Goal: Information Seeking & Learning: Compare options

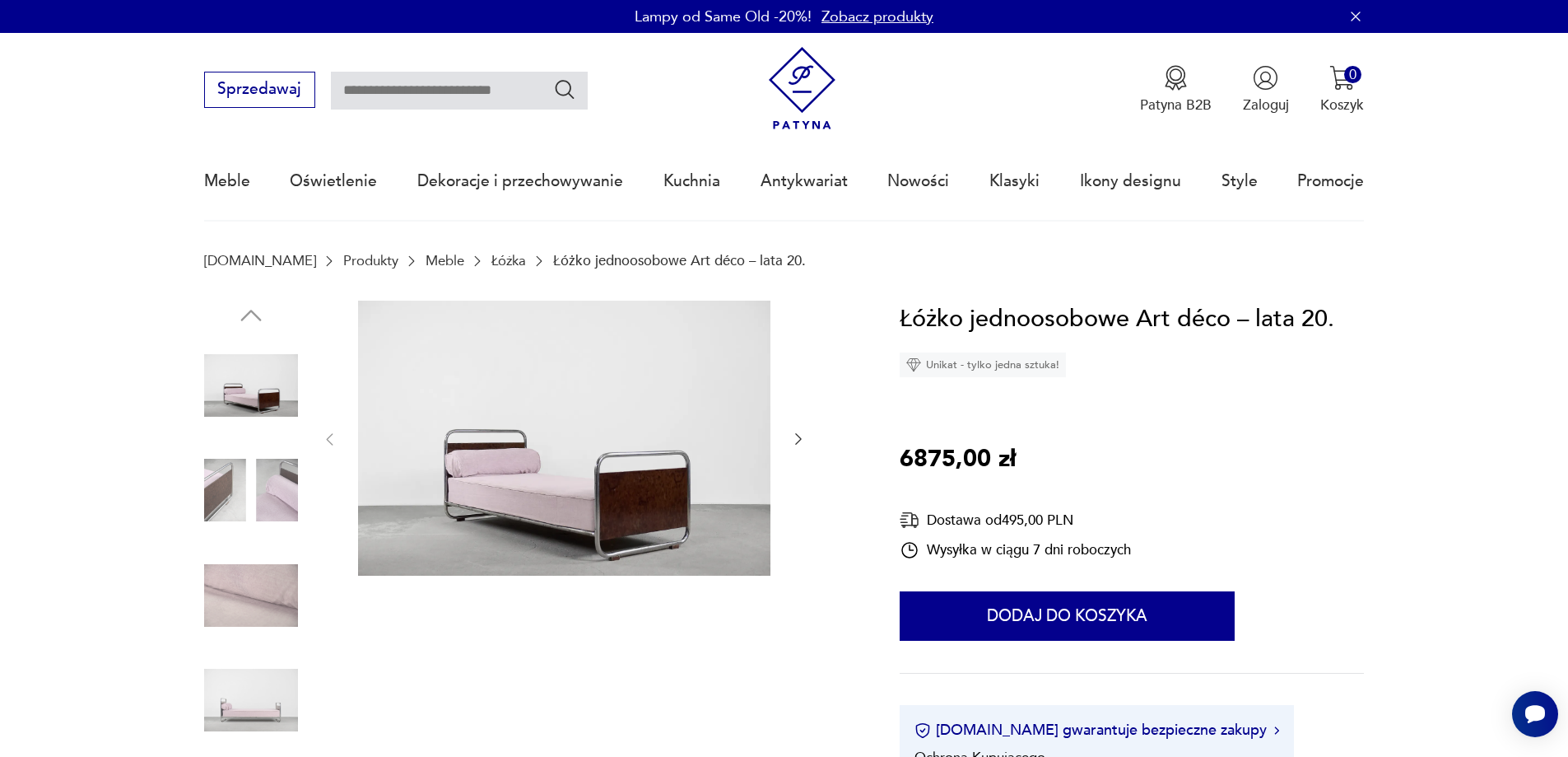
click at [269, 481] on img at bounding box center [251, 490] width 94 height 94
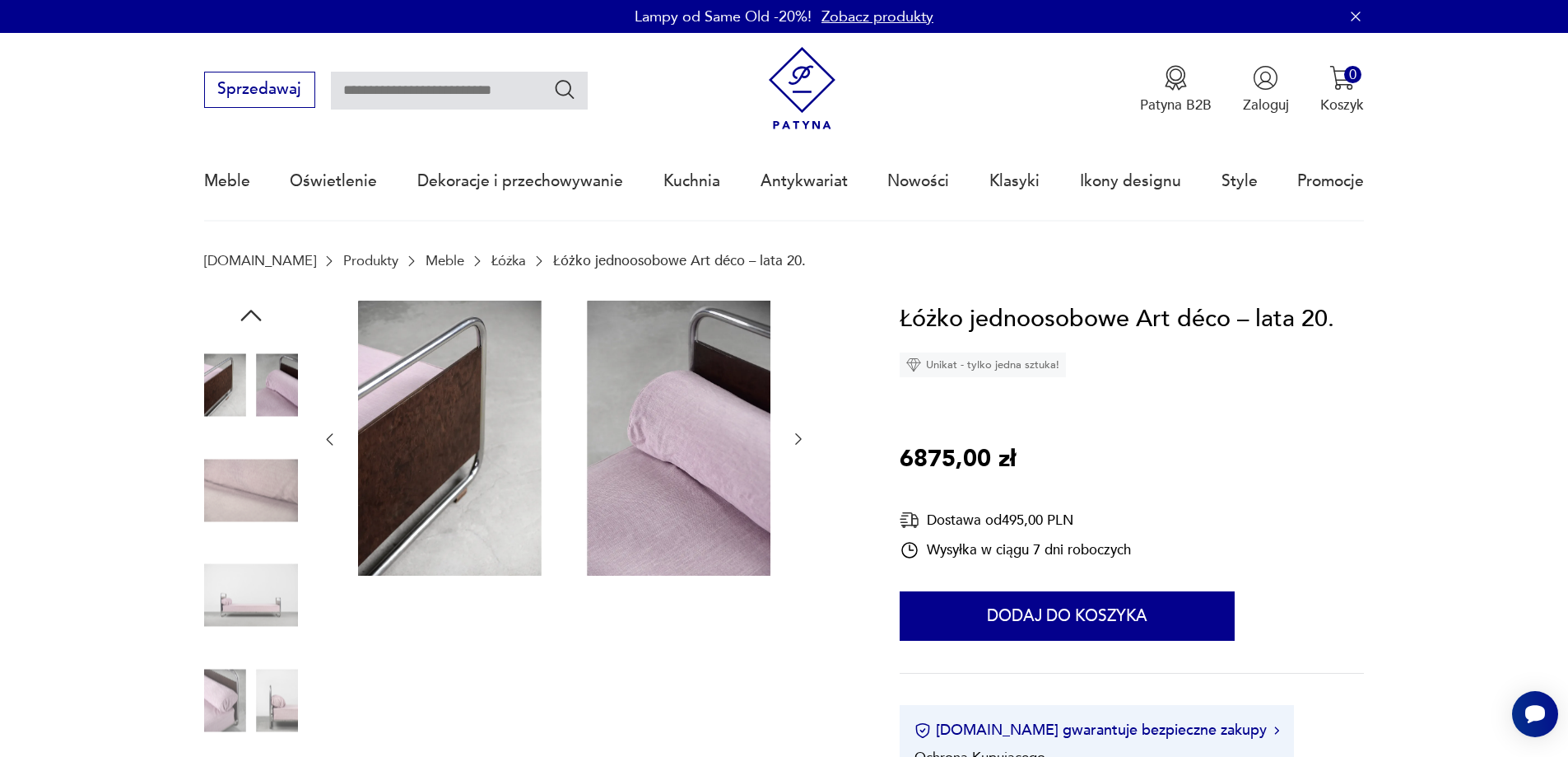
click at [269, 481] on img at bounding box center [251, 490] width 94 height 94
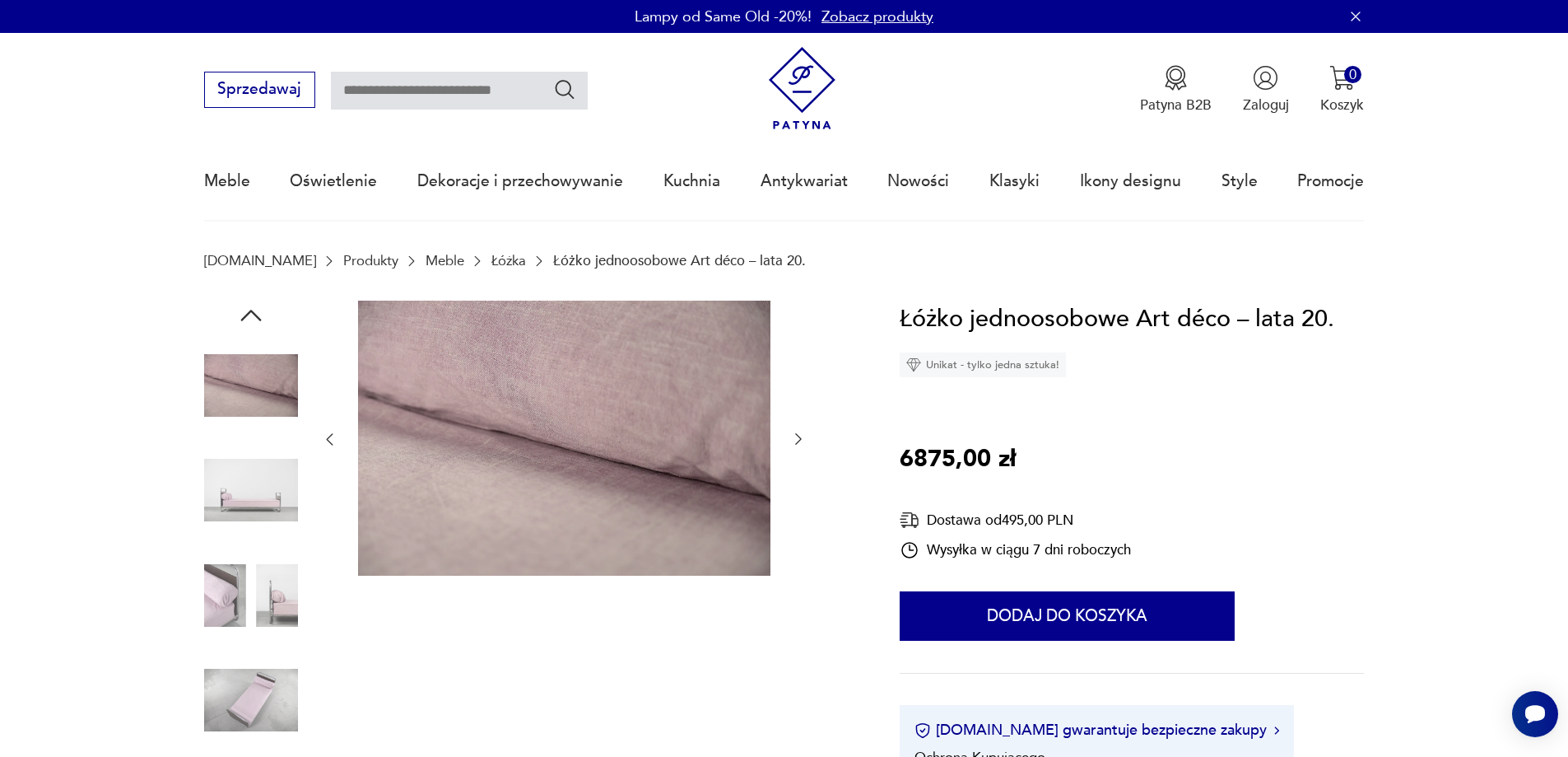
click at [269, 481] on img at bounding box center [251, 490] width 94 height 94
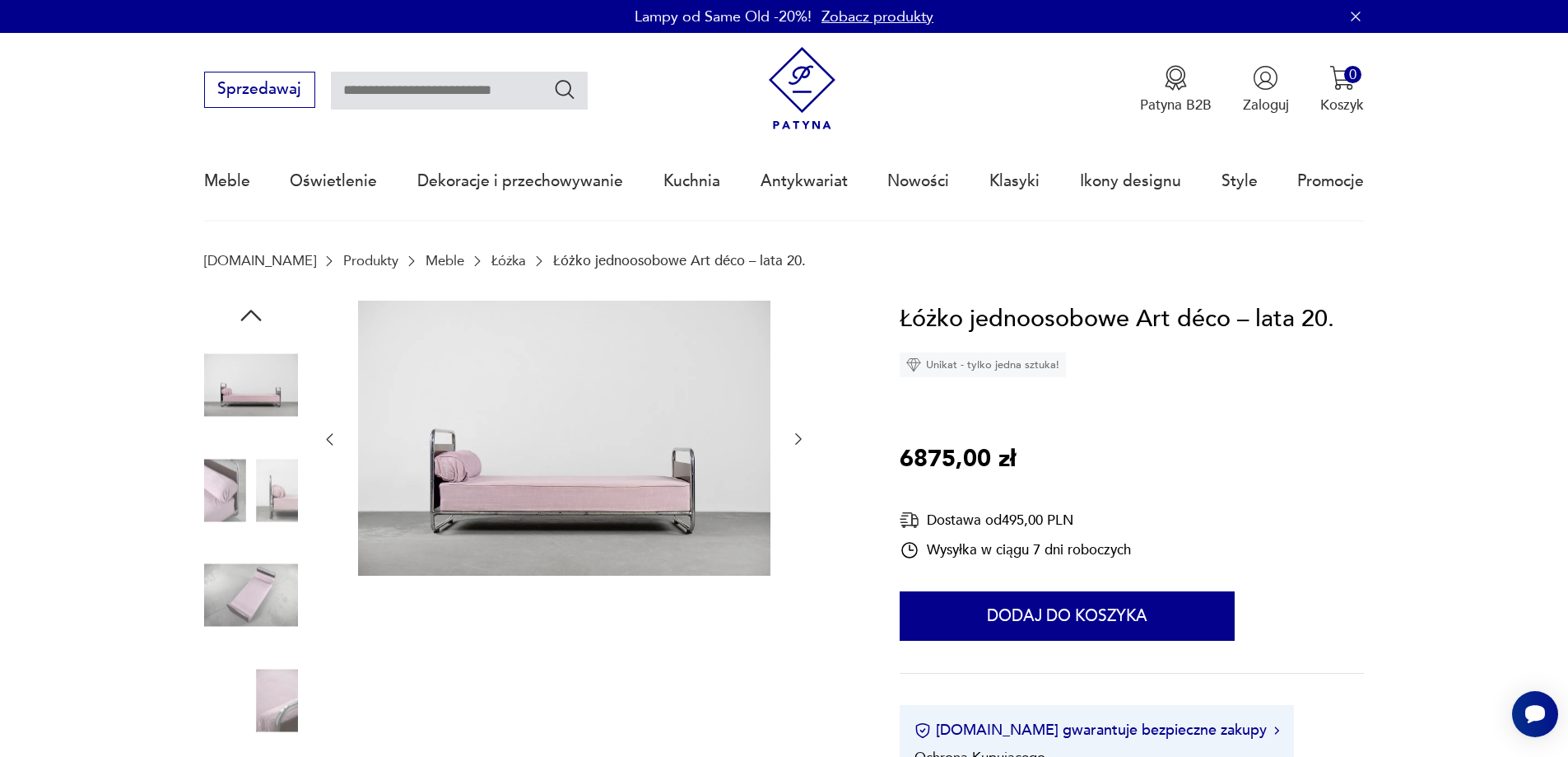
click at [269, 481] on img at bounding box center [251, 490] width 94 height 94
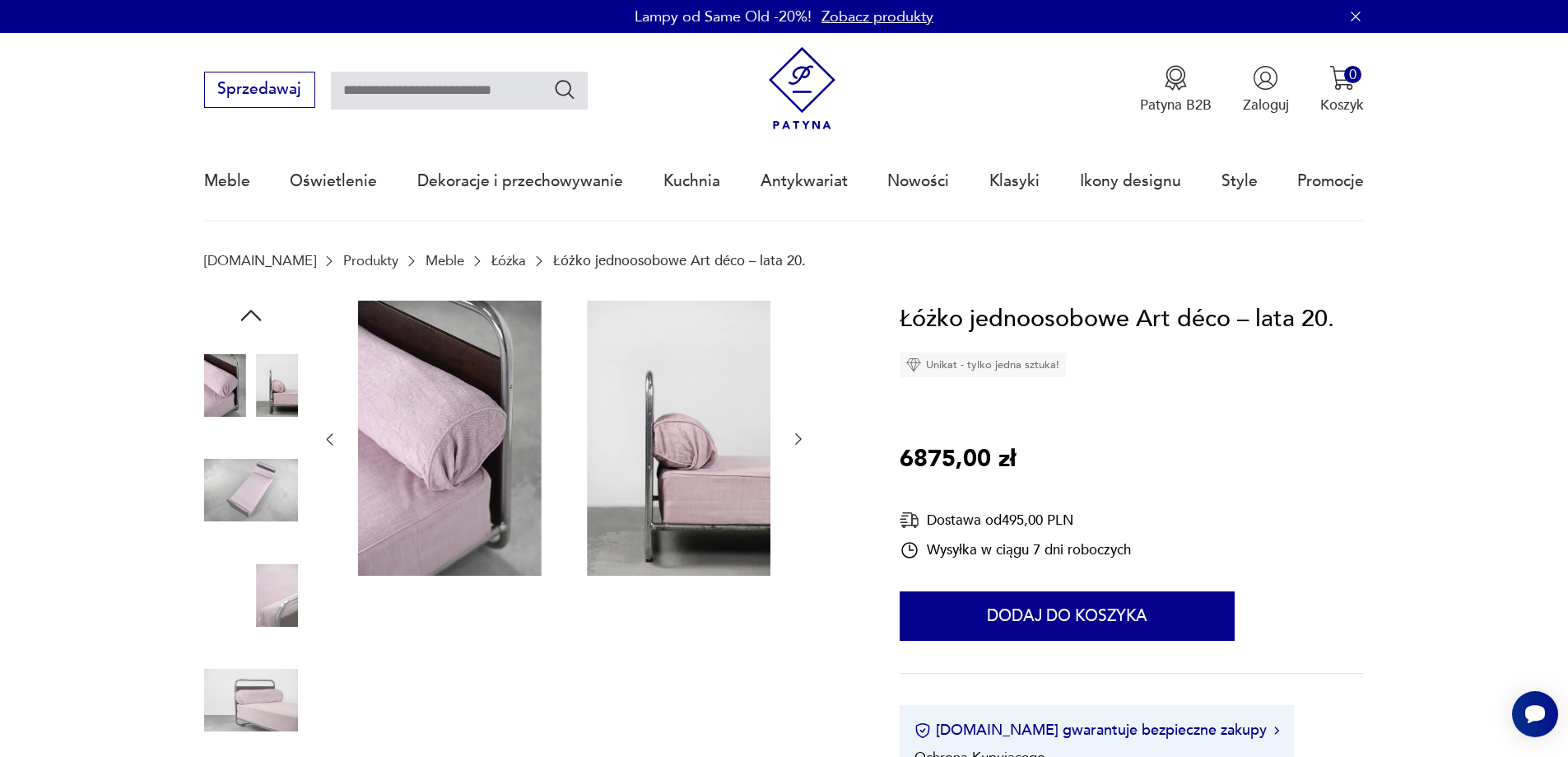
click at [269, 481] on img at bounding box center [251, 490] width 94 height 94
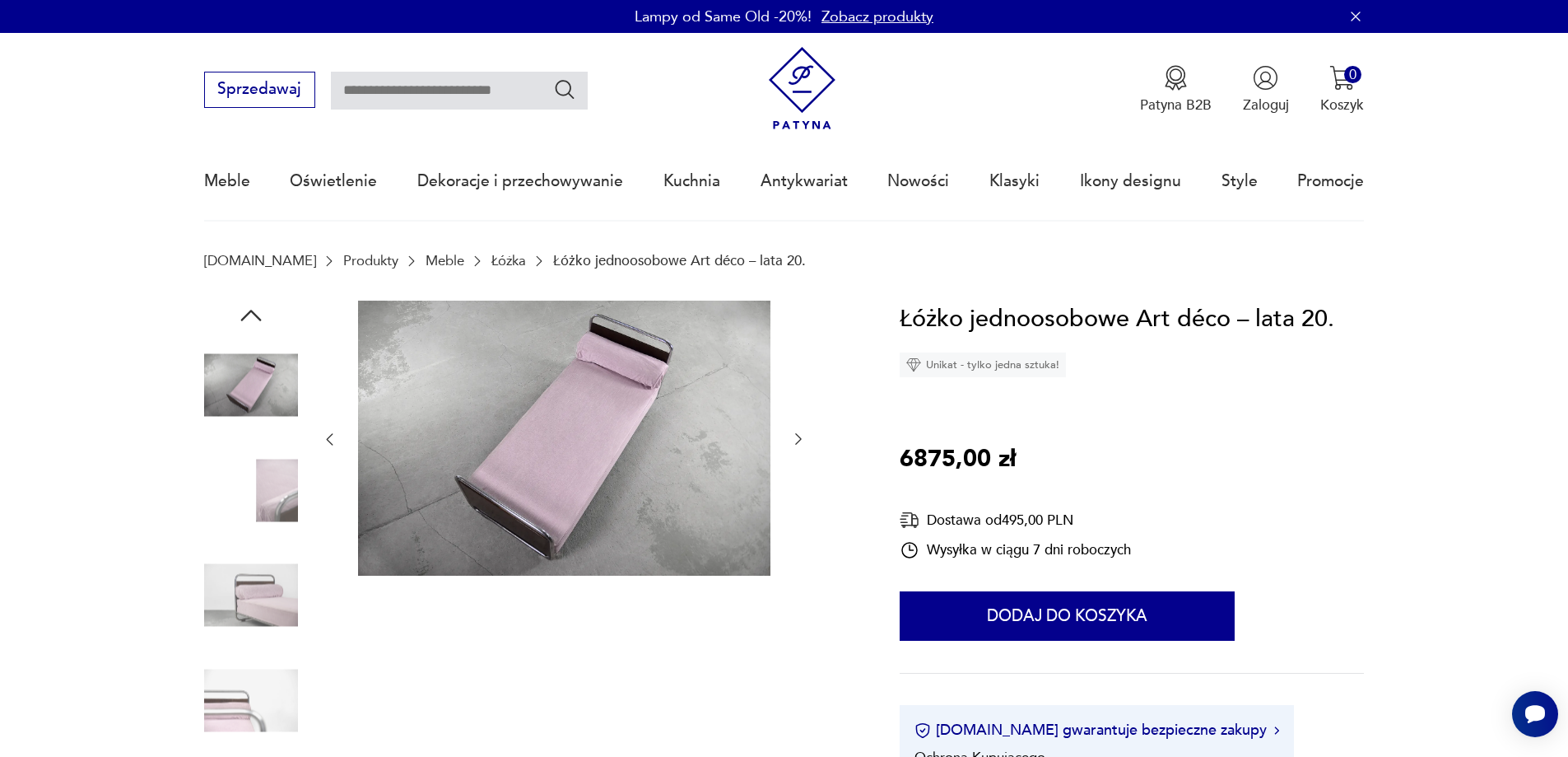
click at [269, 481] on img at bounding box center [251, 490] width 94 height 94
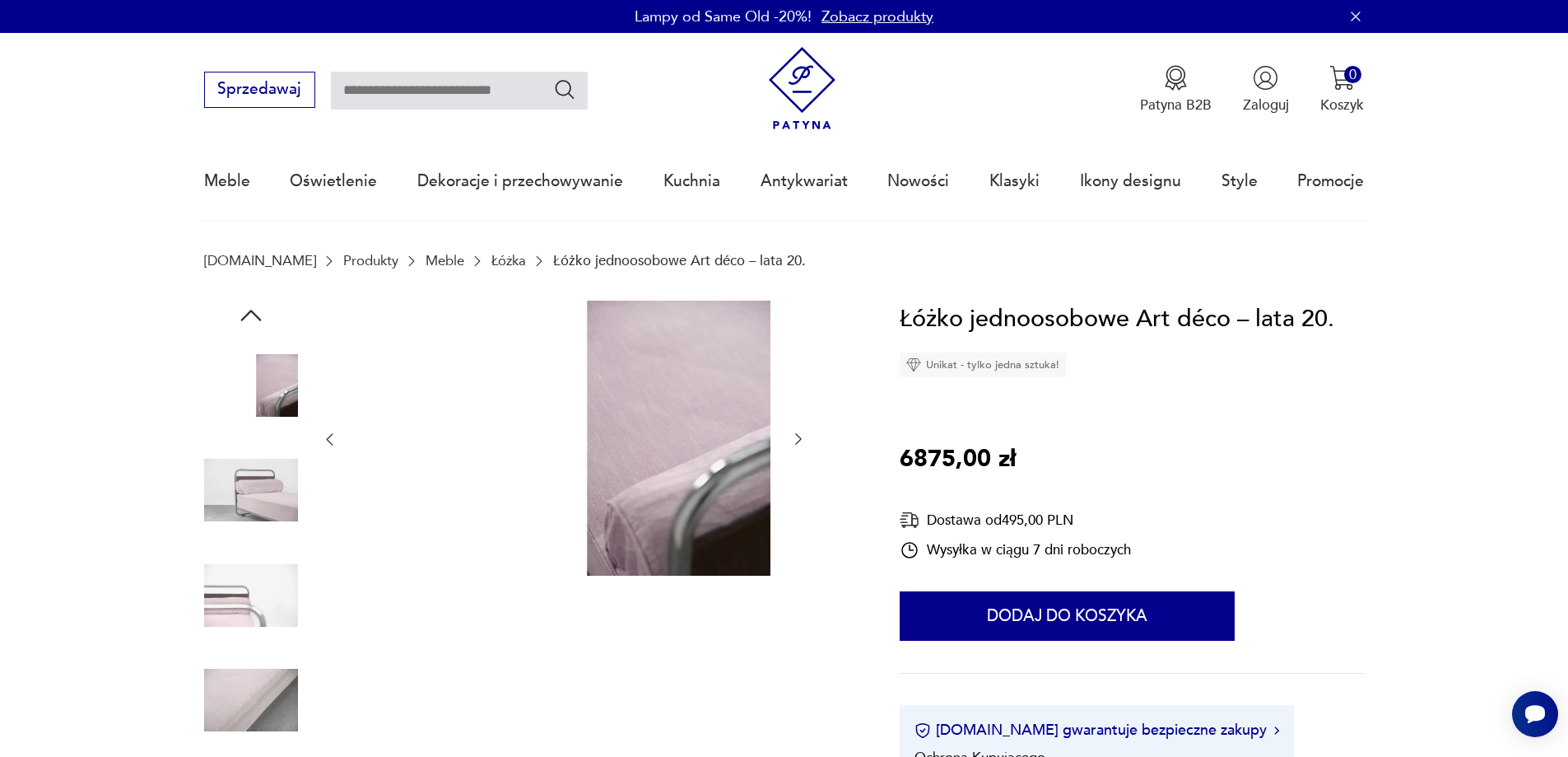
click at [269, 481] on img at bounding box center [251, 490] width 94 height 94
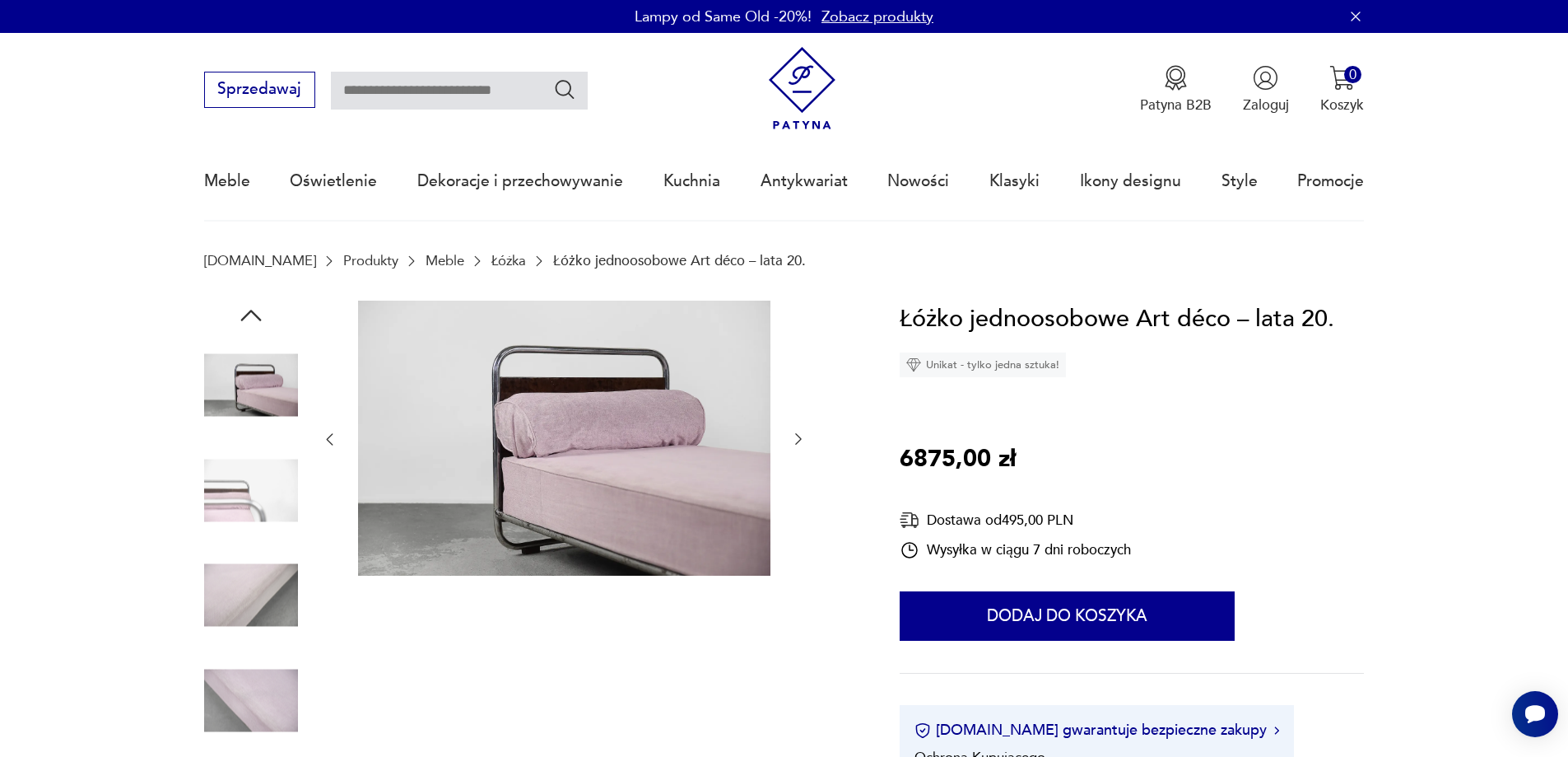
click at [269, 481] on img at bounding box center [251, 490] width 94 height 94
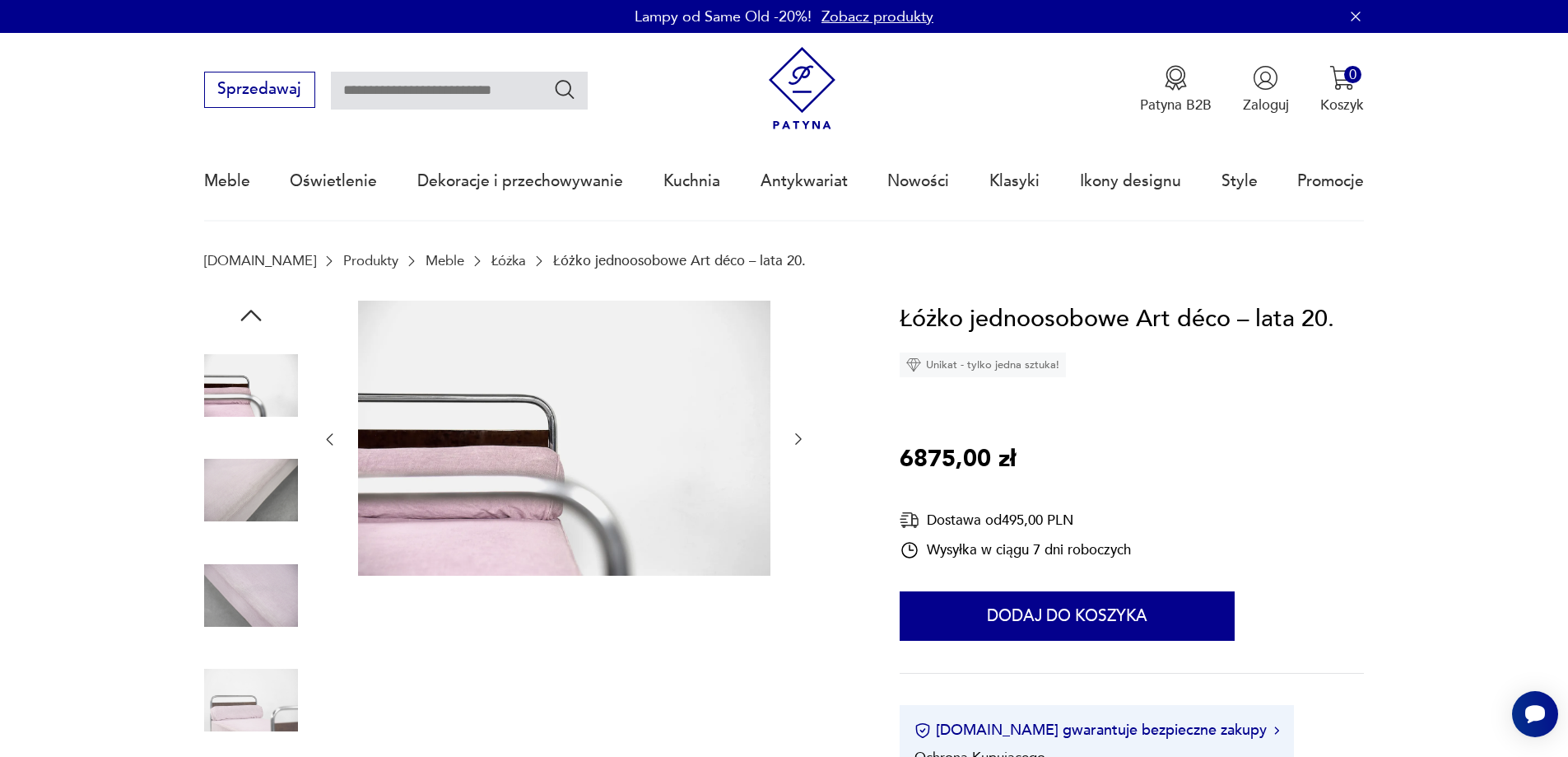
click at [269, 481] on img at bounding box center [251, 490] width 94 height 94
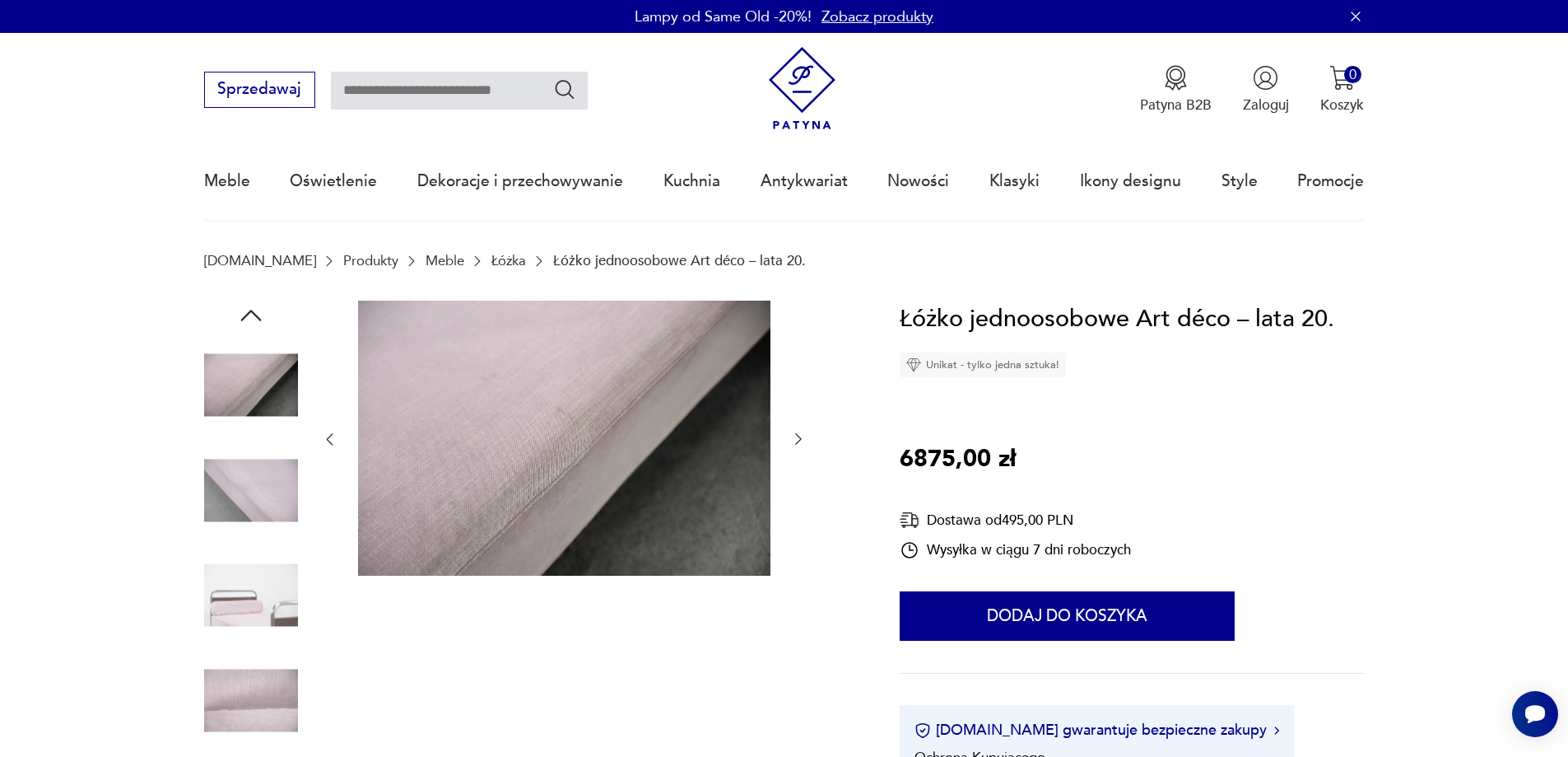
click at [269, 481] on img at bounding box center [251, 490] width 94 height 94
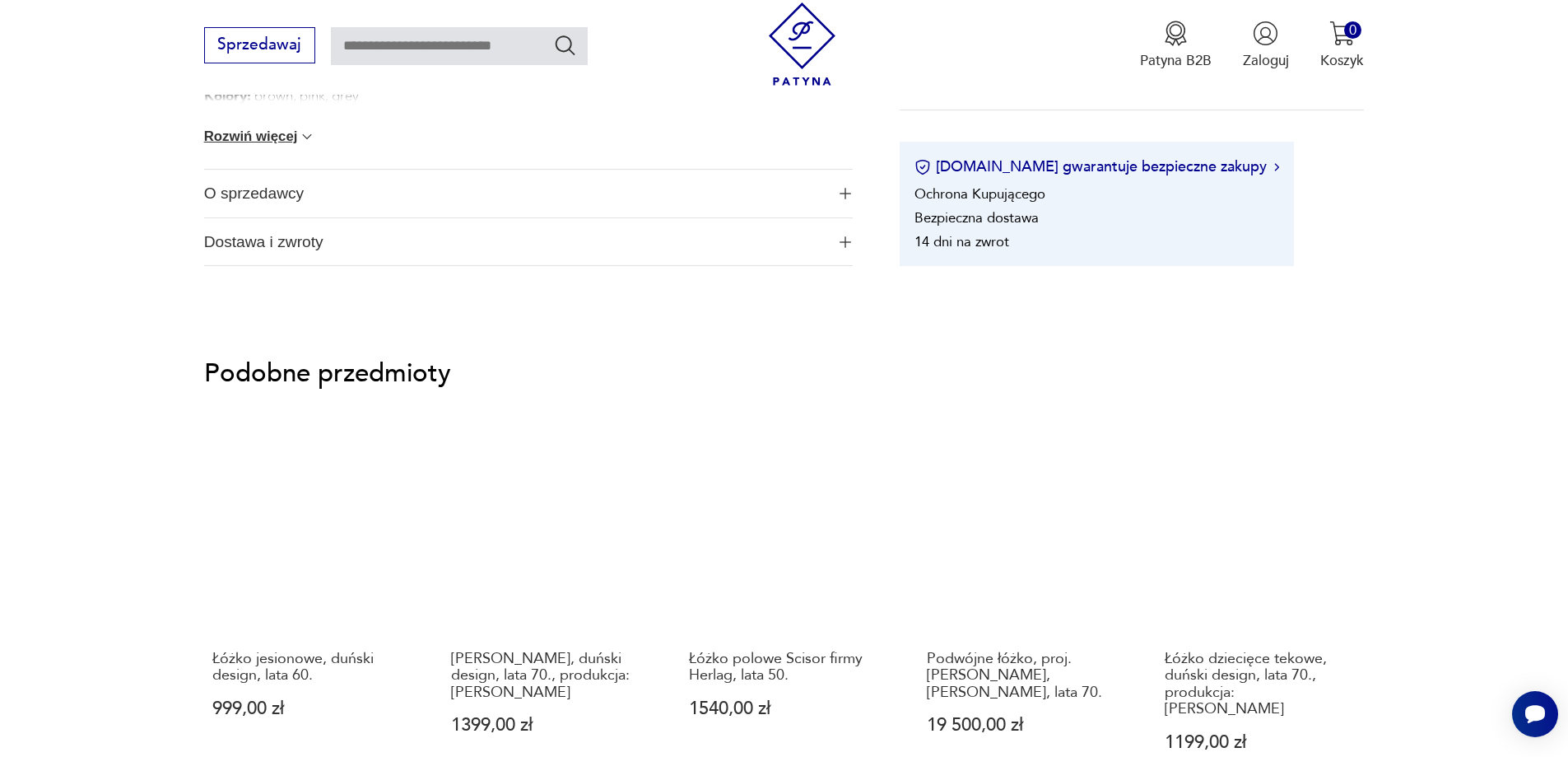
scroll to position [1235, 0]
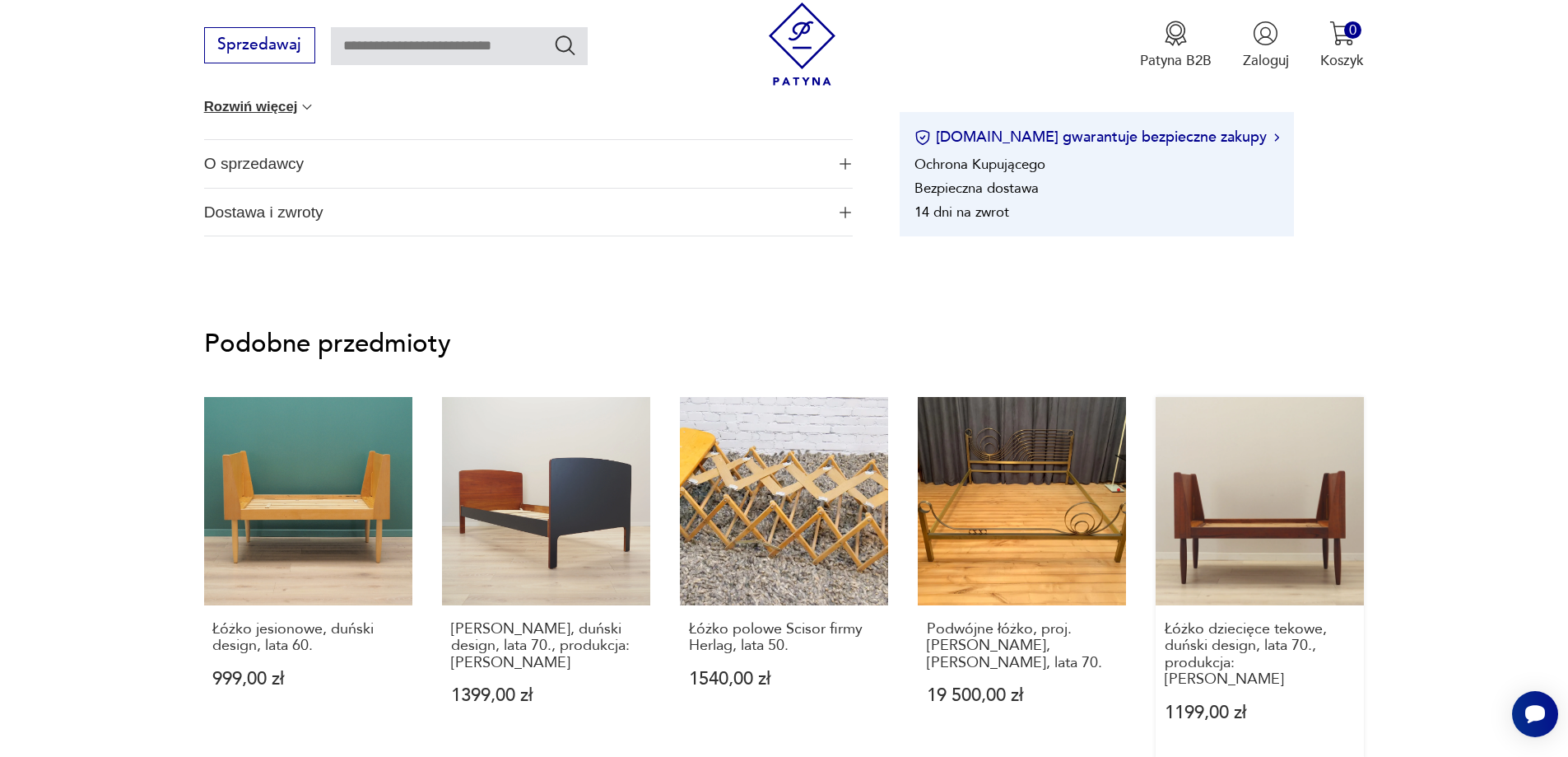
click at [1280, 527] on link "Łóżko dziecięce tekowe, duński design, lata 70., produkcja: Dania 1199,00 zł" at bounding box center [1260, 578] width 209 height 363
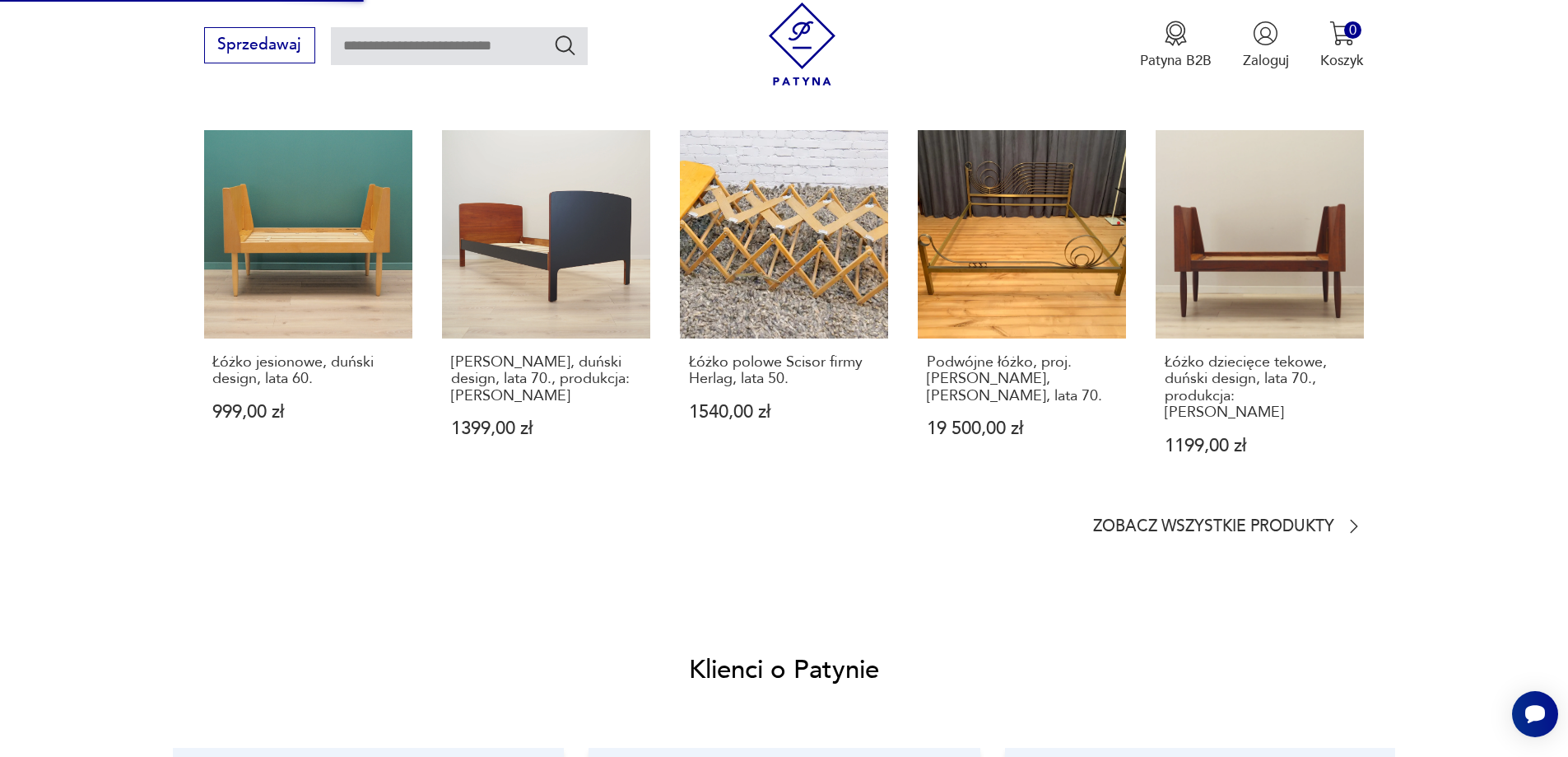
scroll to position [1482, 0]
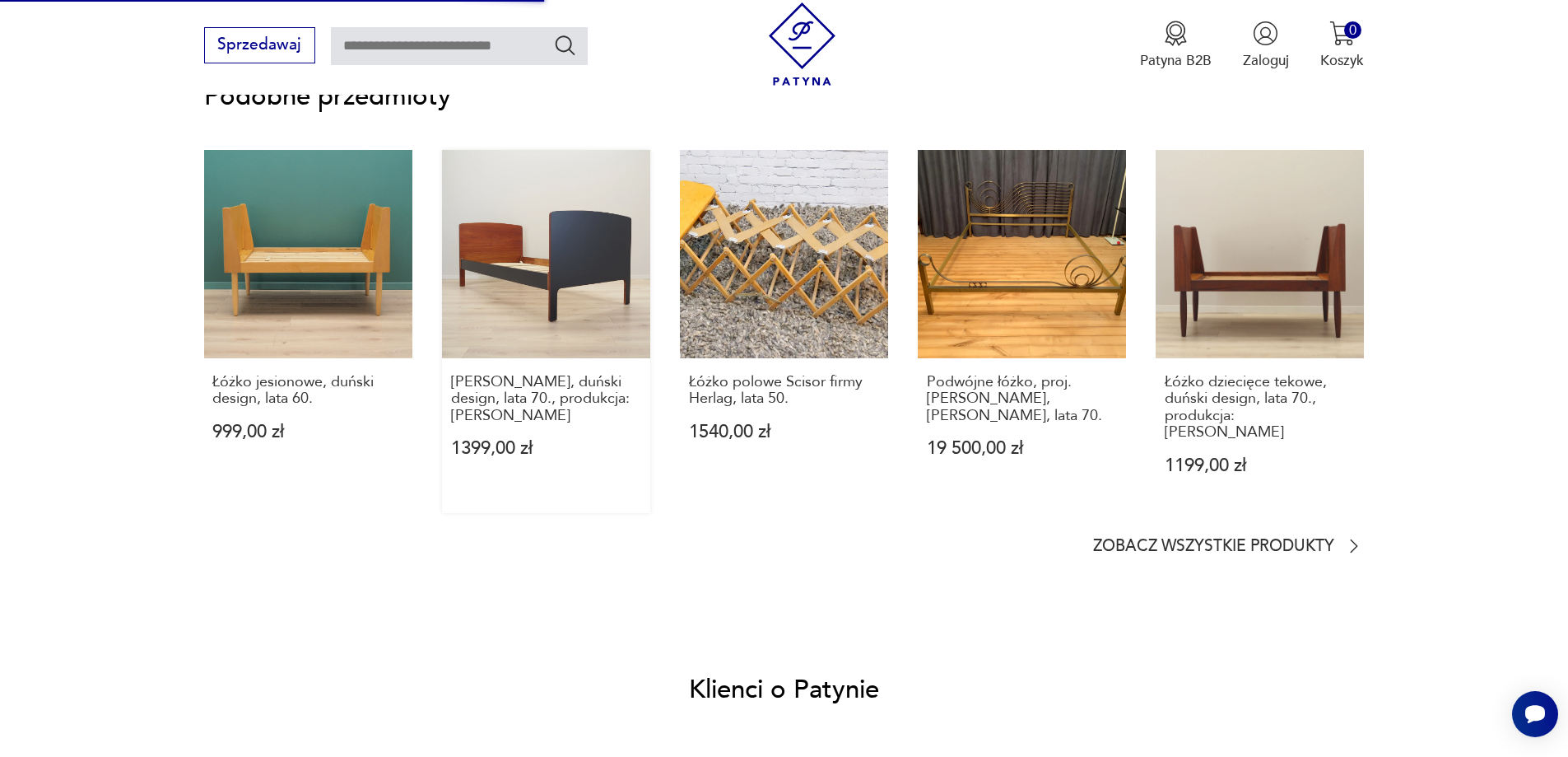
click at [592, 321] on link "Łóżko tekowe, duński design, lata 70., produkcja: Dania 1399,00 zł" at bounding box center [546, 331] width 209 height 363
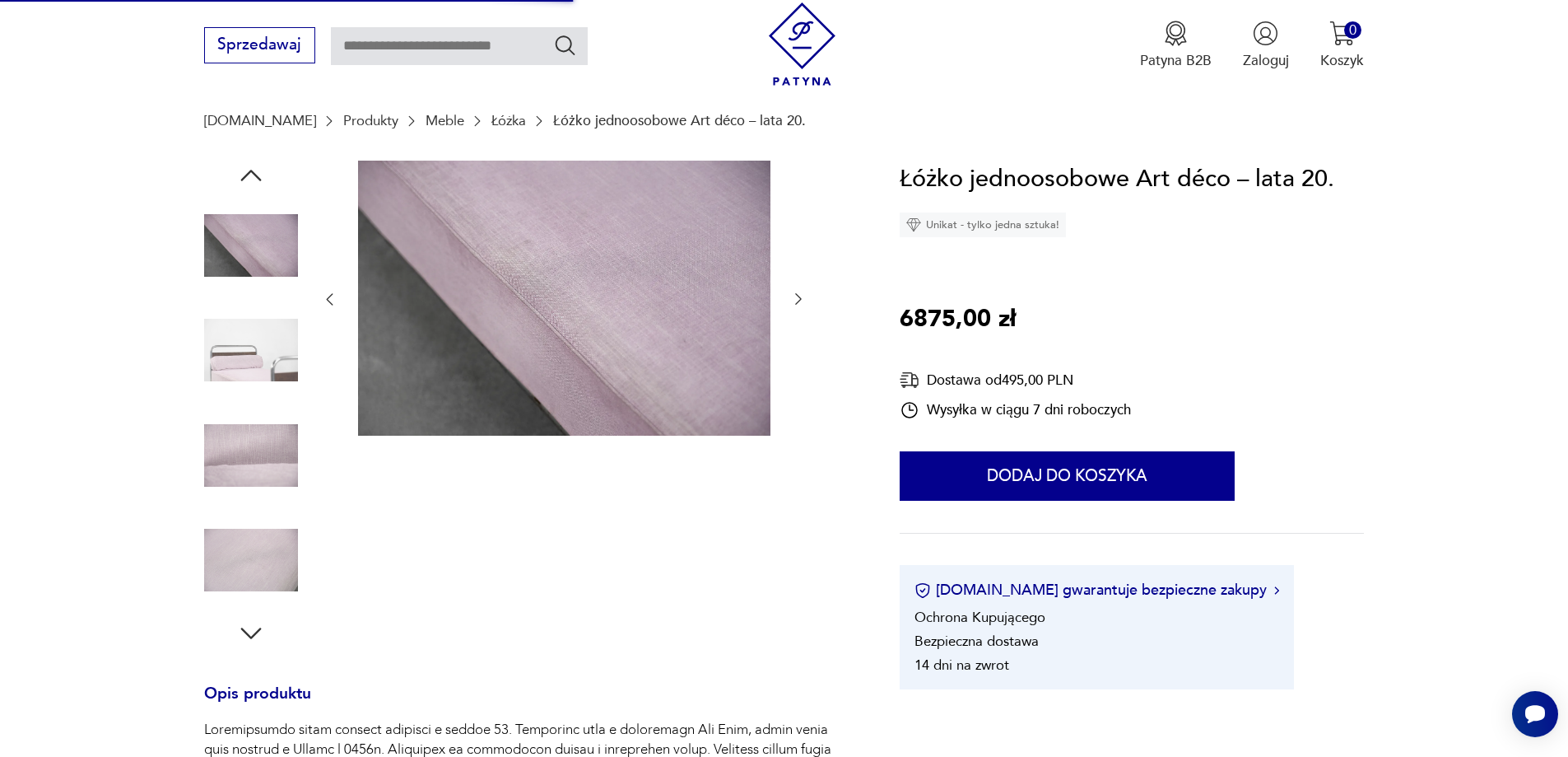
scroll to position [0, 0]
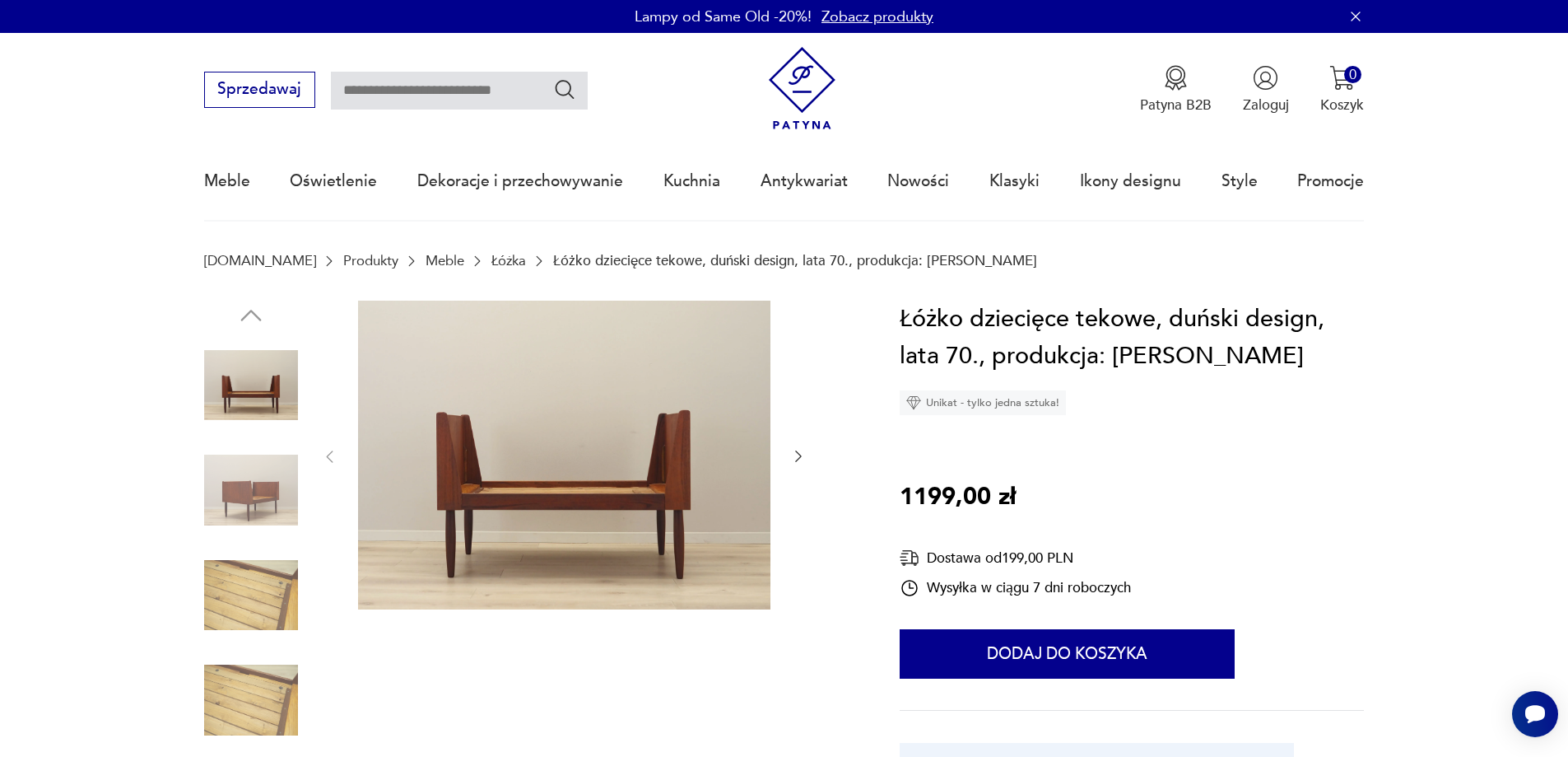
click at [291, 594] on img at bounding box center [251, 595] width 94 height 94
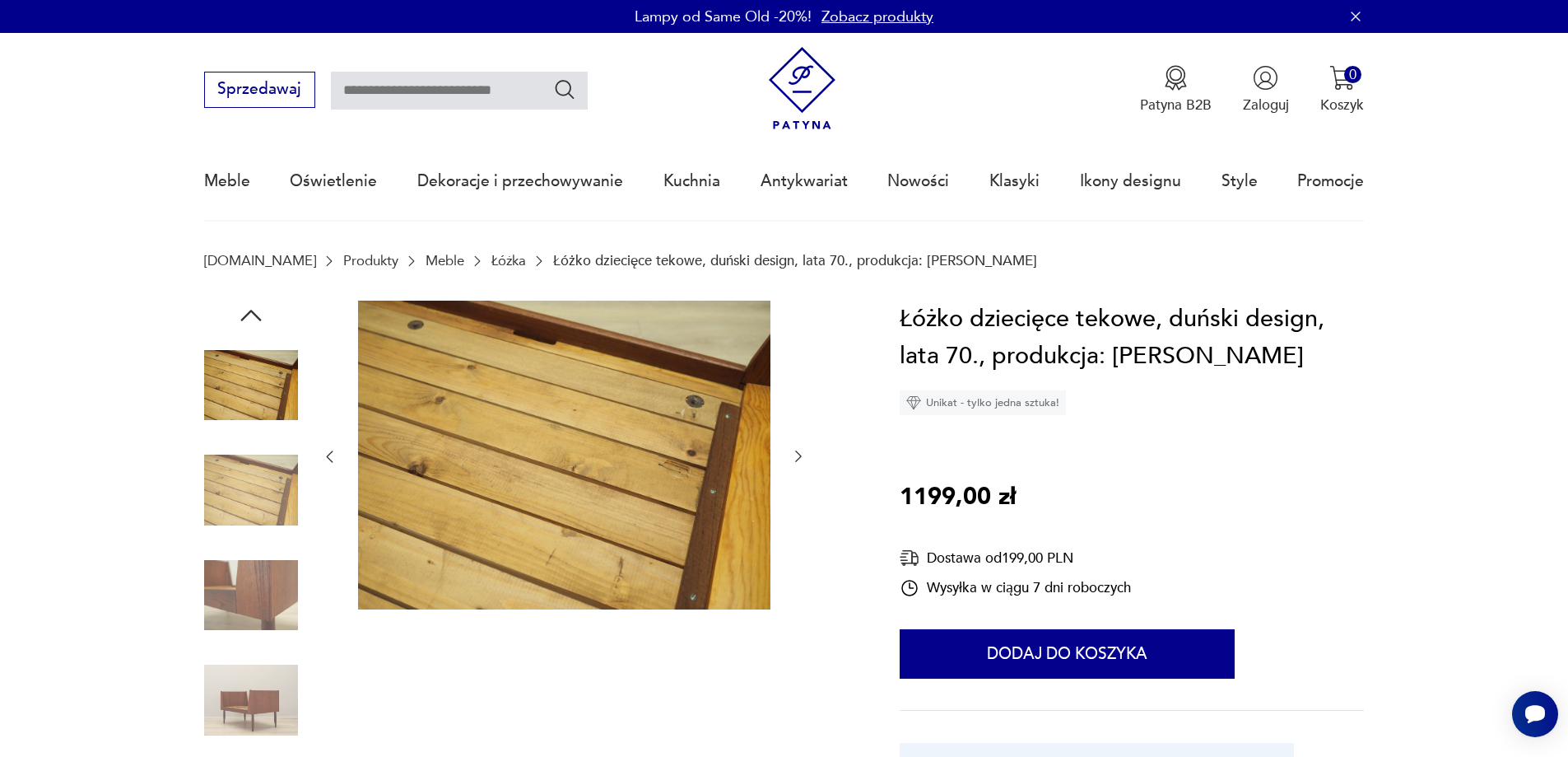
click at [275, 627] on img at bounding box center [251, 595] width 94 height 94
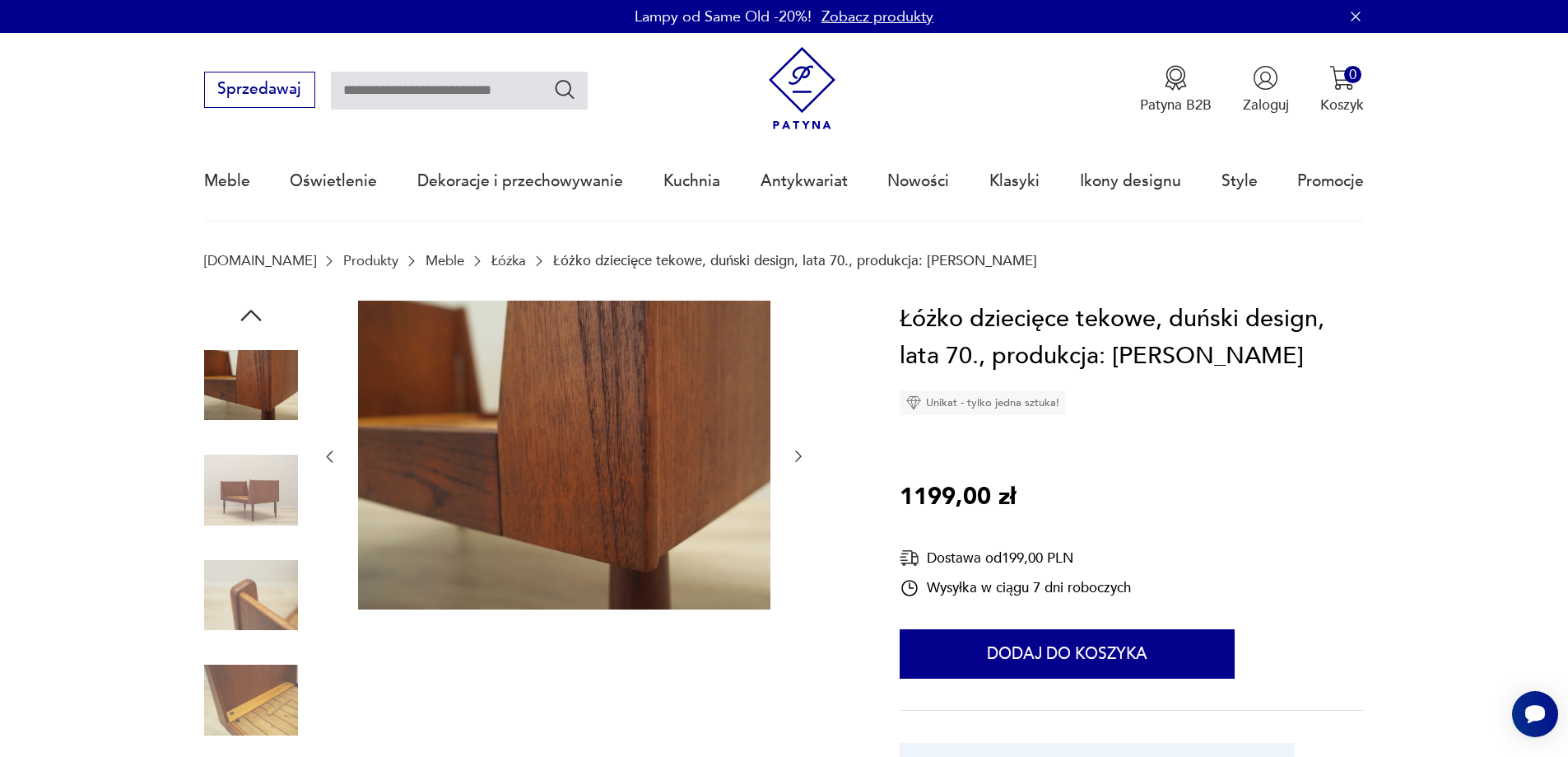
click at [251, 644] on div at bounding box center [251, 597] width 94 height 97
click at [263, 659] on img at bounding box center [251, 700] width 94 height 94
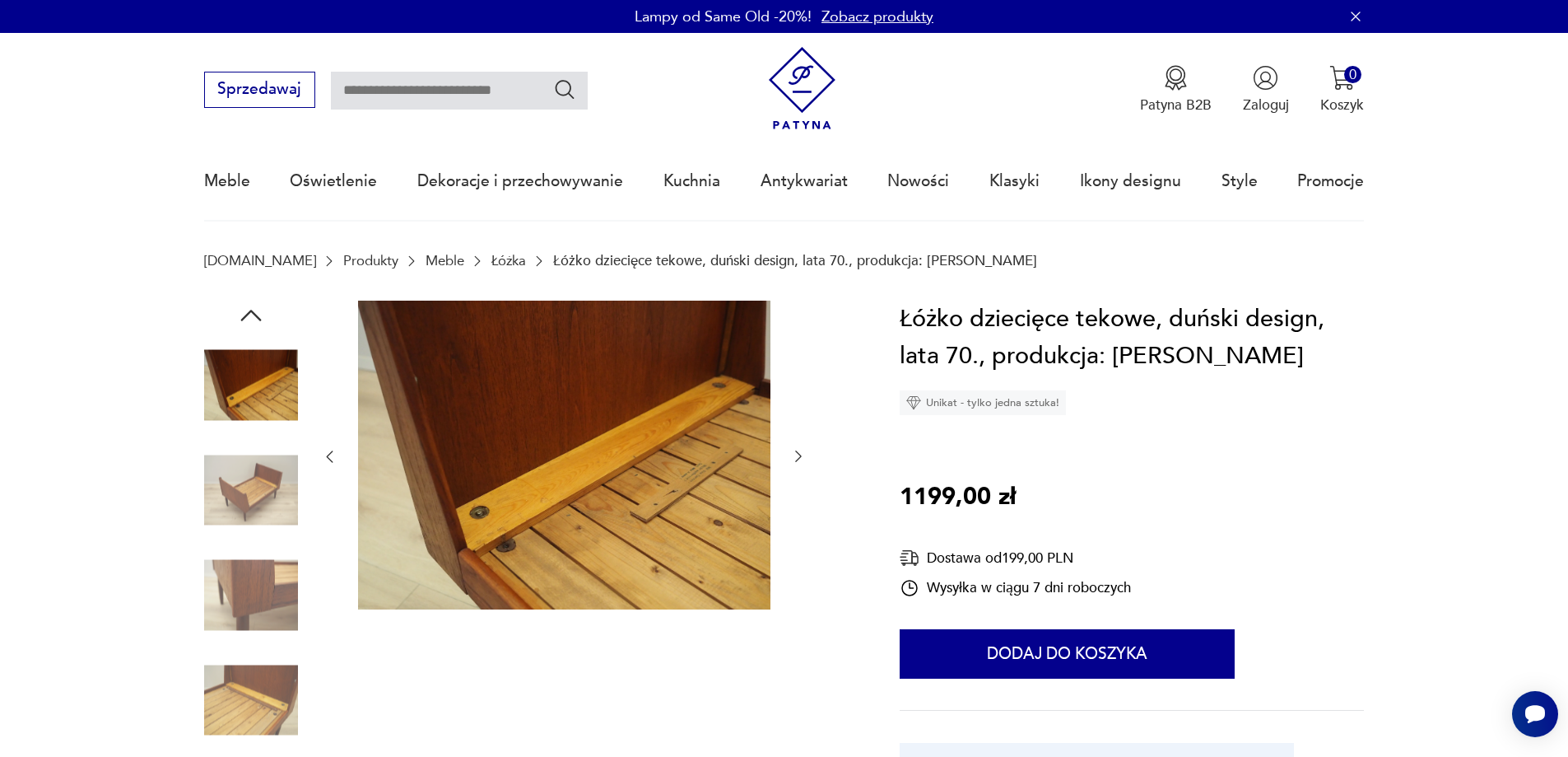
click at [263, 659] on img at bounding box center [251, 700] width 94 height 94
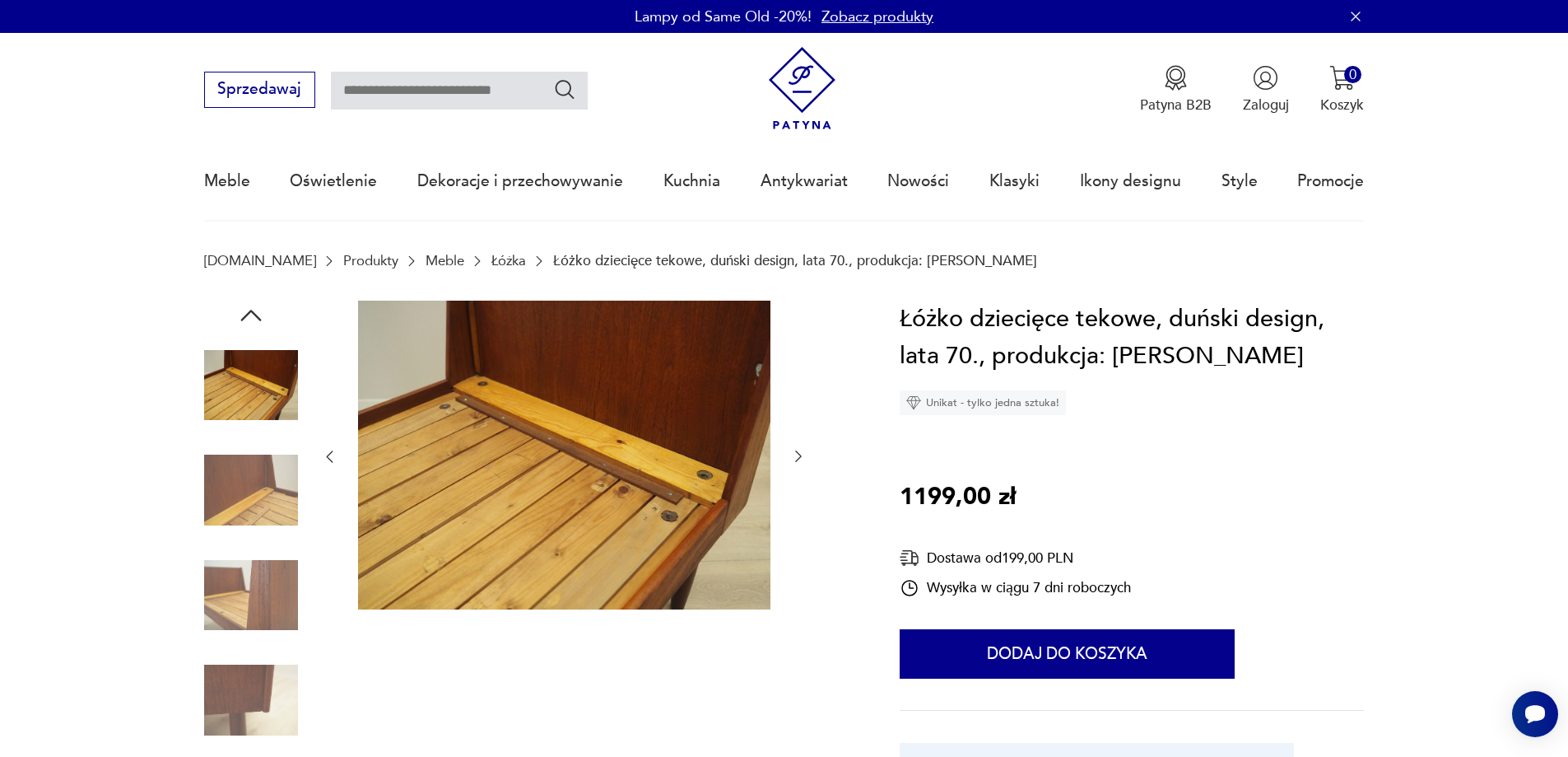
click at [263, 659] on img at bounding box center [251, 700] width 94 height 94
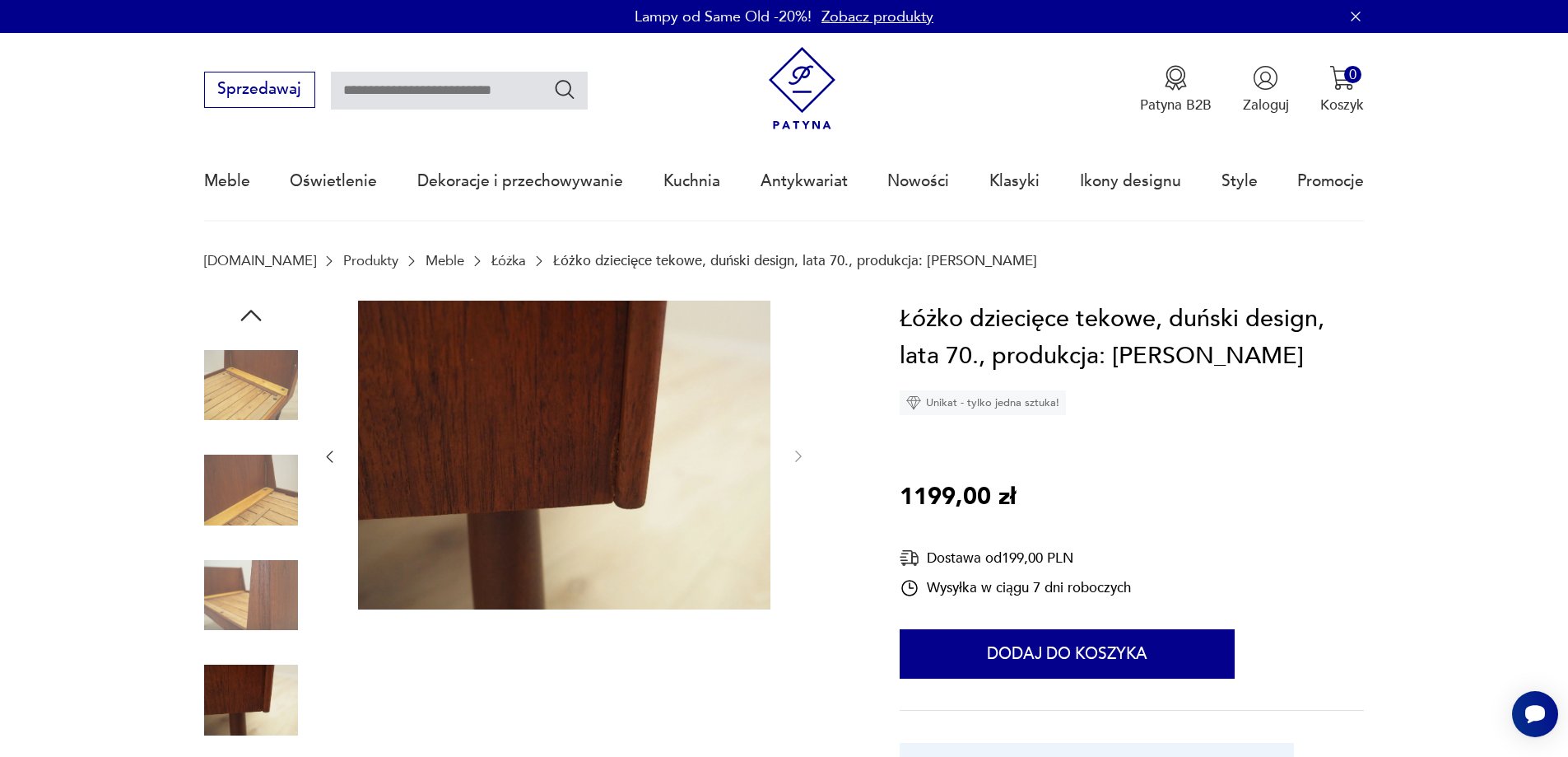
click at [263, 659] on img at bounding box center [251, 700] width 94 height 94
click at [266, 677] on img at bounding box center [251, 700] width 94 height 94
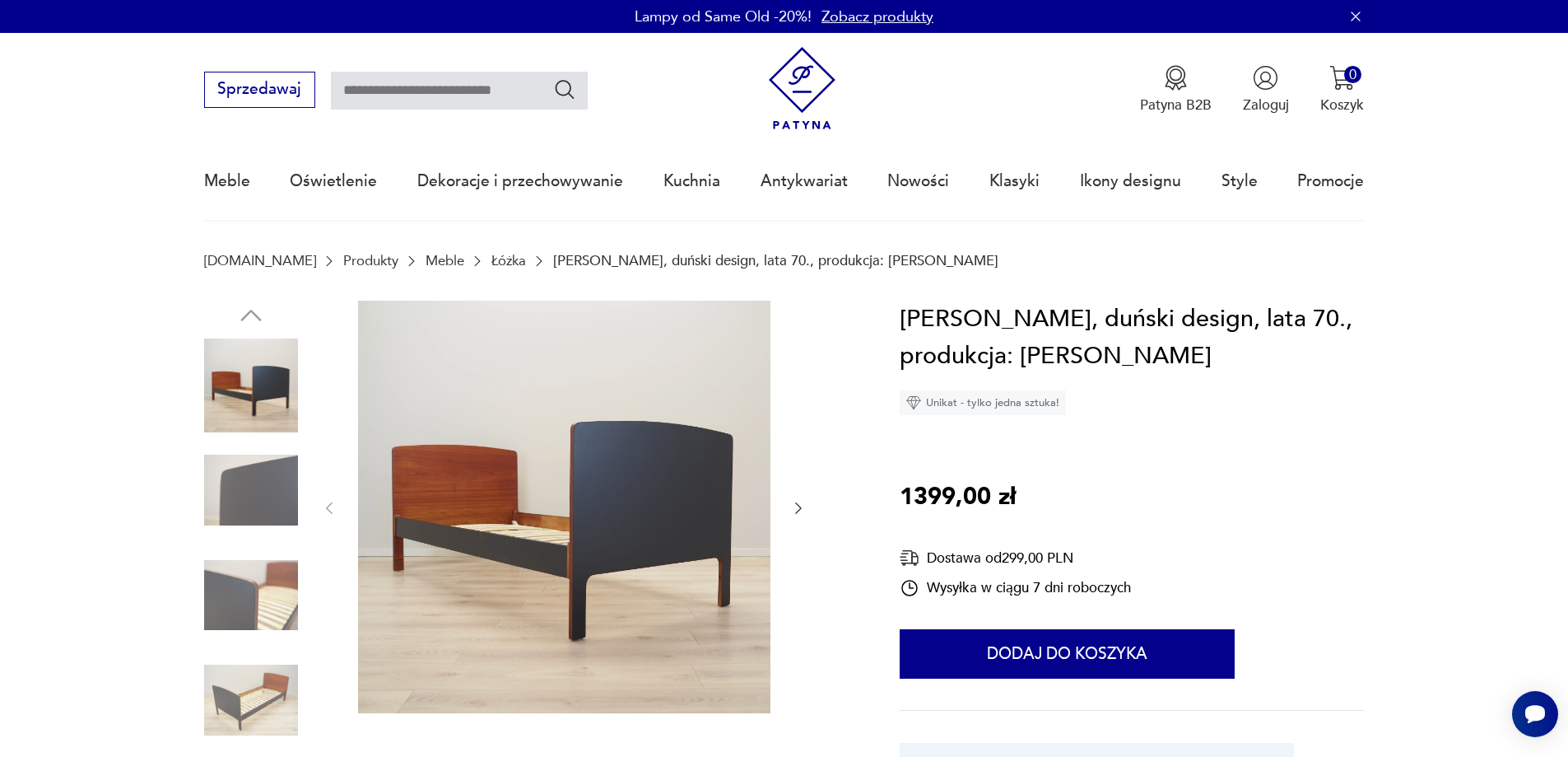
click at [255, 626] on img at bounding box center [251, 595] width 94 height 94
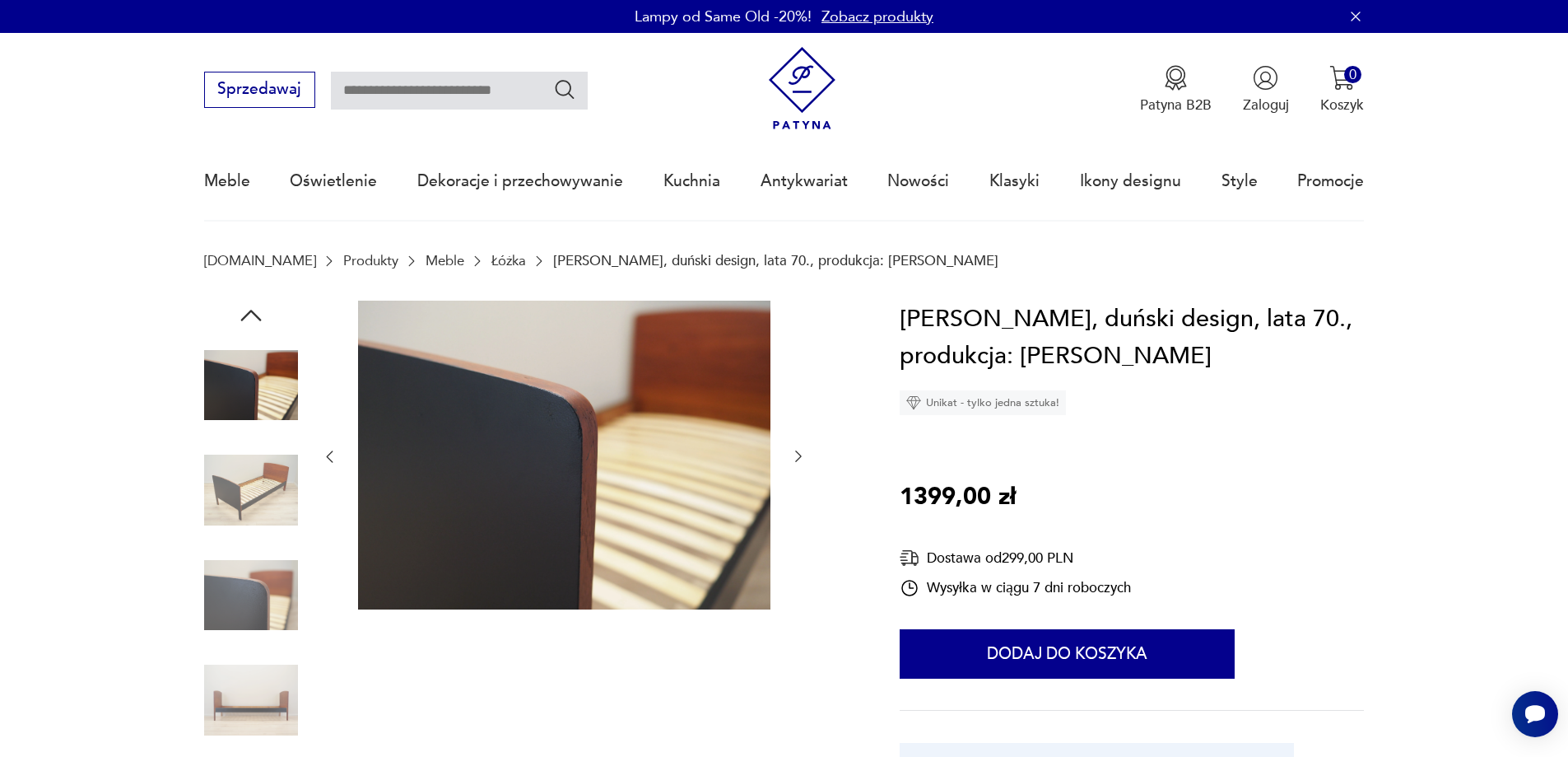
click at [260, 566] on img at bounding box center [251, 595] width 94 height 94
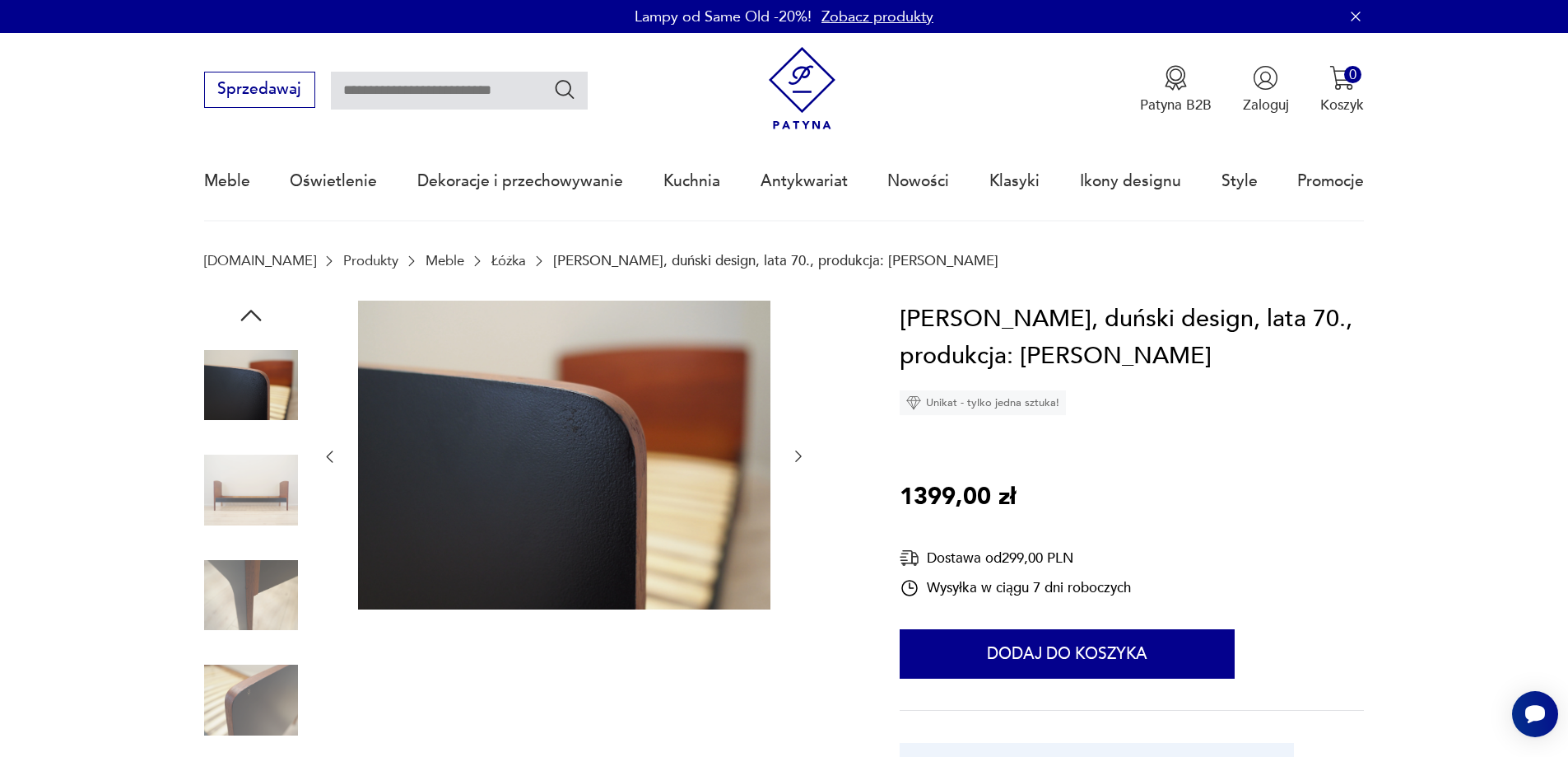
click at [260, 566] on img at bounding box center [251, 595] width 94 height 94
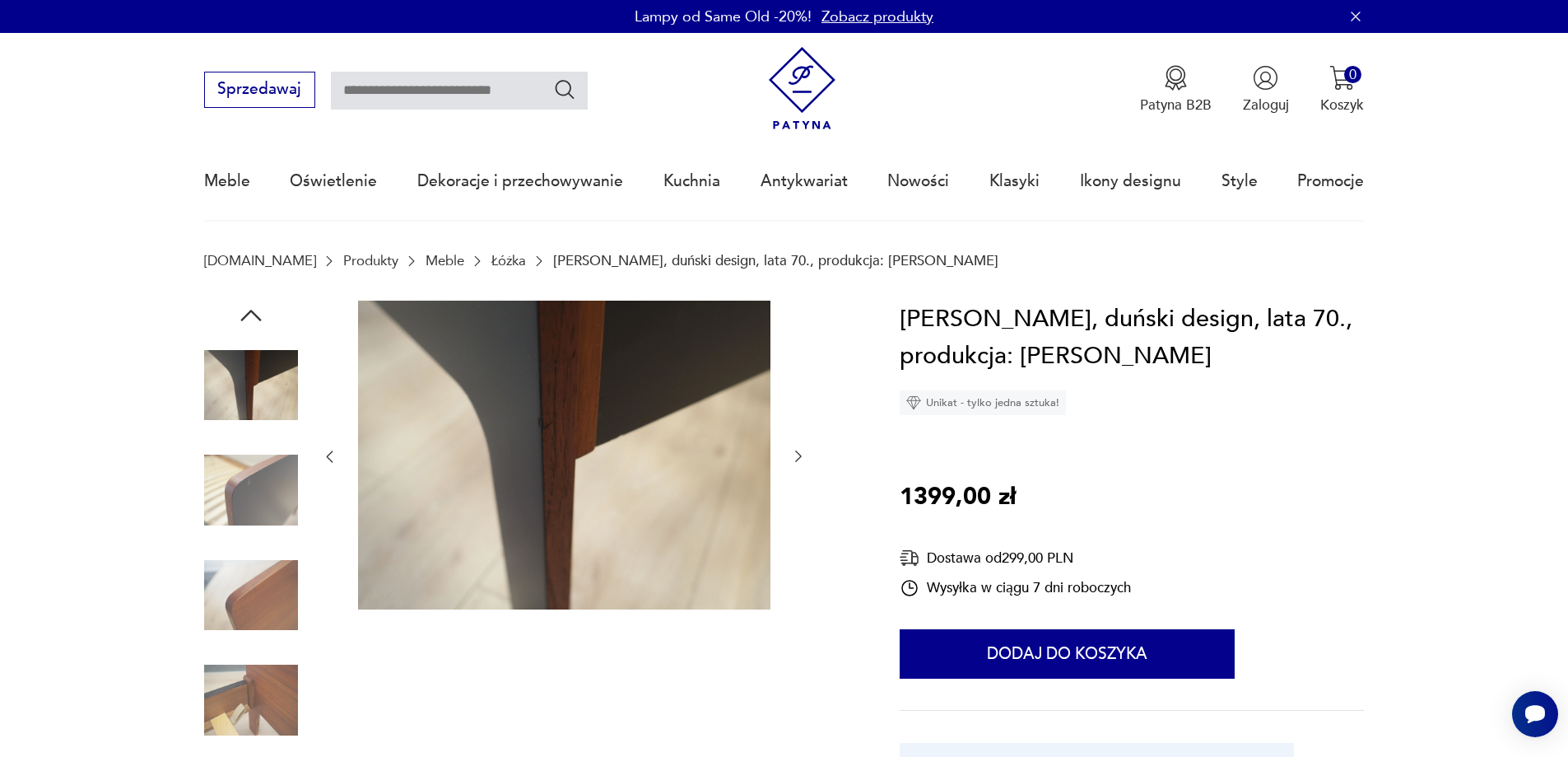
click at [260, 566] on img at bounding box center [251, 595] width 94 height 94
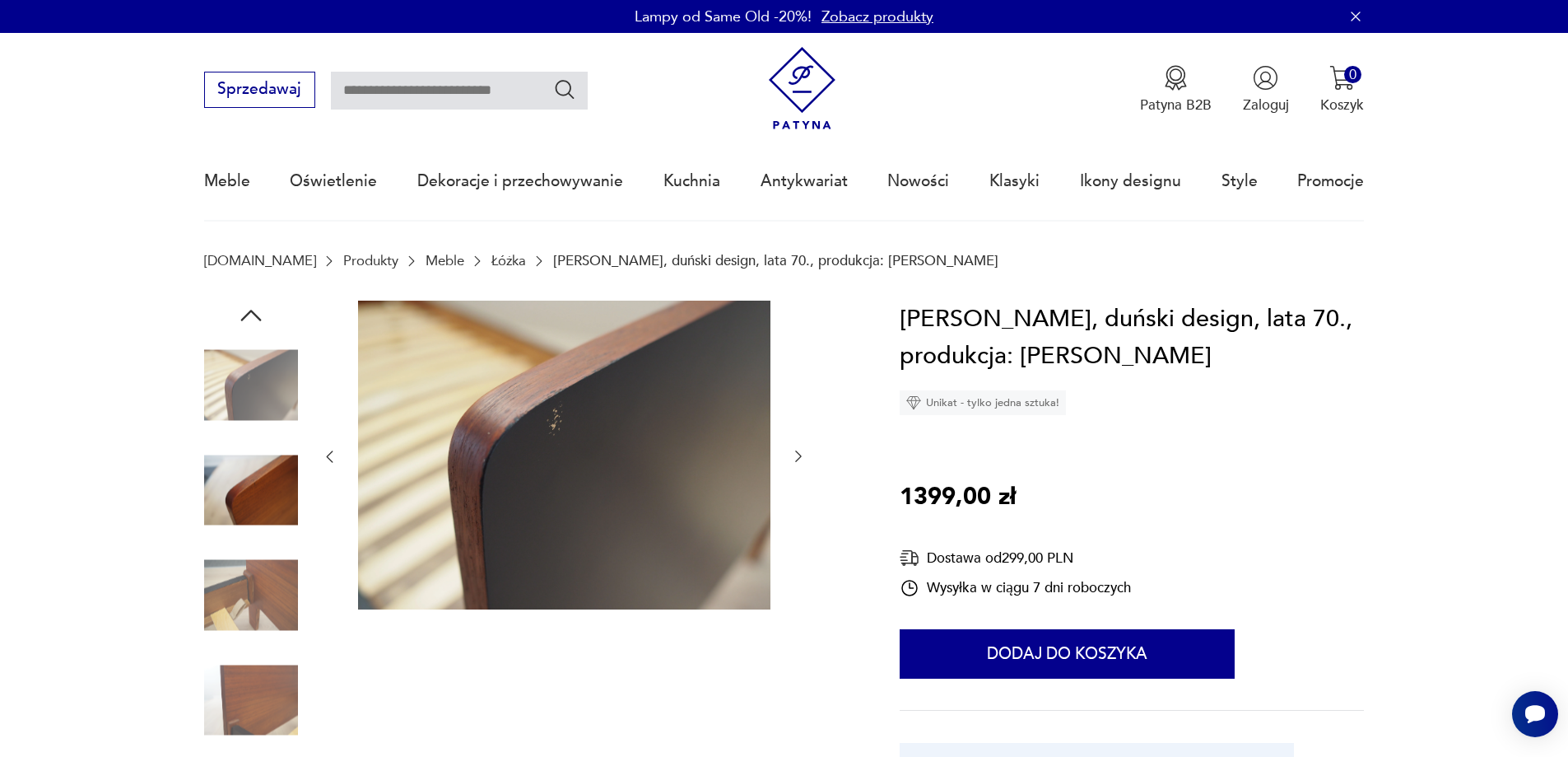
click at [260, 566] on img at bounding box center [251, 595] width 94 height 94
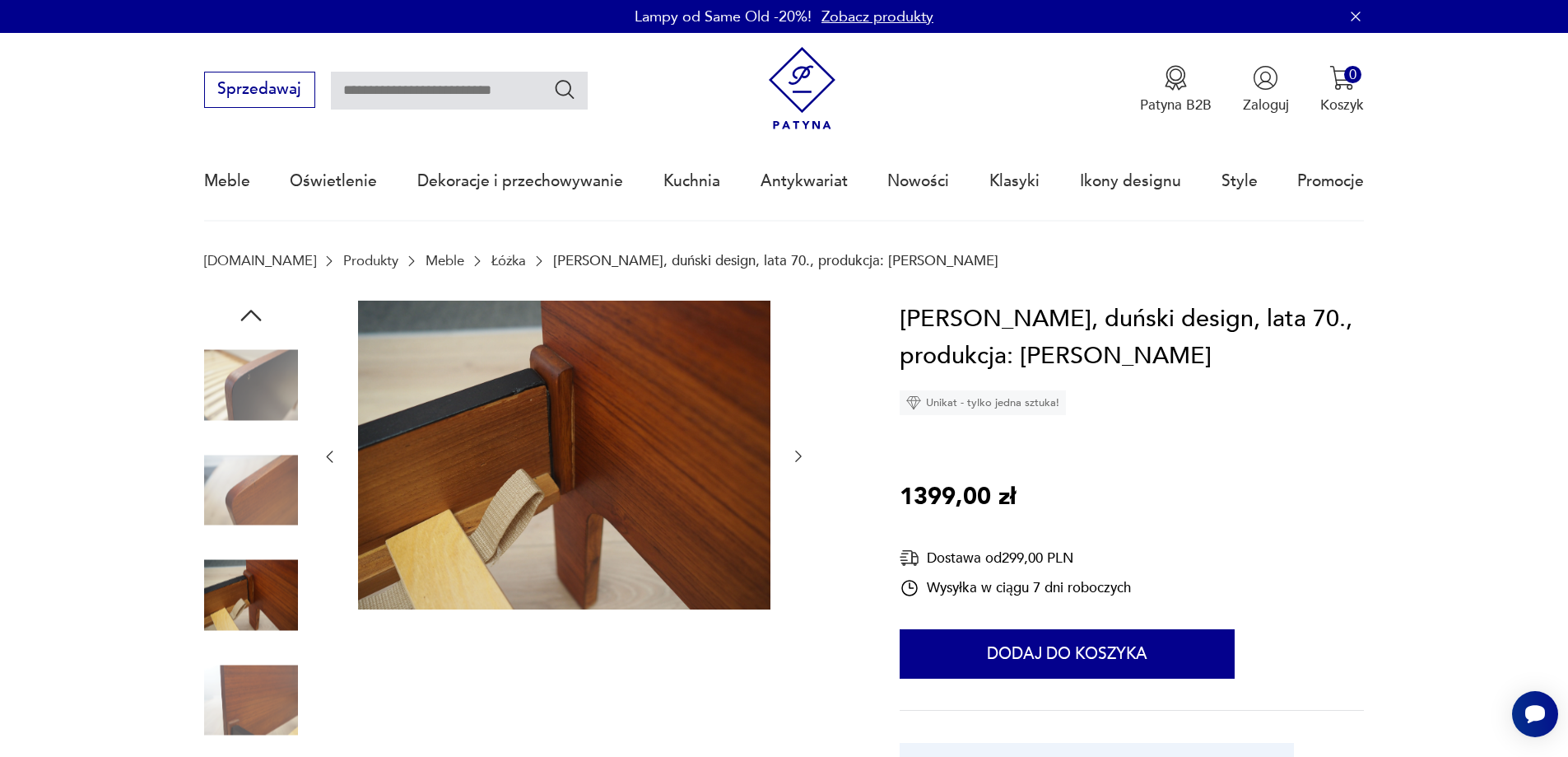
click at [260, 566] on img at bounding box center [251, 595] width 94 height 94
click at [263, 655] on img at bounding box center [251, 700] width 94 height 94
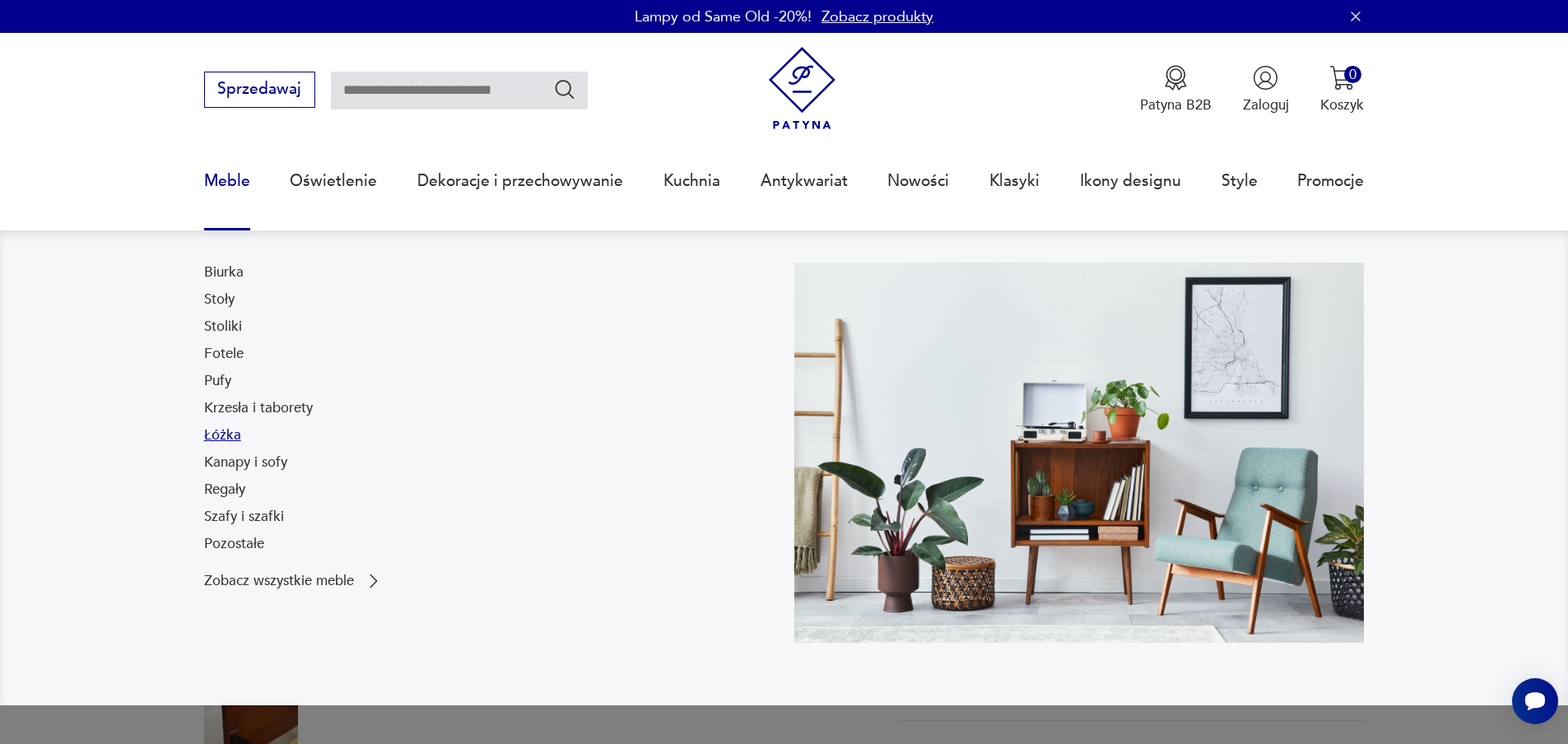
click at [225, 435] on link "Łóżka" at bounding box center [223, 435] width 37 height 19
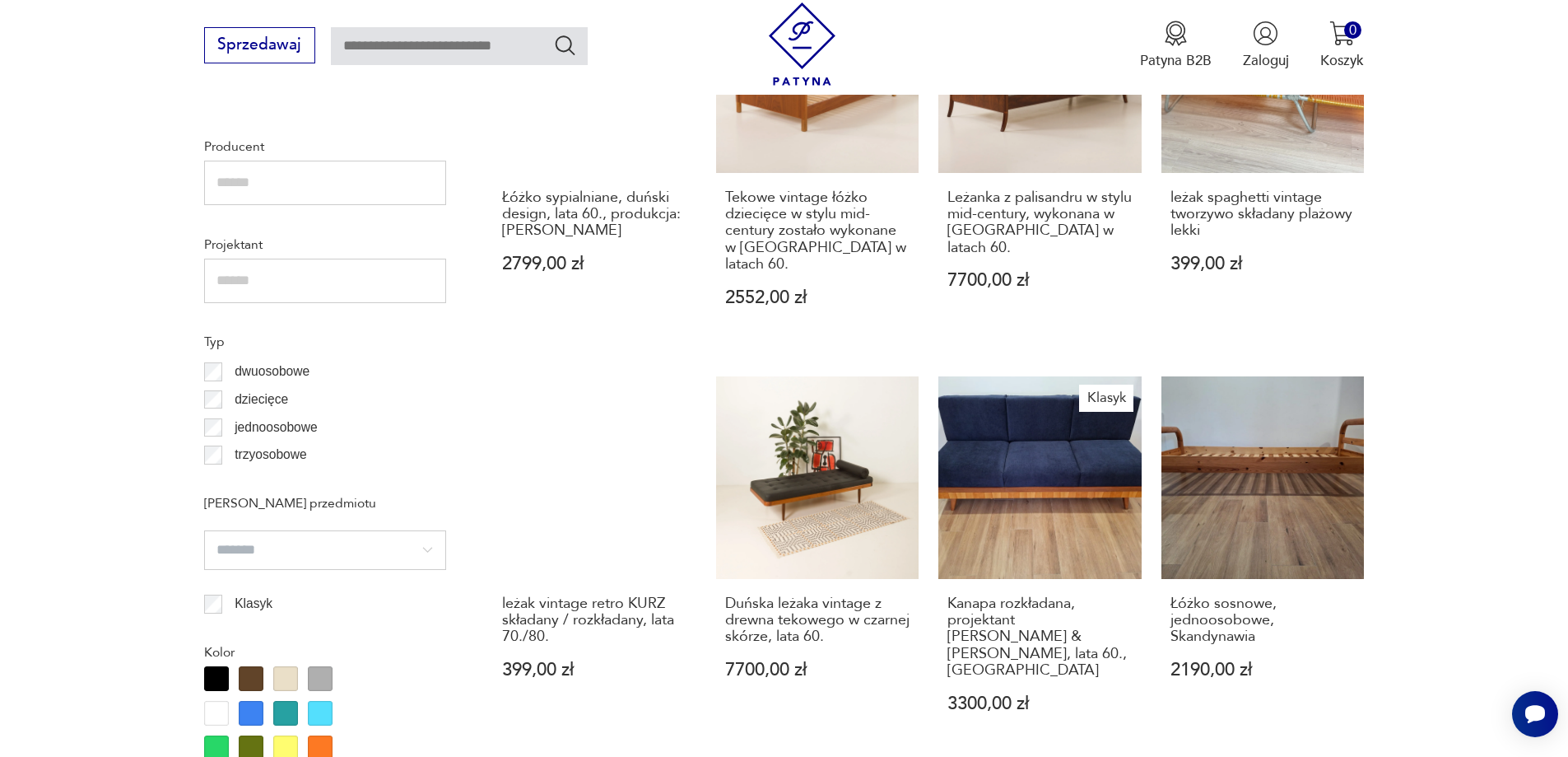
scroll to position [1288, 0]
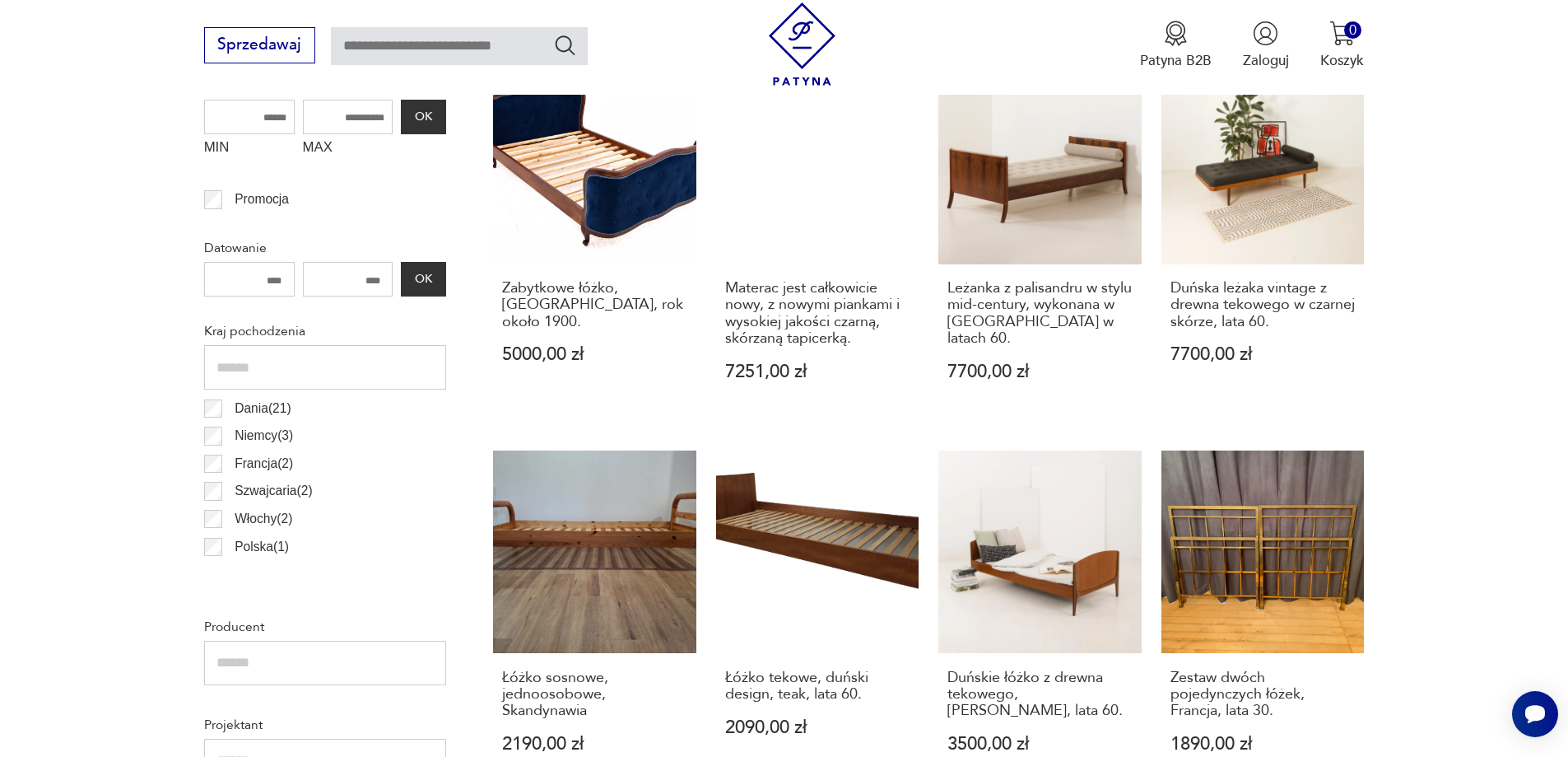
scroll to position [878, 0]
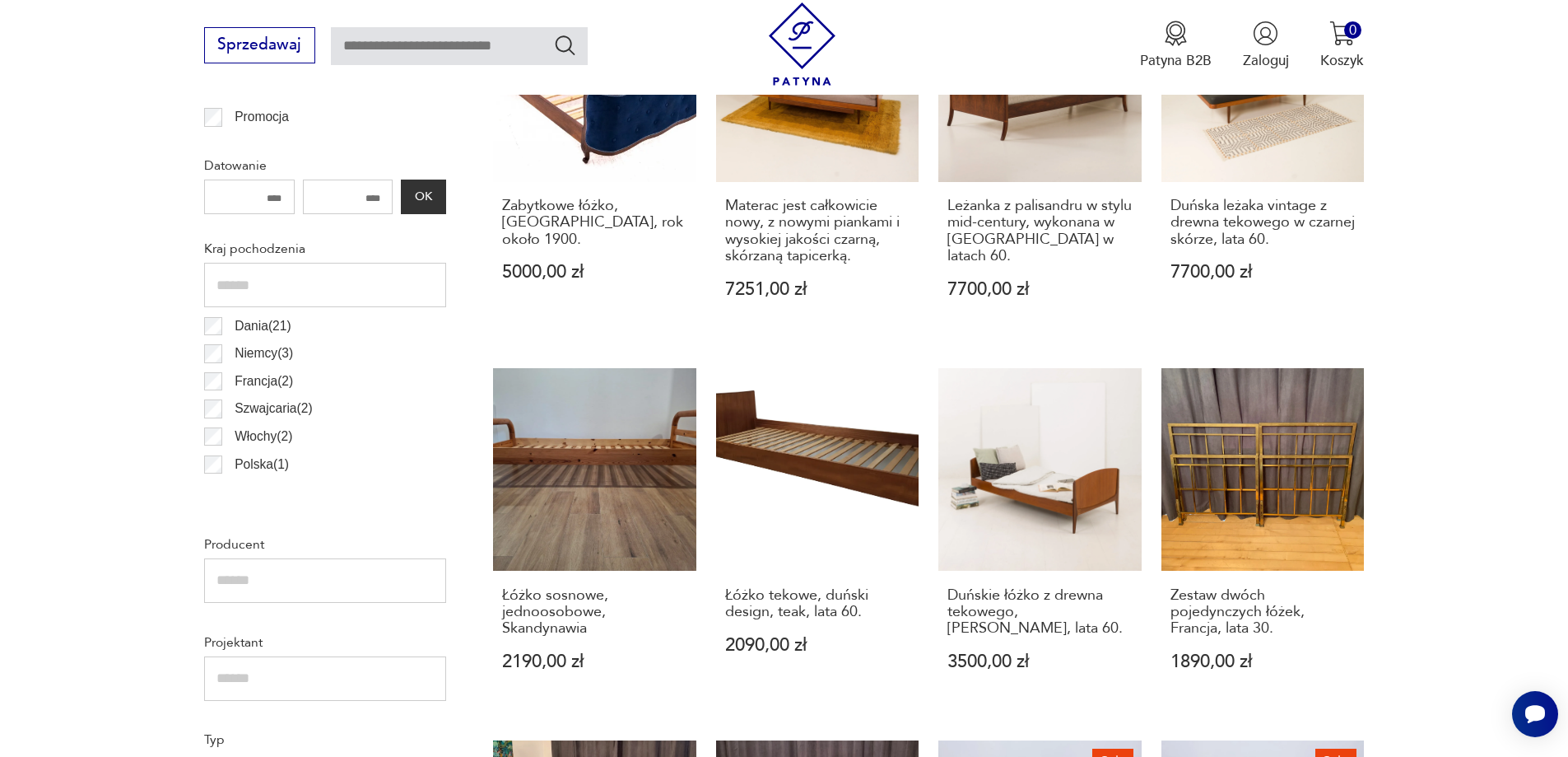
drag, startPoint x: 165, startPoint y: 340, endPoint x: 108, endPoint y: 333, distance: 57.4
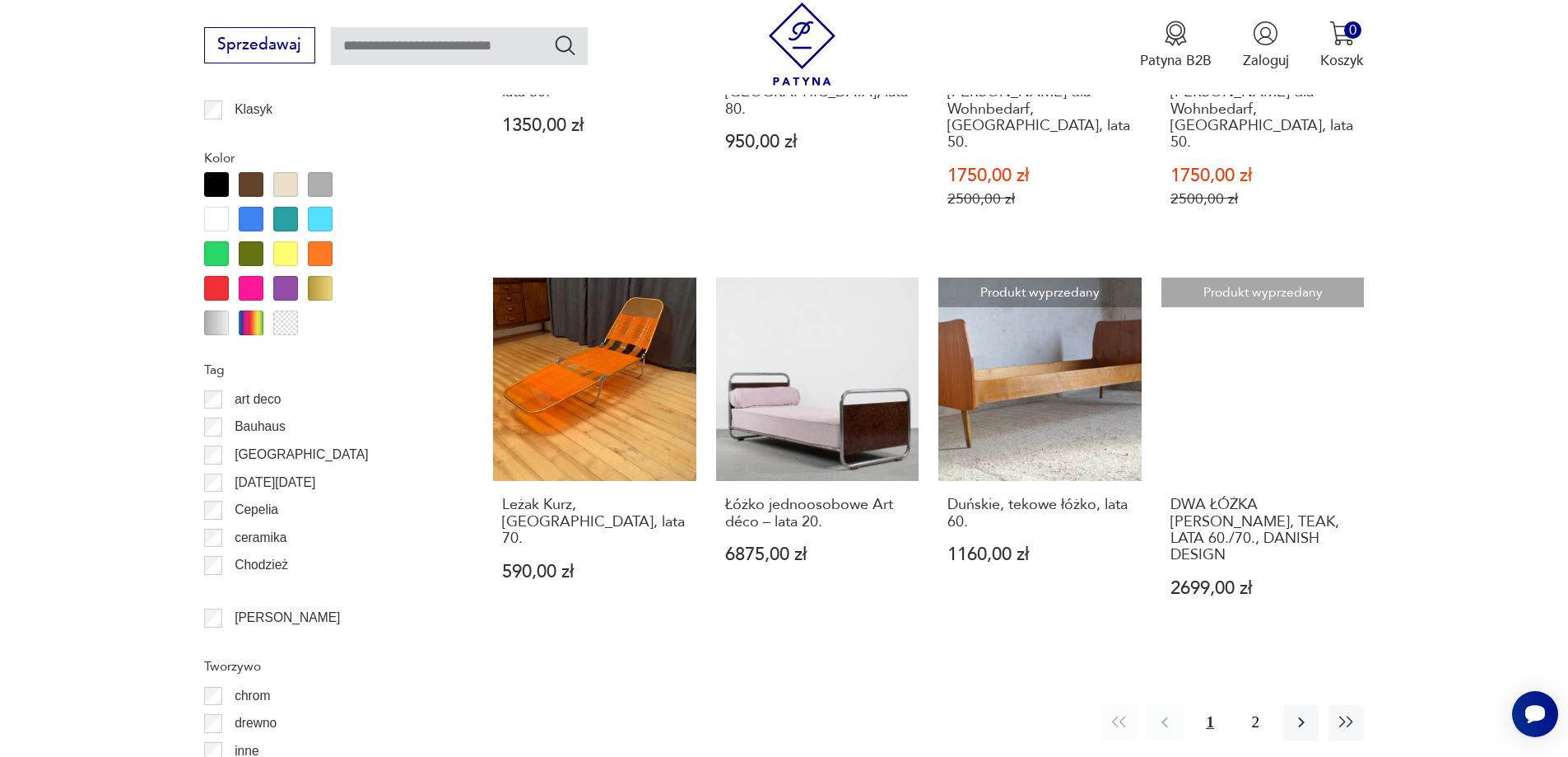
scroll to position [1784, 0]
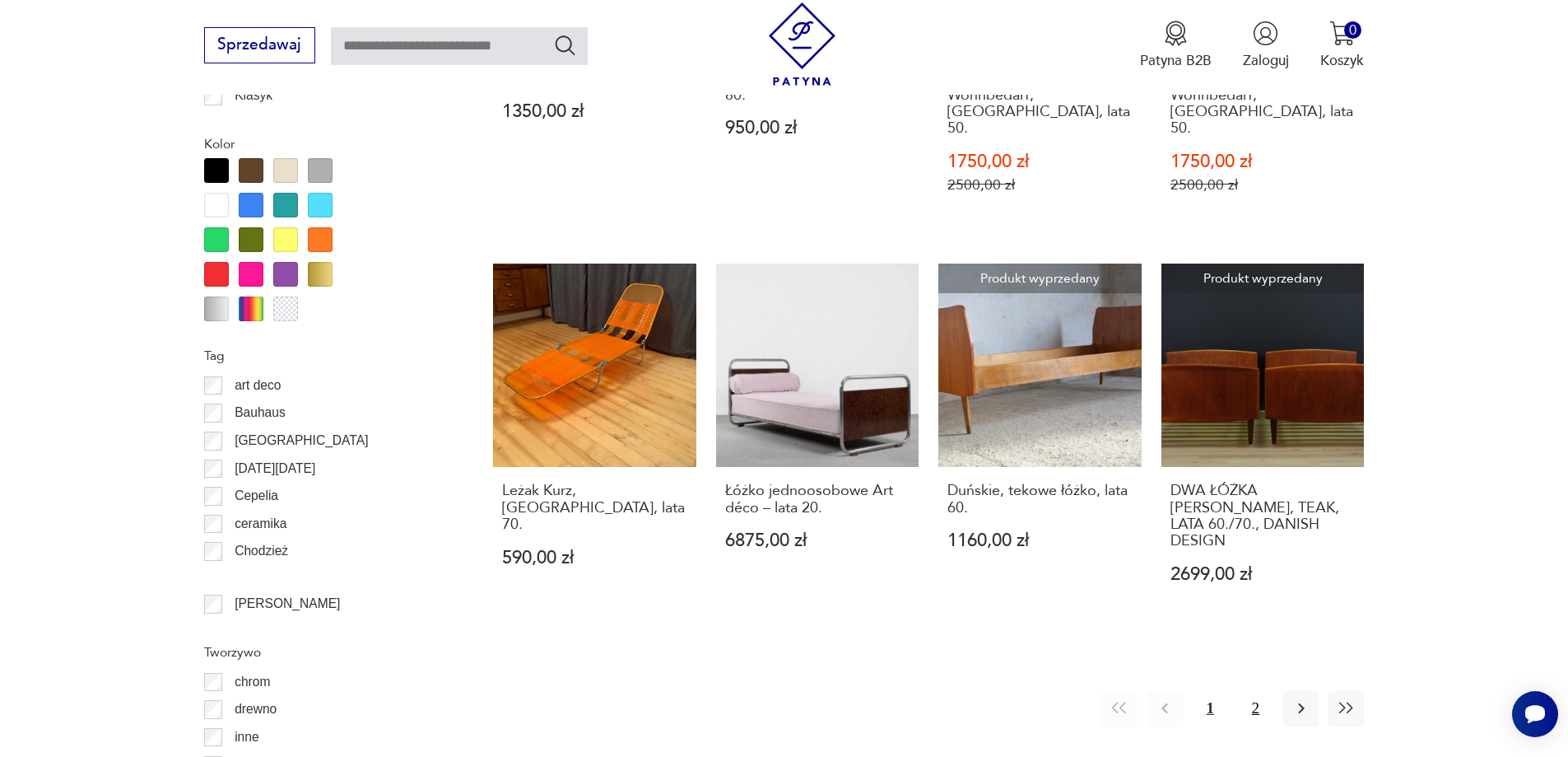
click at [1259, 691] on button "2" at bounding box center [1255, 708] width 35 height 35
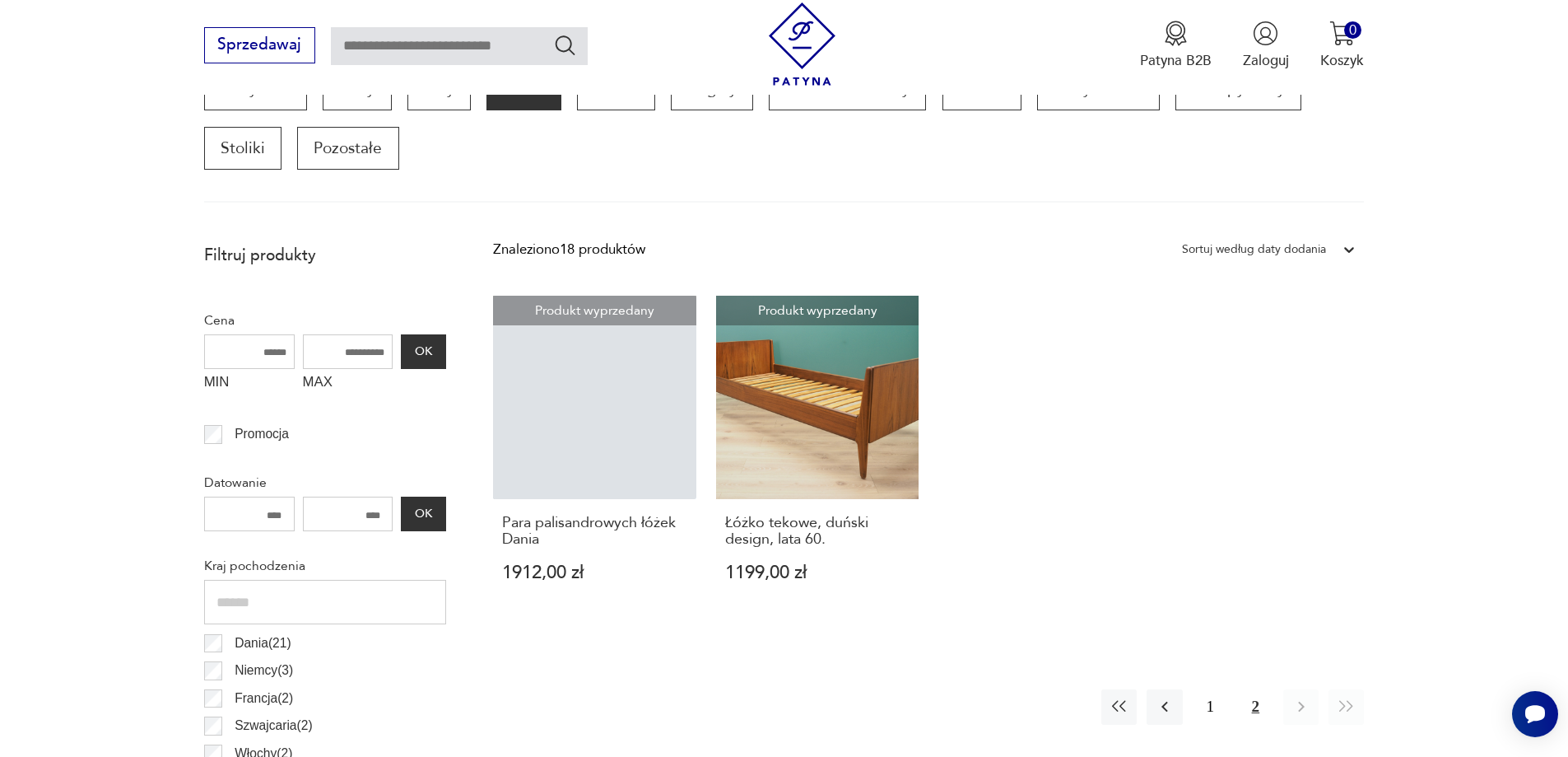
scroll to position [548, 0]
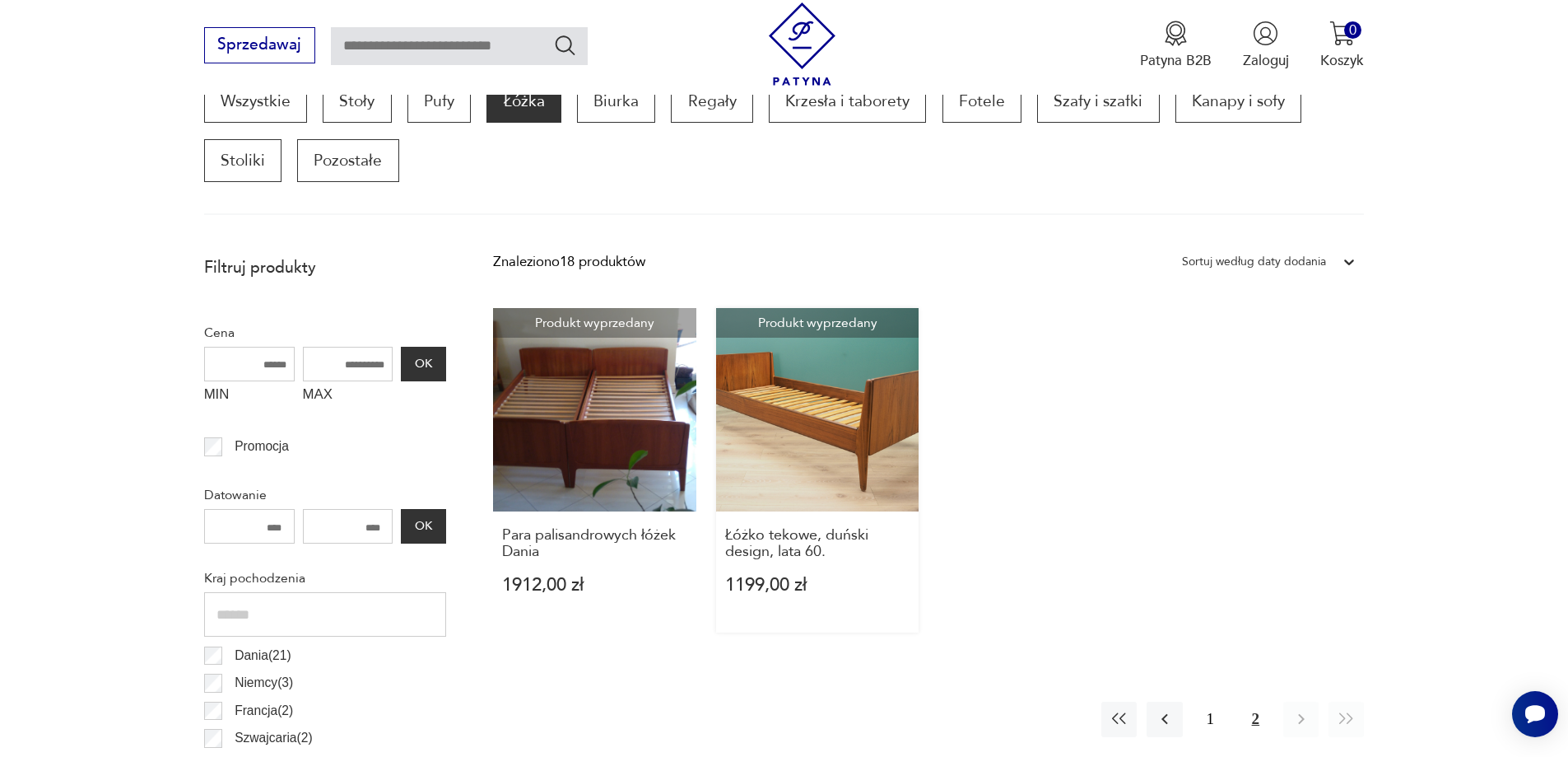
click at [772, 427] on link "Produkt wyprzedany Łóżko tekowe, duński design, lata 60. 1199,00 zł" at bounding box center [818, 470] width 203 height 325
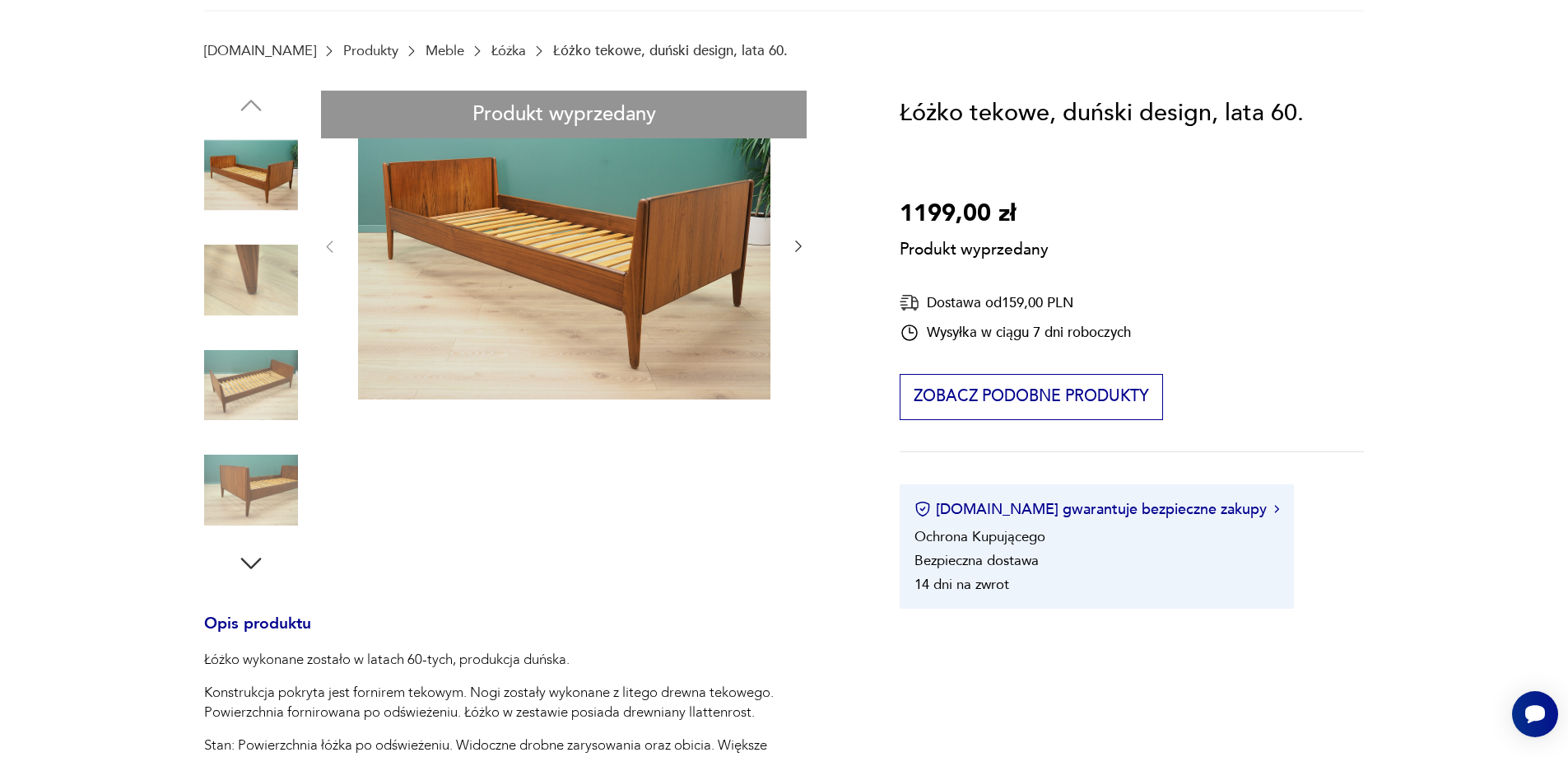
scroll to position [247, 0]
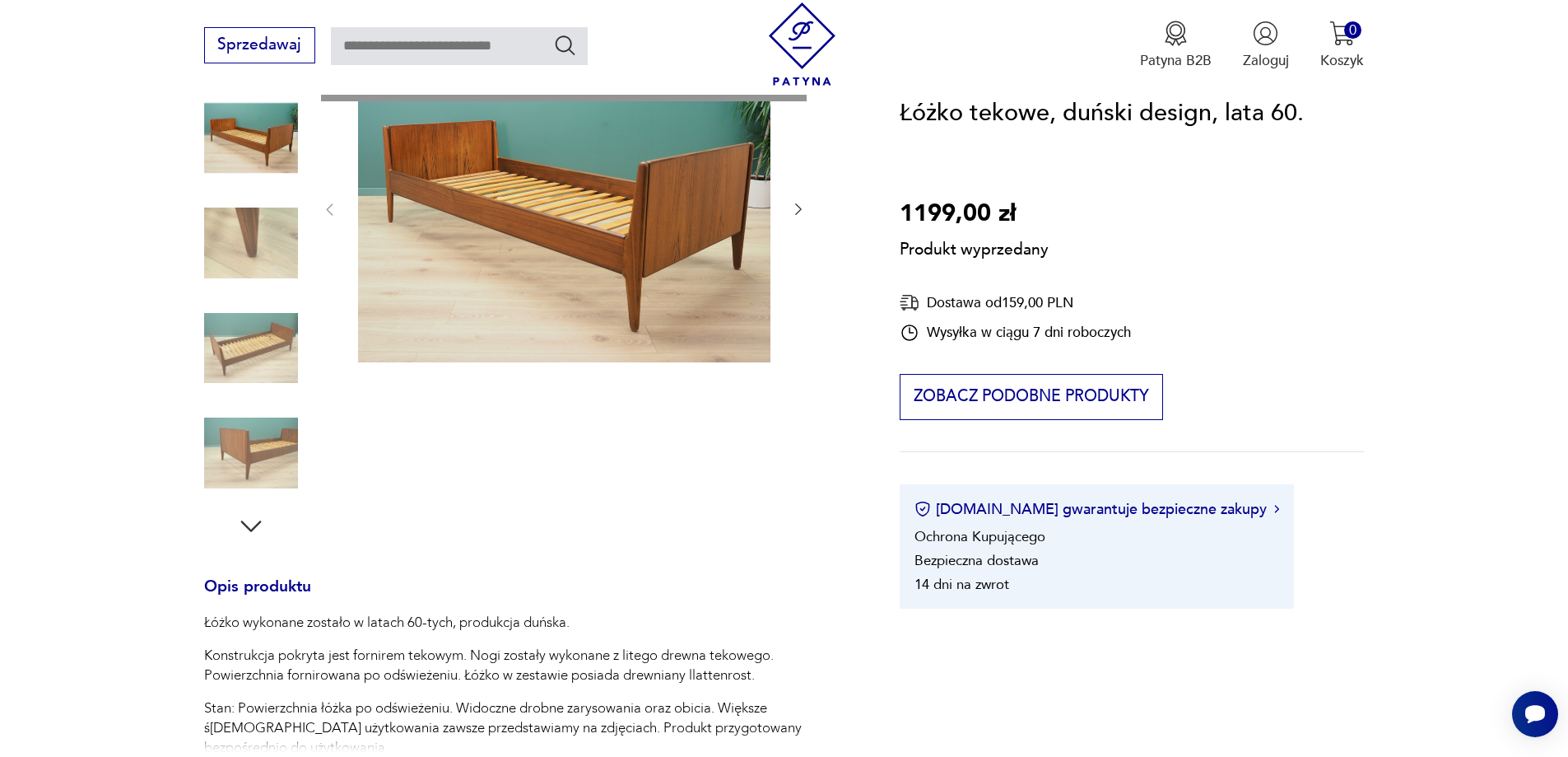
click at [247, 522] on div "Produkt wyprzedany Opis produktu Łóżko wykonane zostało w latach 60-tych, produ…" at bounding box center [529, 639] width 649 height 1172
click at [254, 539] on div "Produkt wyprzedany Opis produktu Łóżko wykonane zostało w latach 60-tych, produ…" at bounding box center [529, 639] width 649 height 1172
click at [267, 444] on div "Produkt wyprzedany Opis produktu Łóżko wykonane zostało w latach 60-tych, produ…" at bounding box center [529, 639] width 649 height 1172
click at [271, 327] on div "Produkt wyprzedany Opis produktu Łóżko wykonane zostało w latach 60-tych, produ…" at bounding box center [529, 639] width 649 height 1172
click at [507, 268] on div "Produkt wyprzedany Opis produktu Łóżko wykonane zostało w latach 60-tych, produ…" at bounding box center [529, 639] width 649 height 1172
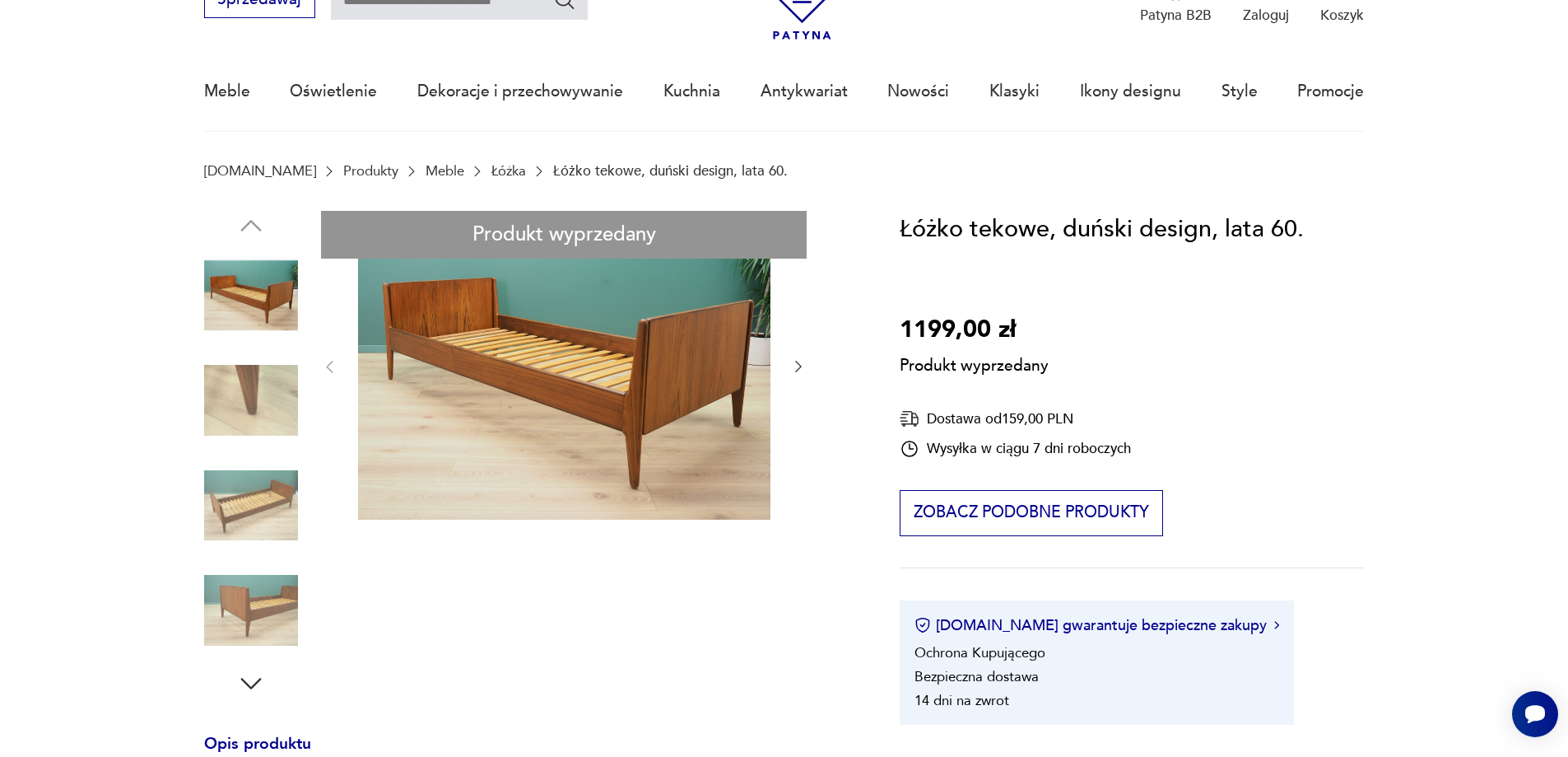
scroll to position [0, 0]
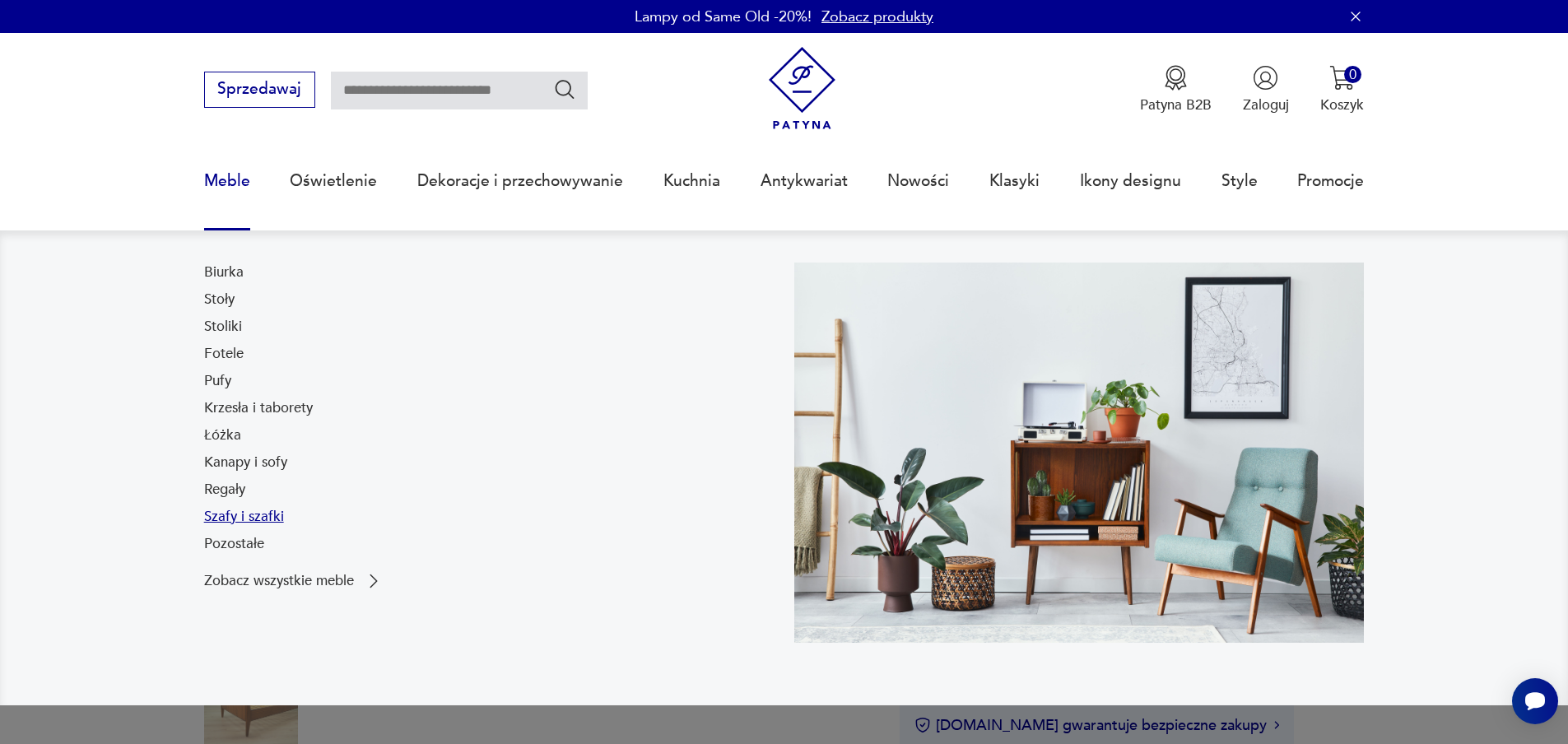
click at [253, 520] on link "Szafy i szafki" at bounding box center [244, 517] width 80 height 19
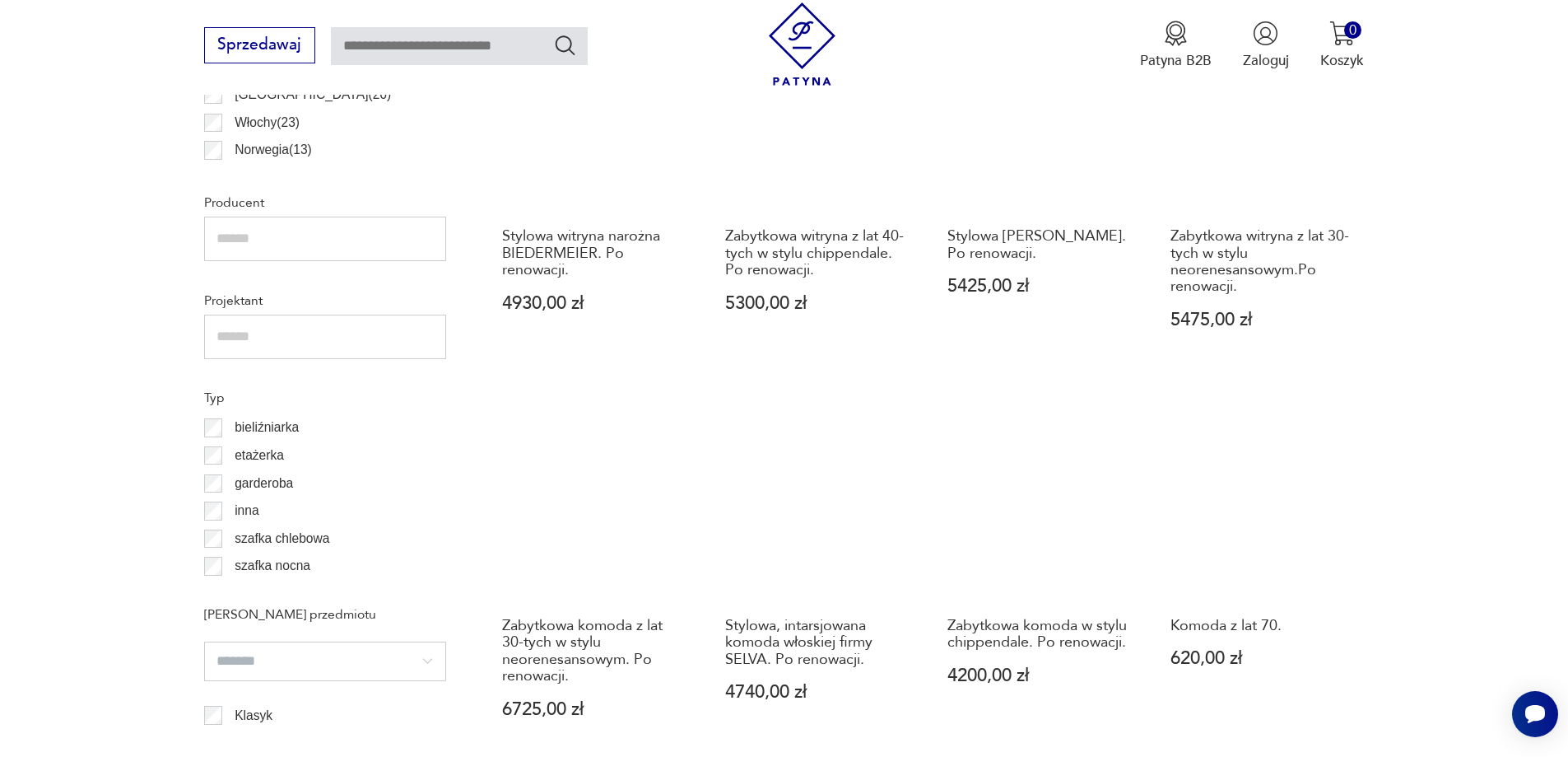
scroll to position [1232, 0]
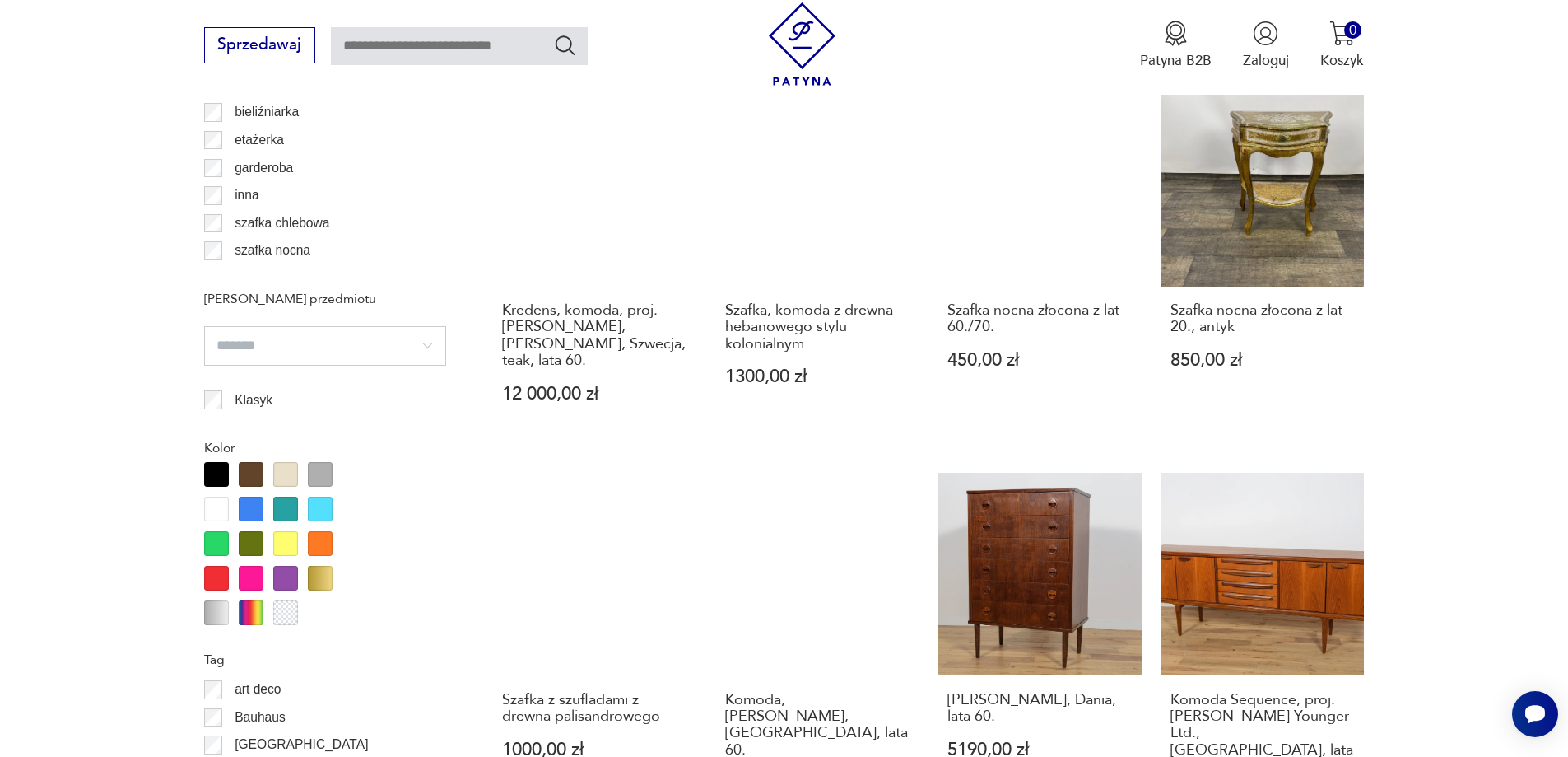
scroll to position [1464, 0]
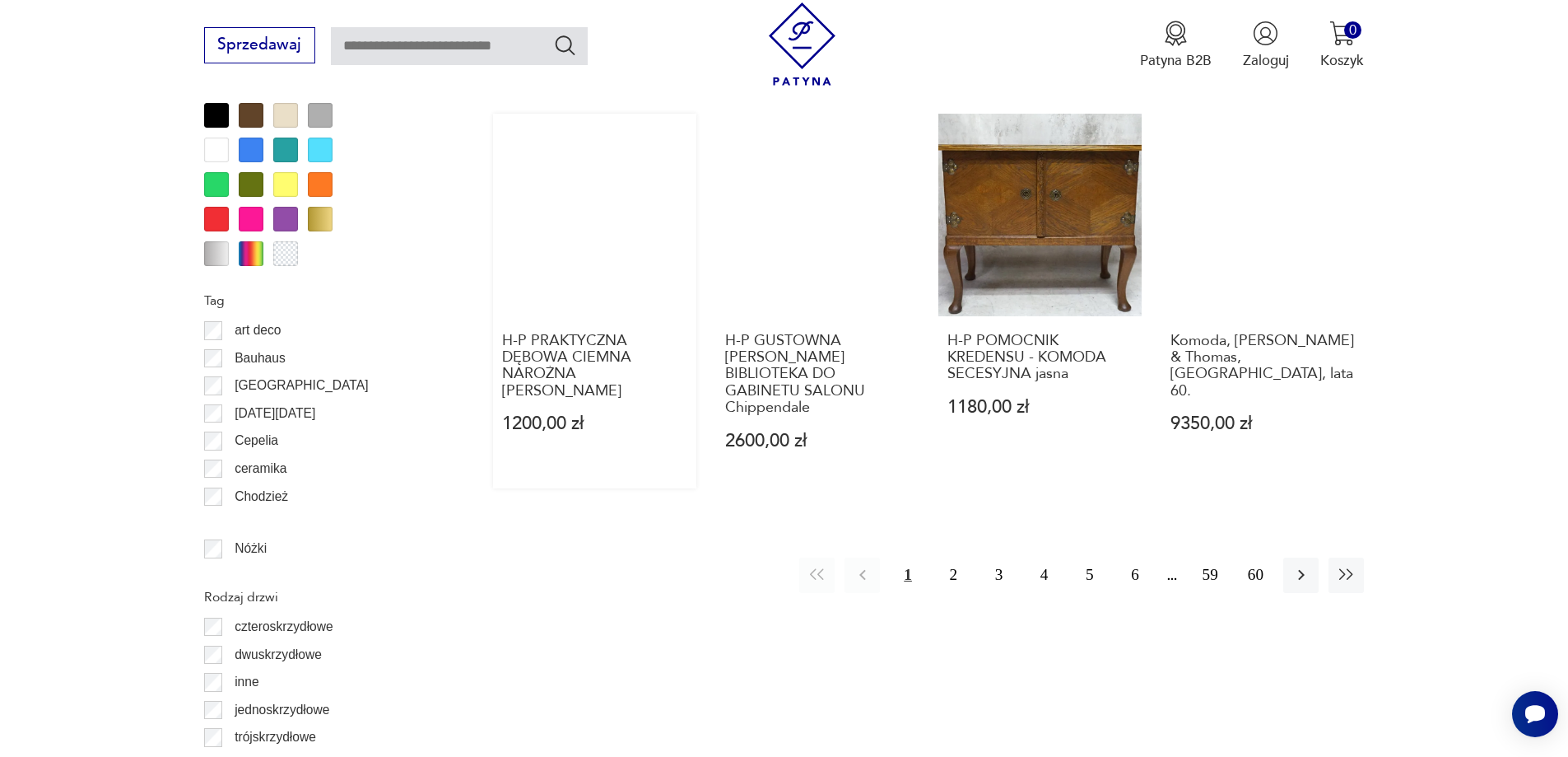
scroll to position [2040, 0]
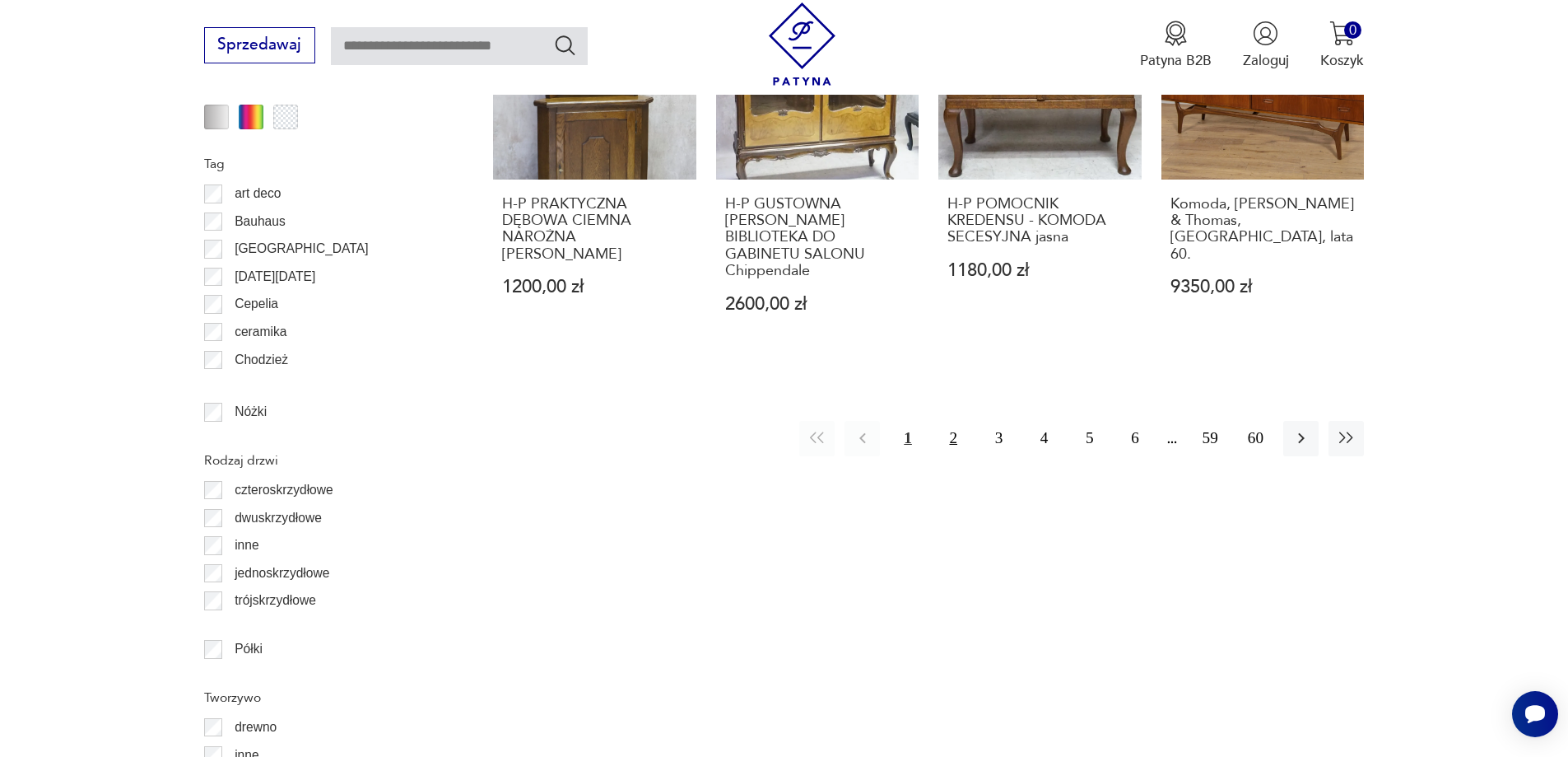
click at [954, 443] on button "2" at bounding box center [954, 439] width 35 height 35
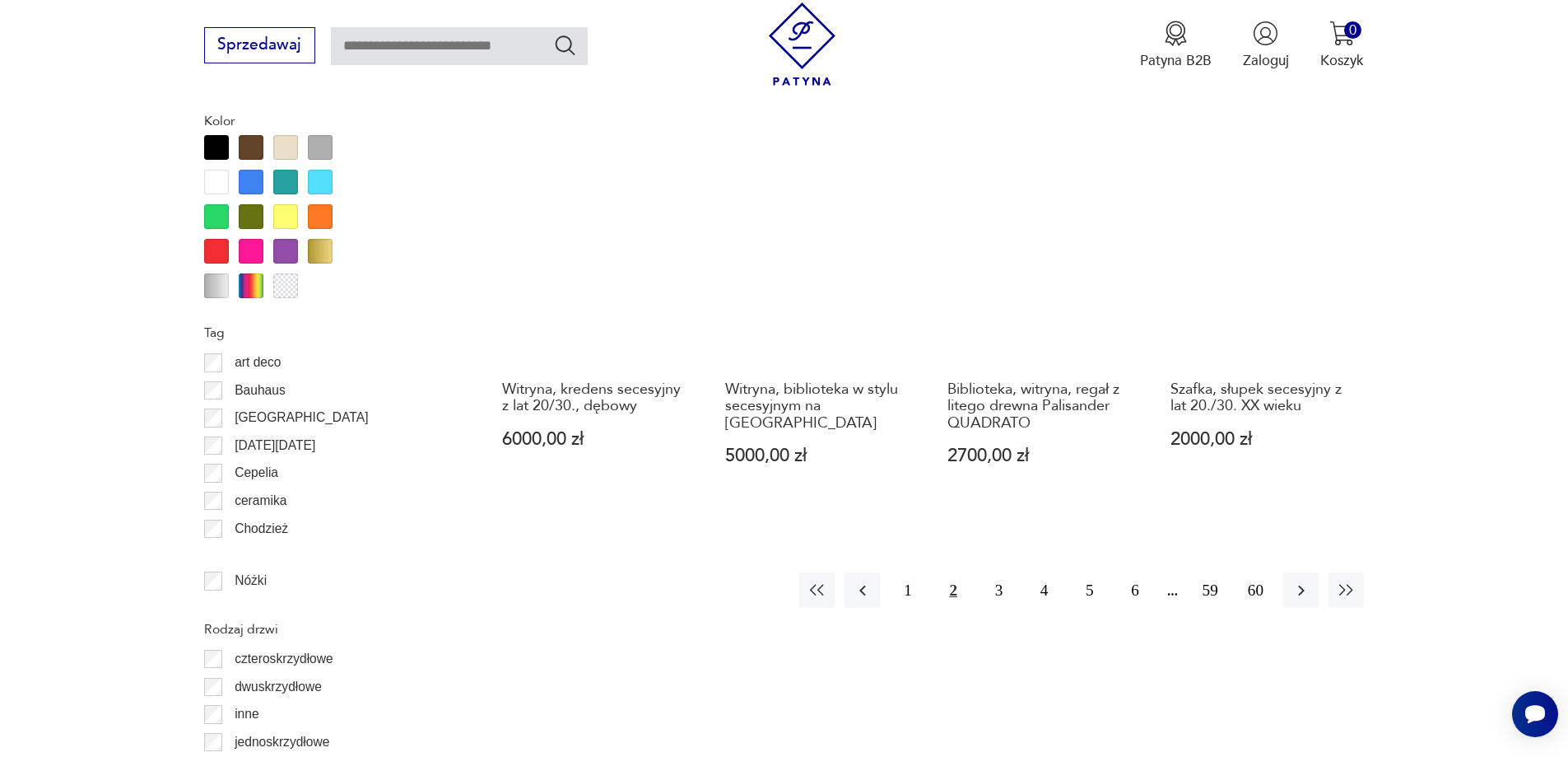
scroll to position [1876, 0]
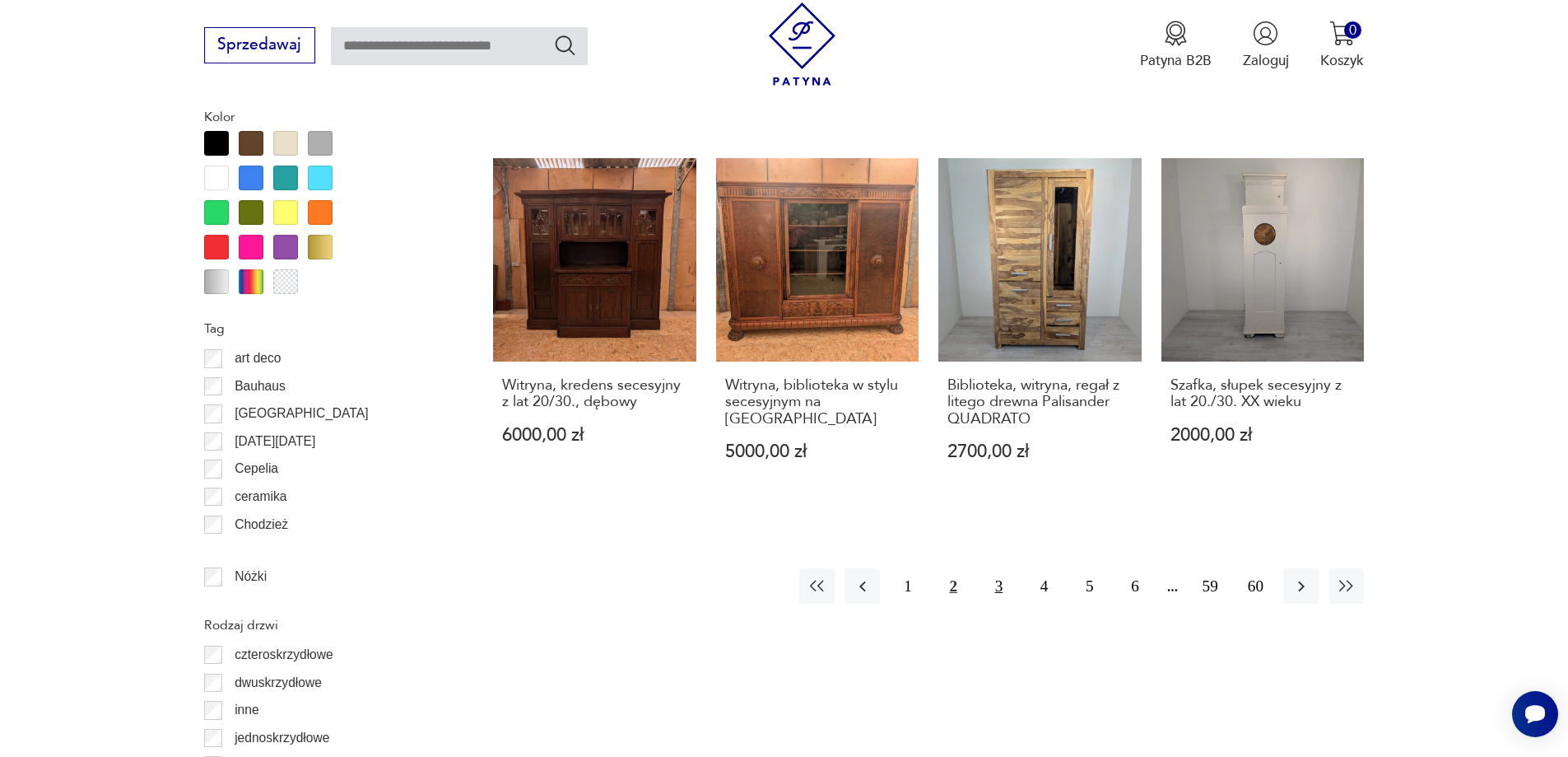
click at [993, 568] on button "3" at bounding box center [999, 585] width 35 height 35
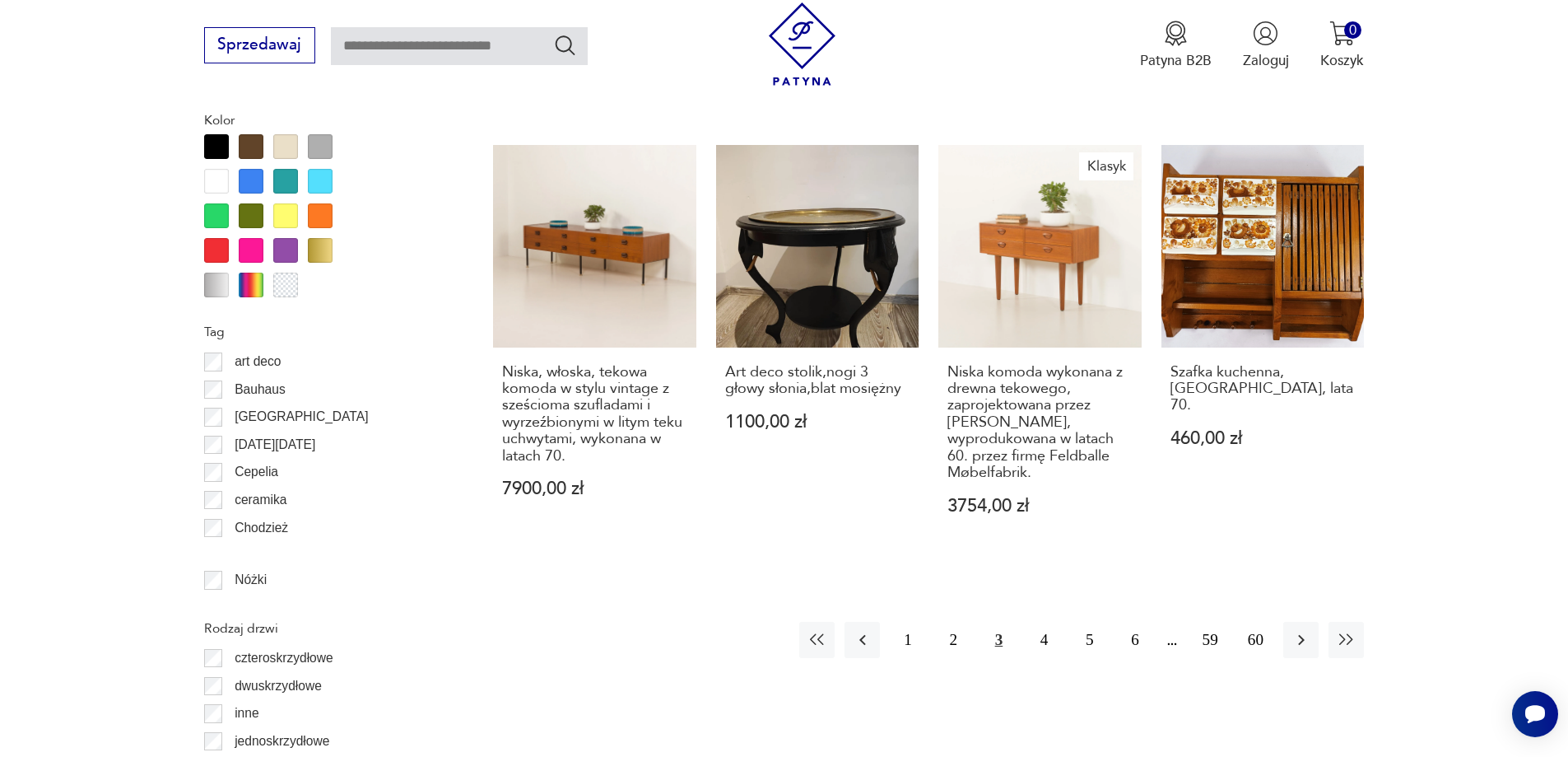
scroll to position [2040, 0]
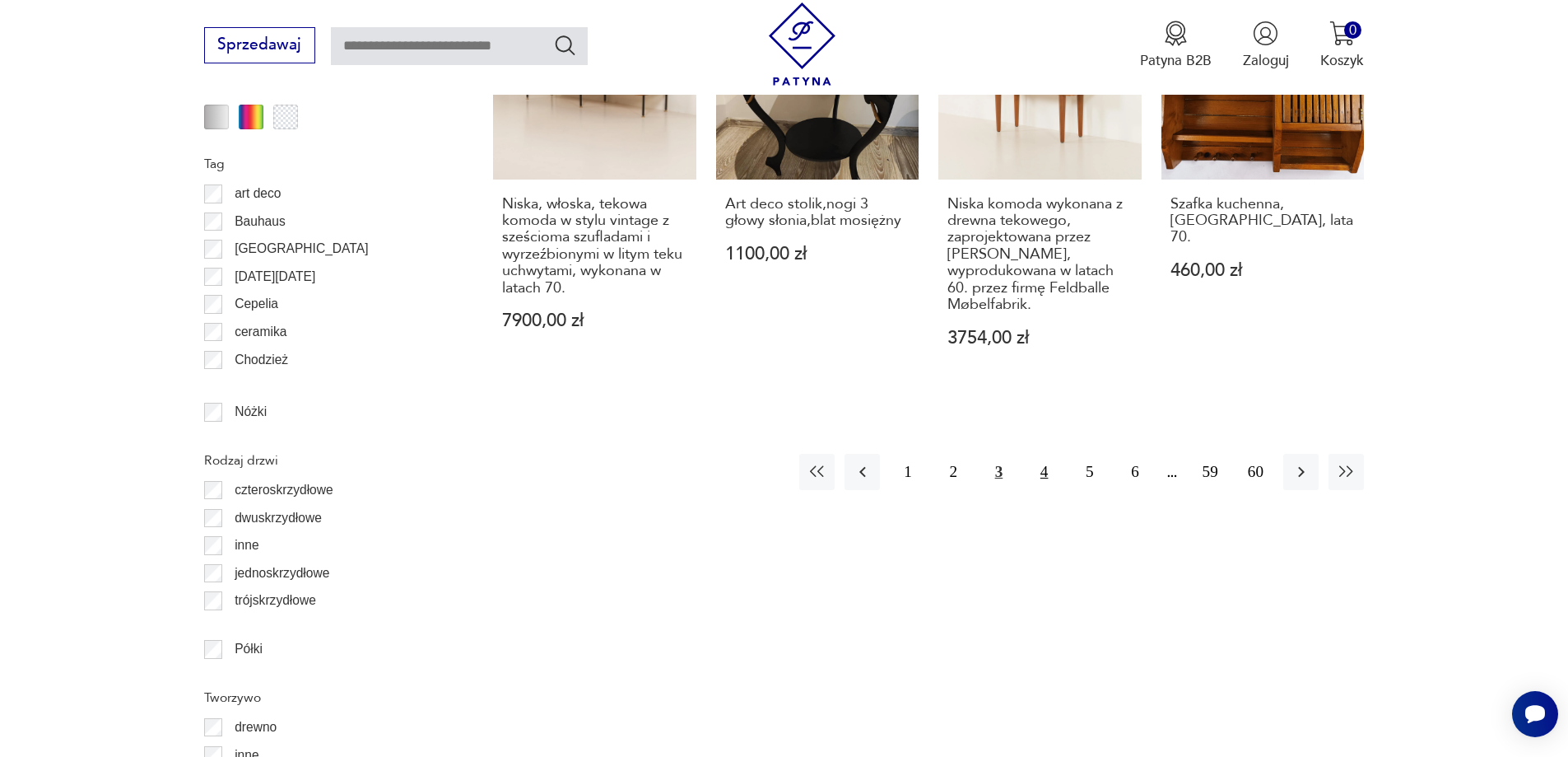
click at [1035, 454] on button "4" at bounding box center [1044, 471] width 35 height 35
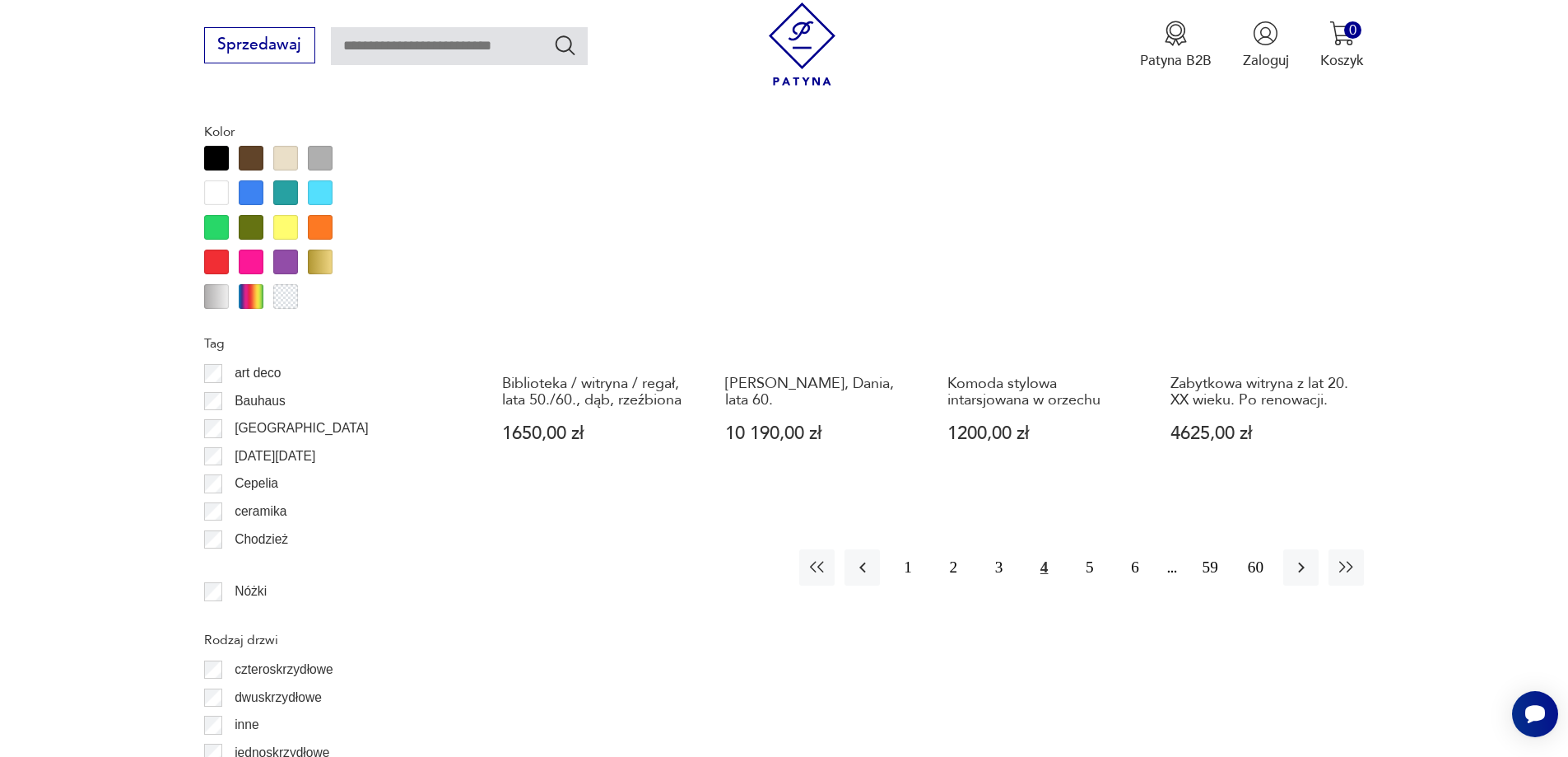
scroll to position [1876, 0]
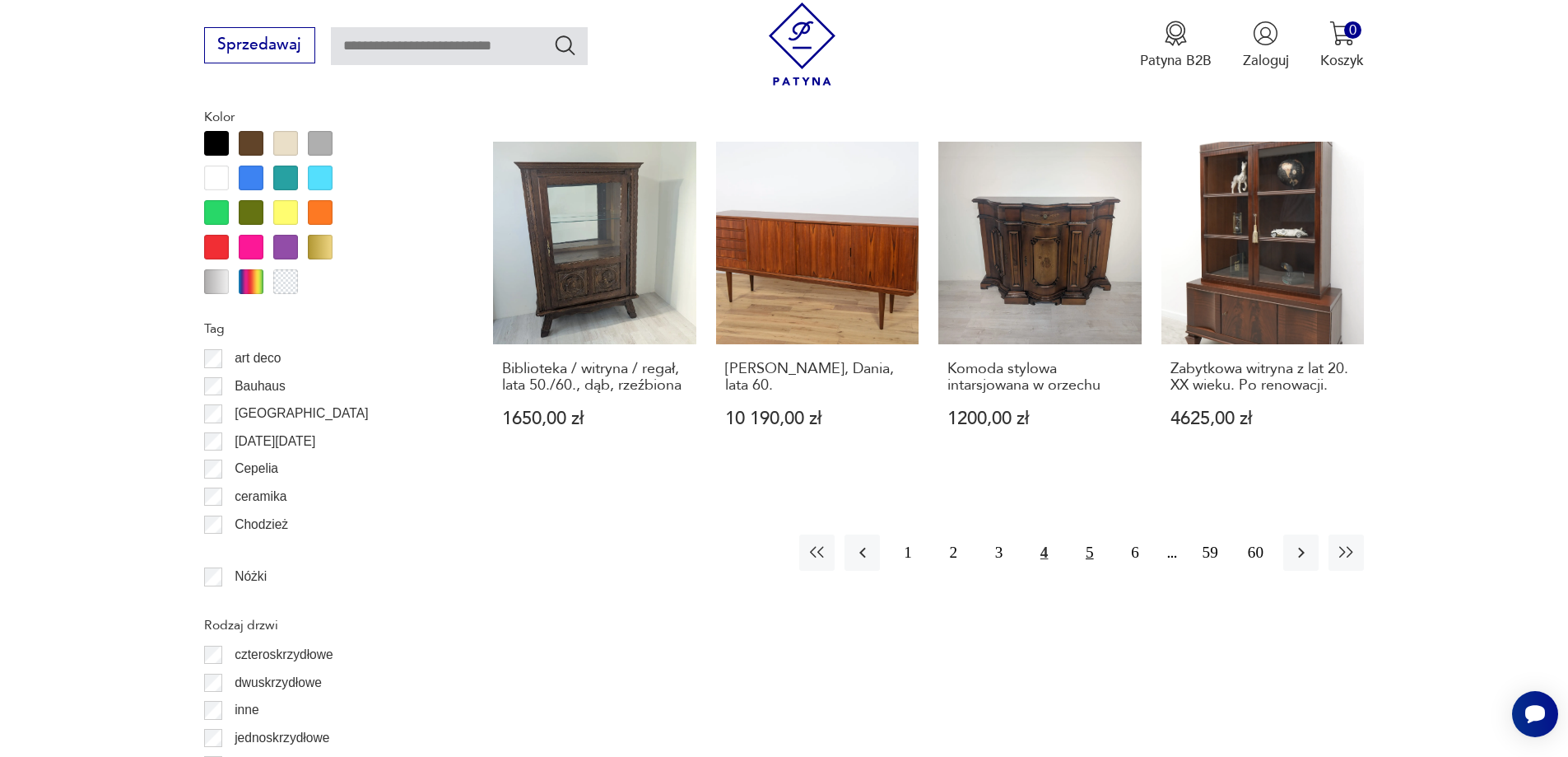
click at [1082, 555] on button "5" at bounding box center [1089, 552] width 35 height 35
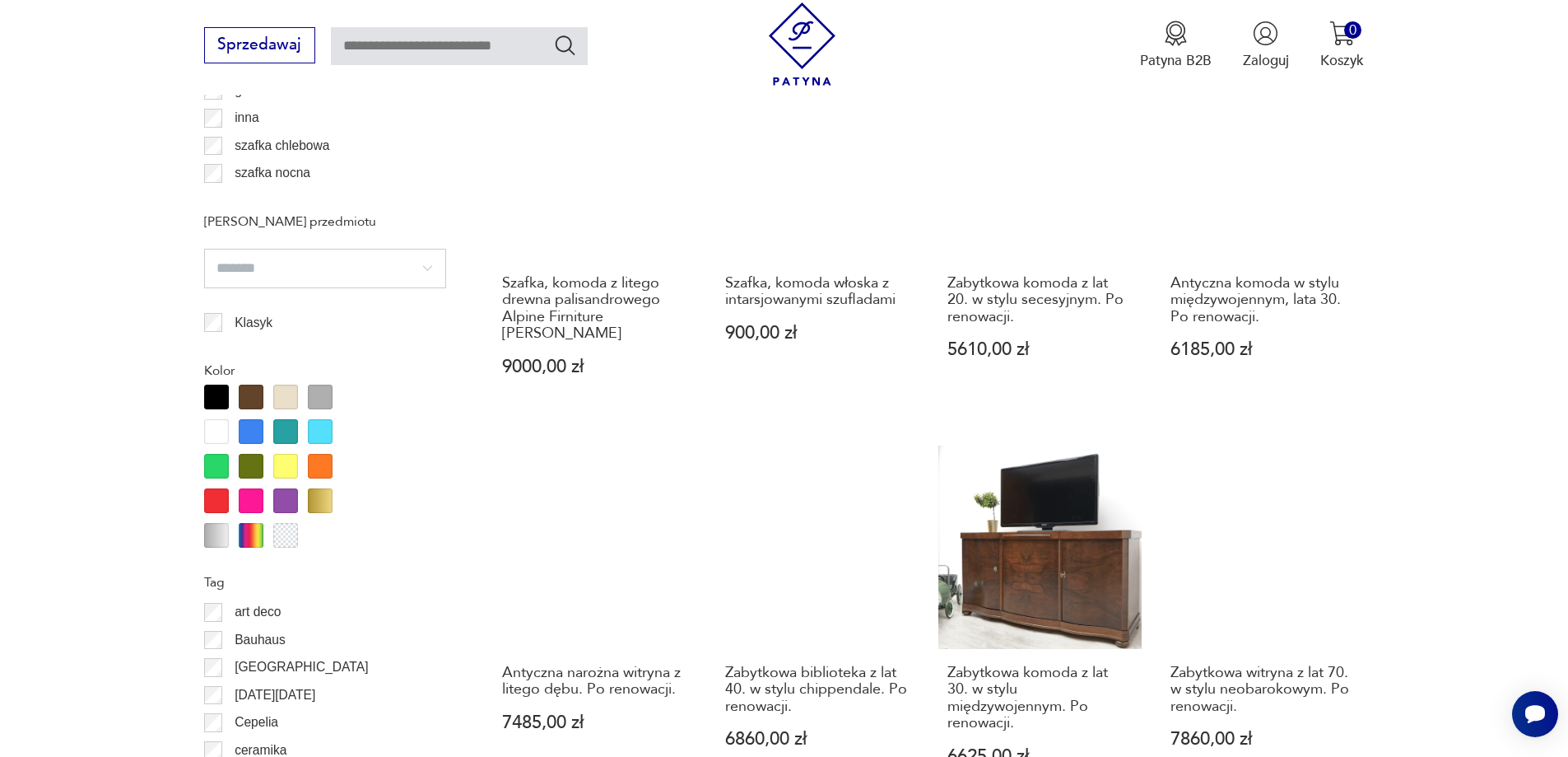
scroll to position [1876, 0]
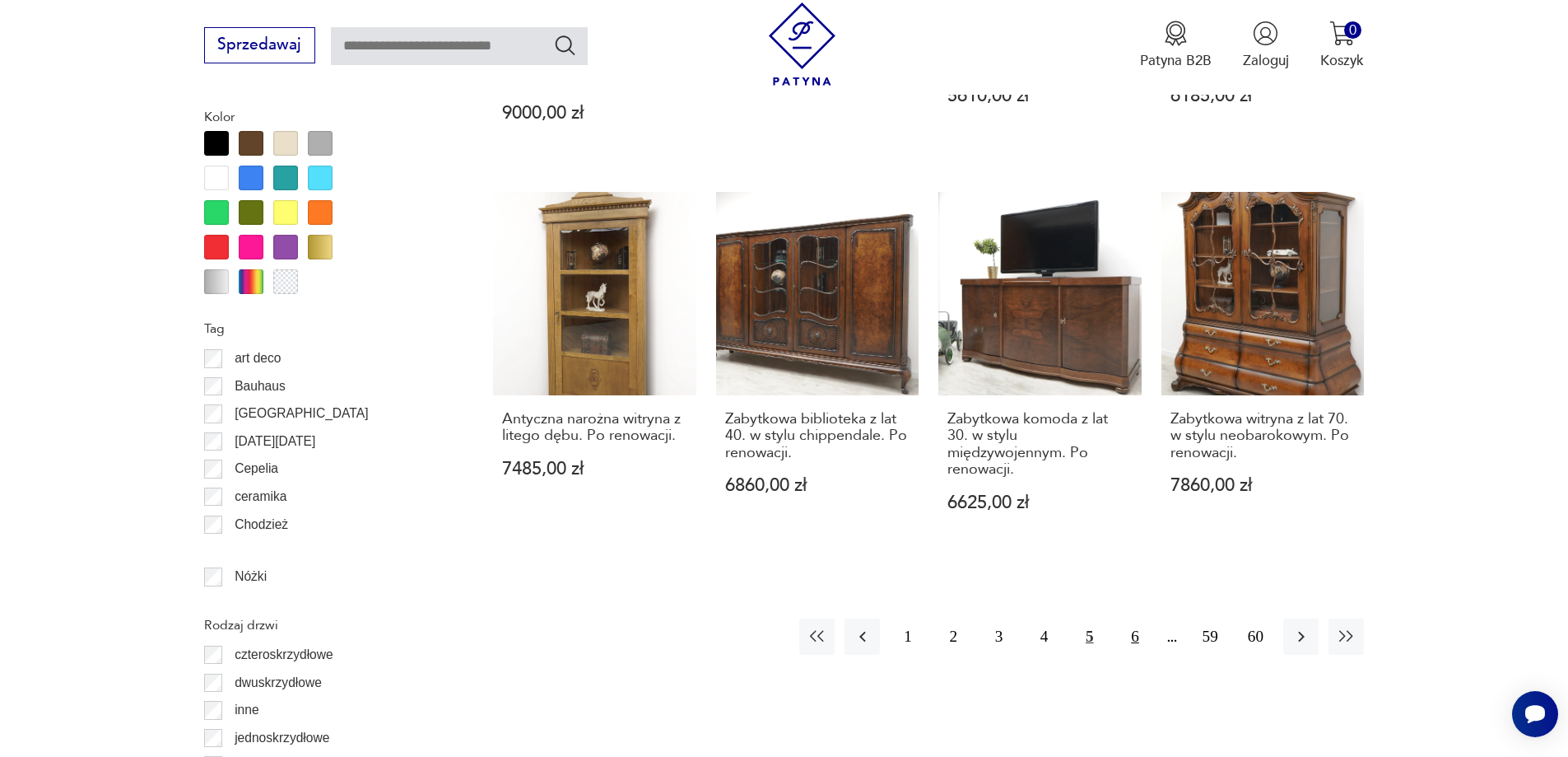
click at [1130, 618] on button "6" at bounding box center [1134, 636] width 35 height 35
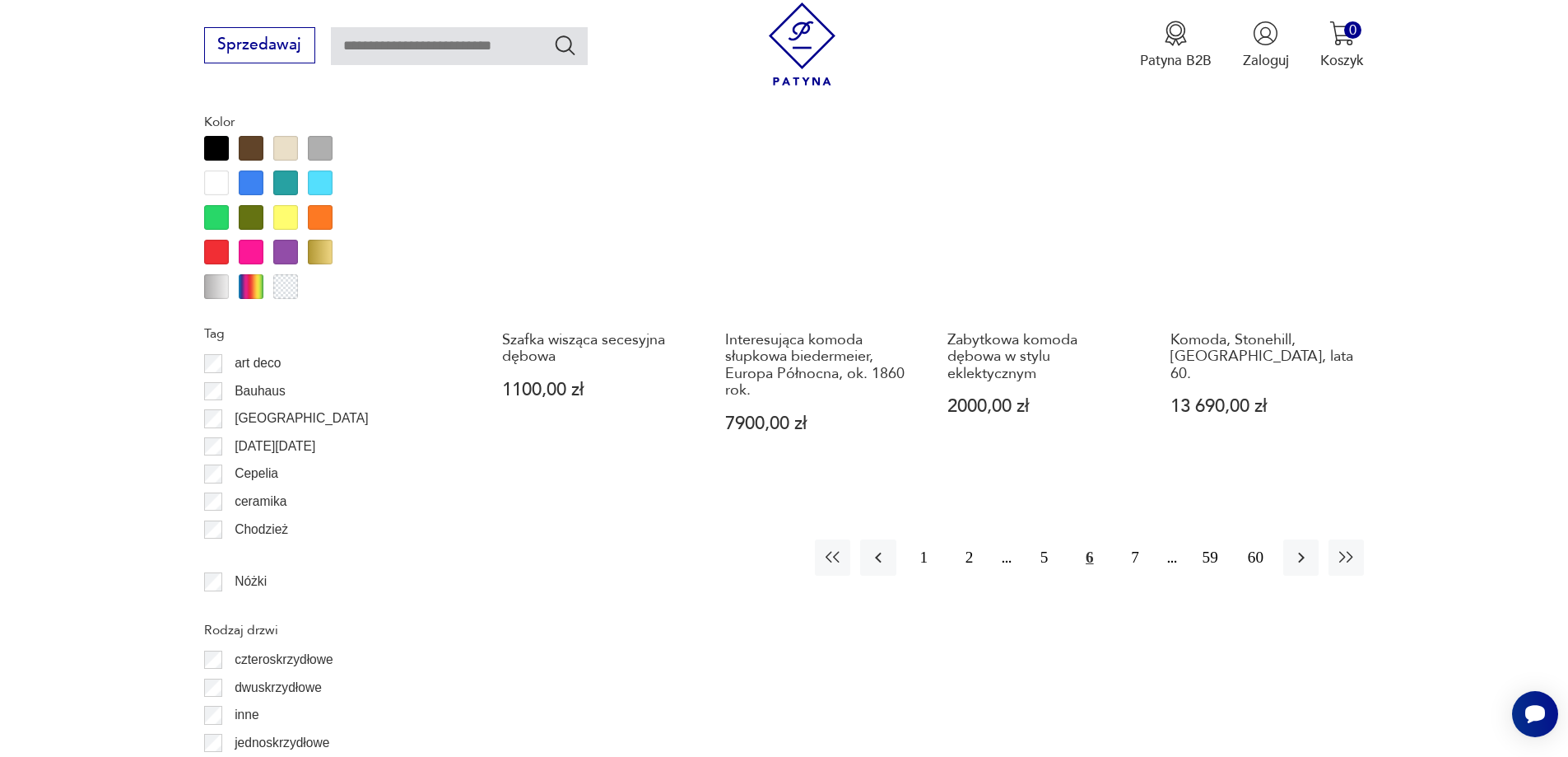
scroll to position [1876, 0]
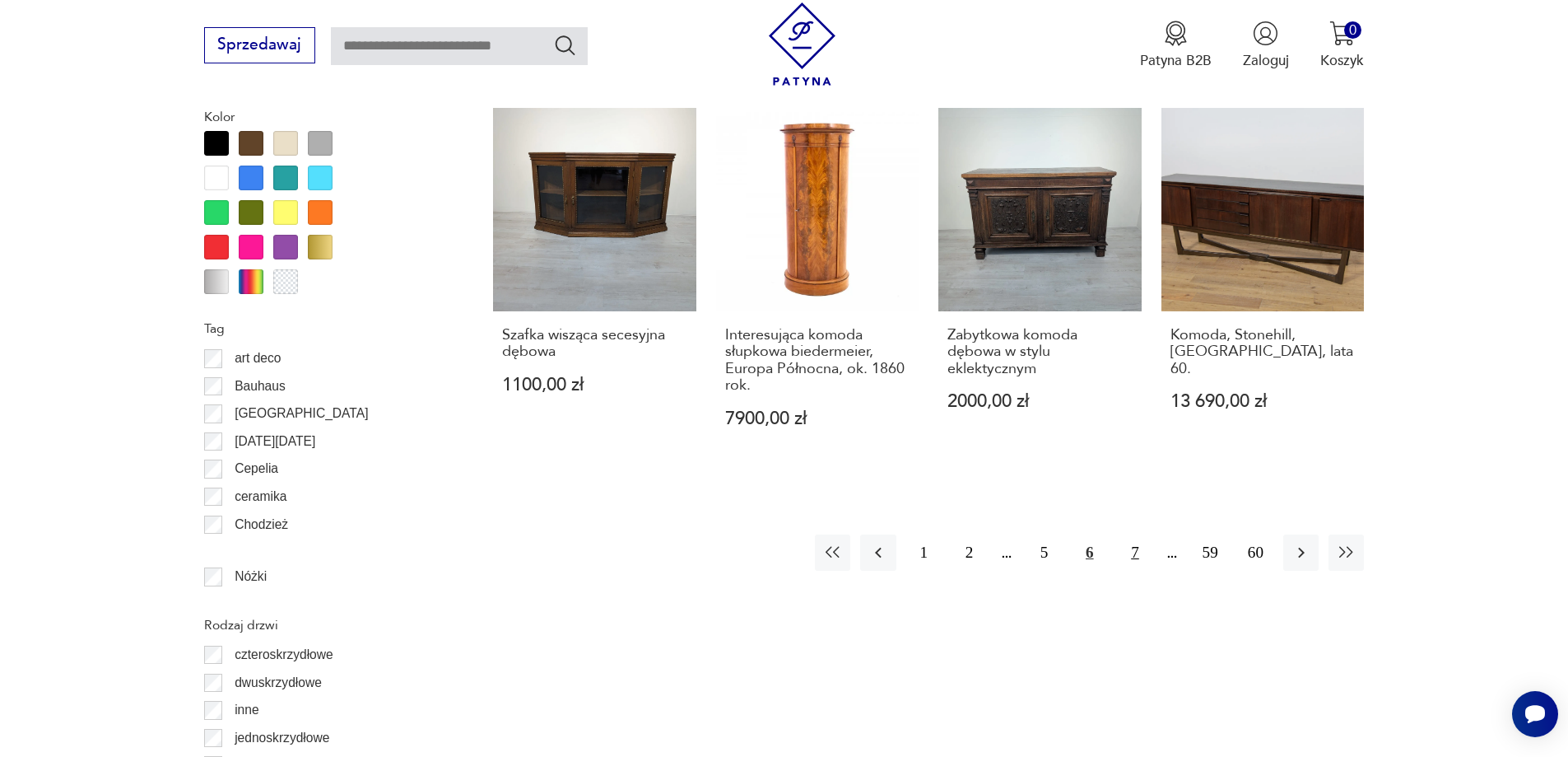
click at [1139, 555] on button "7" at bounding box center [1134, 552] width 35 height 35
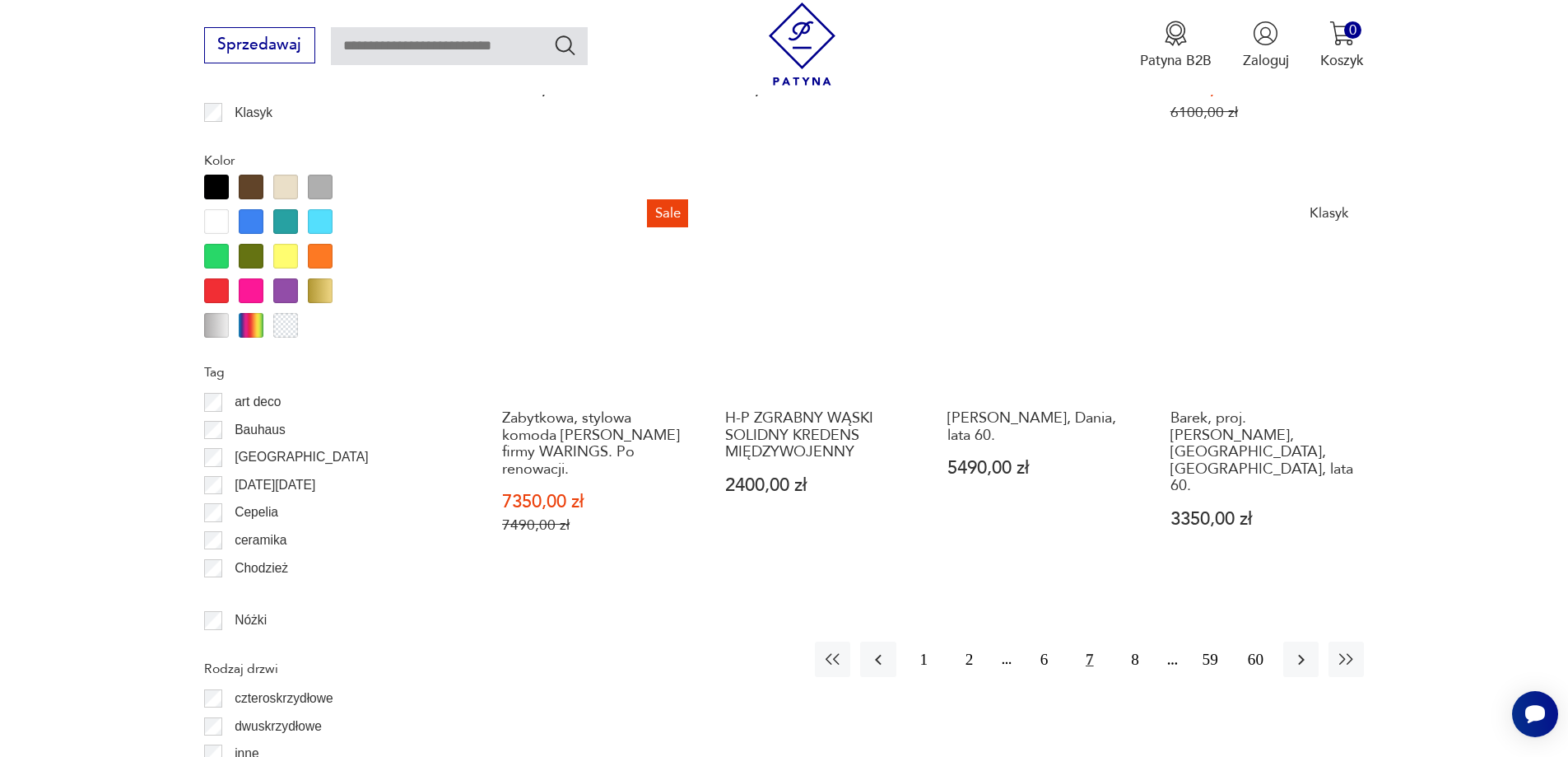
scroll to position [1876, 0]
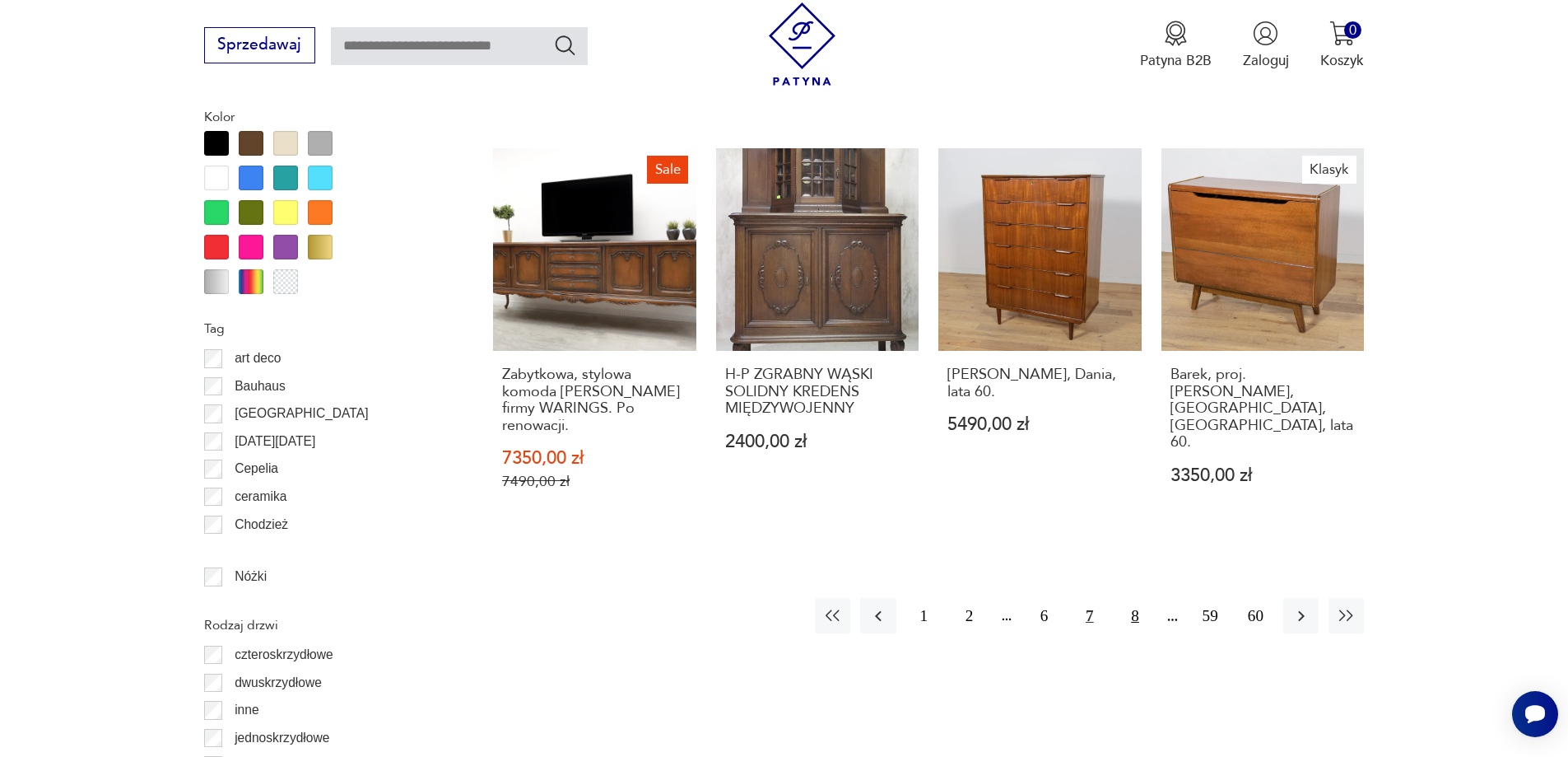
click at [1137, 598] on button "8" at bounding box center [1134, 616] width 35 height 35
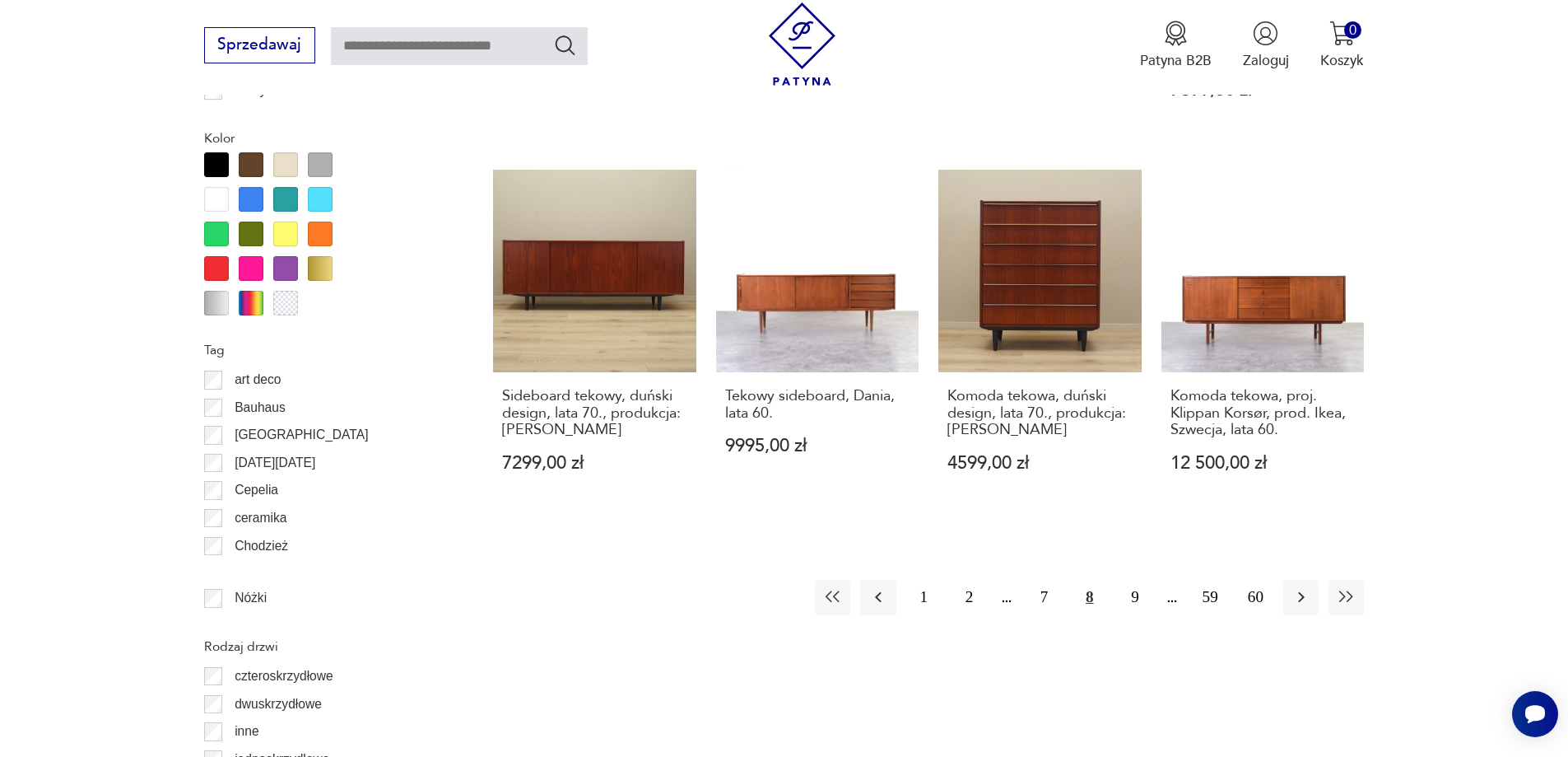
scroll to position [1876, 0]
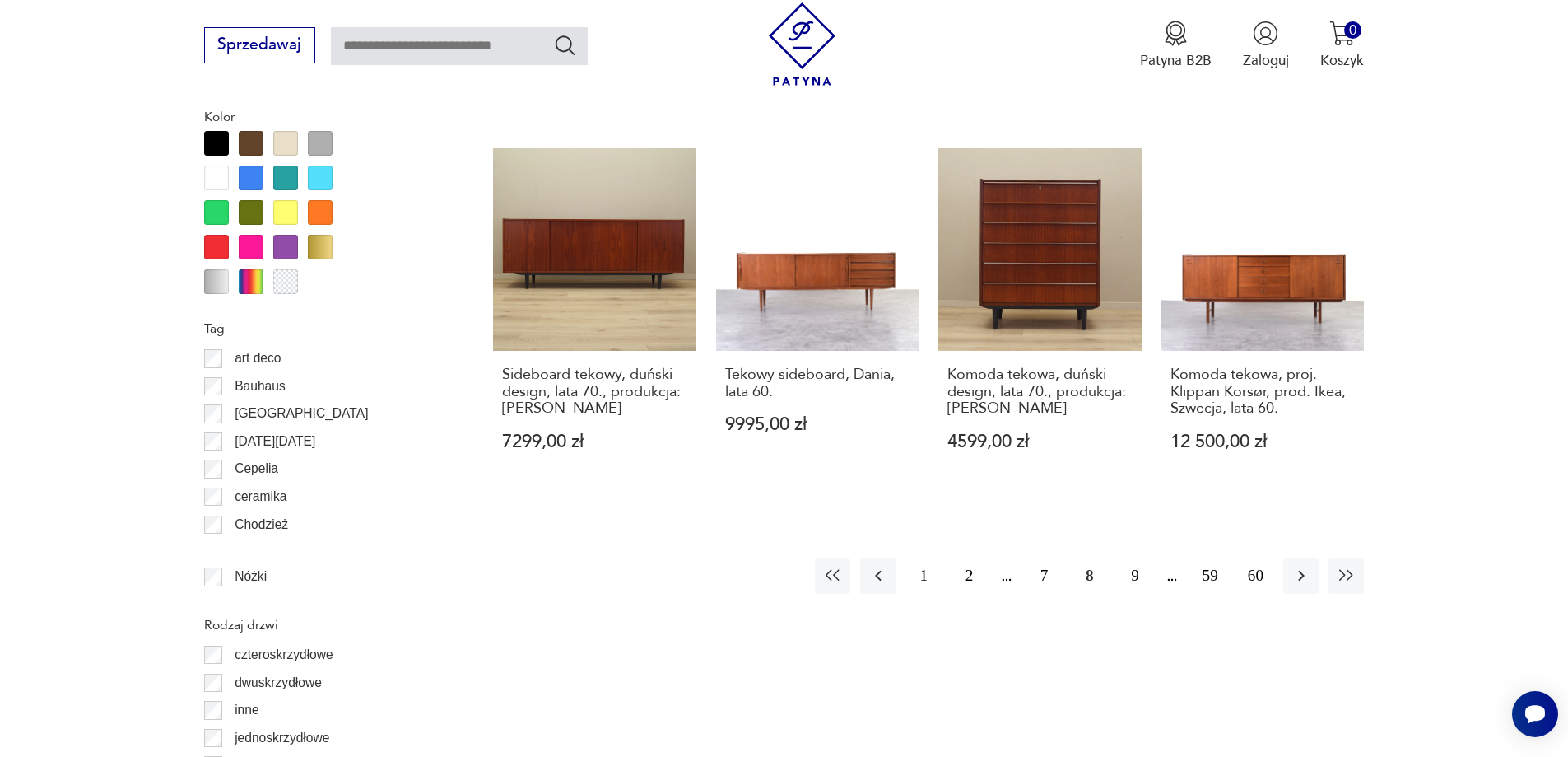
click at [1135, 562] on button "9" at bounding box center [1134, 576] width 35 height 35
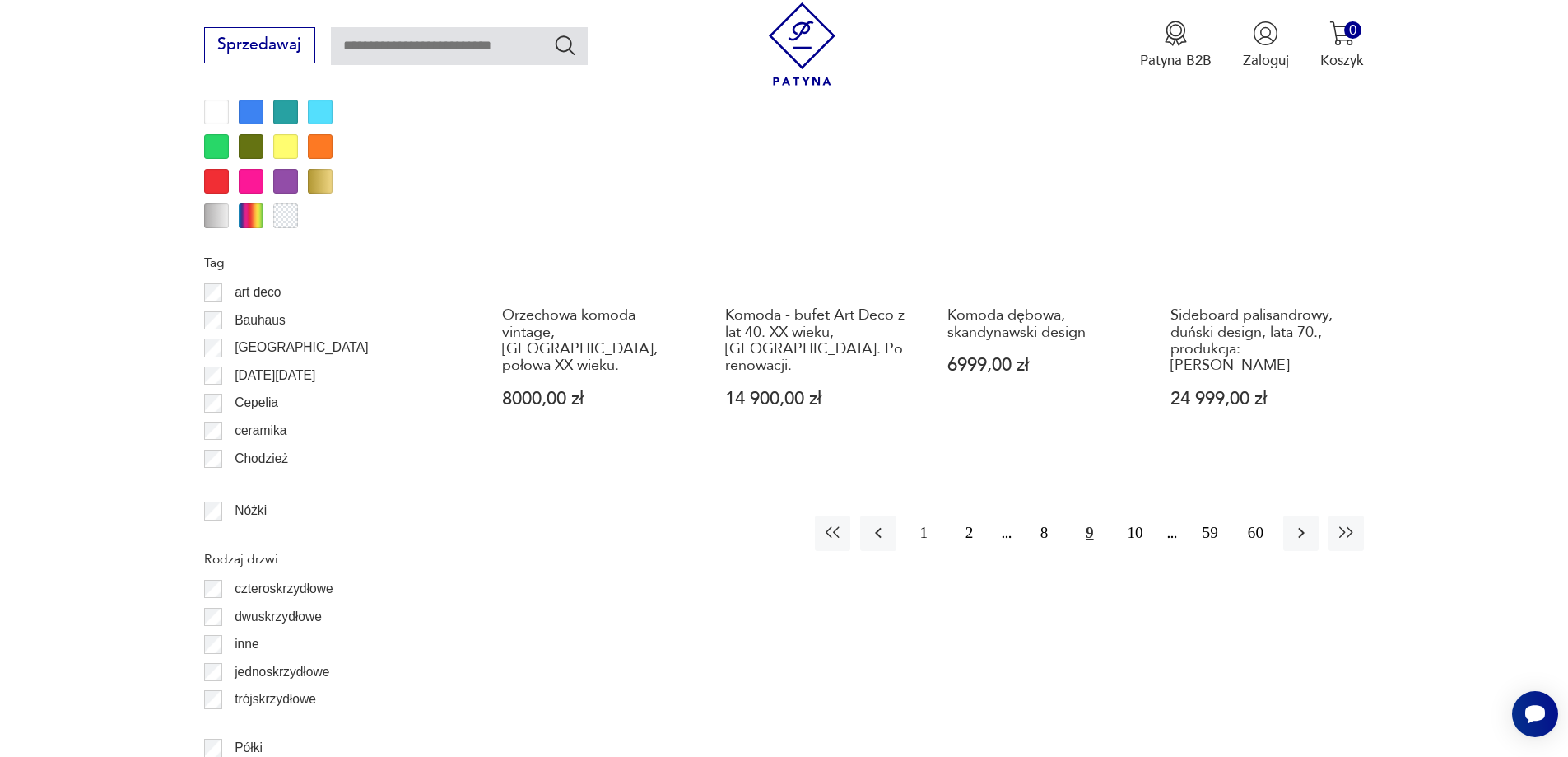
scroll to position [1958, 0]
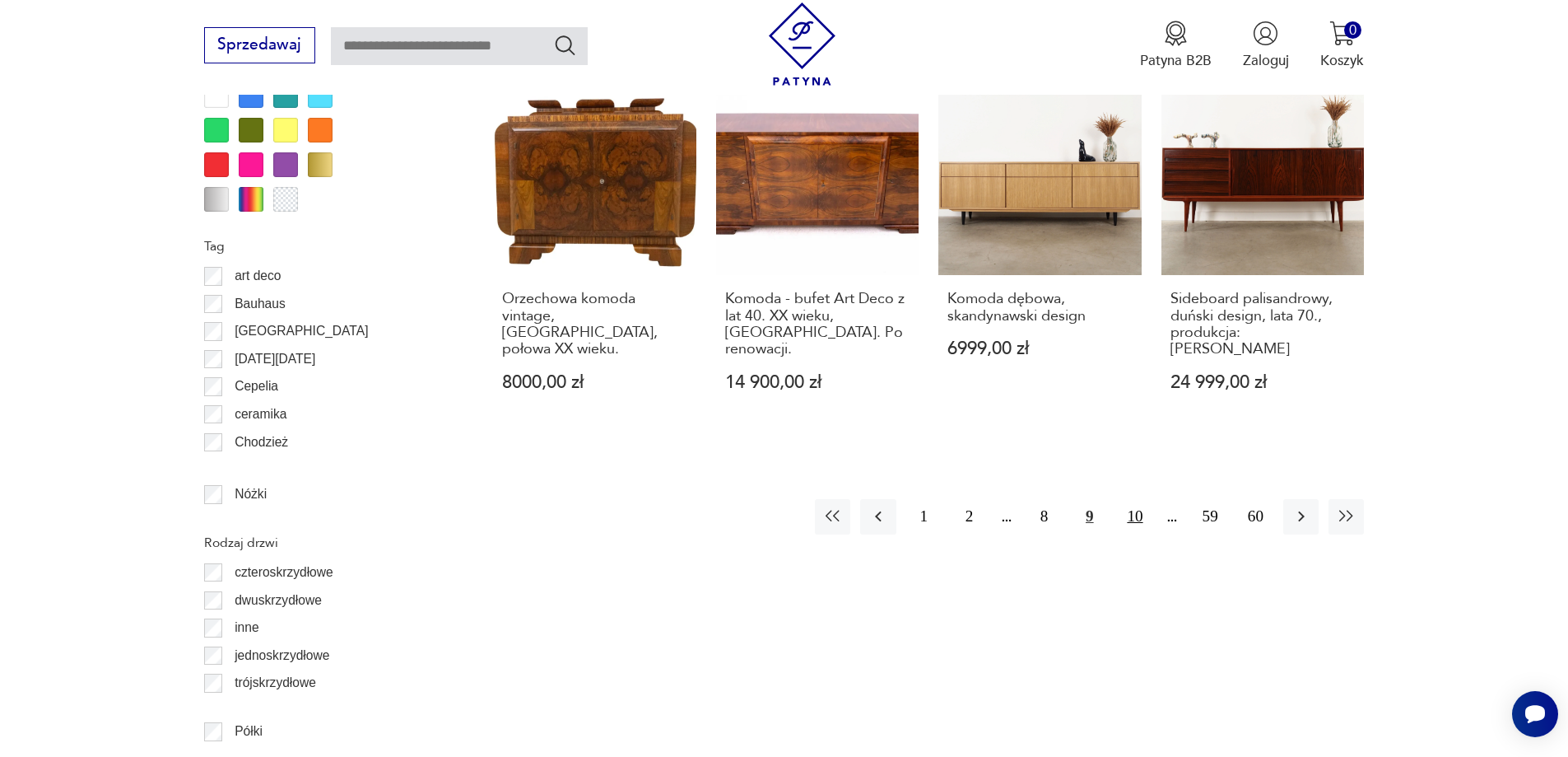
click at [1133, 501] on button "10" at bounding box center [1134, 516] width 35 height 35
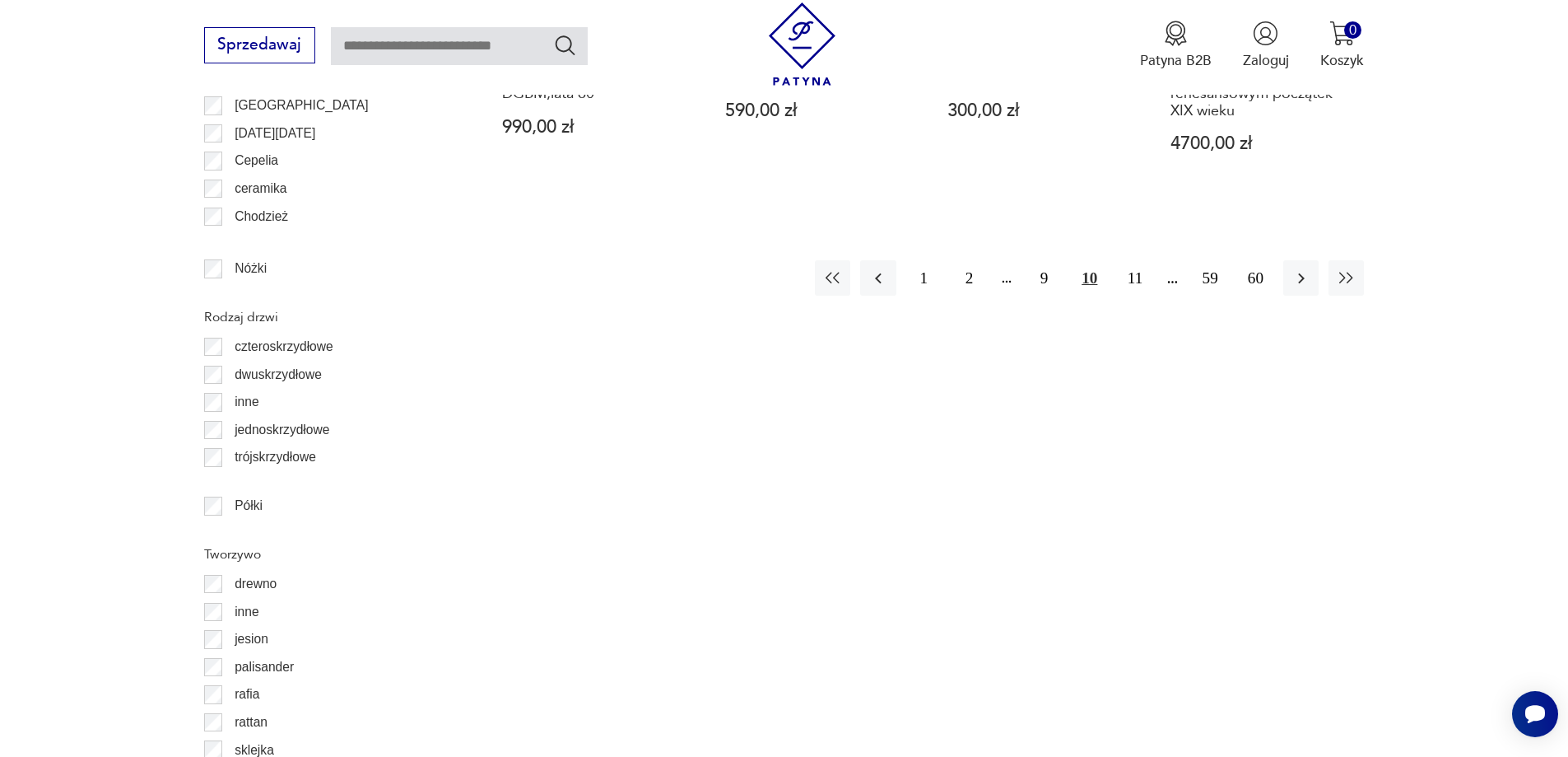
scroll to position [2205, 0]
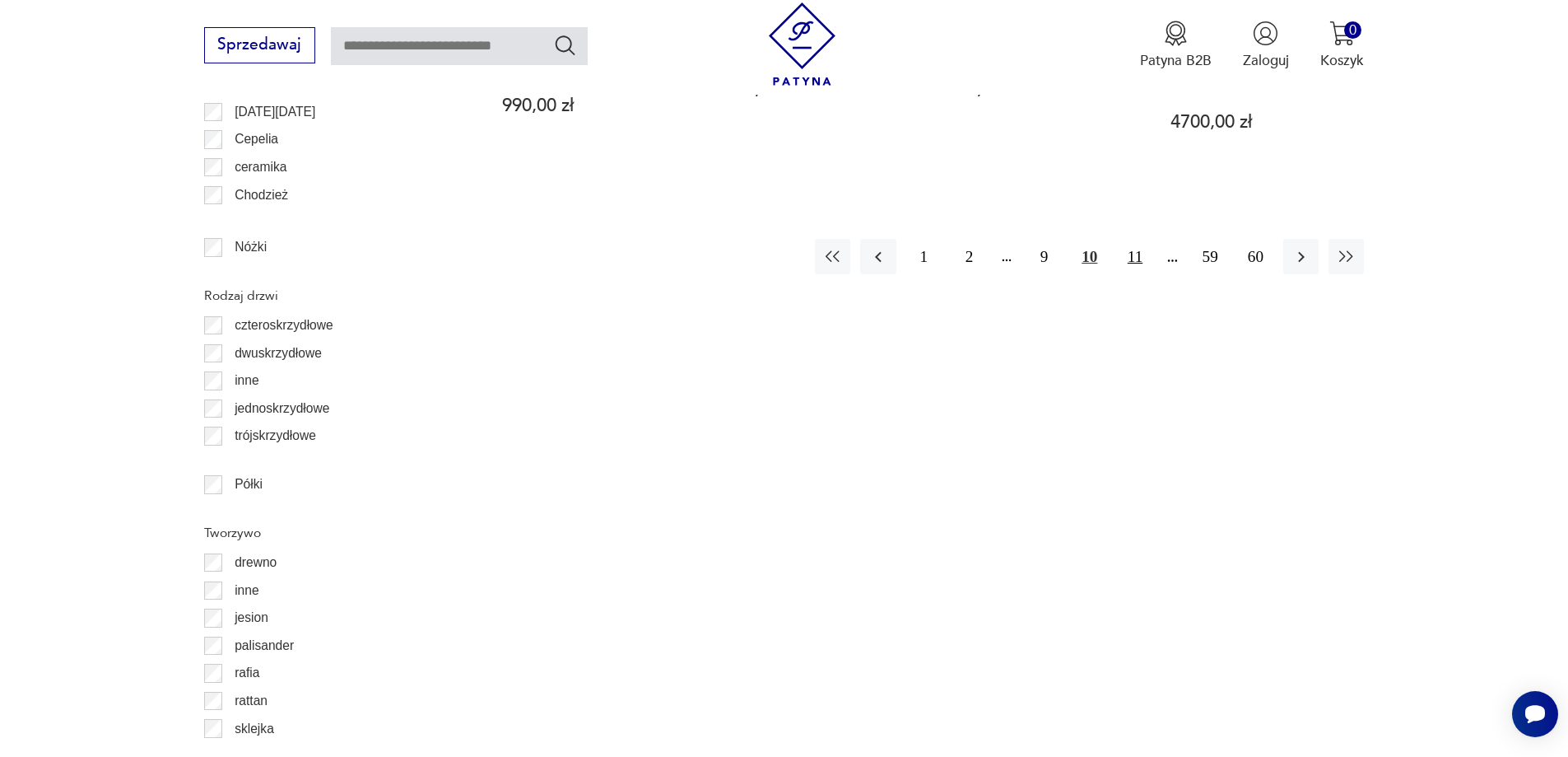
click at [1144, 242] on button "11" at bounding box center [1134, 256] width 35 height 35
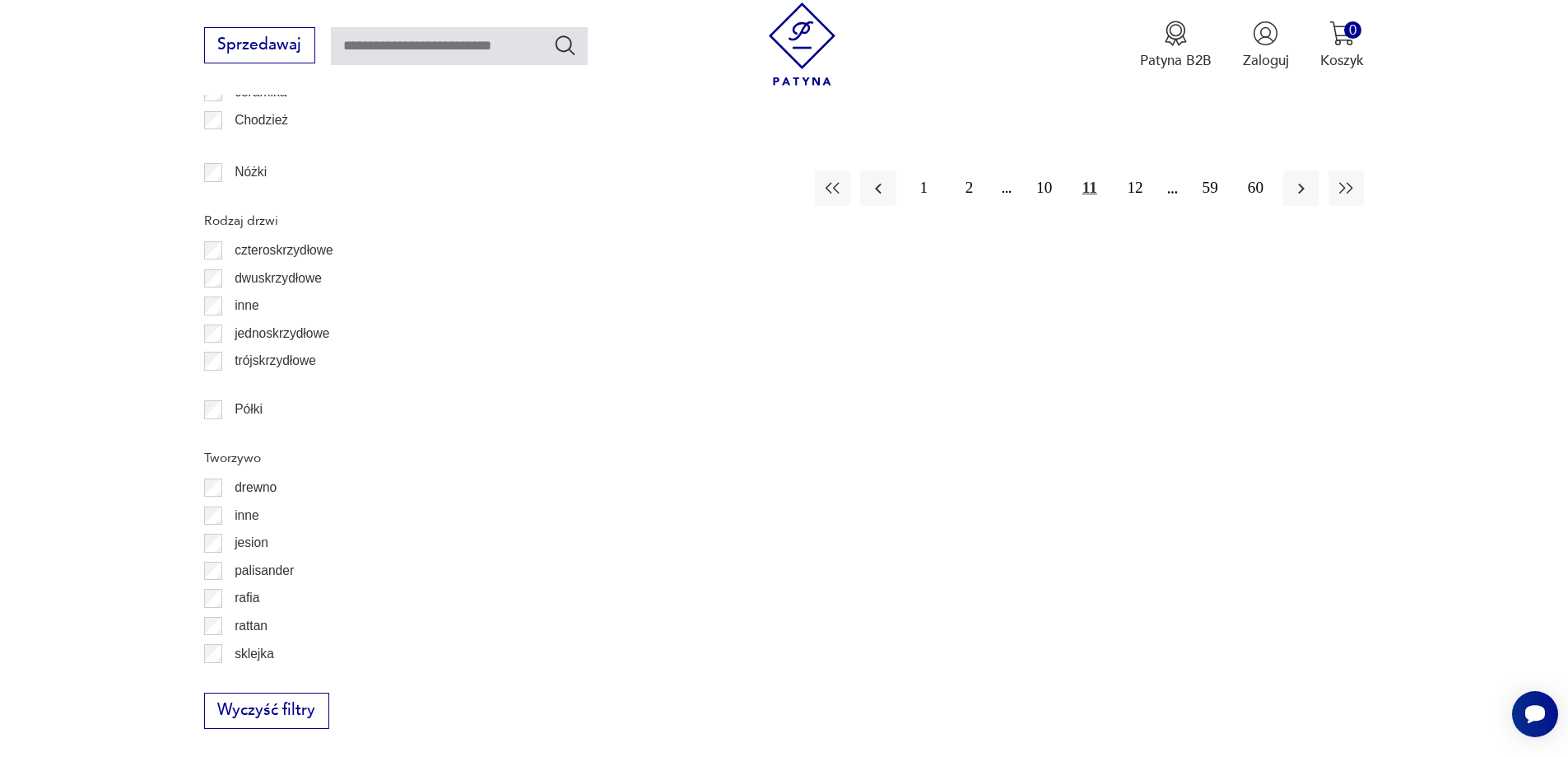
scroll to position [2288, 0]
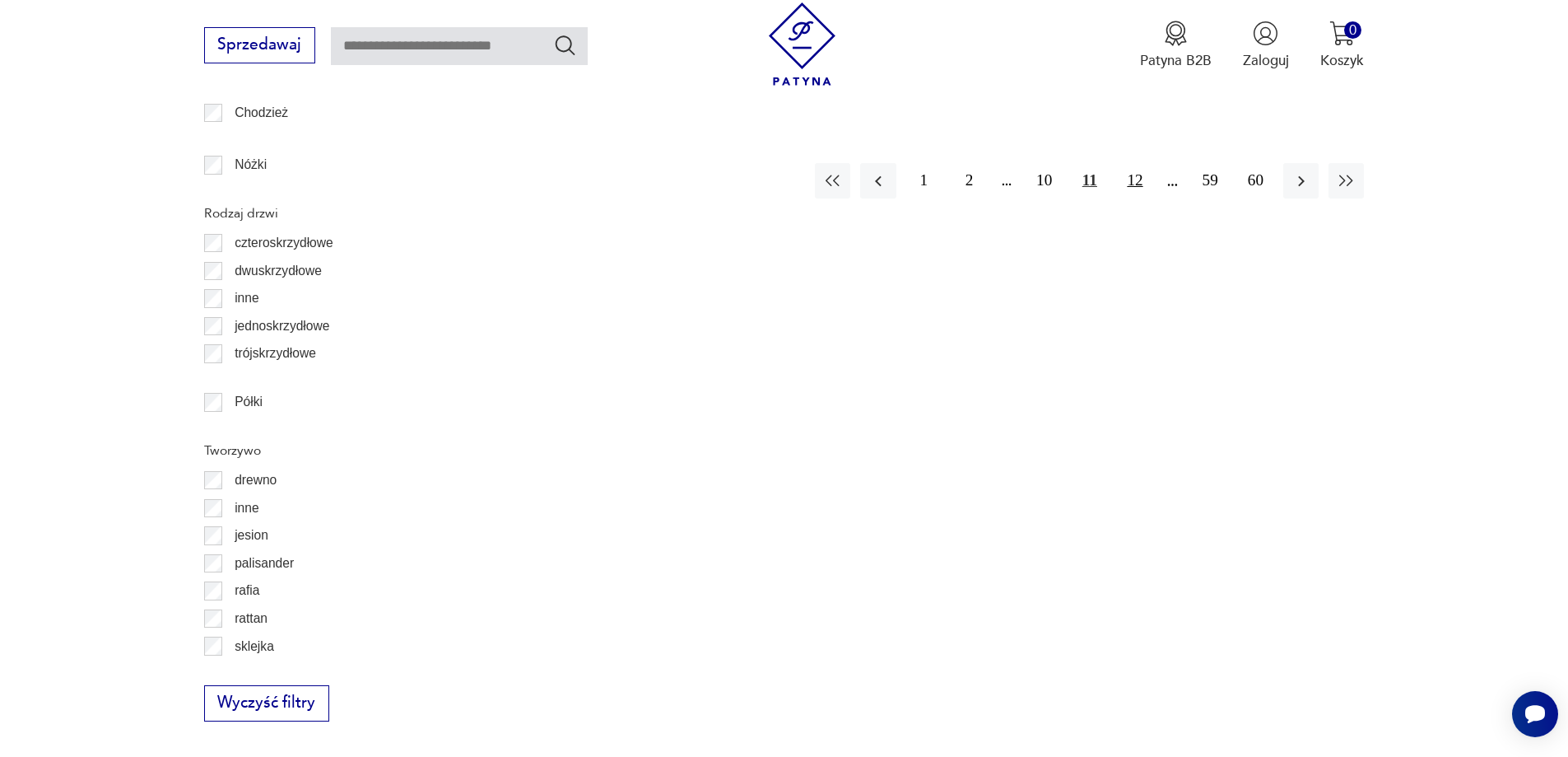
click at [1131, 169] on button "12" at bounding box center [1134, 180] width 35 height 35
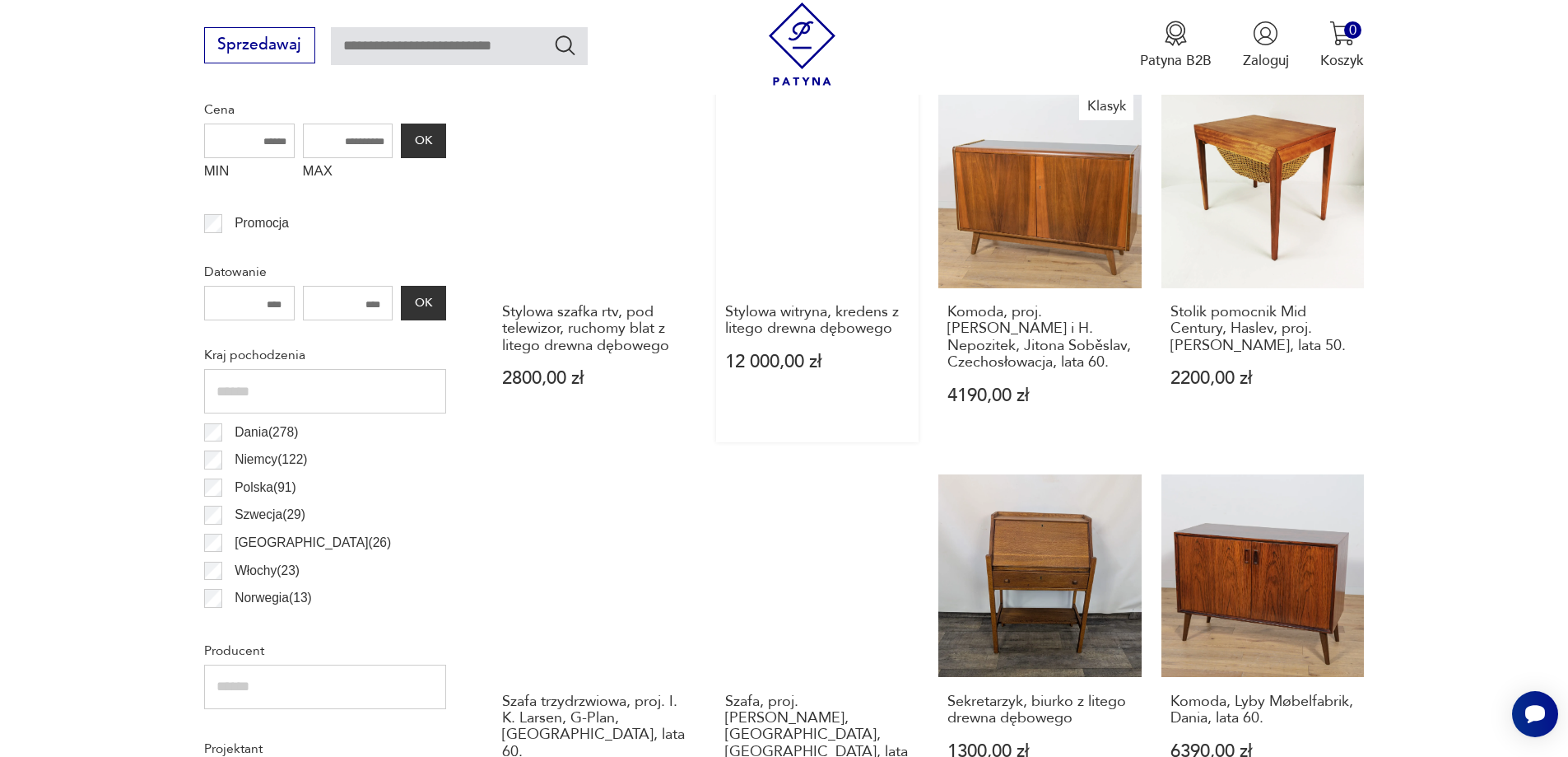
scroll to position [806, 0]
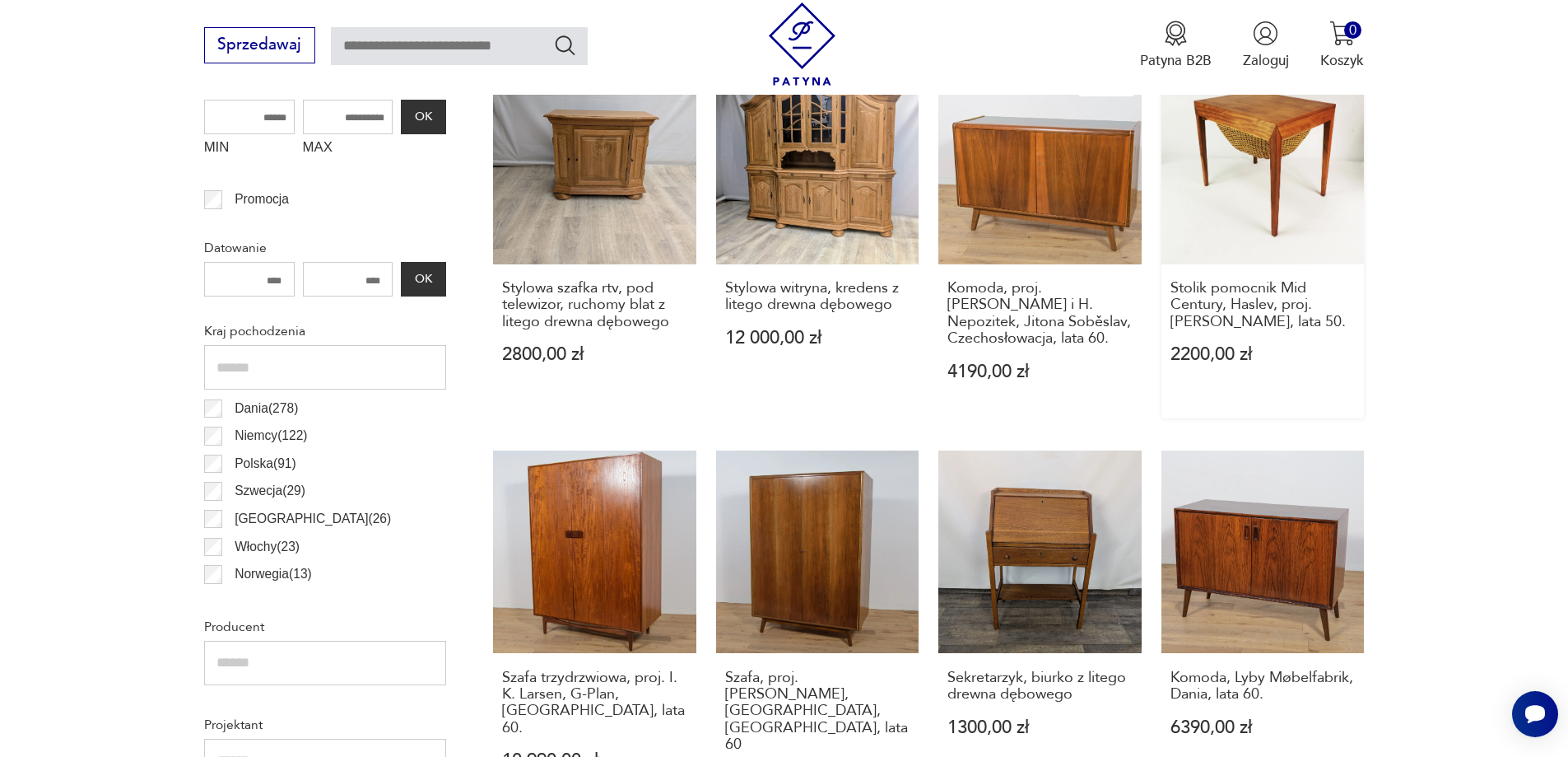
click at [1260, 207] on link "Stolik pomocnik Mid Century, Haslev, proj. Severin Hansen, Dania, lata 50. 2200…" at bounding box center [1263, 240] width 203 height 357
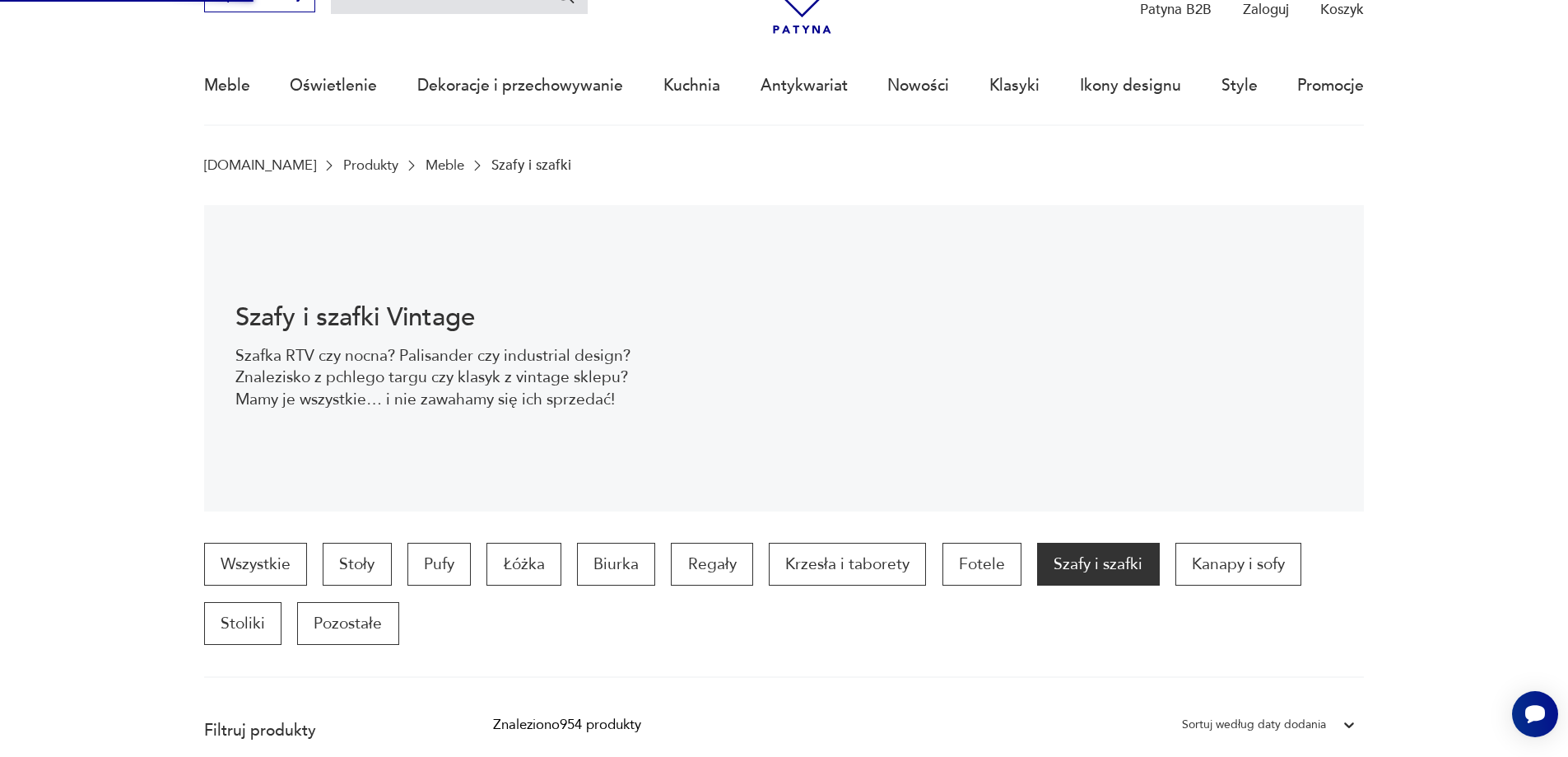
scroll to position [82, 0]
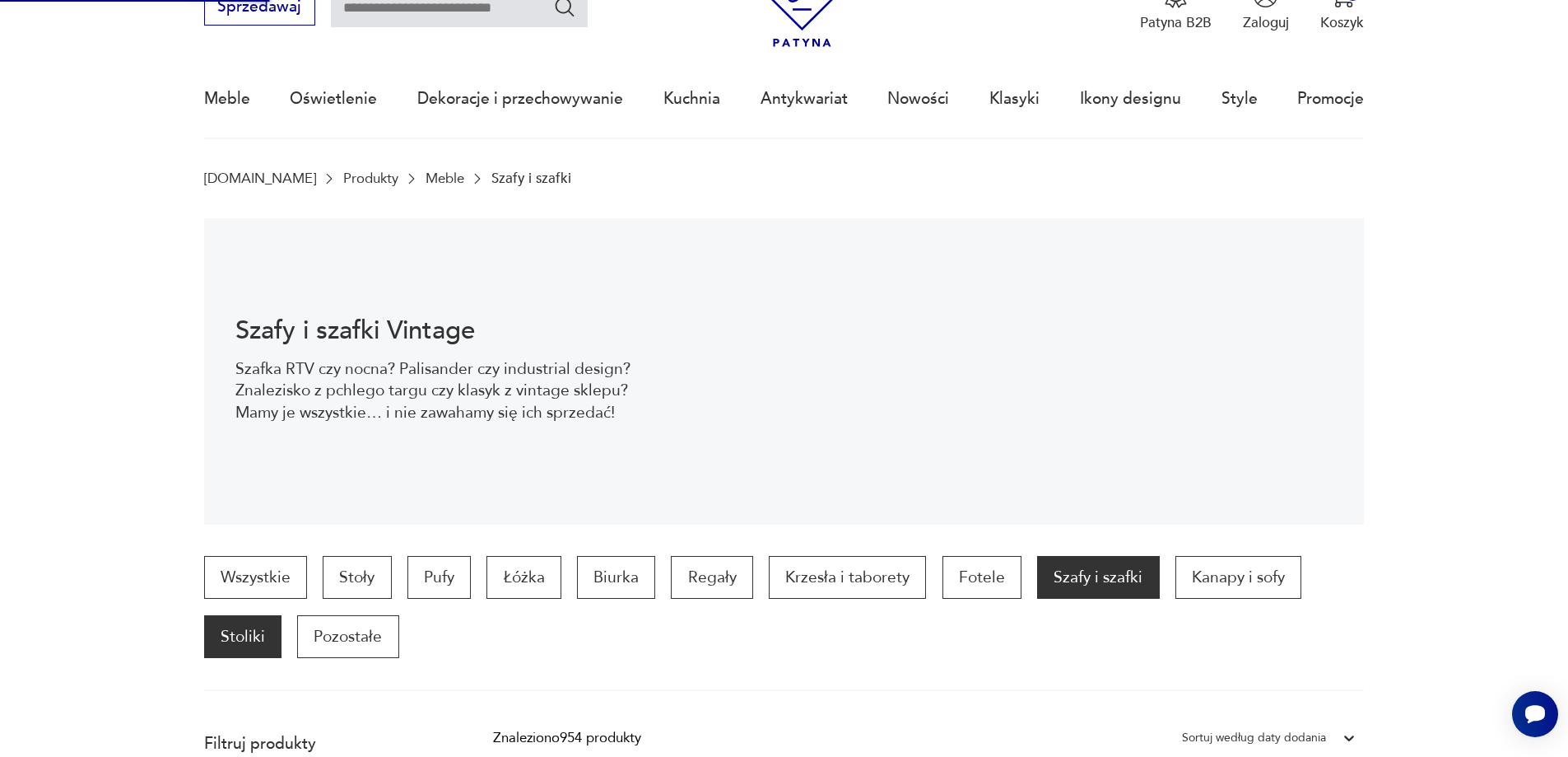
click at [262, 637] on p "Stoliki" at bounding box center [243, 637] width 78 height 42
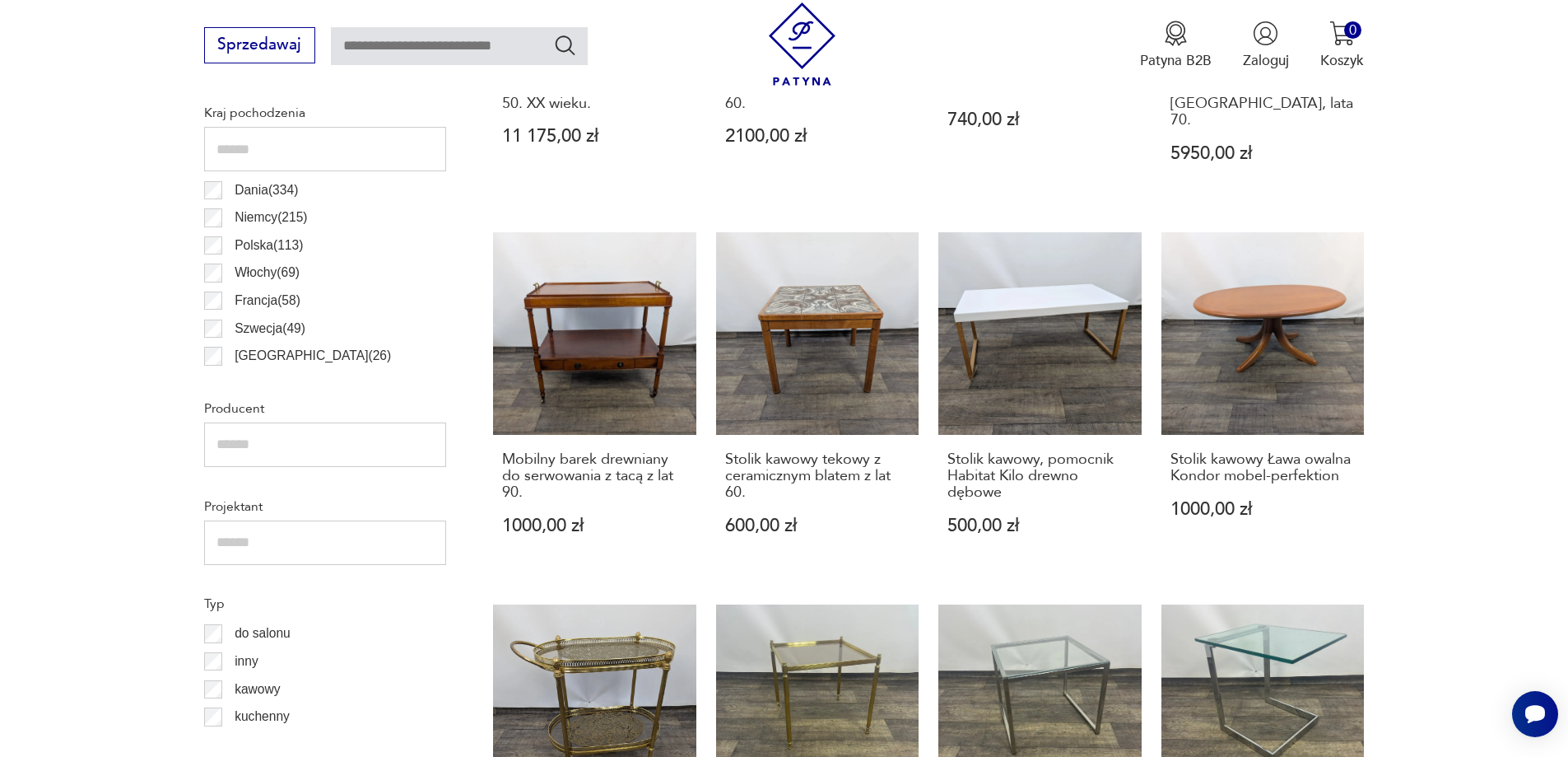
scroll to position [1125, 0]
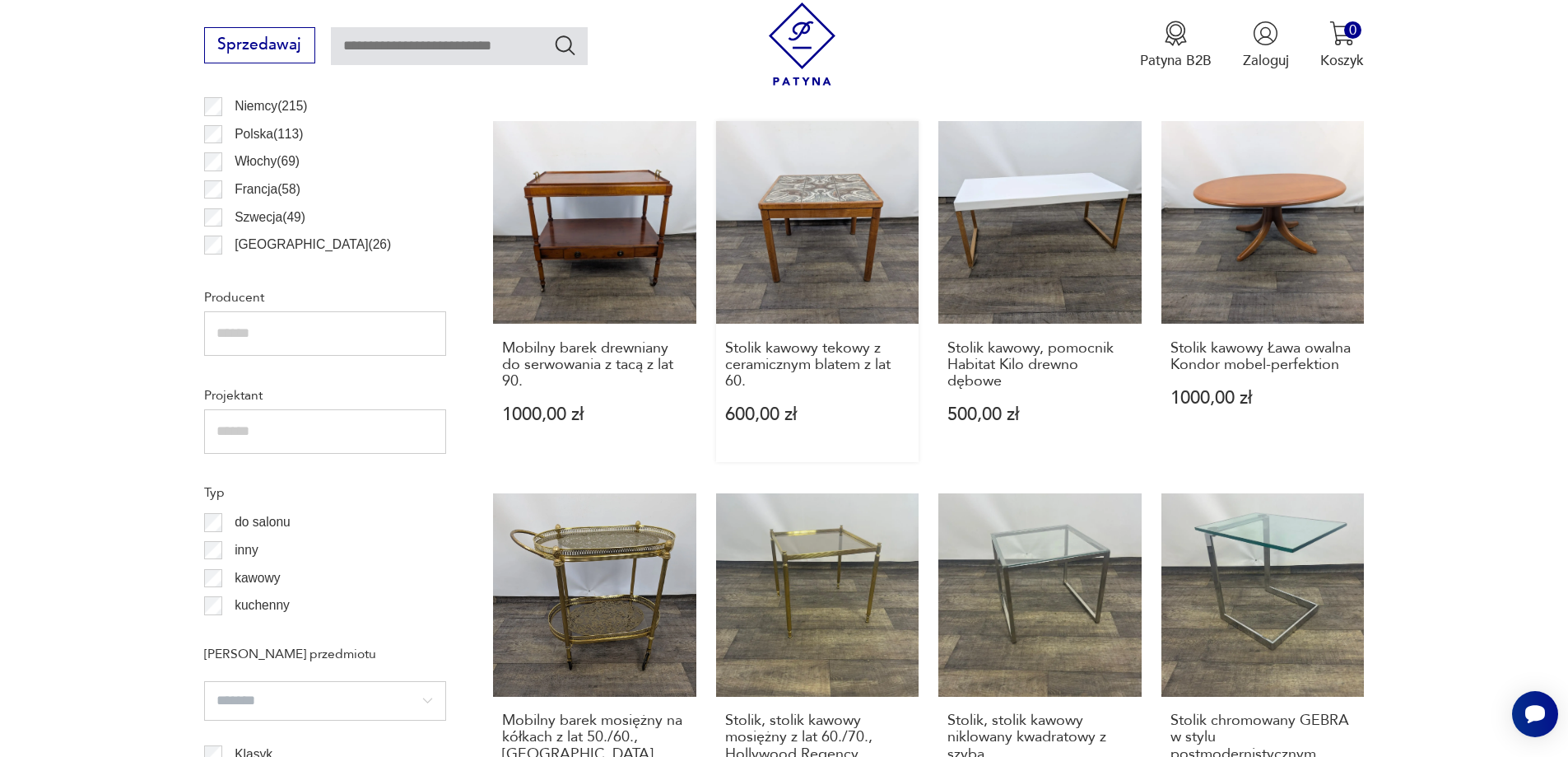
click at [902, 247] on link "Stolik kawowy tekowy z ceramicznym blatem z lat 60. 600,00 zł" at bounding box center [818, 291] width 203 height 340
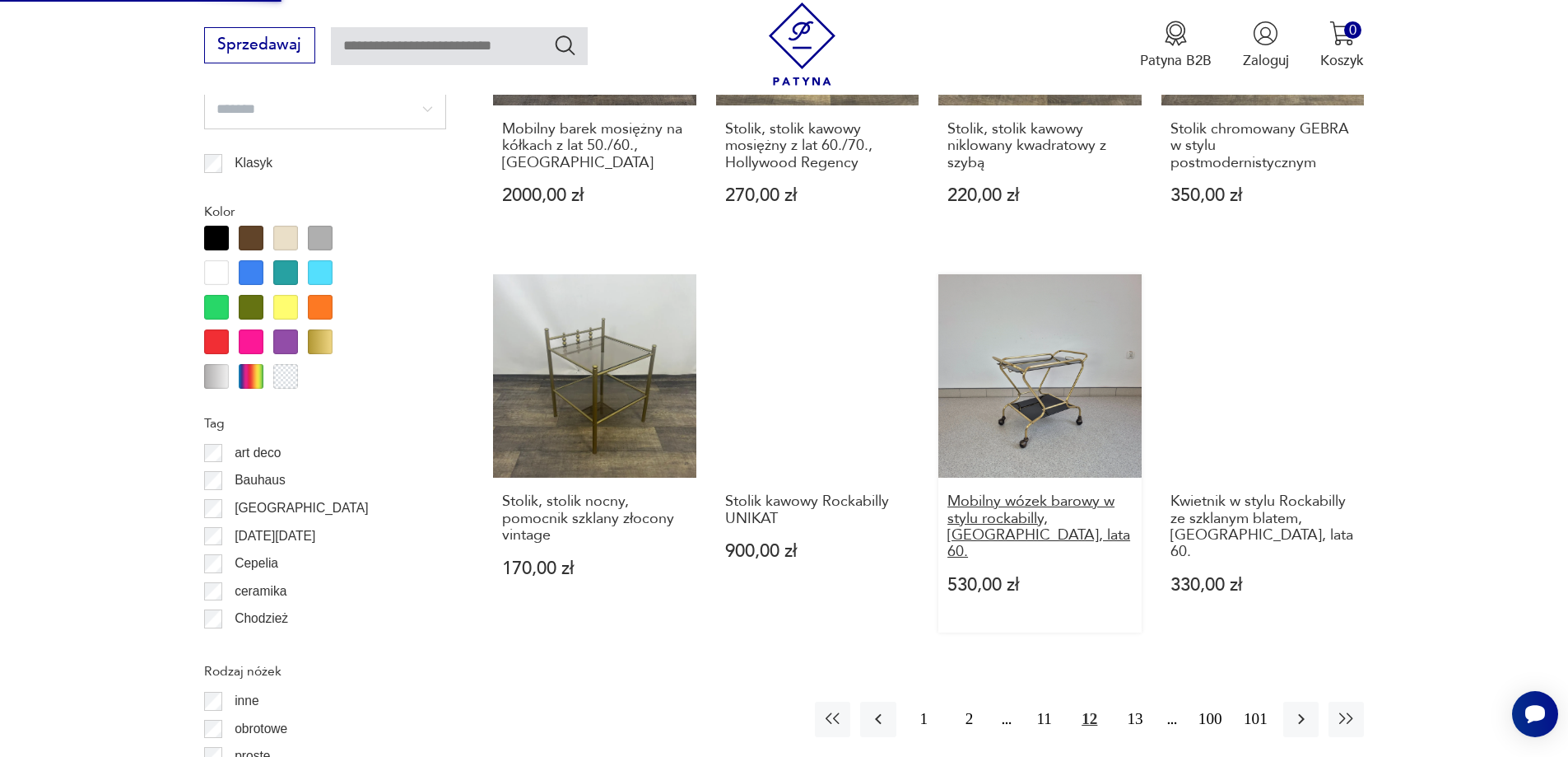
scroll to position [1811, 0]
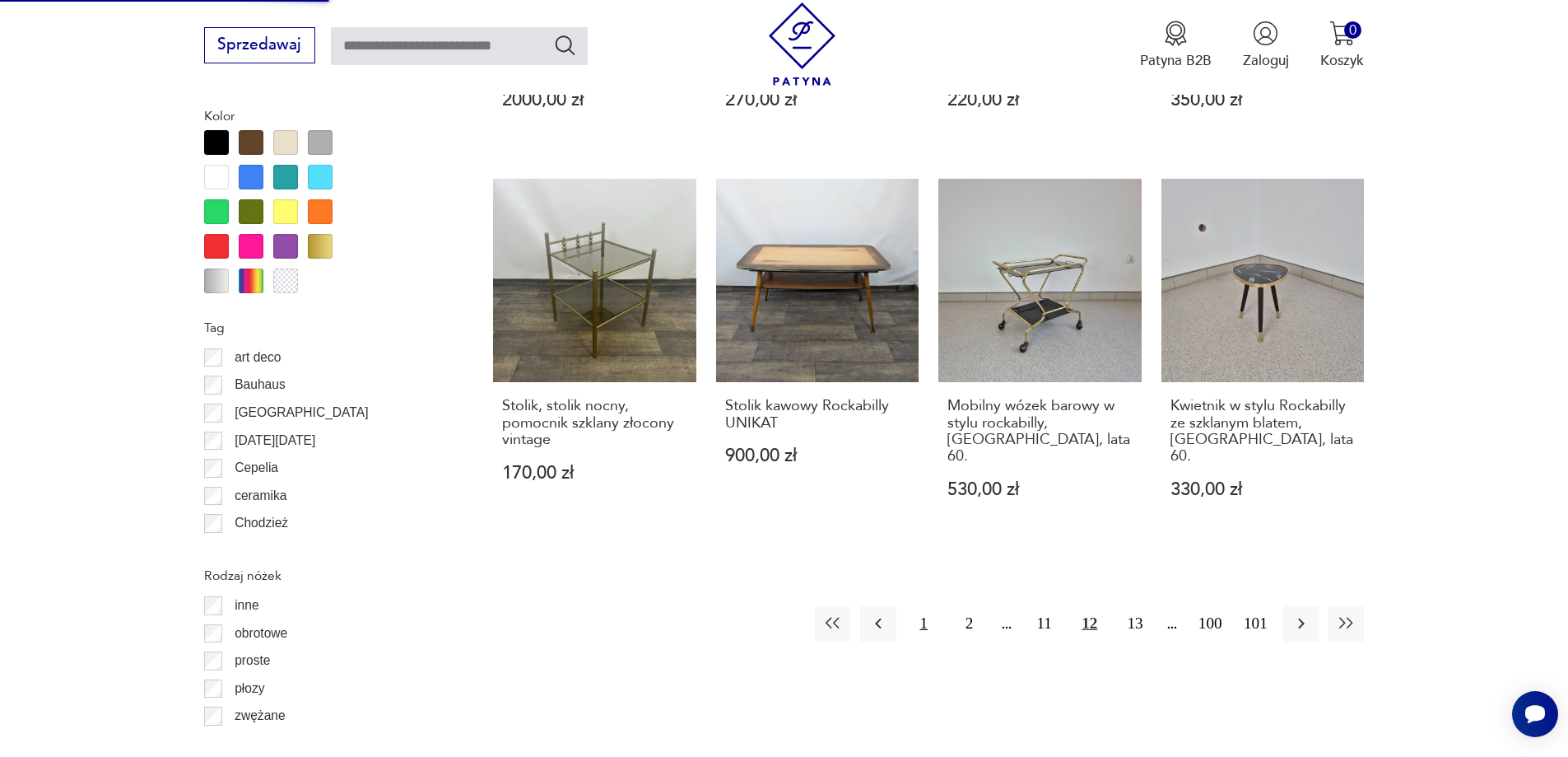
click at [919, 606] on button "1" at bounding box center [924, 623] width 35 height 35
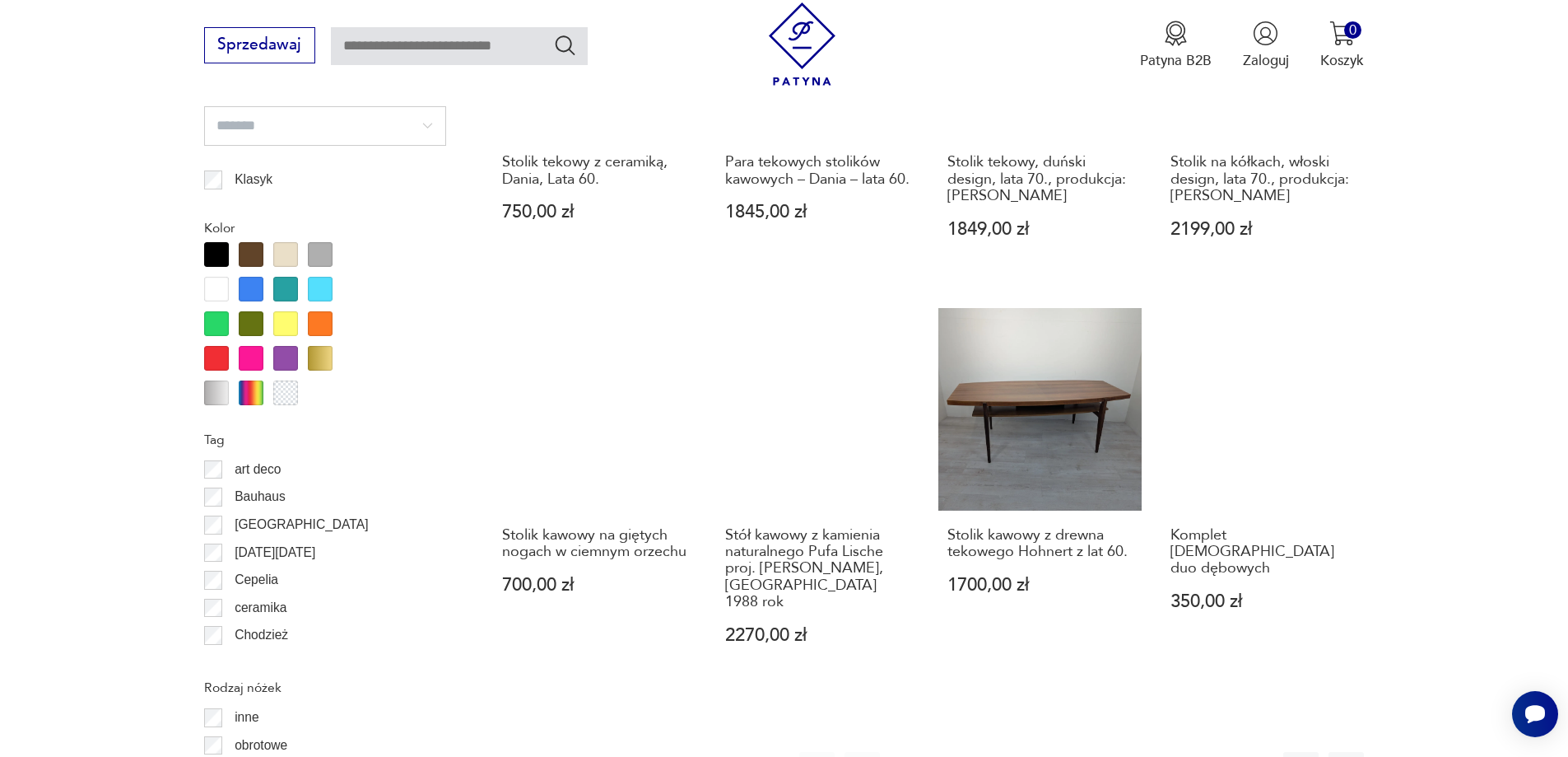
scroll to position [1866, 0]
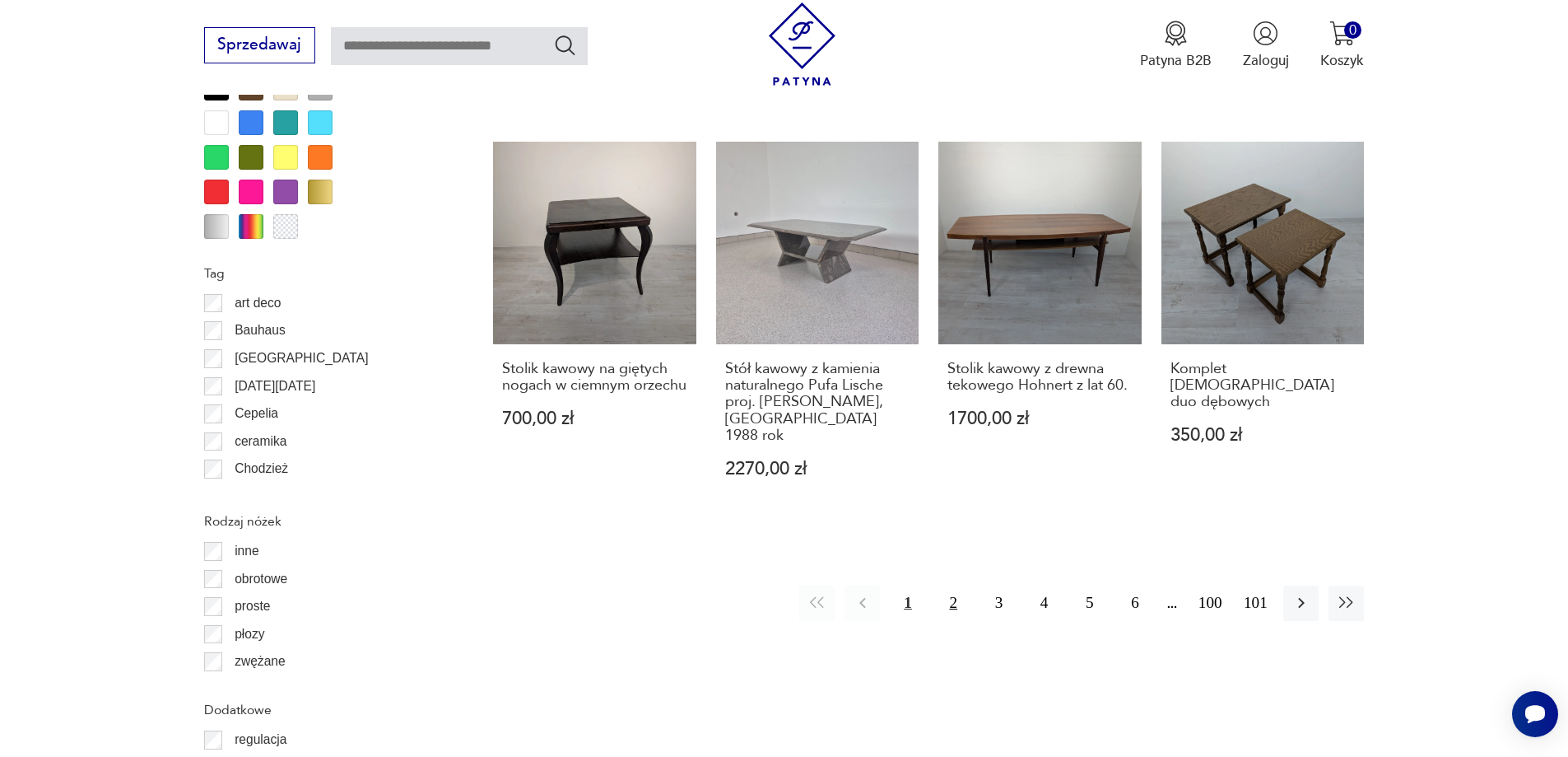
click at [956, 585] on button "2" at bounding box center [954, 603] width 35 height 35
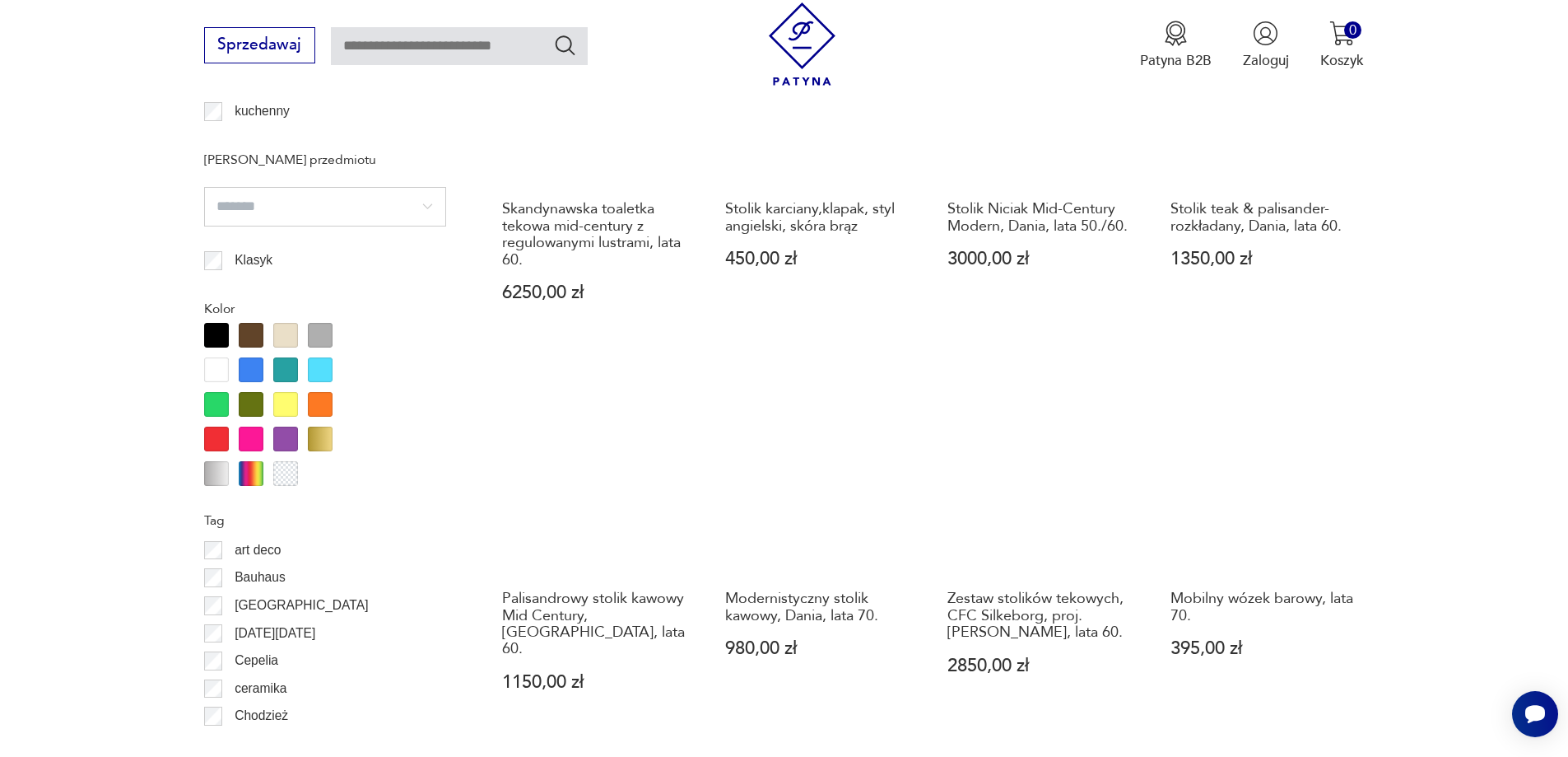
scroll to position [1948, 0]
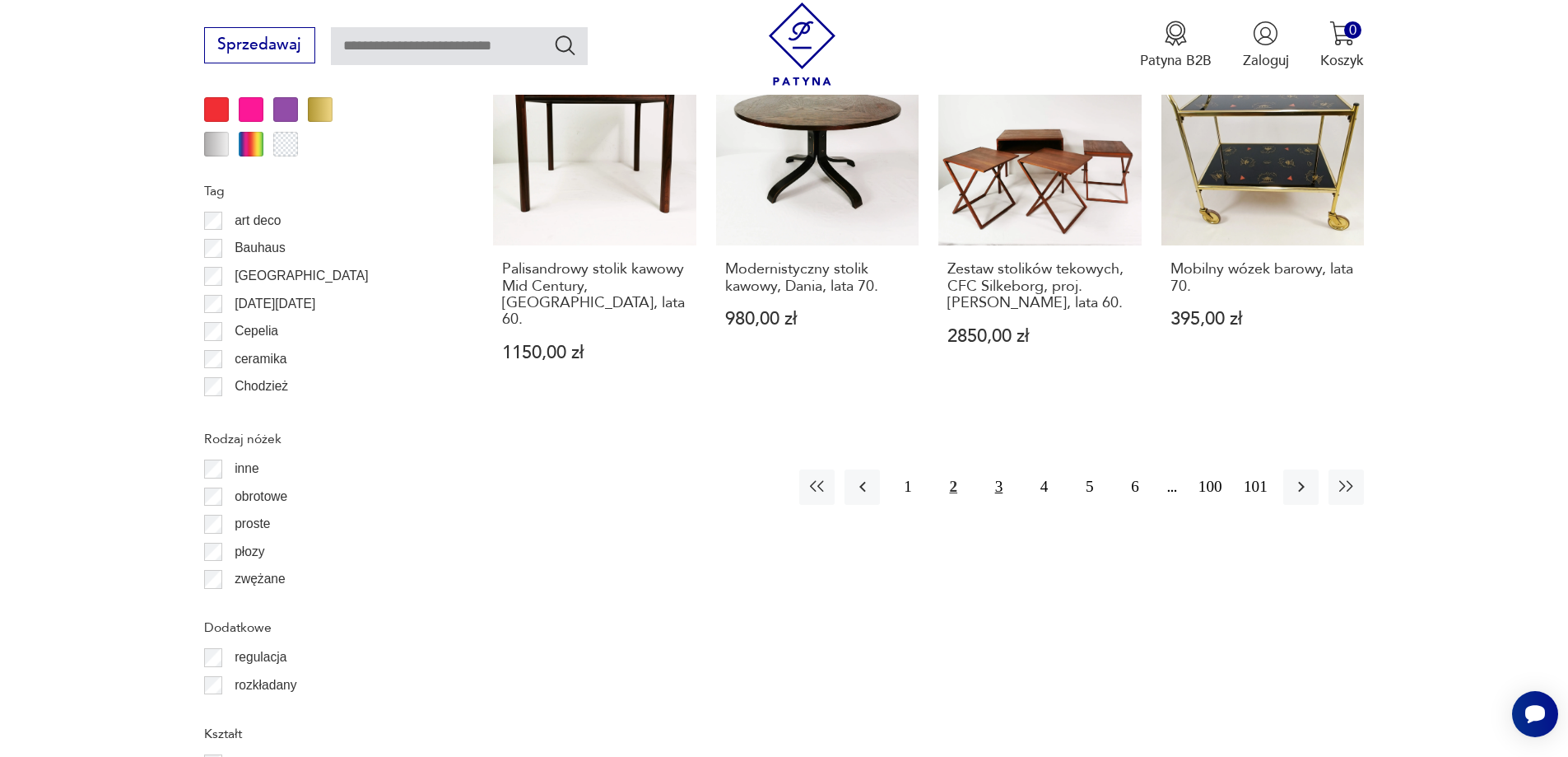
click at [1002, 470] on button "3" at bounding box center [999, 487] width 35 height 35
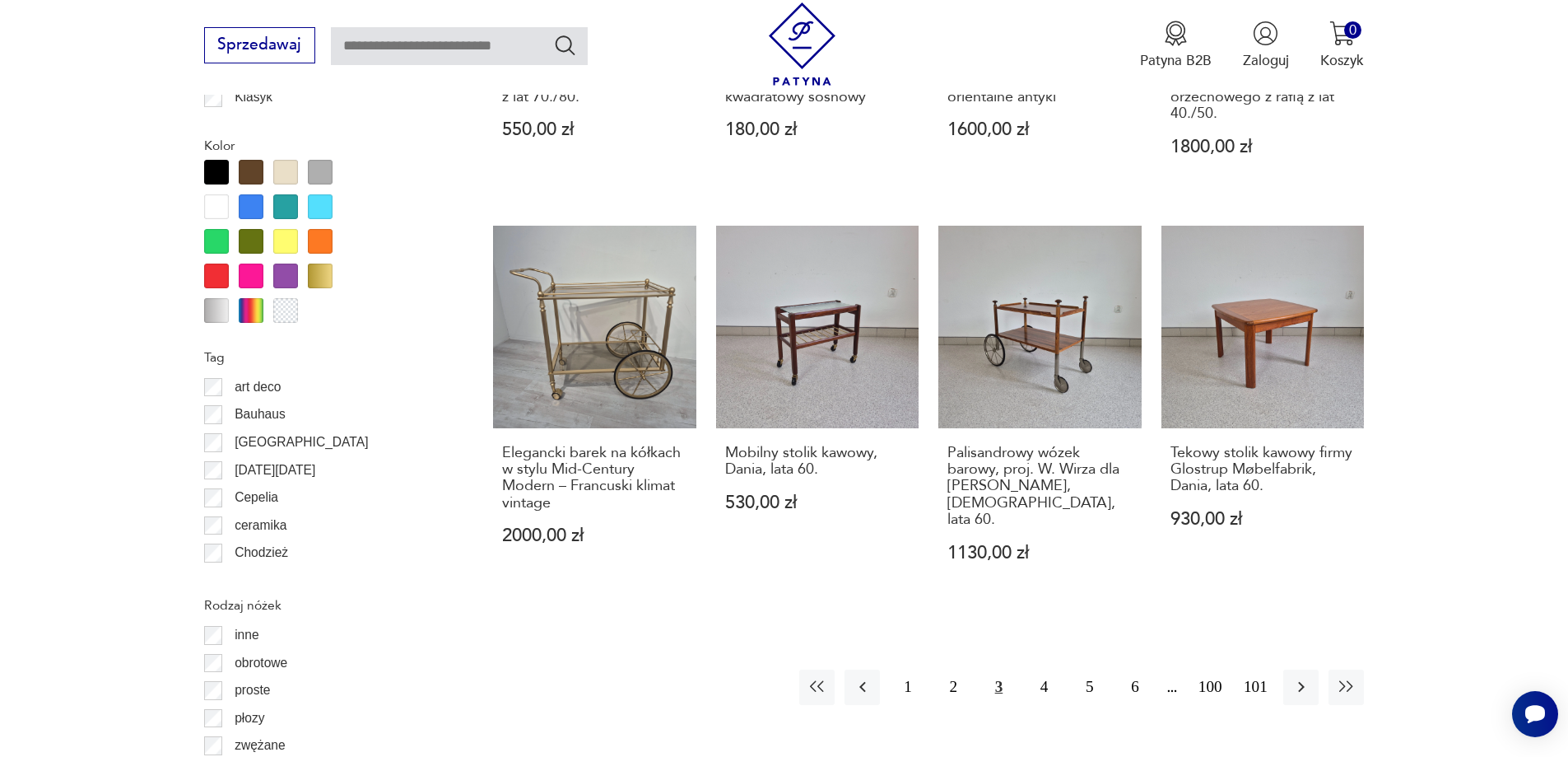
scroll to position [1811, 0]
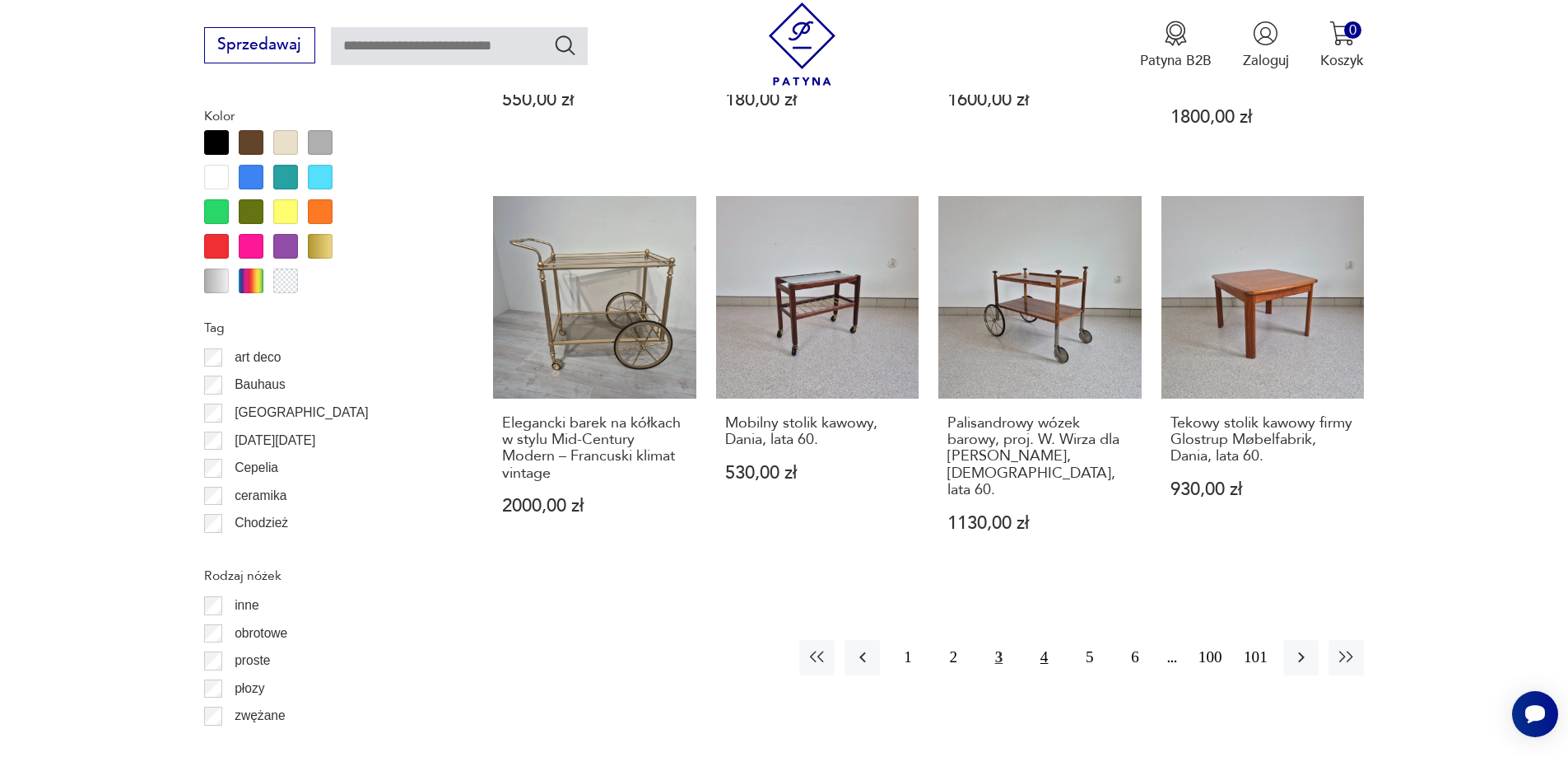
click at [1039, 639] on button "4" at bounding box center [1044, 657] width 35 height 35
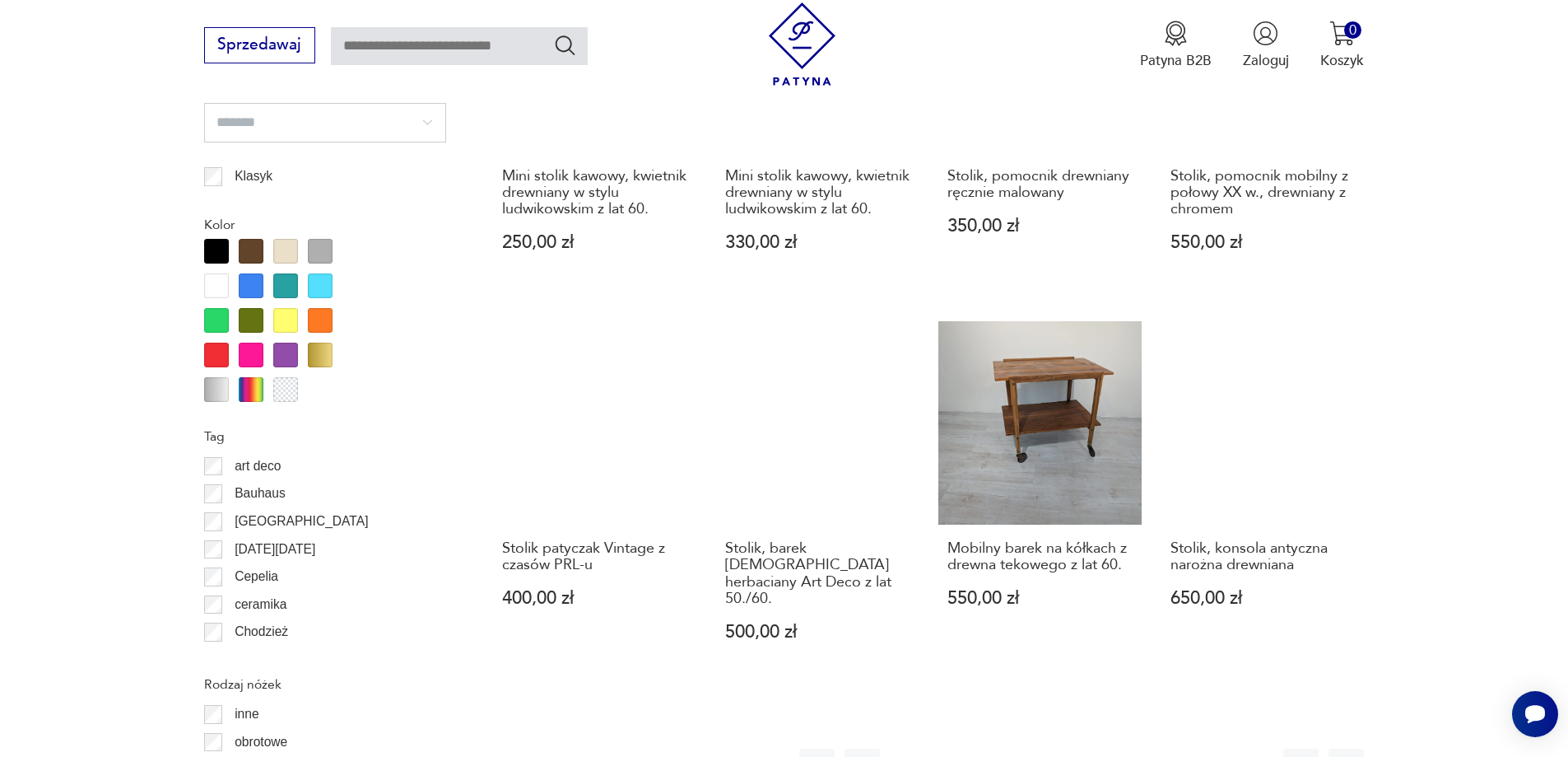
scroll to position [1784, 0]
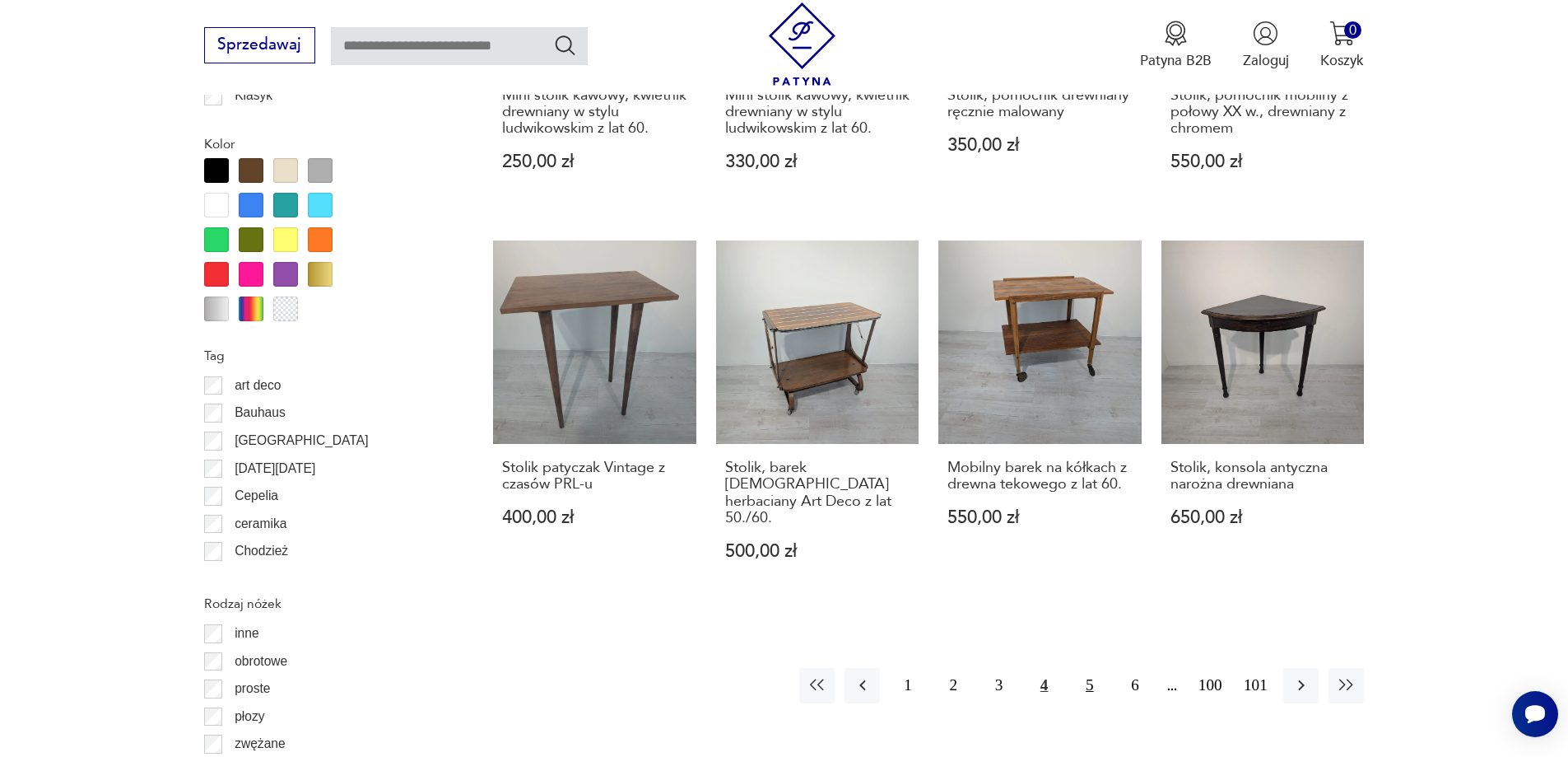
click at [1081, 668] on button "5" at bounding box center [1089, 685] width 35 height 35
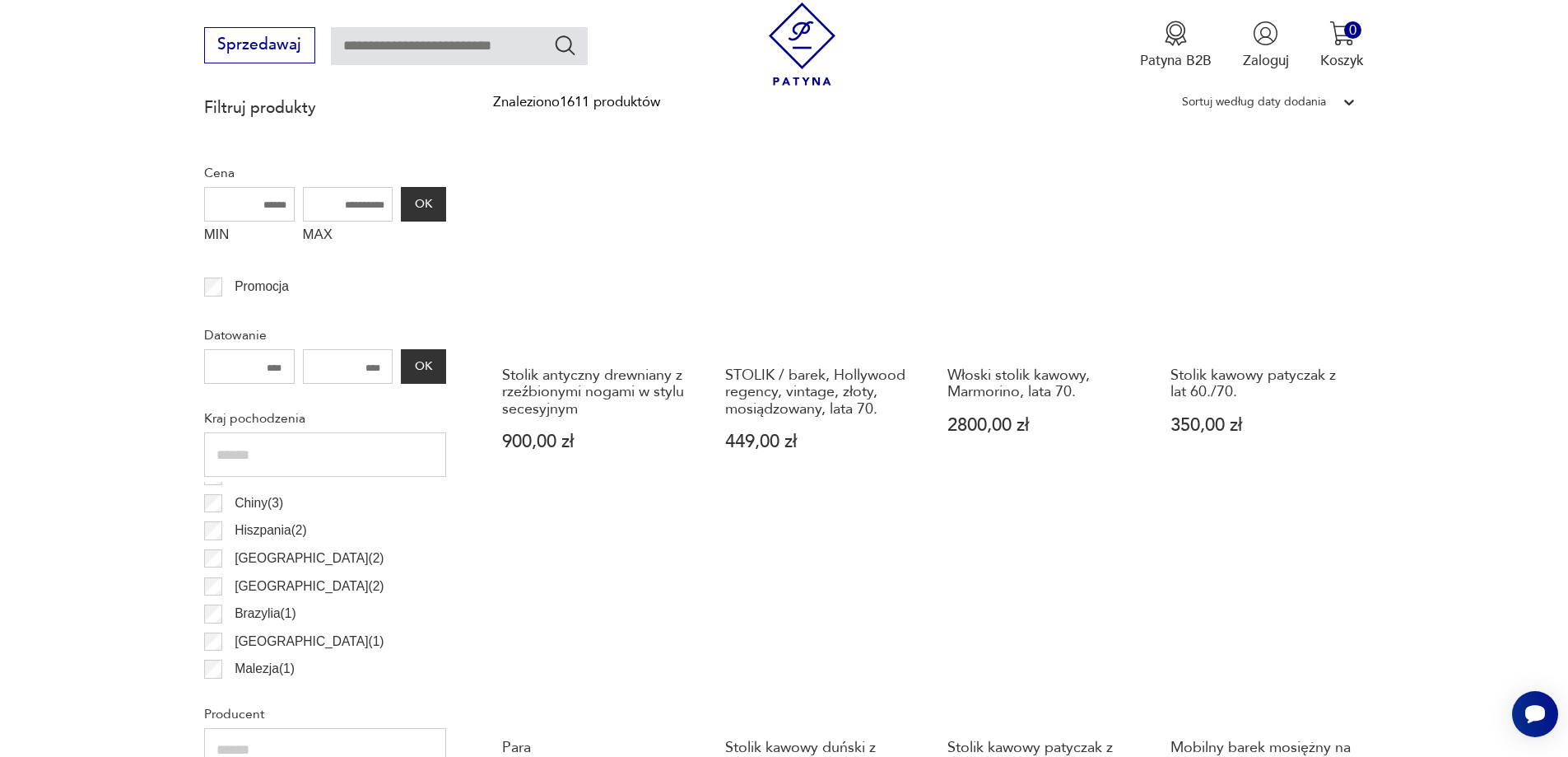
scroll to position [713, 0]
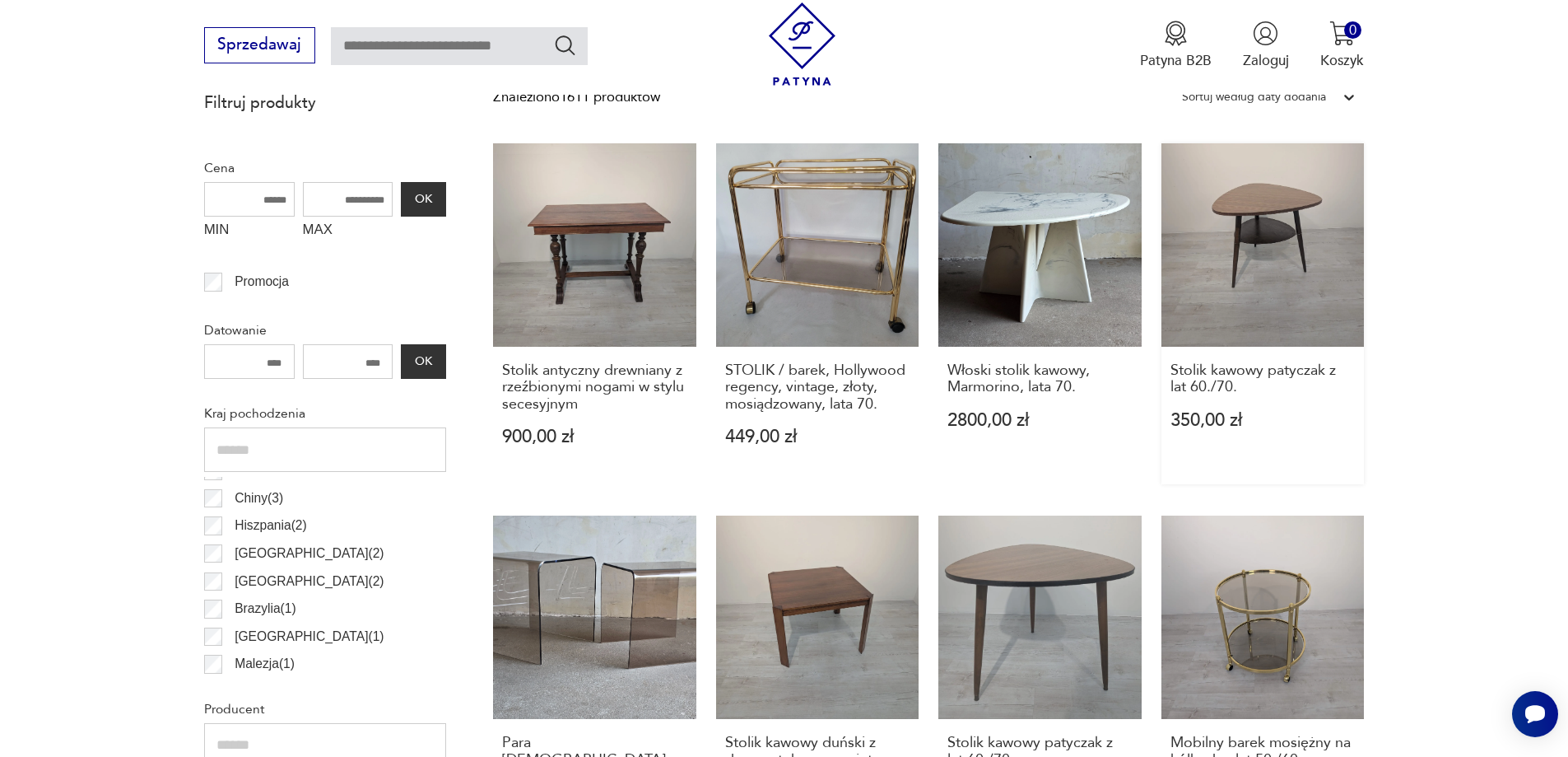
click at [1235, 259] on link "Stolik kawowy patyczak z lat 60./70. 350,00 zł" at bounding box center [1263, 313] width 203 height 340
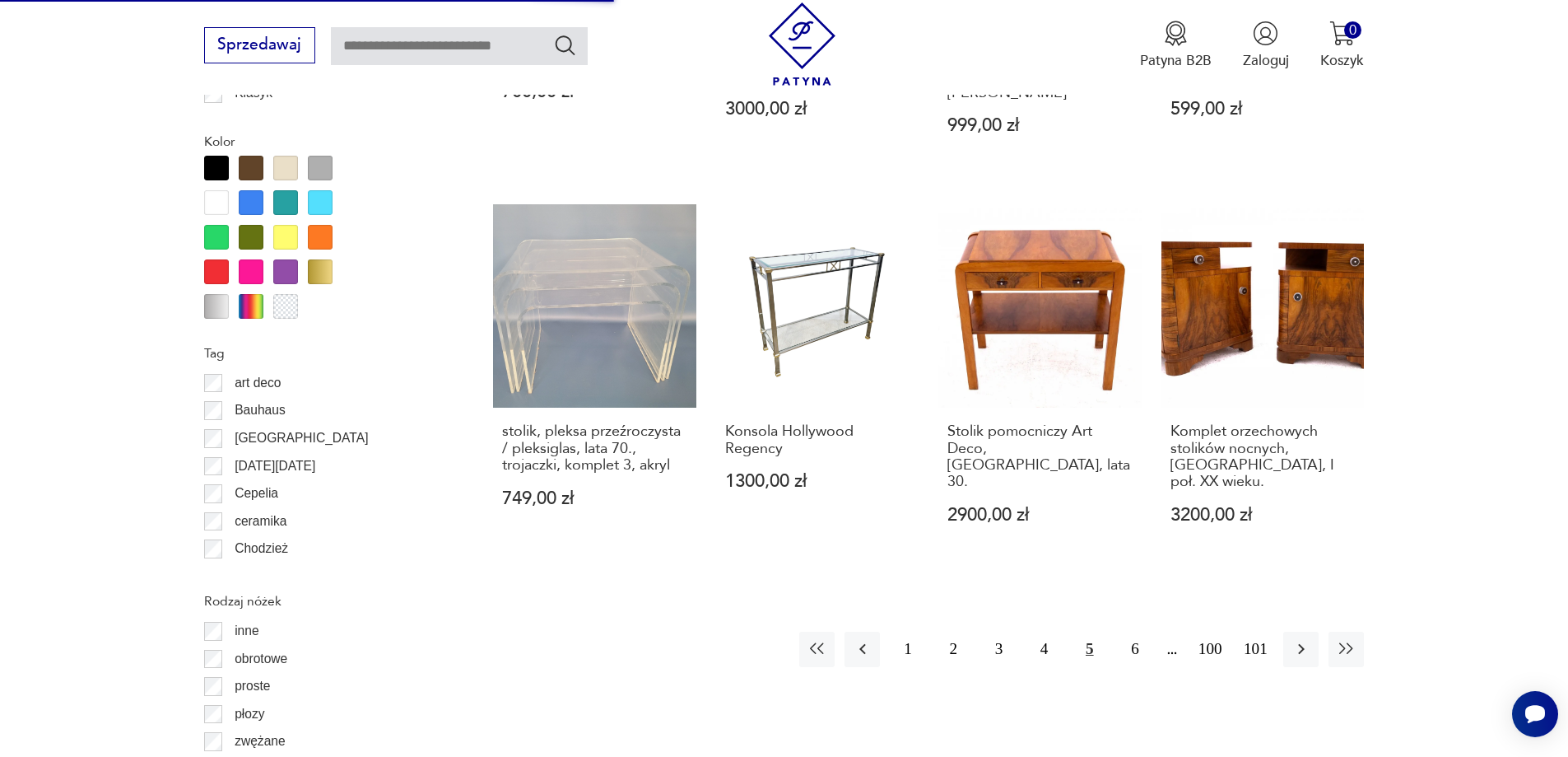
scroll to position [2141, 0]
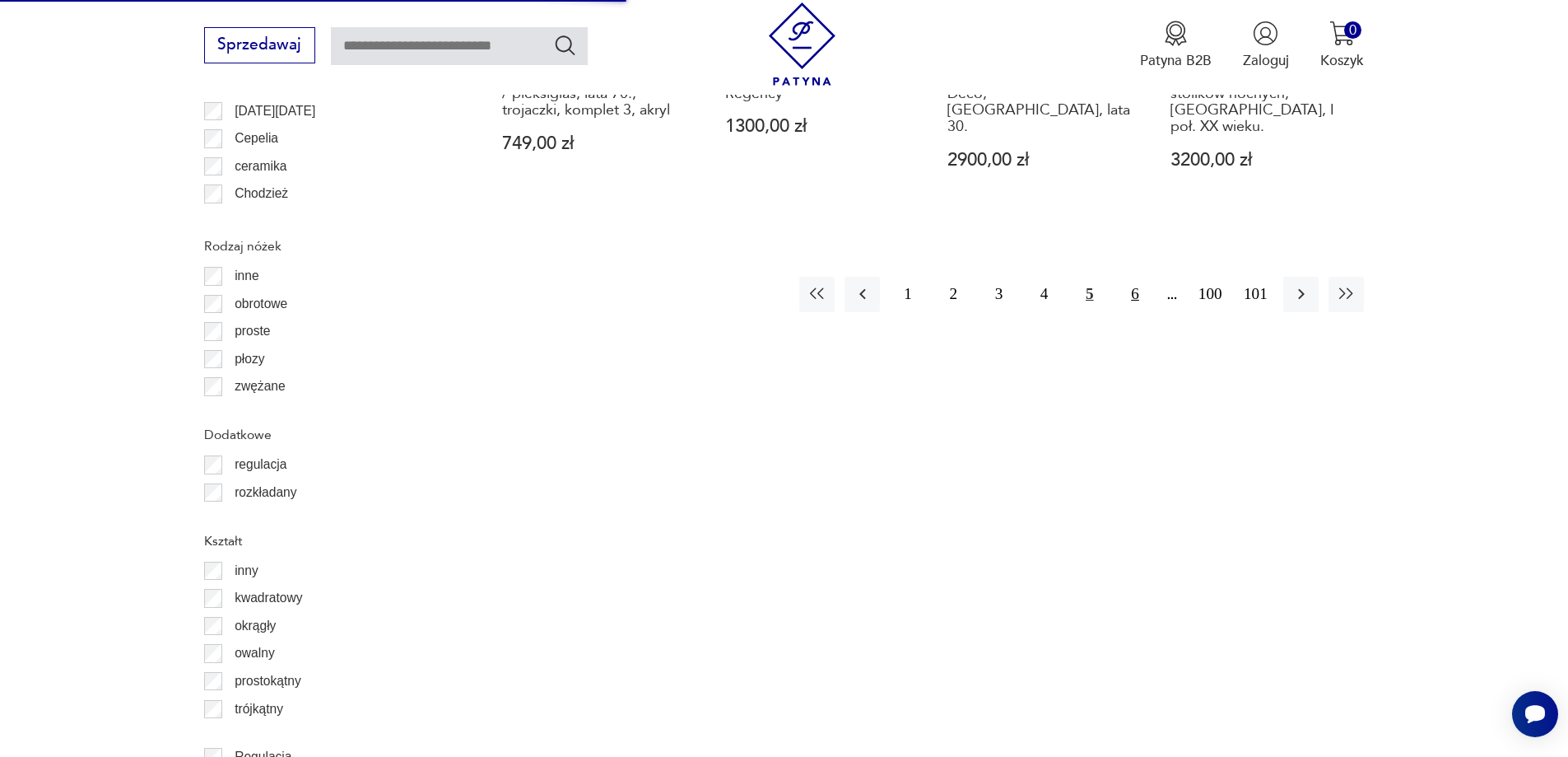
click at [1147, 277] on button "6" at bounding box center [1134, 294] width 35 height 35
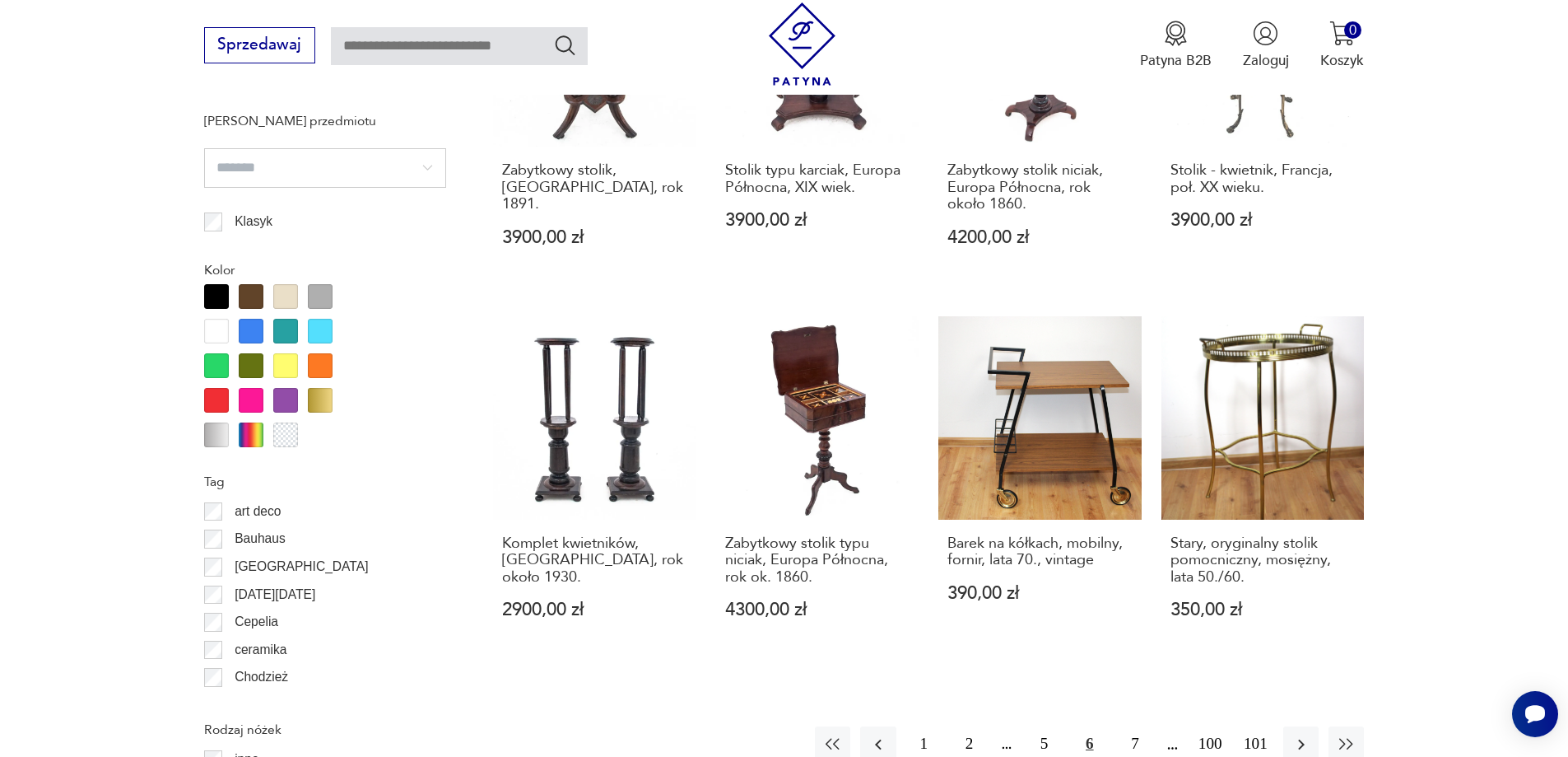
scroll to position [1866, 0]
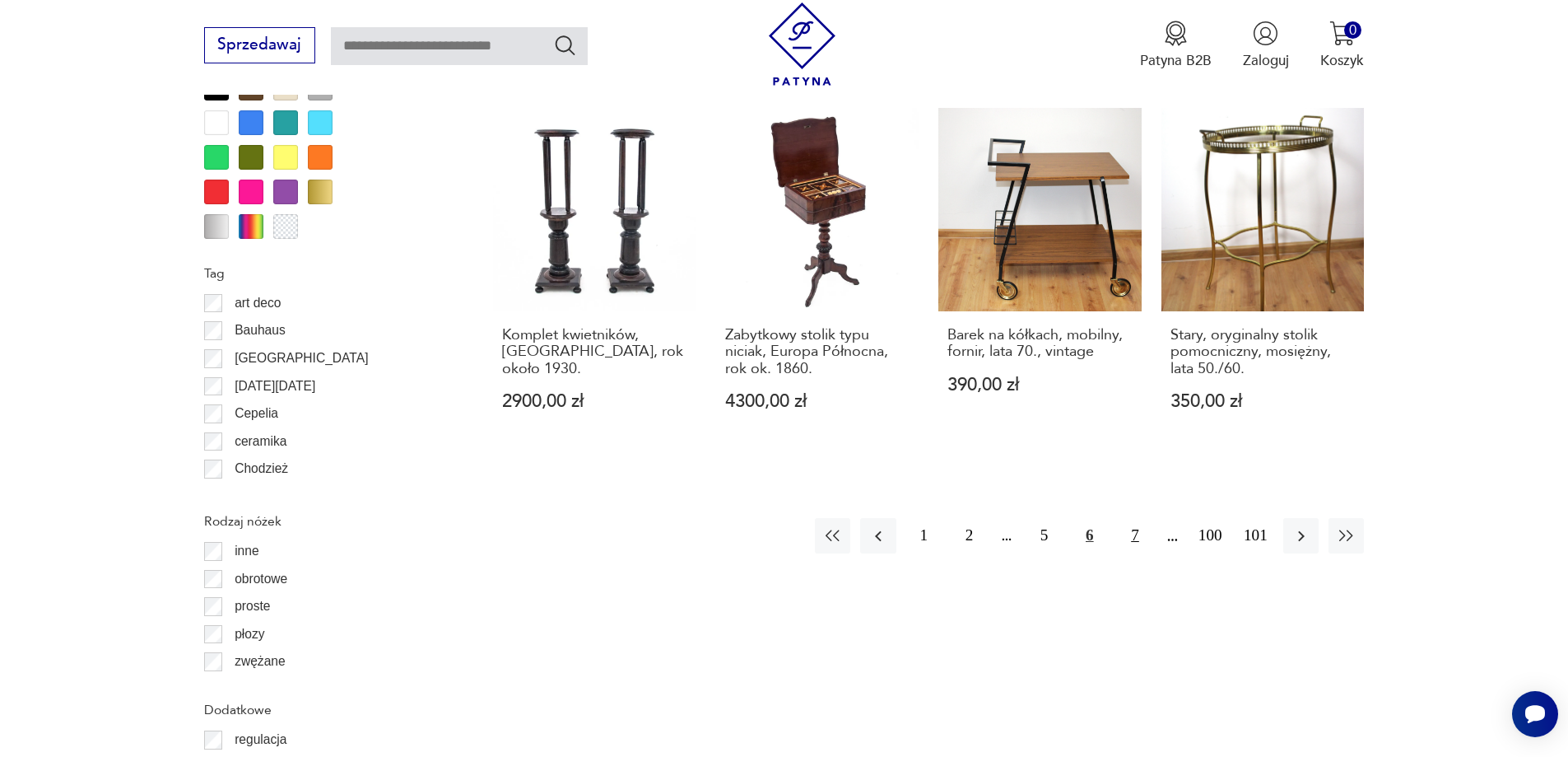
click at [1146, 539] on button "7" at bounding box center [1134, 536] width 35 height 35
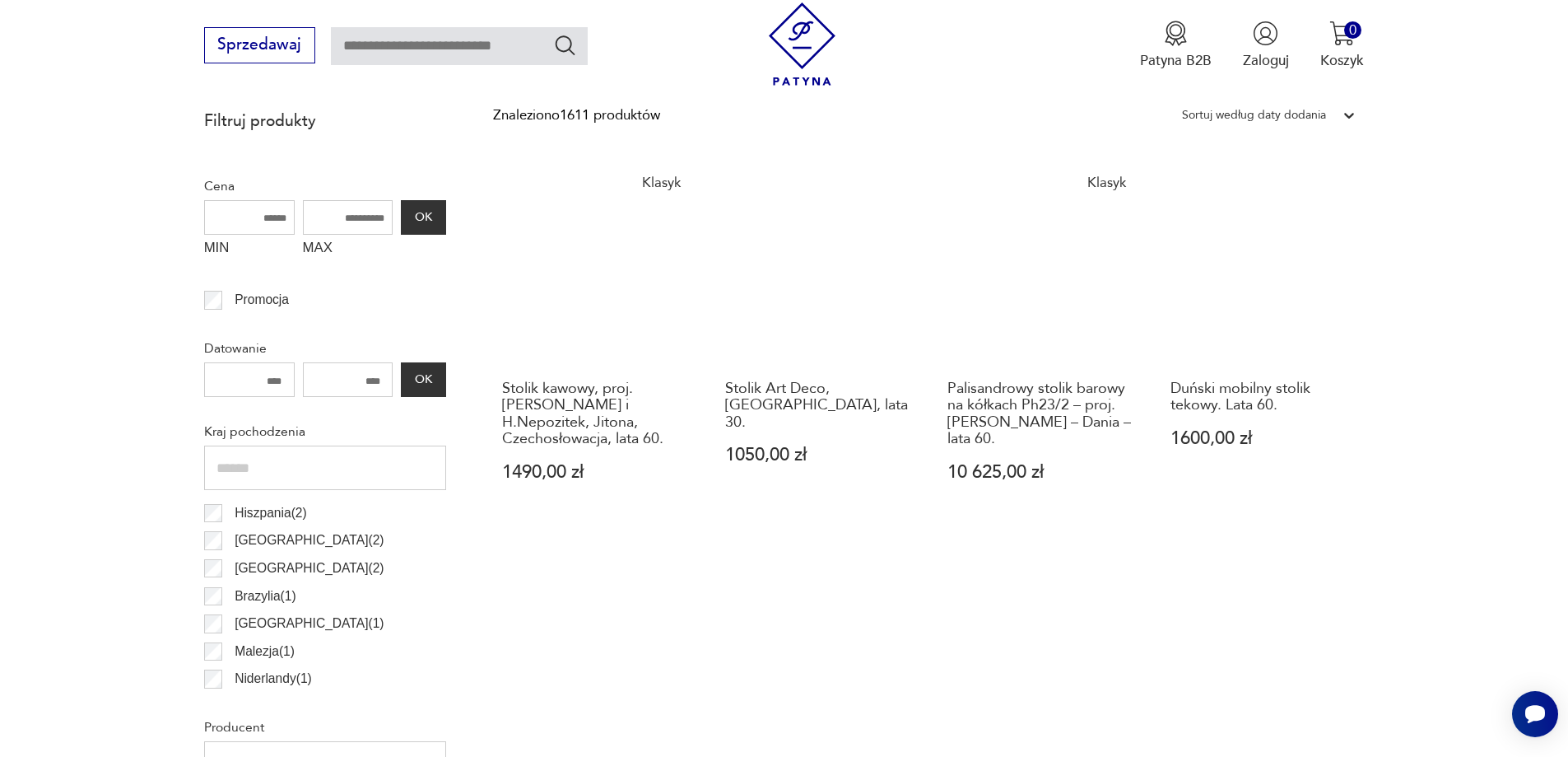
scroll to position [713, 0]
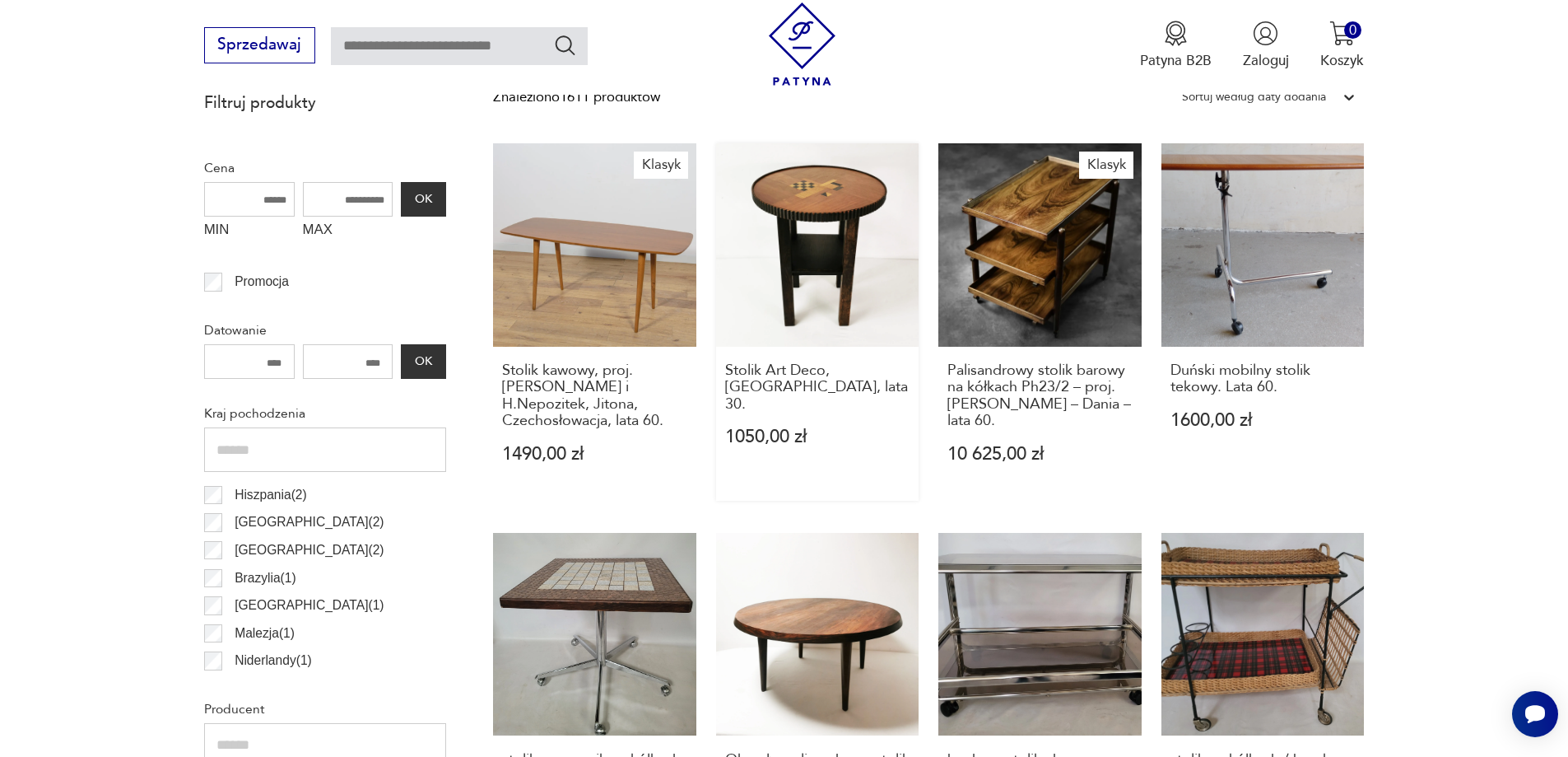
click at [799, 272] on link "Stolik Art Deco, Niemcy, lata 30. 1050,00 zł" at bounding box center [818, 322] width 203 height 357
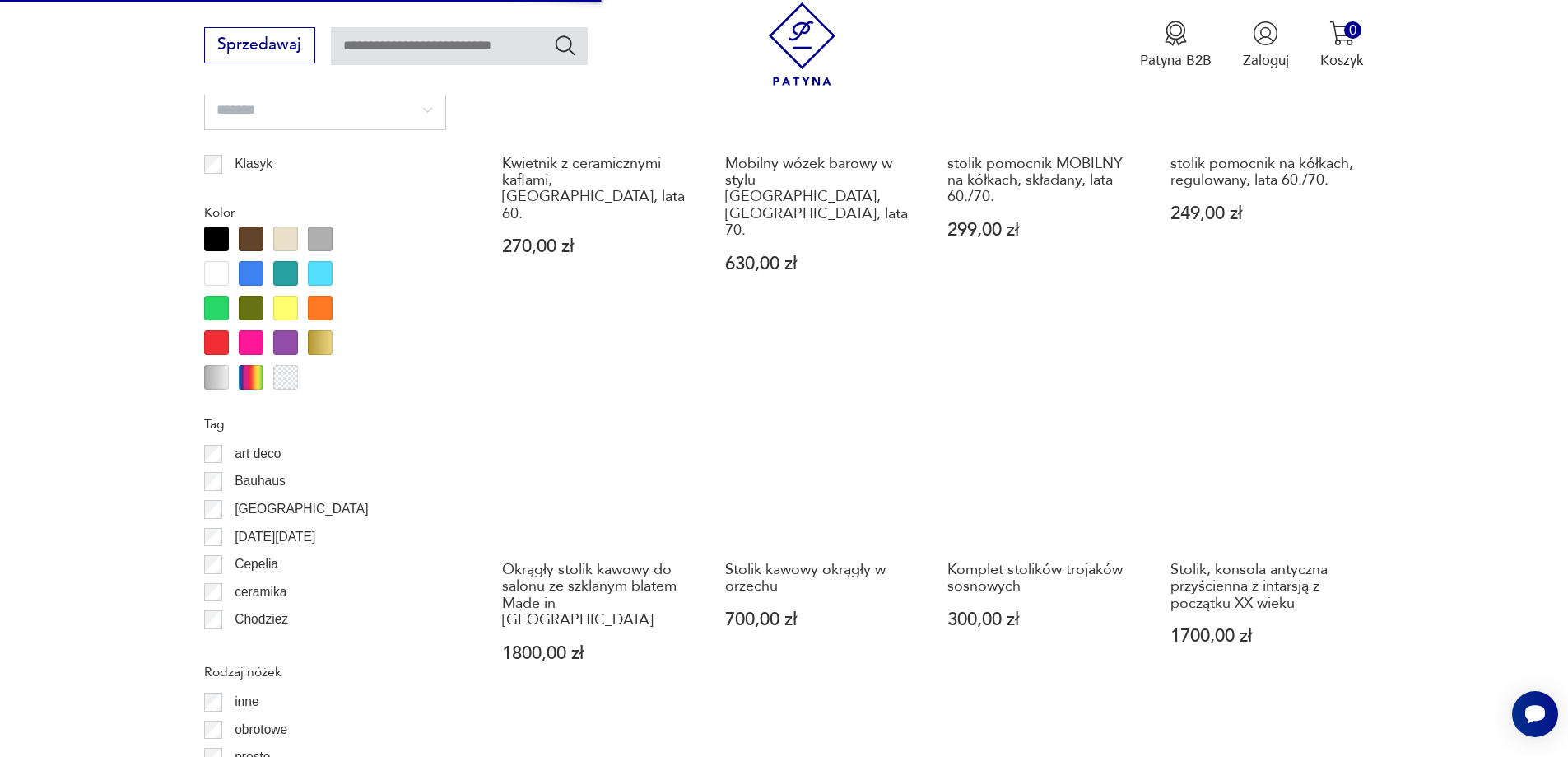
scroll to position [1729, 0]
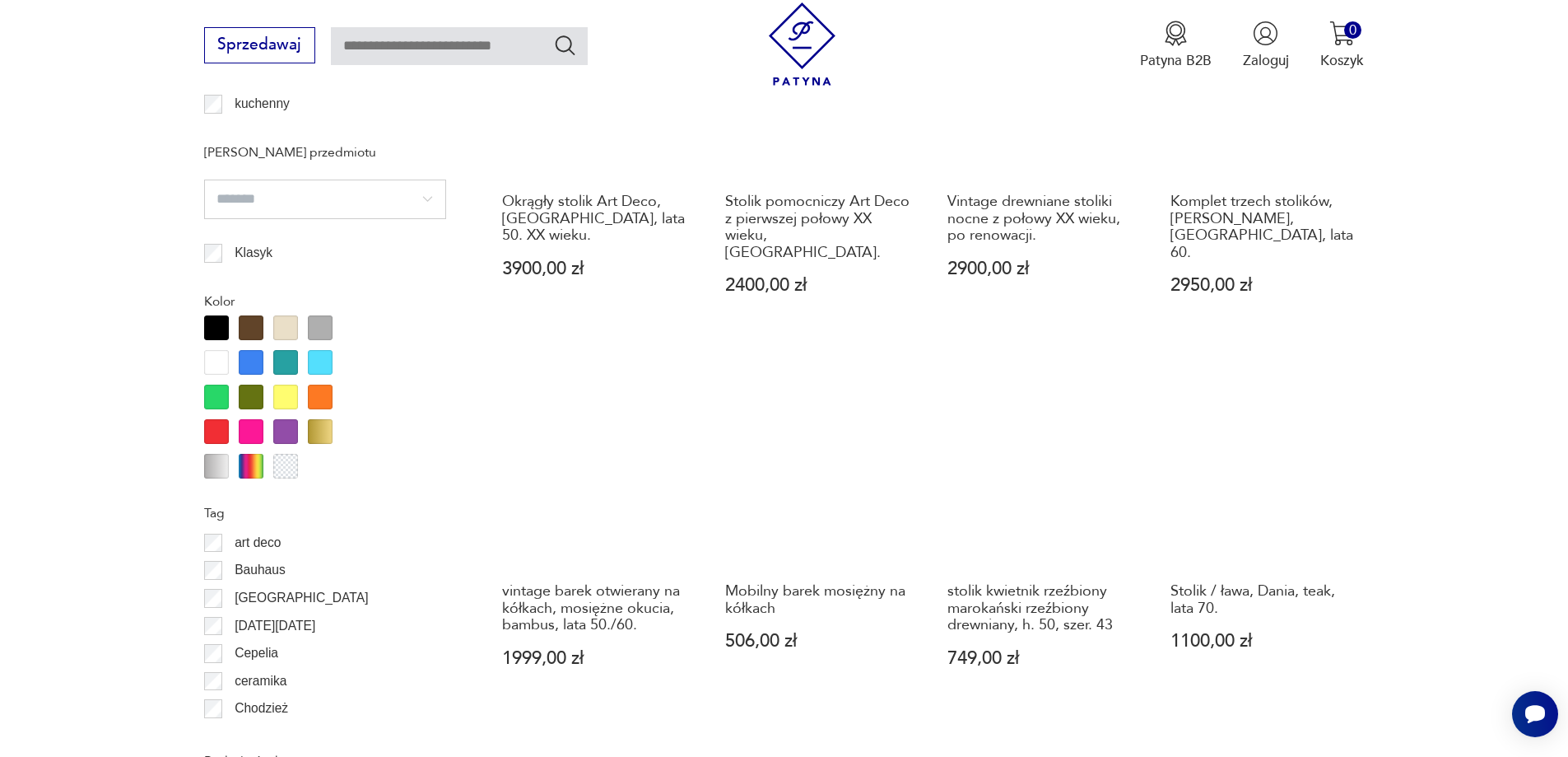
scroll to position [1701, 0]
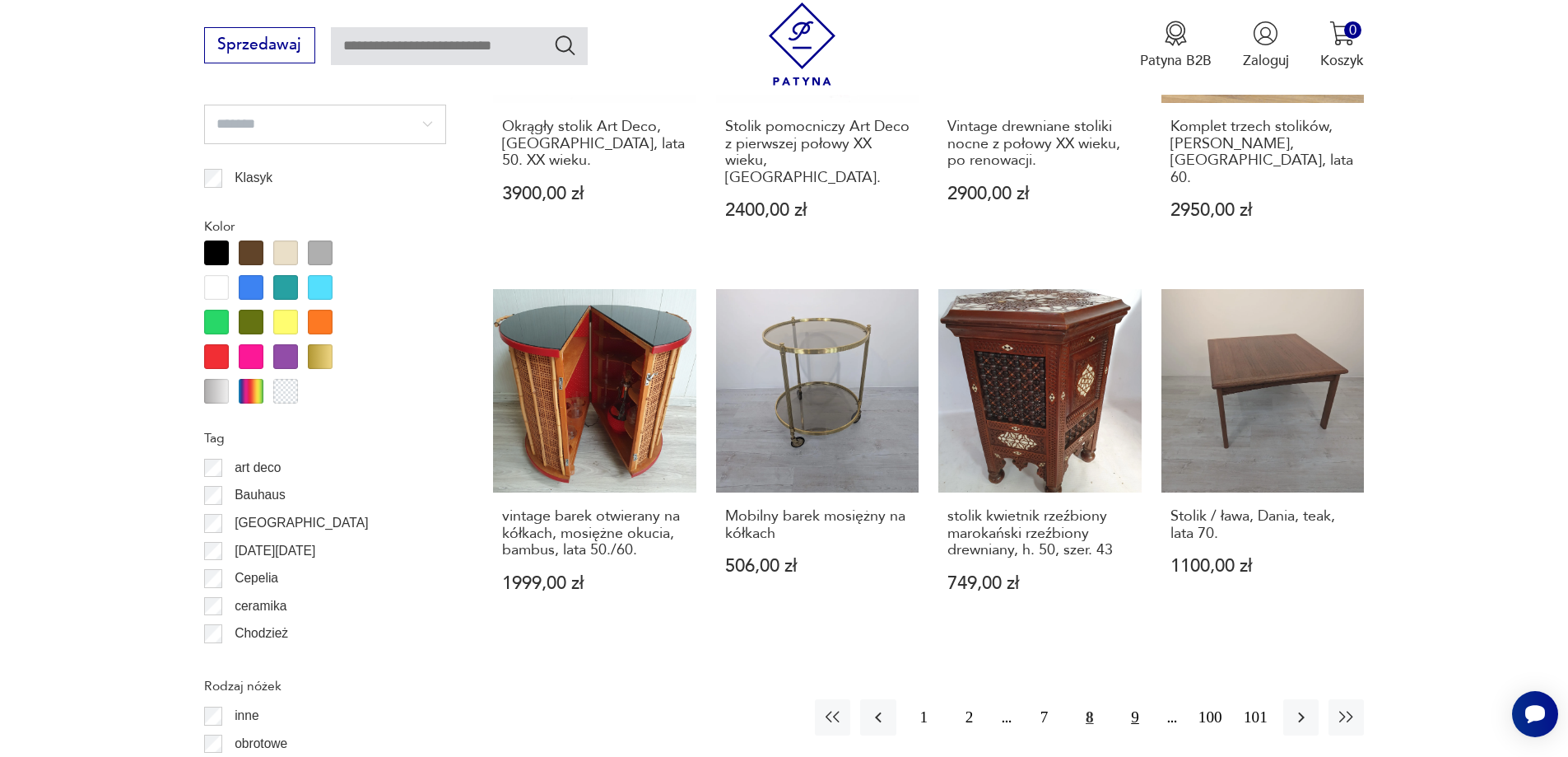
click at [1130, 699] on button "9" at bounding box center [1134, 716] width 35 height 35
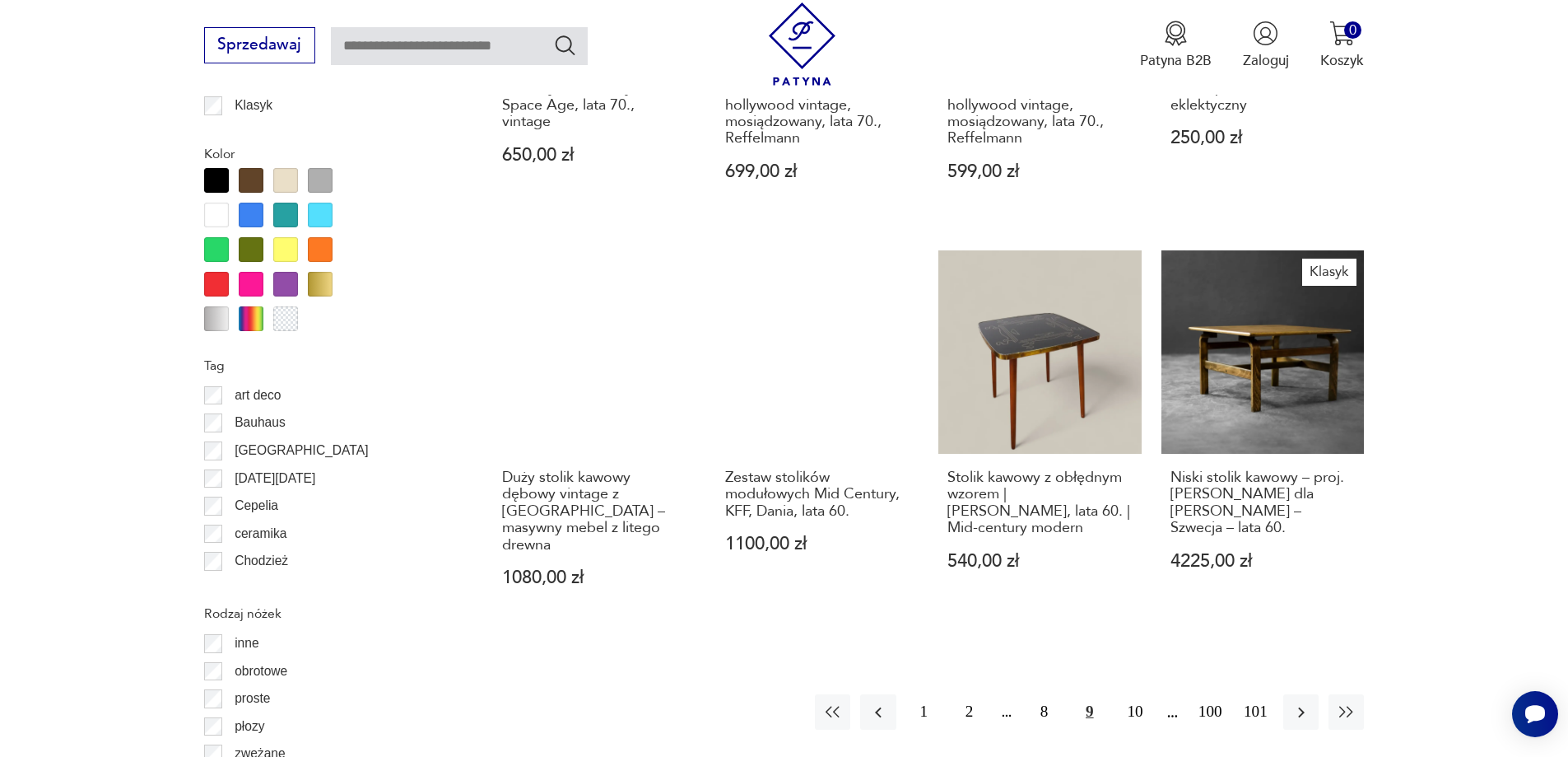
scroll to position [1784, 0]
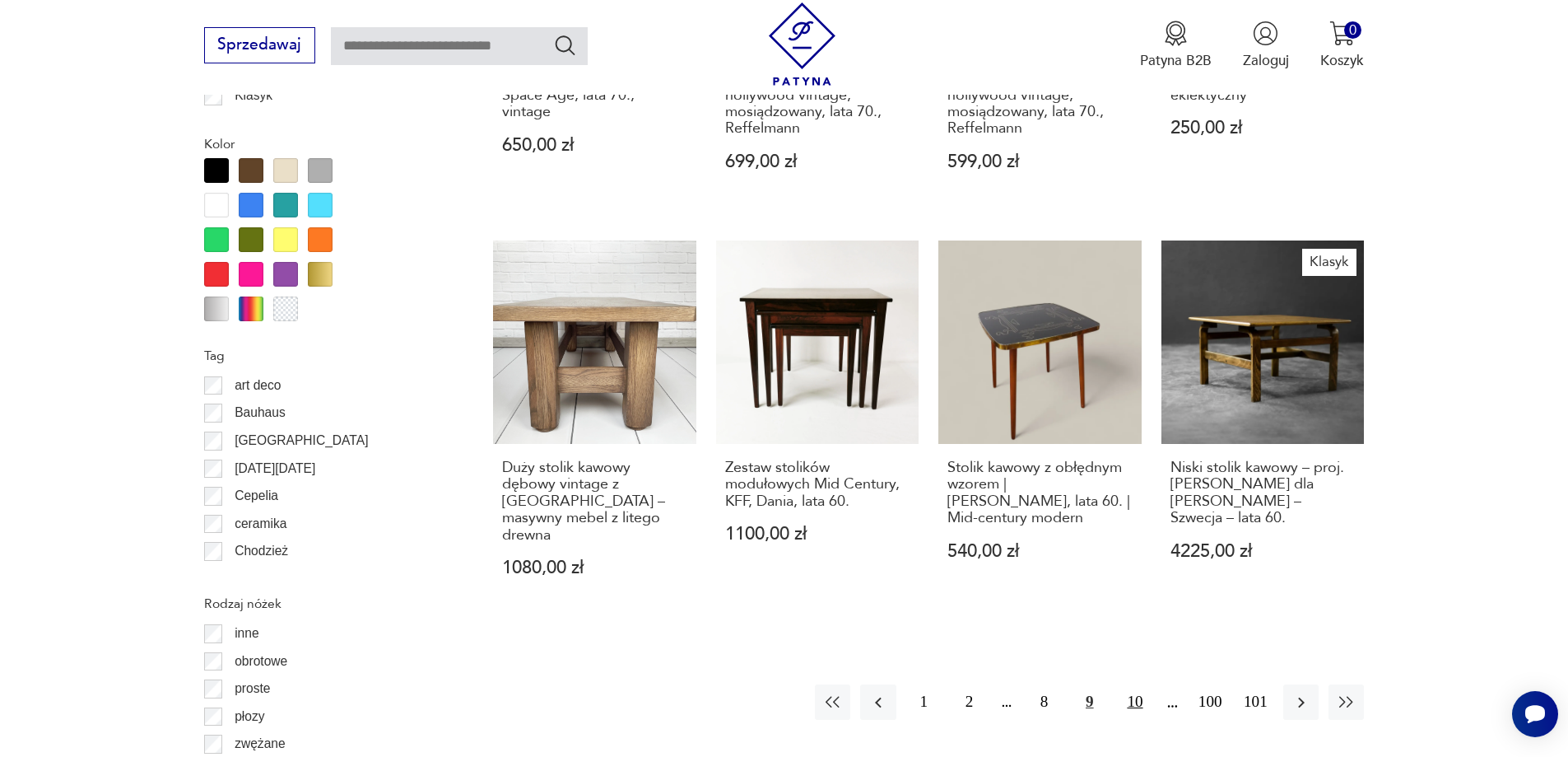
click at [1142, 684] on button "10" at bounding box center [1134, 702] width 35 height 35
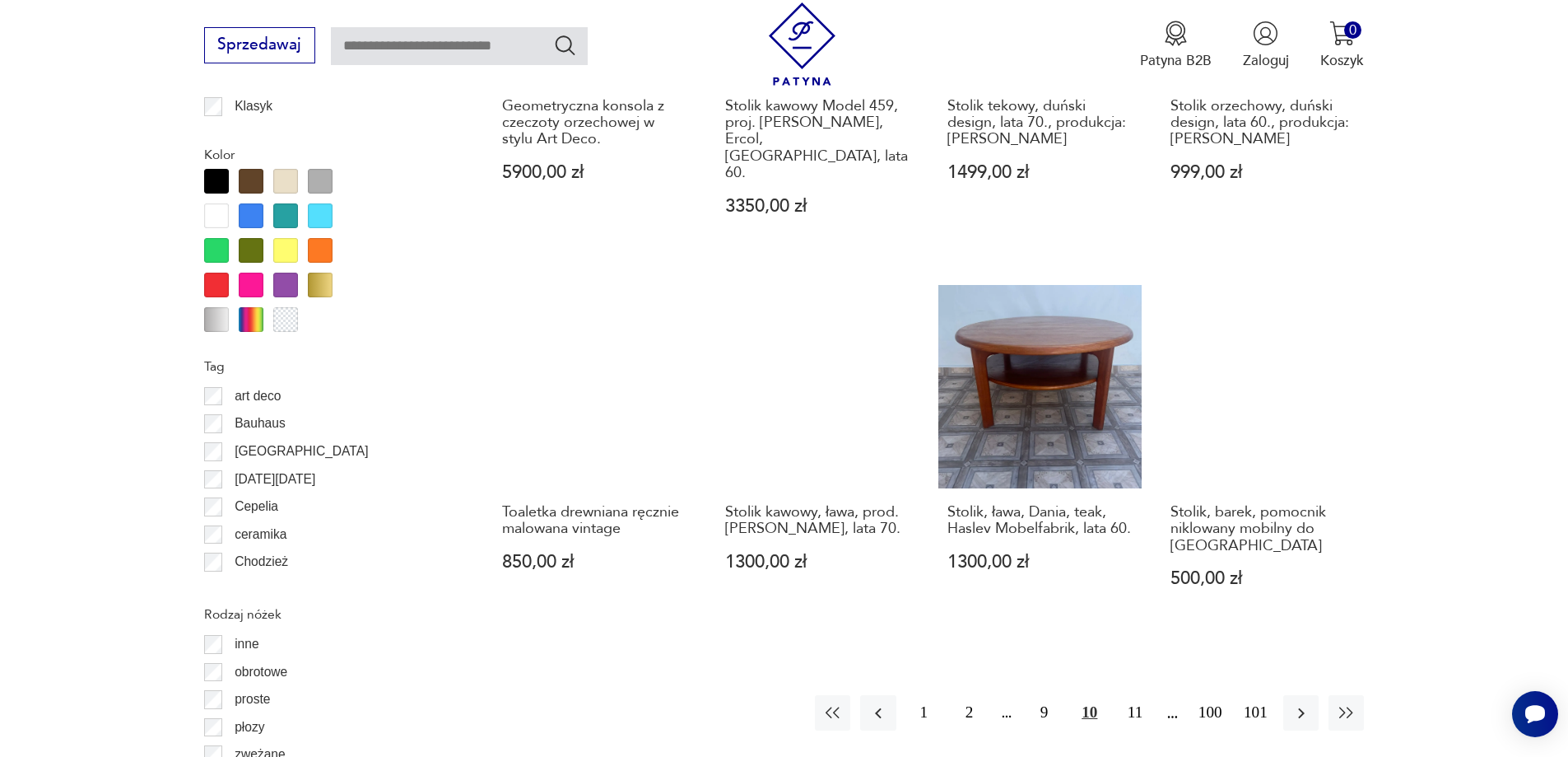
scroll to position [1948, 0]
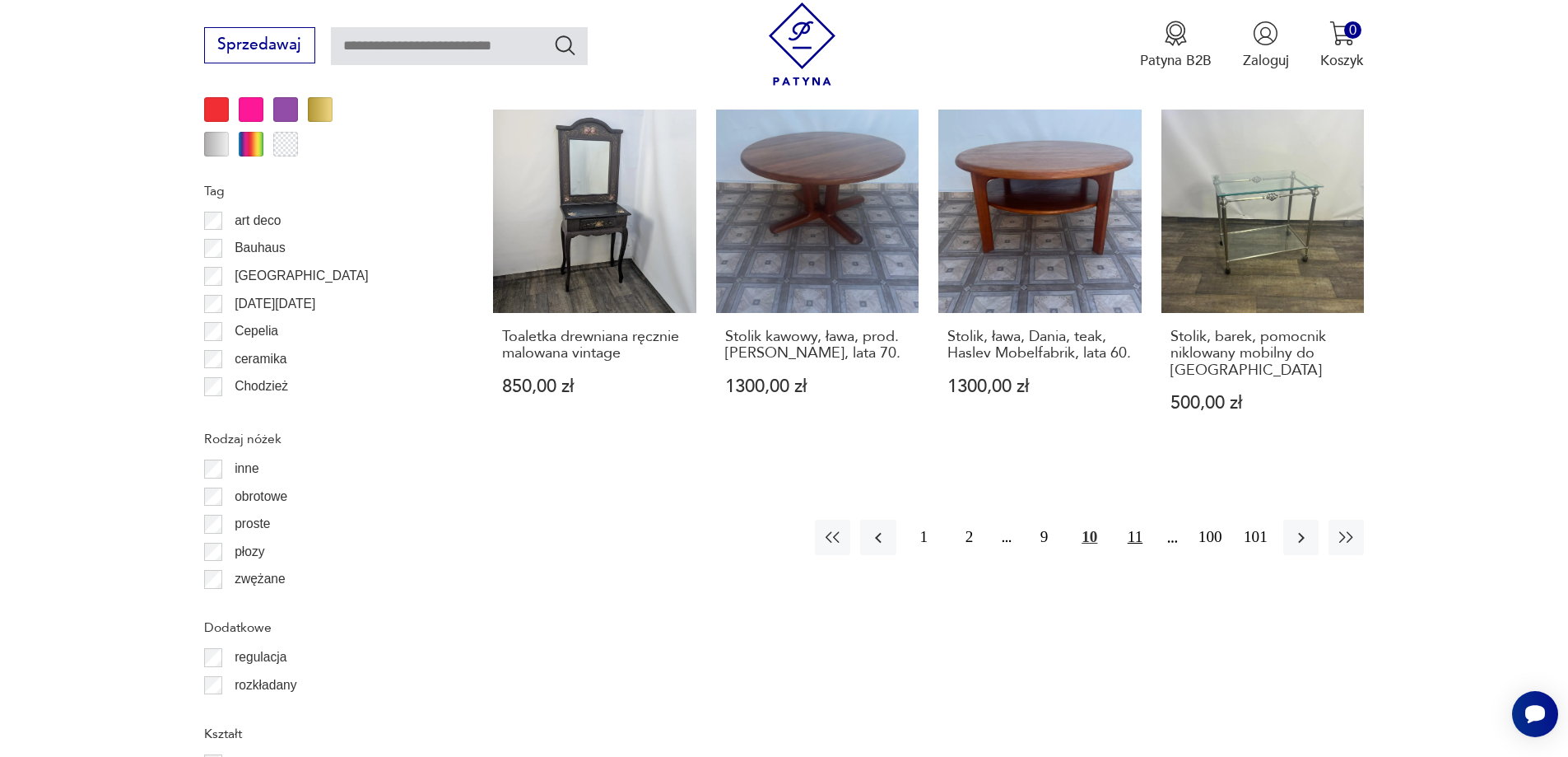
click at [1130, 520] on button "11" at bounding box center [1134, 538] width 35 height 35
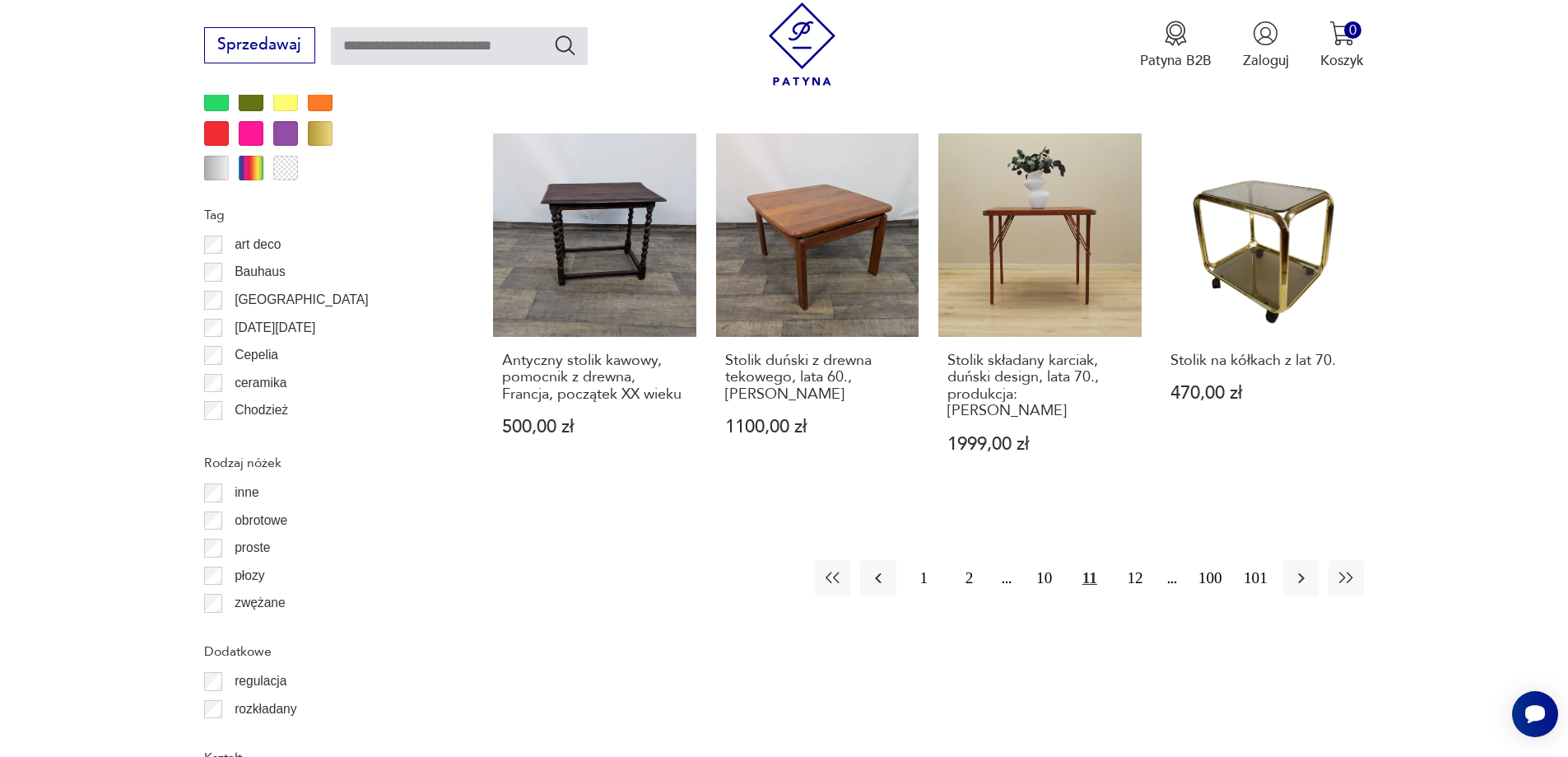
scroll to position [2030, 0]
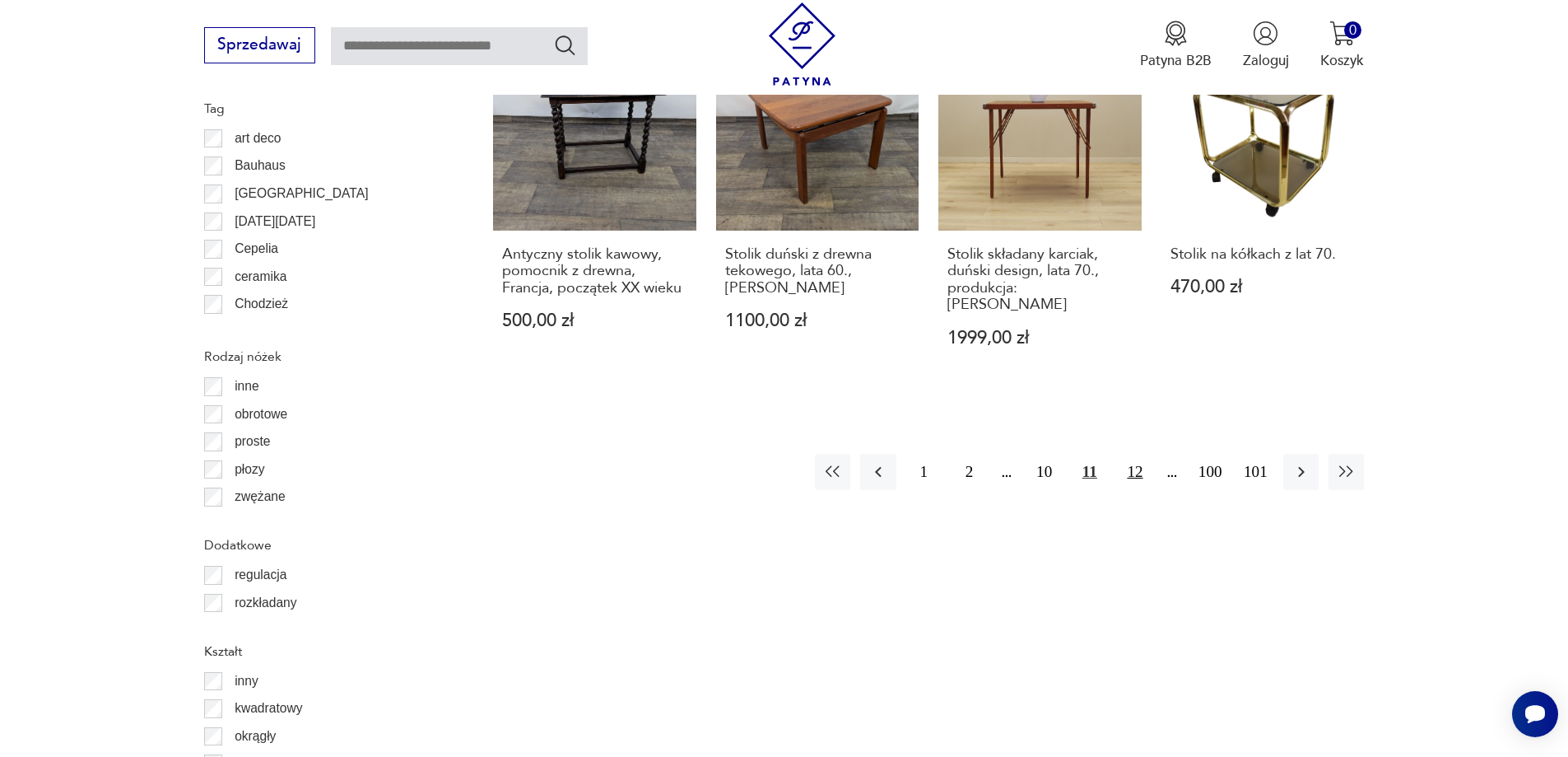
click at [1137, 454] on button "12" at bounding box center [1134, 471] width 35 height 35
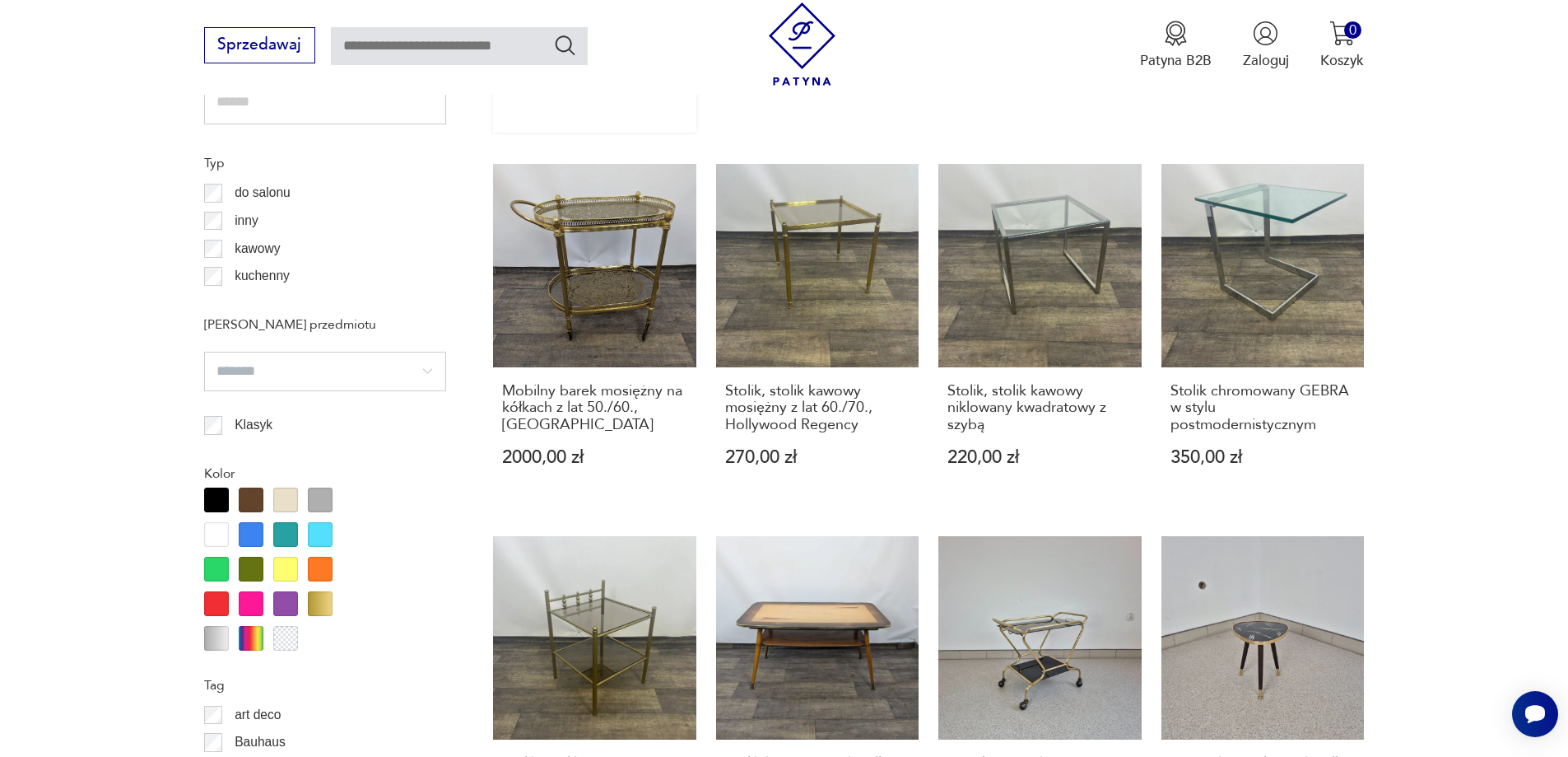
scroll to position [2113, 0]
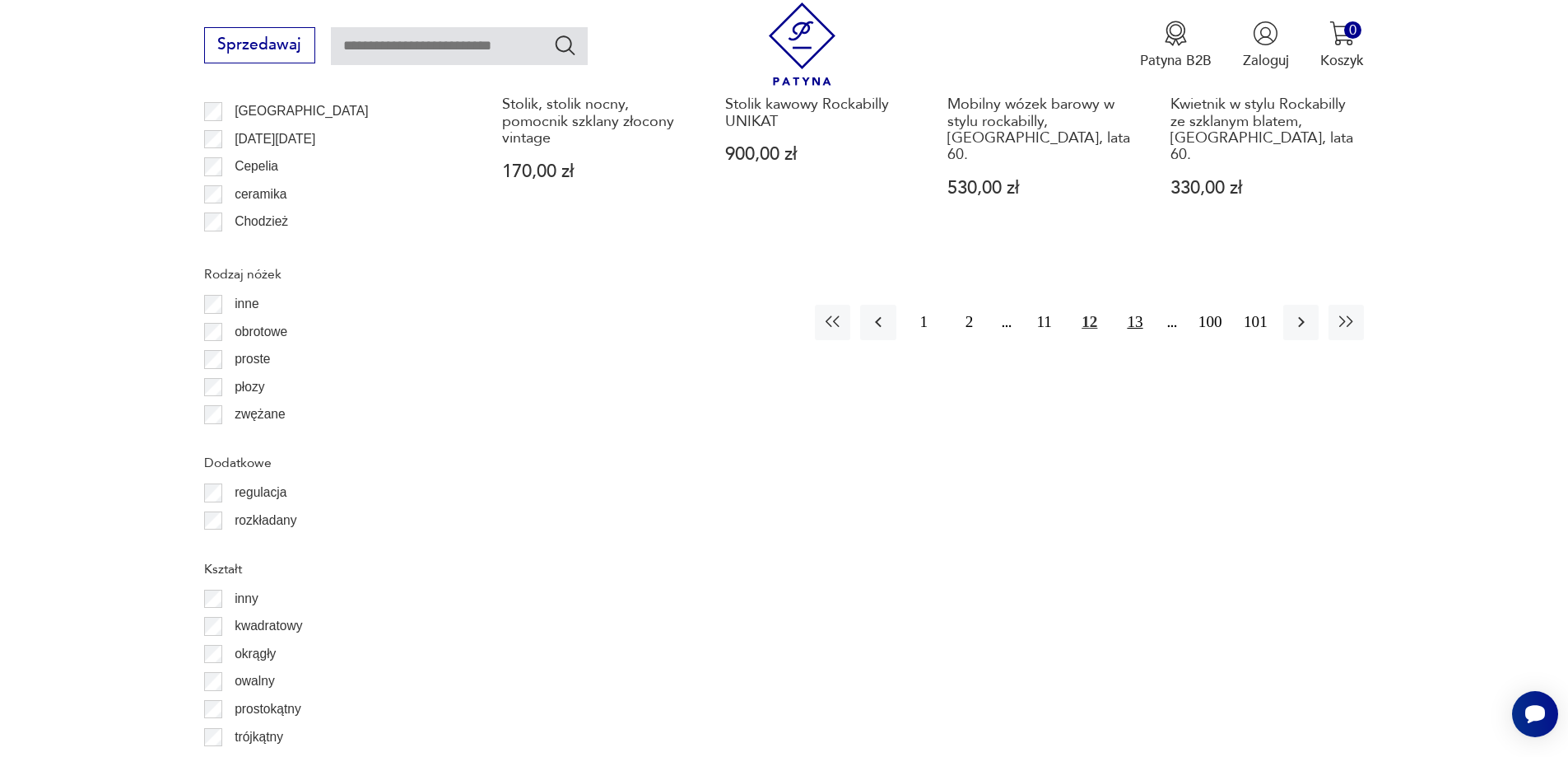
click at [1141, 304] on button "13" at bounding box center [1134, 322] width 35 height 35
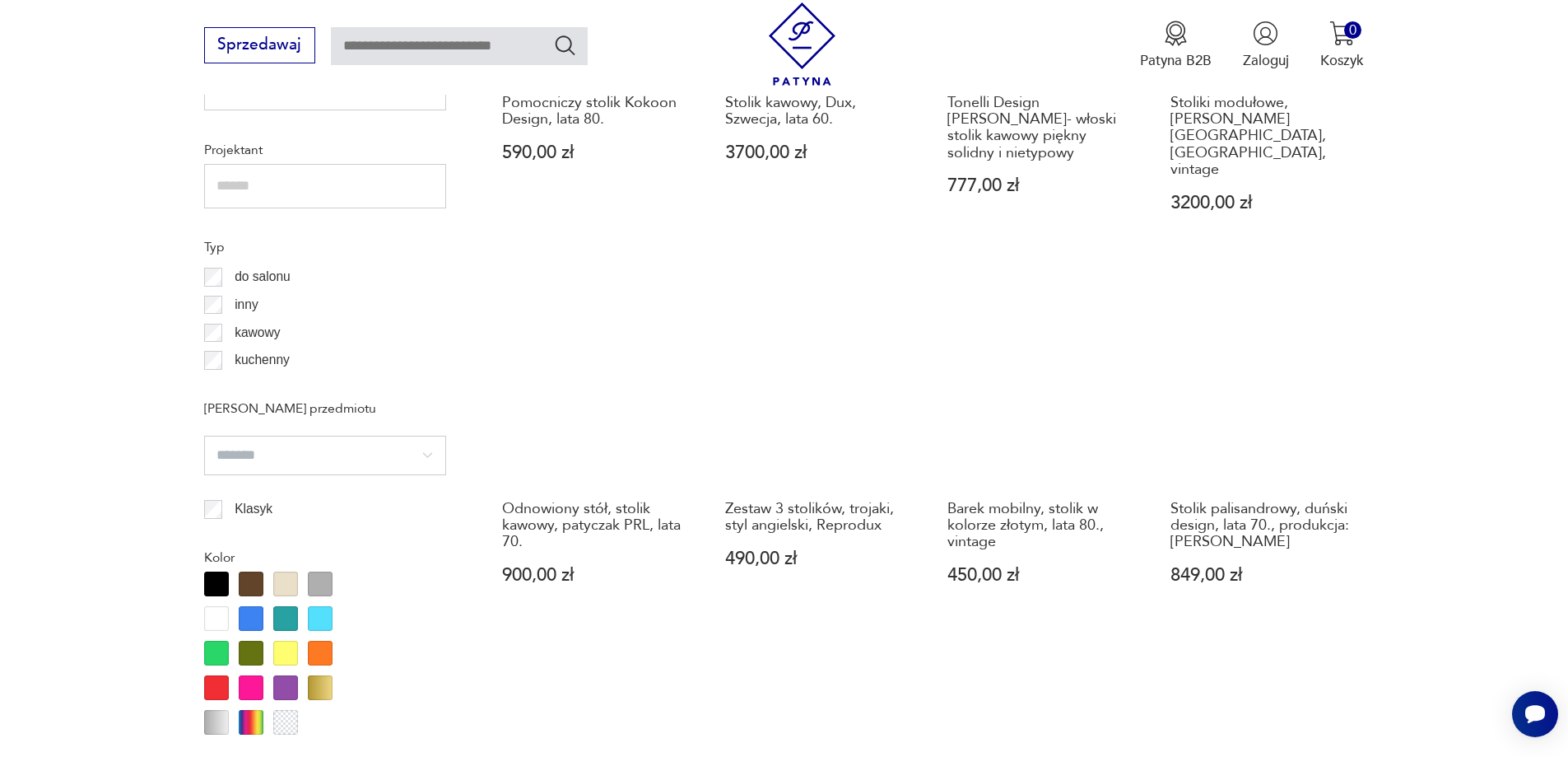
scroll to position [1454, 0]
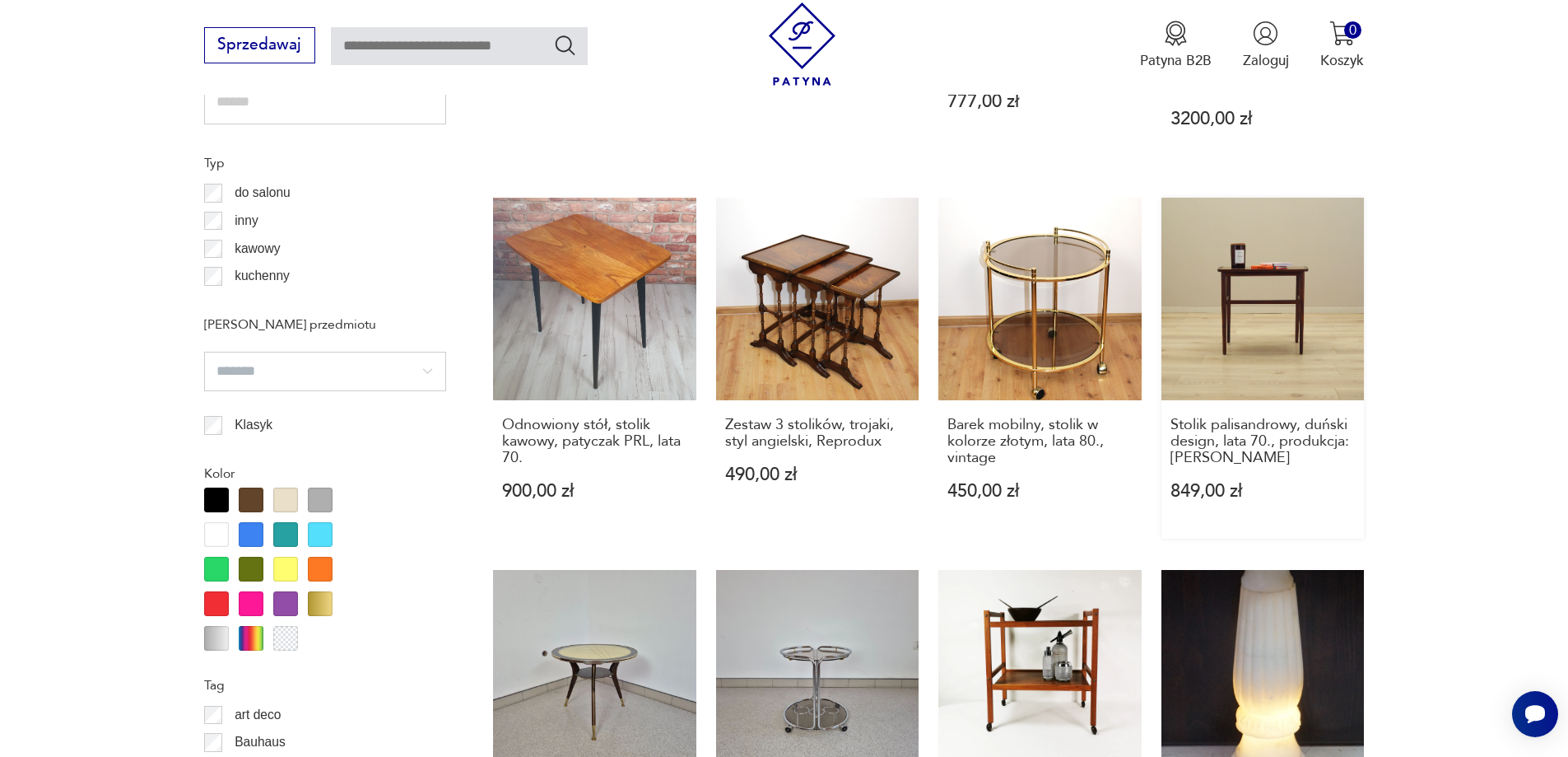
click at [1331, 213] on link "Stolik palisandrowy, duński design, lata 70., produkcja: Dania 849,00 zł" at bounding box center [1263, 367] width 203 height 340
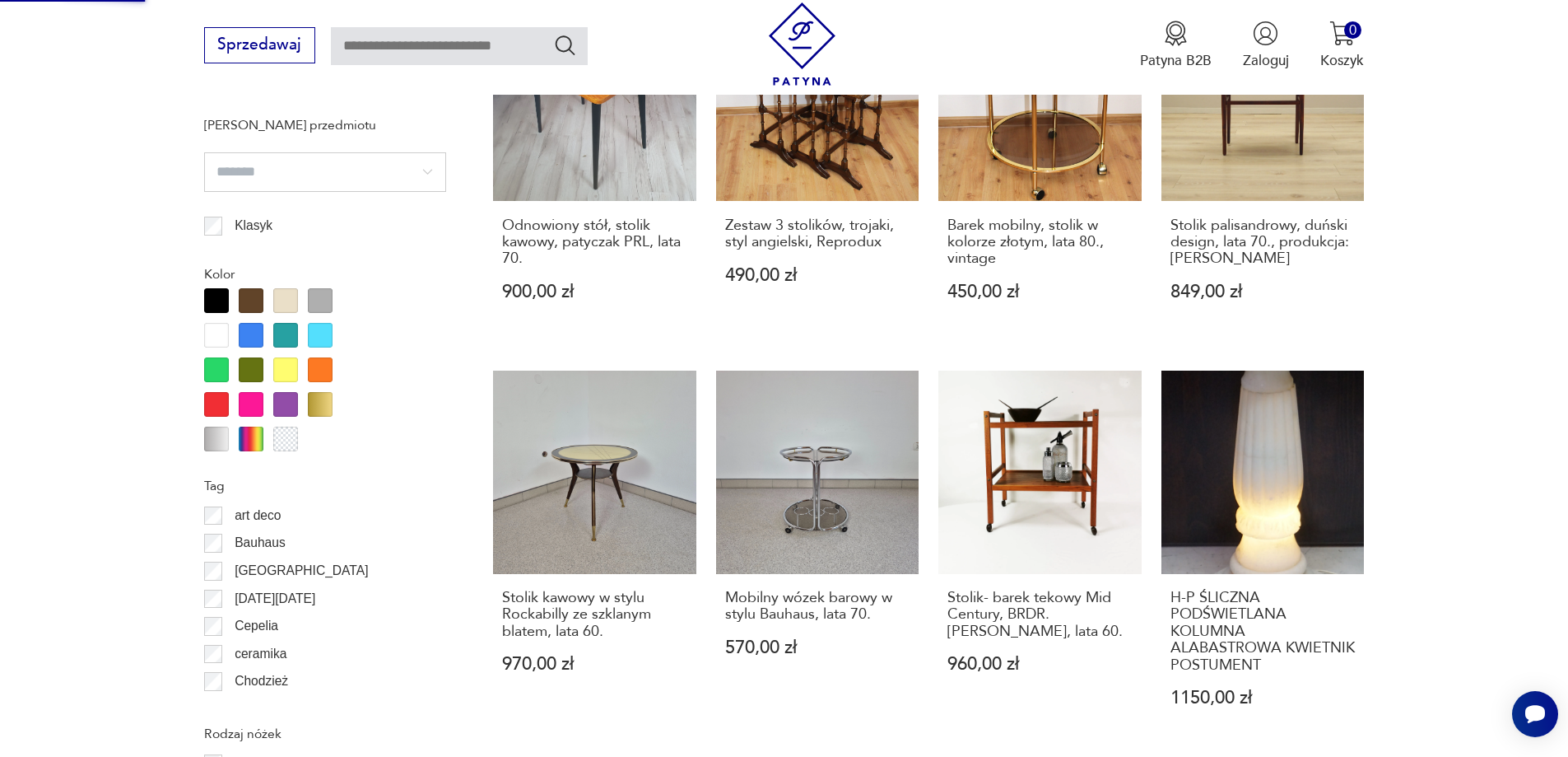
scroll to position [1811, 0]
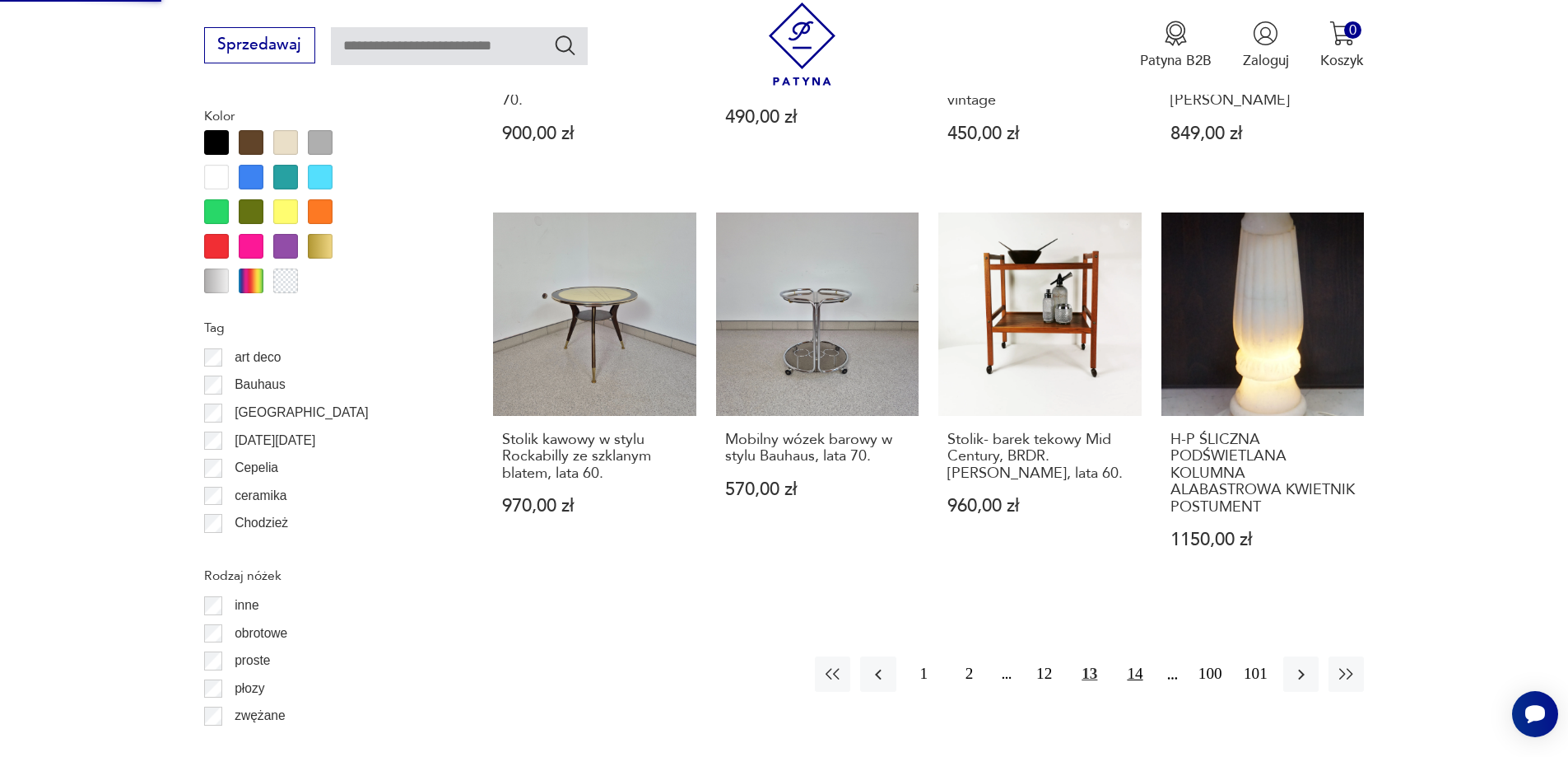
click at [1146, 656] on button "14" at bounding box center [1134, 674] width 35 height 35
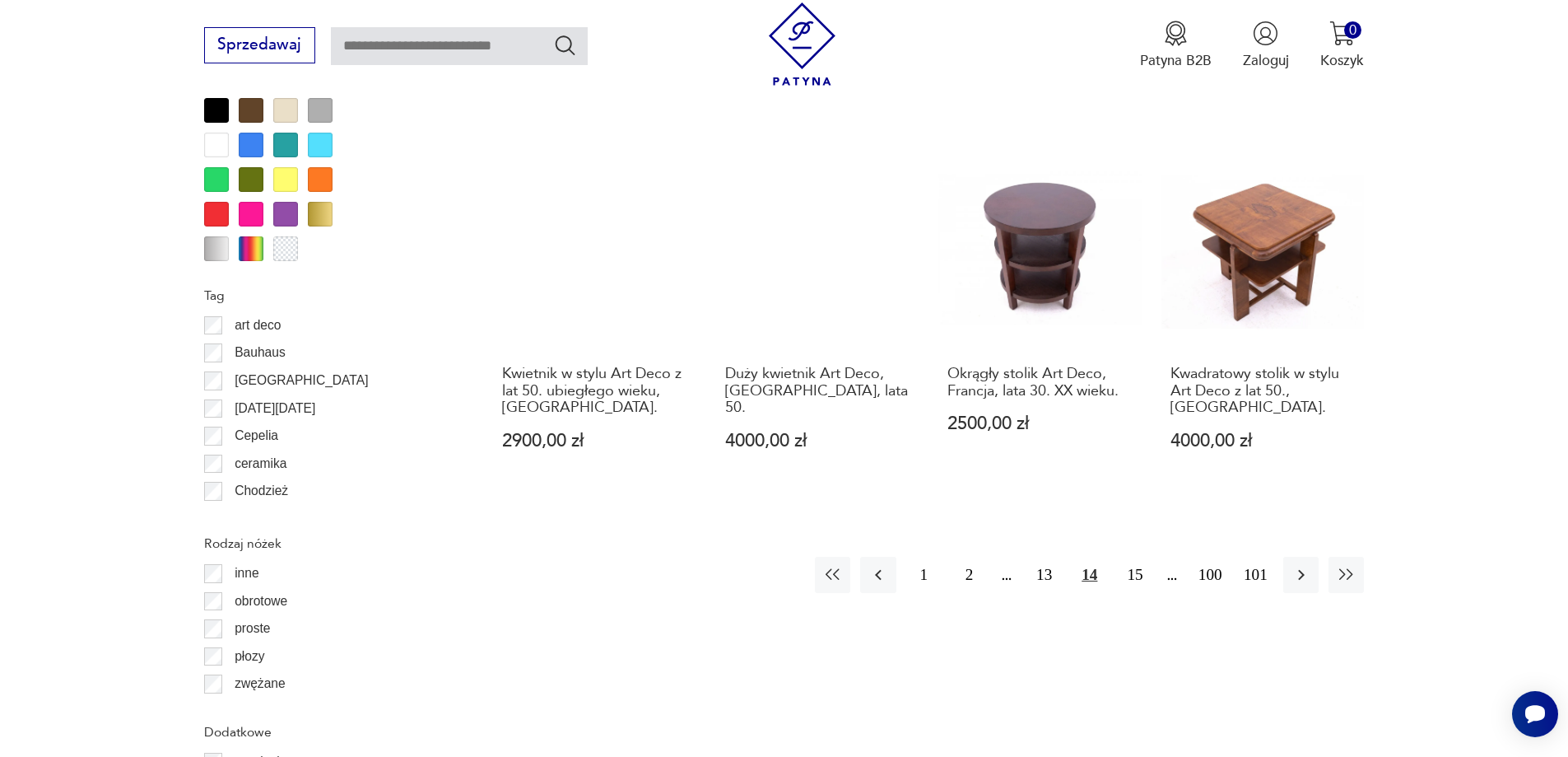
scroll to position [1866, 0]
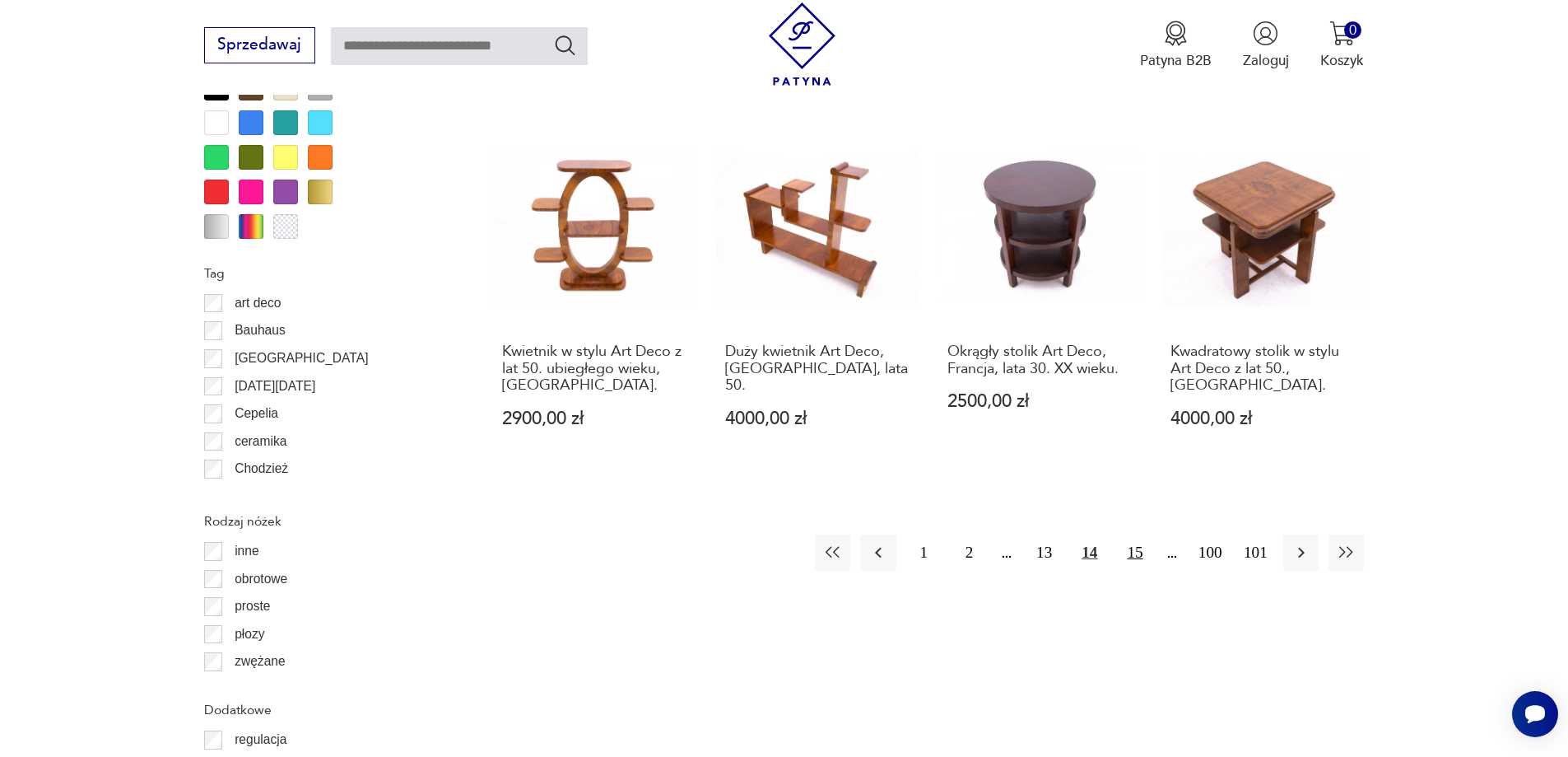
click at [1143, 539] on button "15" at bounding box center [1134, 552] width 35 height 35
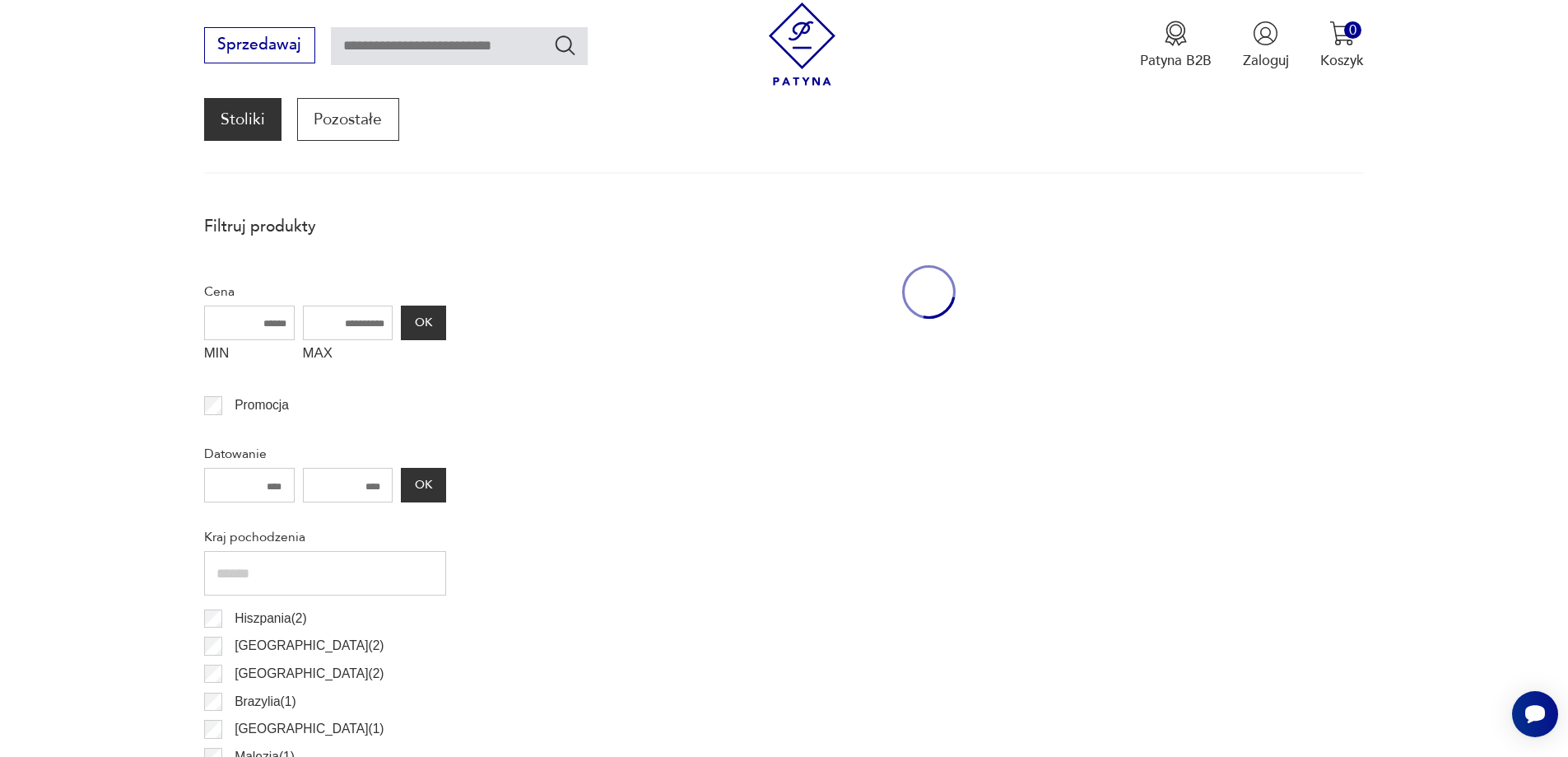
scroll to position [548, 0]
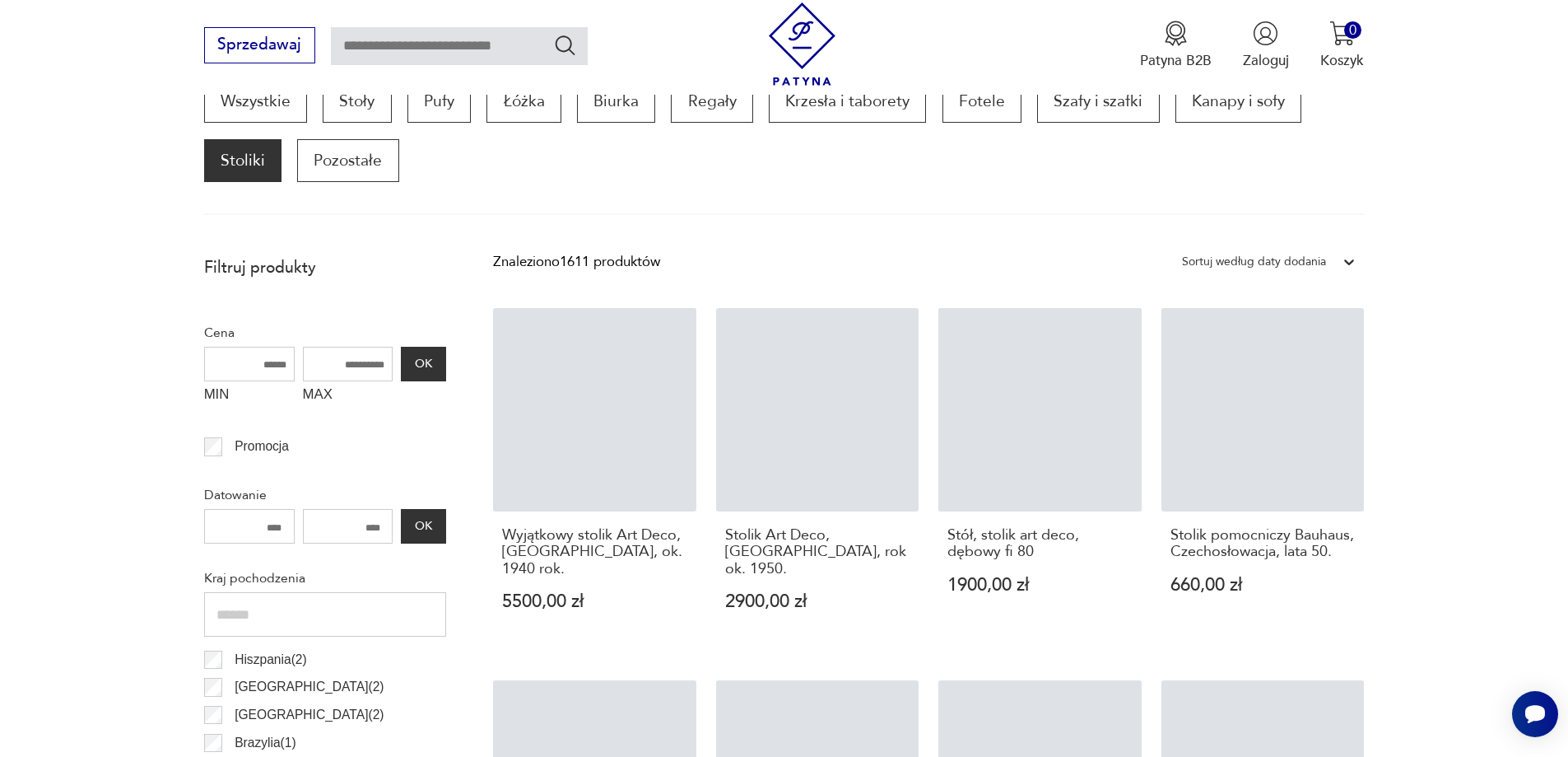
drag, startPoint x: 1143, startPoint y: 539, endPoint x: 1524, endPoint y: 62, distance: 610.5
click at [1524, 62] on div "Sprzedawaj Patyna B2B Zaloguj 0 Koszyk Twój koszyk ( 0 ) Brak produktów w koszy…" at bounding box center [784, 47] width 1568 height 95
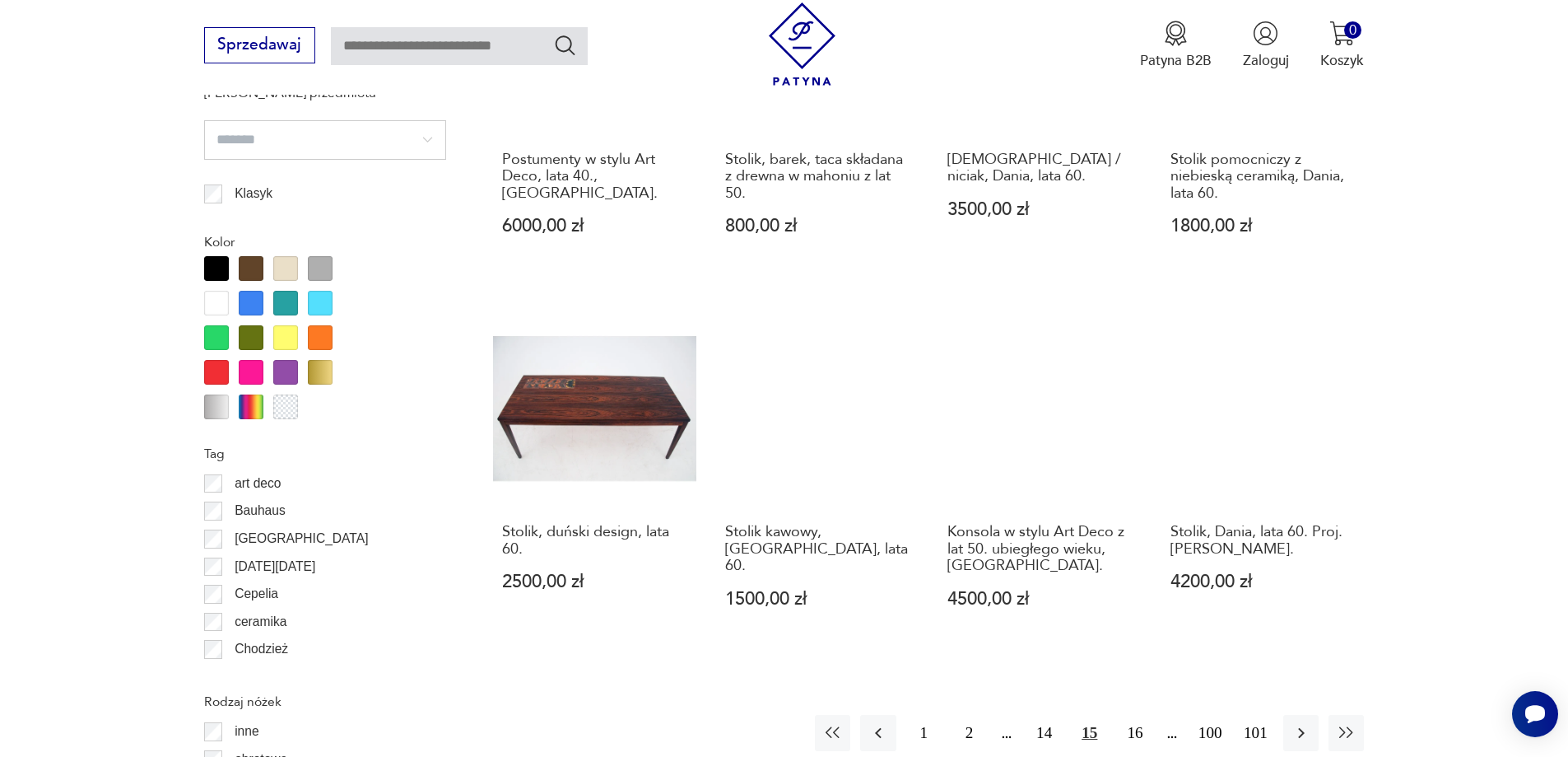
scroll to position [1701, 0]
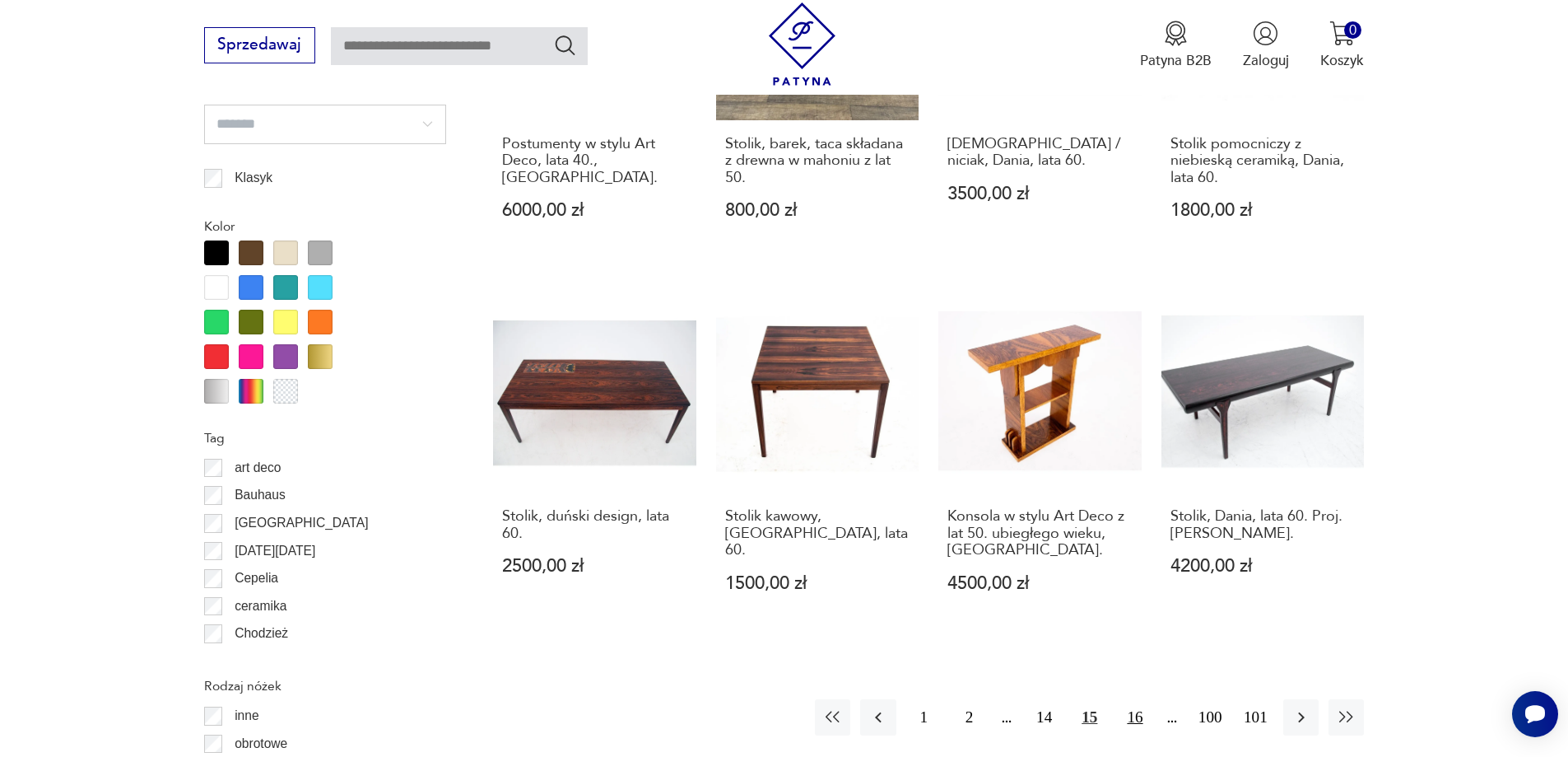
click at [1137, 699] on button "16" at bounding box center [1134, 716] width 35 height 35
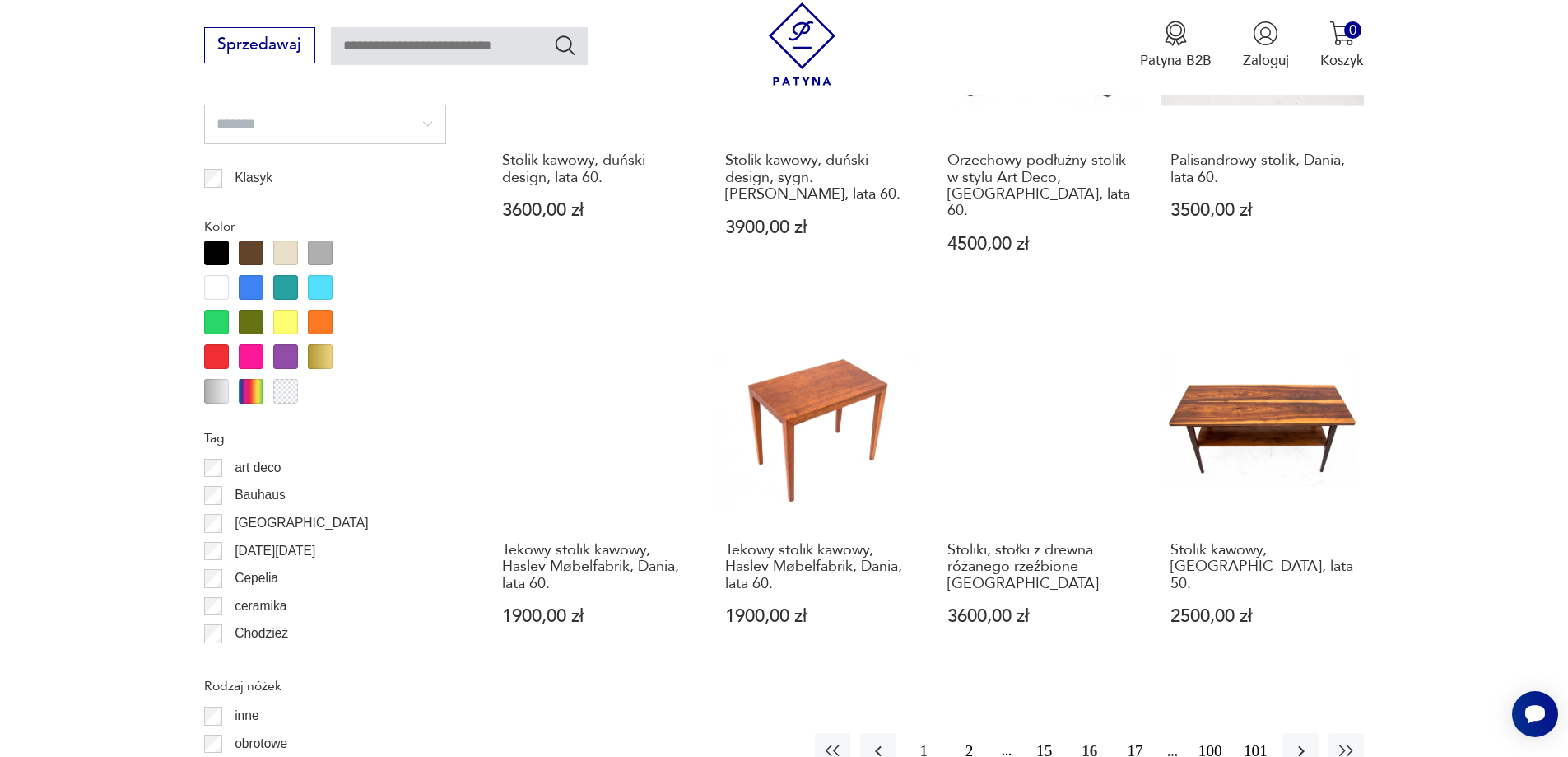
scroll to position [1784, 0]
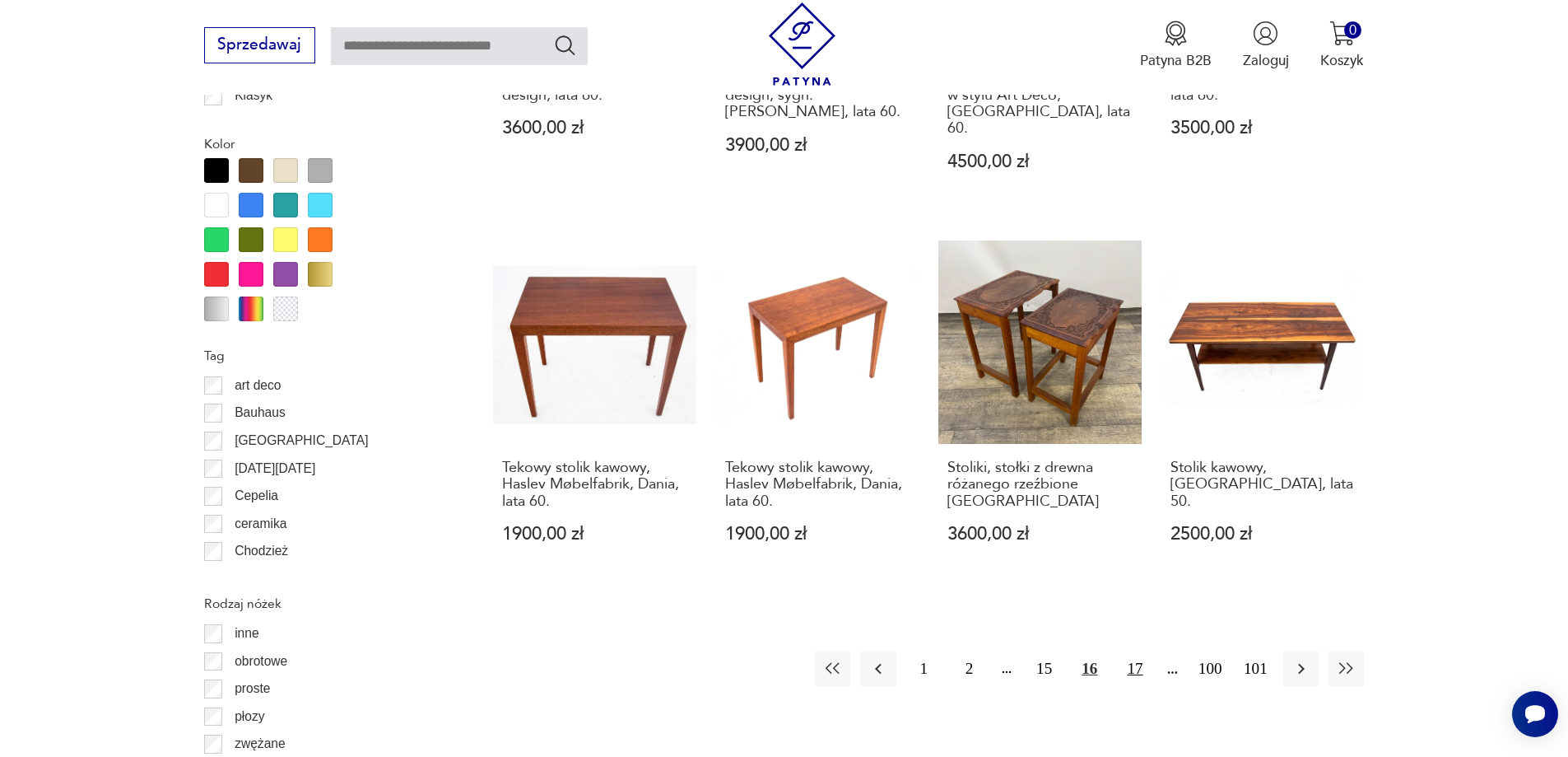
click at [1138, 651] on button "17" at bounding box center [1134, 669] width 35 height 35
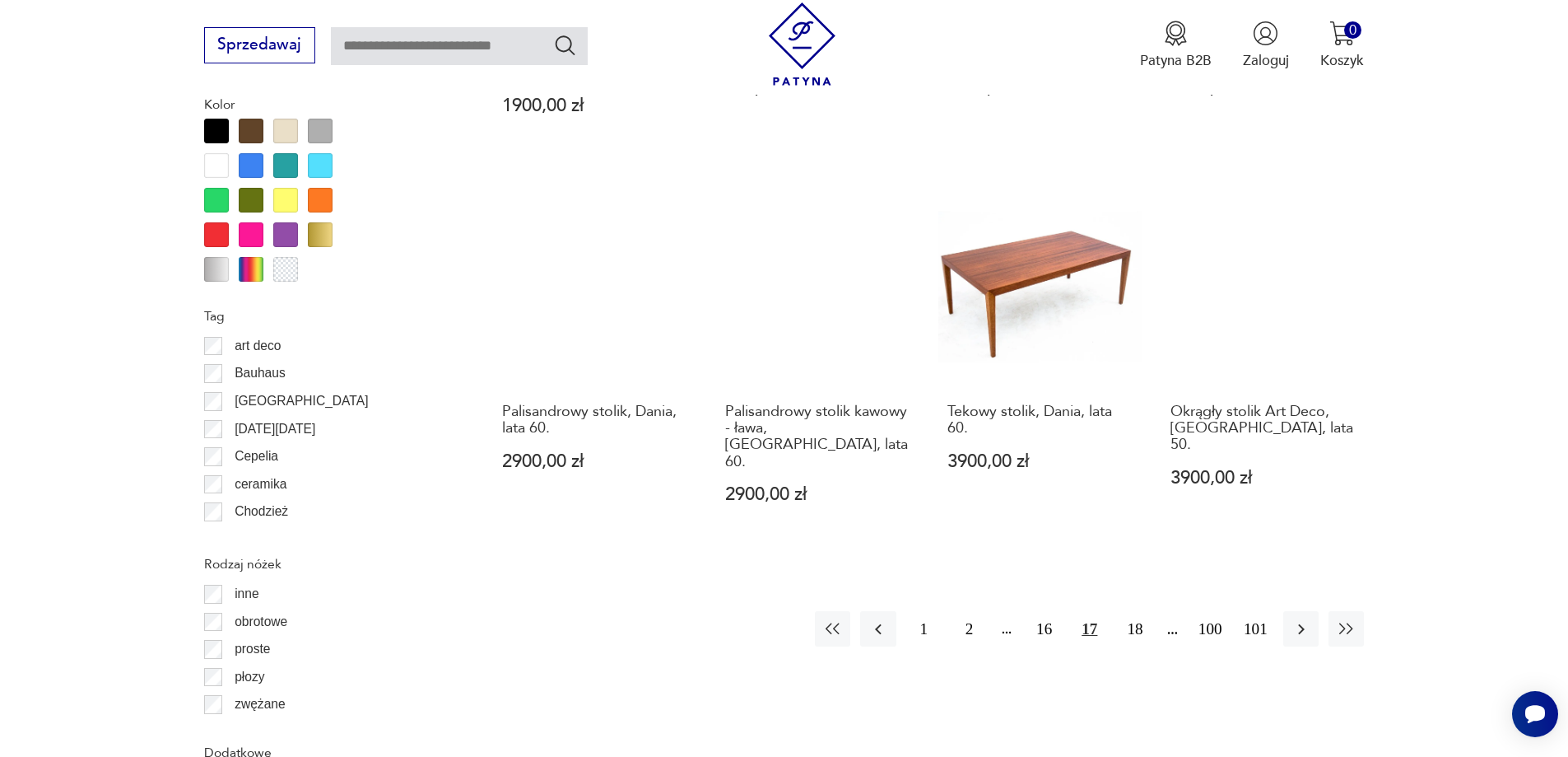
scroll to position [1866, 0]
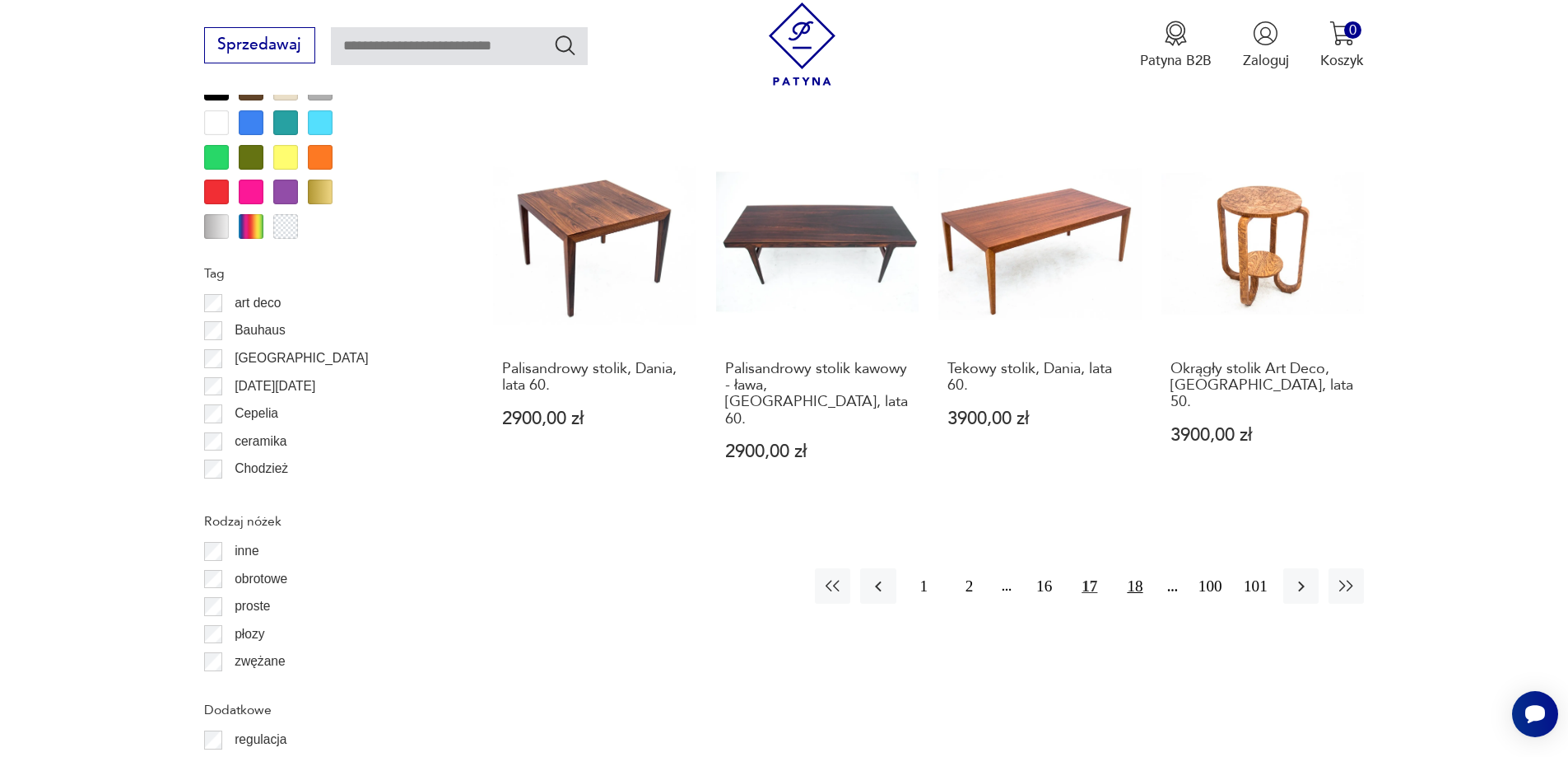
click at [1130, 568] on button "18" at bounding box center [1134, 585] width 35 height 35
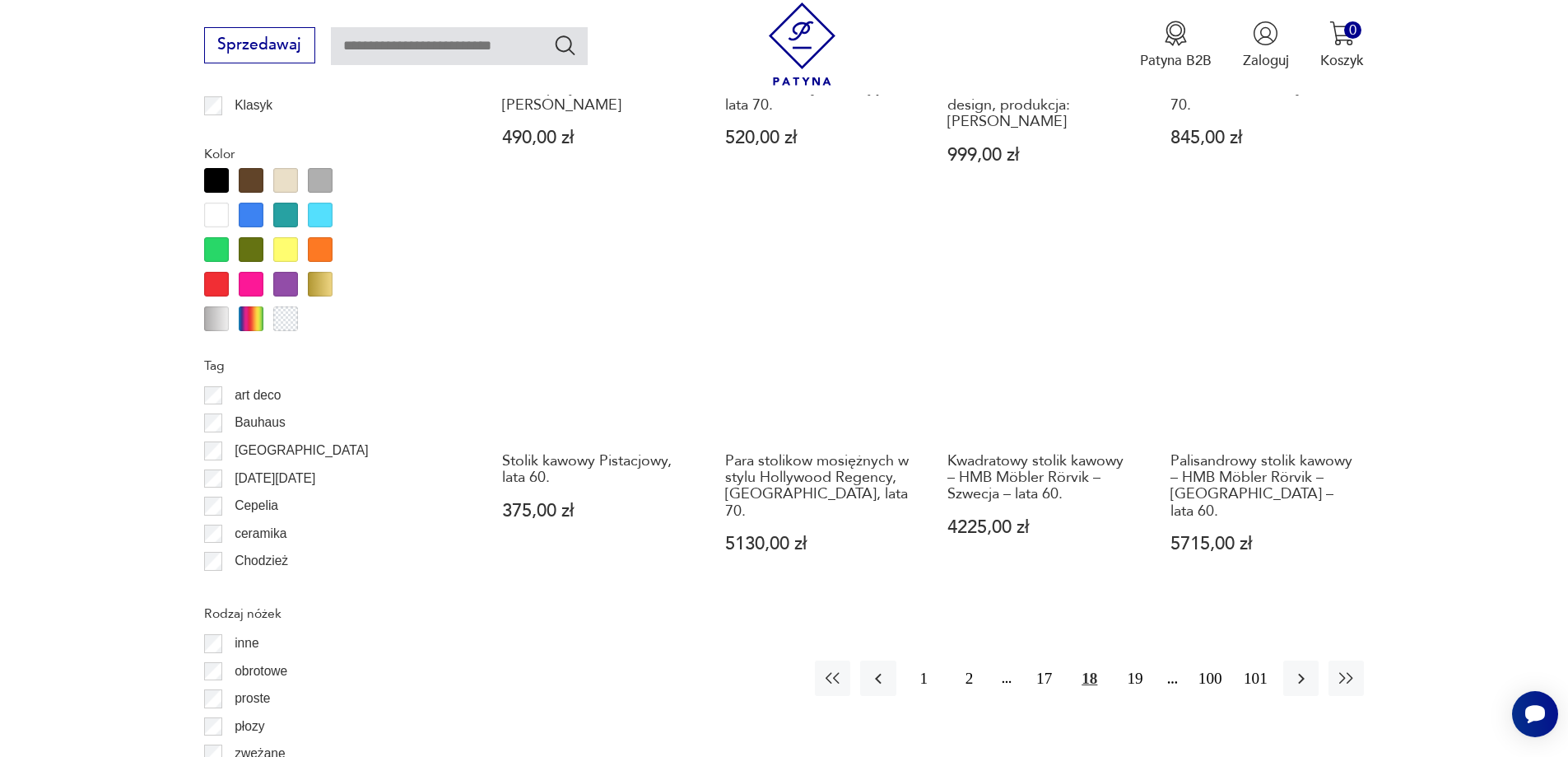
scroll to position [1784, 0]
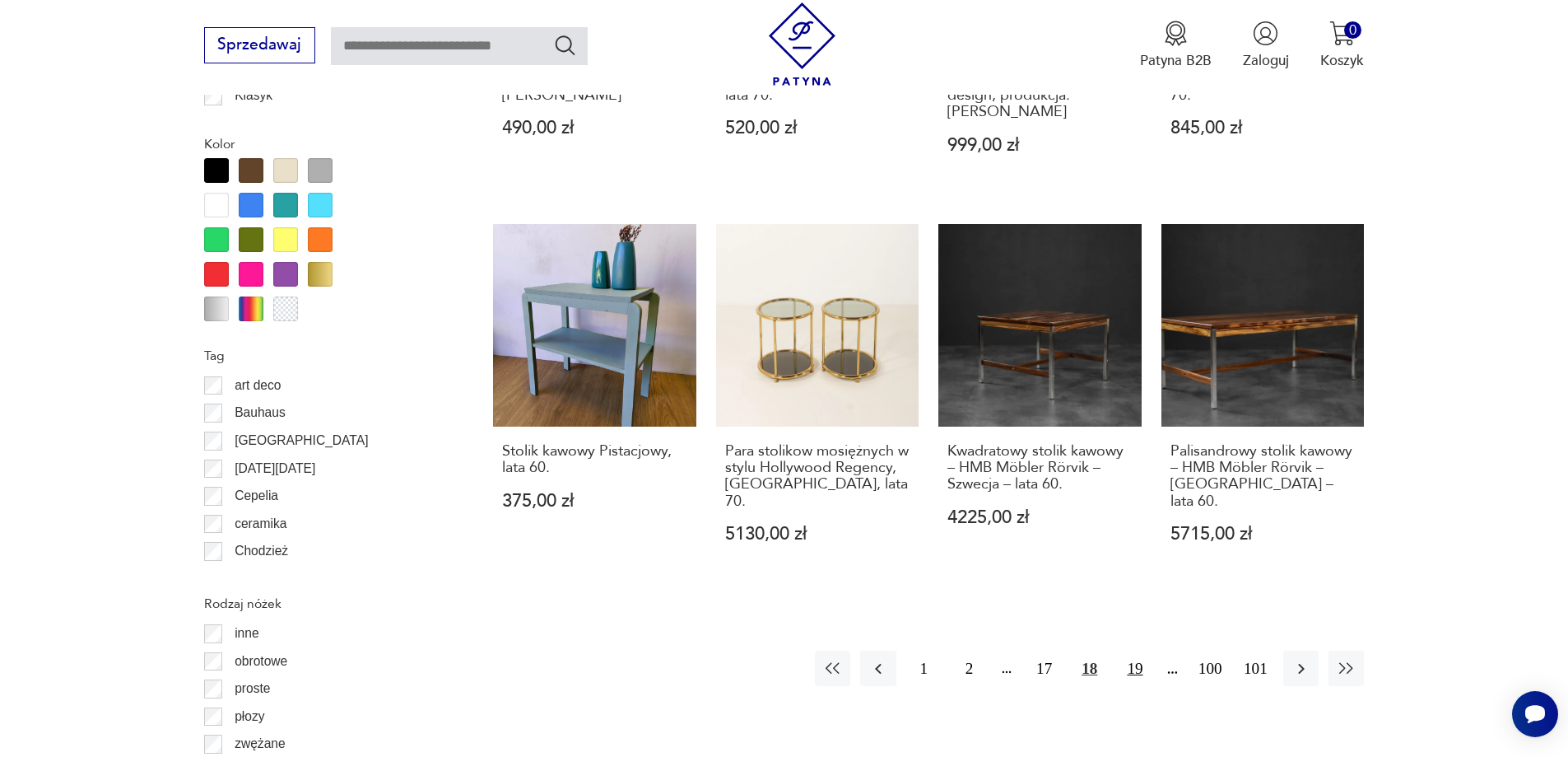
click at [1131, 651] on button "19" at bounding box center [1134, 669] width 35 height 35
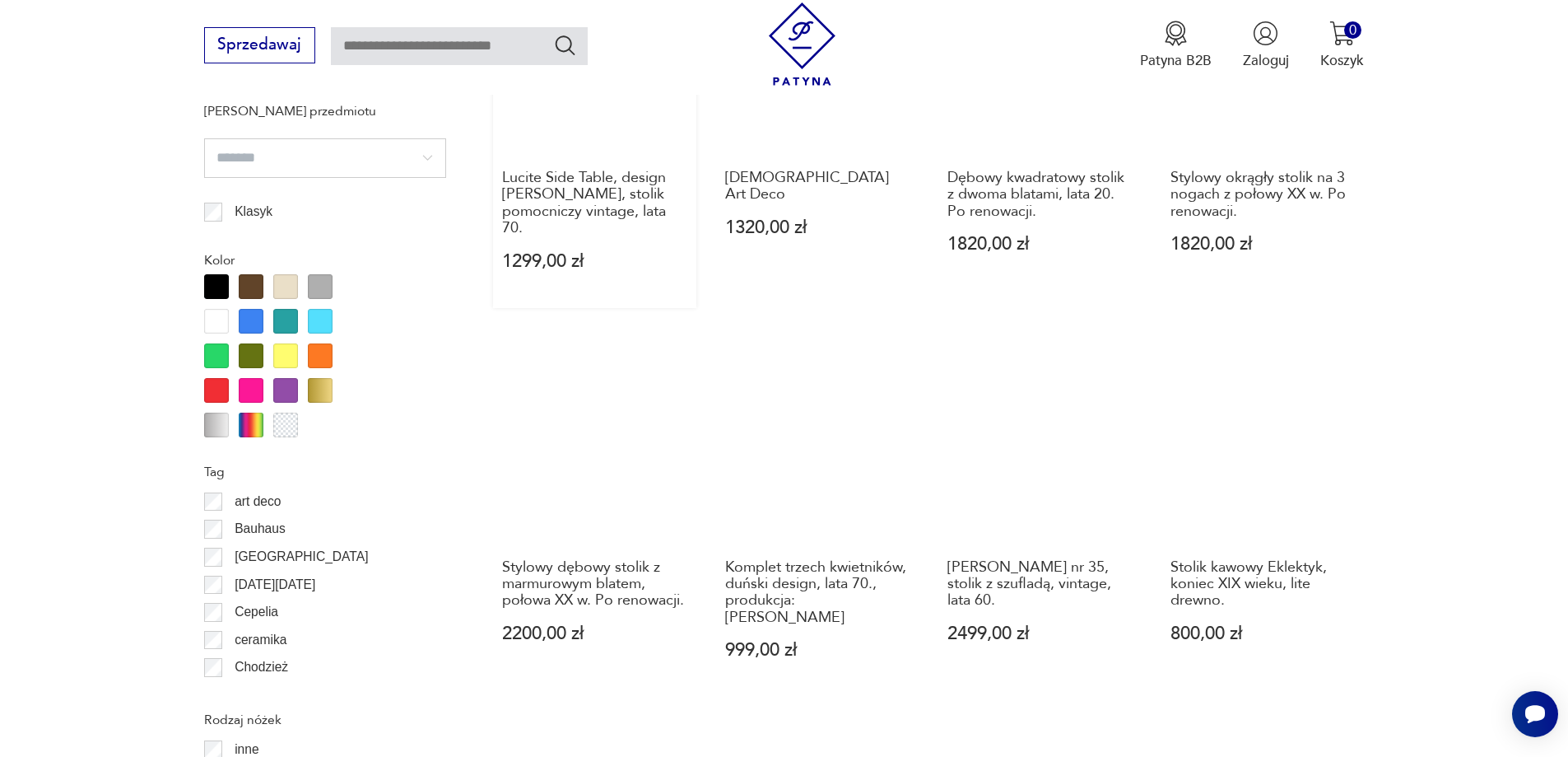
scroll to position [1784, 0]
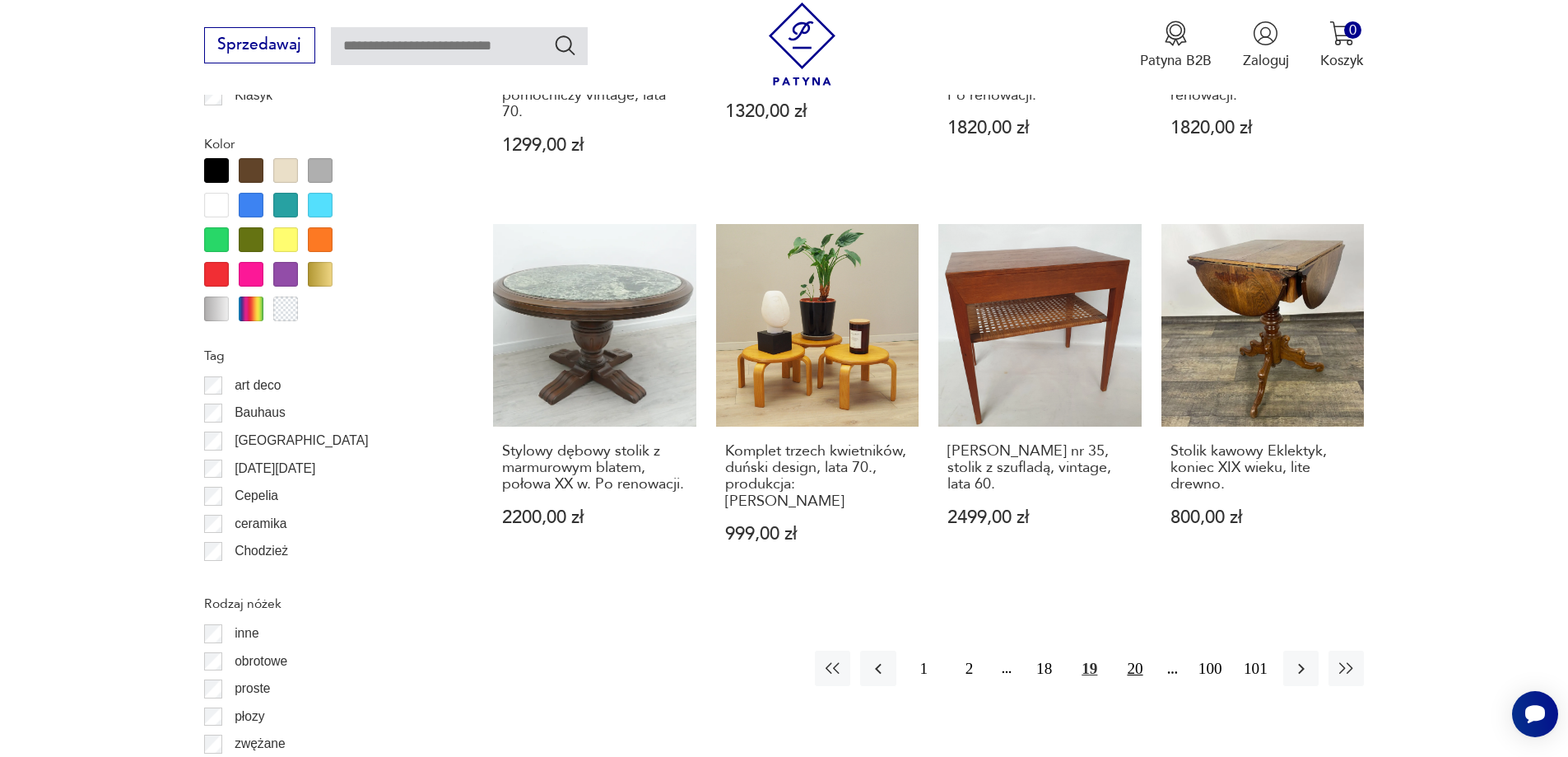
click at [1125, 651] on button "20" at bounding box center [1134, 669] width 35 height 35
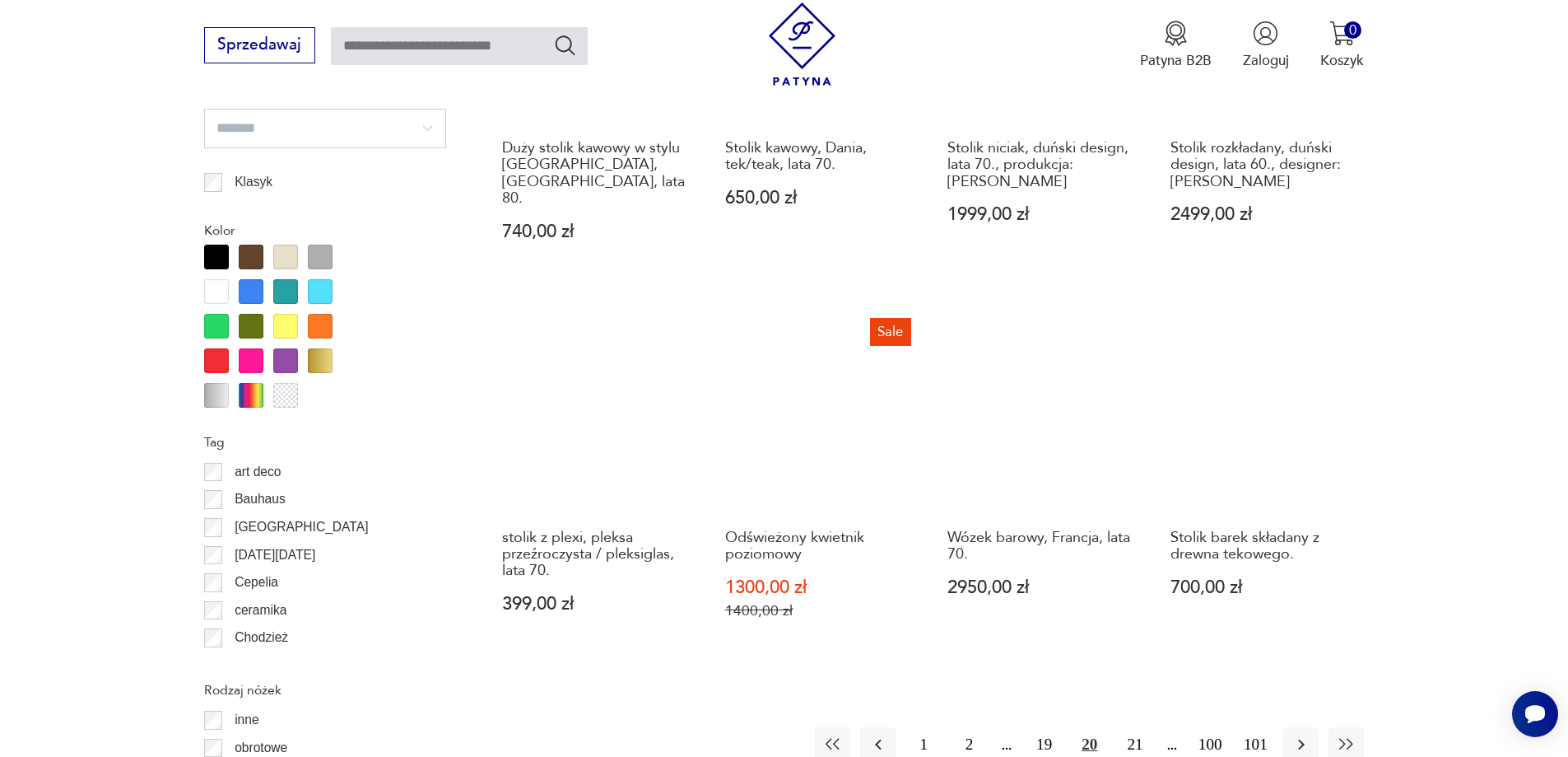
scroll to position [1784, 0]
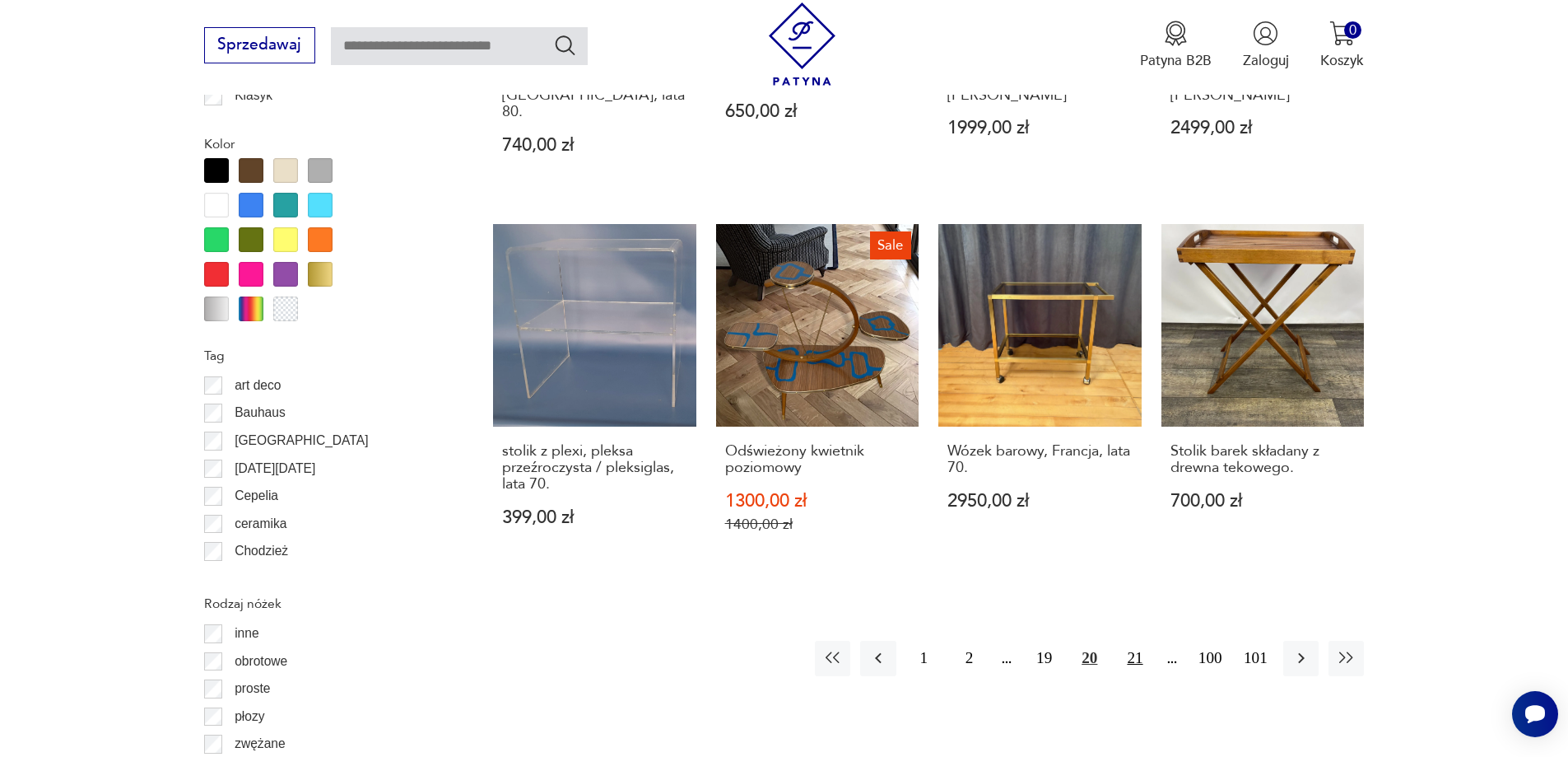
click at [1123, 640] on button "21" at bounding box center [1134, 658] width 35 height 35
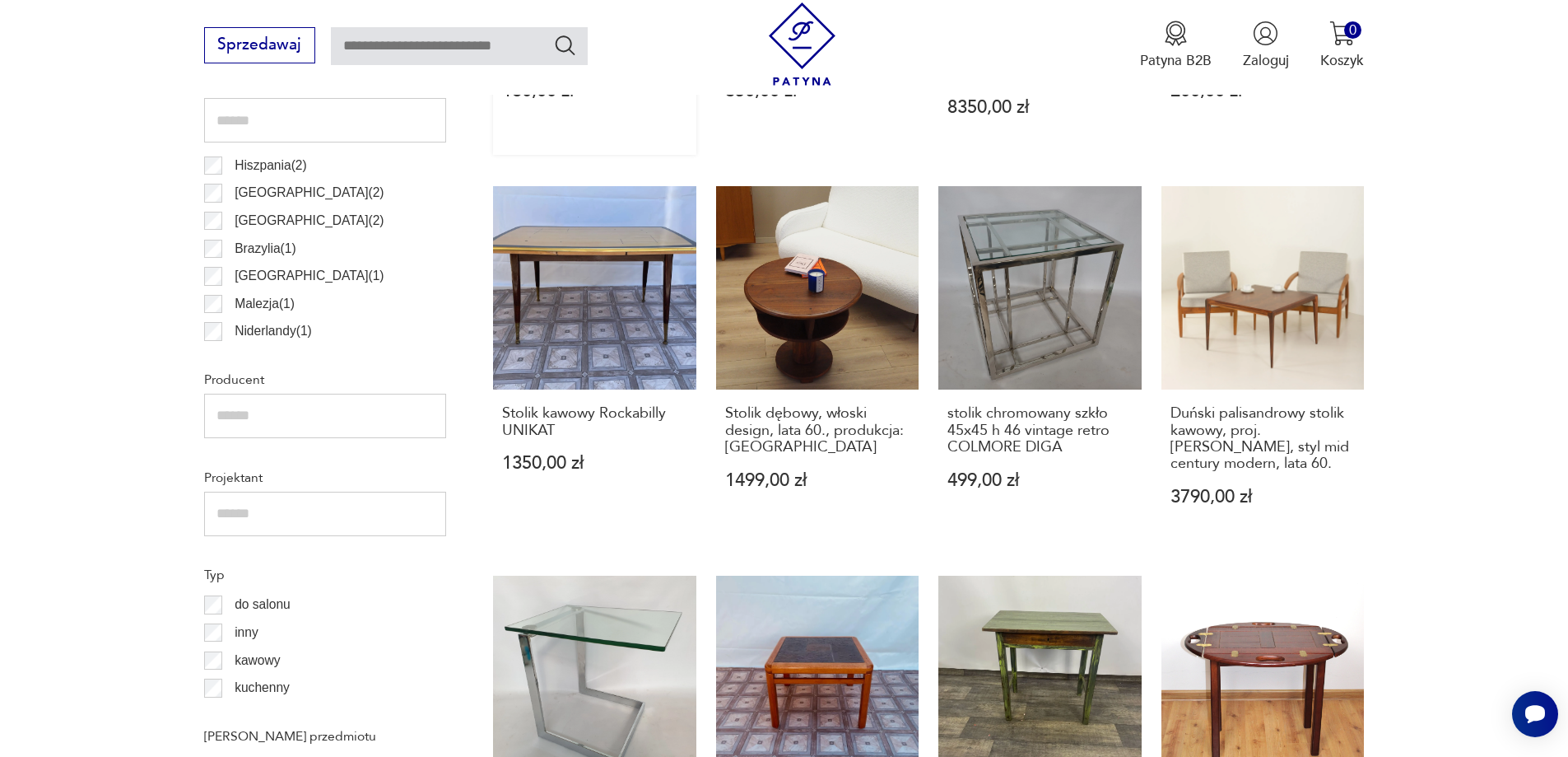
scroll to position [1125, 0]
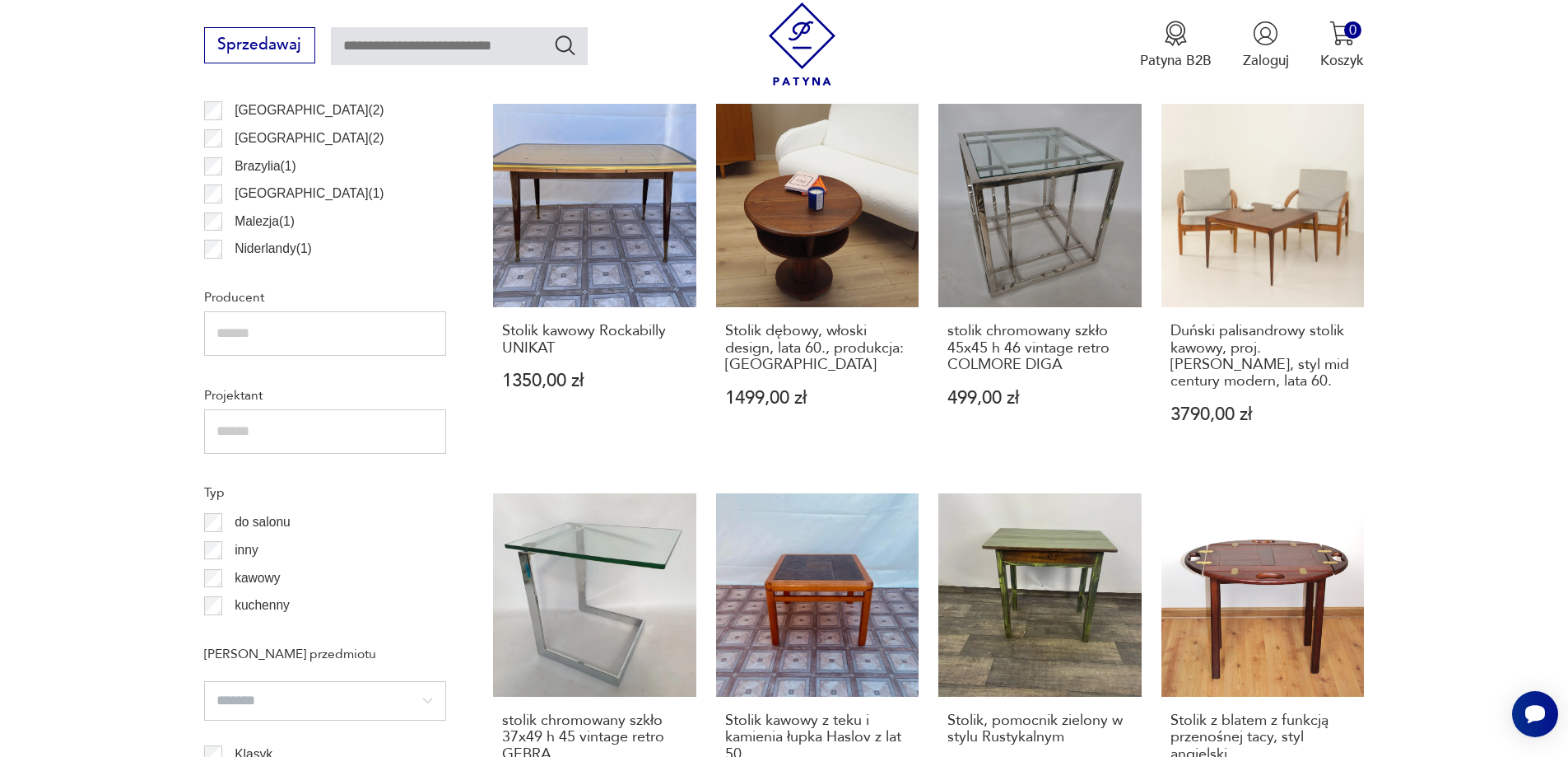
drag, startPoint x: 668, startPoint y: 555, endPoint x: 53, endPoint y: 507, distance: 616.9
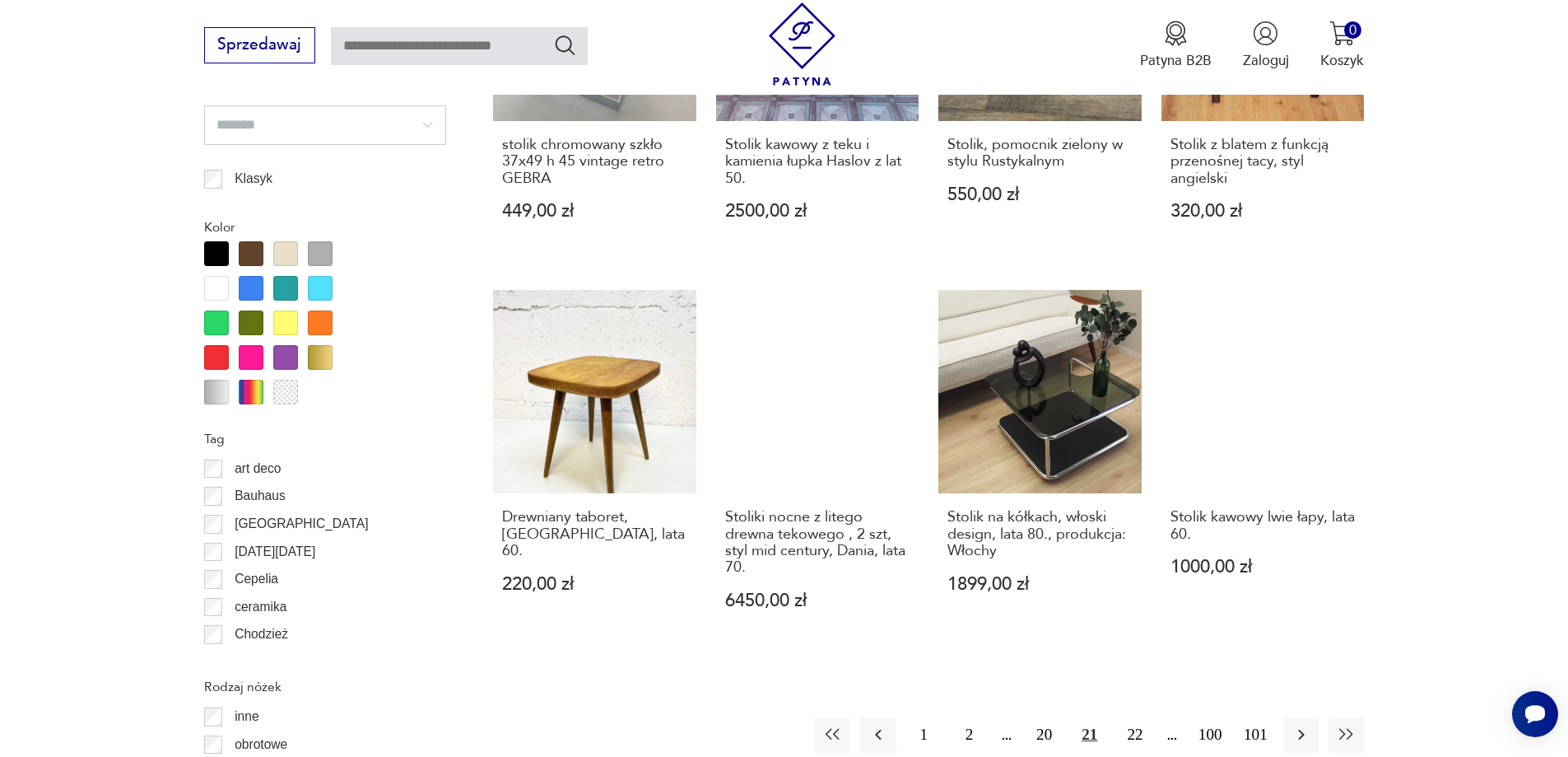
scroll to position [1784, 0]
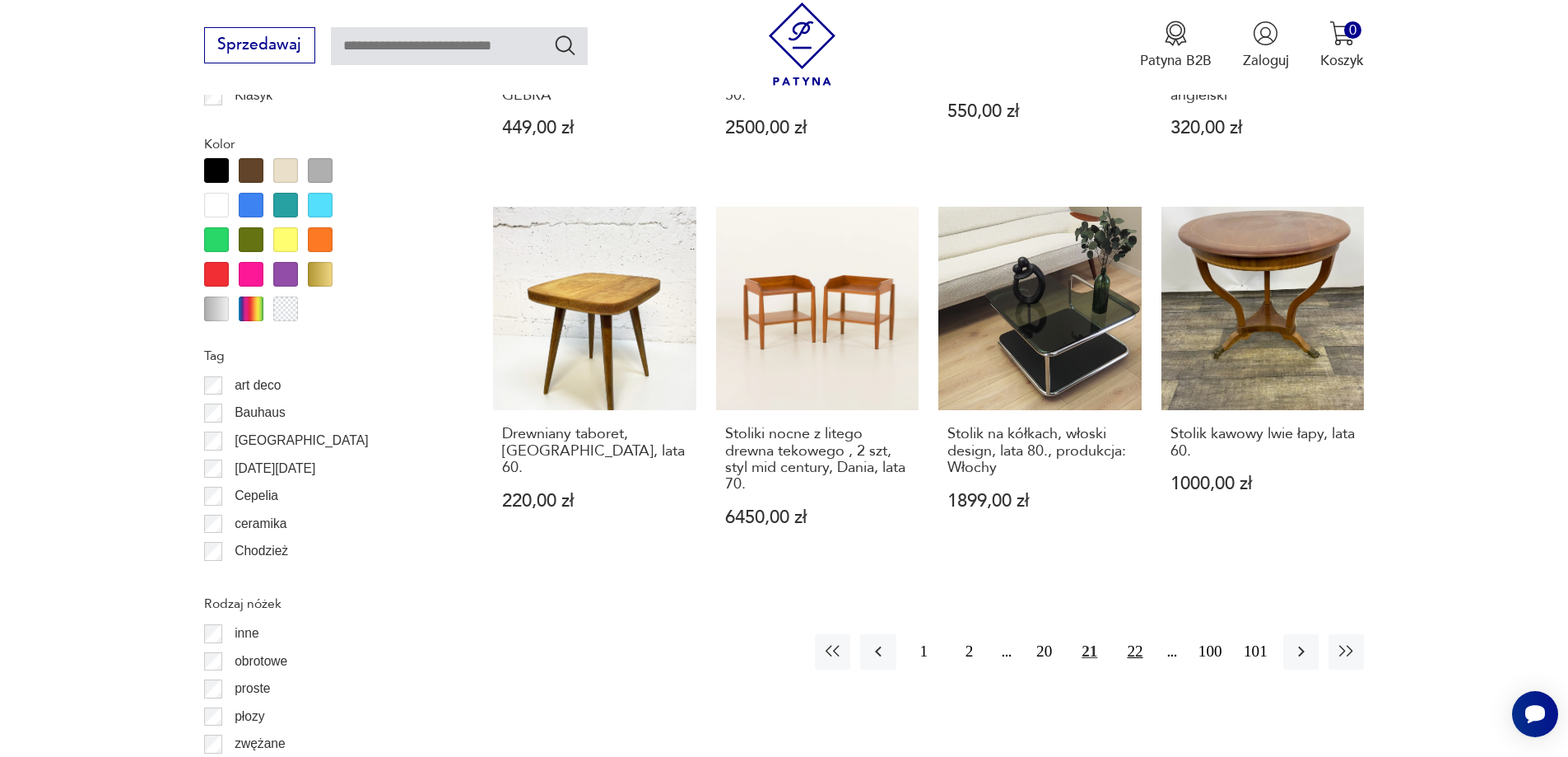
click at [1138, 634] on button "22" at bounding box center [1134, 652] width 35 height 35
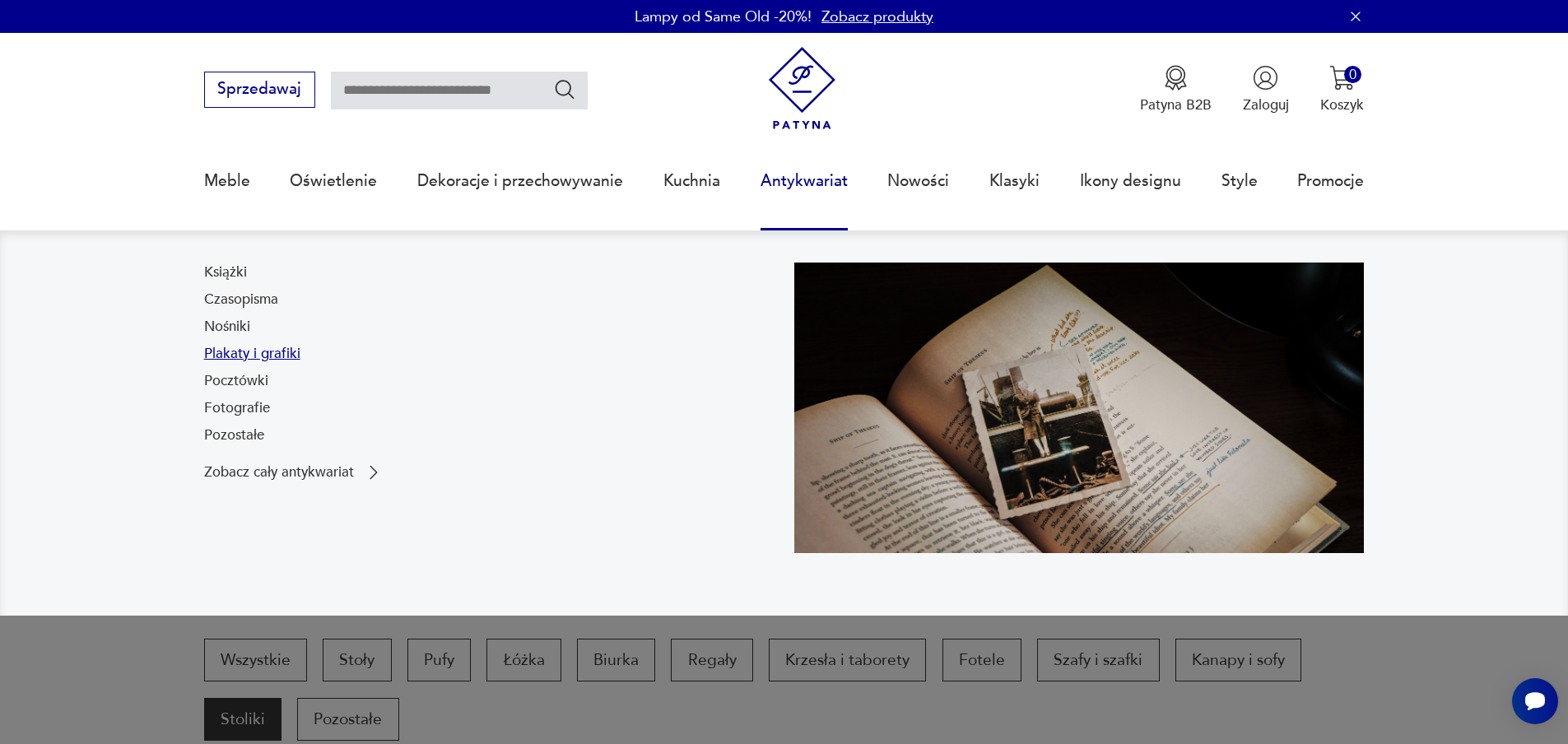
click at [233, 352] on link "Plakaty i grafiki" at bounding box center [252, 353] width 96 height 19
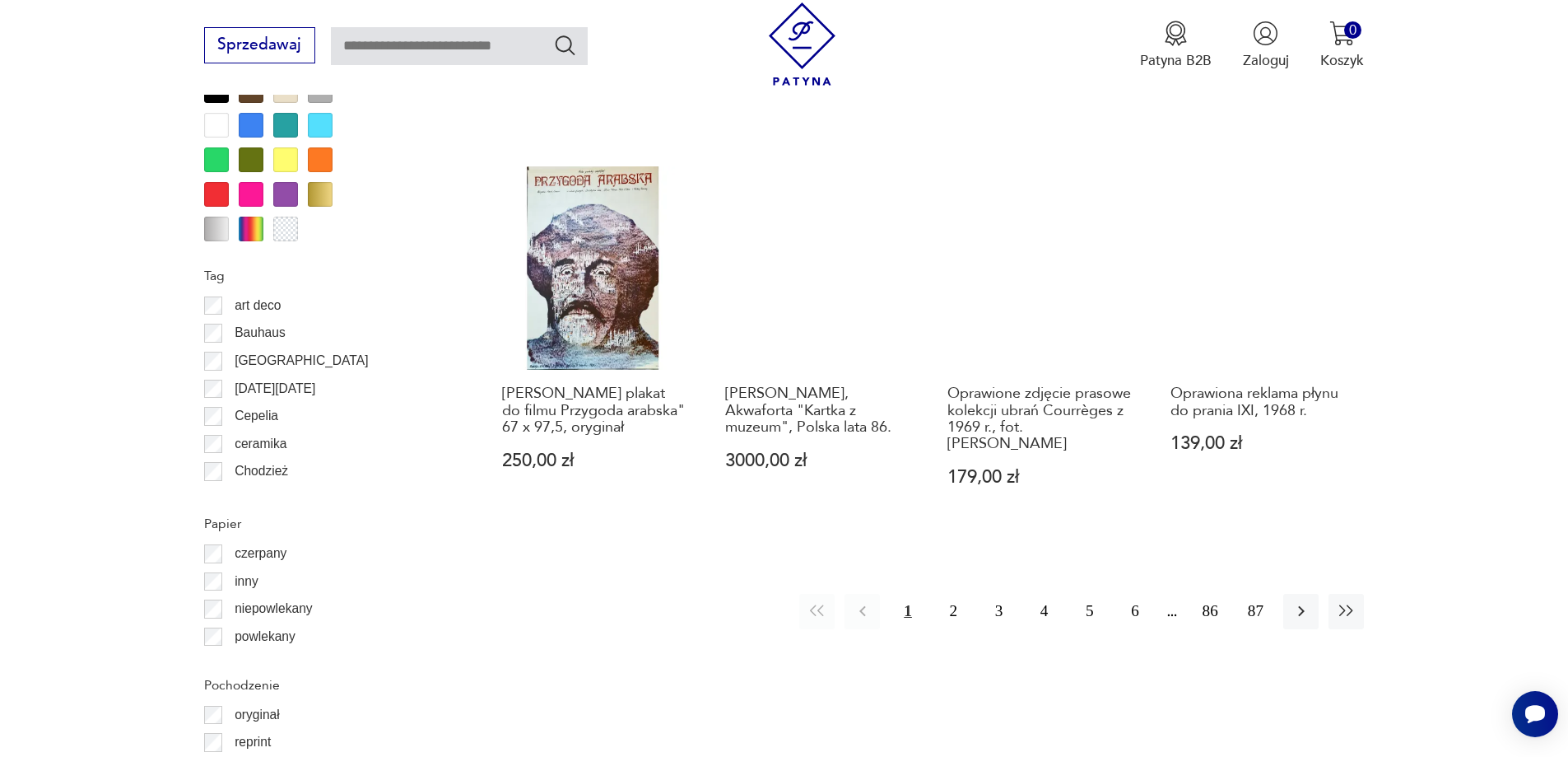
scroll to position [1866, 0]
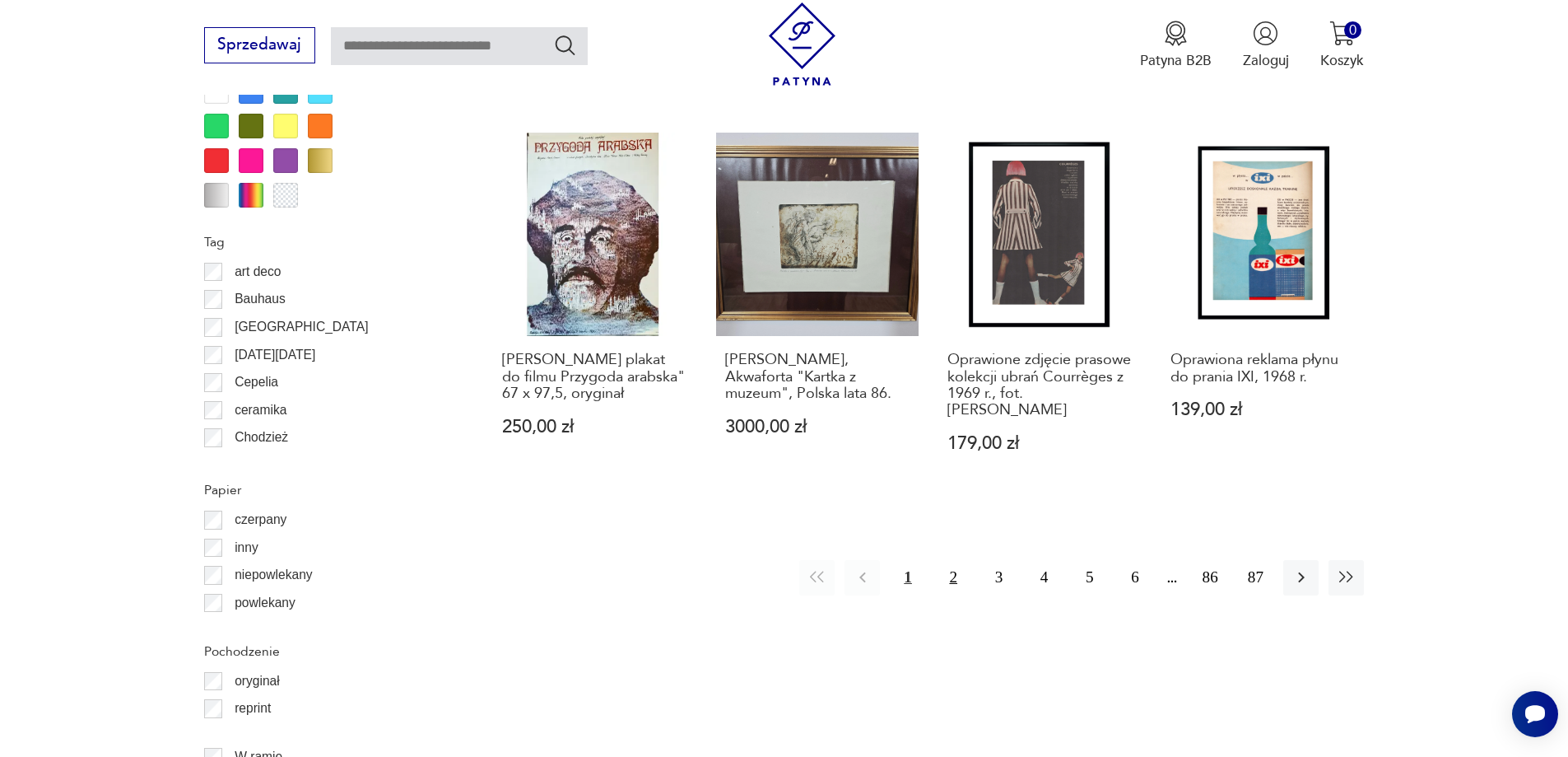
click at [946, 560] on button "2" at bounding box center [954, 577] width 35 height 35
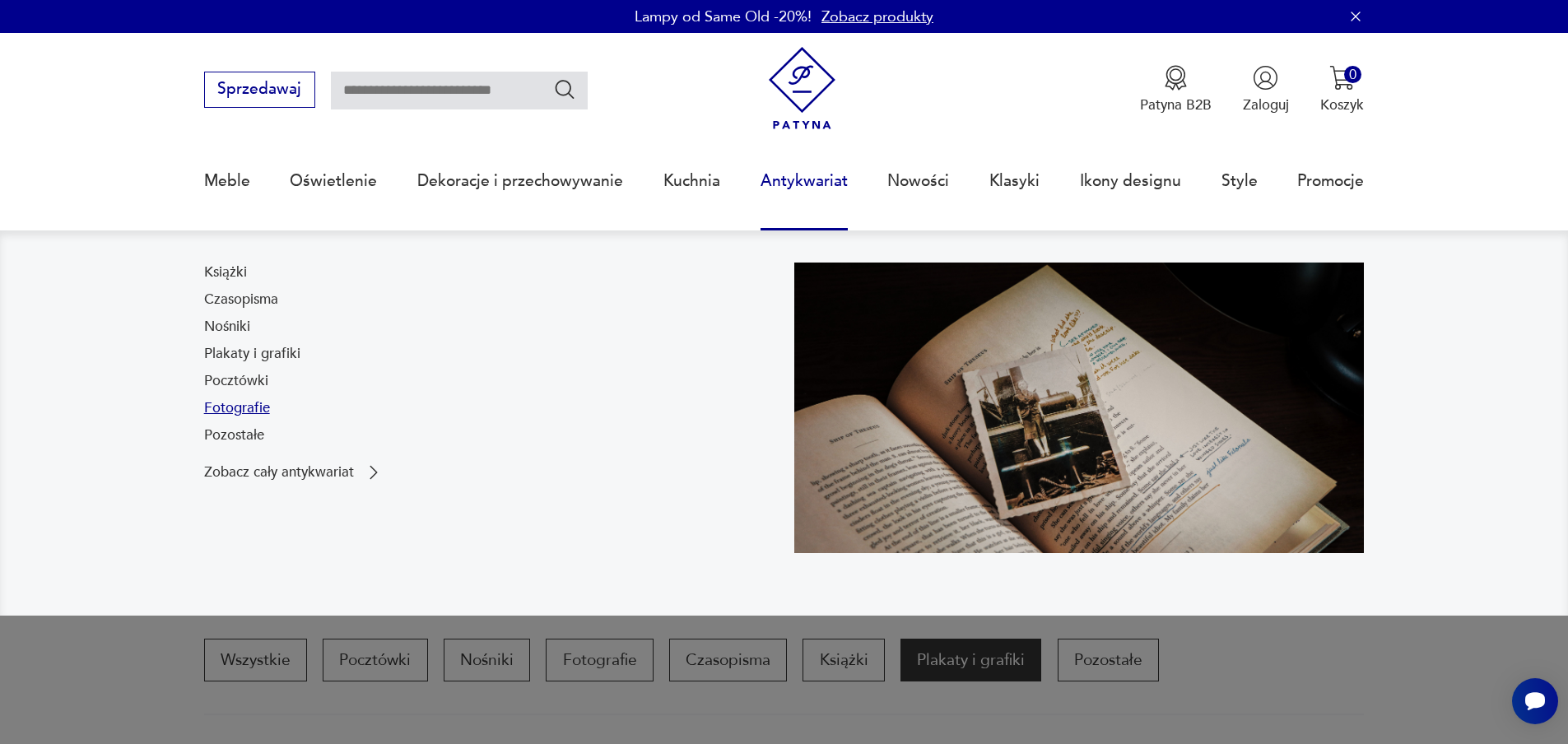
click at [246, 411] on link "Fotografie" at bounding box center [237, 408] width 65 height 19
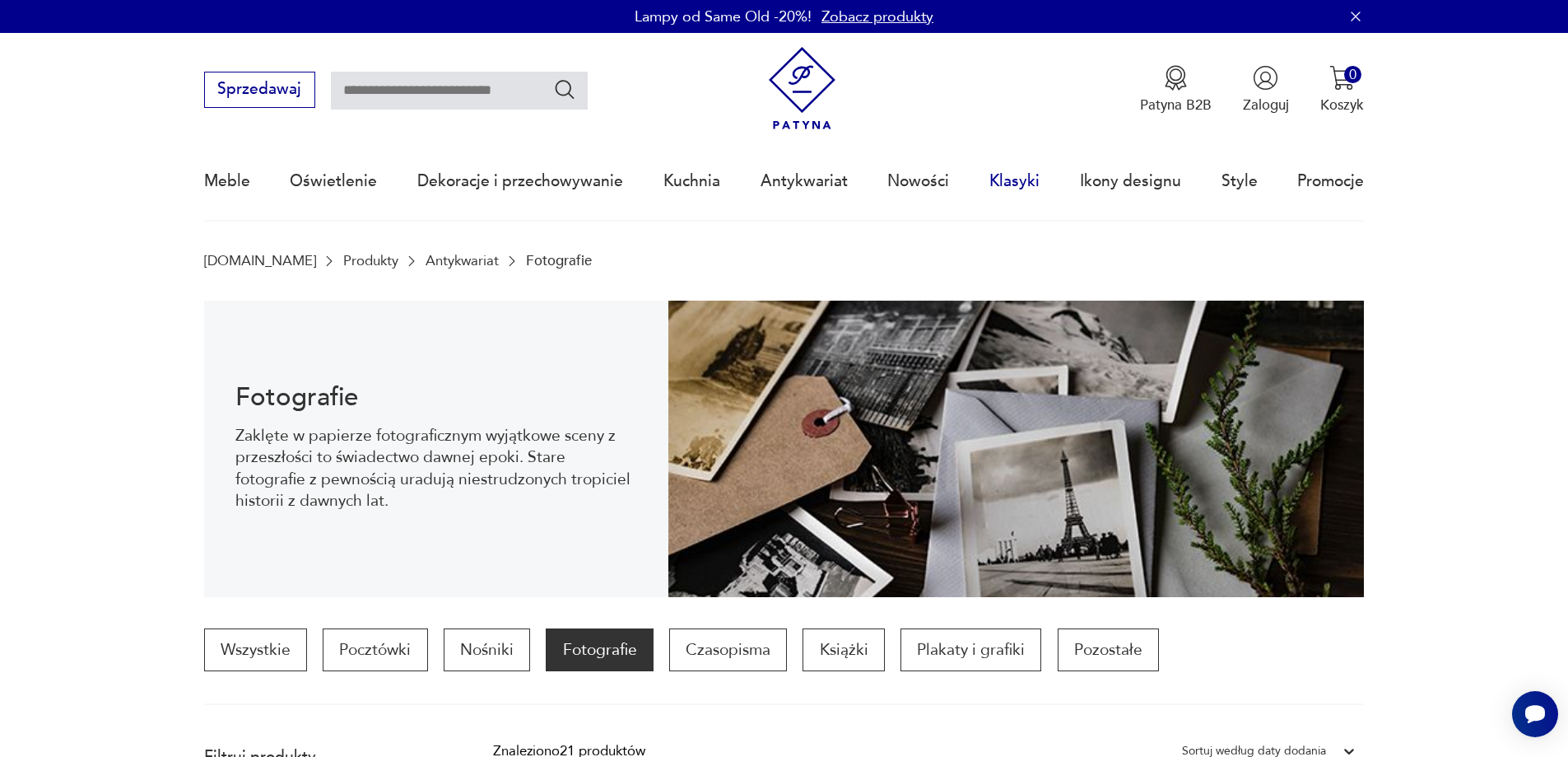
click at [1036, 183] on link "Klasyki" at bounding box center [1014, 181] width 50 height 76
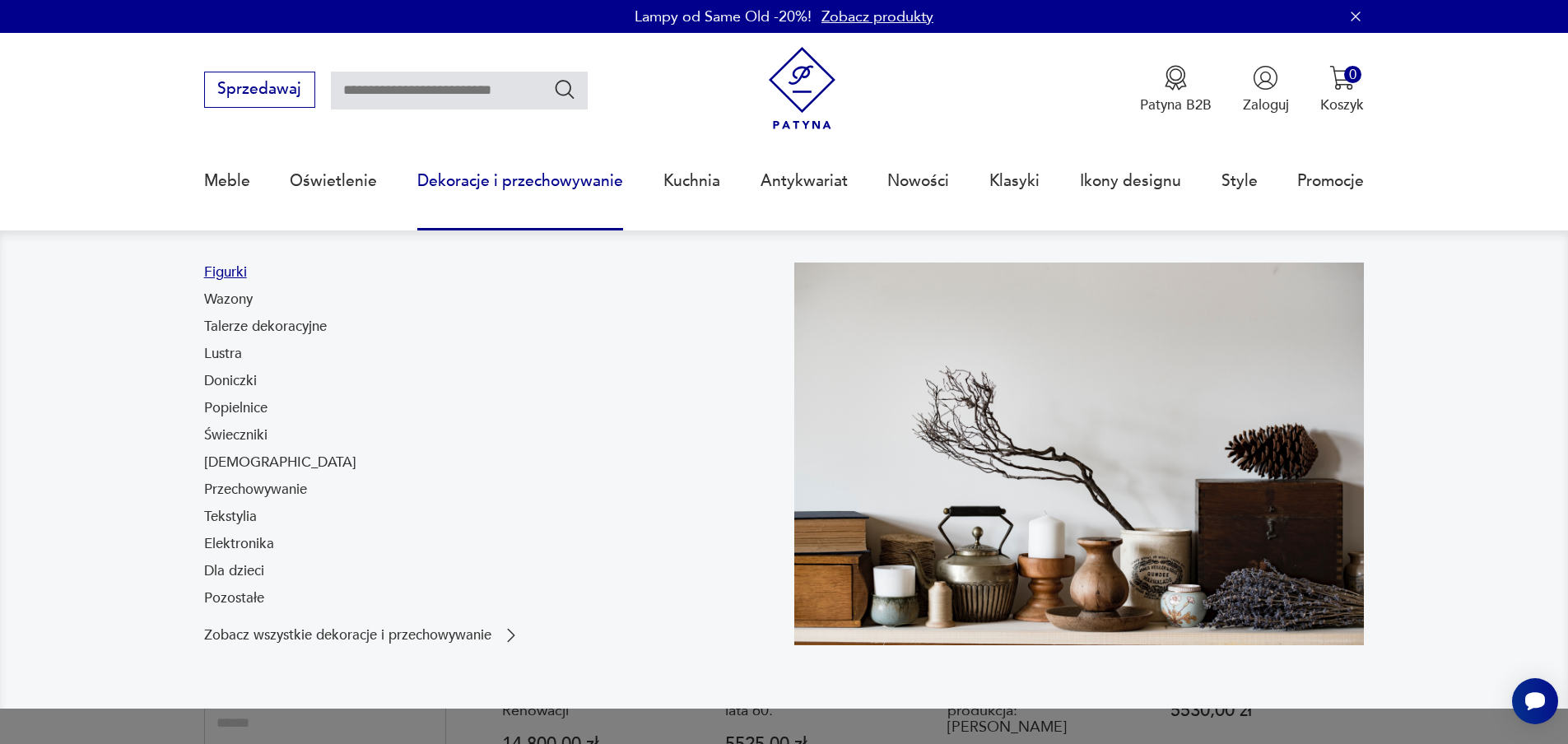
click at [227, 264] on link "Figurki" at bounding box center [225, 272] width 42 height 19
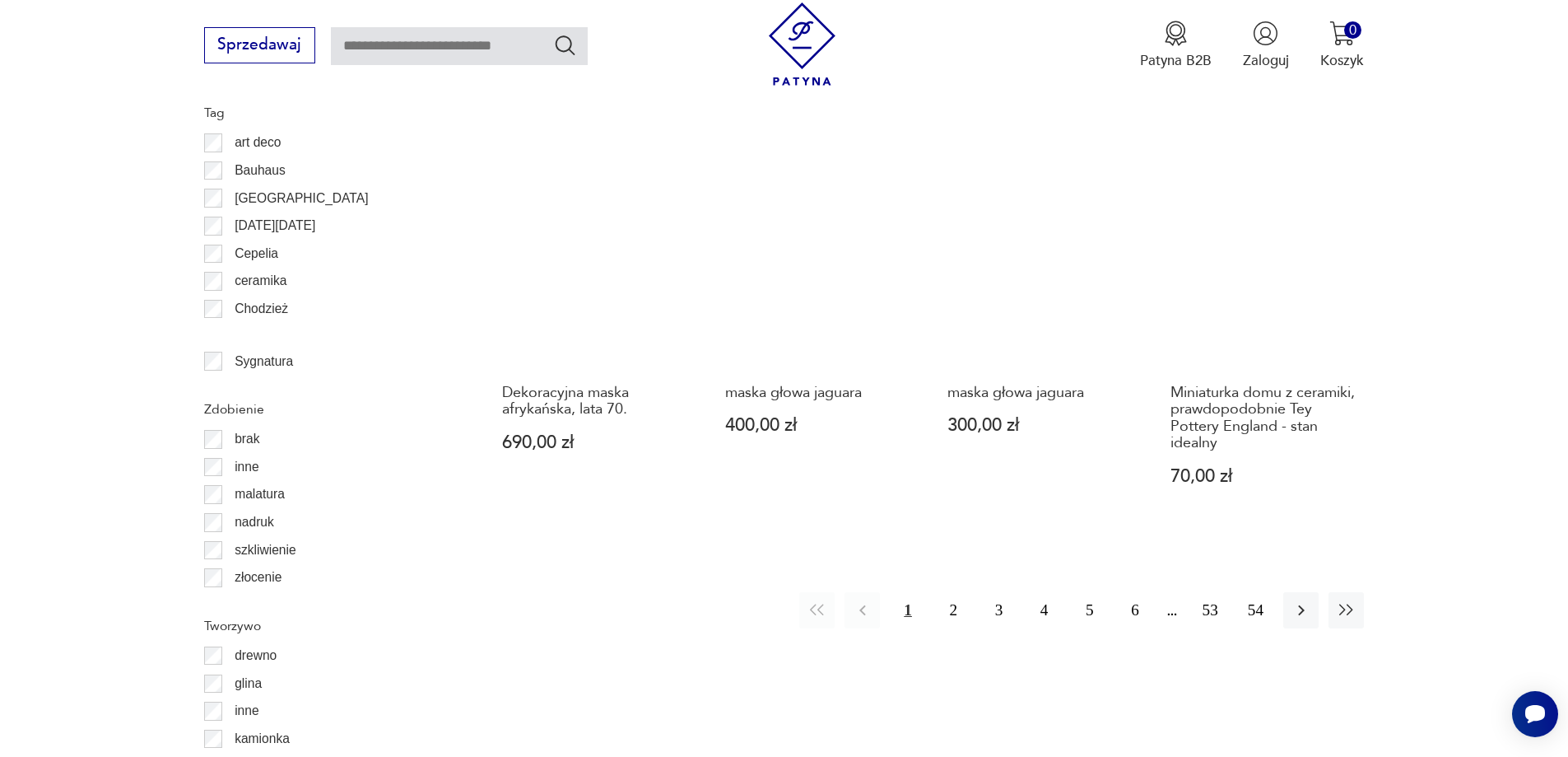
scroll to position [1867, 0]
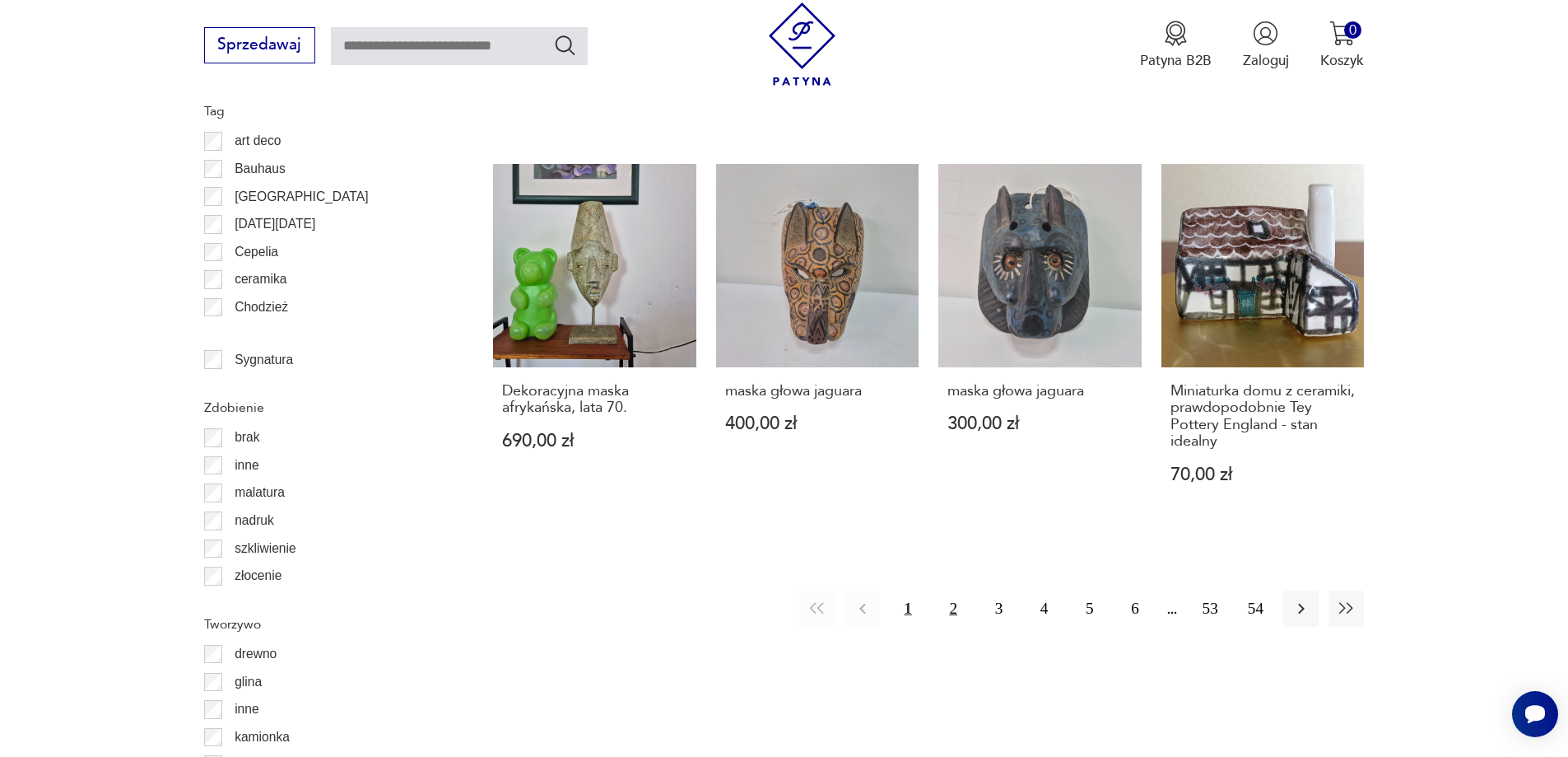
click at [965, 592] on button "2" at bounding box center [954, 608] width 35 height 35
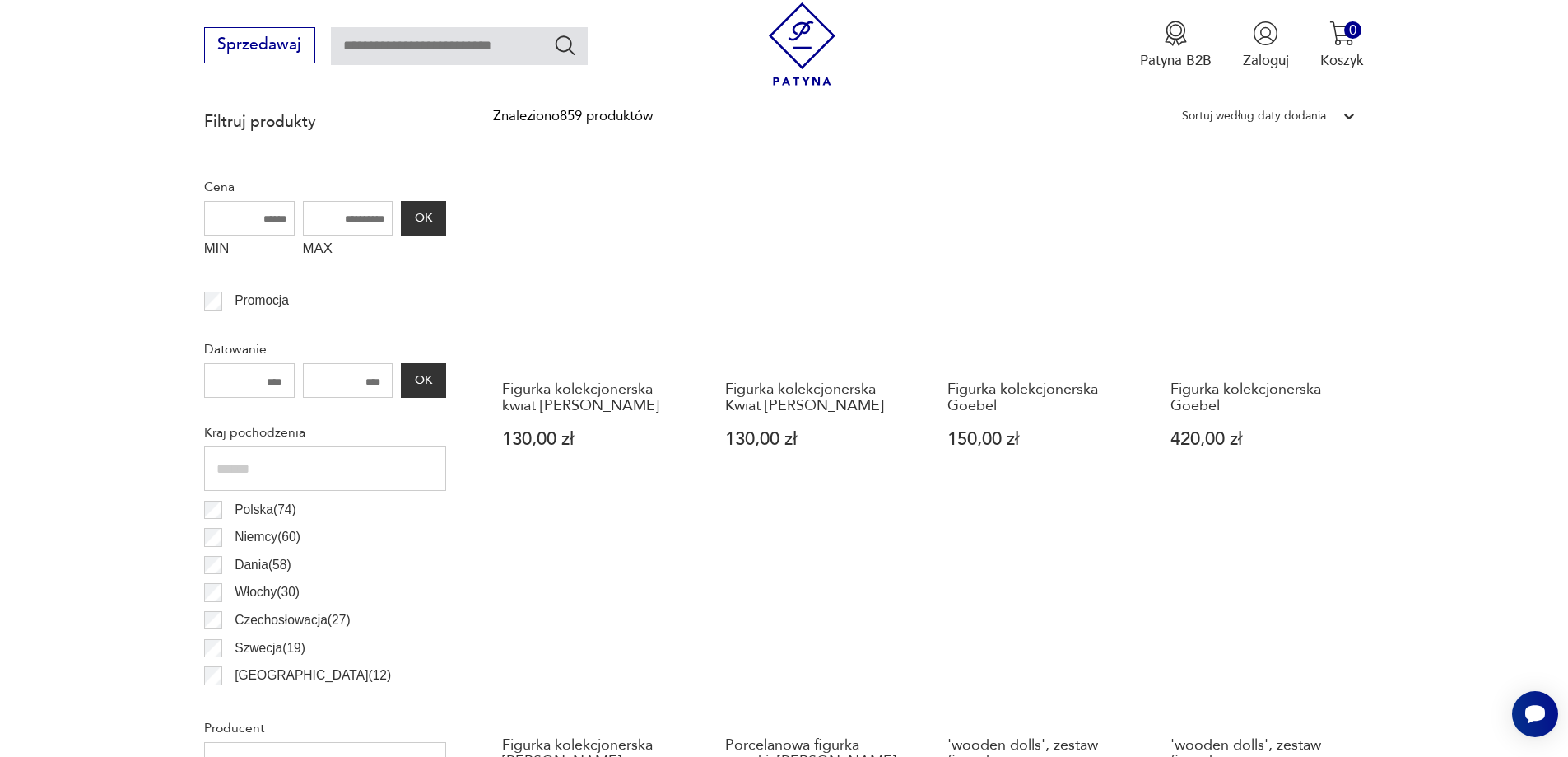
scroll to position [548, 0]
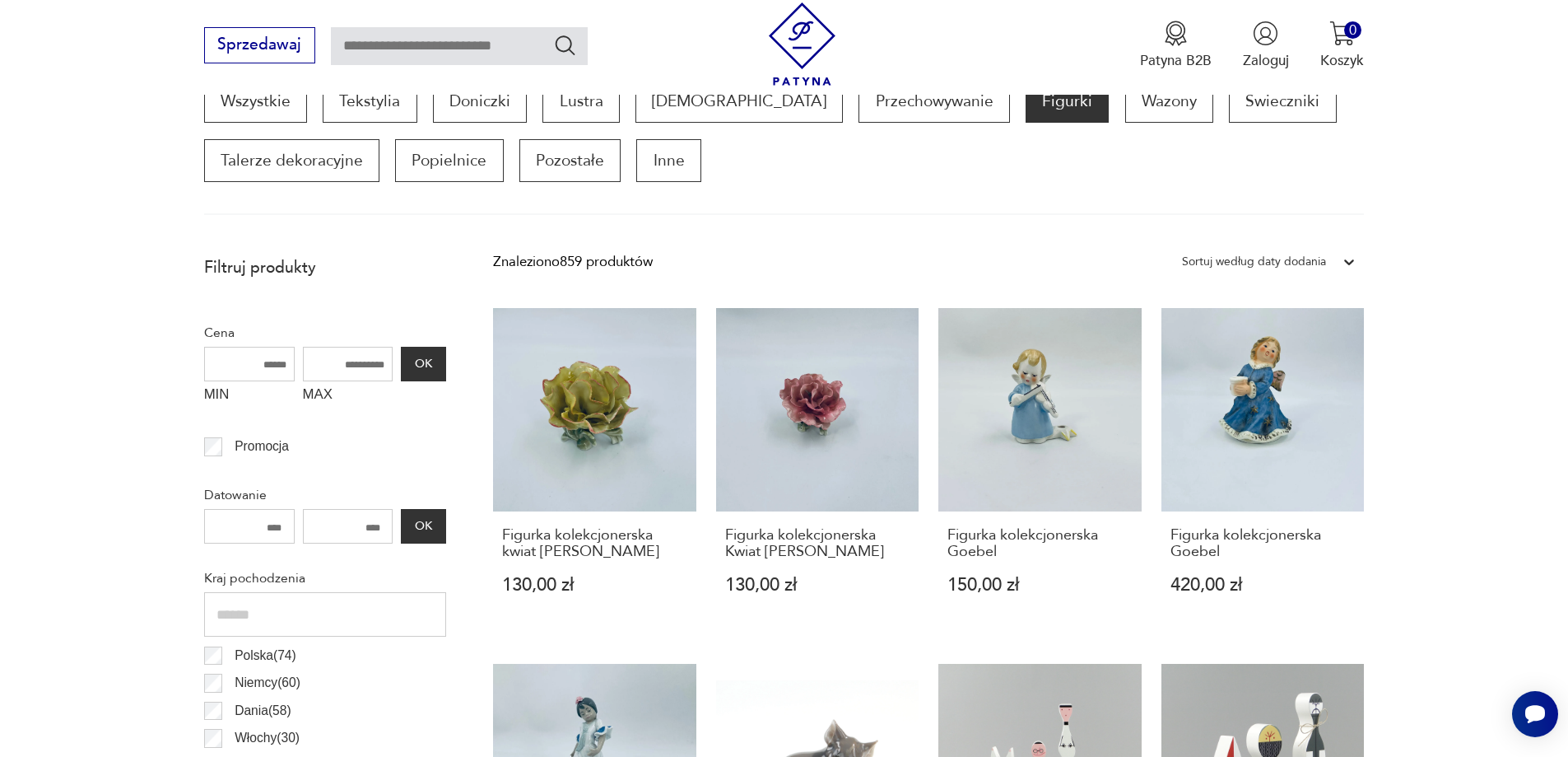
click at [1355, 256] on icon at bounding box center [1349, 262] width 17 height 17
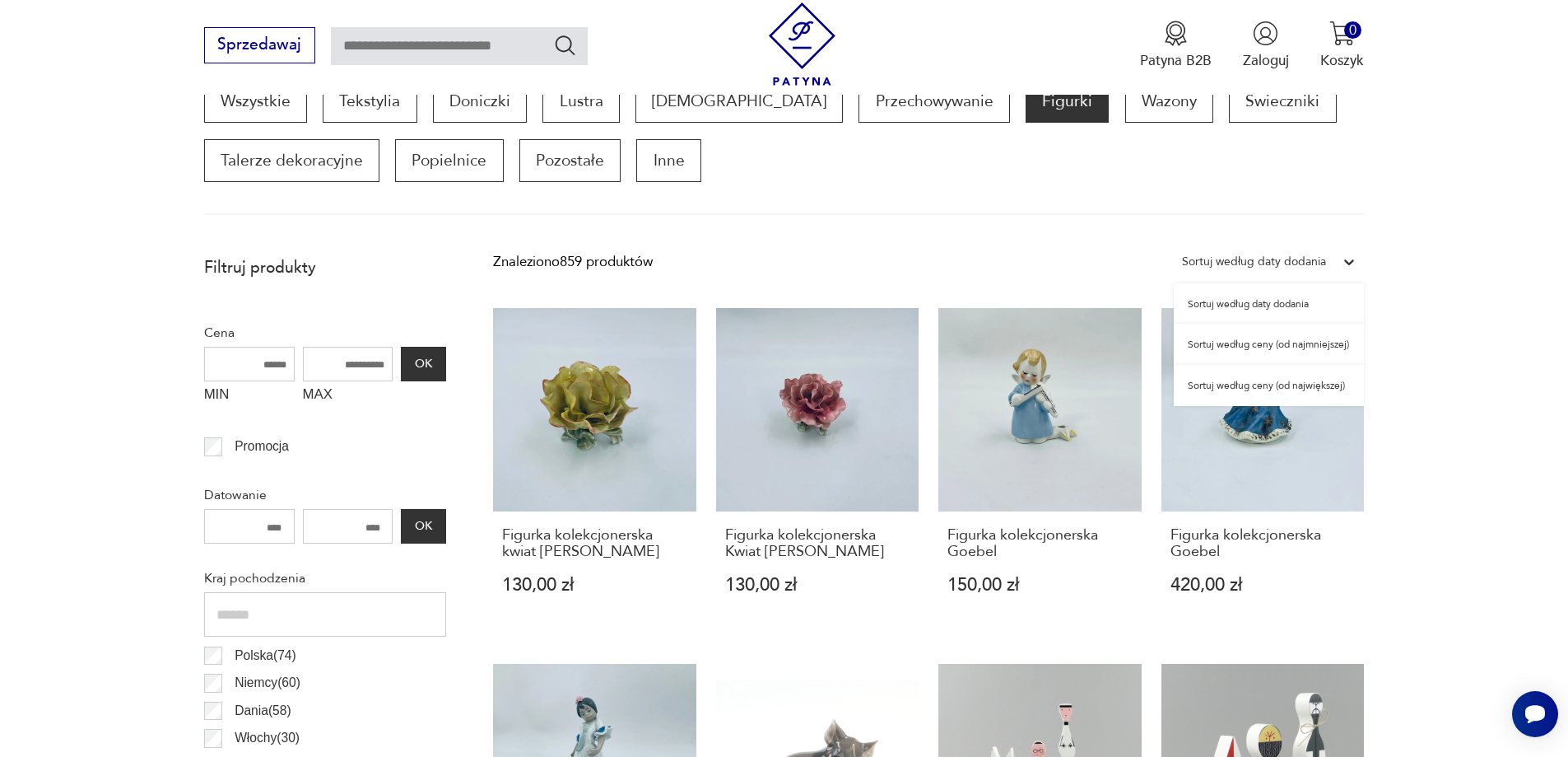
click at [1303, 381] on div "Sortuj według ceny (od największej)" at bounding box center [1268, 385] width 190 height 42
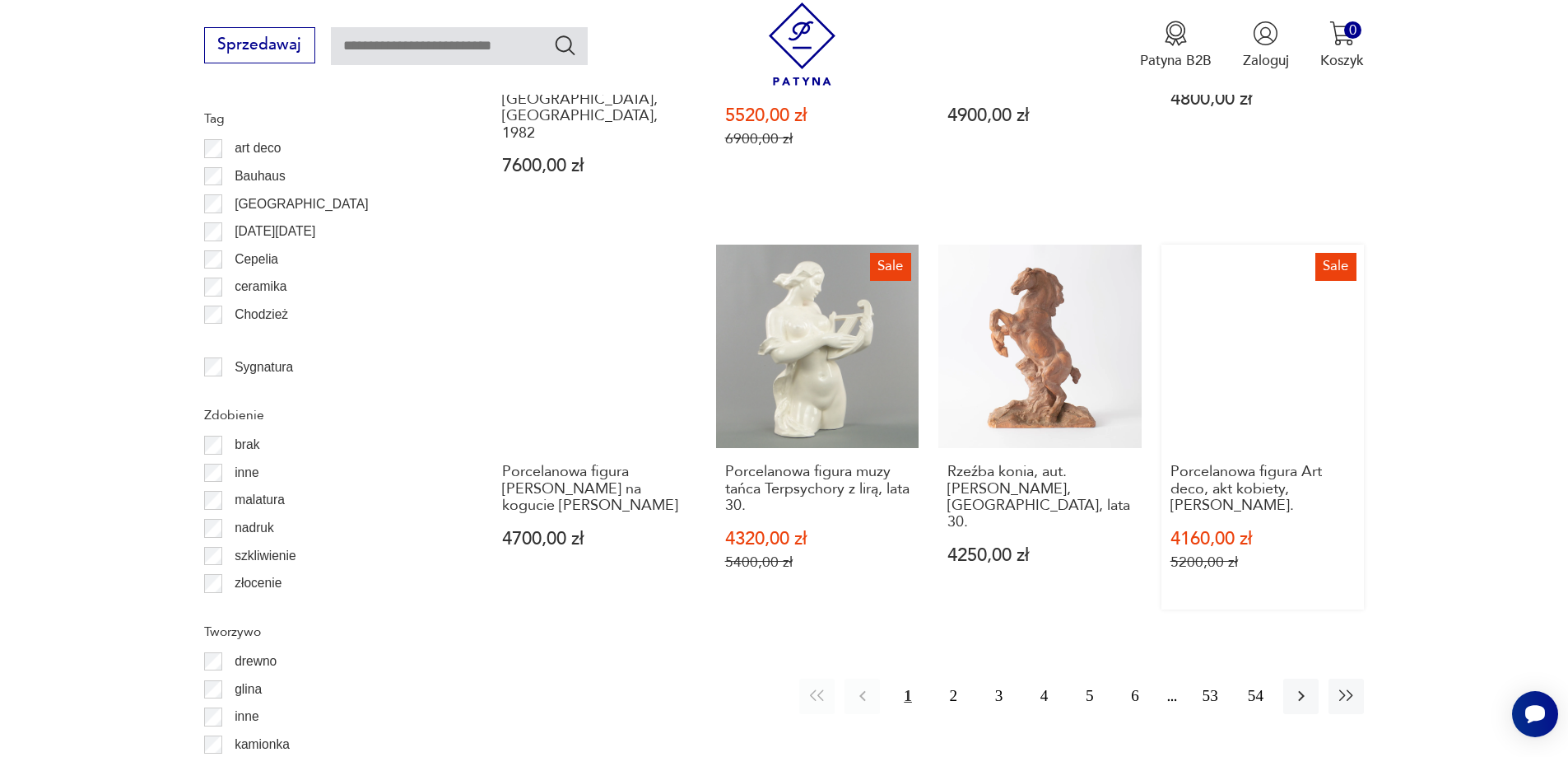
scroll to position [1866, 0]
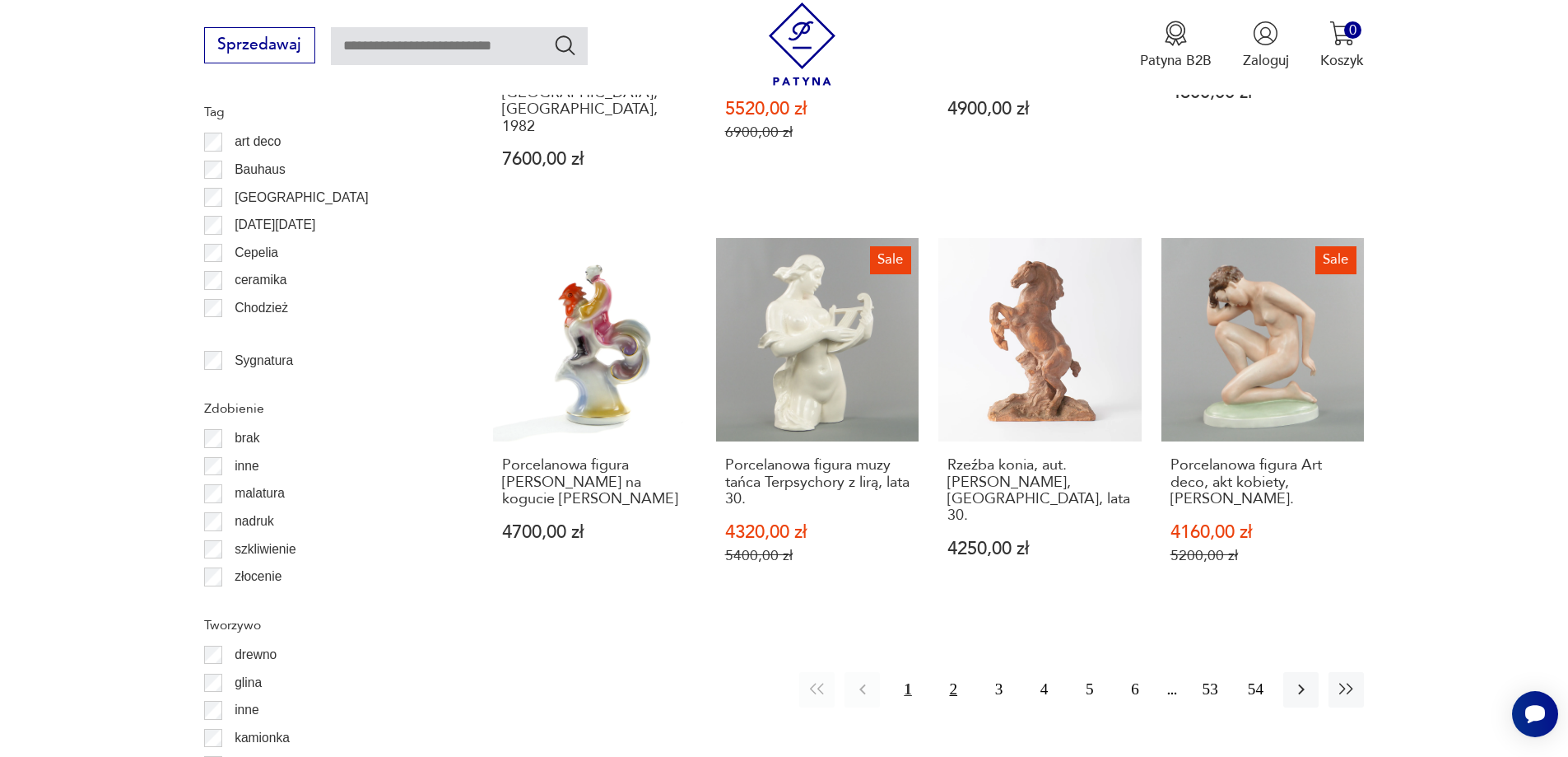
click at [958, 672] on button "2" at bounding box center [954, 690] width 35 height 35
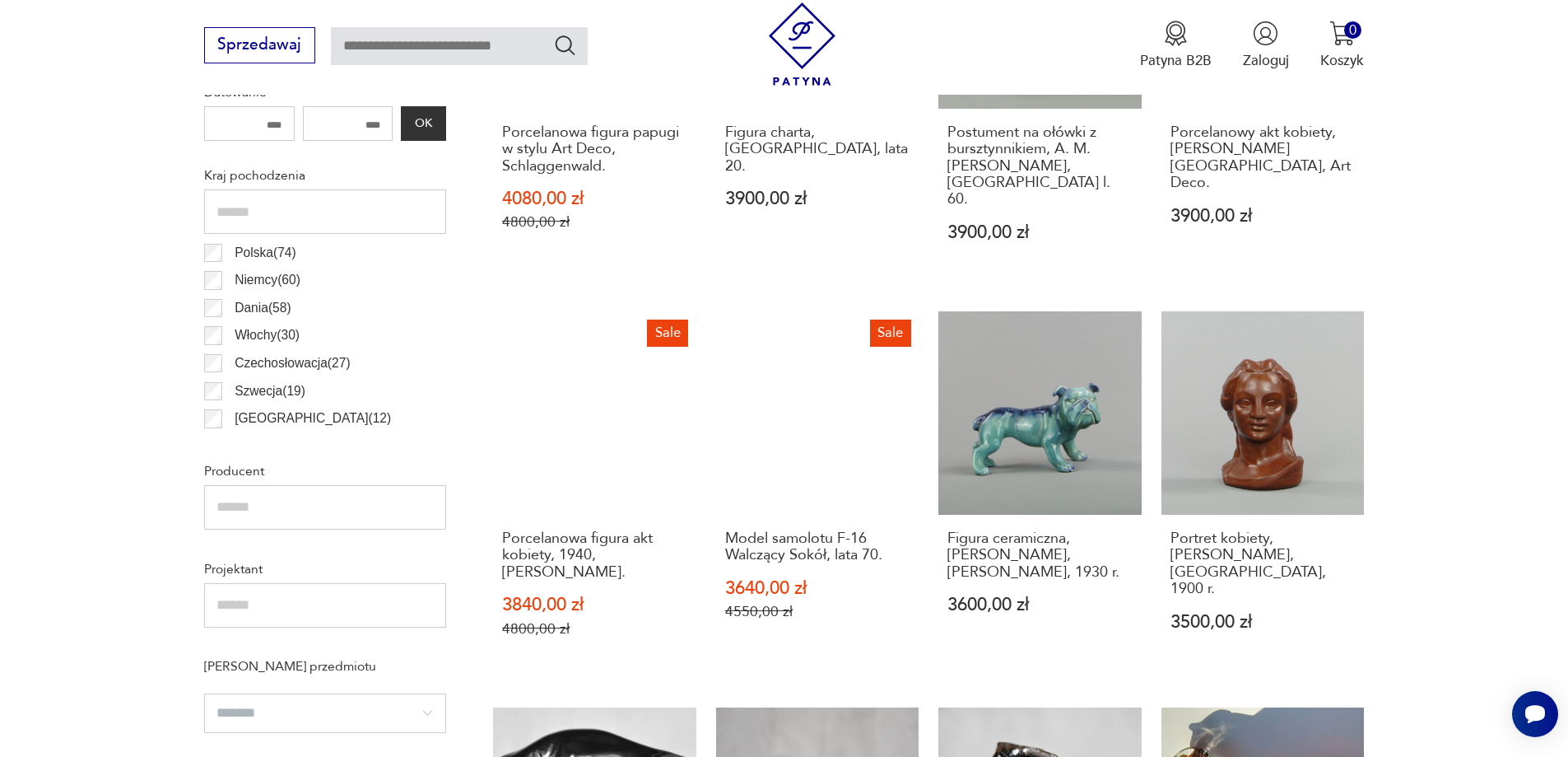
scroll to position [960, 0]
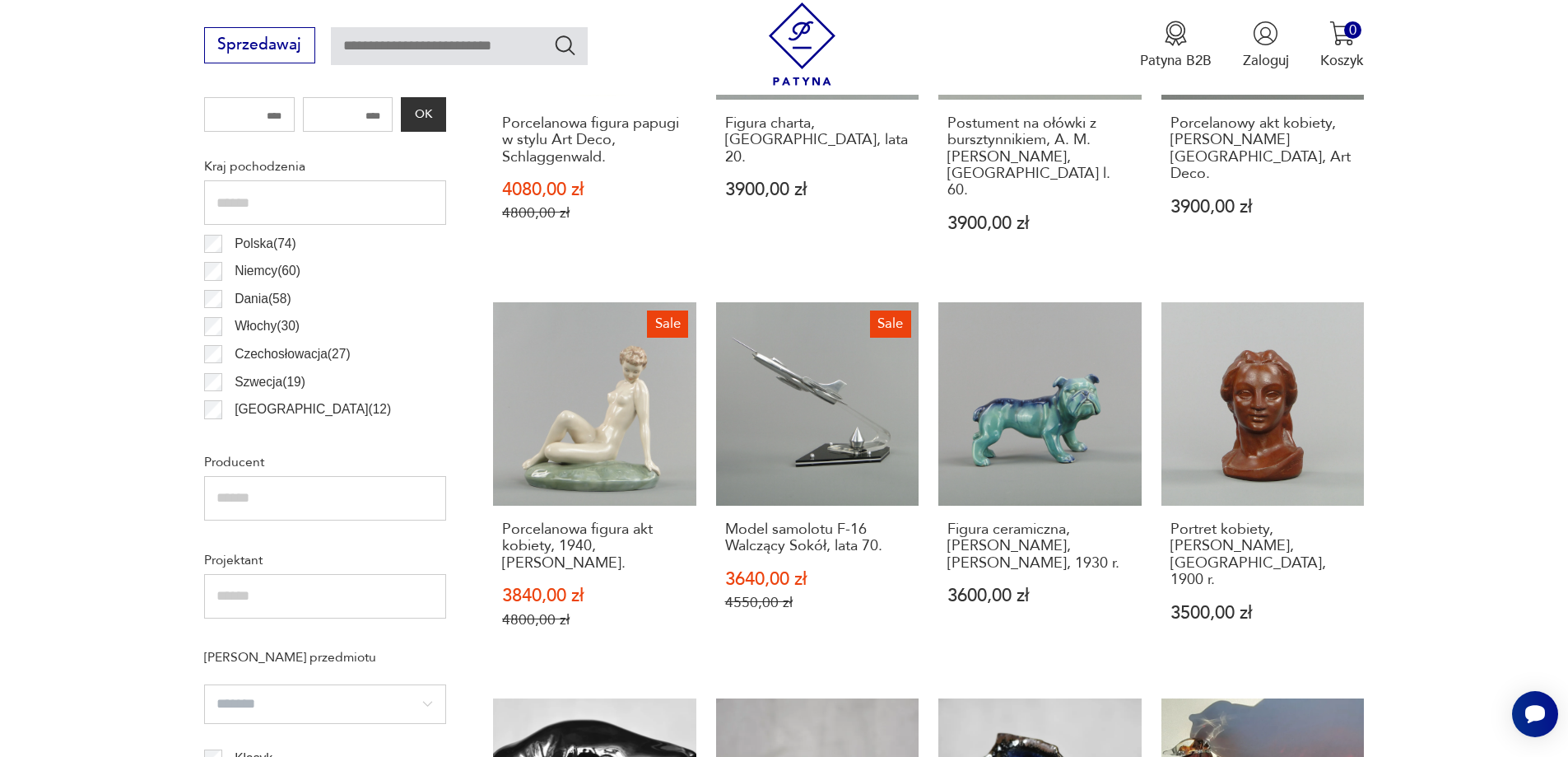
drag, startPoint x: 922, startPoint y: 551, endPoint x: 925, endPoint y: 639, distance: 88.1
click at [925, 644] on div "Sale Porcelanowa figura papugi w stylu Art Deco, Schlaggenwald. 4080,00 zł 4800…" at bounding box center [928, 691] width 871 height 1588
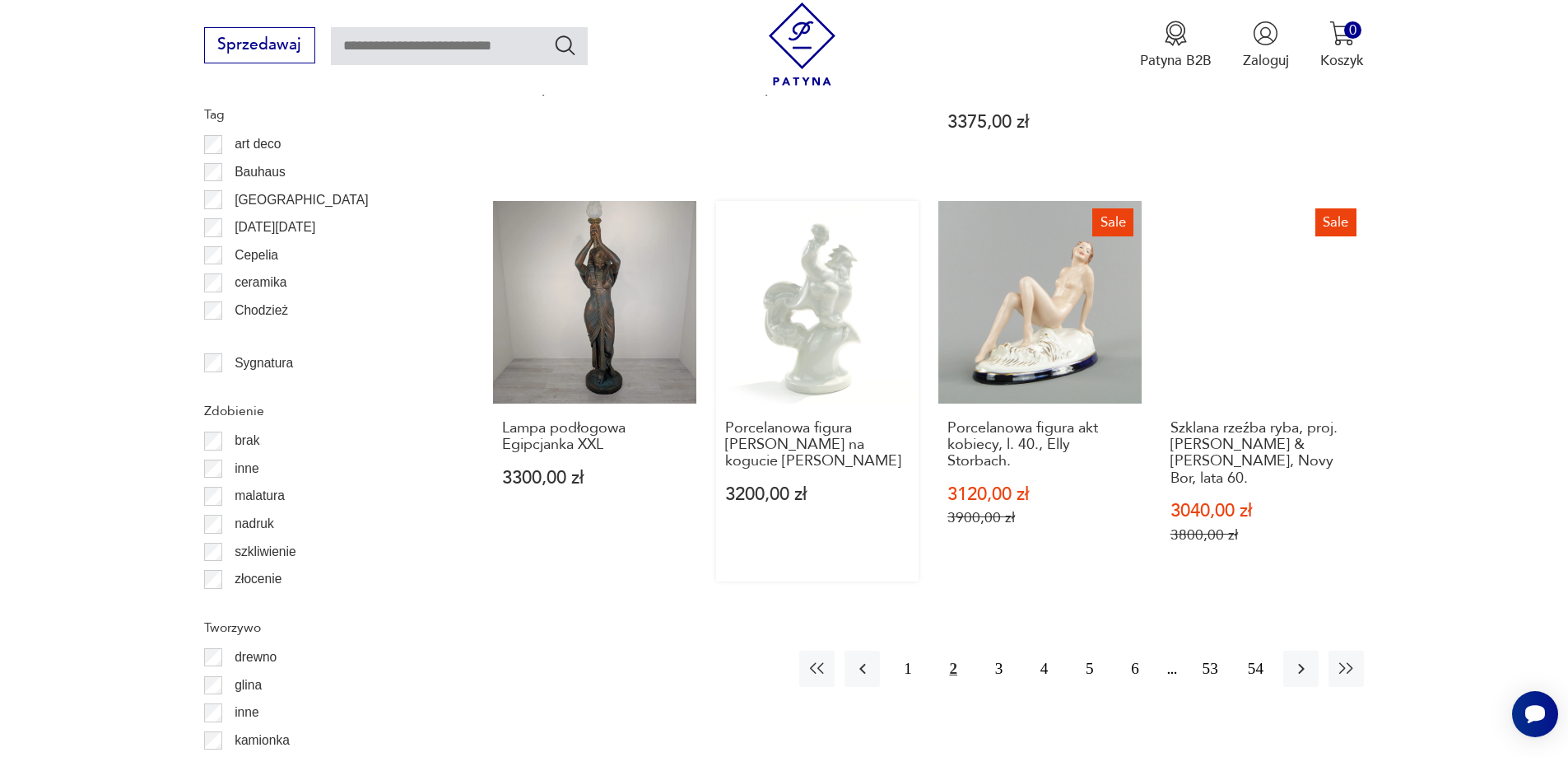
scroll to position [1866, 0]
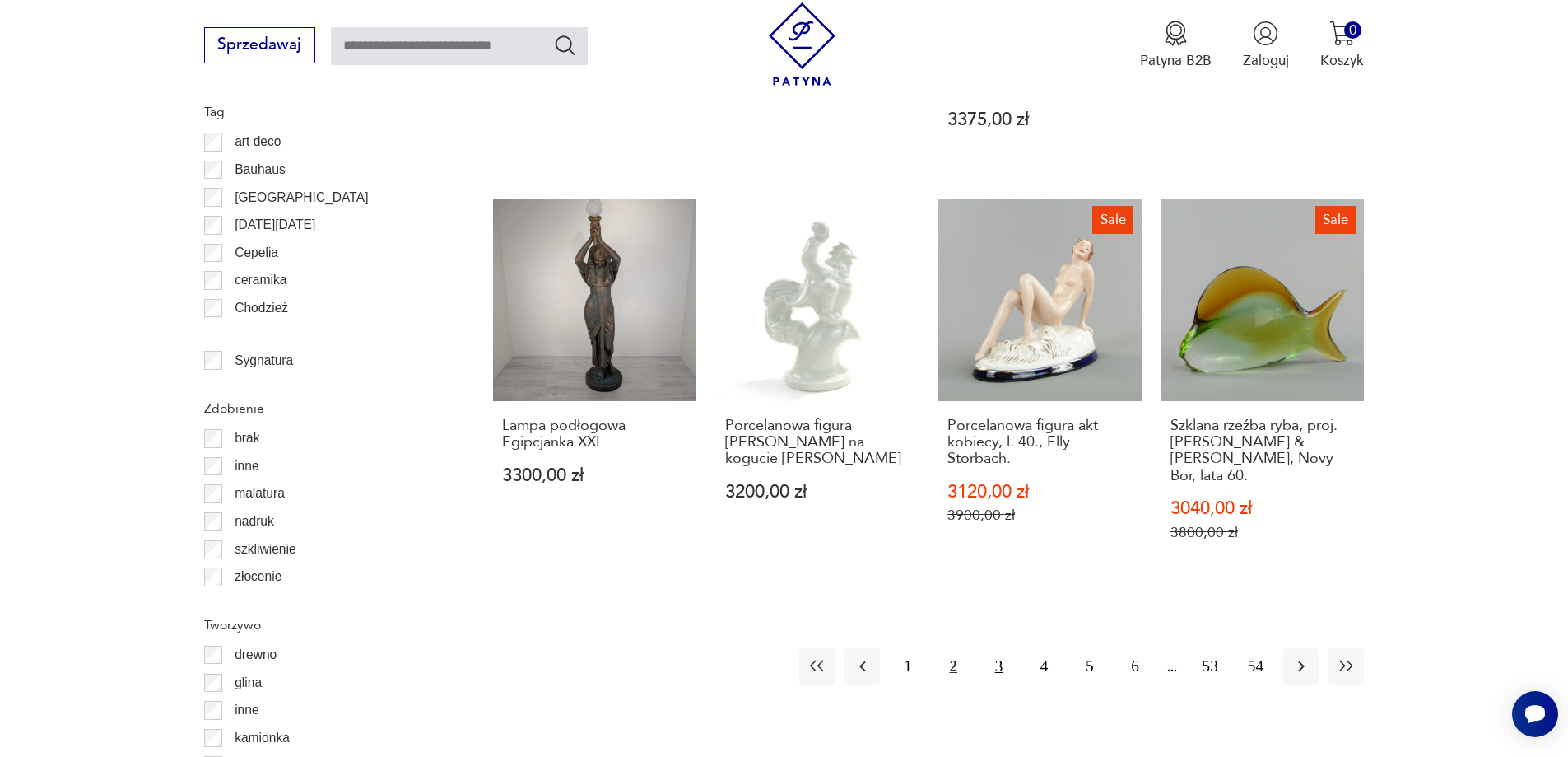
click at [997, 648] on button "3" at bounding box center [999, 666] width 35 height 35
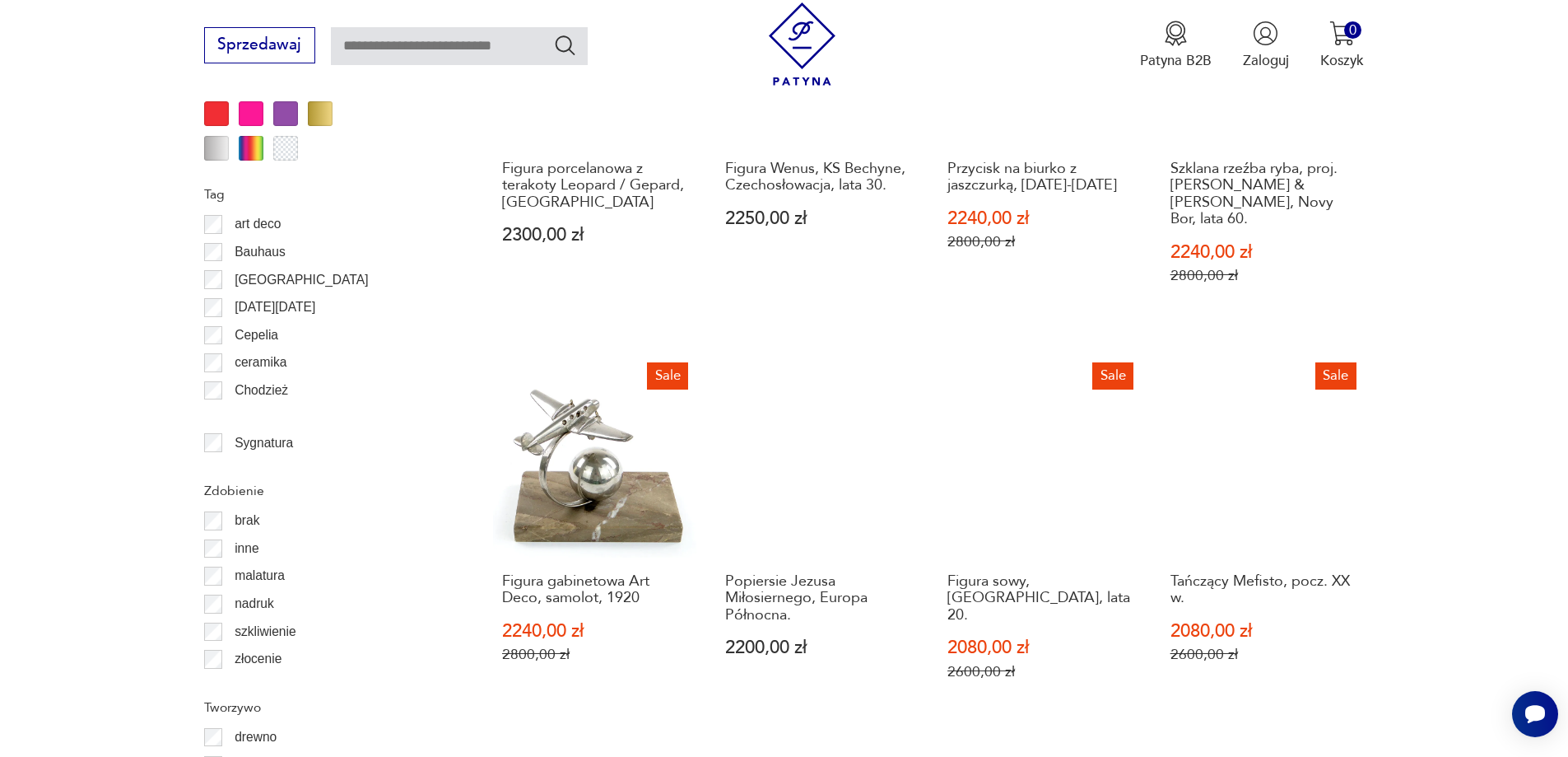
scroll to position [1866, 0]
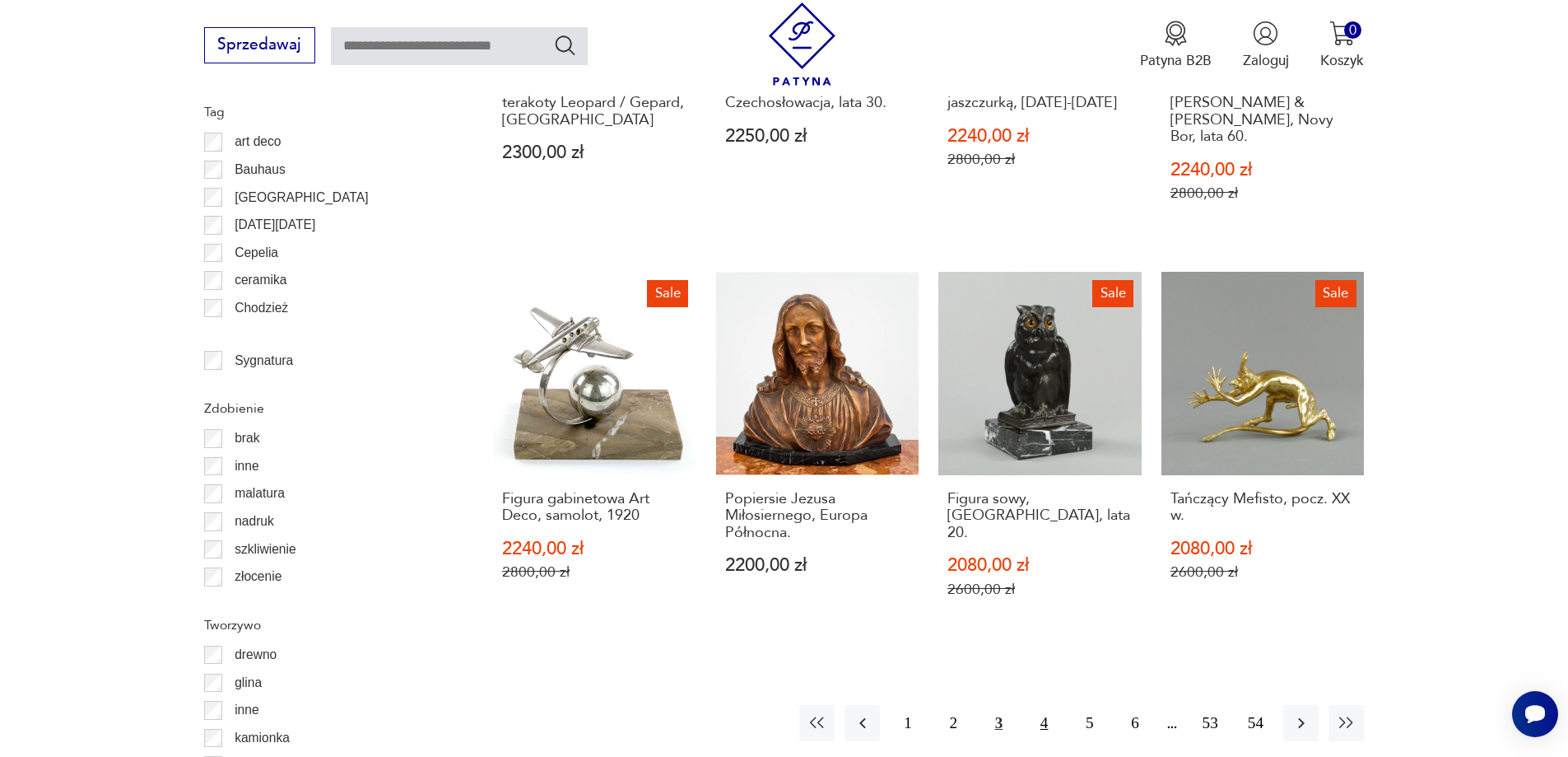
click at [1046, 705] on button "4" at bounding box center [1044, 723] width 35 height 35
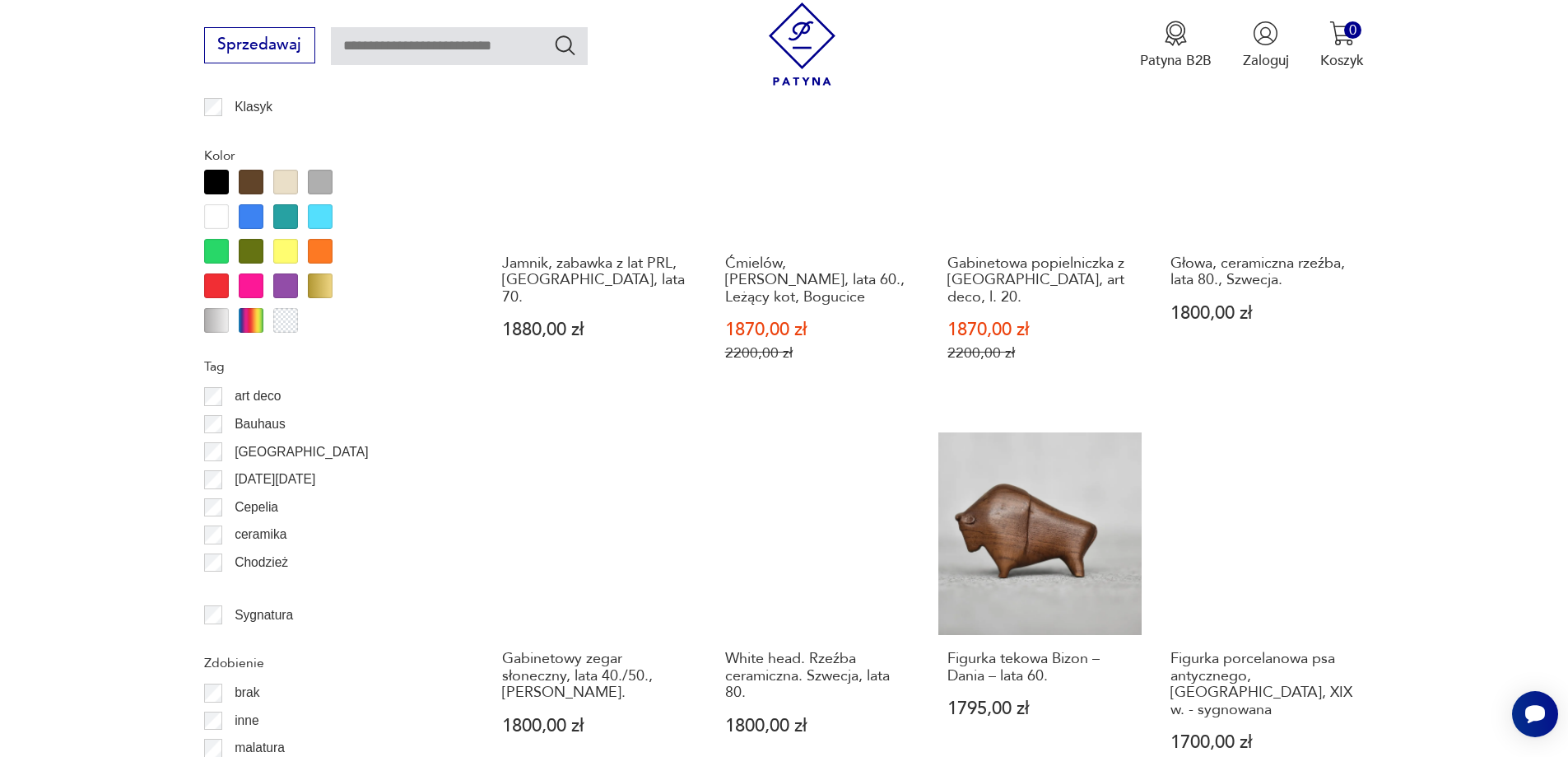
scroll to position [1784, 0]
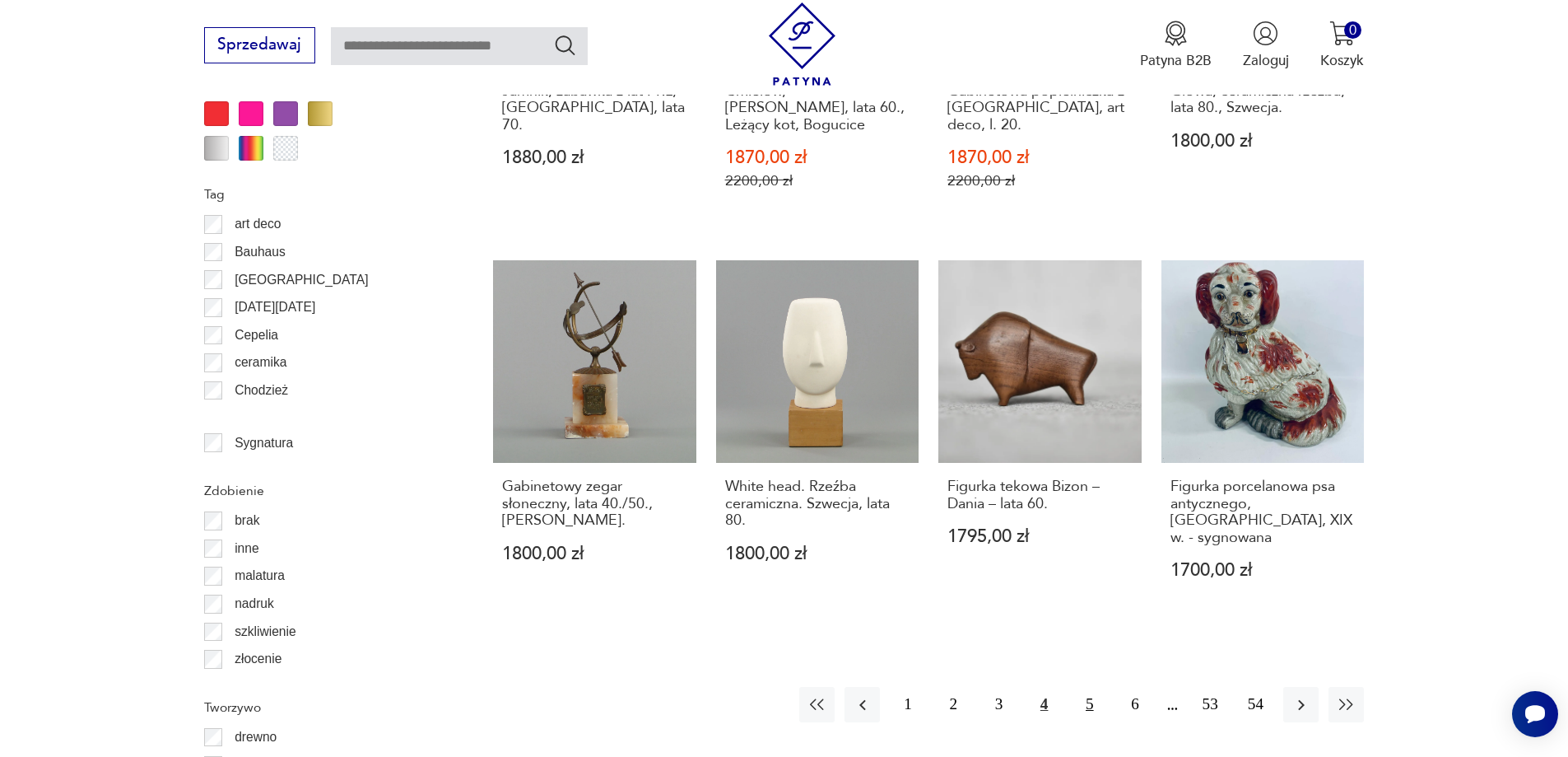
click at [1088, 687] on button "5" at bounding box center [1089, 705] width 35 height 35
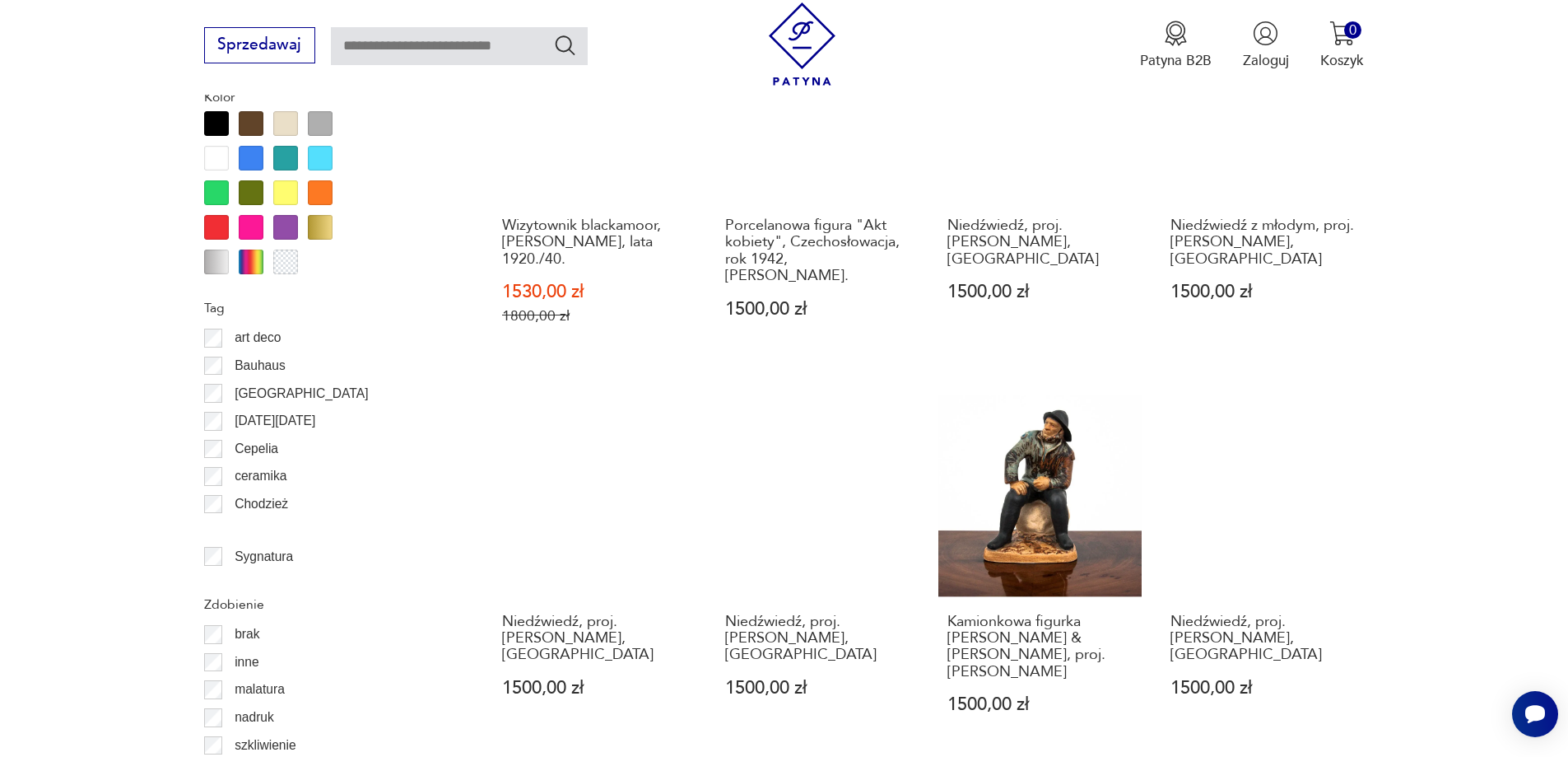
scroll to position [1784, 0]
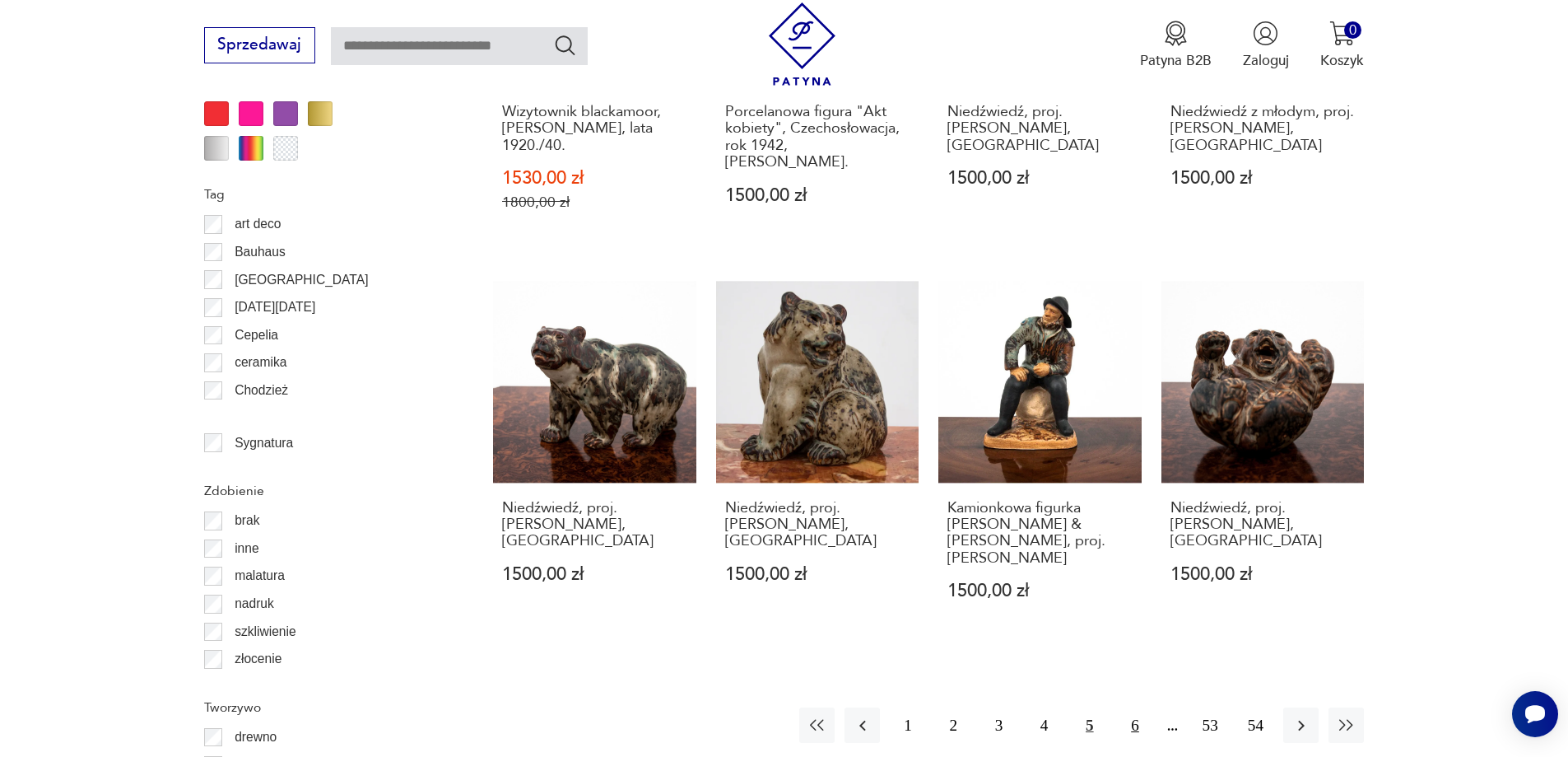
click at [1140, 707] on button "6" at bounding box center [1134, 725] width 35 height 35
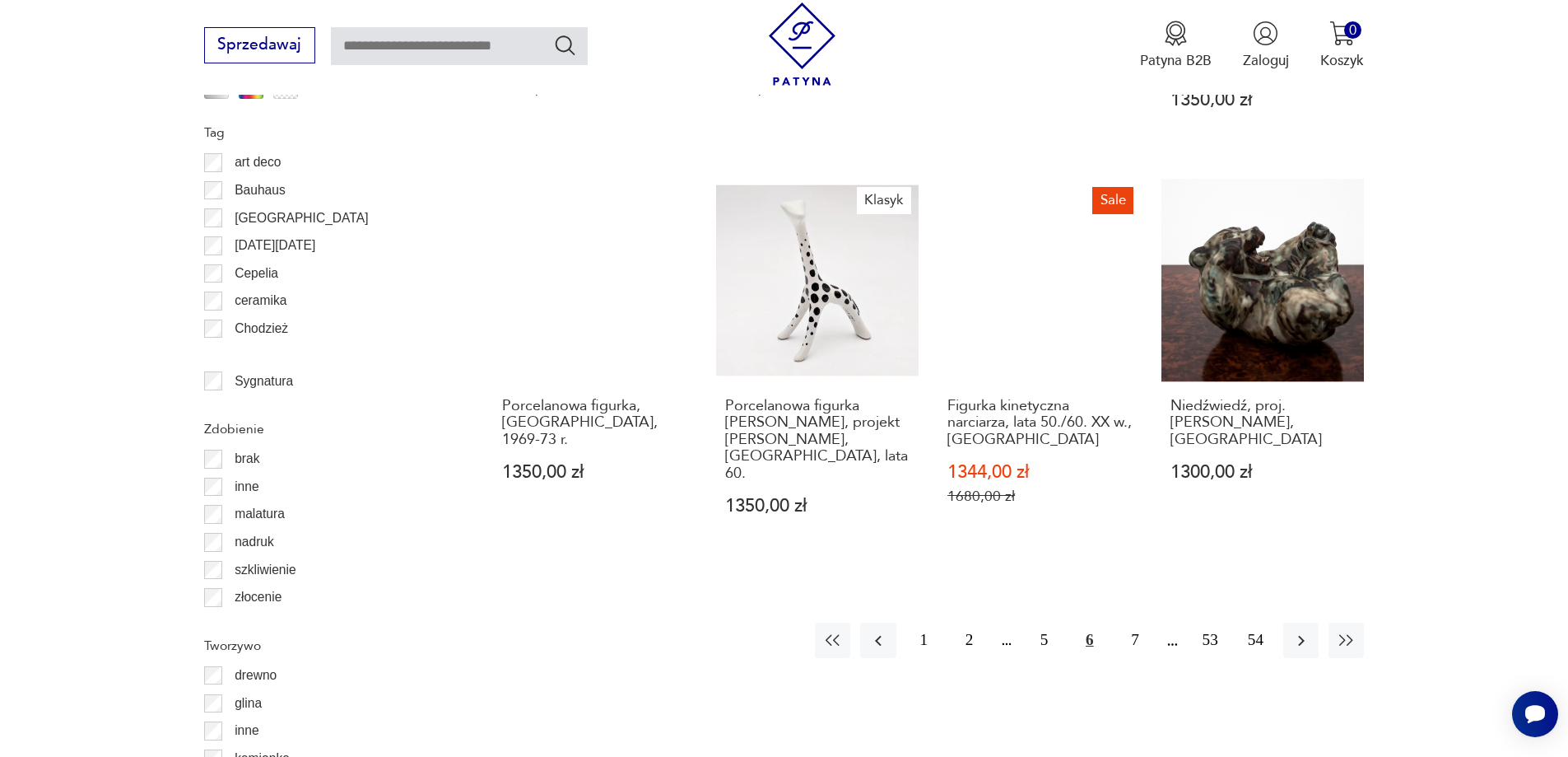
scroll to position [1866, 0]
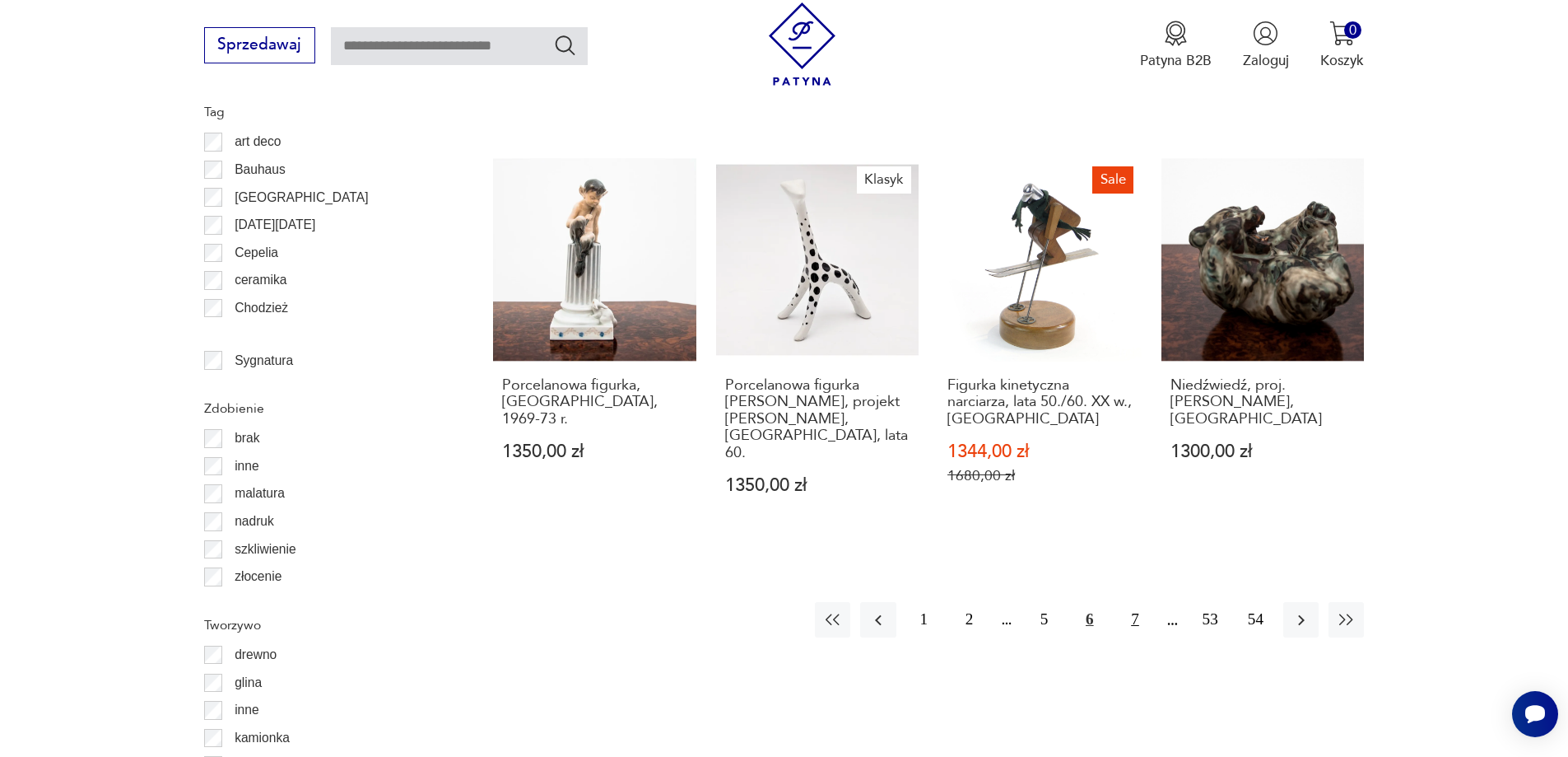
click at [1138, 602] on button "7" at bounding box center [1134, 620] width 35 height 35
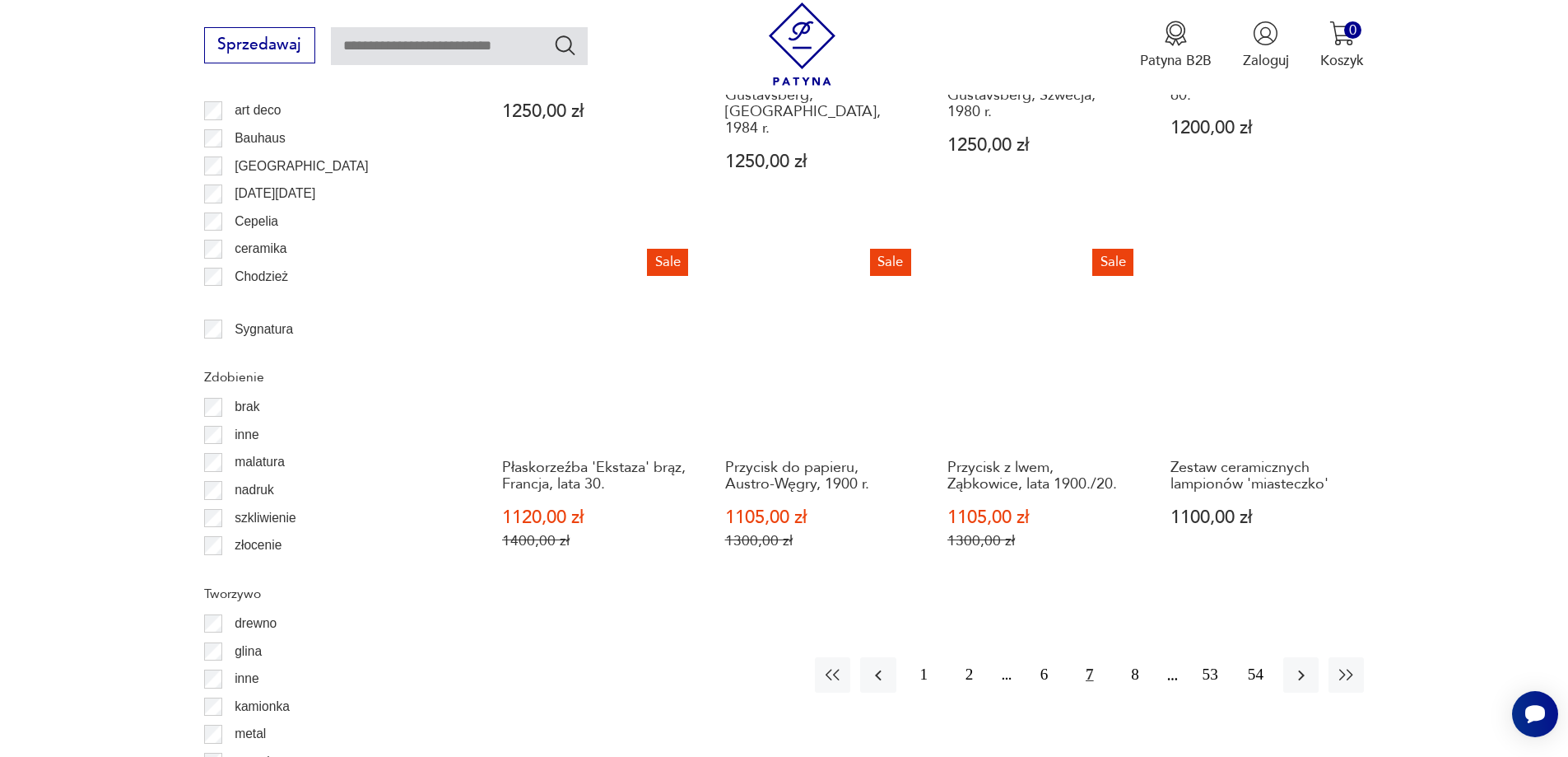
scroll to position [1948, 0]
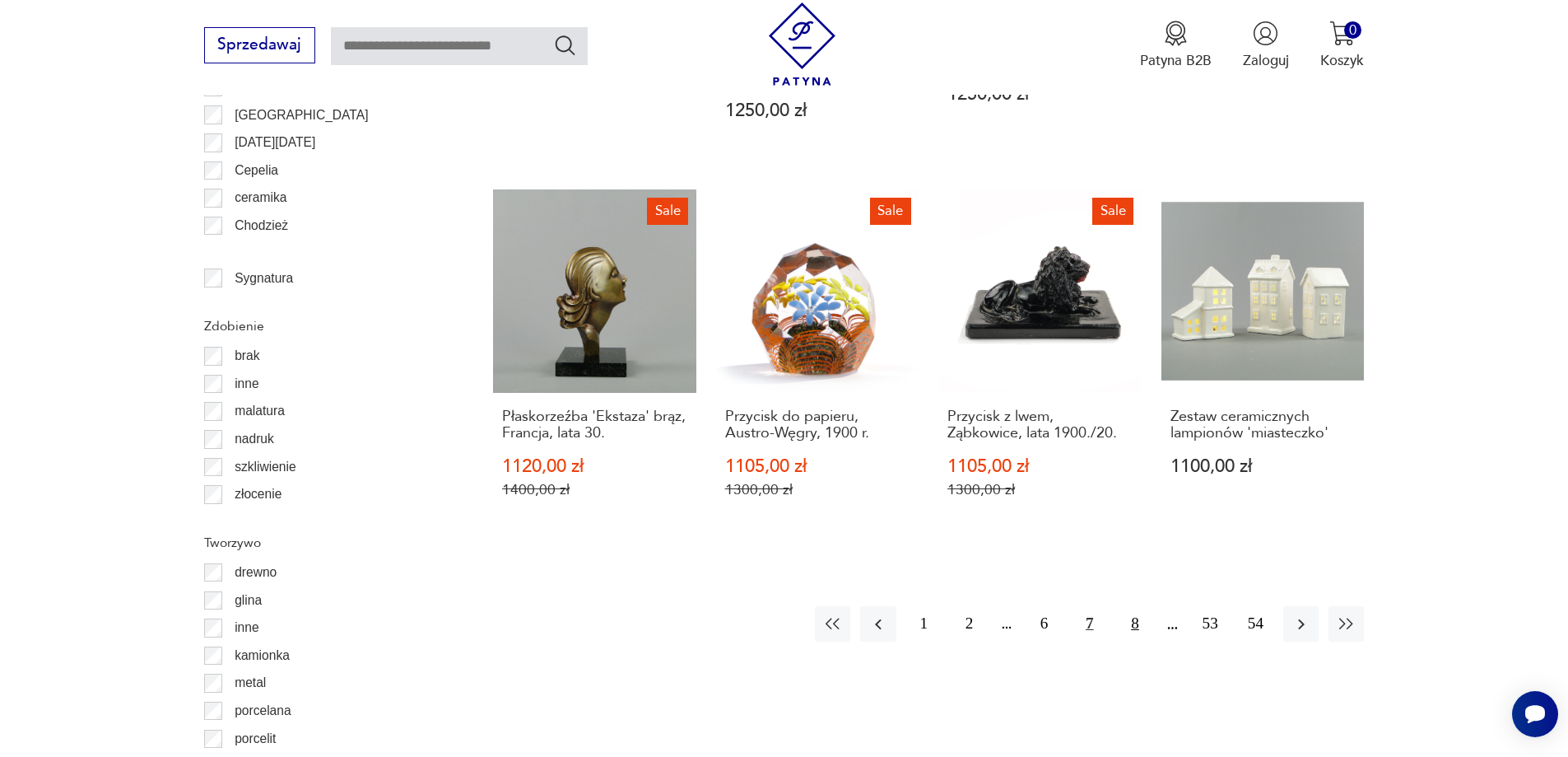
click at [1139, 606] on button "8" at bounding box center [1134, 623] width 35 height 35
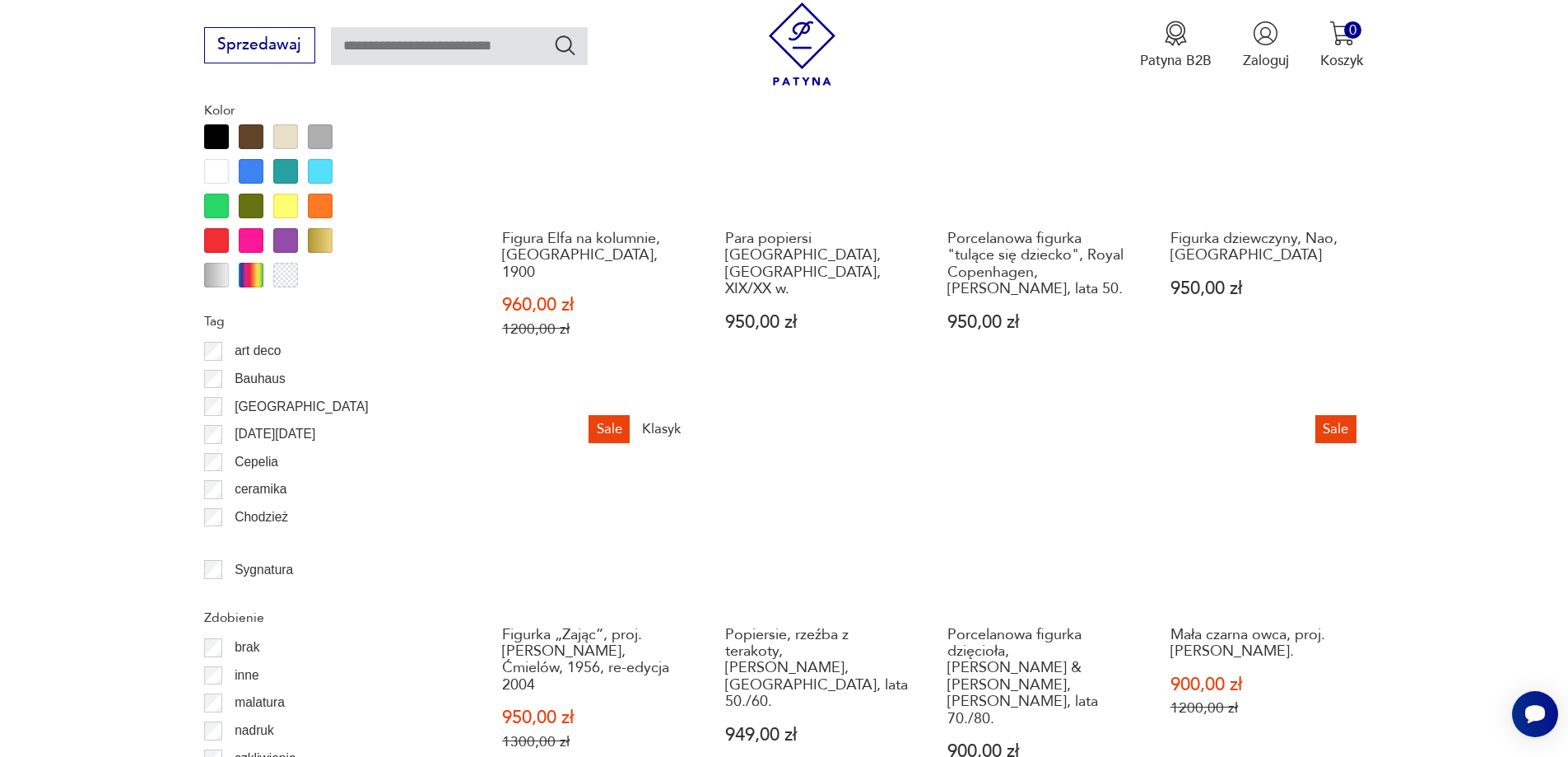
scroll to position [1948, 0]
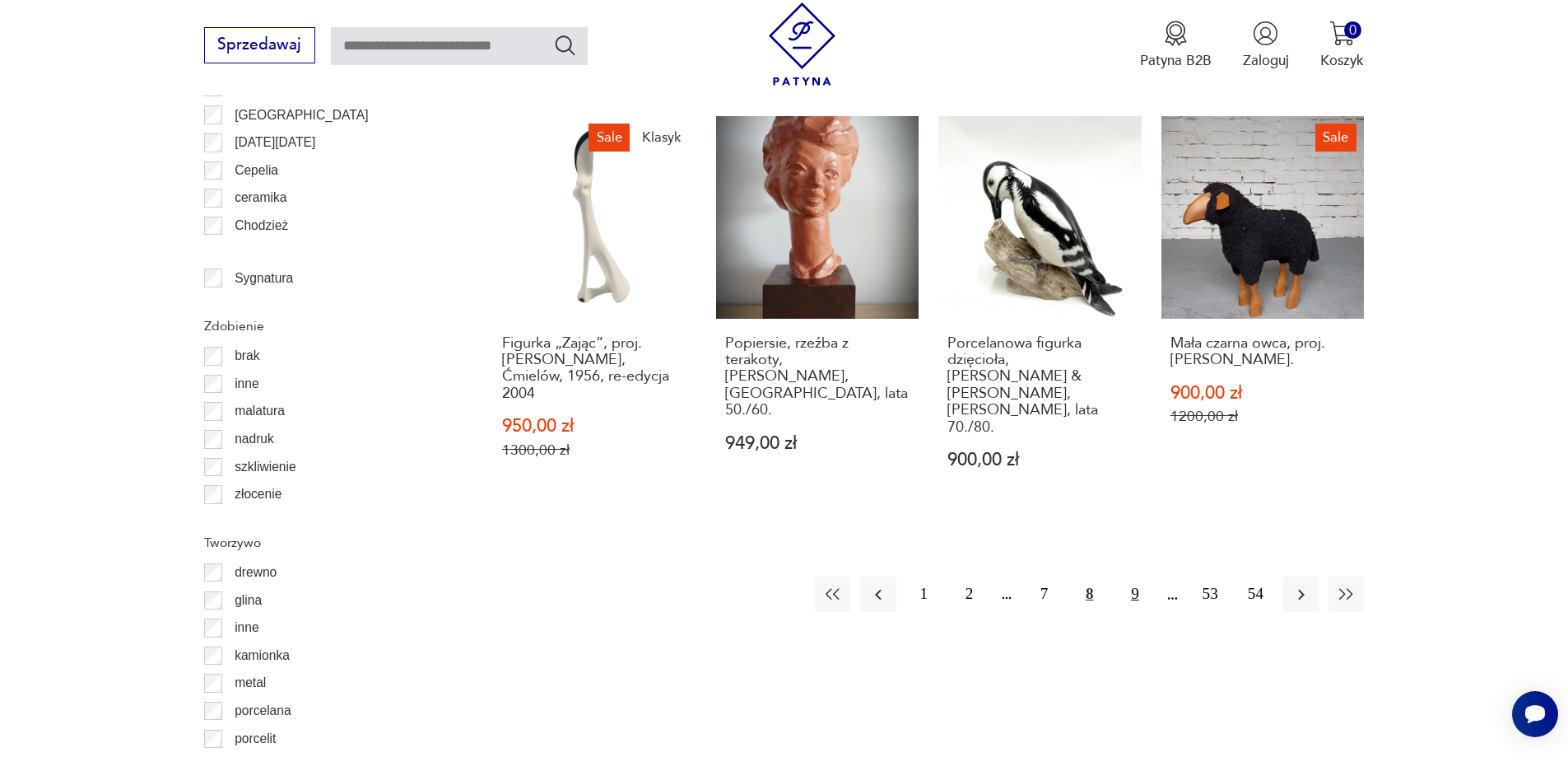
click at [1139, 577] on button "9" at bounding box center [1134, 594] width 35 height 35
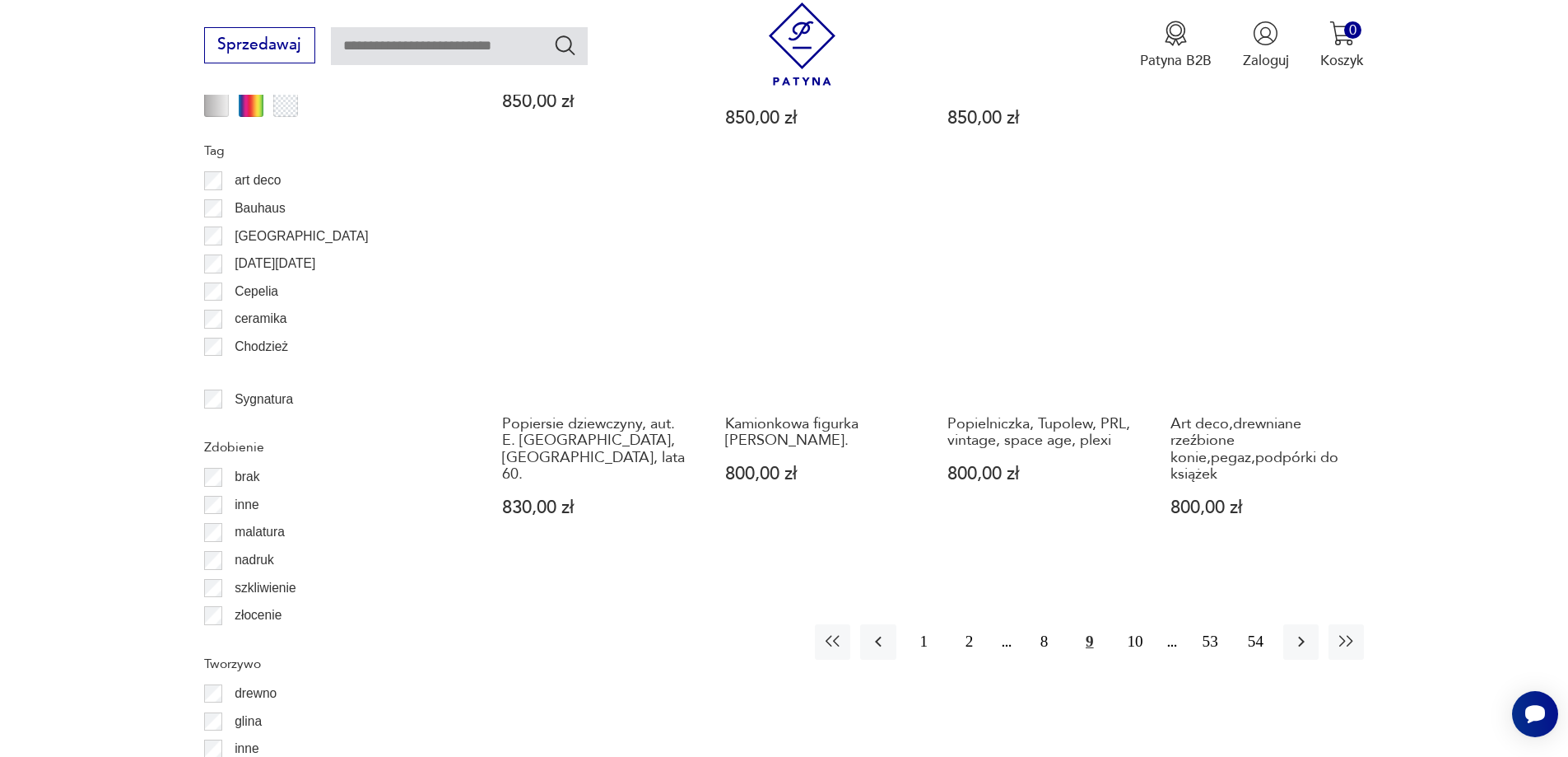
scroll to position [1866, 0]
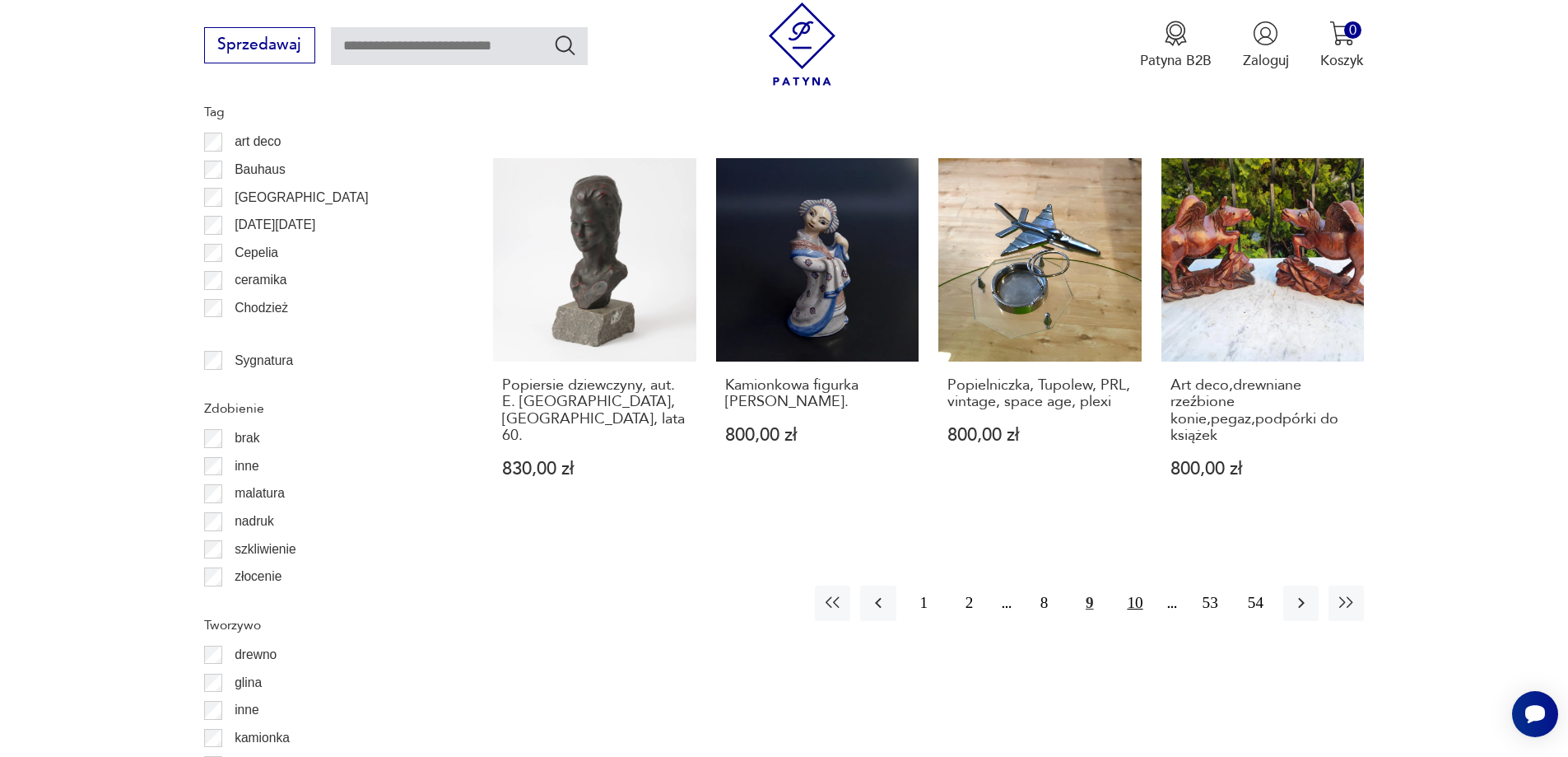
click at [1142, 585] on button "10" at bounding box center [1134, 603] width 35 height 35
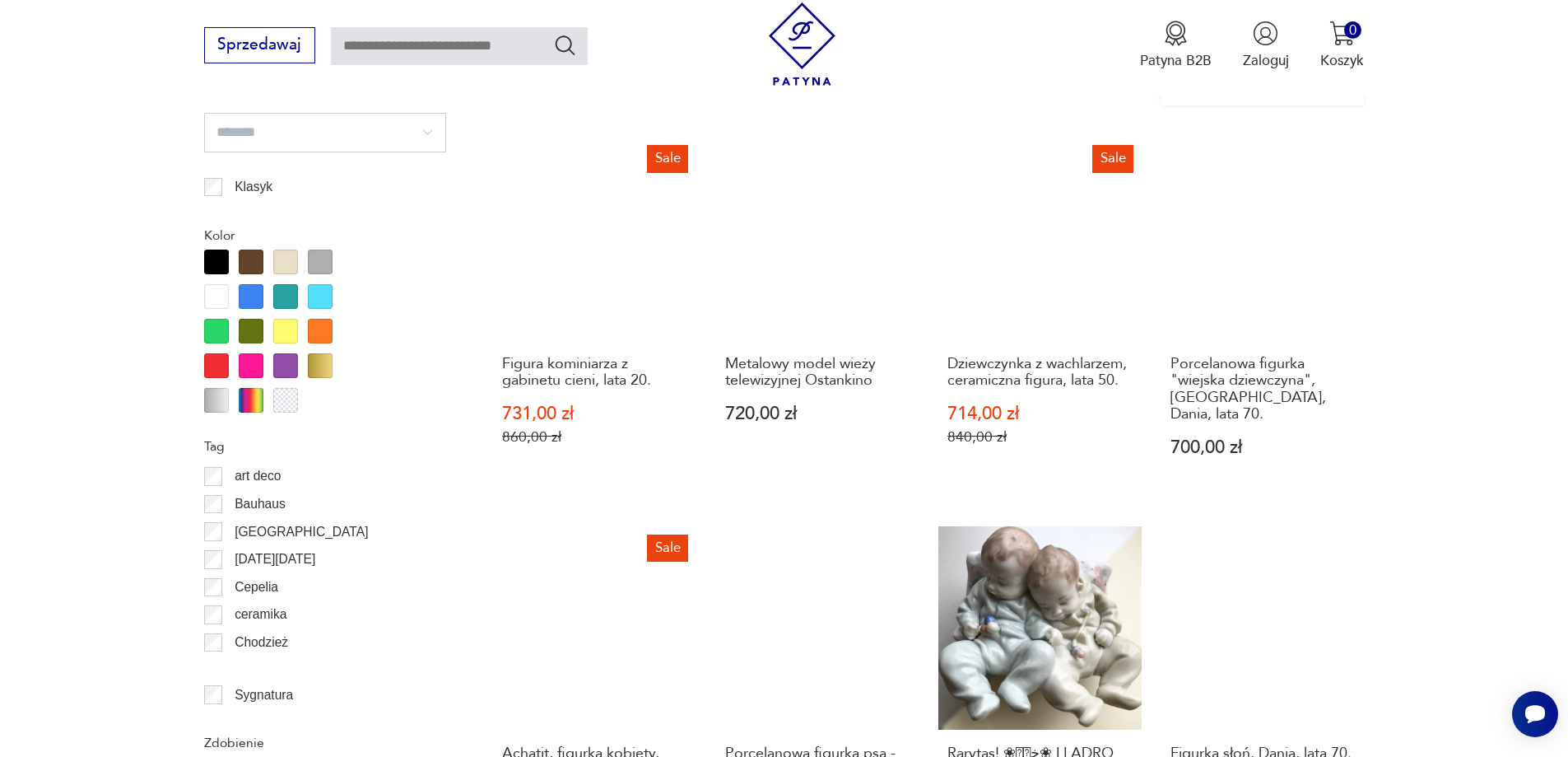
scroll to position [1784, 0]
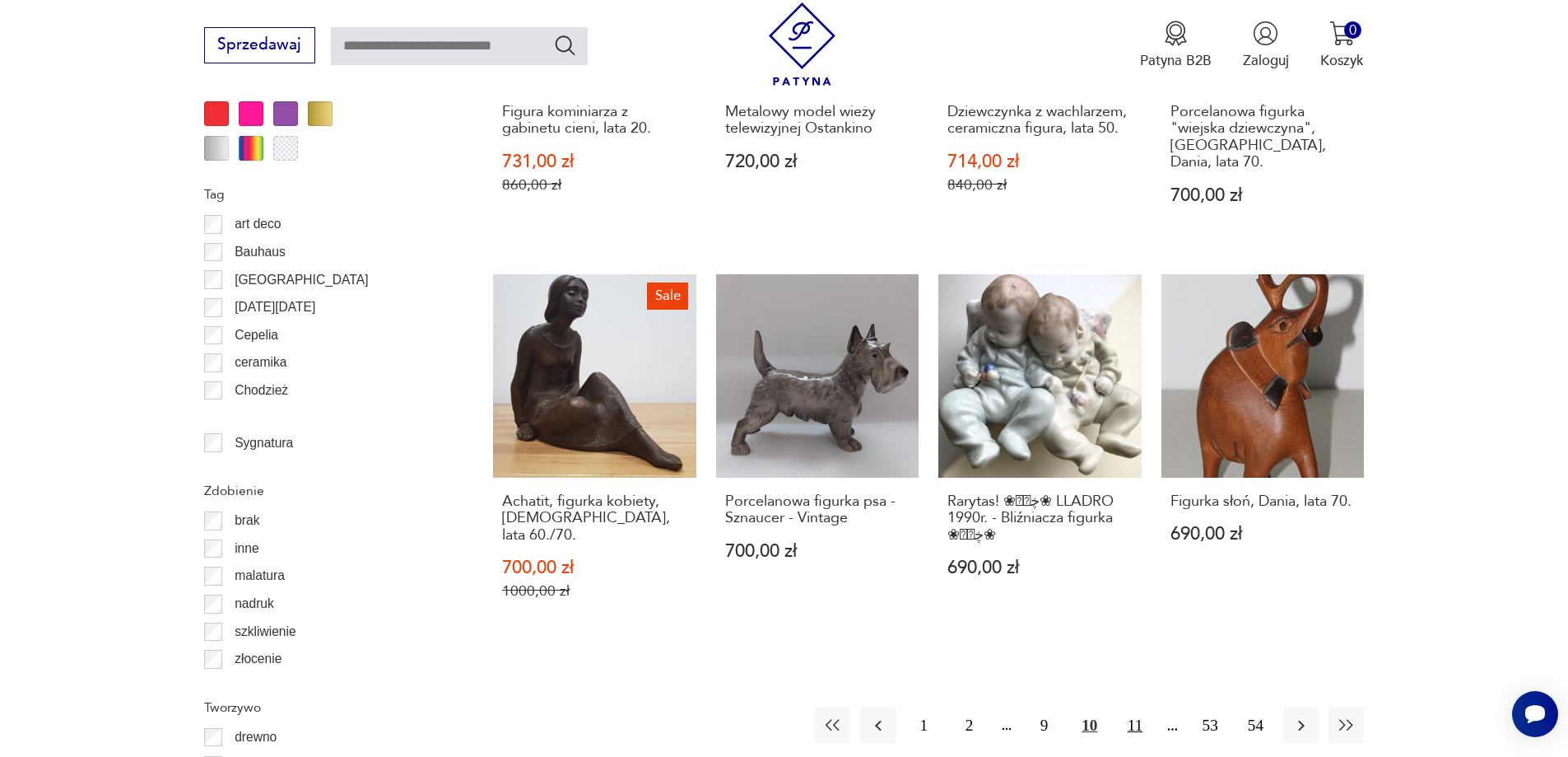
click at [1133, 707] on button "11" at bounding box center [1134, 725] width 35 height 35
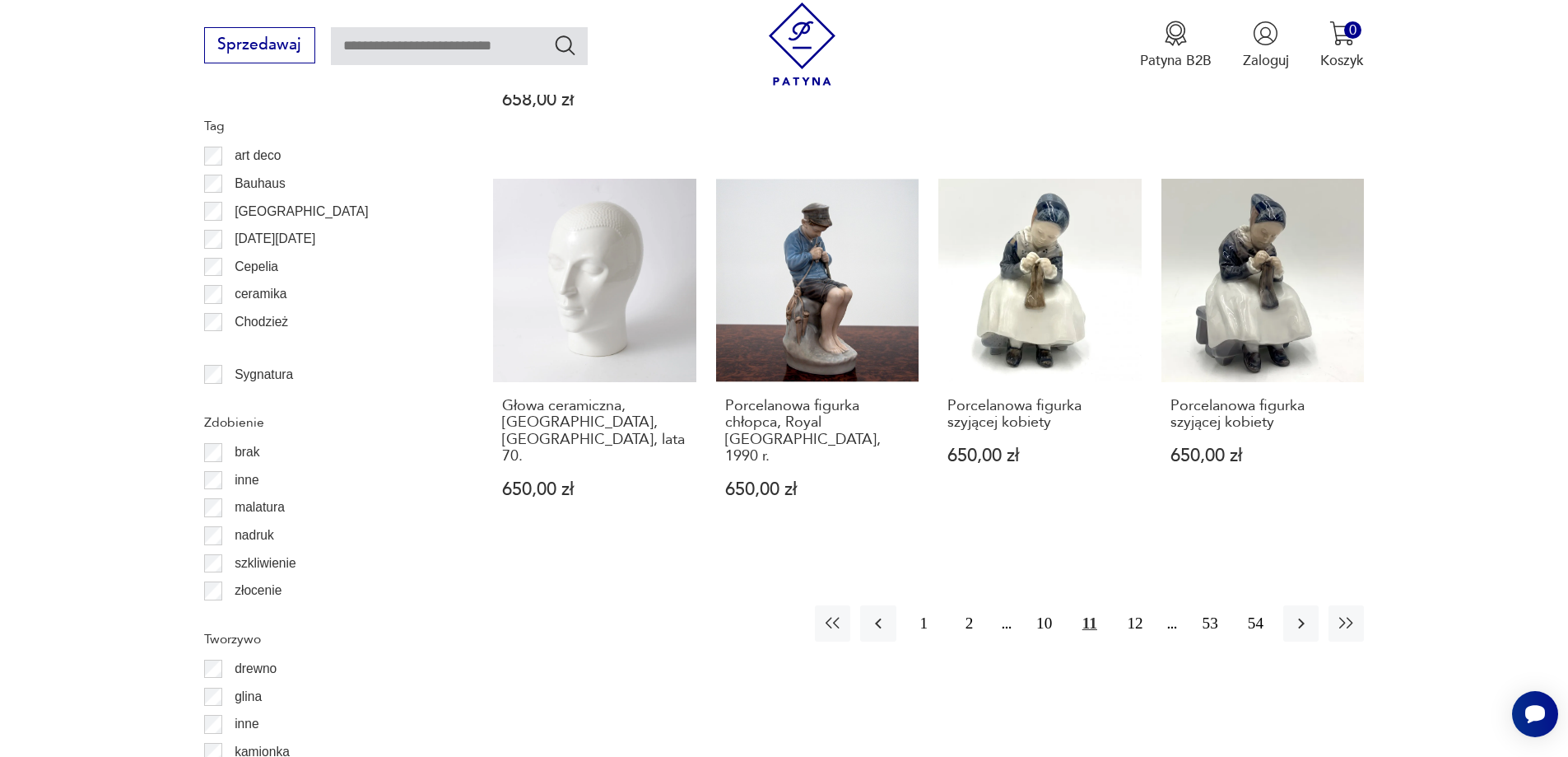
scroll to position [2113, 0]
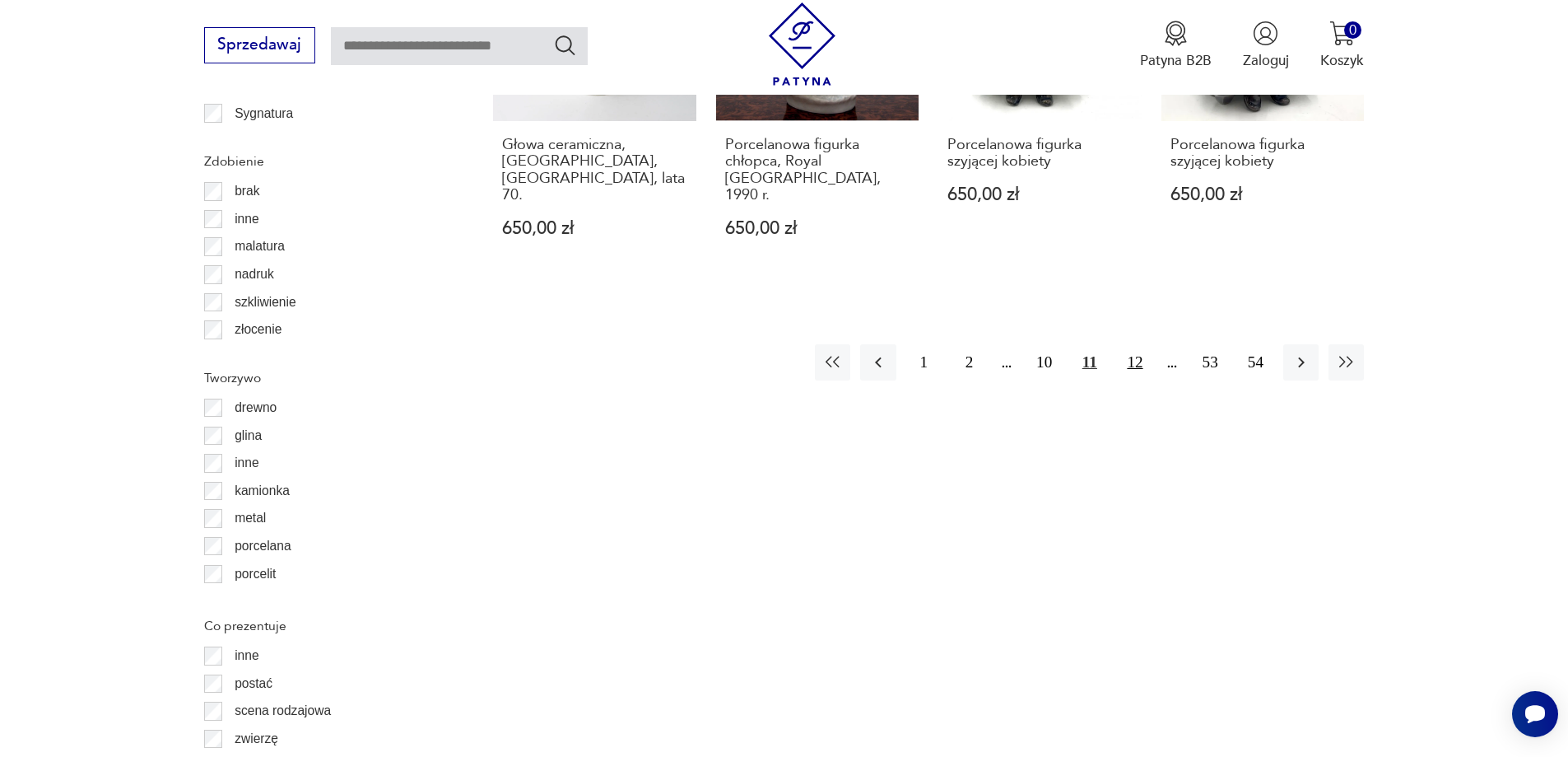
click at [1140, 344] on button "12" at bounding box center [1134, 362] width 35 height 35
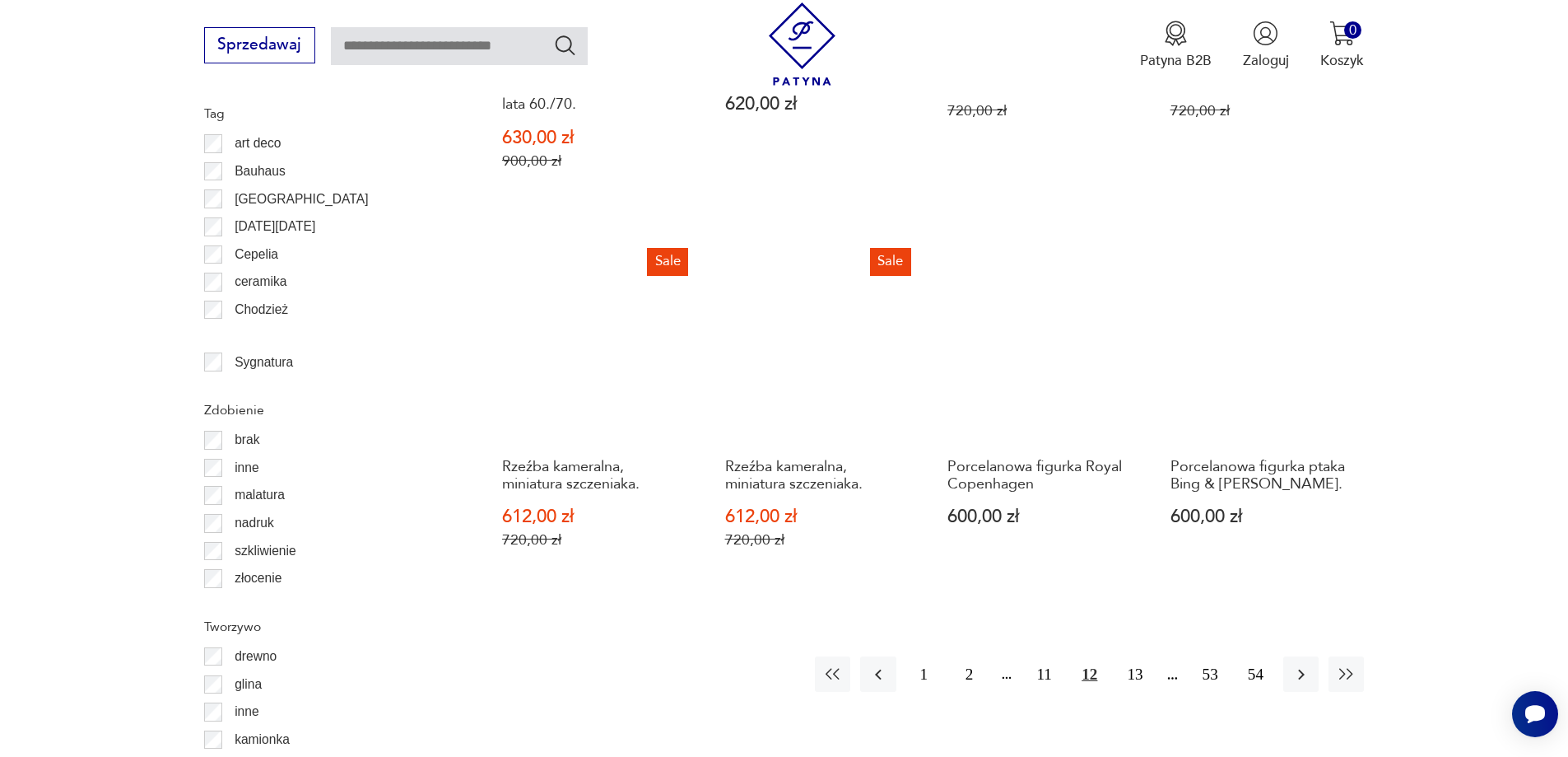
scroll to position [2030, 0]
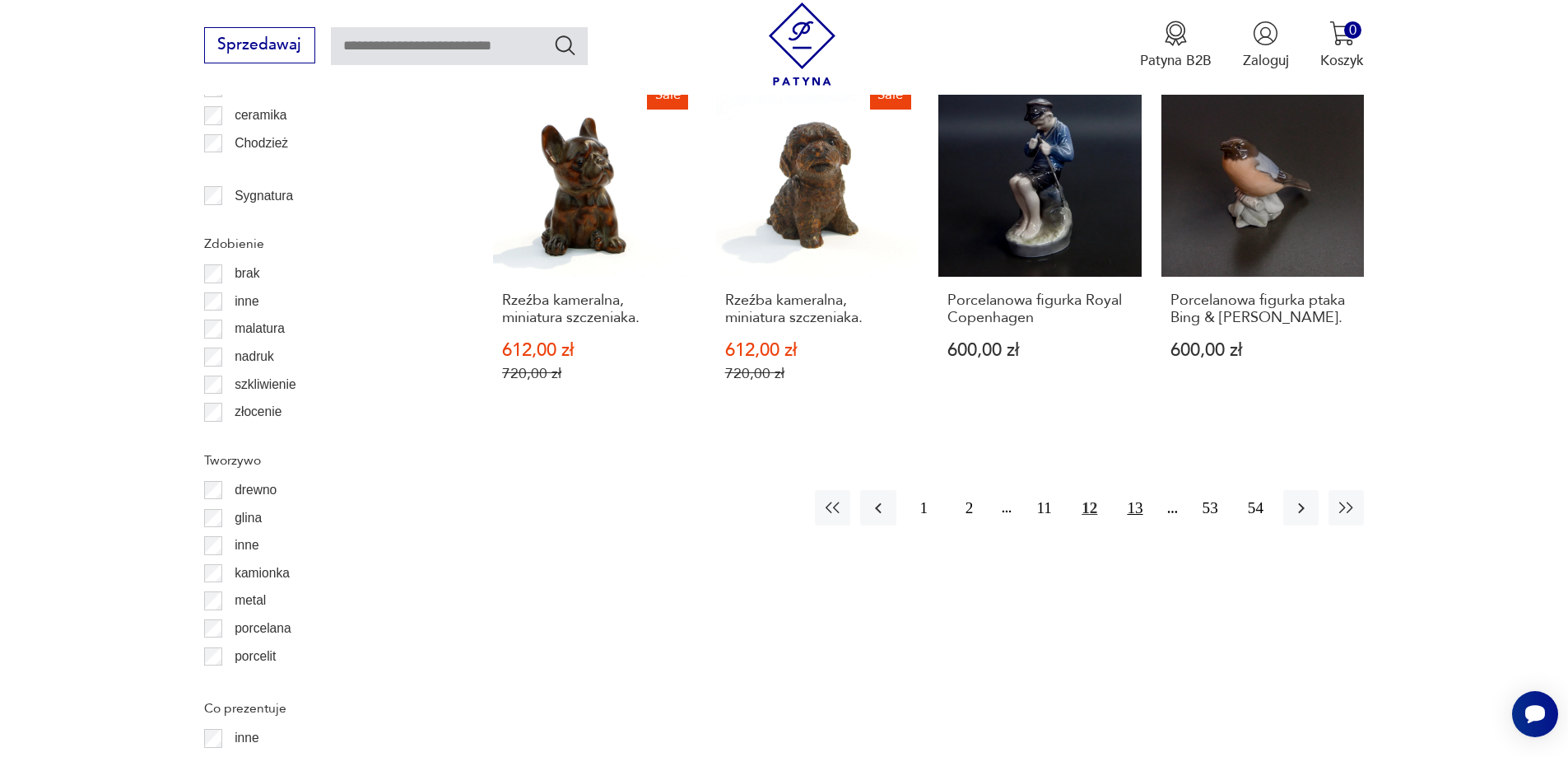
click at [1130, 490] on button "13" at bounding box center [1134, 508] width 35 height 35
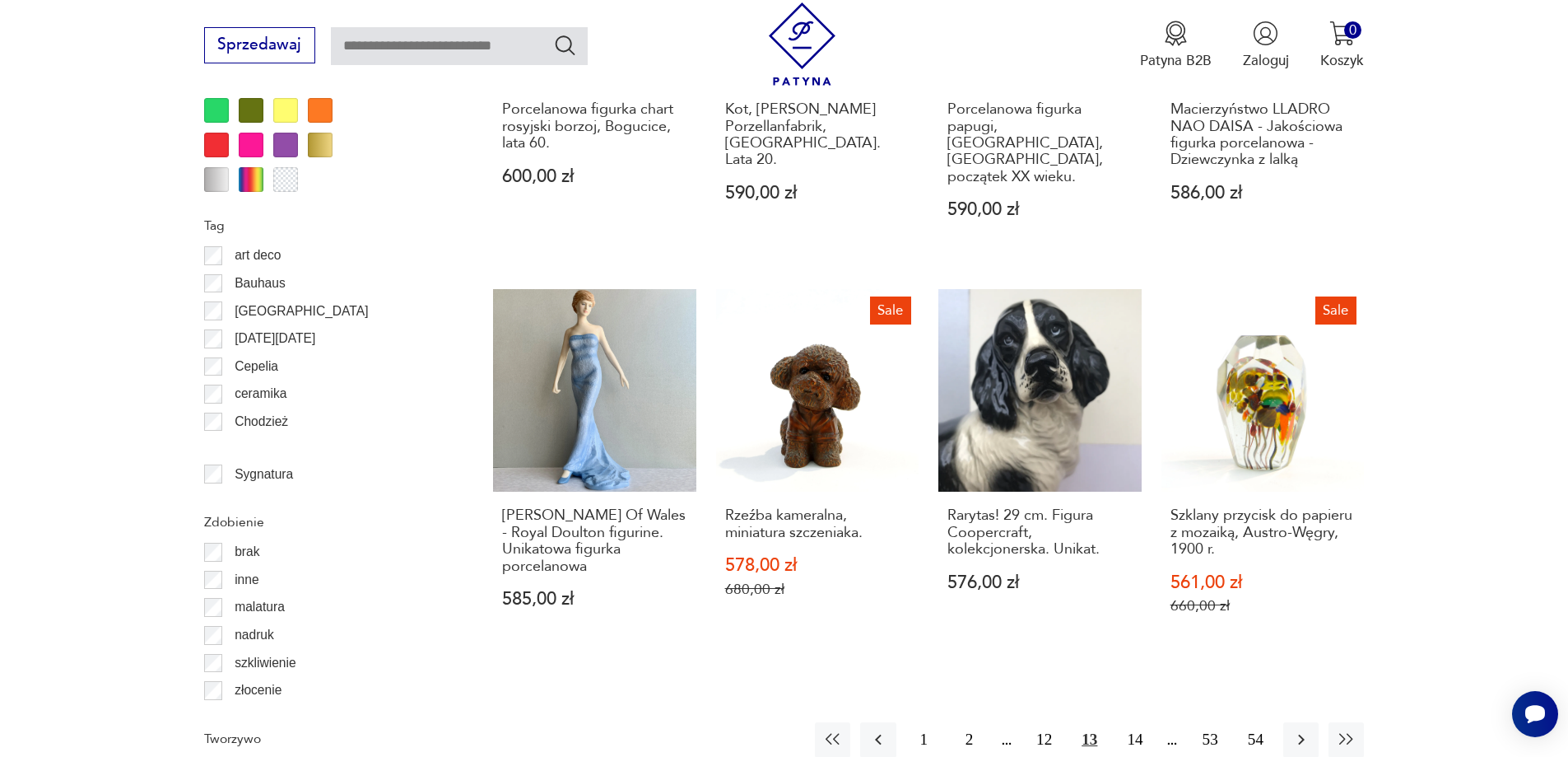
scroll to position [1784, 0]
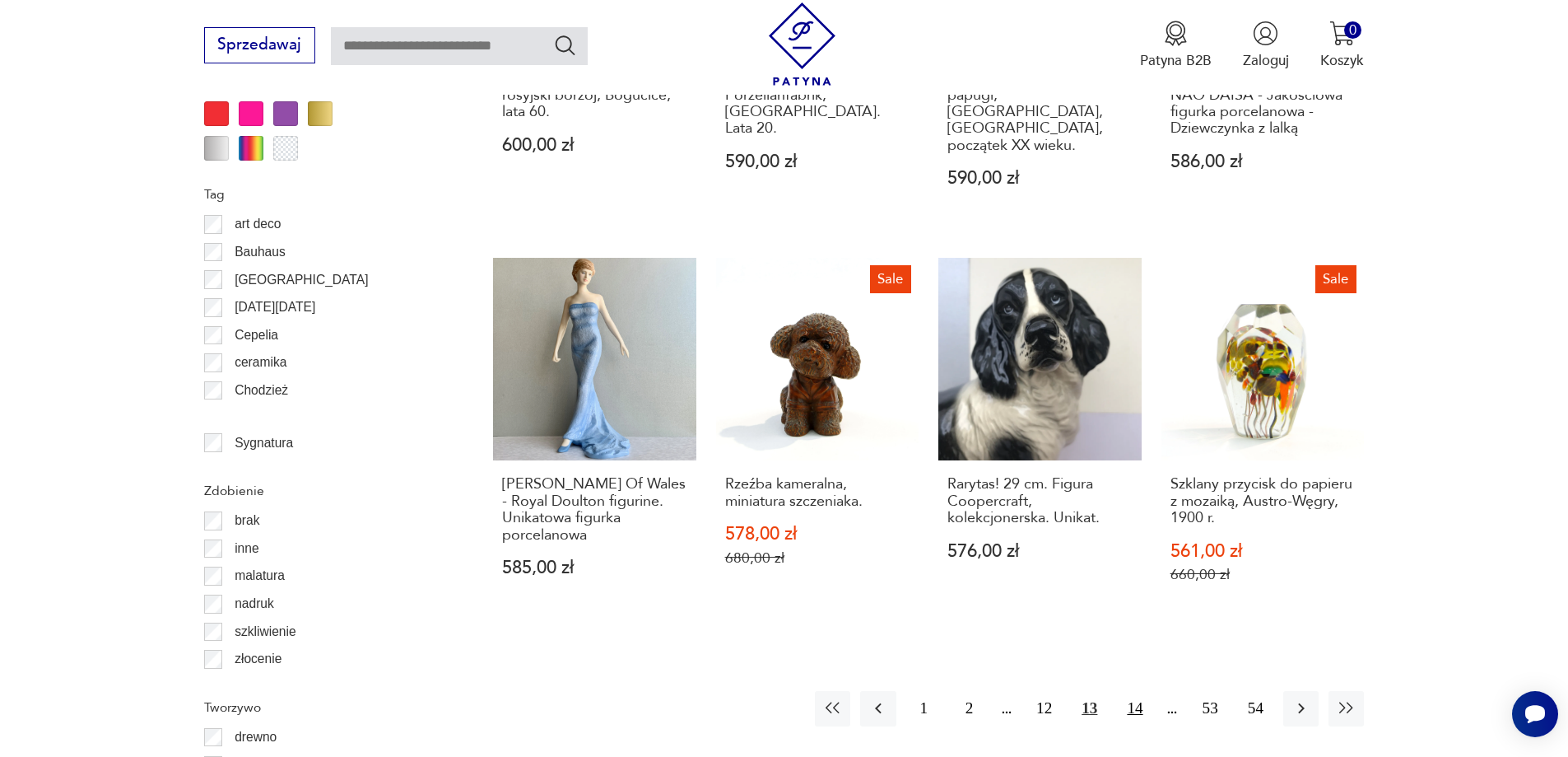
click at [1140, 691] on button "14" at bounding box center [1134, 708] width 35 height 35
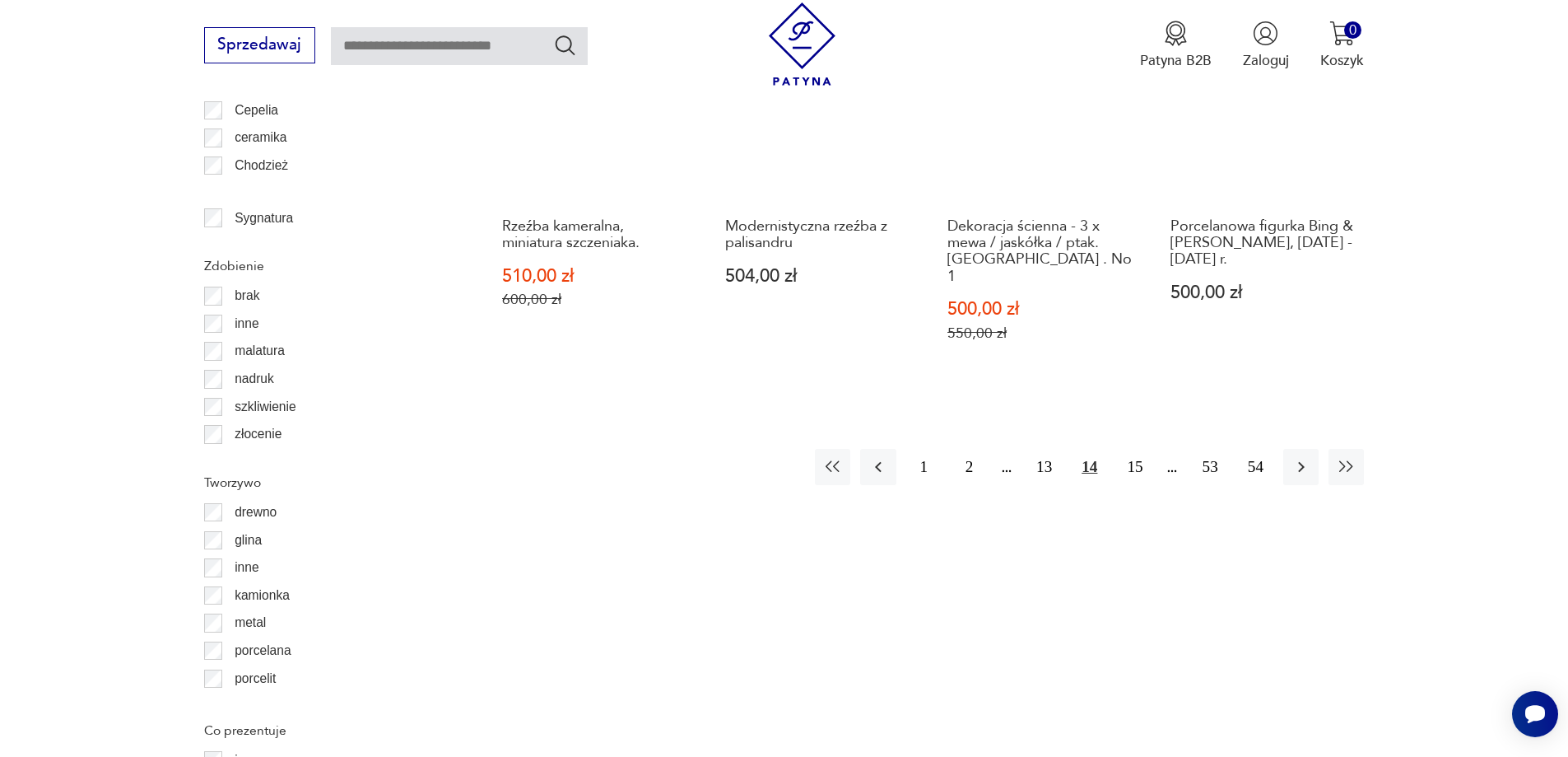
scroll to position [2030, 0]
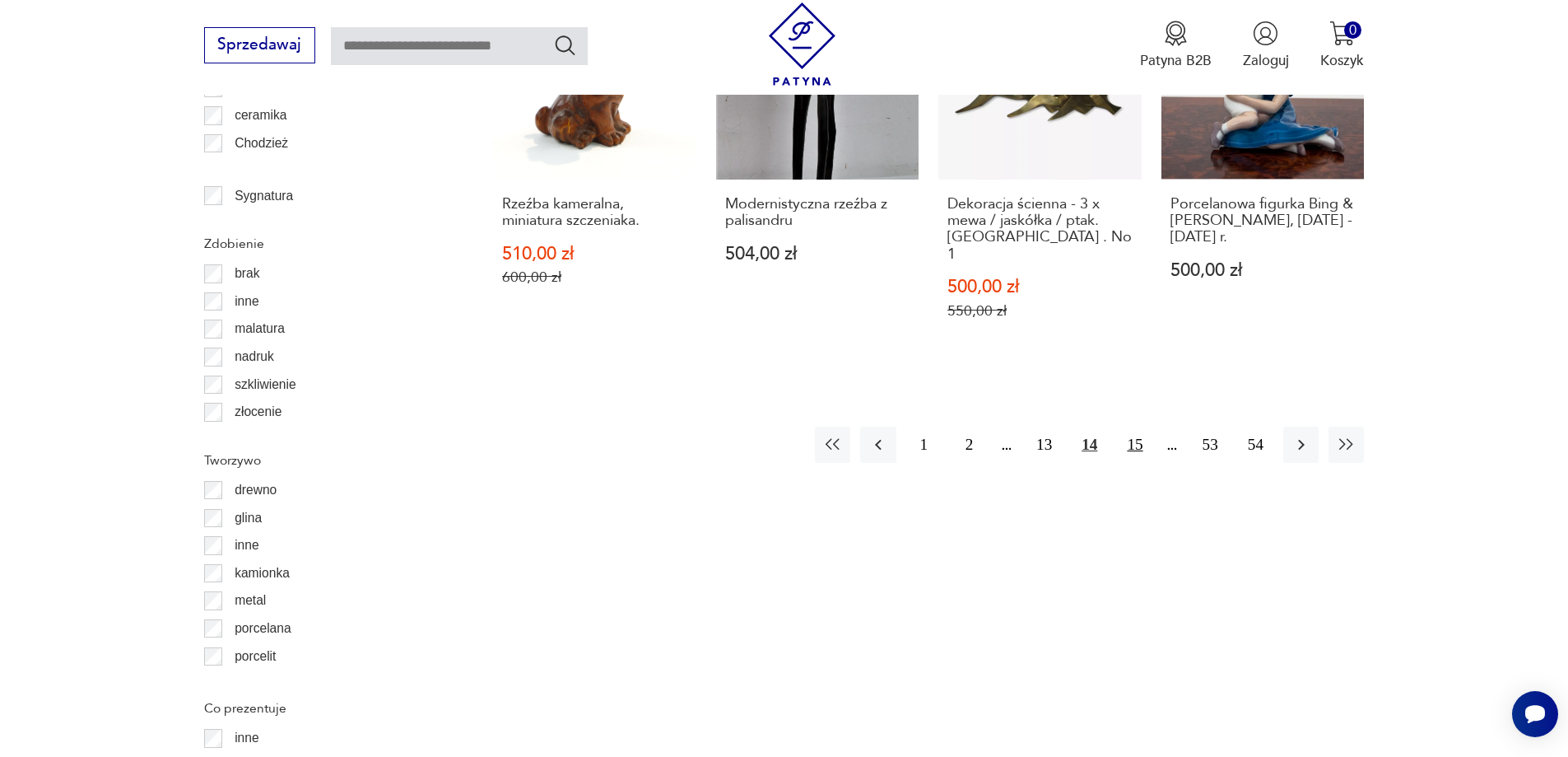
click at [1134, 426] on button "15" at bounding box center [1134, 444] width 35 height 35
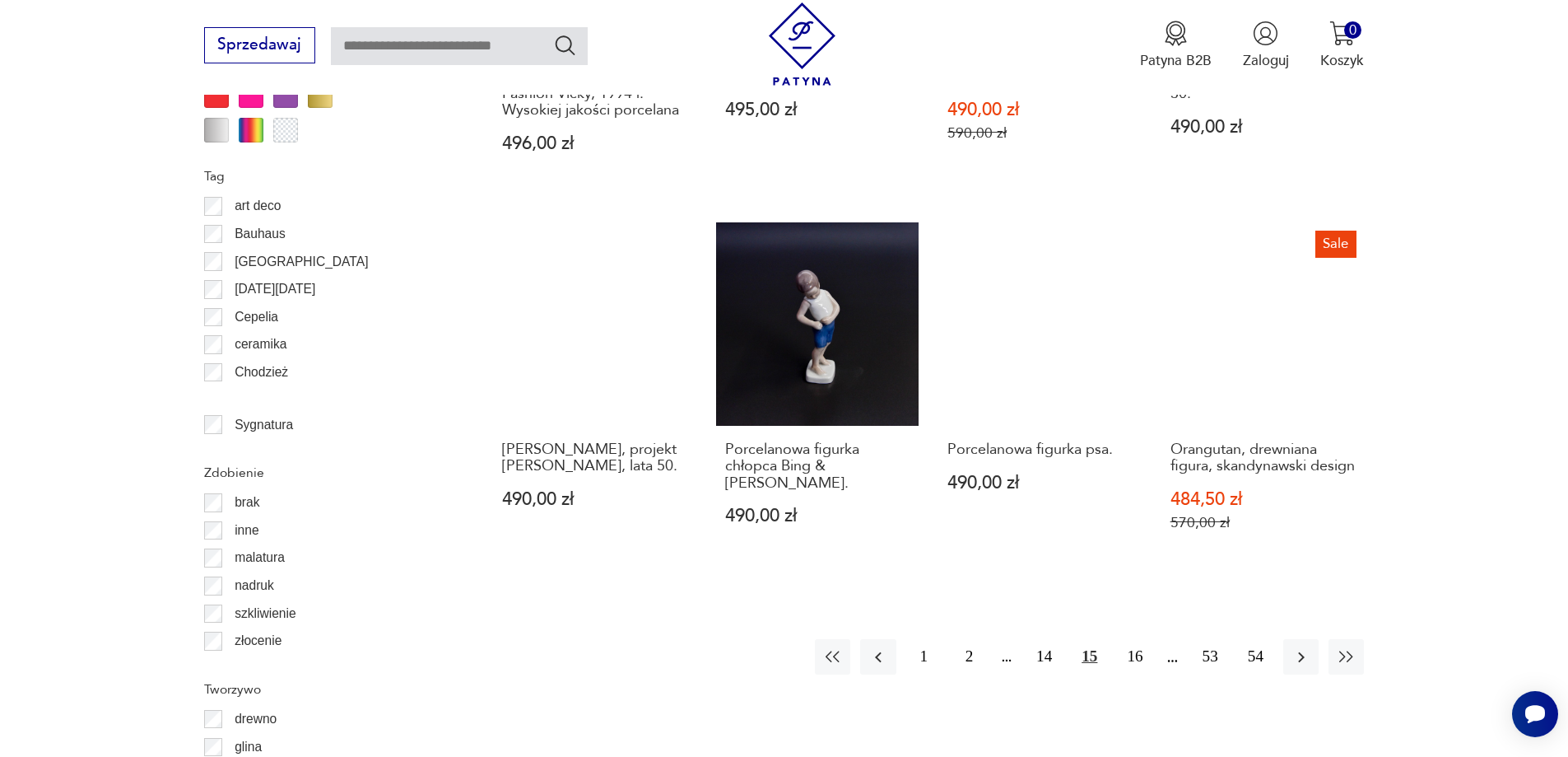
scroll to position [1948, 0]
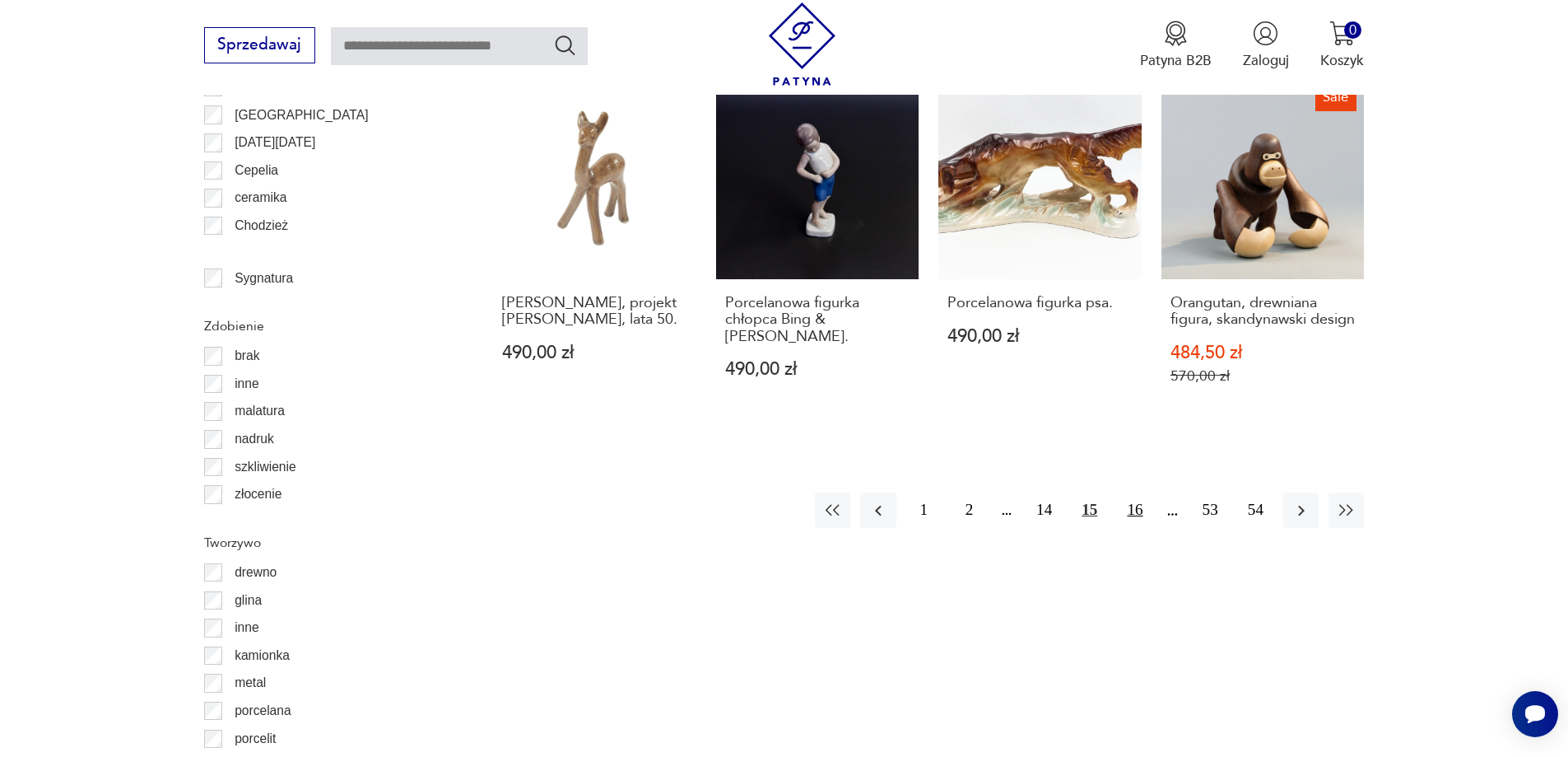
click at [1129, 495] on button "16" at bounding box center [1134, 510] width 35 height 35
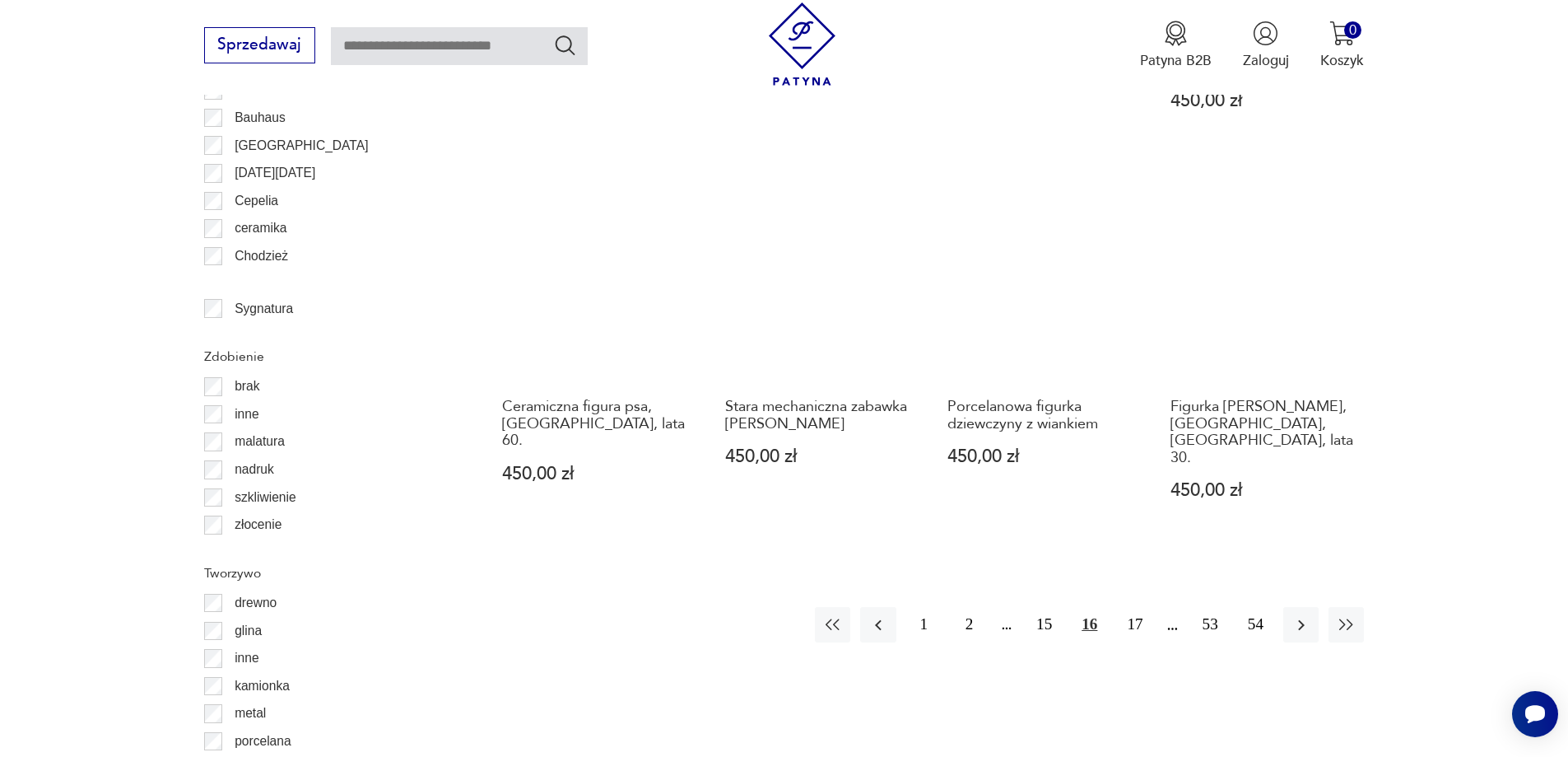
scroll to position [1948, 0]
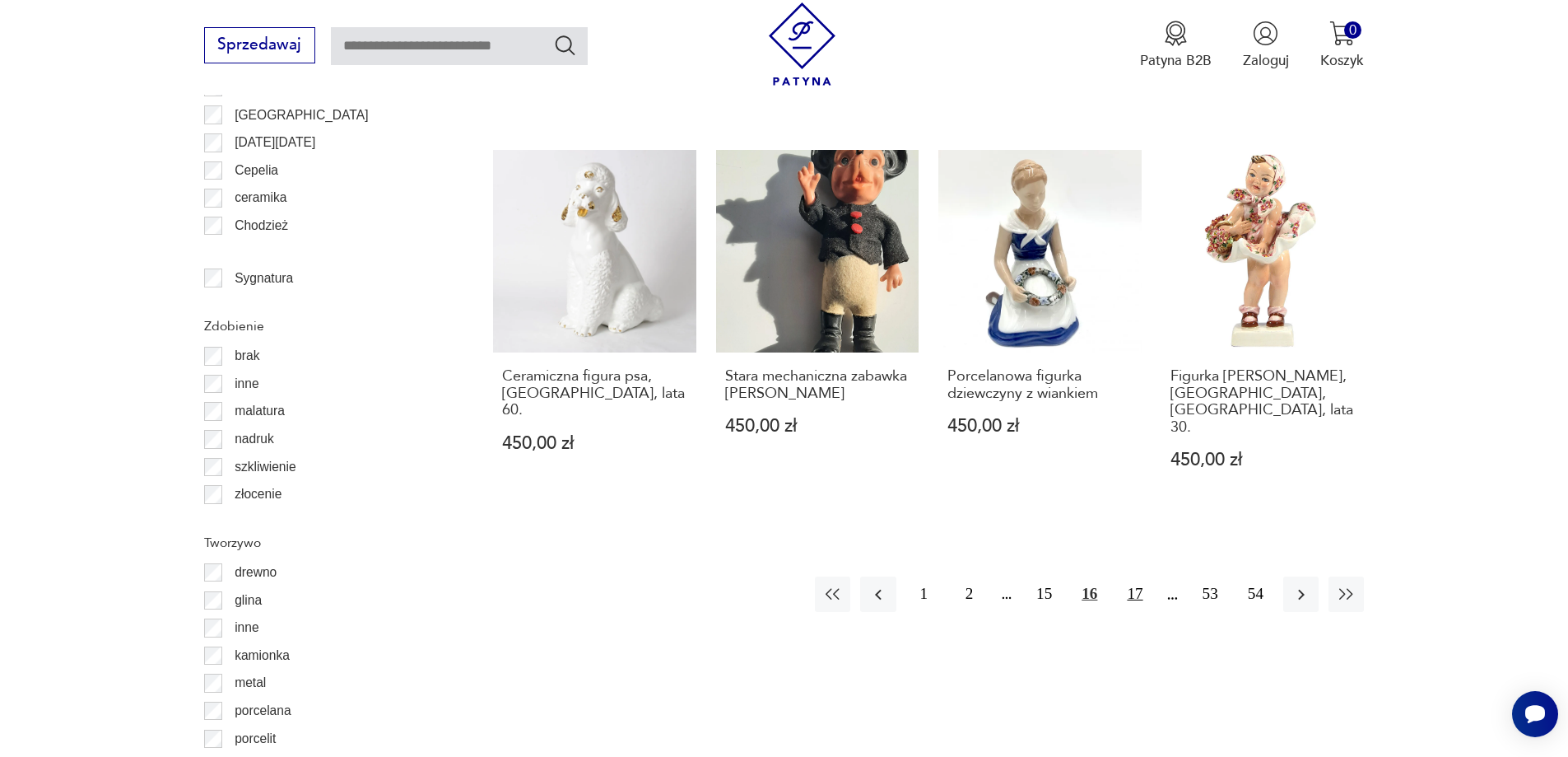
click at [1132, 577] on button "17" at bounding box center [1134, 594] width 35 height 35
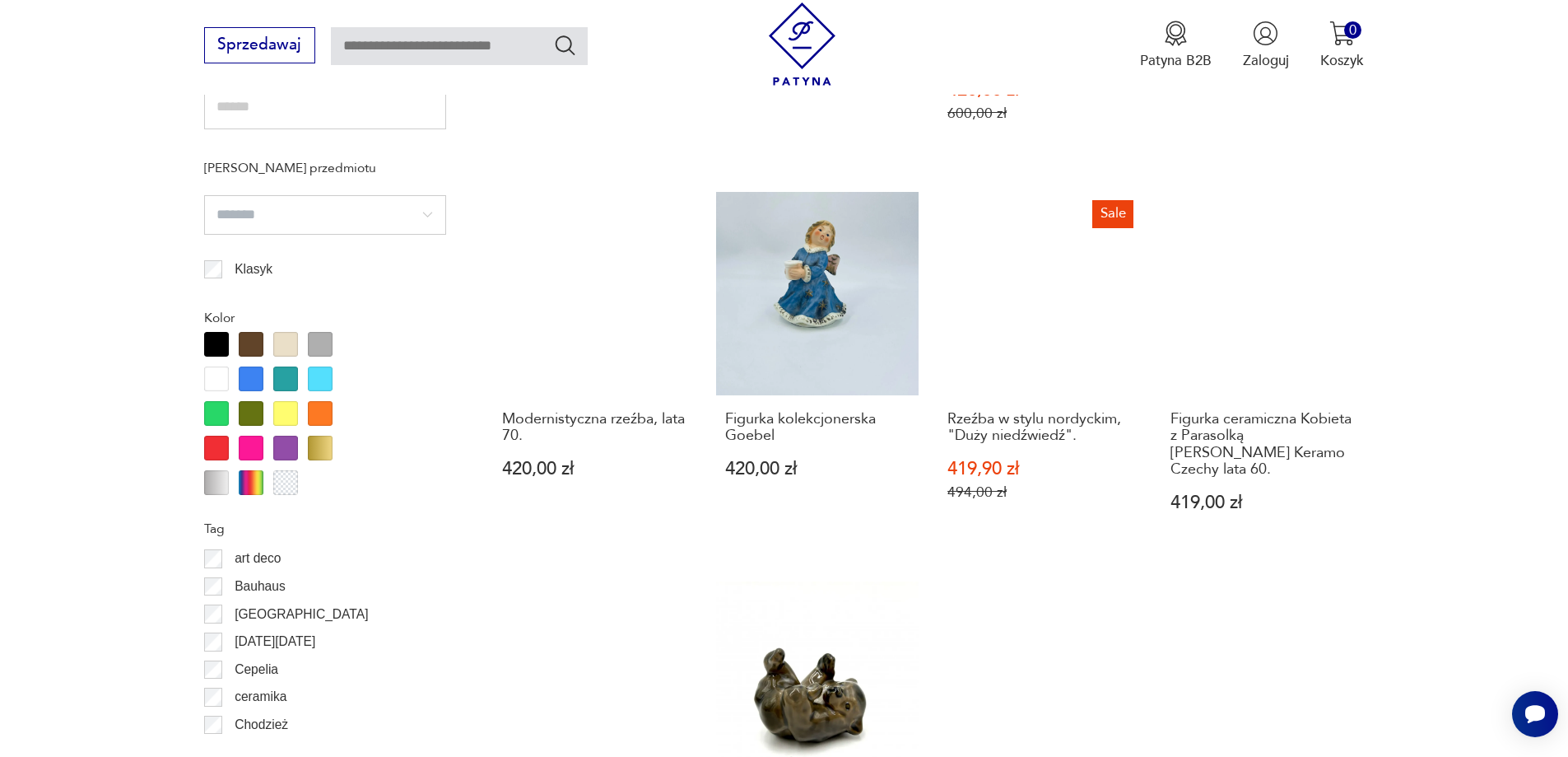
scroll to position [1866, 0]
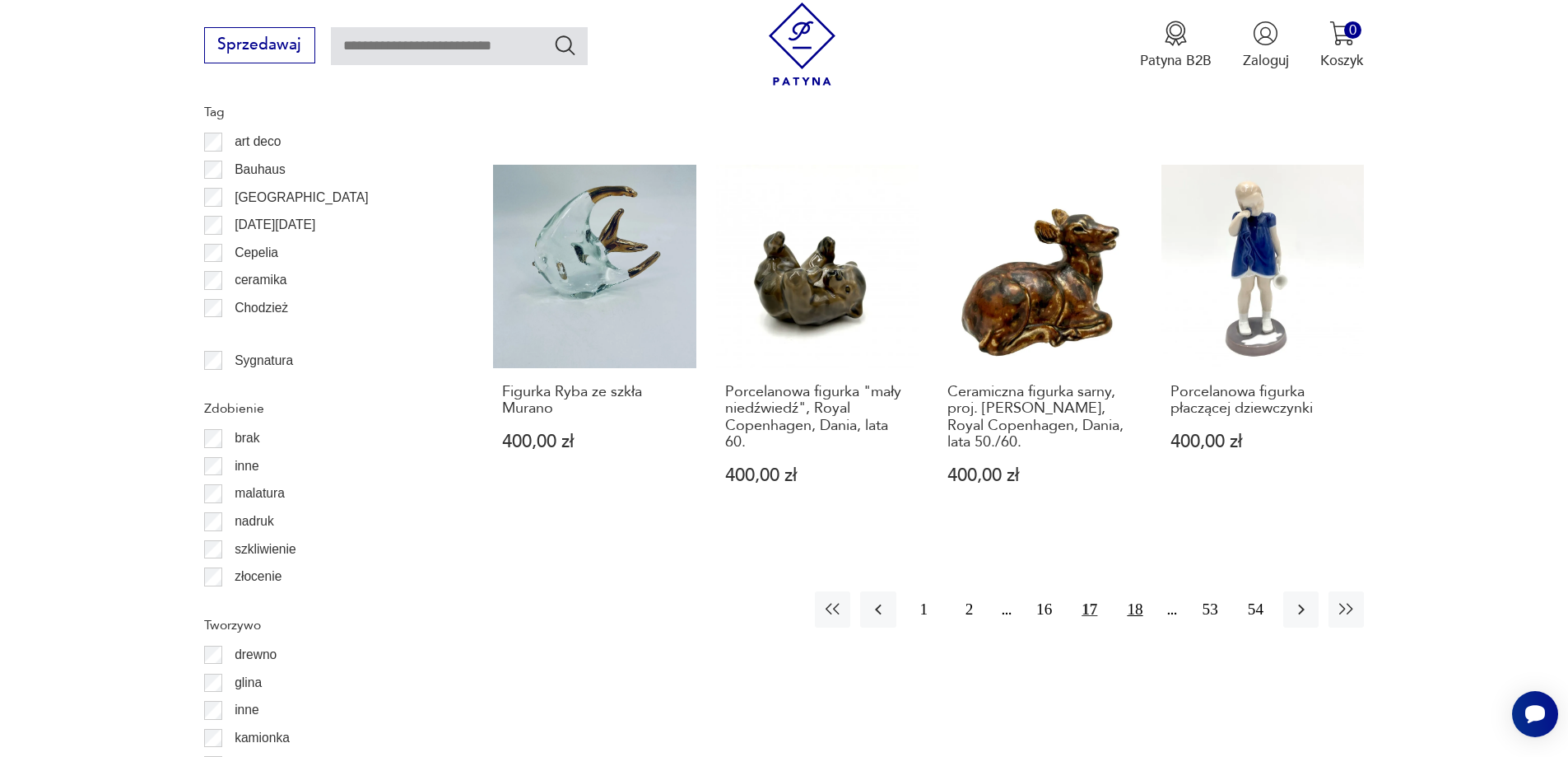
click at [1134, 592] on button "18" at bounding box center [1134, 609] width 35 height 35
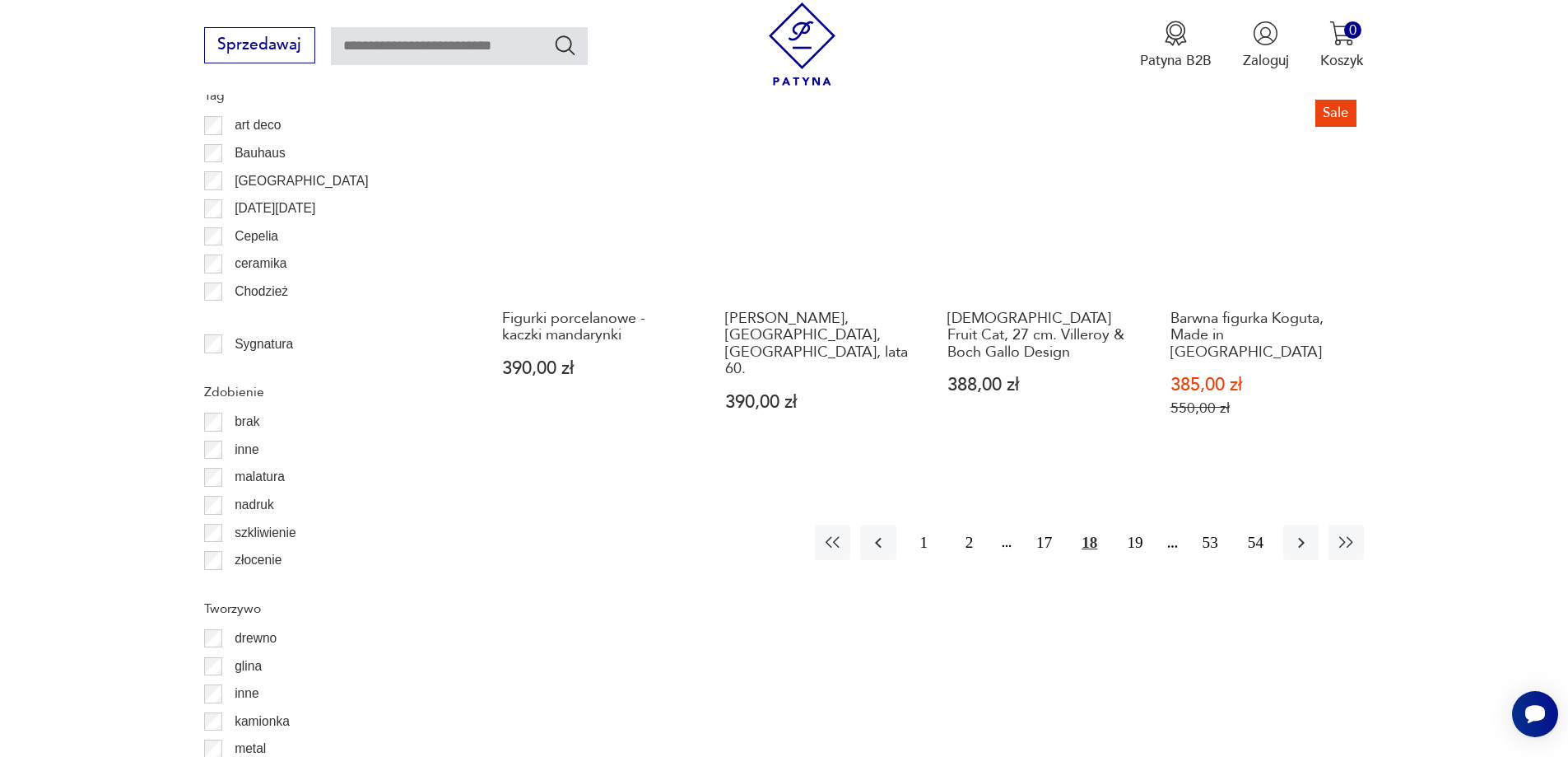
scroll to position [2030, 0]
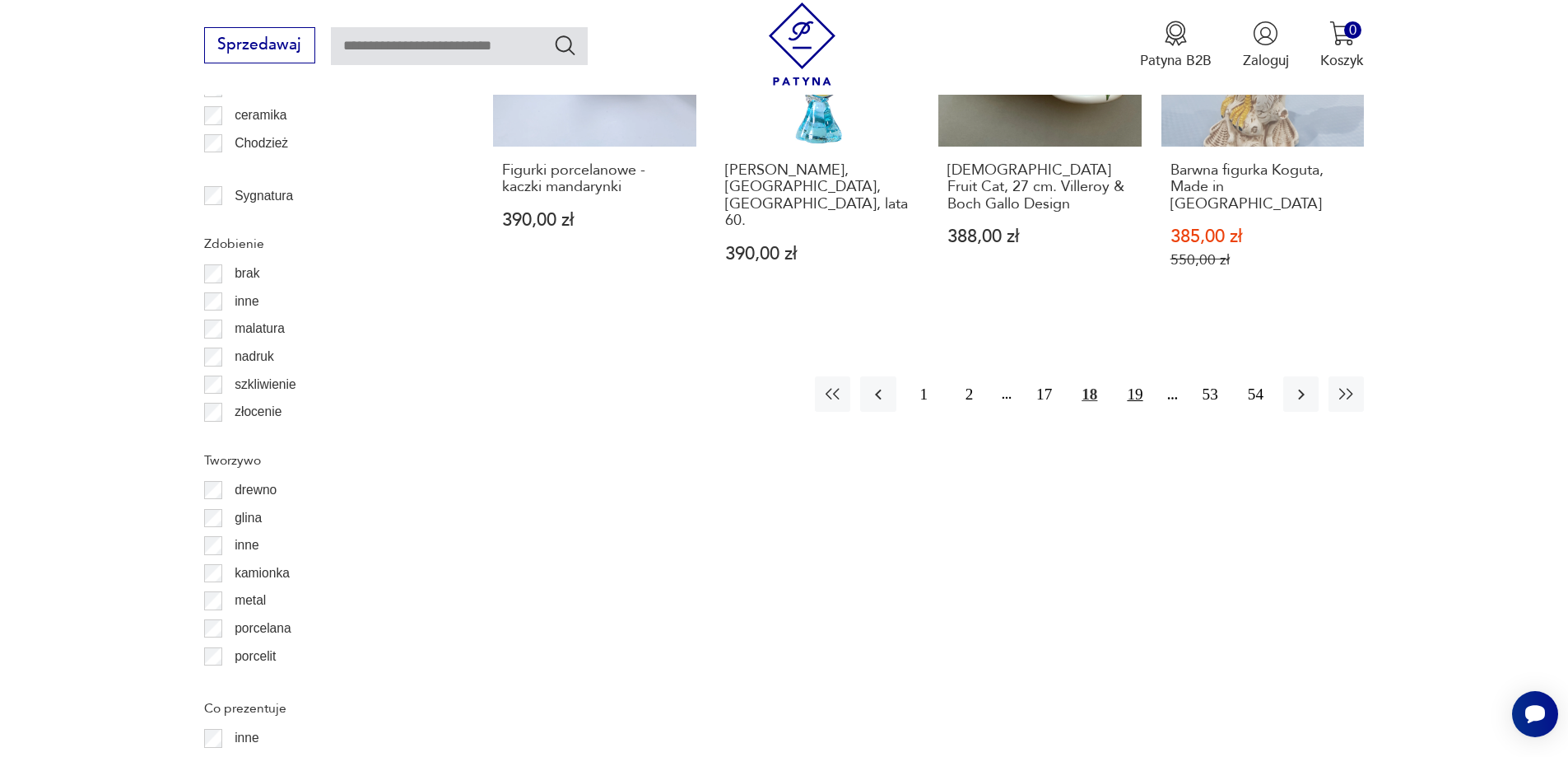
click at [1134, 377] on button "19" at bounding box center [1134, 394] width 35 height 35
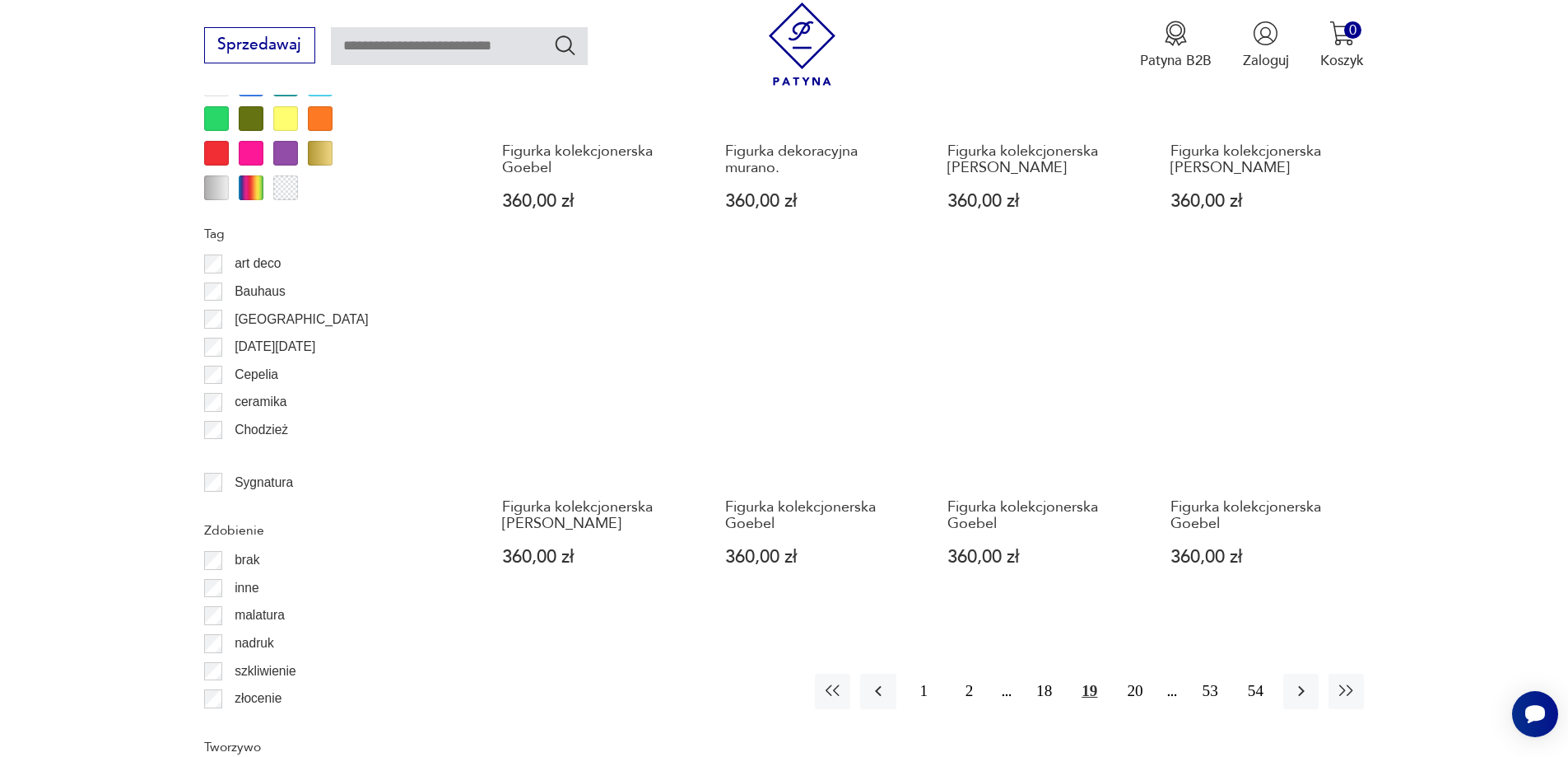
scroll to position [1866, 0]
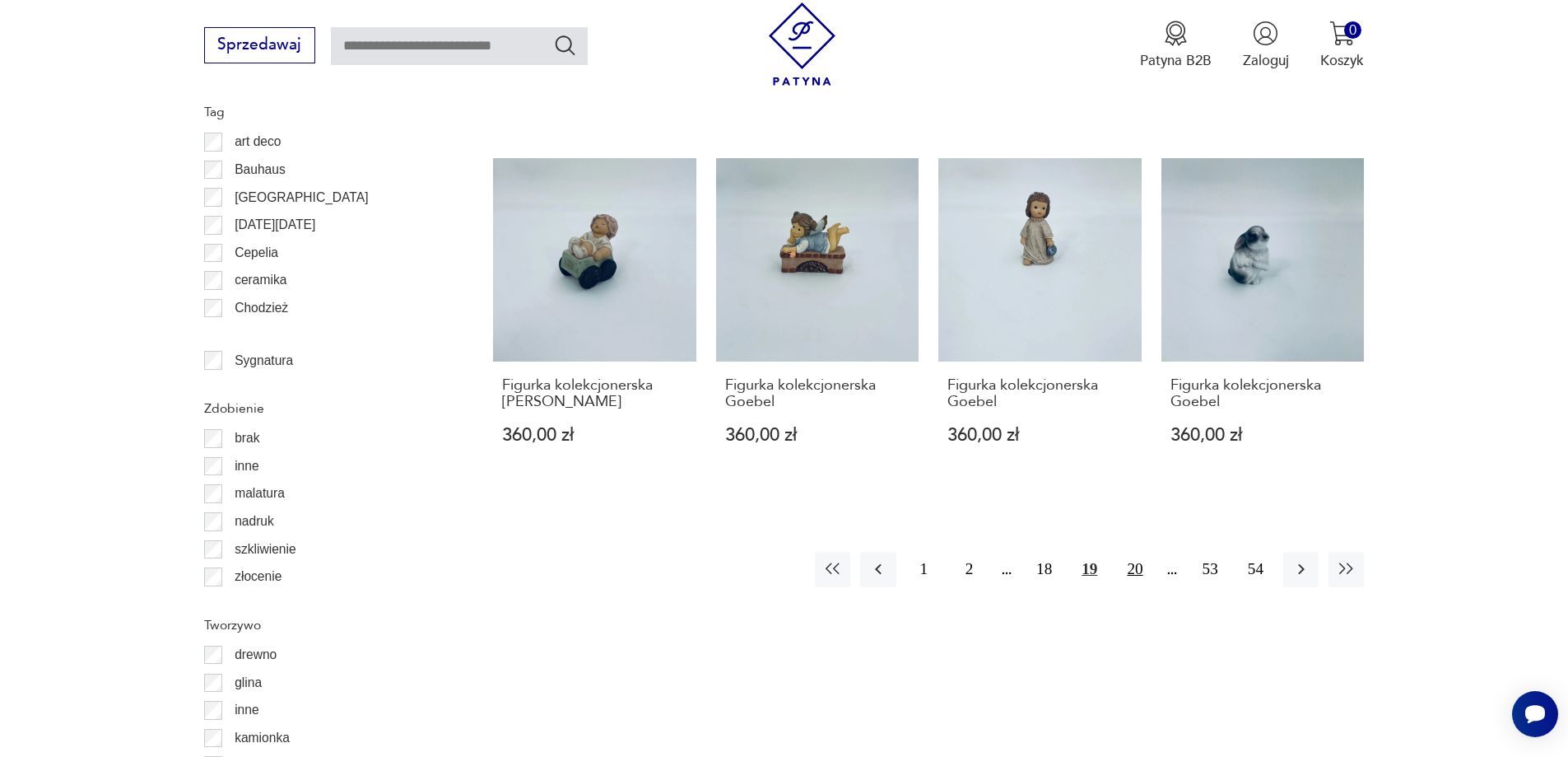
click at [1125, 552] on button "20" at bounding box center [1134, 570] width 35 height 35
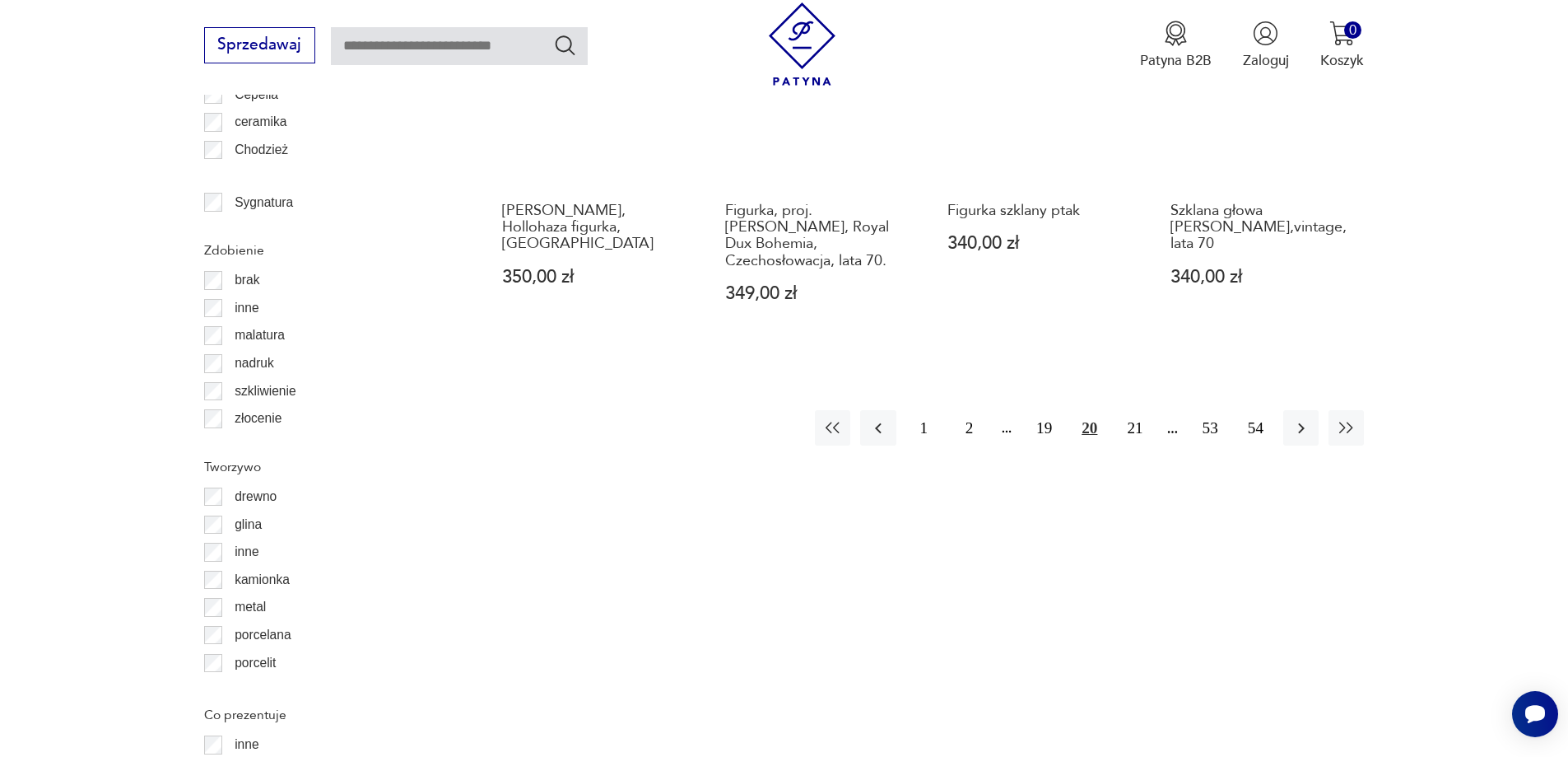
scroll to position [2030, 0]
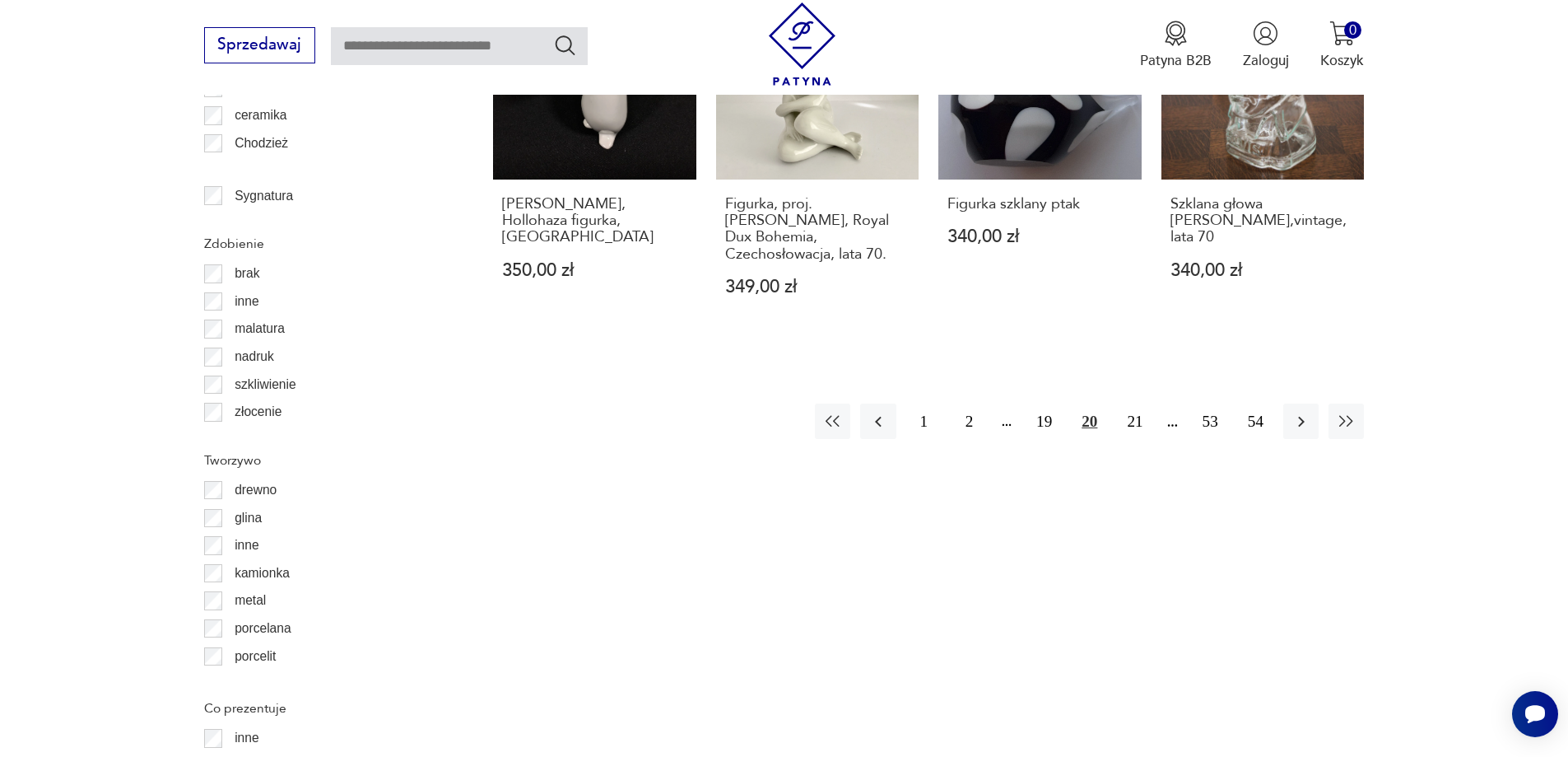
click at [1116, 403] on div "1 2 19 20 21 53 54" at bounding box center [1089, 421] width 549 height 35
click at [1129, 403] on button "21" at bounding box center [1134, 421] width 35 height 35
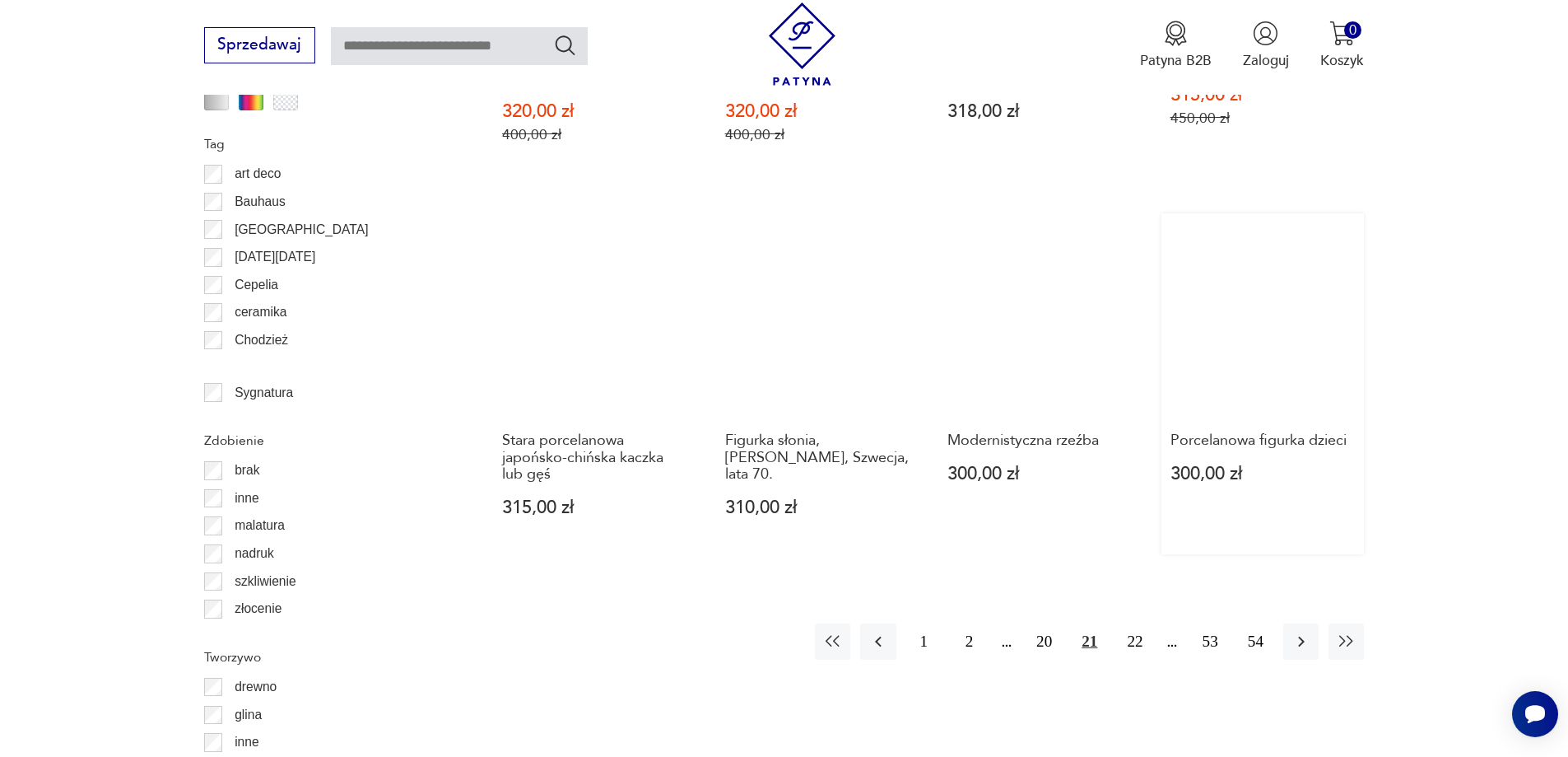
scroll to position [1866, 0]
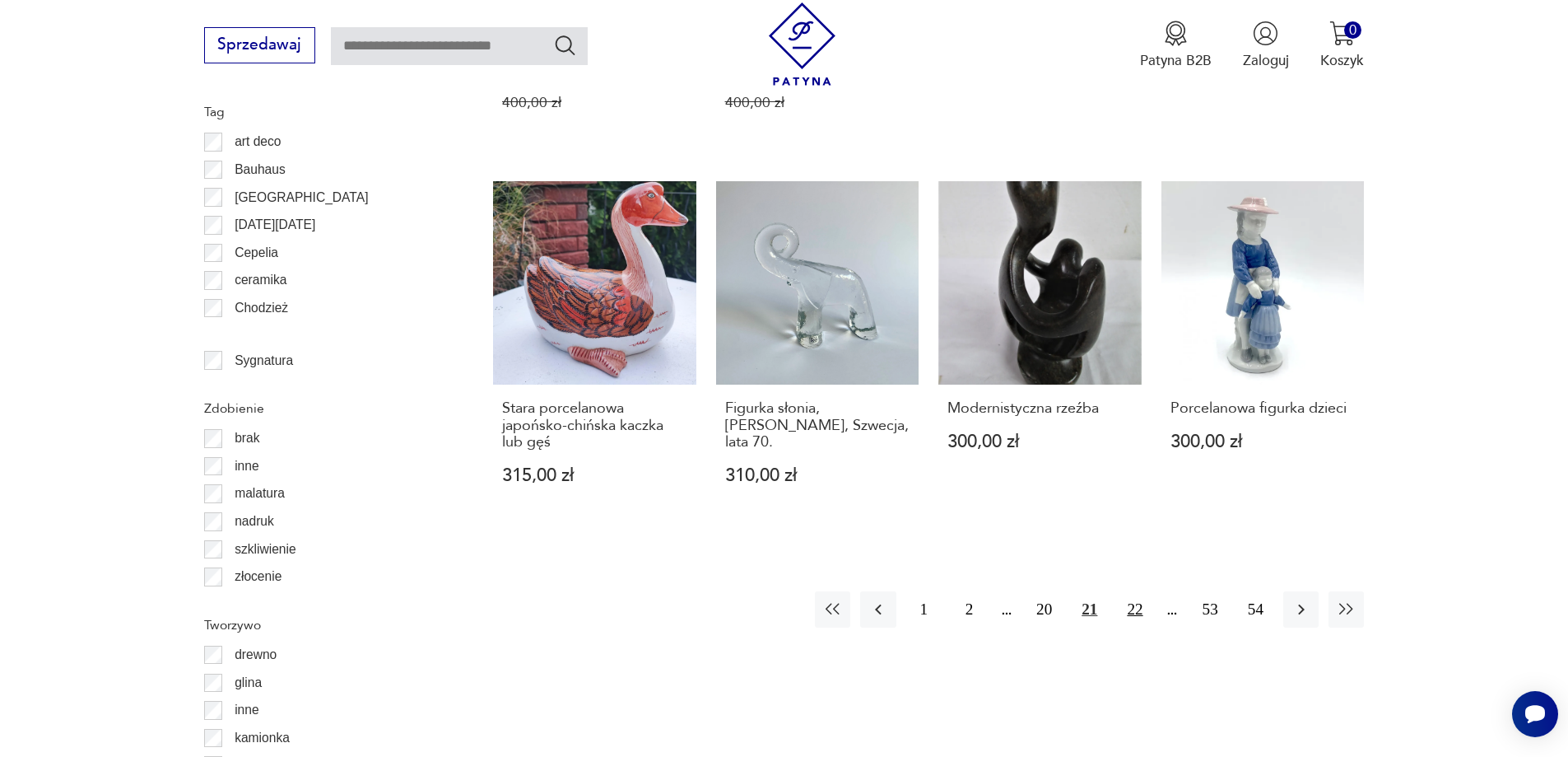
click at [1129, 592] on button "22" at bounding box center [1134, 609] width 35 height 35
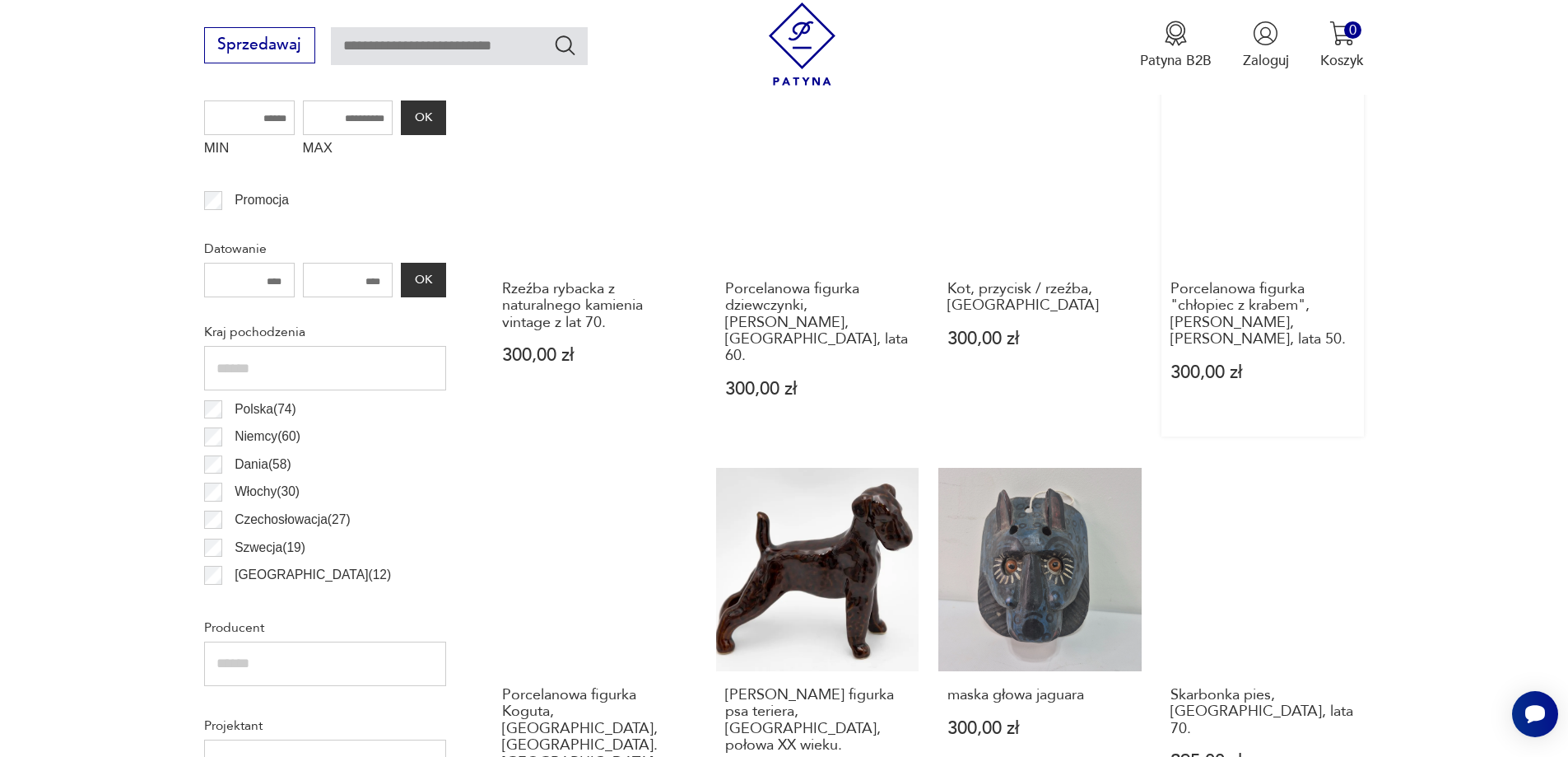
scroll to position [795, 0]
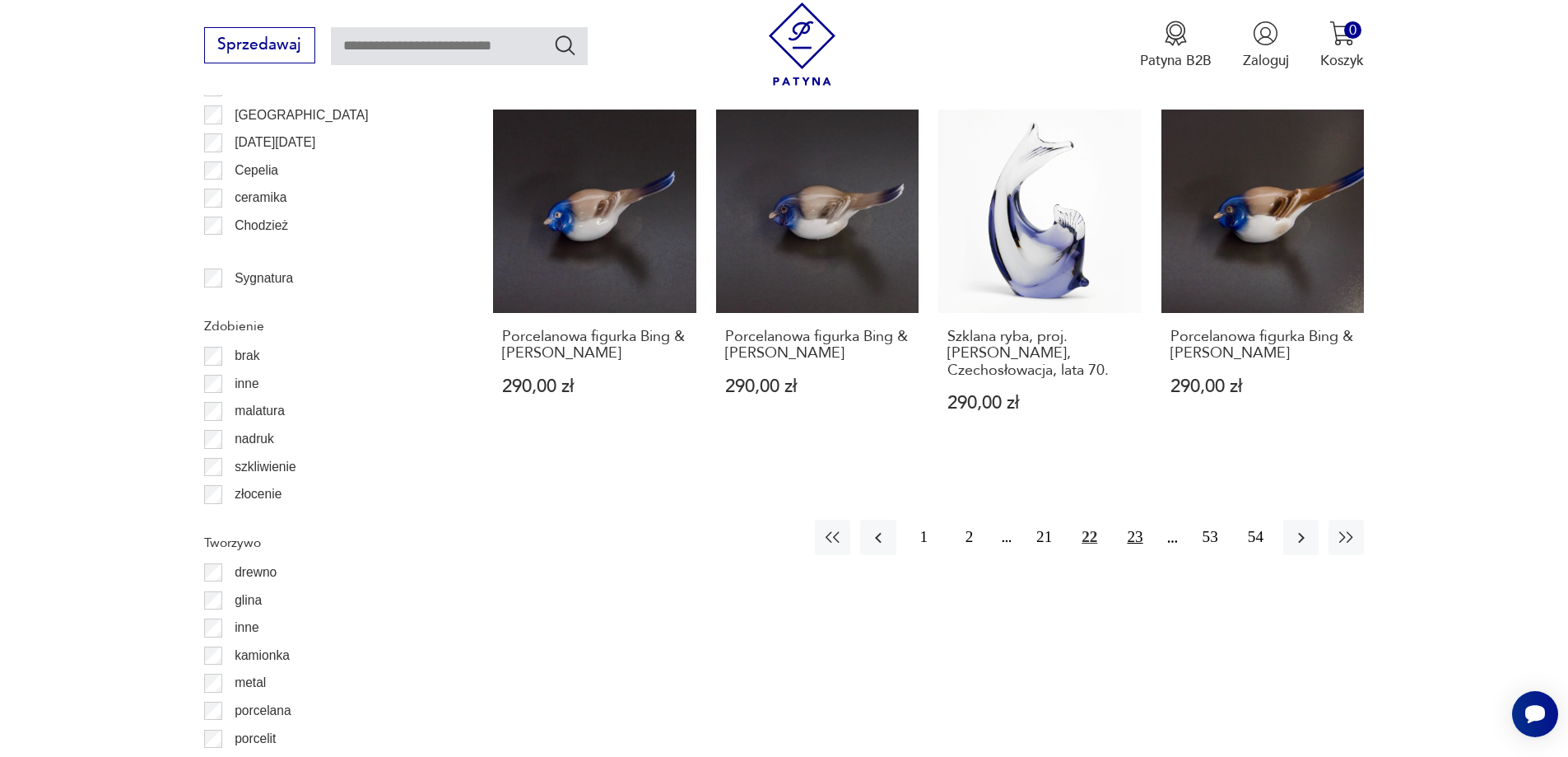
click at [1136, 520] on button "23" at bounding box center [1134, 538] width 35 height 35
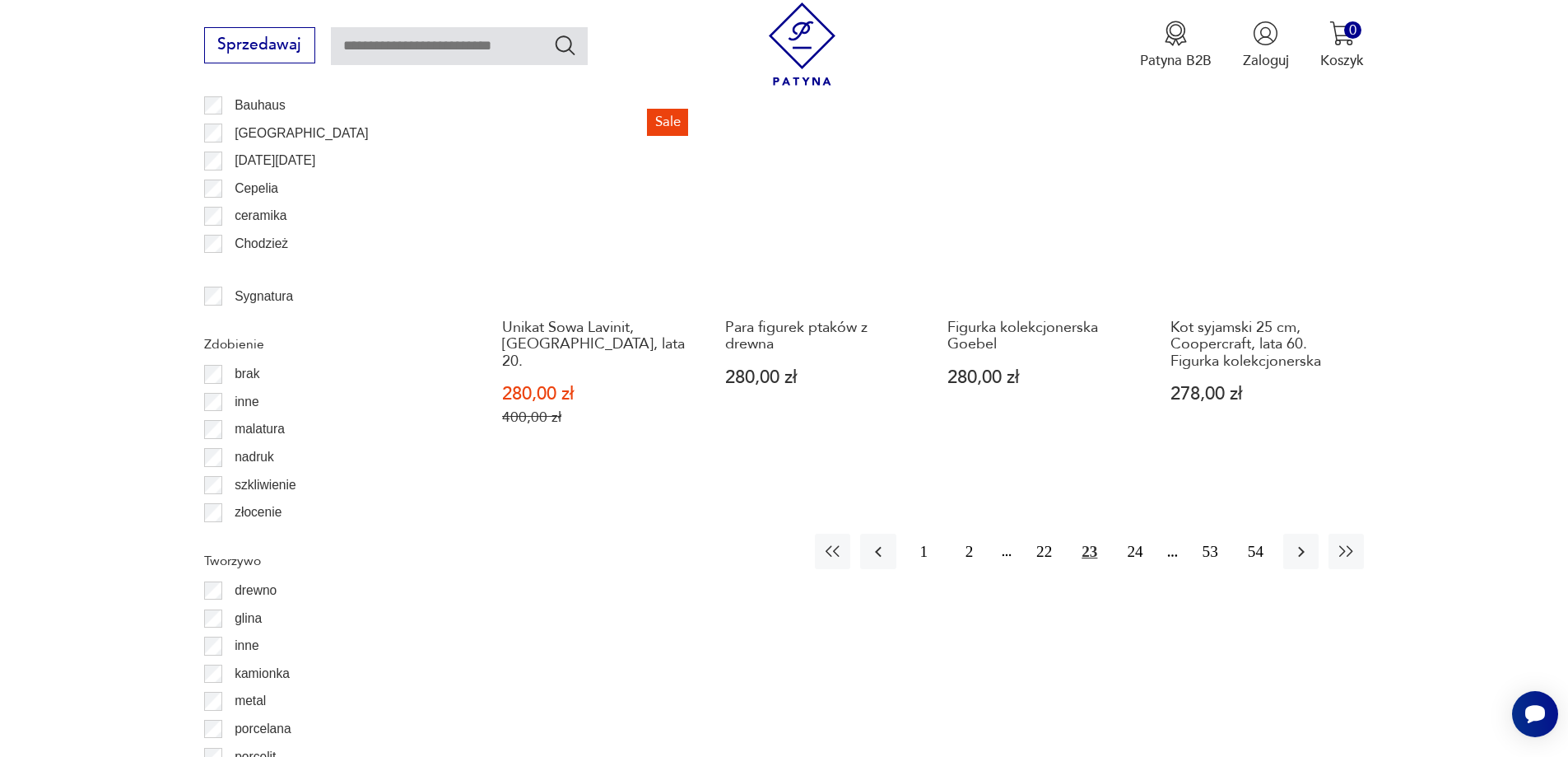
scroll to position [1948, 0]
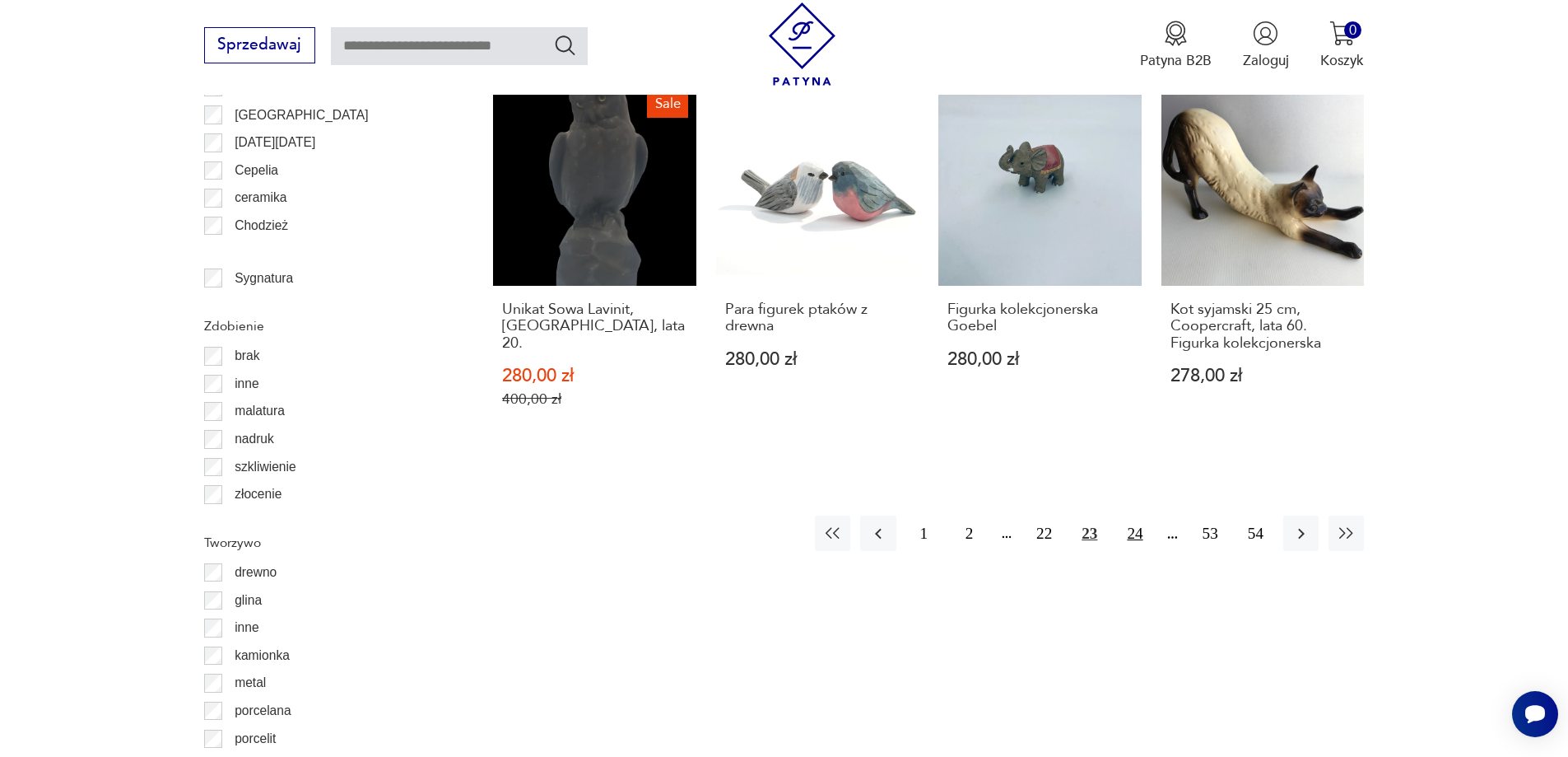
click at [1135, 516] on button "24" at bounding box center [1134, 533] width 35 height 35
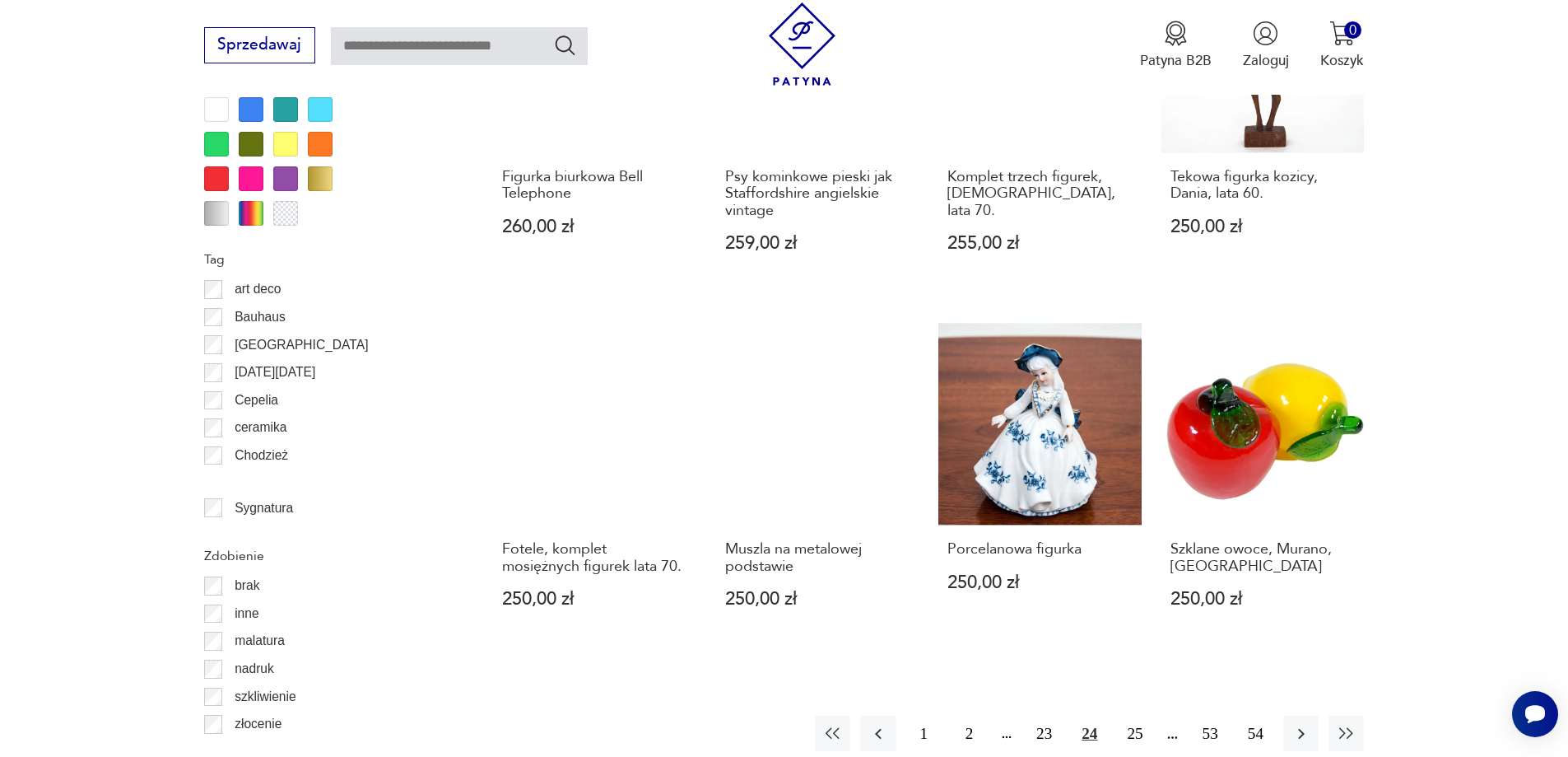
scroll to position [1784, 0]
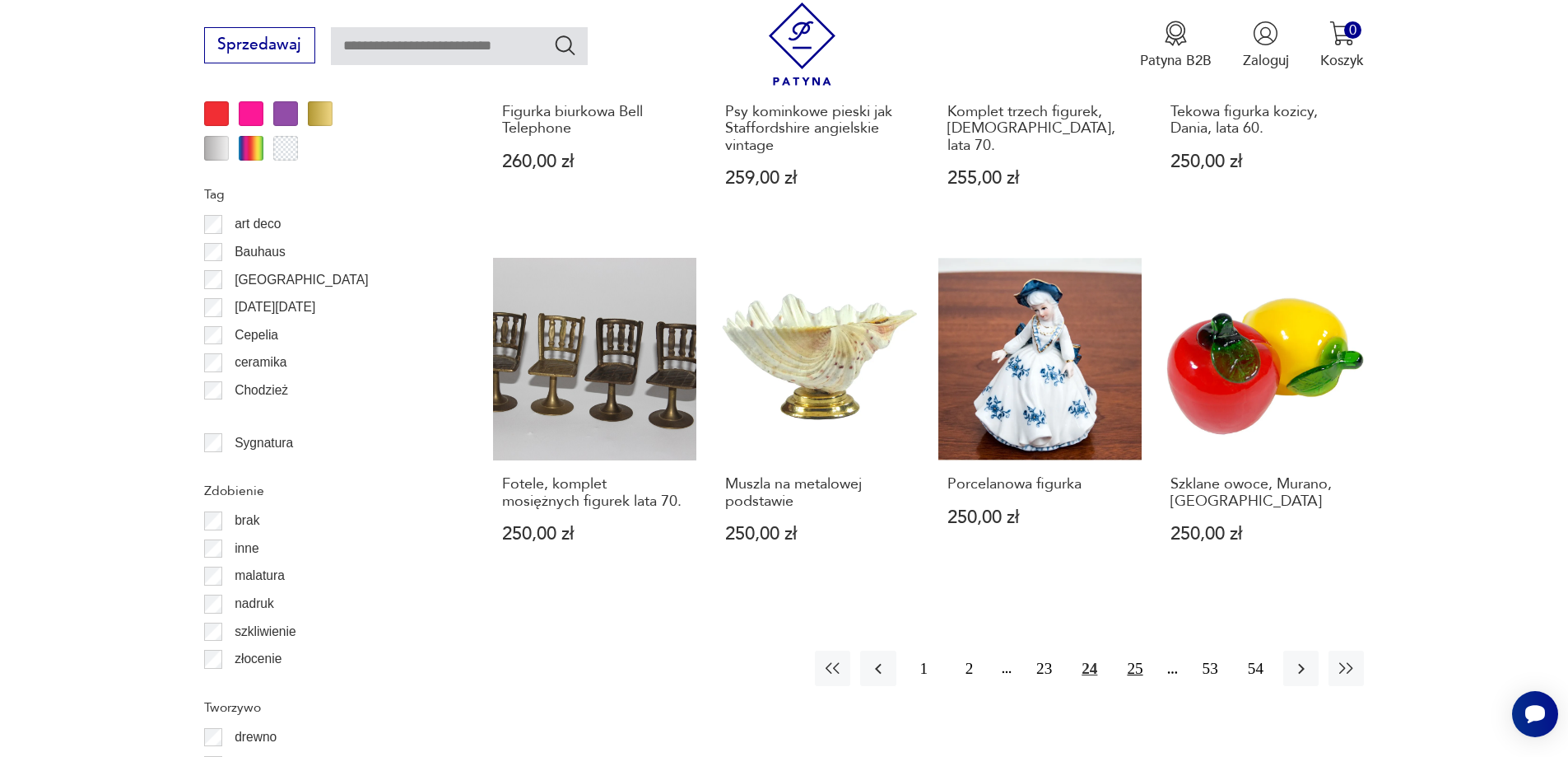
click at [1136, 651] on button "25" at bounding box center [1134, 669] width 35 height 35
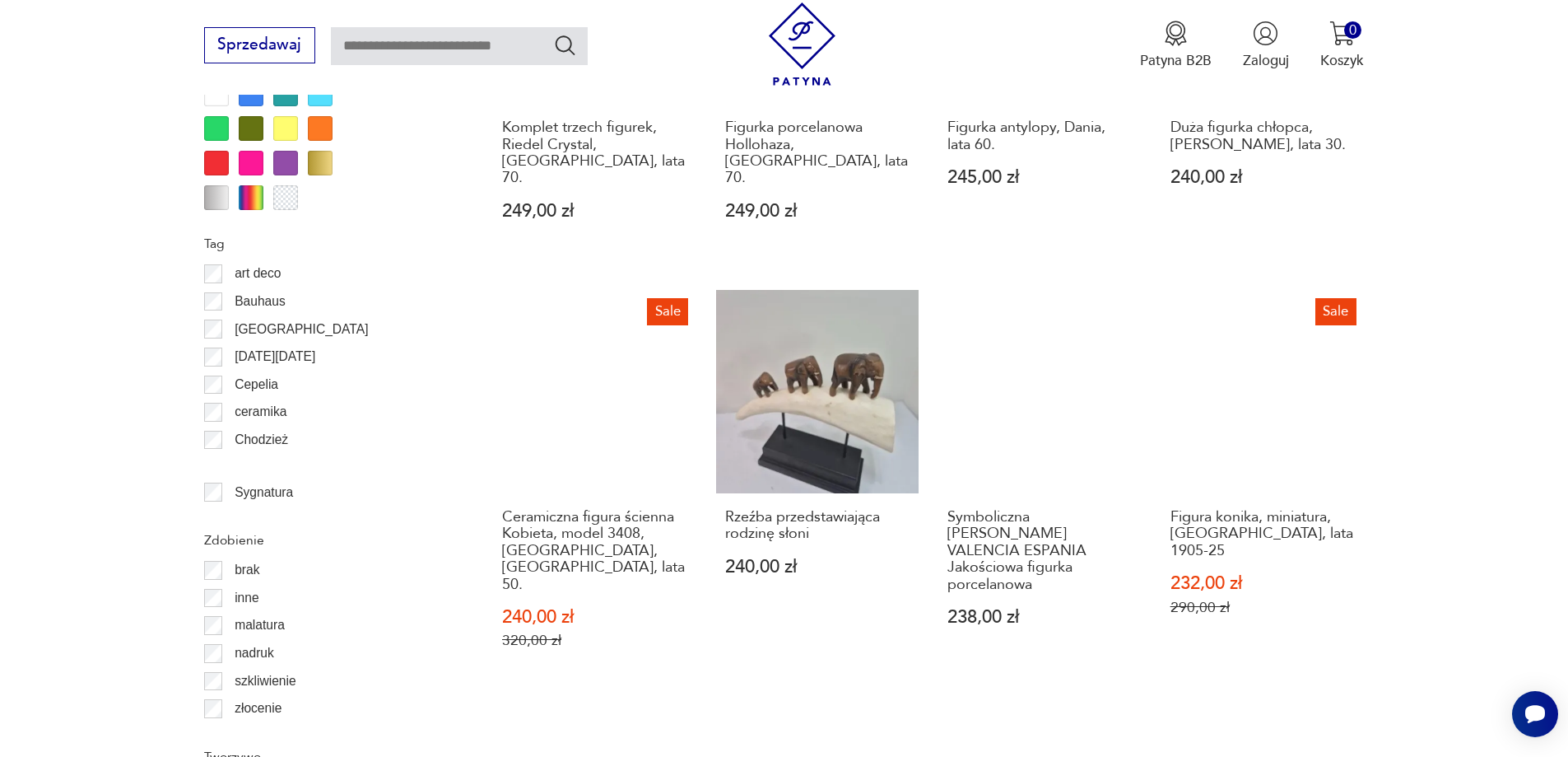
scroll to position [1866, 0]
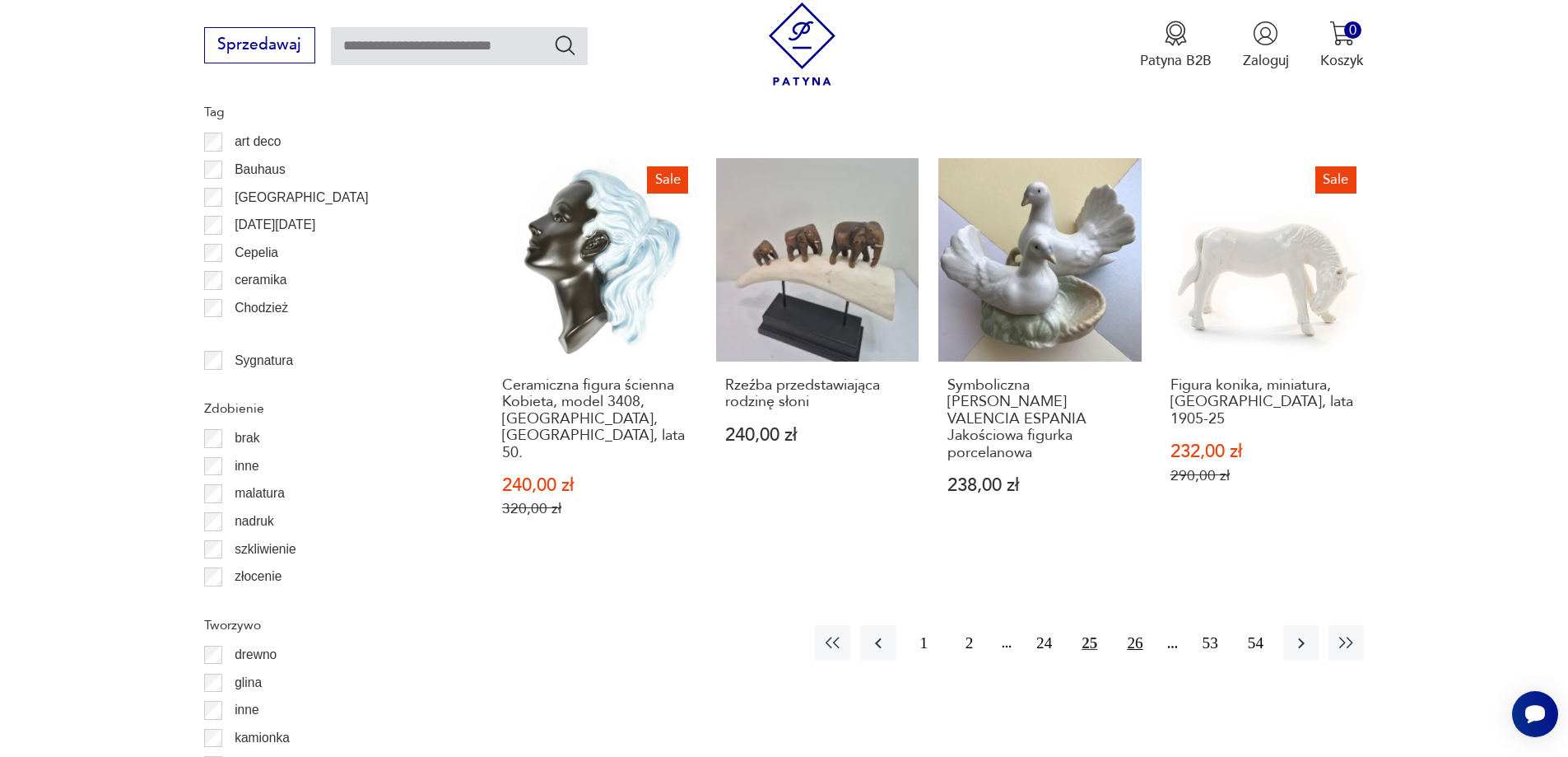
click at [1135, 625] on button "26" at bounding box center [1134, 643] width 35 height 35
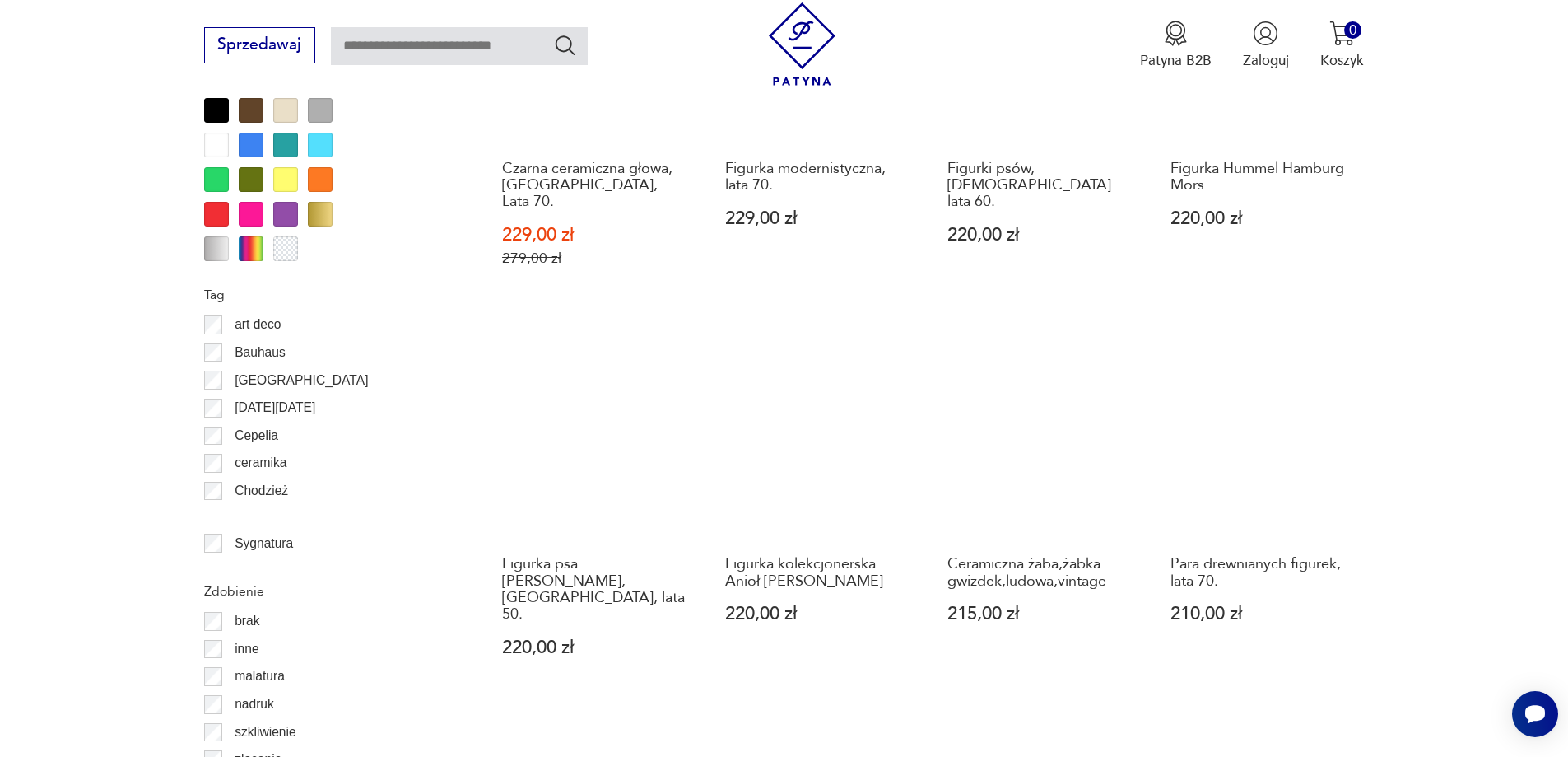
scroll to position [1701, 0]
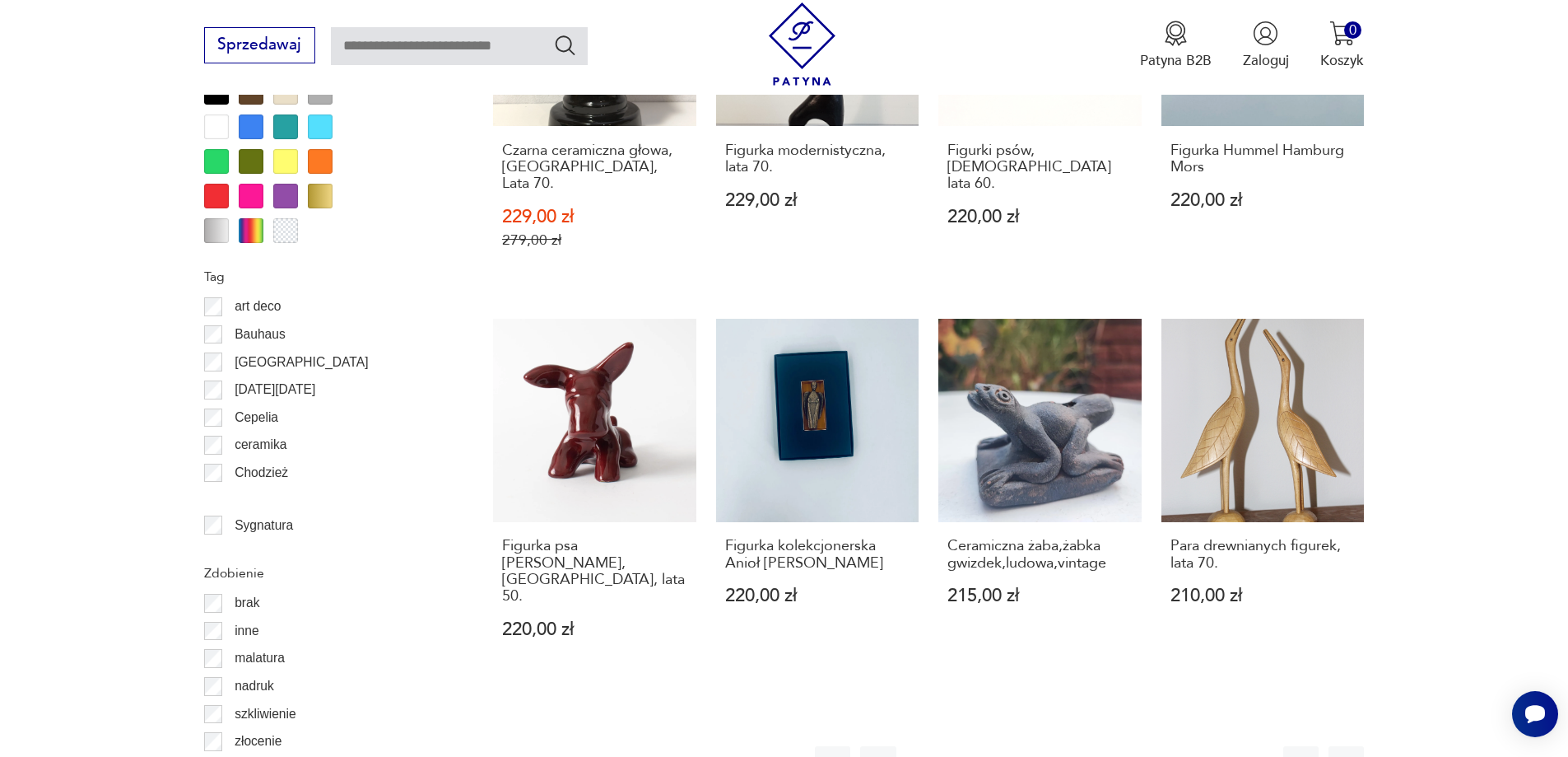
click at [1144, 746] on button "27" at bounding box center [1134, 764] width 35 height 35
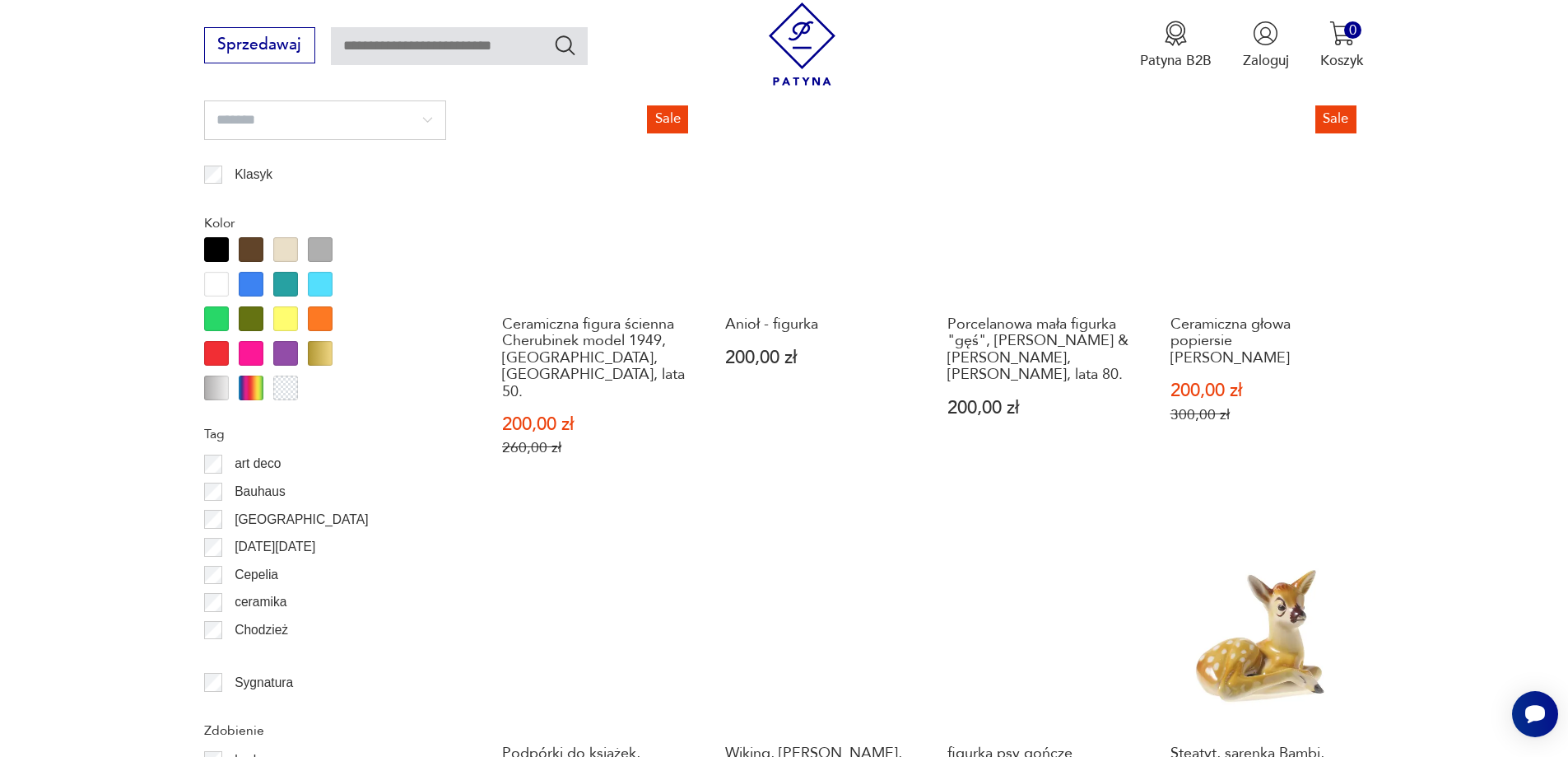
scroll to position [1784, 0]
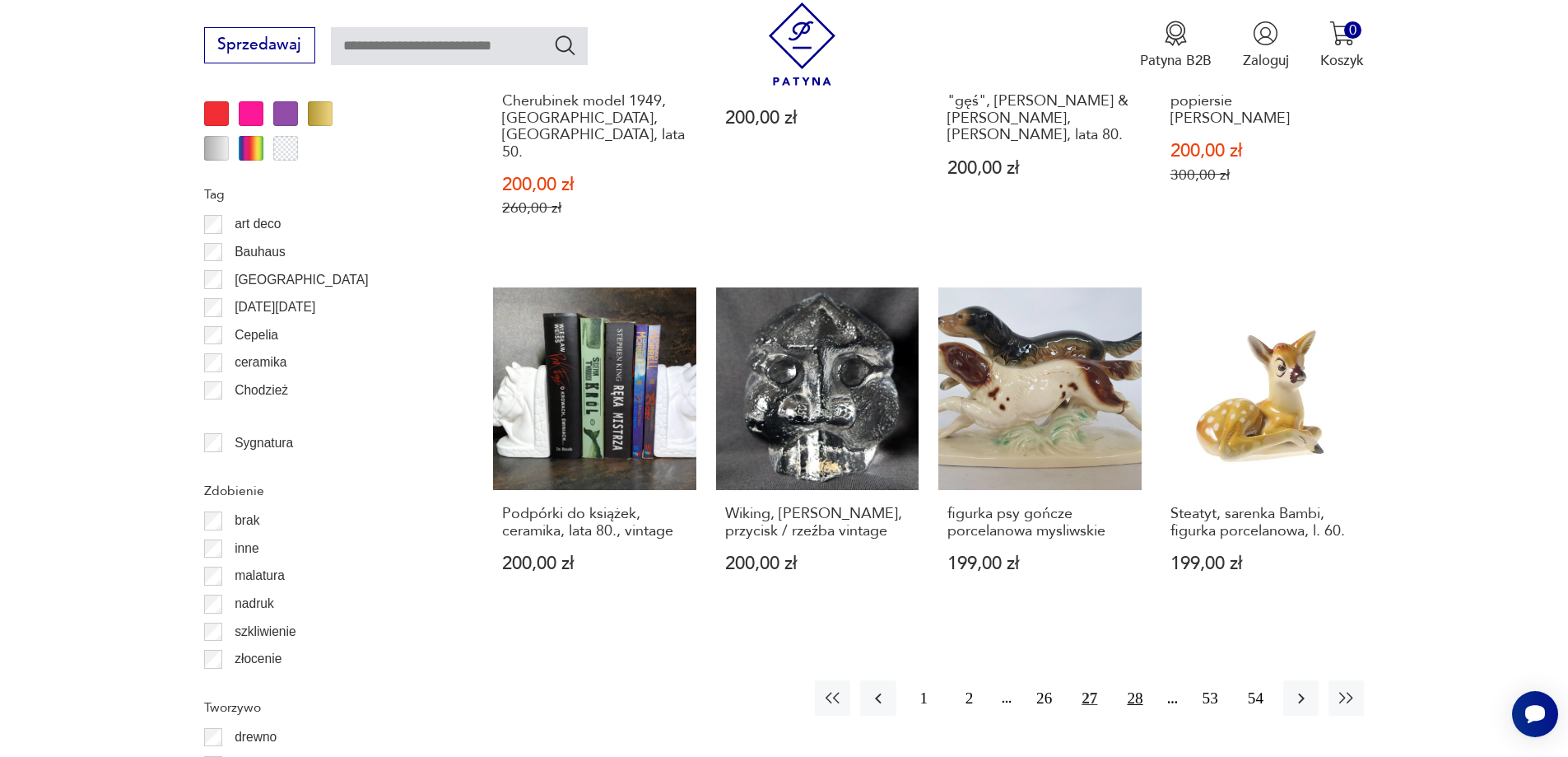
click at [1136, 680] on button "28" at bounding box center [1134, 698] width 35 height 35
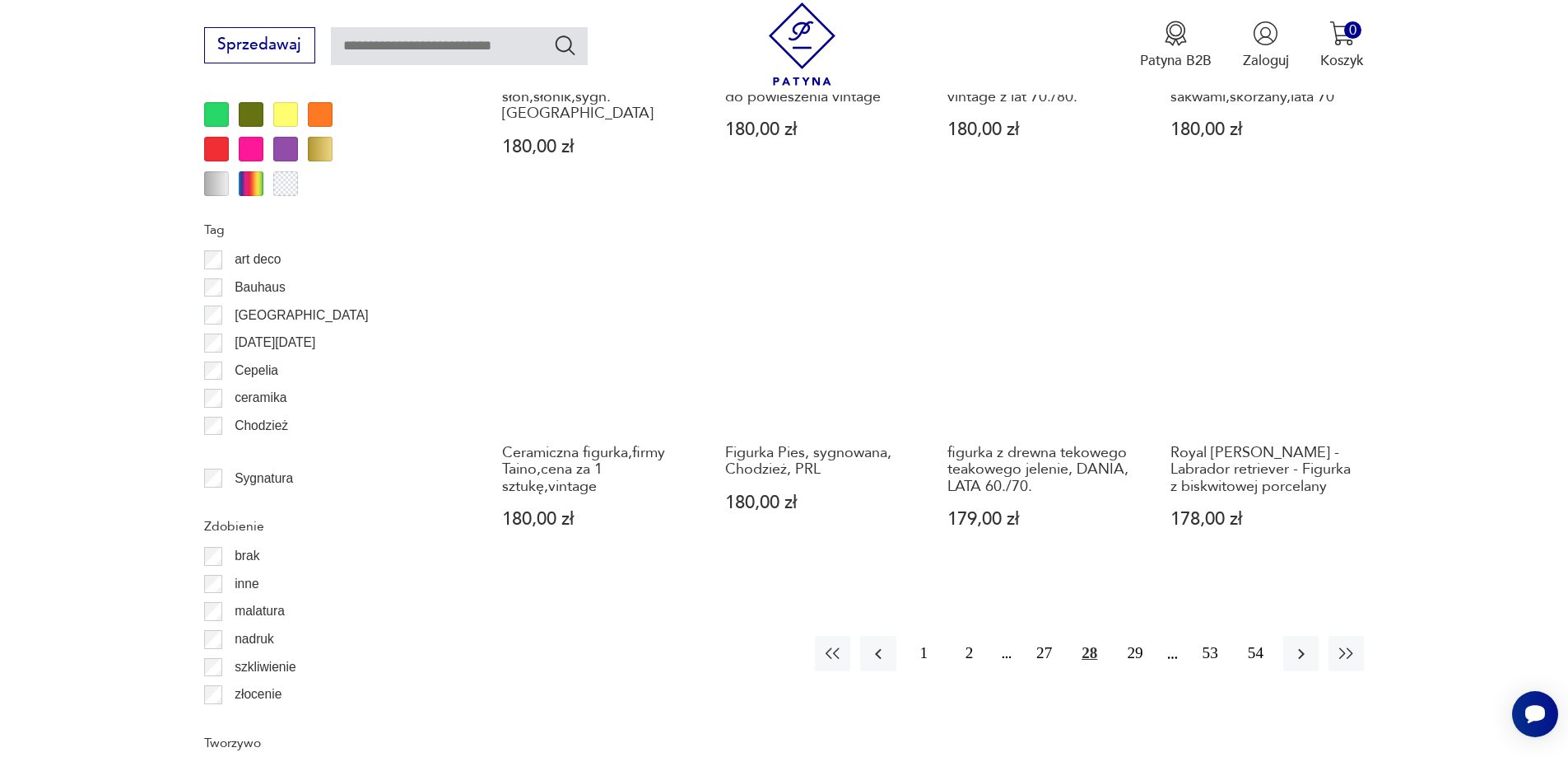
scroll to position [1784, 0]
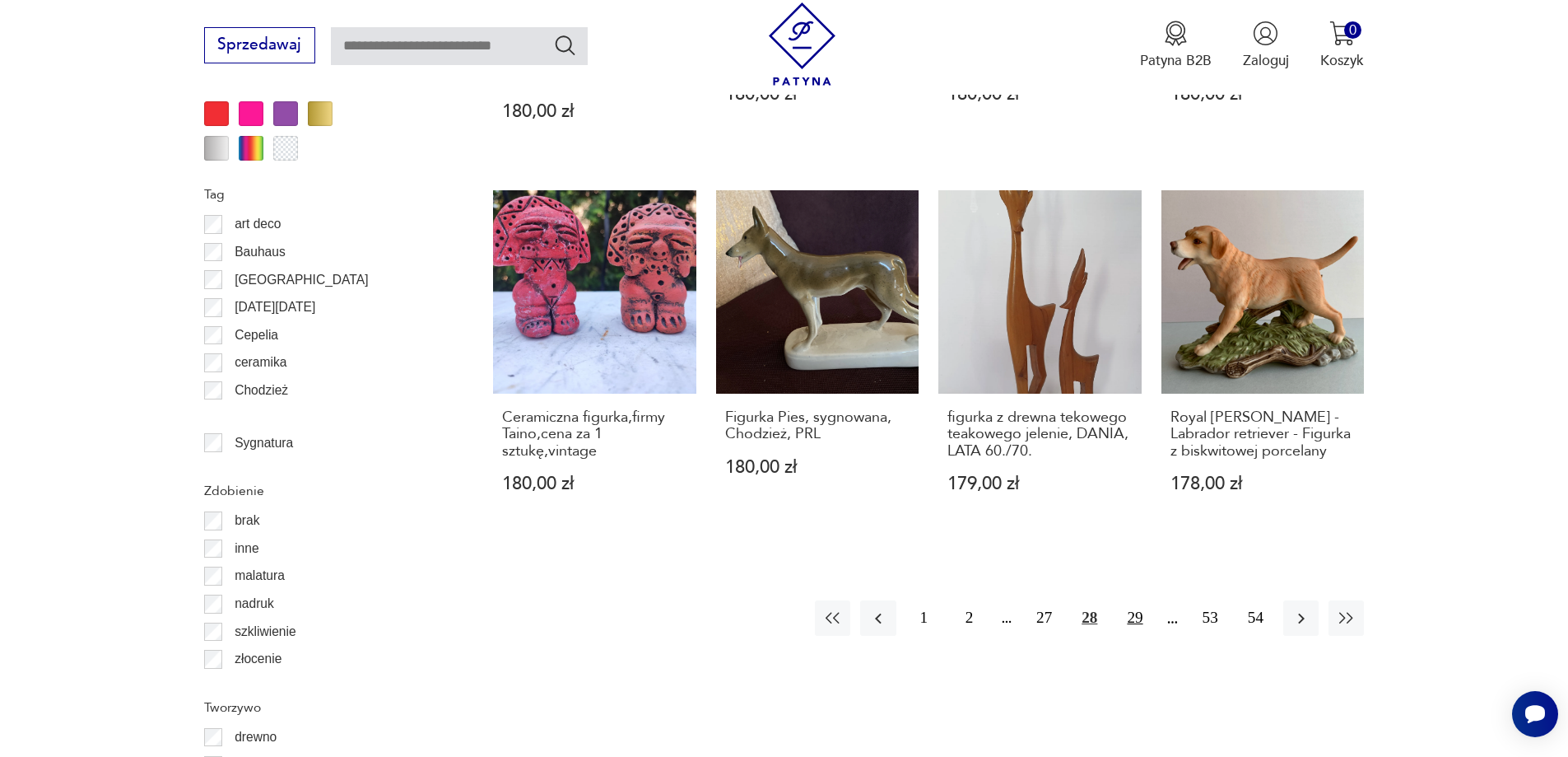
click at [1136, 601] on button "29" at bounding box center [1134, 618] width 35 height 35
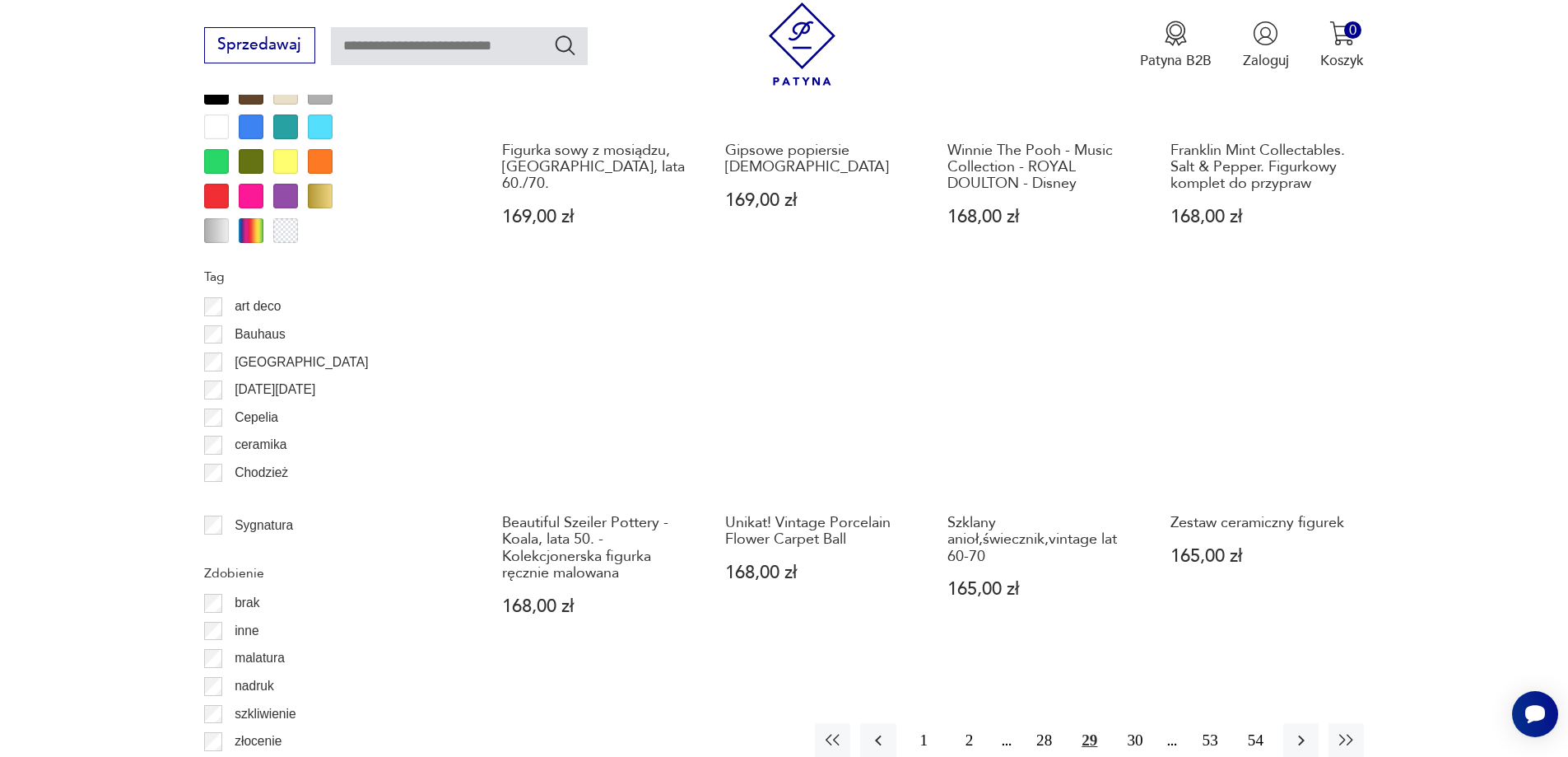
scroll to position [1784, 0]
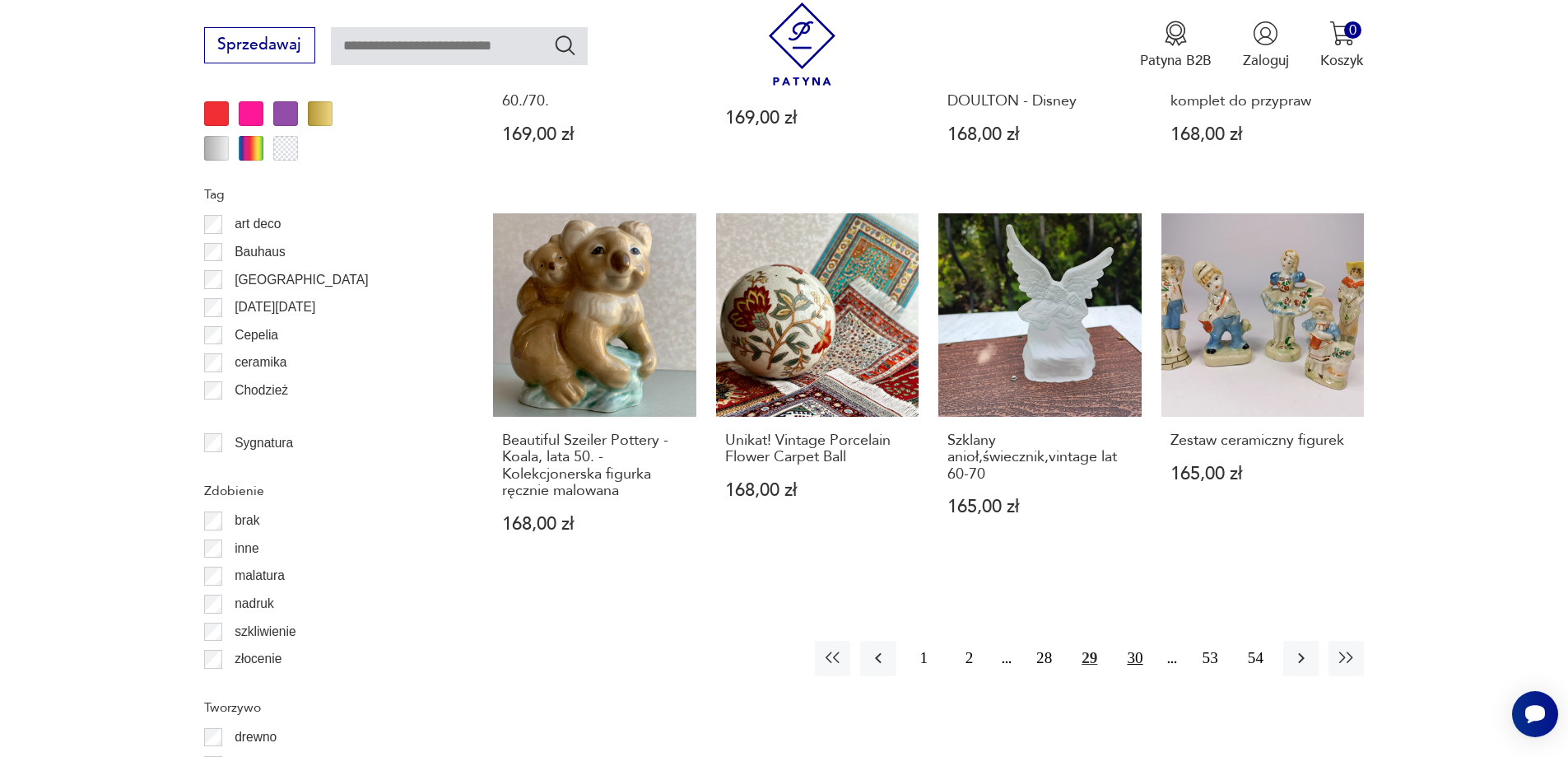
click at [1125, 654] on button "30" at bounding box center [1134, 658] width 35 height 35
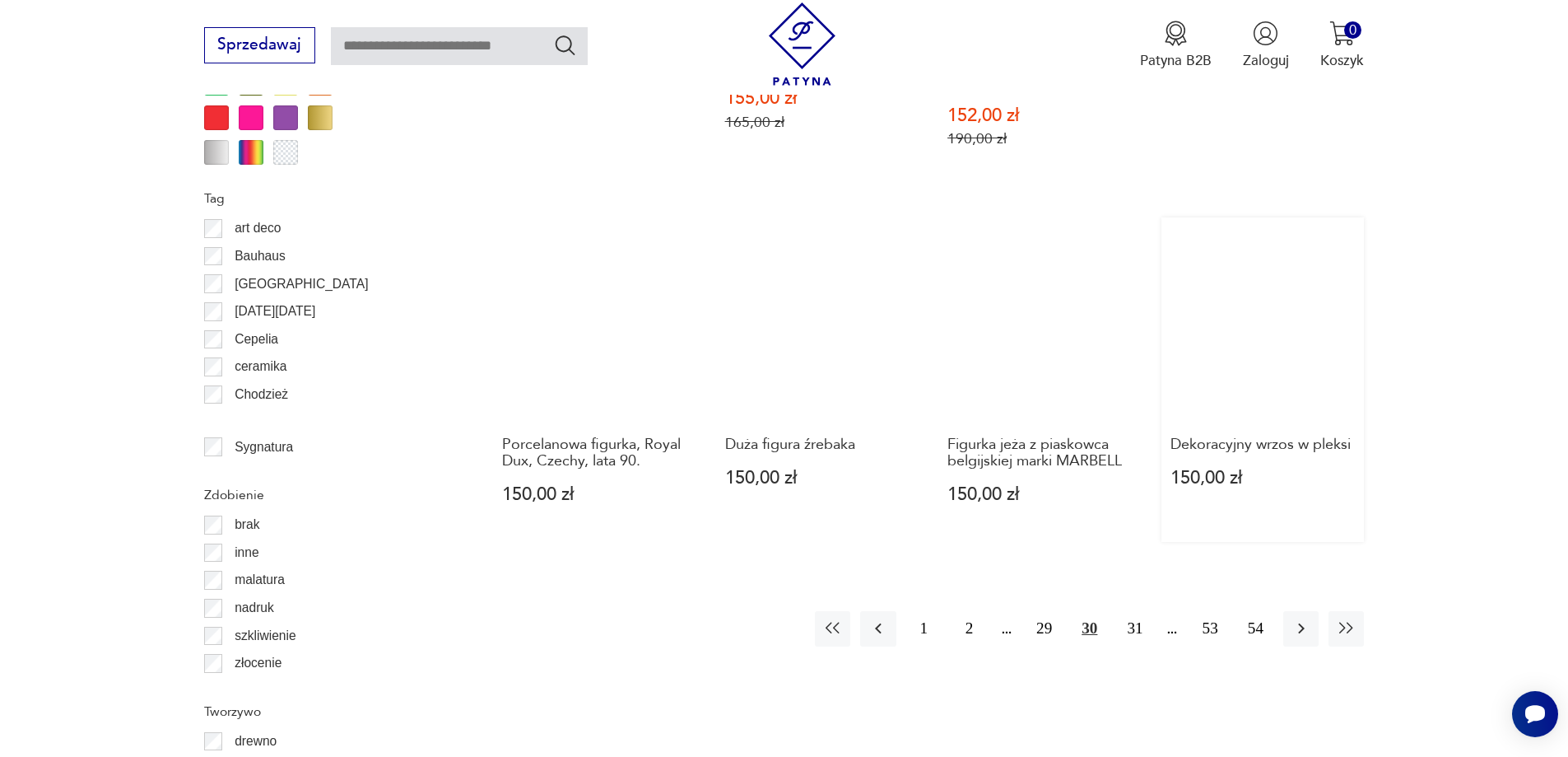
scroll to position [1784, 0]
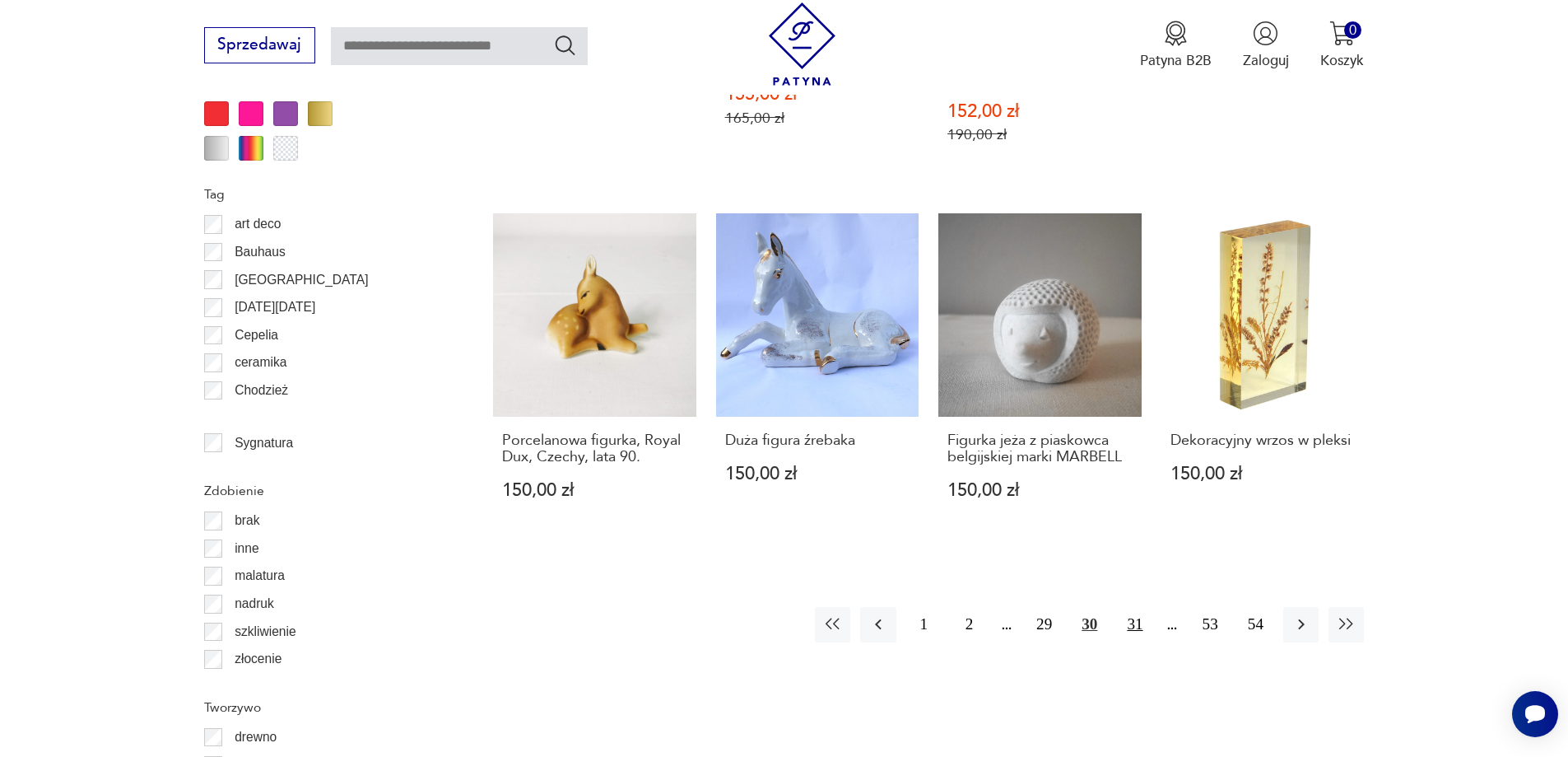
click at [1138, 634] on button "31" at bounding box center [1134, 624] width 35 height 35
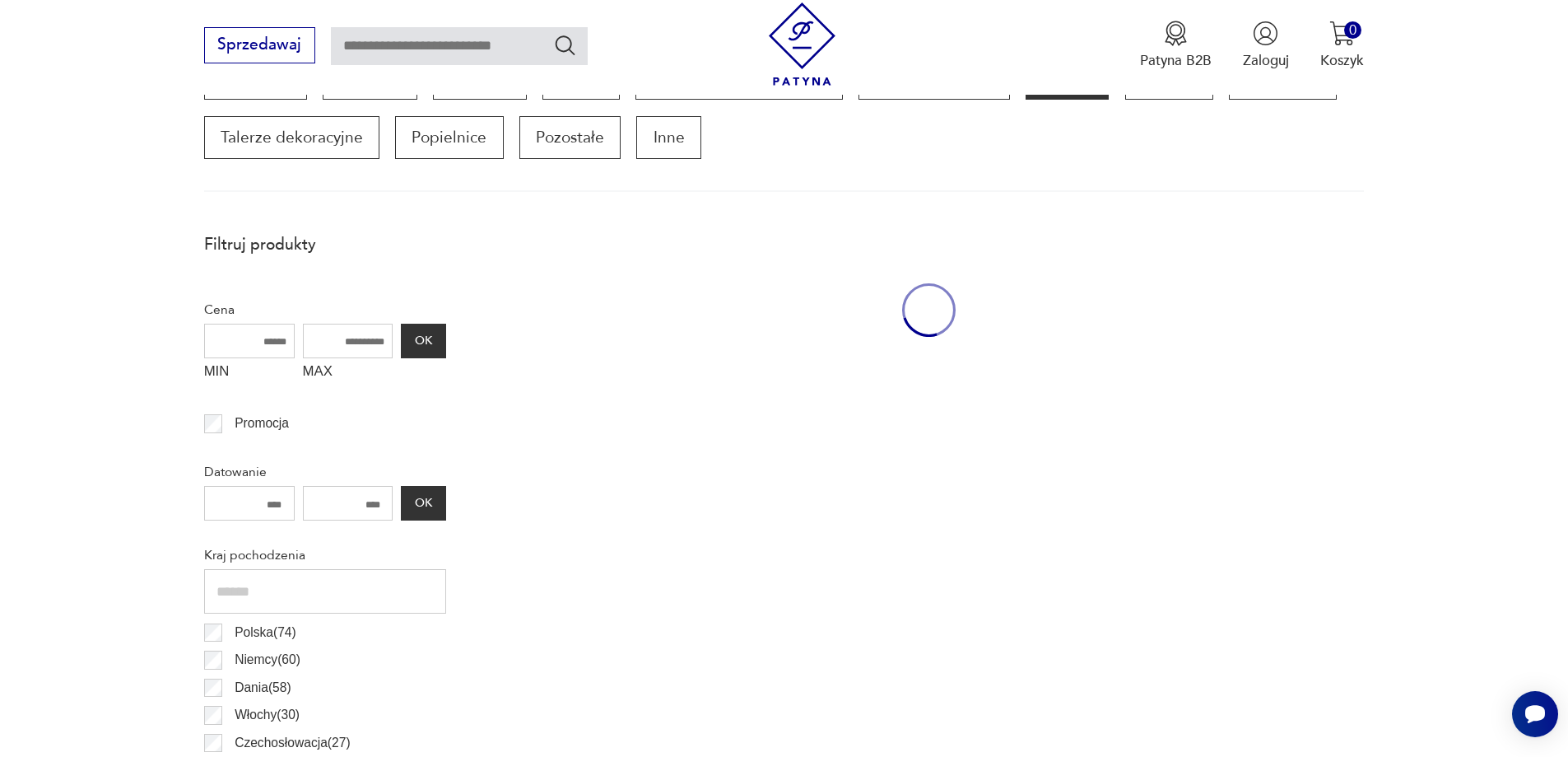
scroll to position [548, 0]
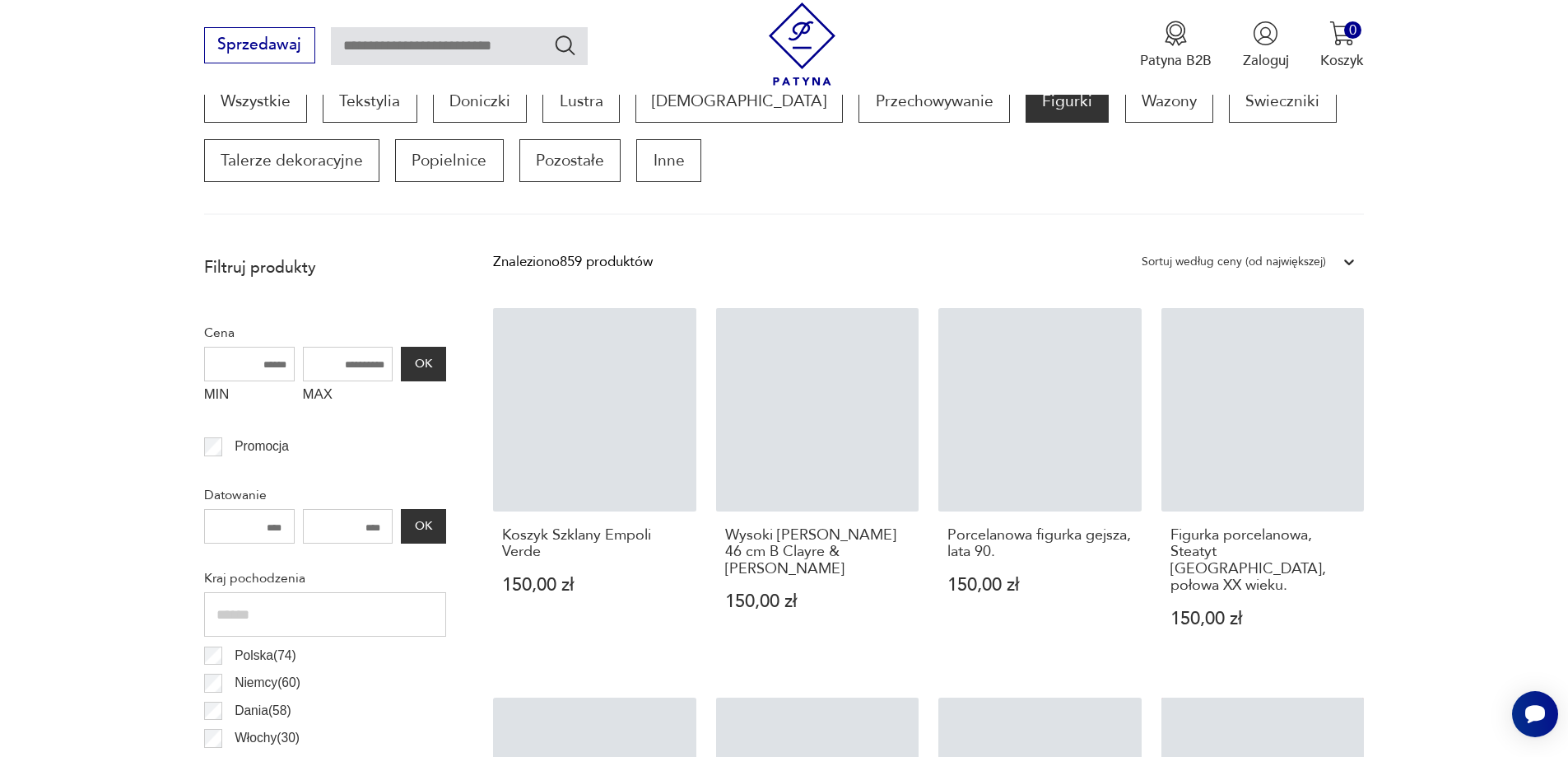
drag, startPoint x: 1138, startPoint y: 633, endPoint x: 1503, endPoint y: 187, distance: 576.3
click at [1503, 187] on section "Wszystkie Tekstylia Doniczki Lustra Bibeloty Przechowywanie Figurki Wazony Świe…" at bounding box center [784, 147] width 1568 height 135
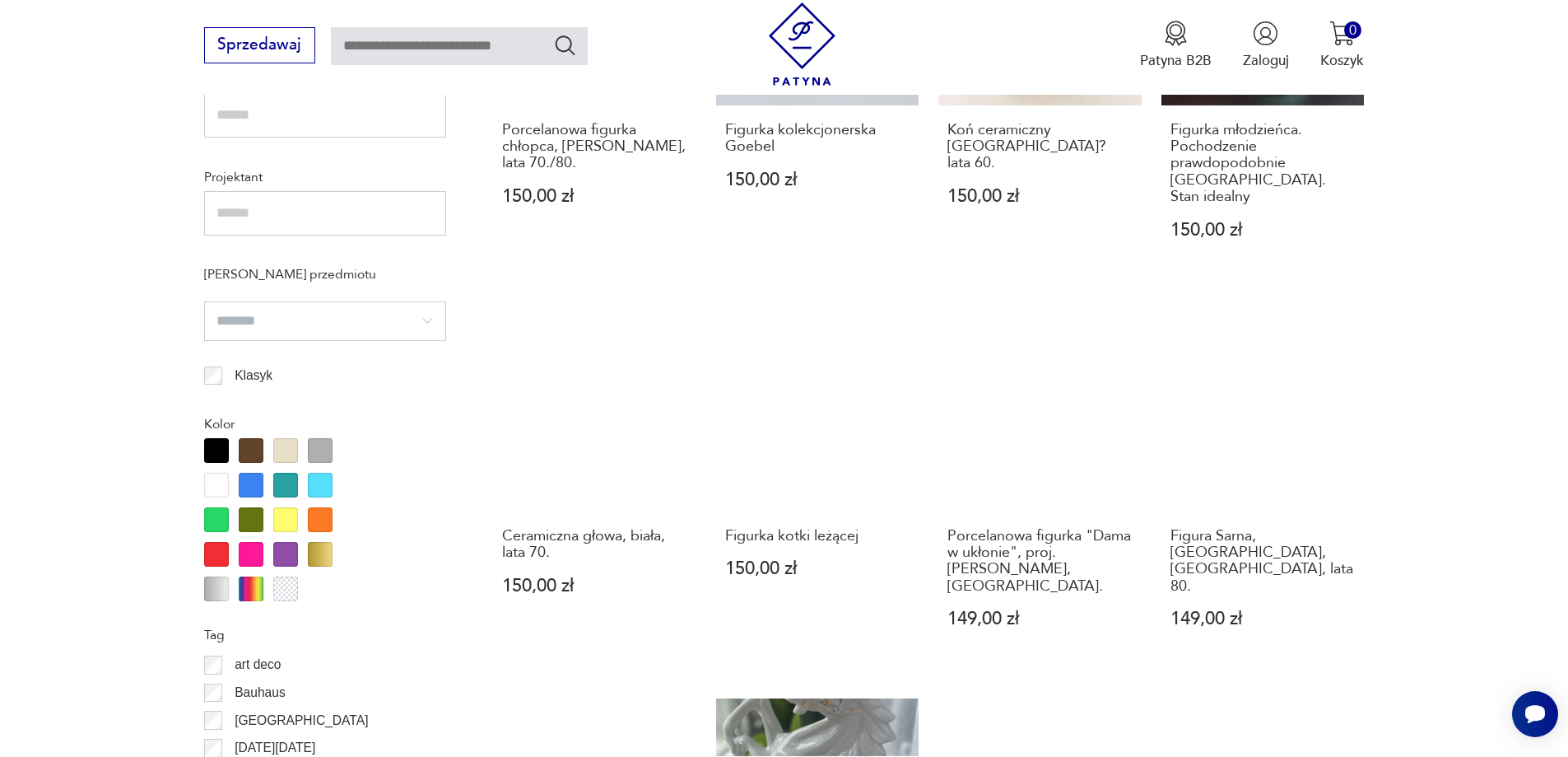
scroll to position [1372, 0]
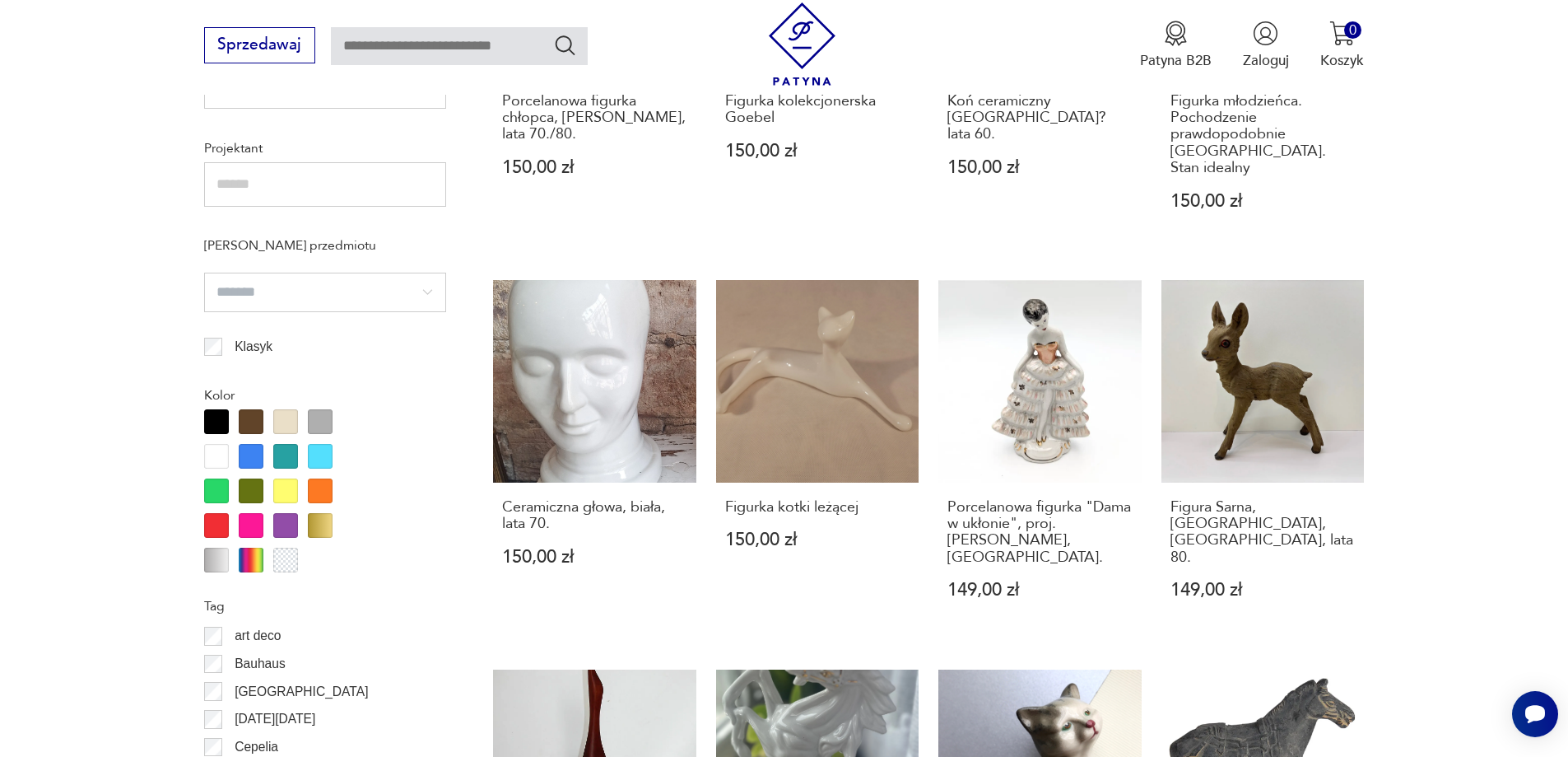
drag, startPoint x: 1457, startPoint y: 218, endPoint x: 1468, endPoint y: 167, distance: 52.2
click at [1468, 167] on section "Filtruj produkty Cena MIN MAX OK Promocja Datowanie OK Kraj pochodzenia Polska …" at bounding box center [784, 534] width 1568 height 2222
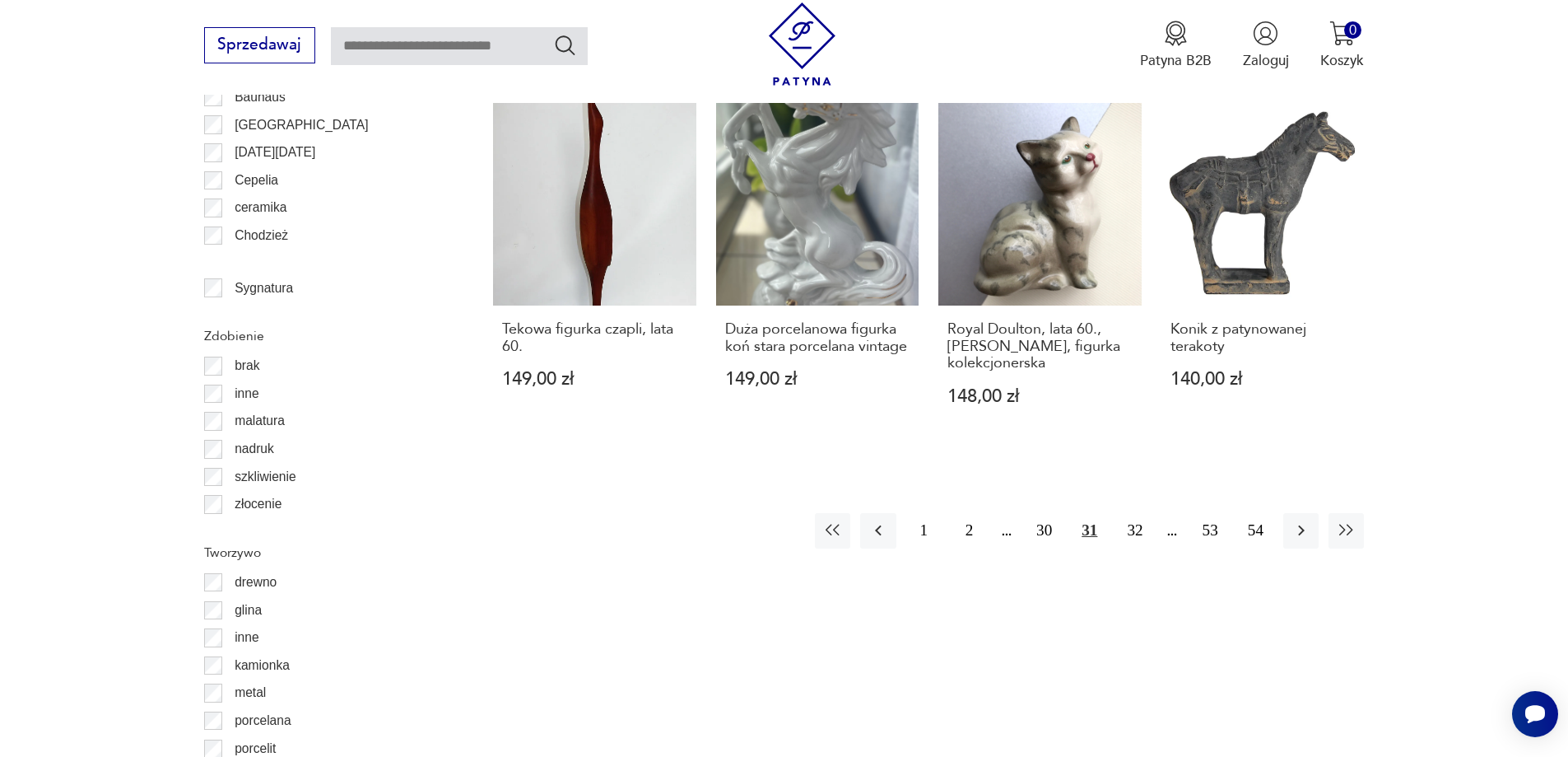
scroll to position [1948, 0]
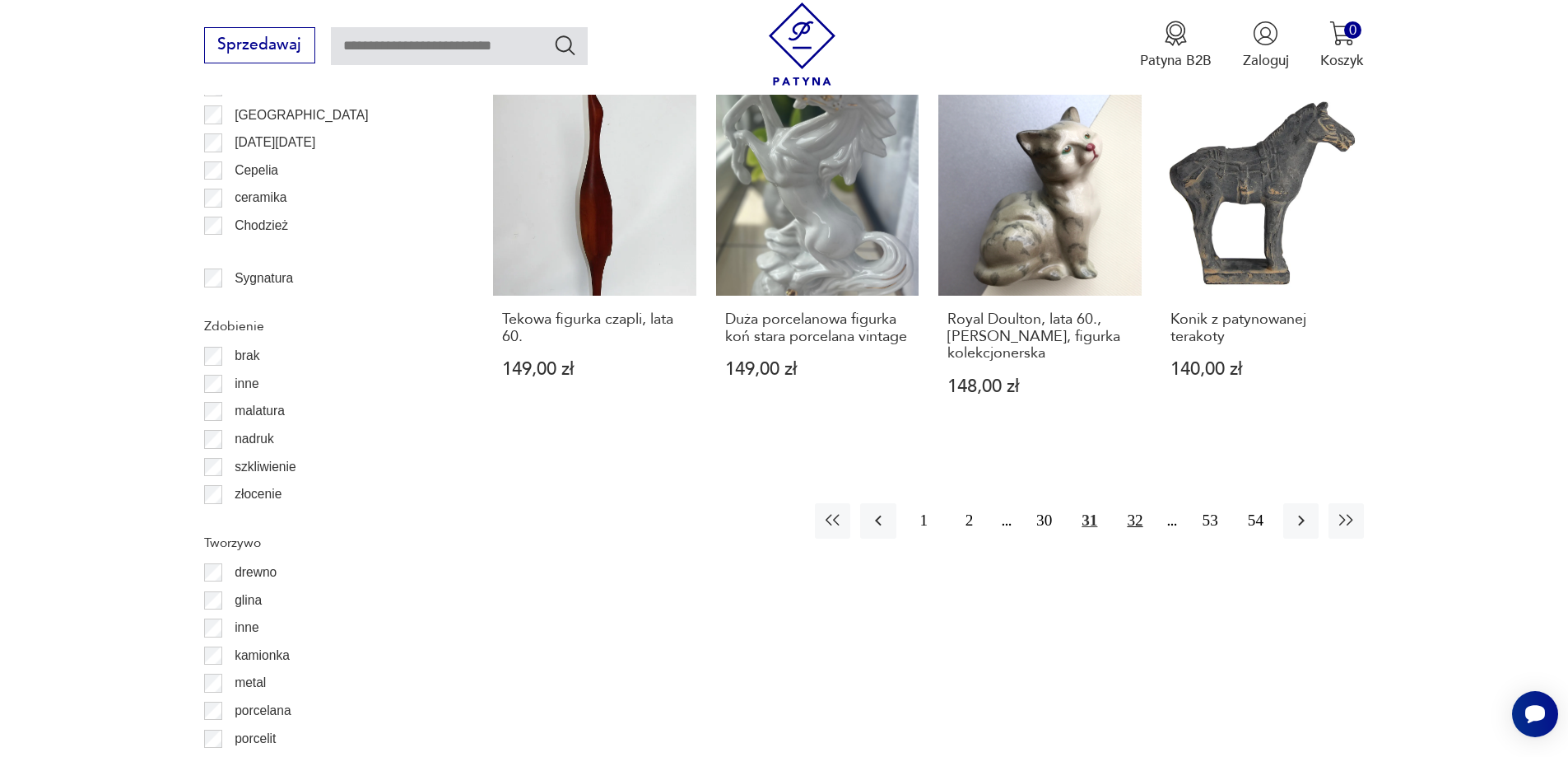
click at [1130, 503] on button "32" at bounding box center [1134, 521] width 35 height 35
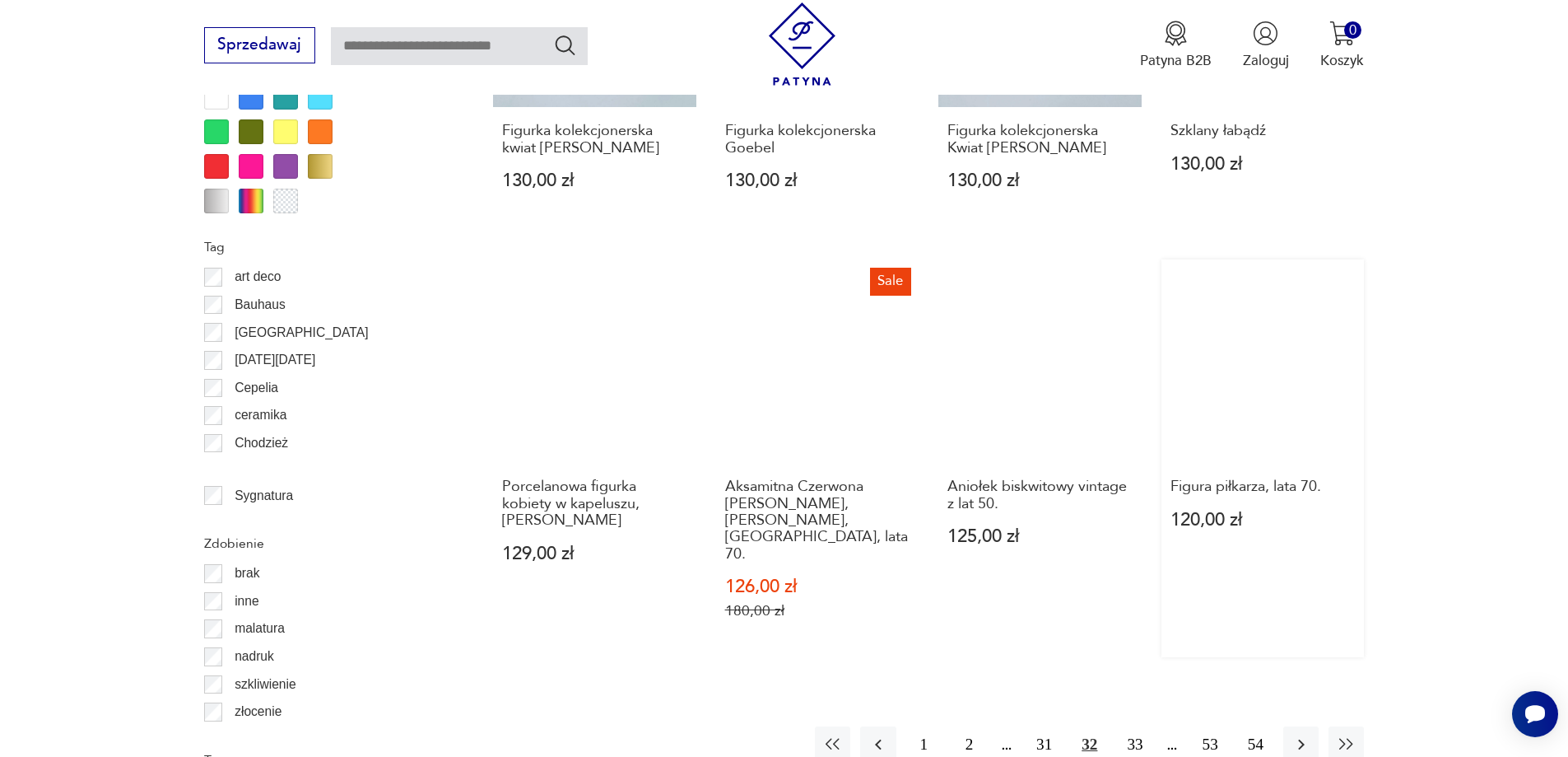
scroll to position [1948, 0]
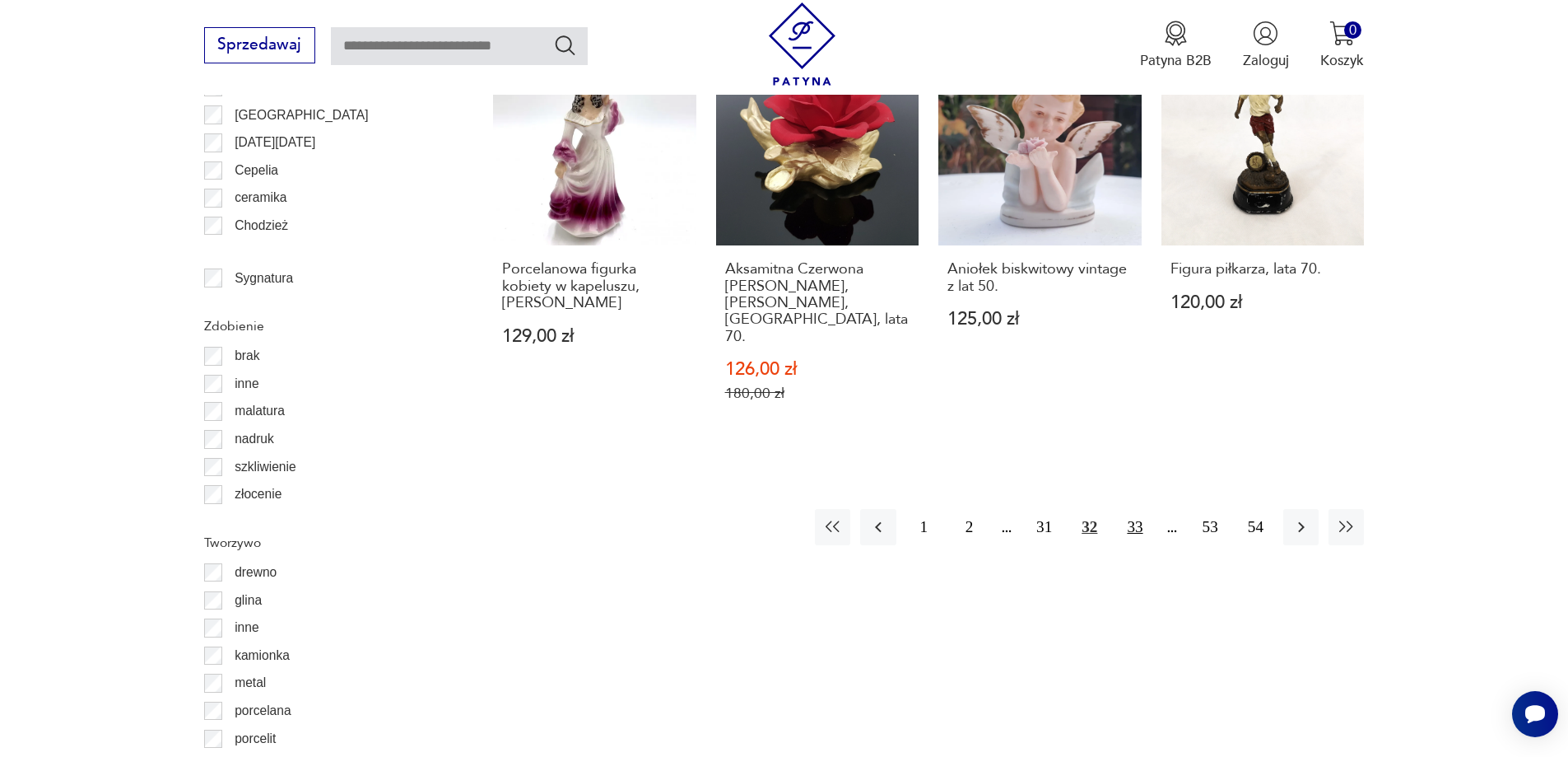
click at [1133, 508] on button "33" at bounding box center [1134, 526] width 35 height 35
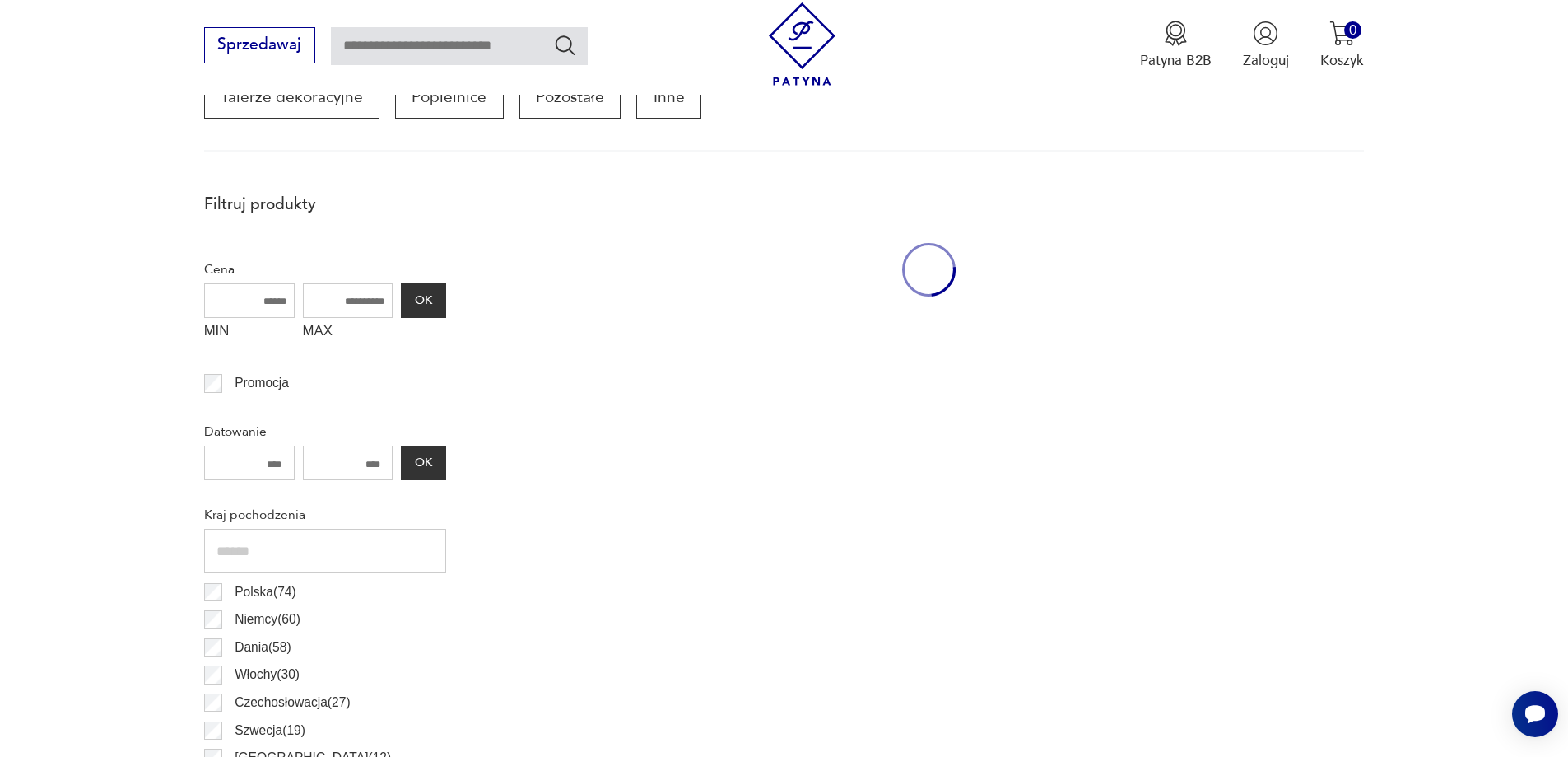
scroll to position [548, 0]
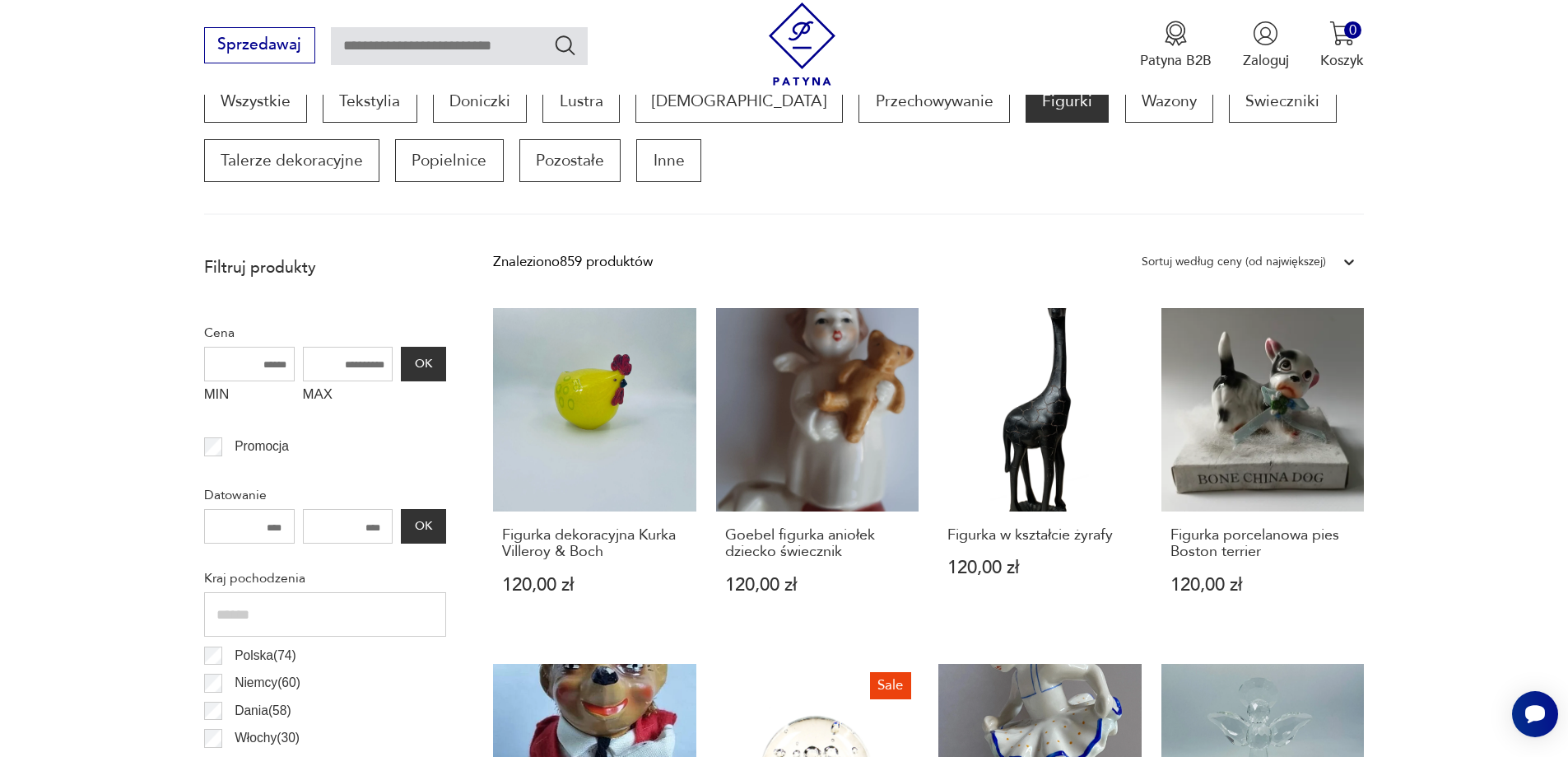
drag, startPoint x: 1133, startPoint y: 426, endPoint x: 1455, endPoint y: 477, distance: 326.0
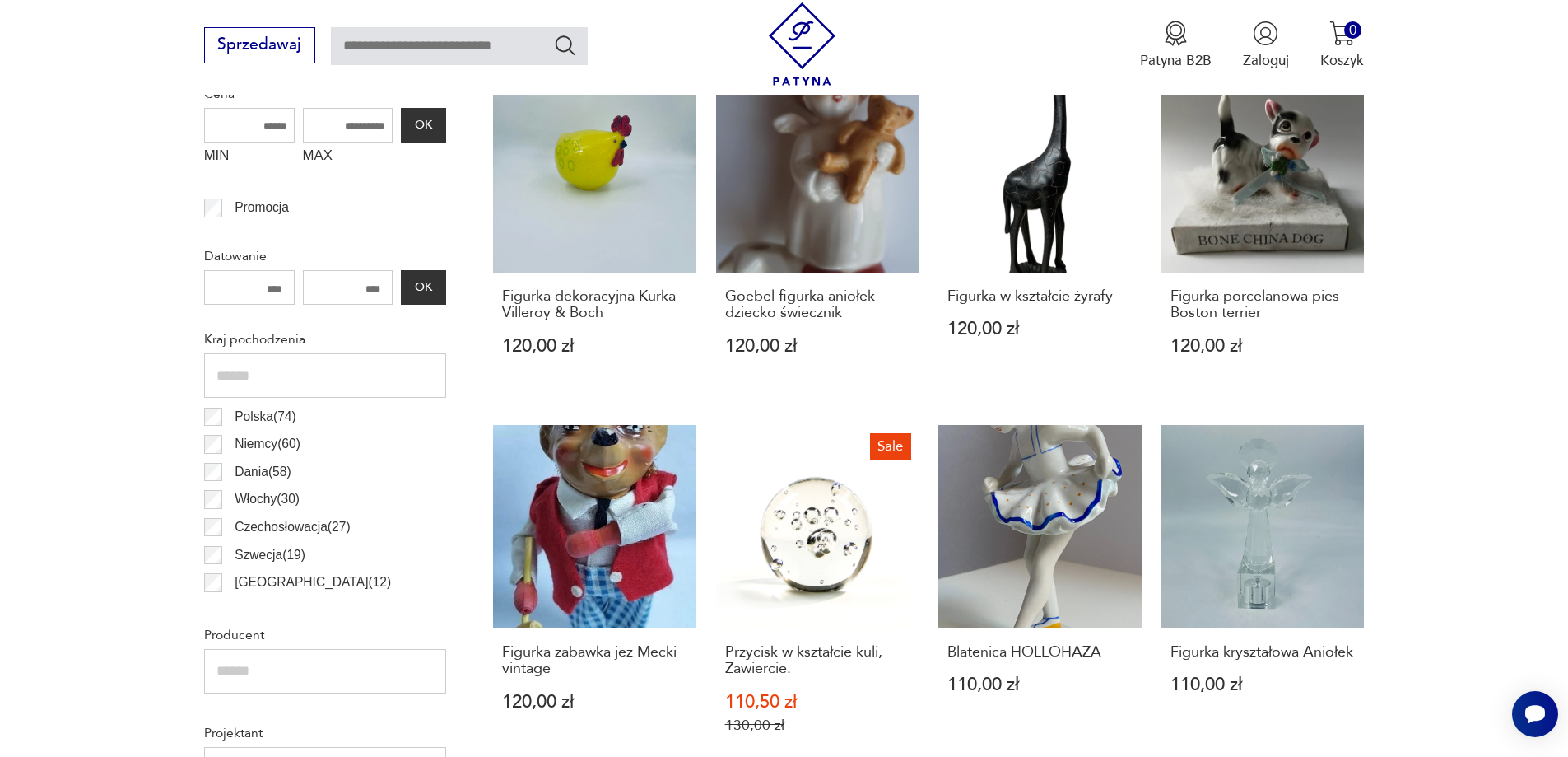
scroll to position [795, 0]
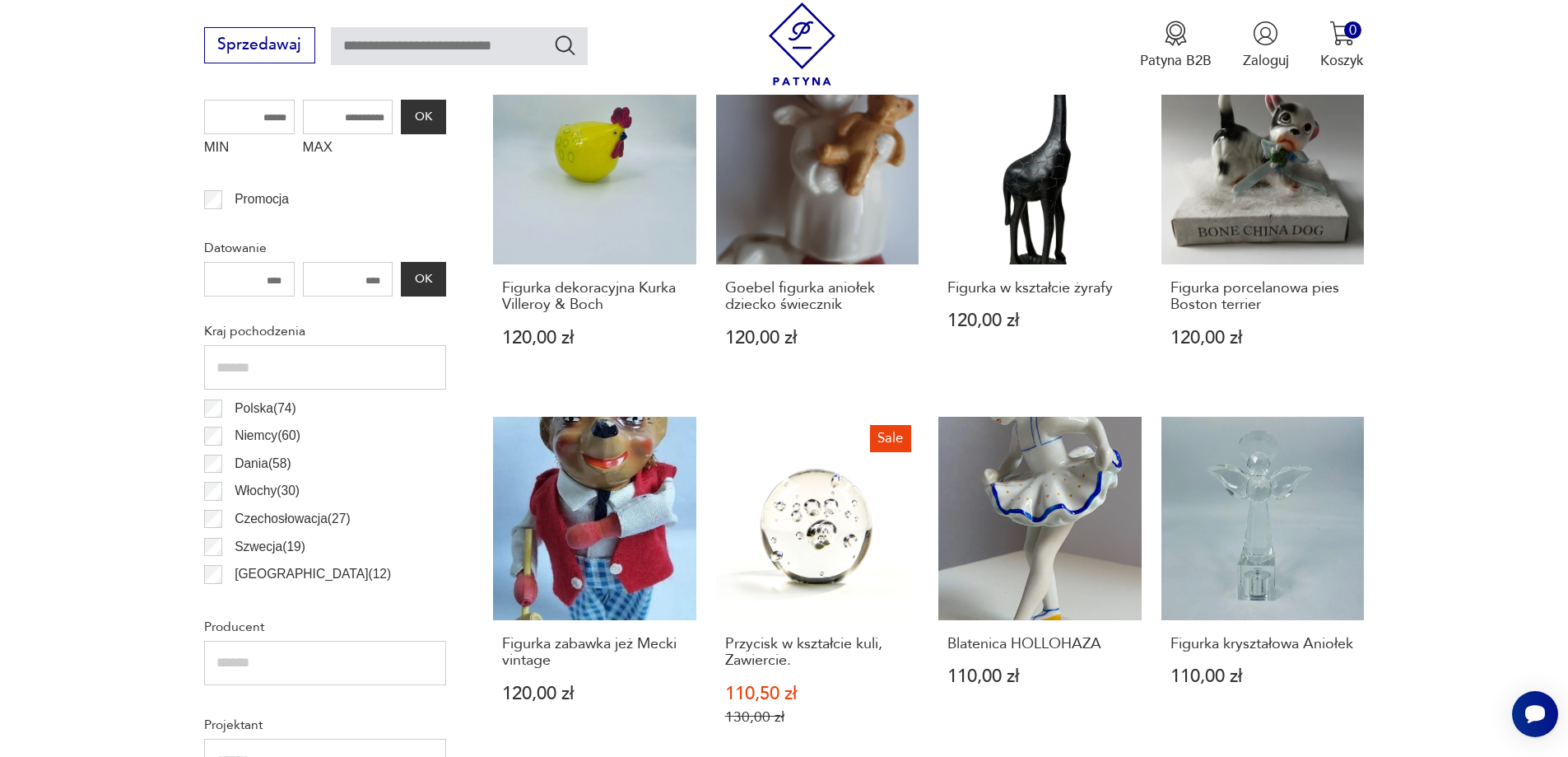
drag, startPoint x: 1455, startPoint y: 477, endPoint x: 1473, endPoint y: 577, distance: 101.6
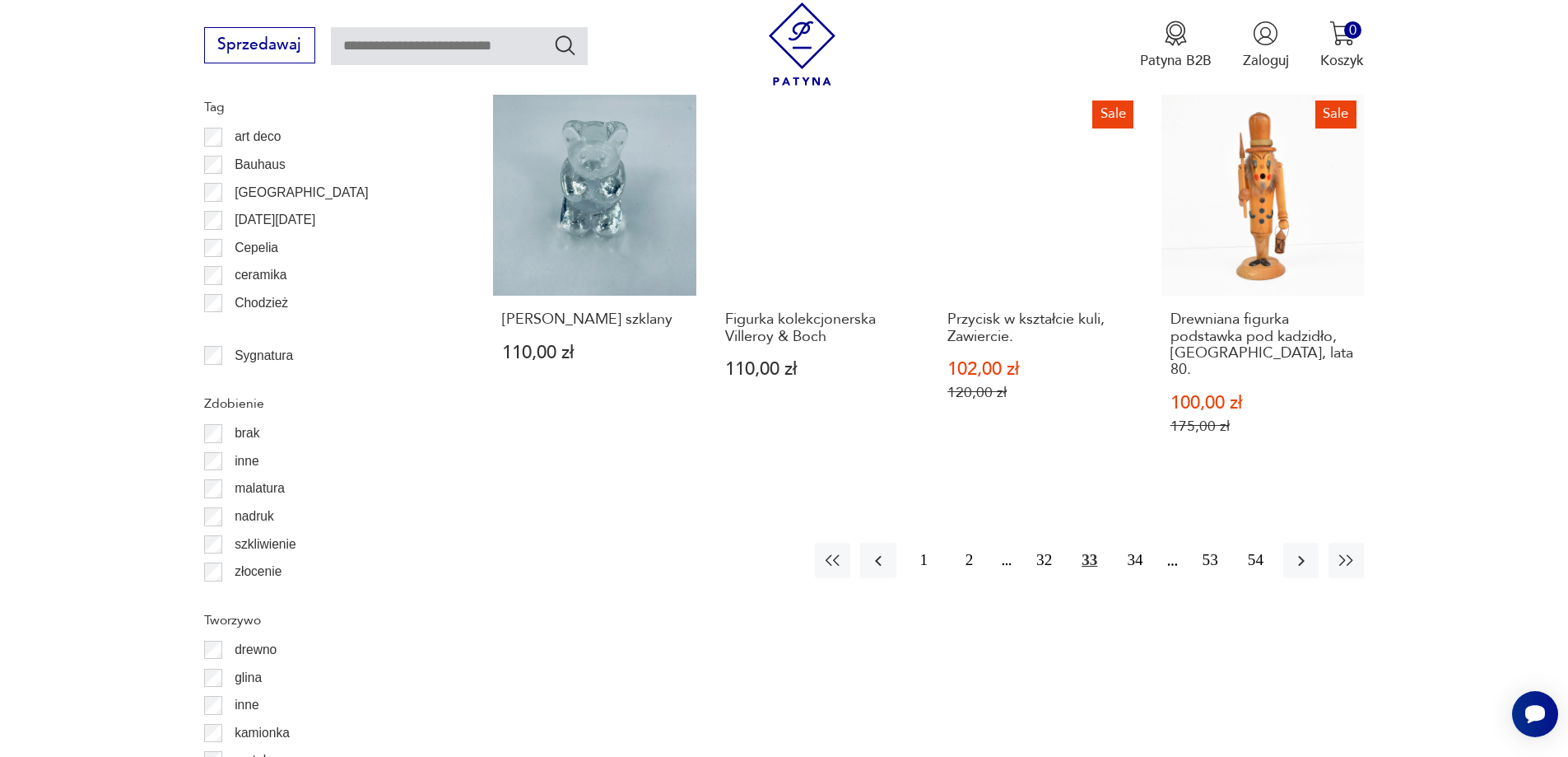
scroll to position [1948, 0]
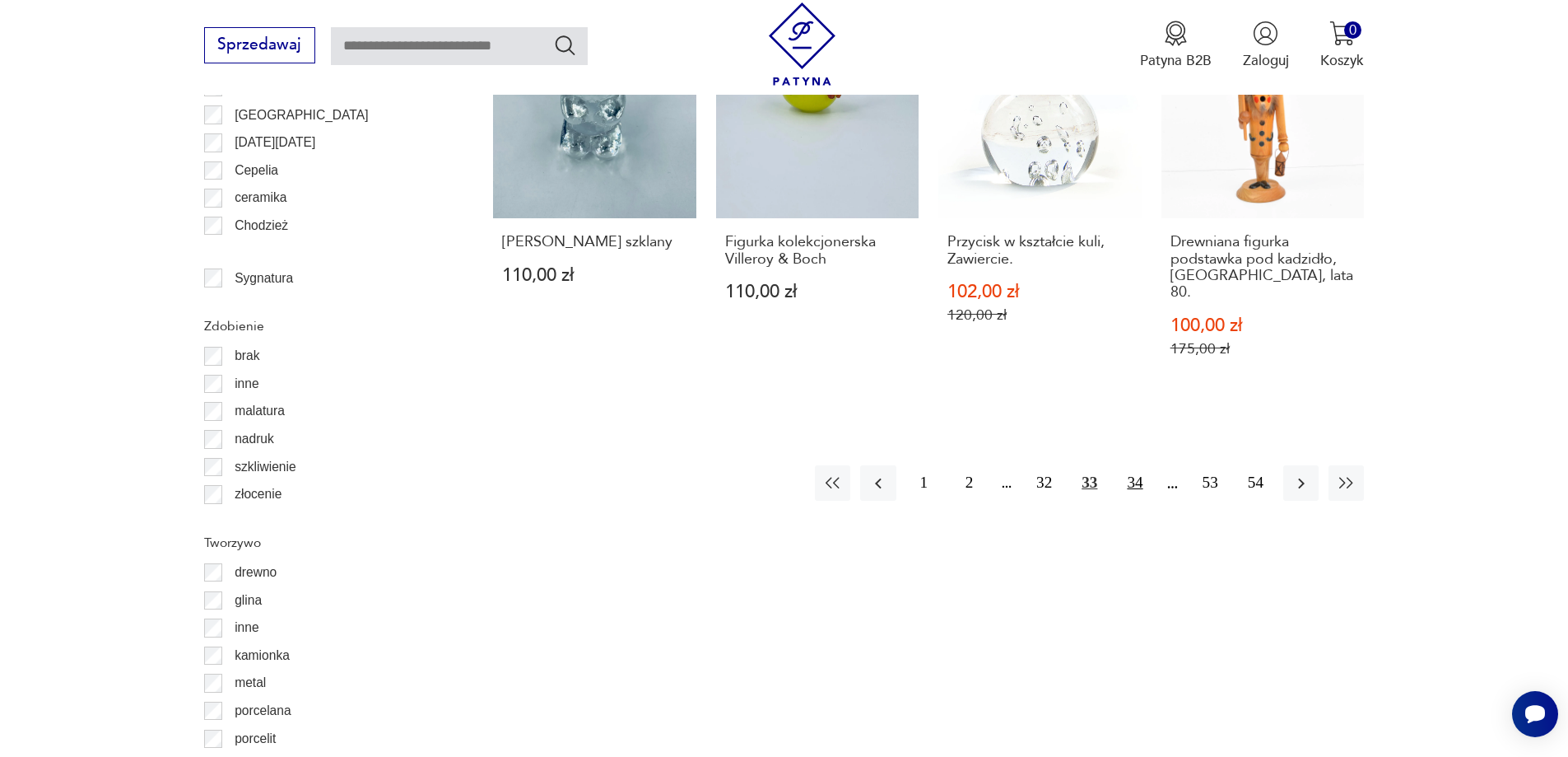
click at [1139, 470] on button "34" at bounding box center [1134, 483] width 35 height 35
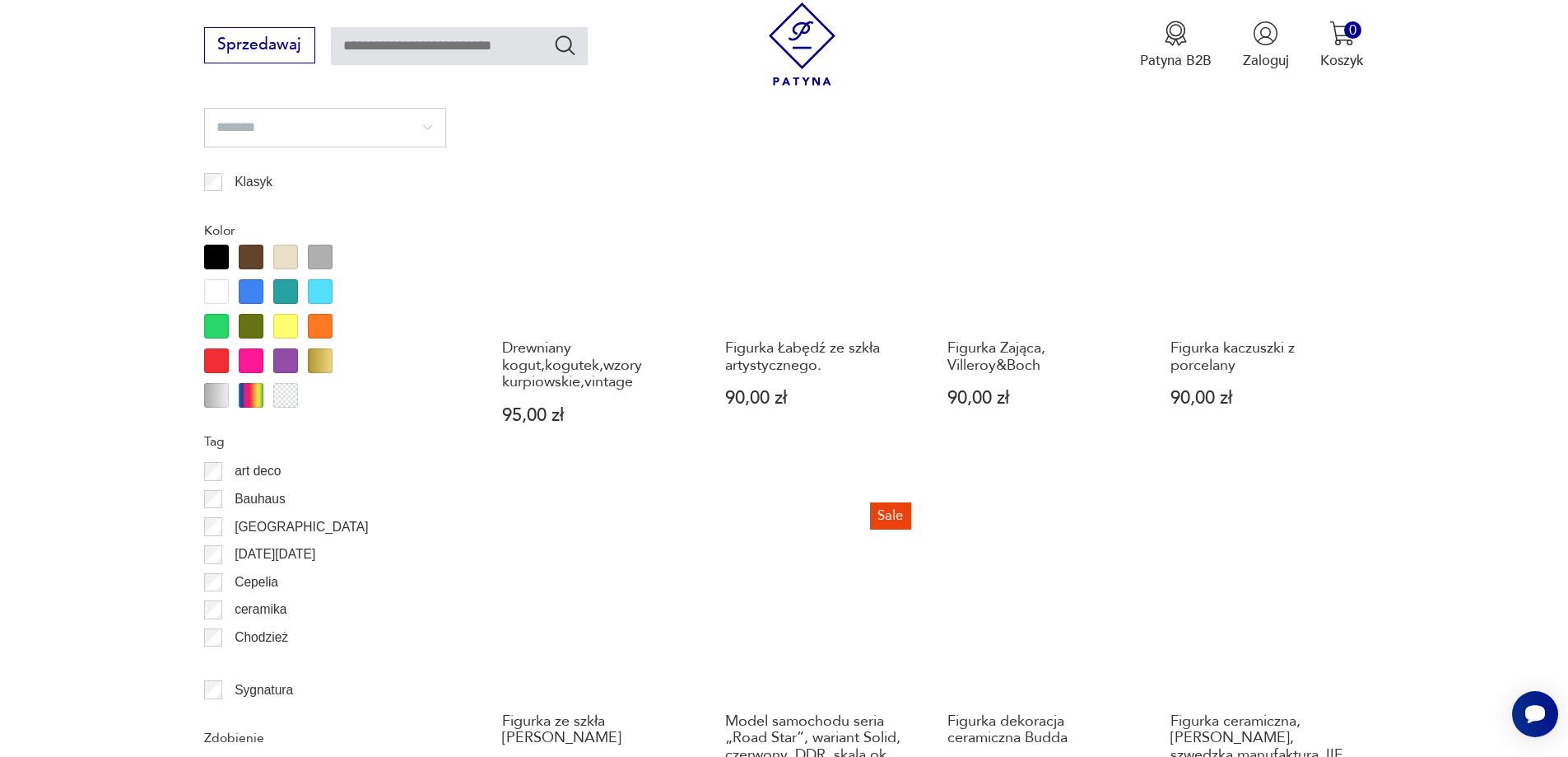
scroll to position [1701, 0]
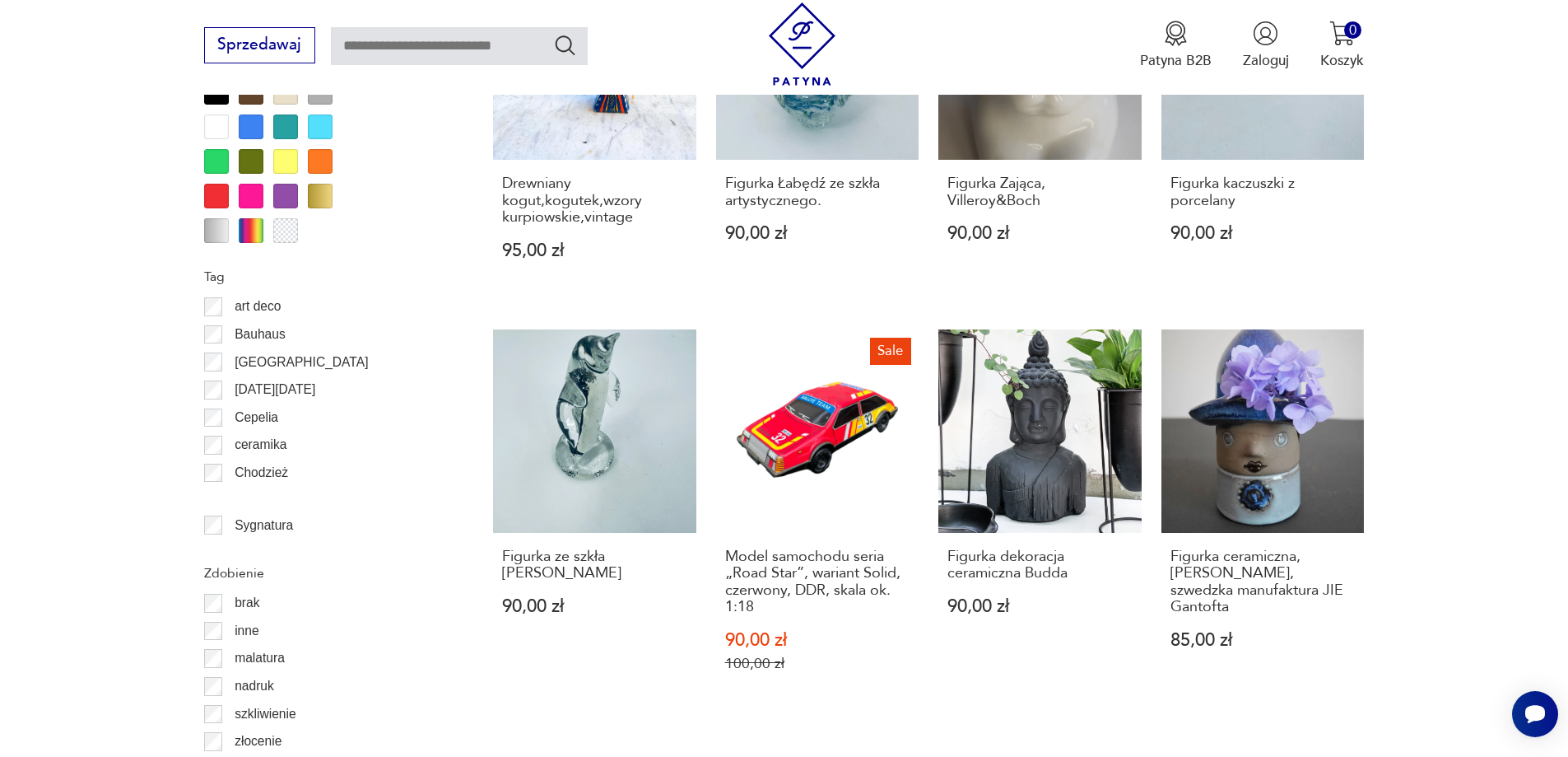
drag, startPoint x: 1393, startPoint y: 435, endPoint x: 1435, endPoint y: 555, distance: 127.1
click at [1435, 555] on section "Filtruj produkty Cena MIN MAX OK Promocja Datowanie OK Kraj pochodzenia Polska …" at bounding box center [784, 205] width 1568 height 2222
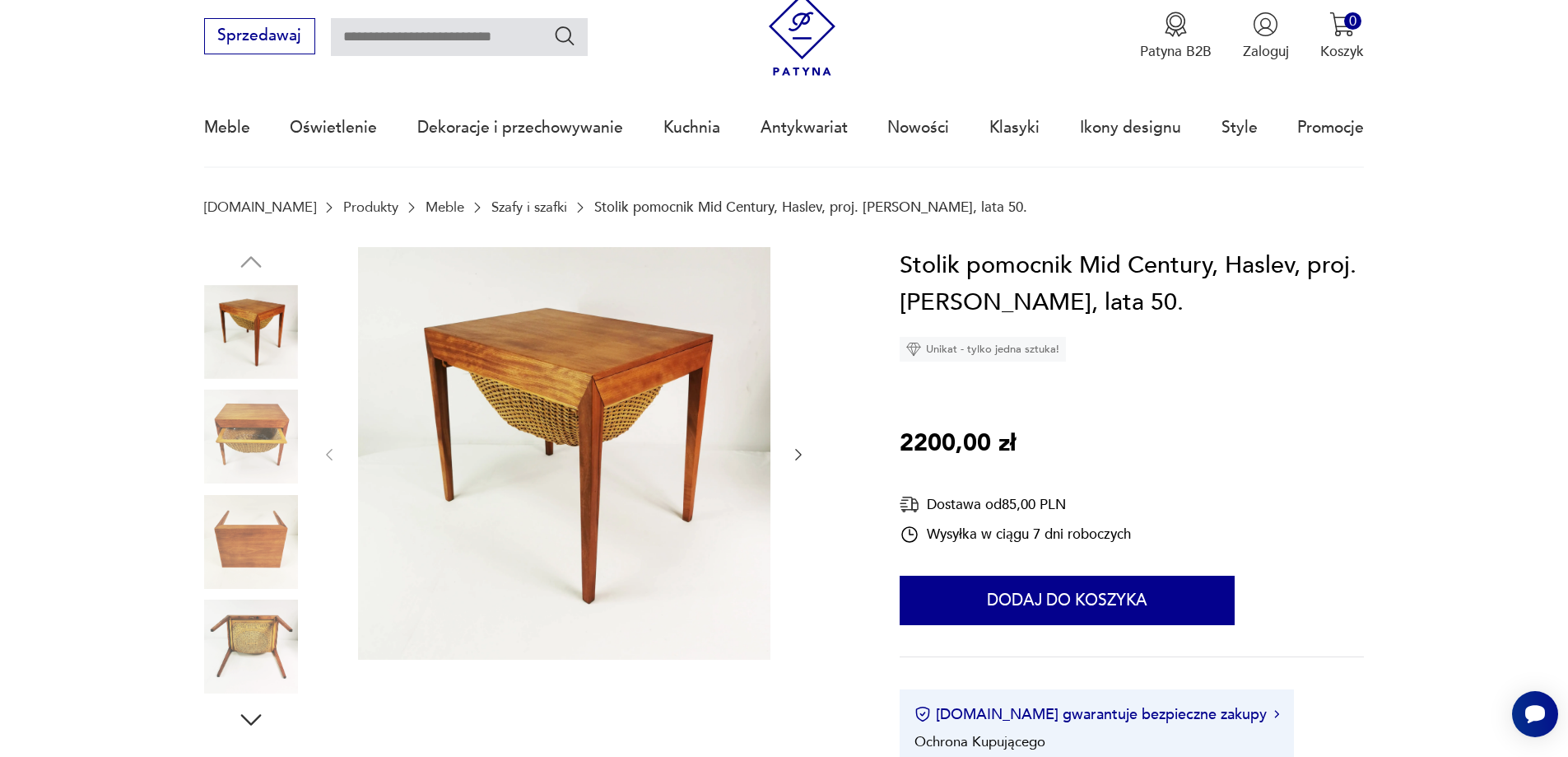
scroll to position [82, 0]
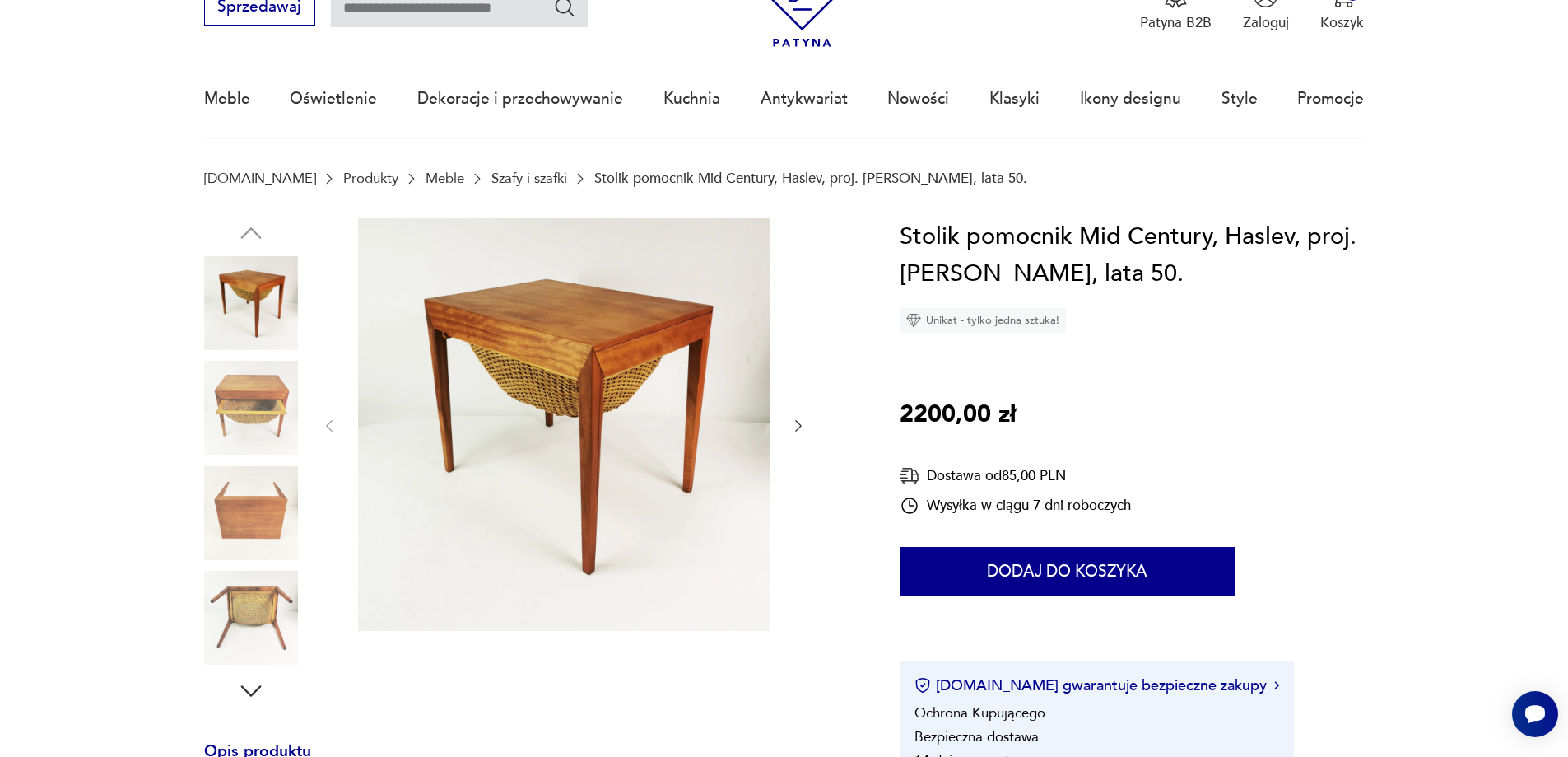
click at [278, 392] on img at bounding box center [251, 408] width 94 height 94
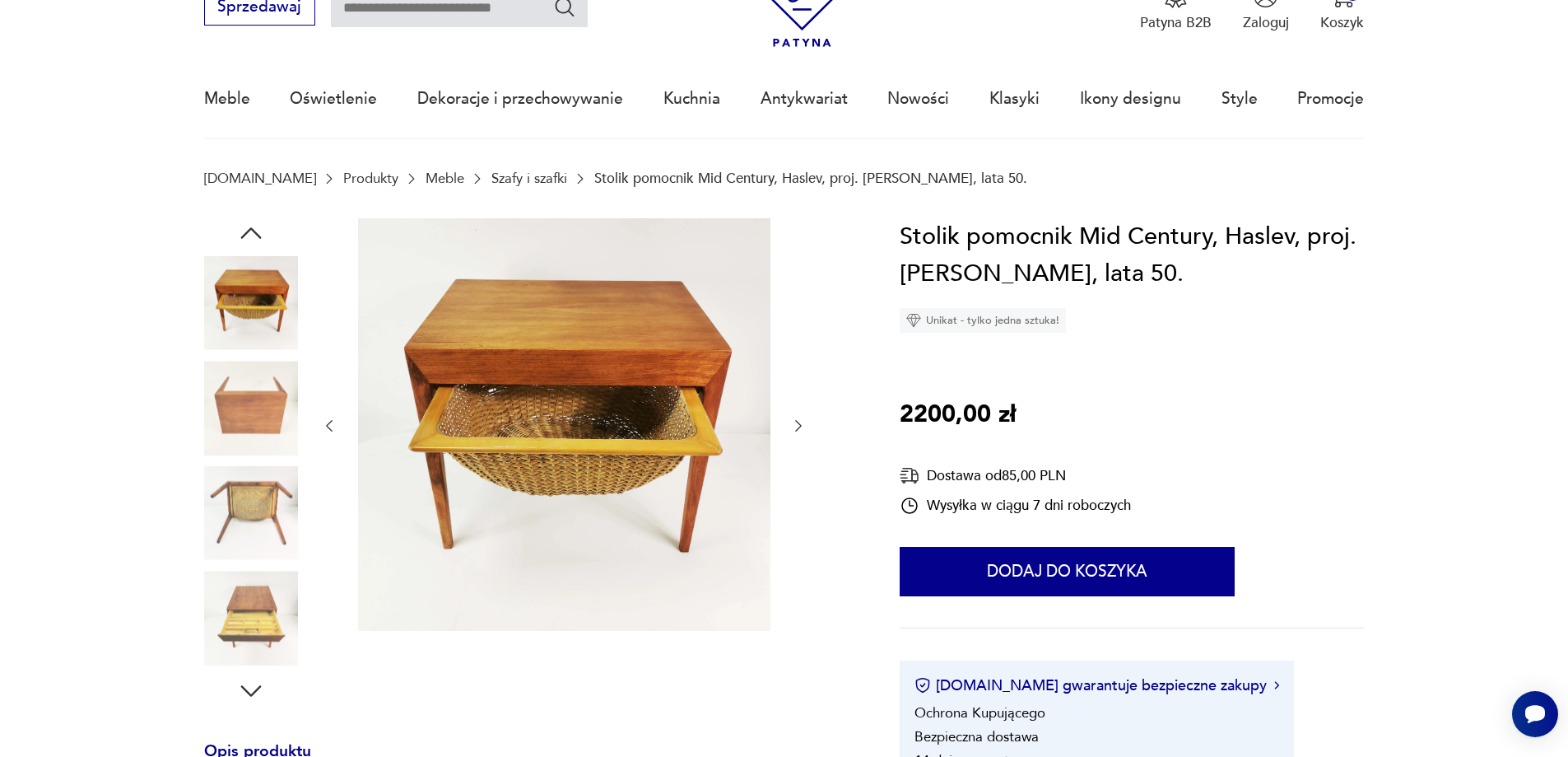
click at [264, 264] on img at bounding box center [251, 303] width 94 height 94
click at [272, 515] on img at bounding box center [251, 513] width 94 height 94
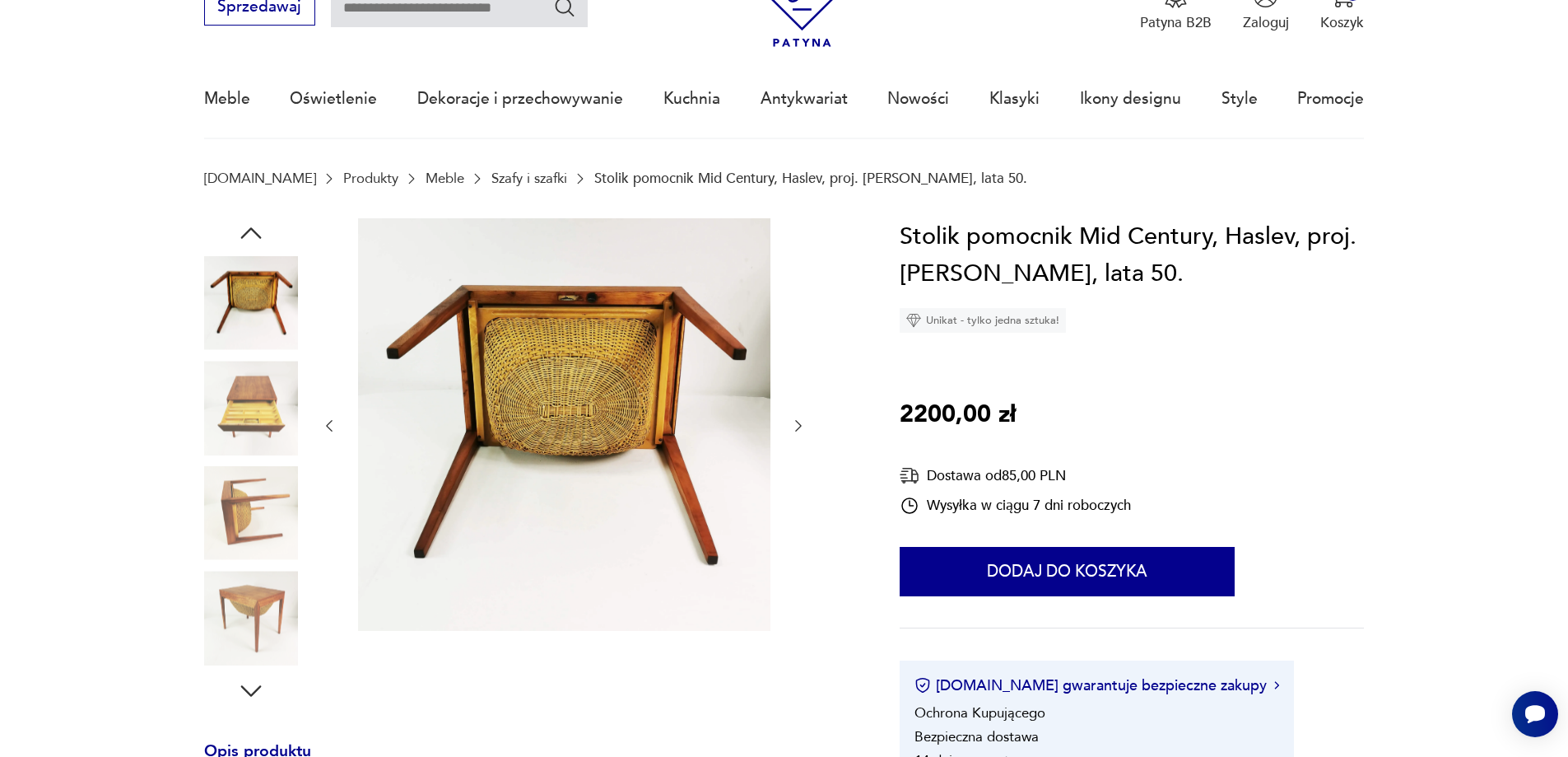
click at [261, 401] on img at bounding box center [251, 408] width 94 height 94
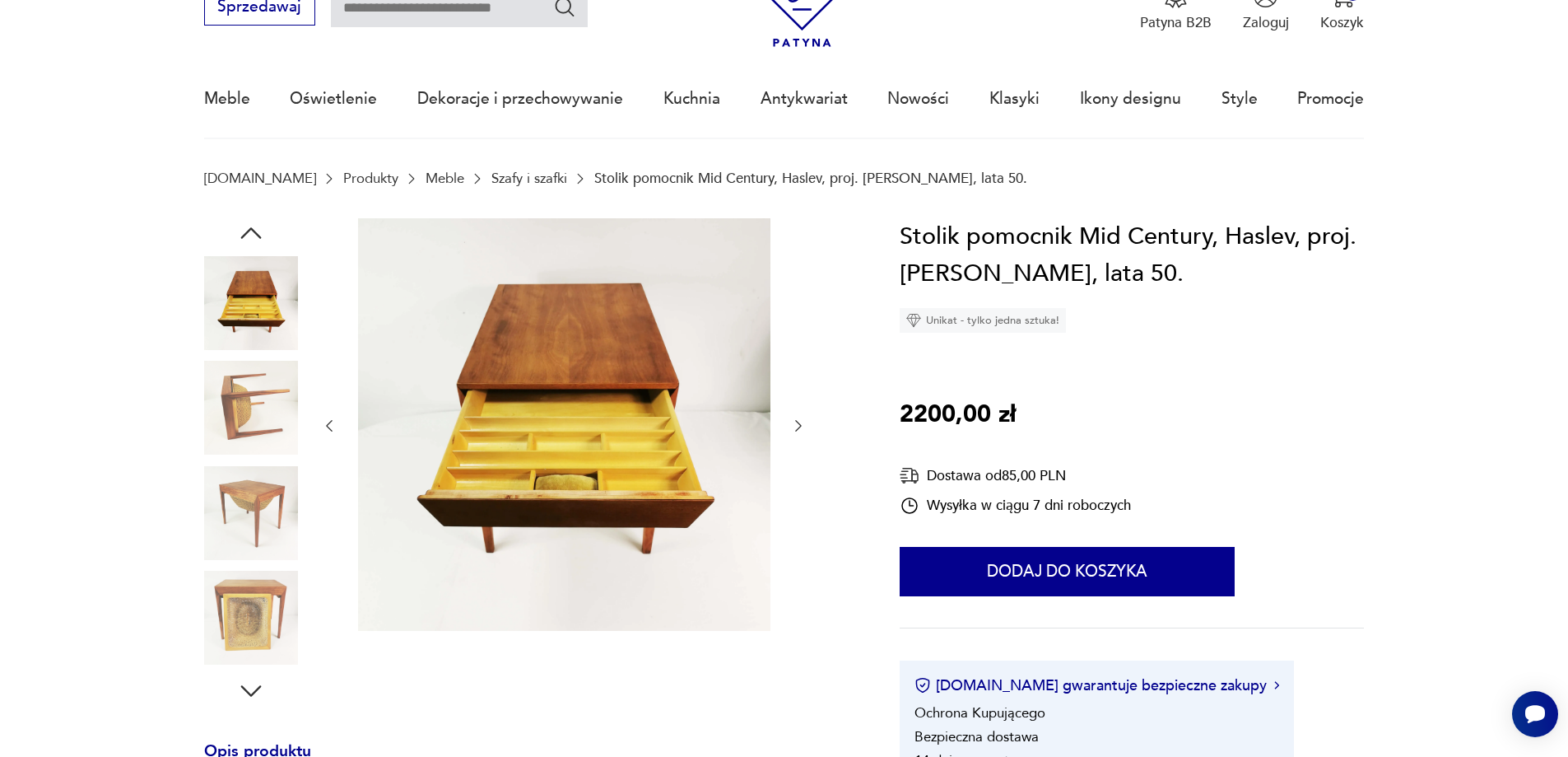
click at [271, 493] on img at bounding box center [251, 513] width 94 height 94
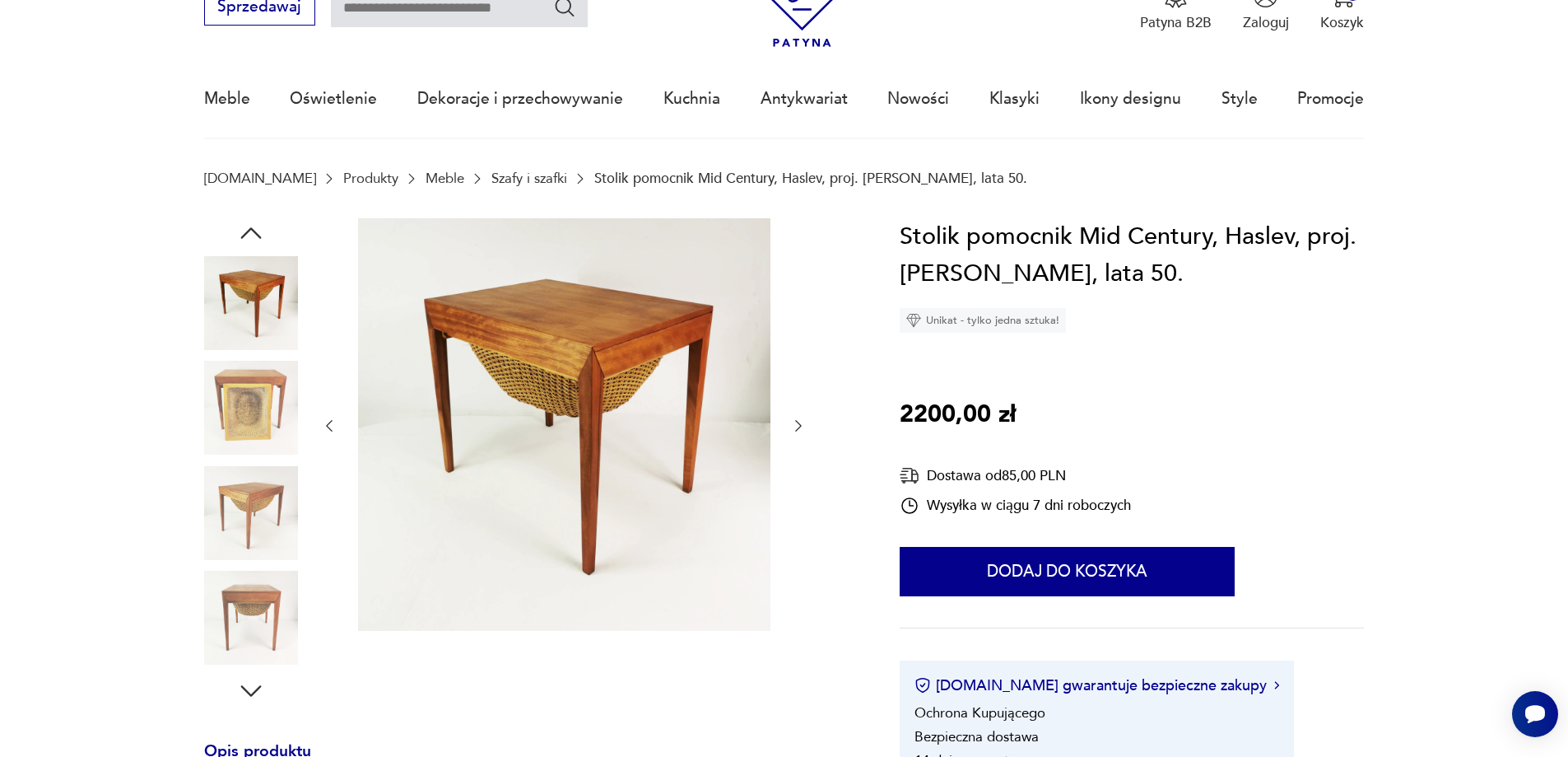
click at [259, 401] on img at bounding box center [251, 408] width 94 height 94
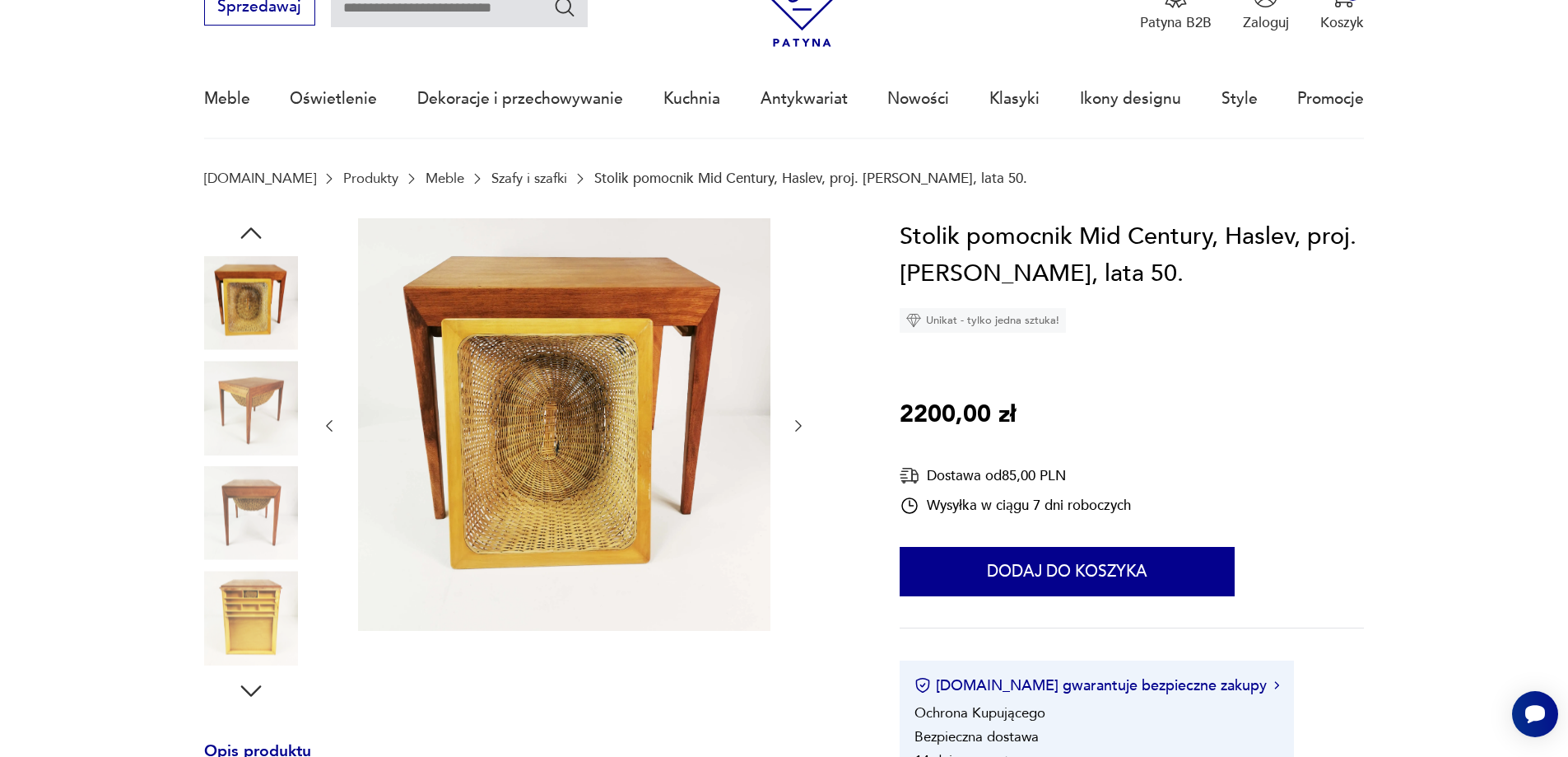
click at [270, 480] on img at bounding box center [251, 513] width 94 height 94
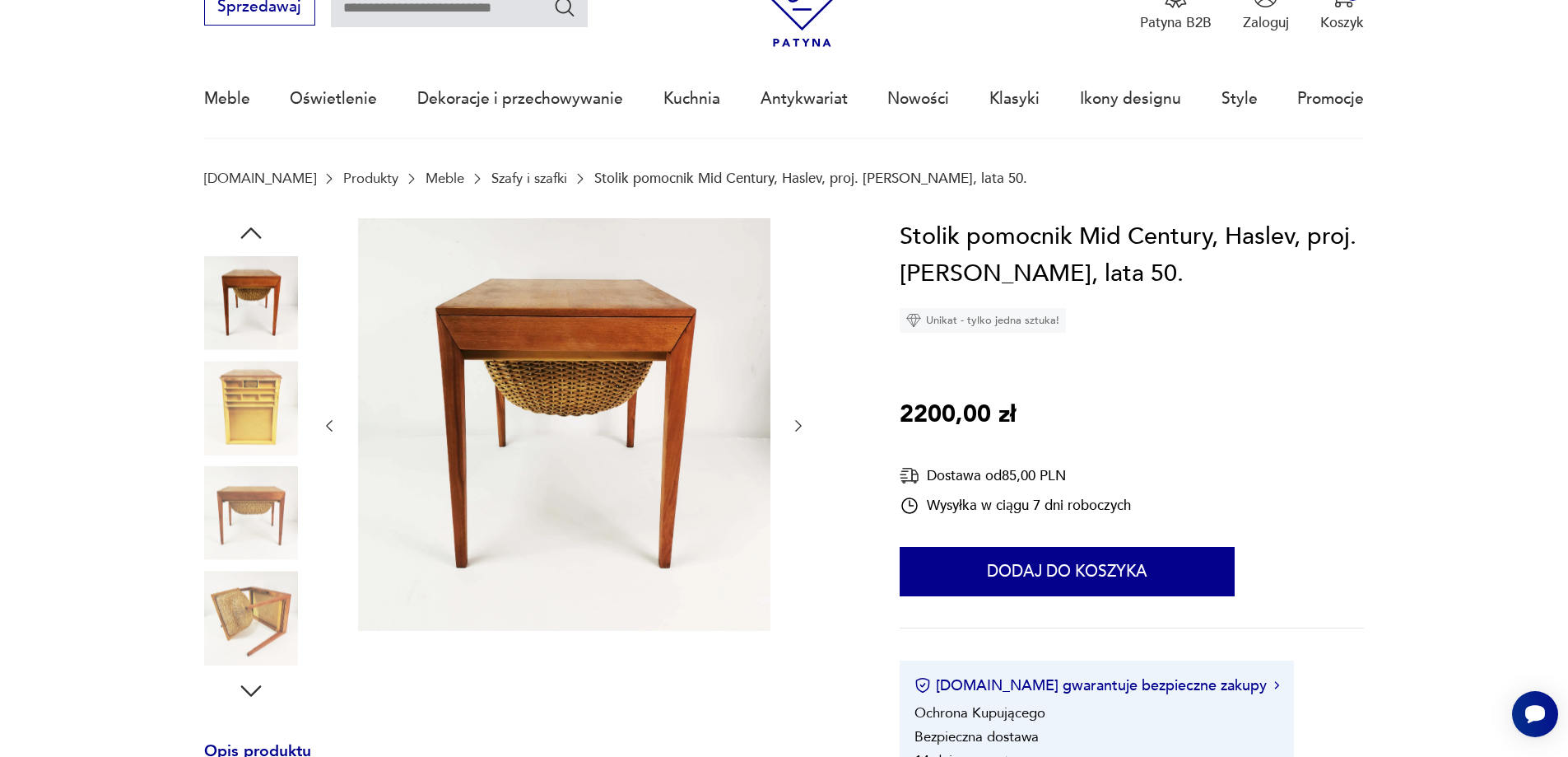
click at [270, 480] on img at bounding box center [251, 513] width 94 height 94
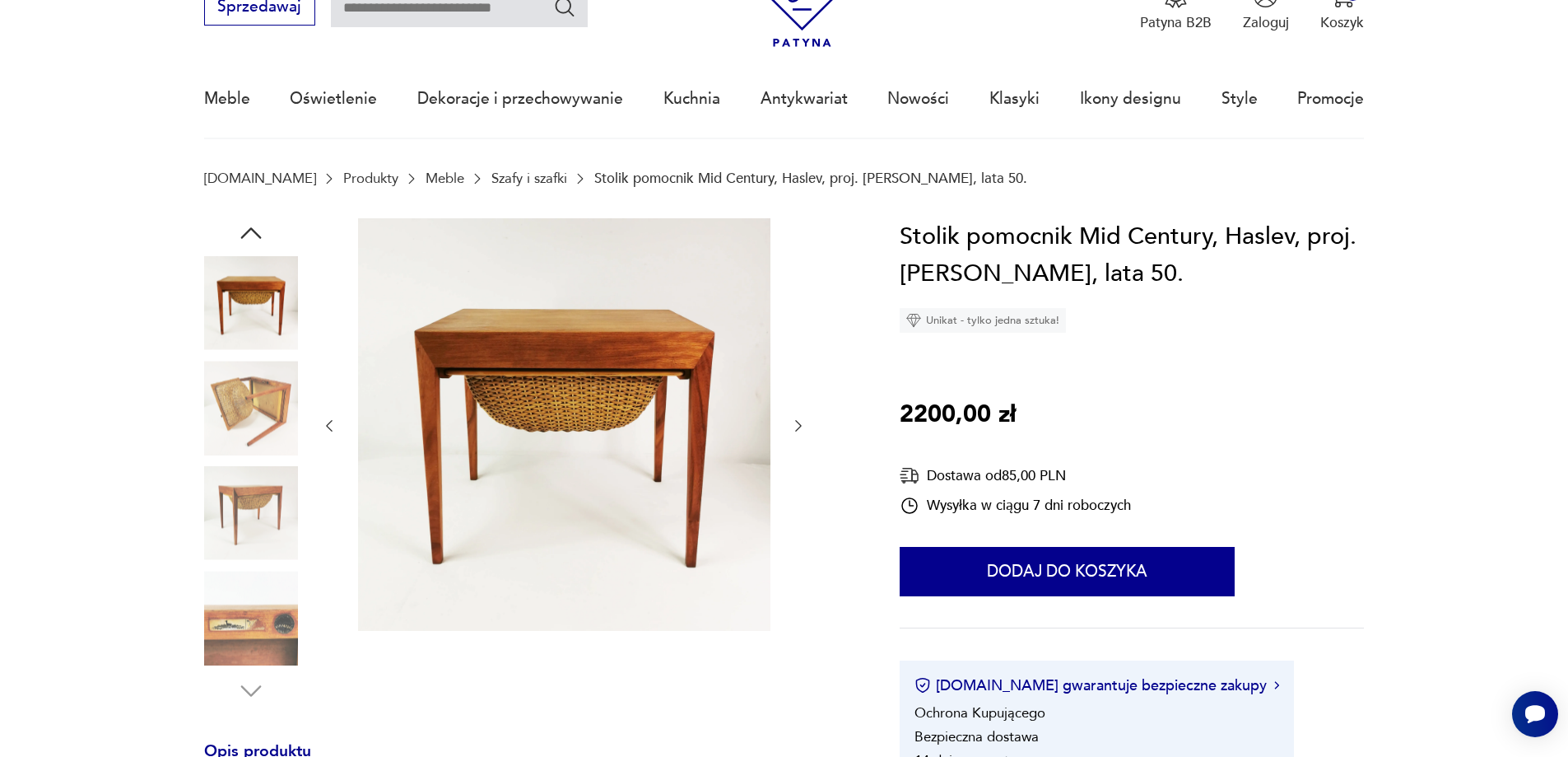
click at [261, 550] on img at bounding box center [251, 513] width 94 height 94
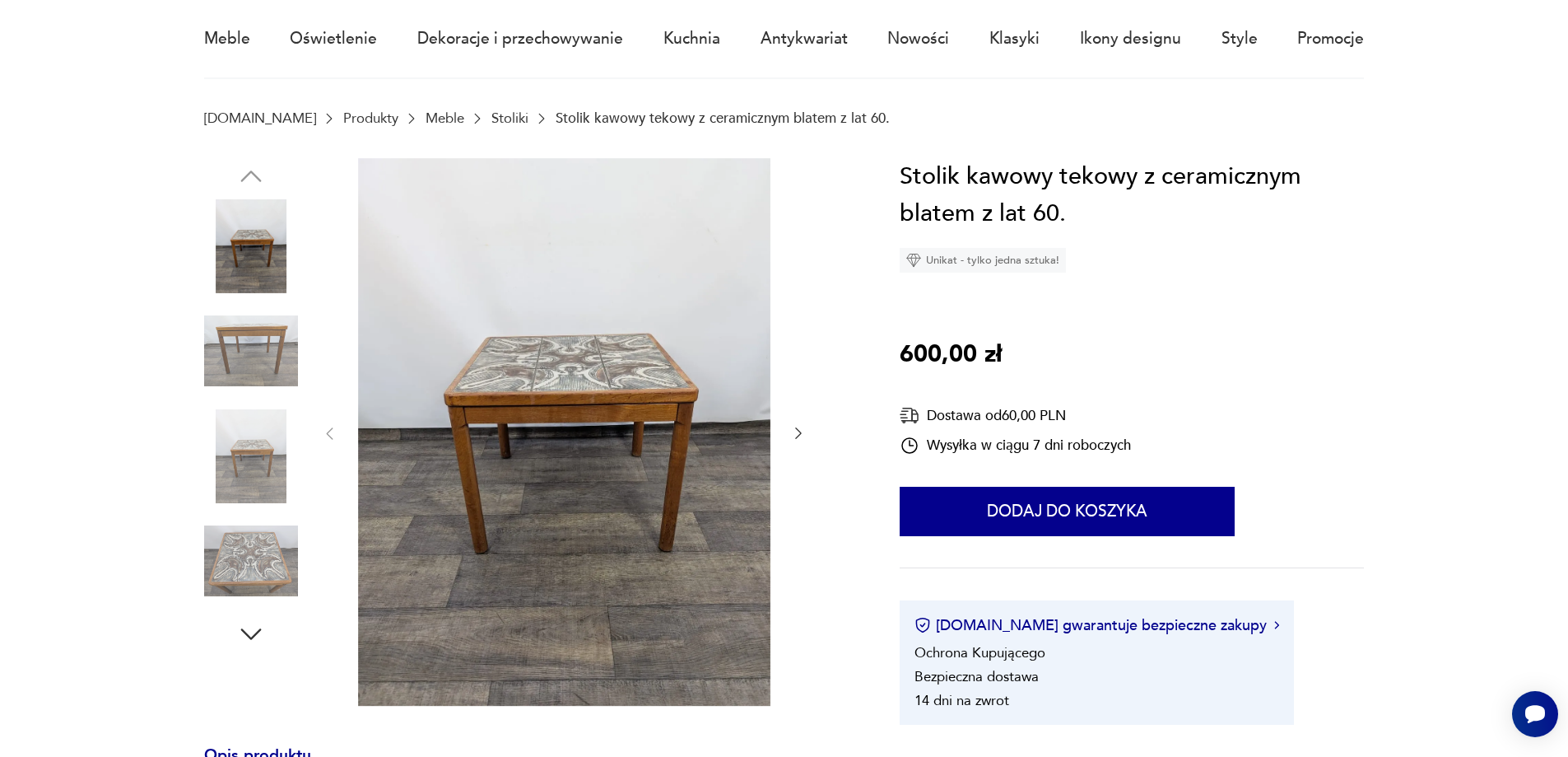
scroll to position [164, 0]
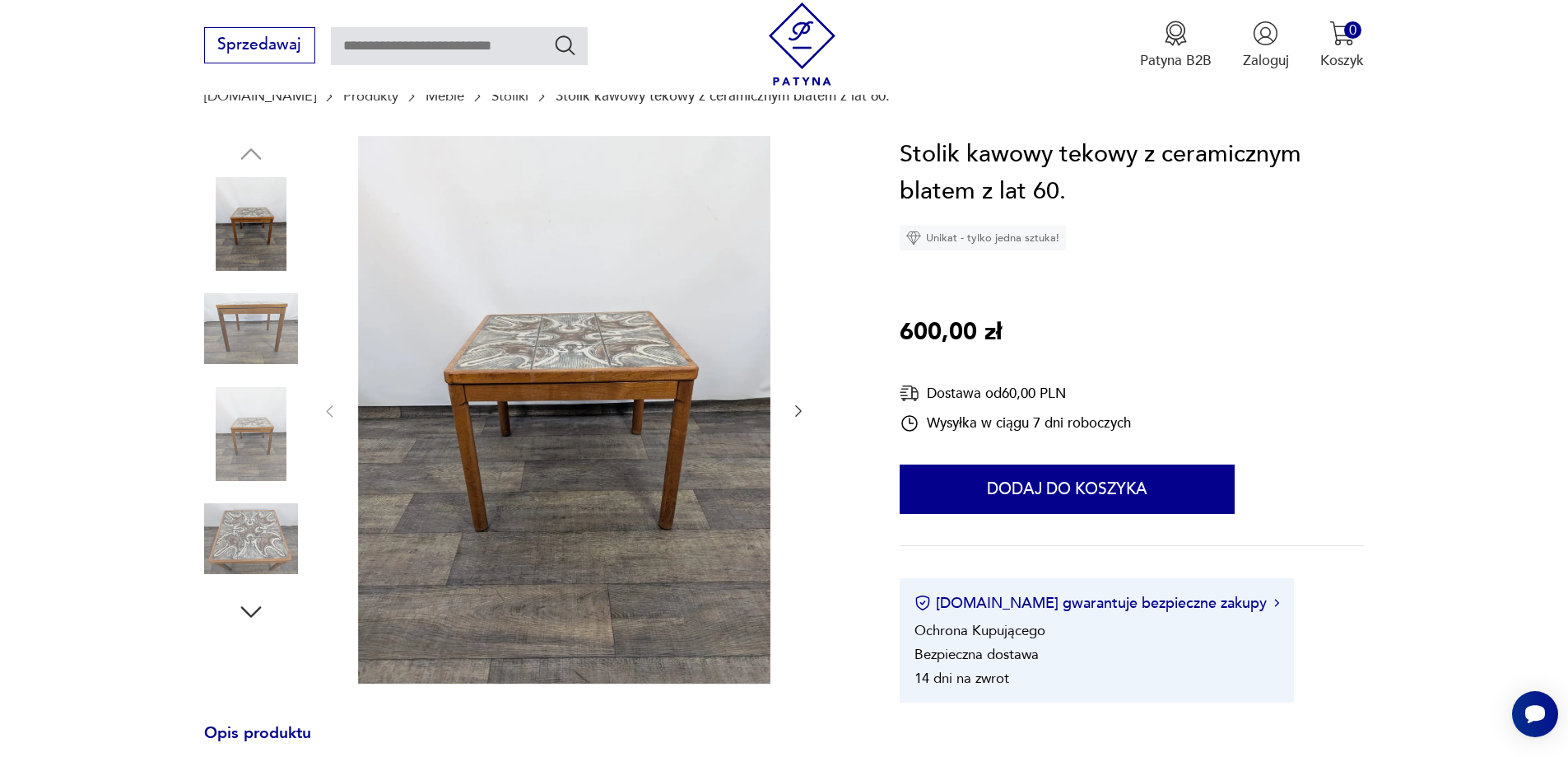
click at [794, 419] on icon "button" at bounding box center [798, 410] width 17 height 17
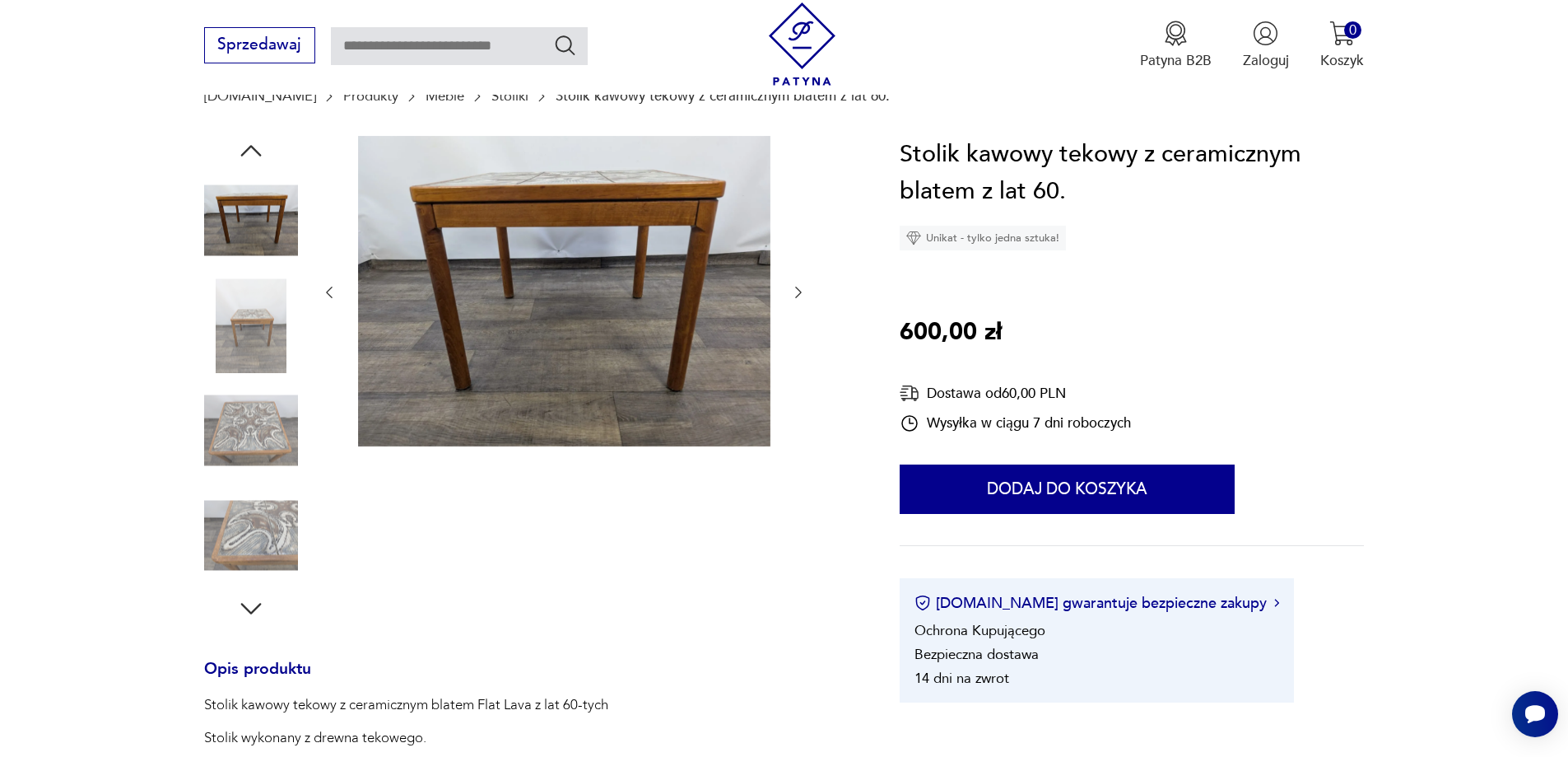
click at [803, 291] on icon "button" at bounding box center [798, 292] width 17 height 17
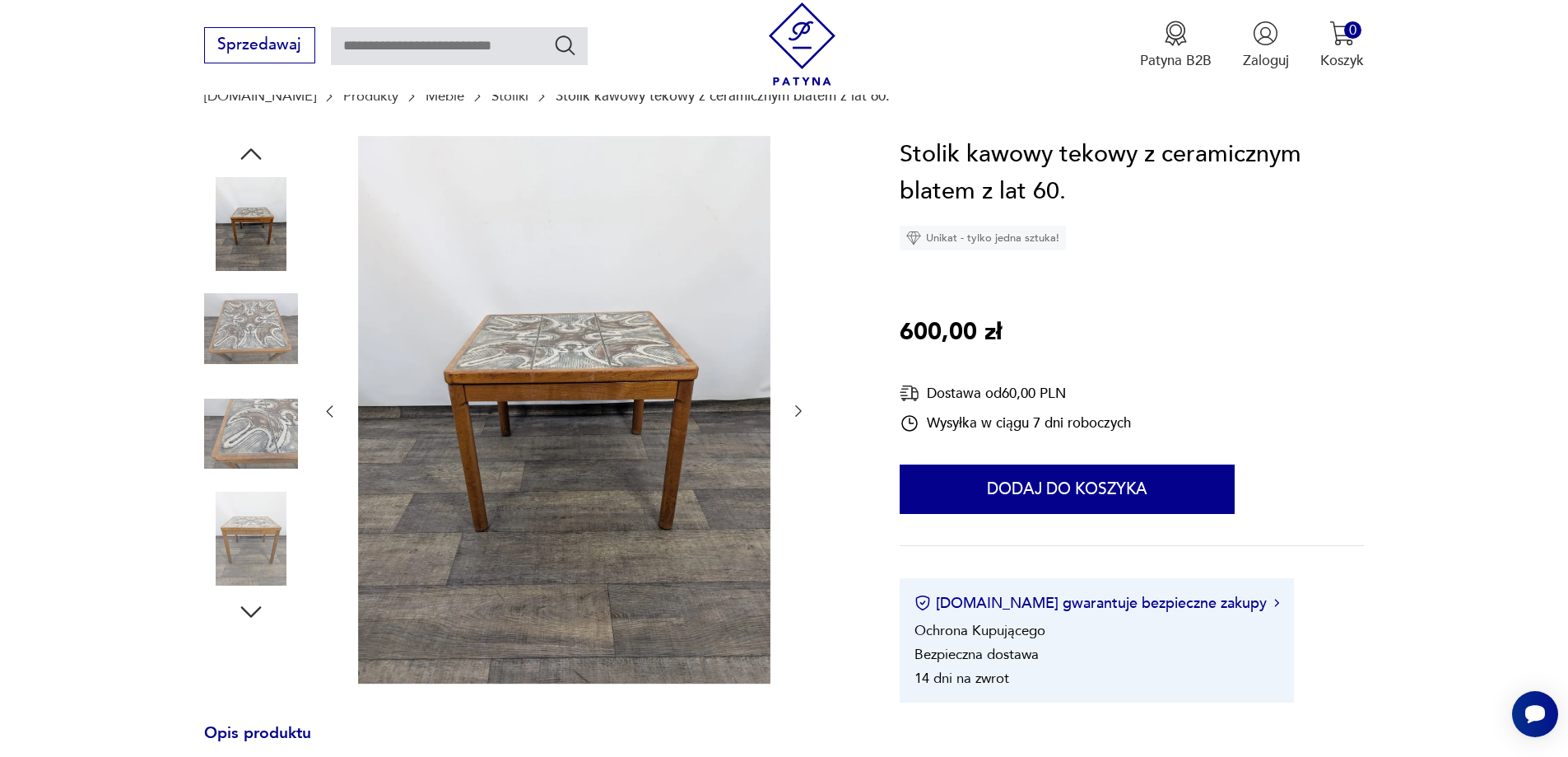
click at [808, 409] on div at bounding box center [529, 412] width 649 height 552
click at [794, 407] on icon "button" at bounding box center [798, 410] width 17 height 17
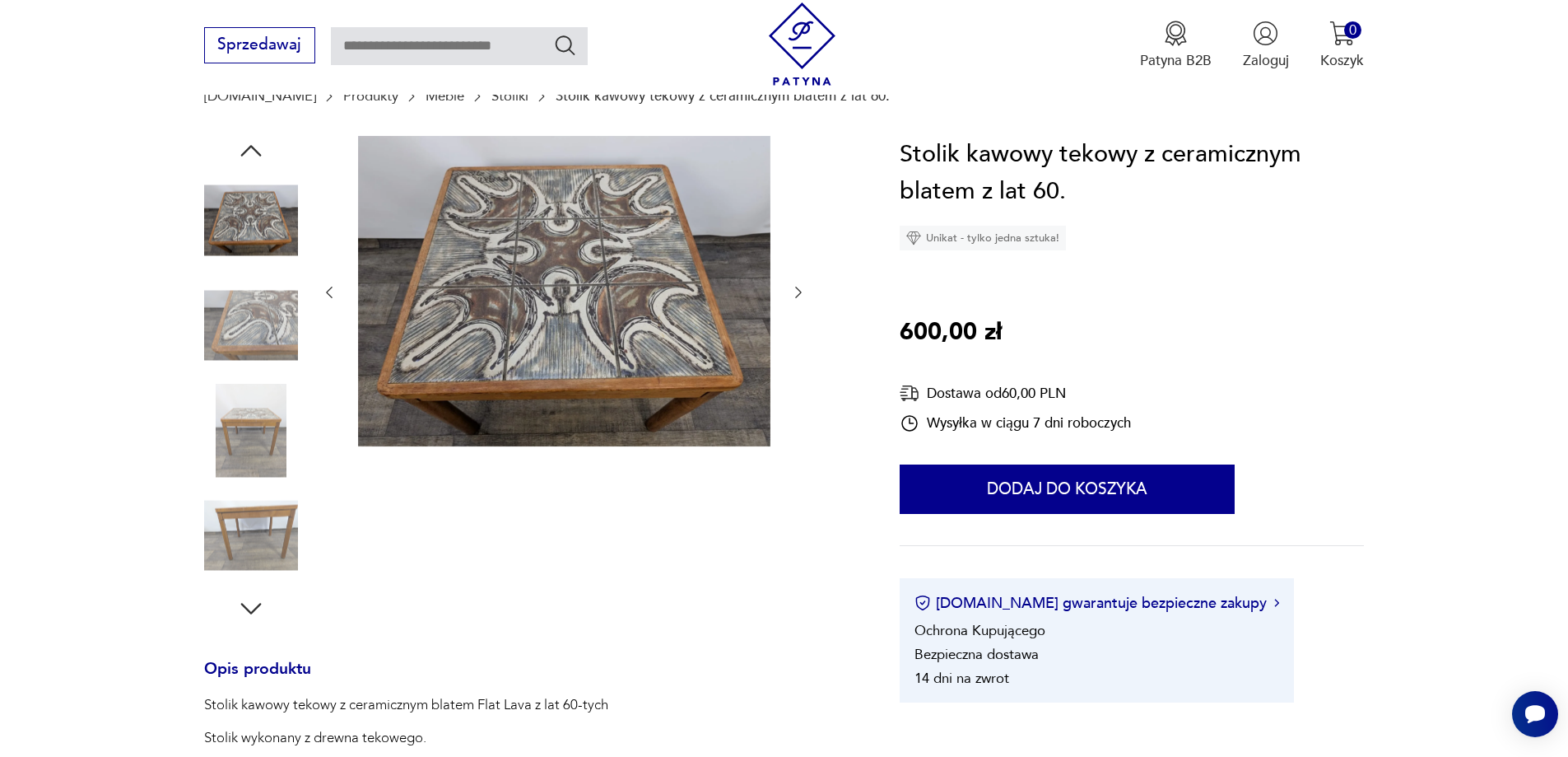
click at [791, 279] on div at bounding box center [563, 293] width 485 height 314
click at [807, 291] on div at bounding box center [529, 379] width 649 height 487
click at [796, 293] on icon "button" at bounding box center [798, 292] width 17 height 17
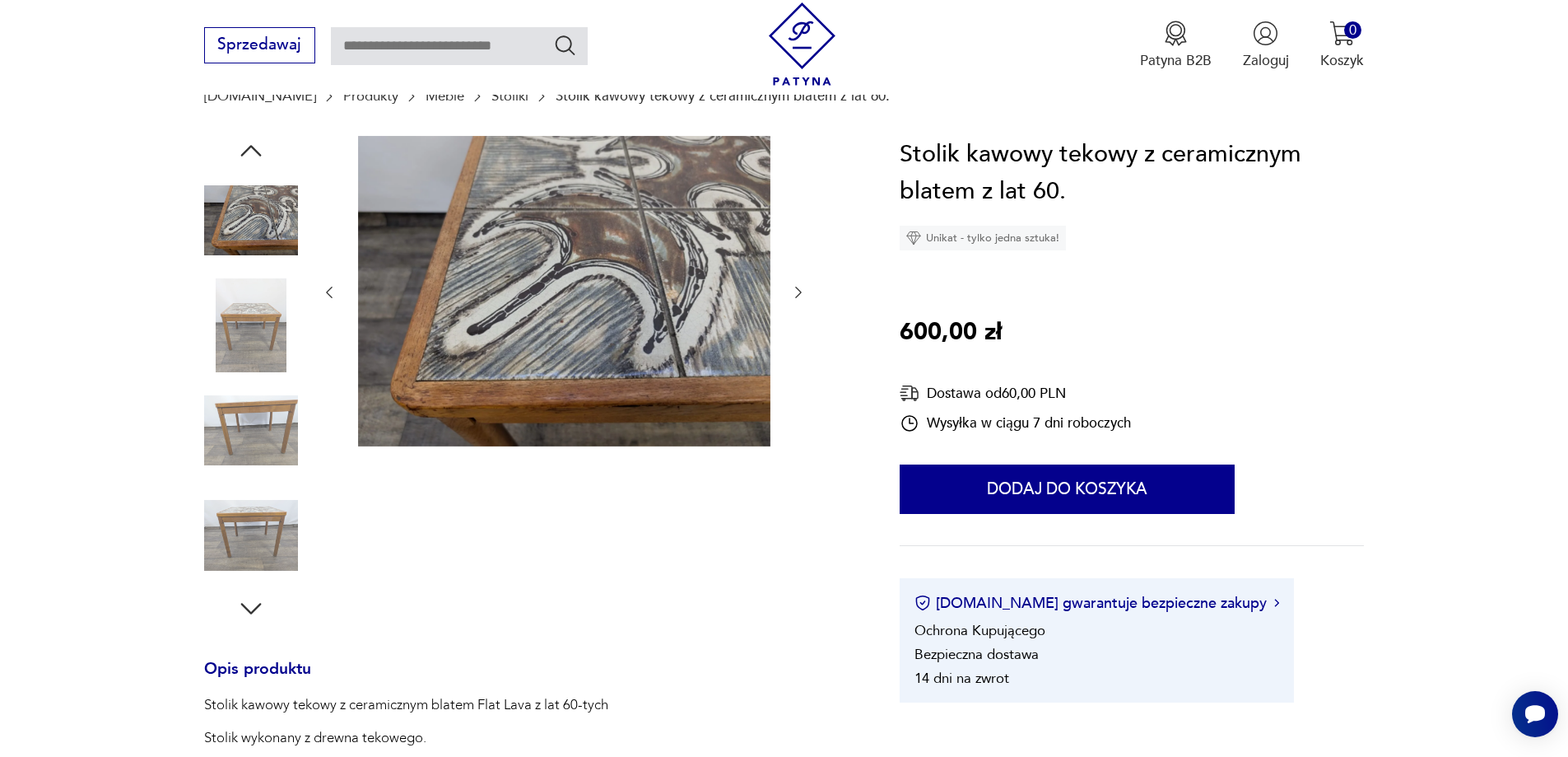
click at [796, 293] on icon "button" at bounding box center [798, 292] width 17 height 17
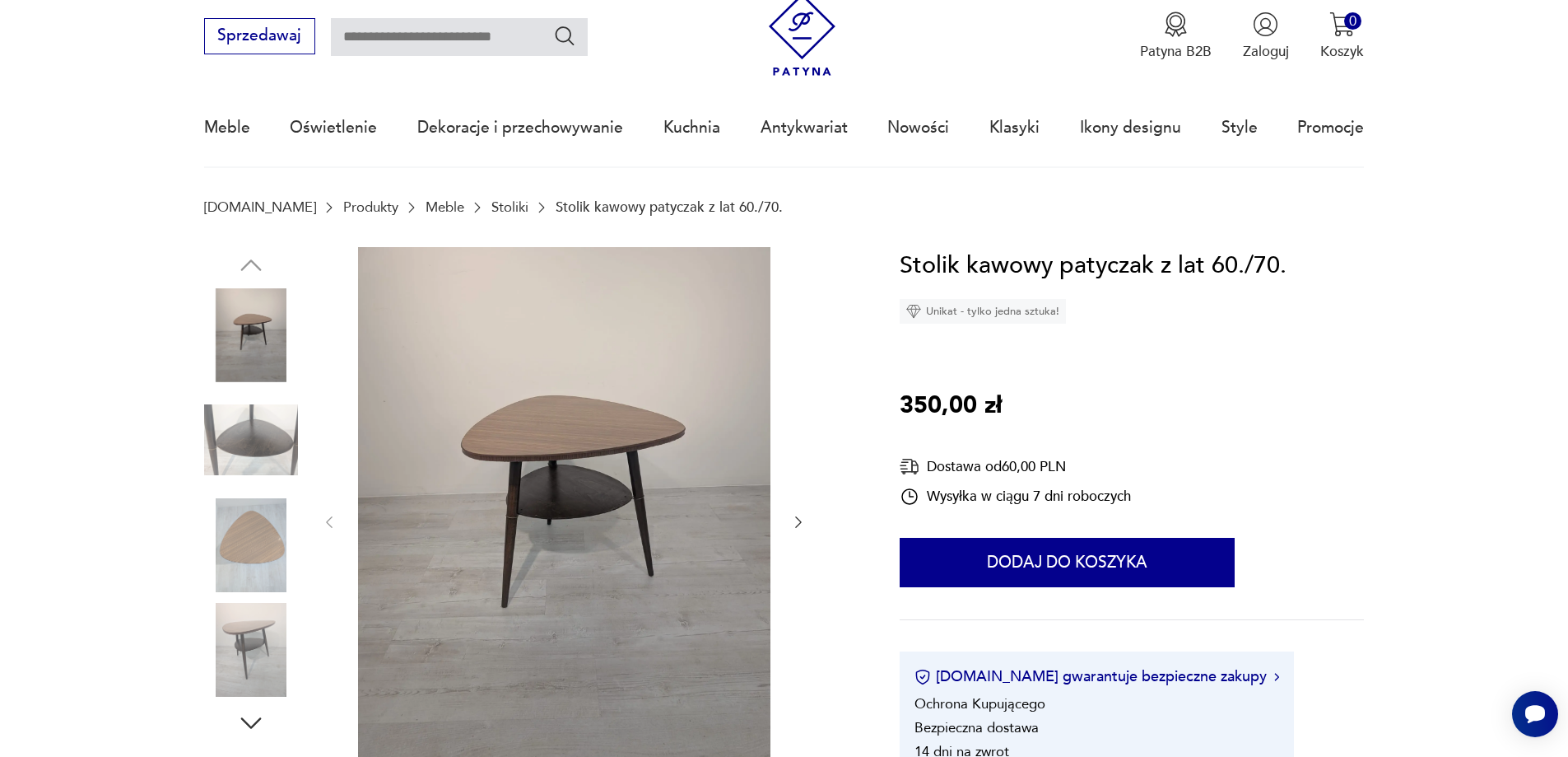
scroll to position [82, 0]
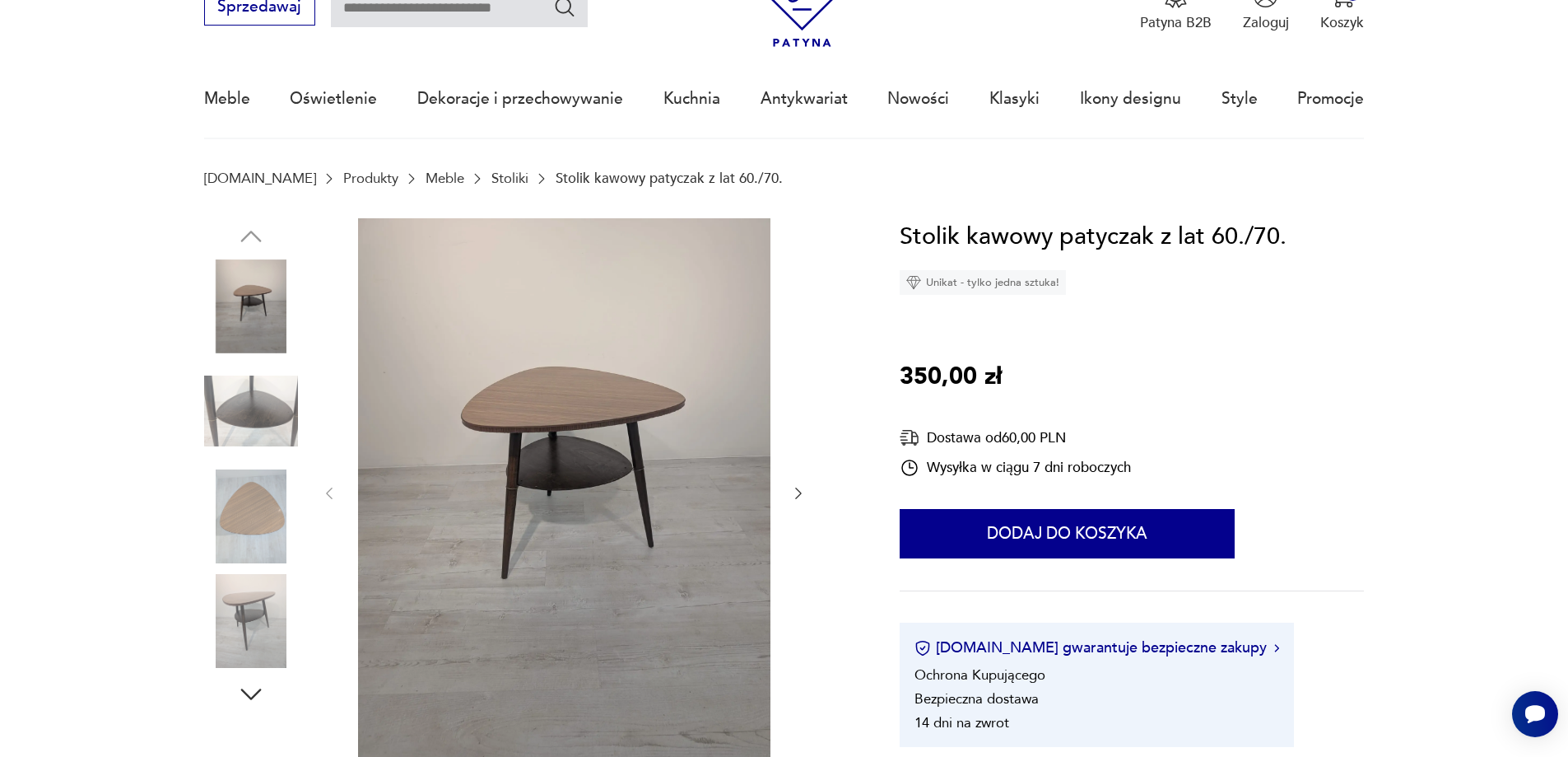
click at [795, 496] on icon "button" at bounding box center [798, 493] width 17 height 17
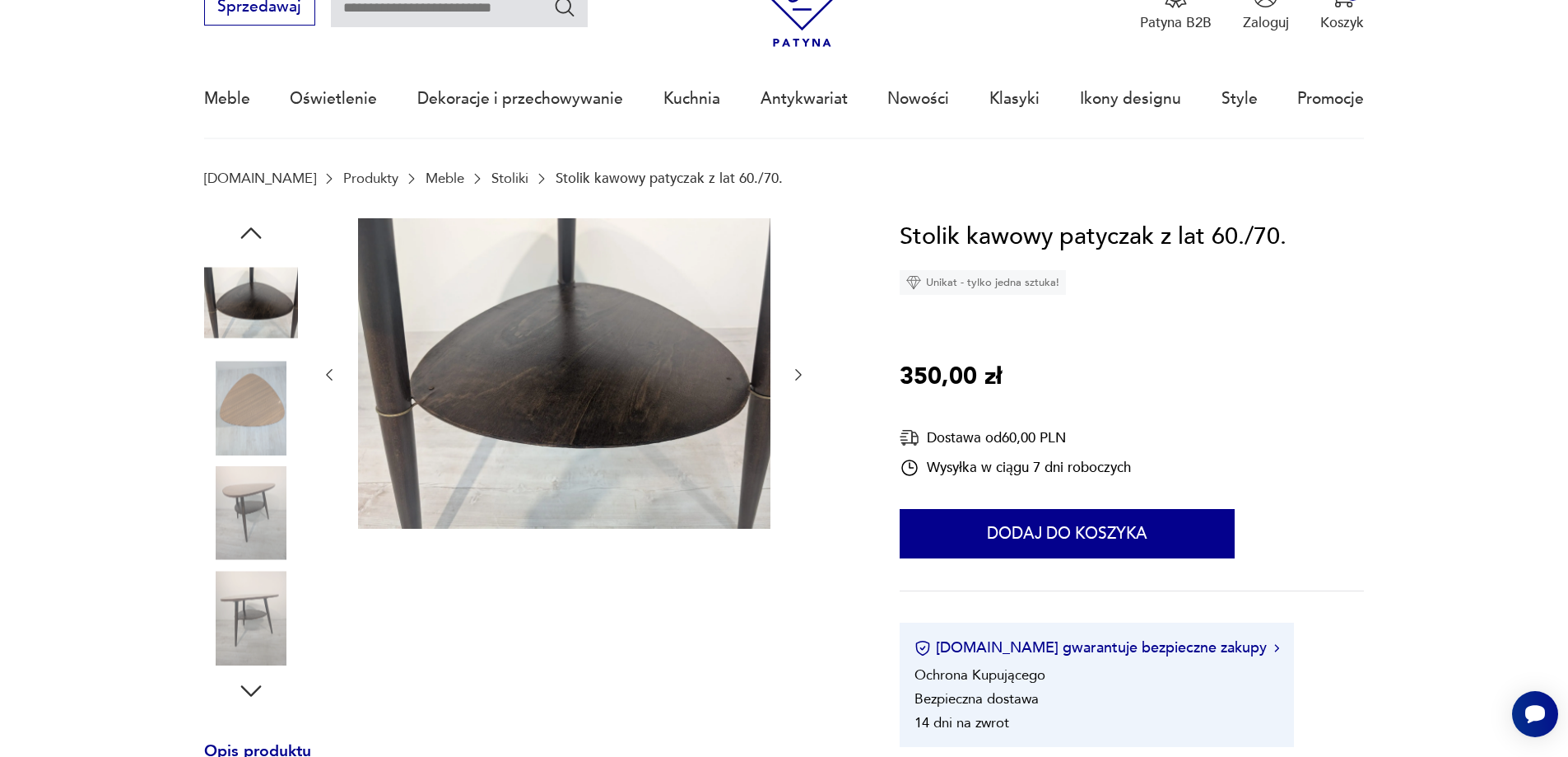
click at [798, 377] on icon "button" at bounding box center [797, 374] width 6 height 11
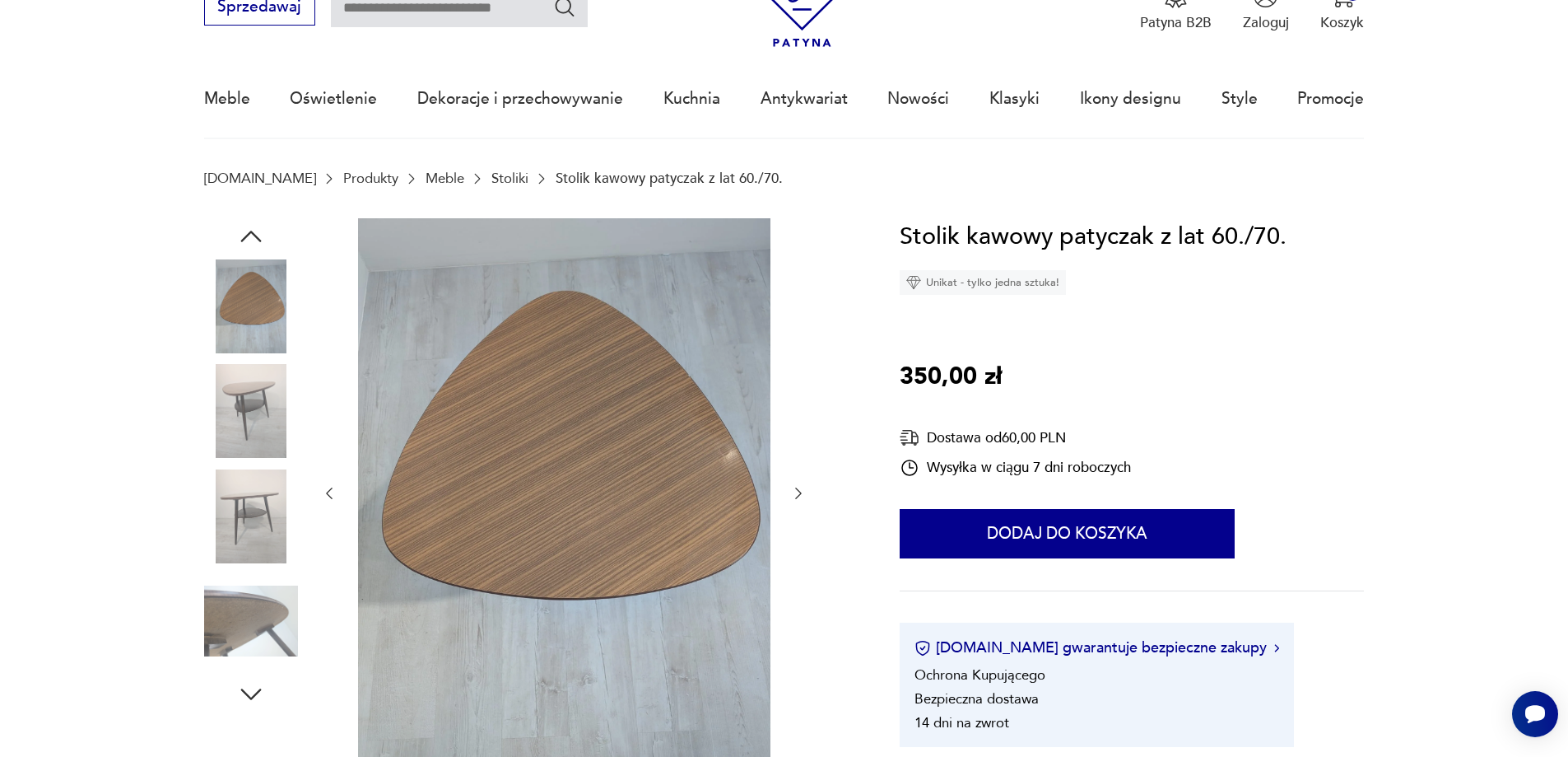
click at [806, 492] on icon "button" at bounding box center [798, 493] width 17 height 17
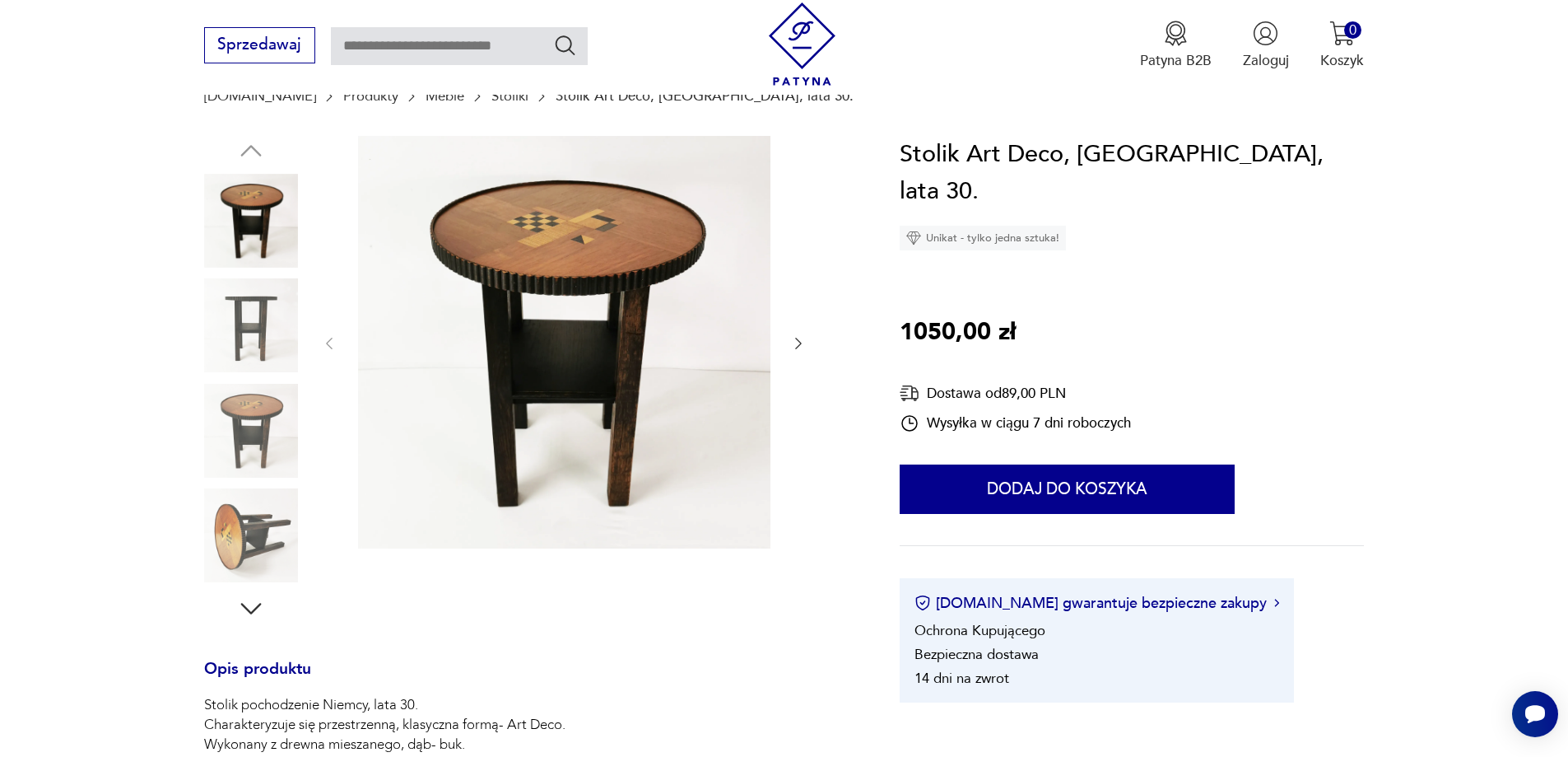
click at [796, 340] on icon "button" at bounding box center [798, 343] width 17 height 17
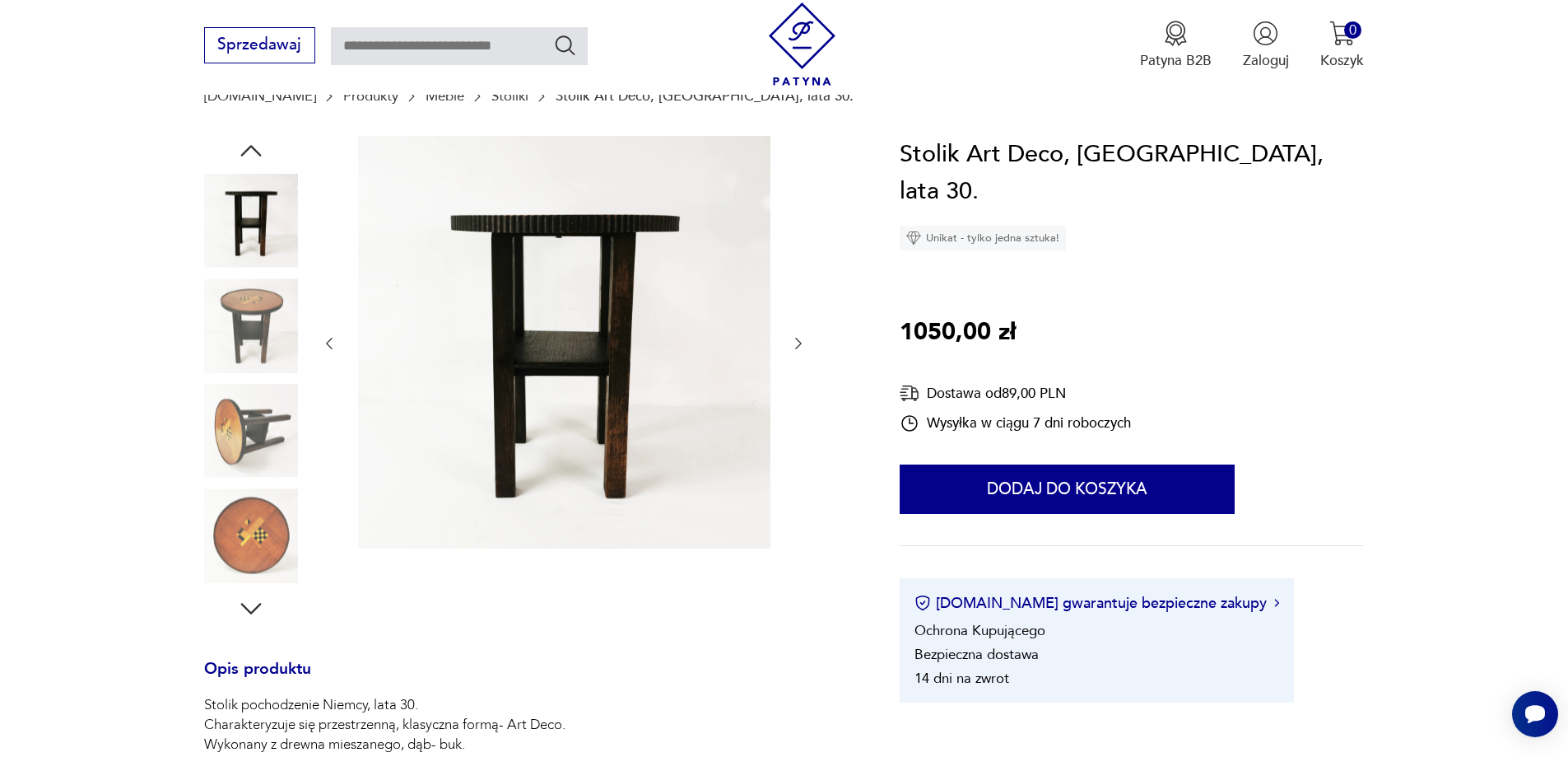
click at [796, 344] on icon "button" at bounding box center [798, 343] width 17 height 17
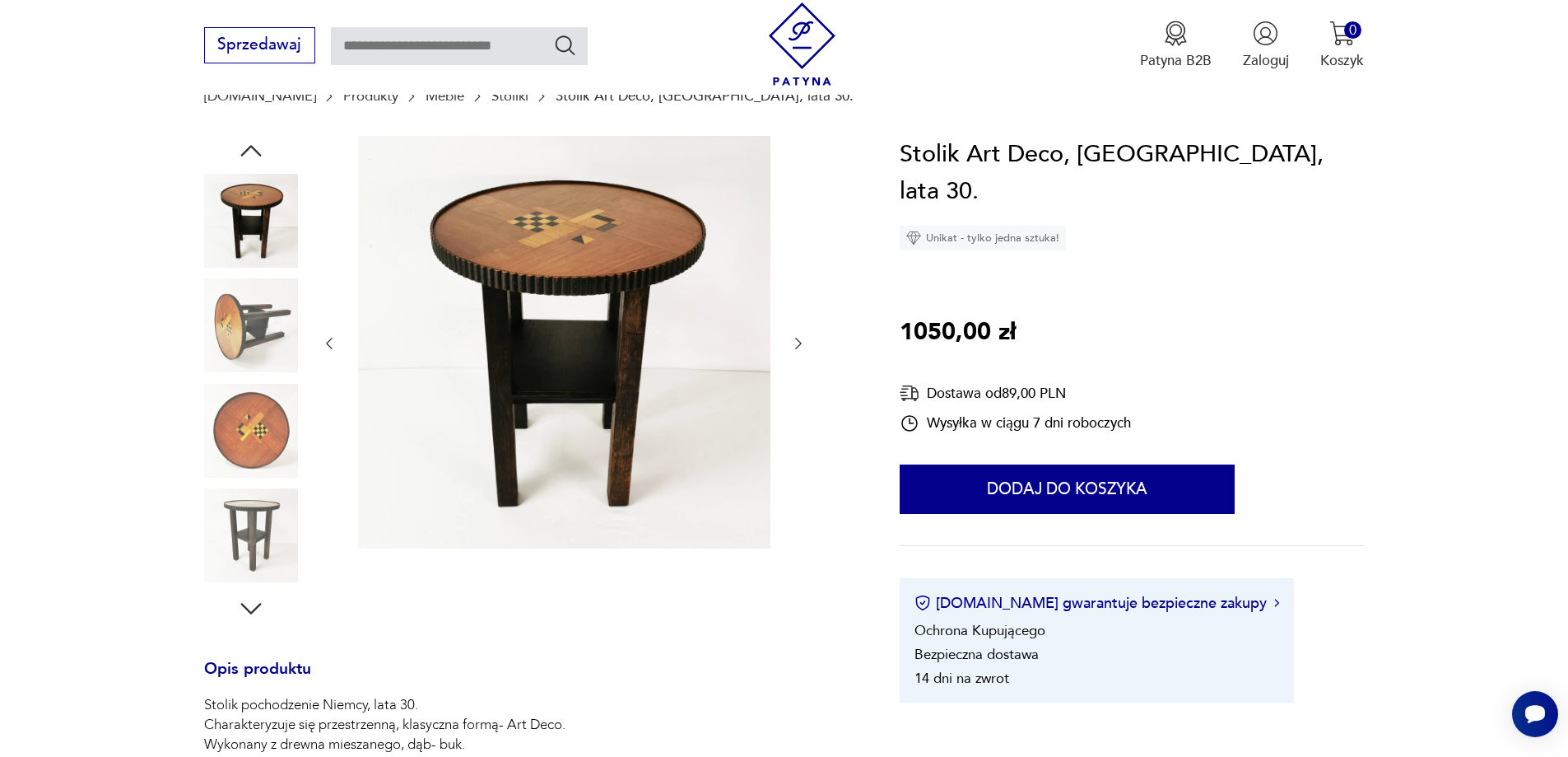
click at [796, 344] on icon "button" at bounding box center [798, 343] width 17 height 17
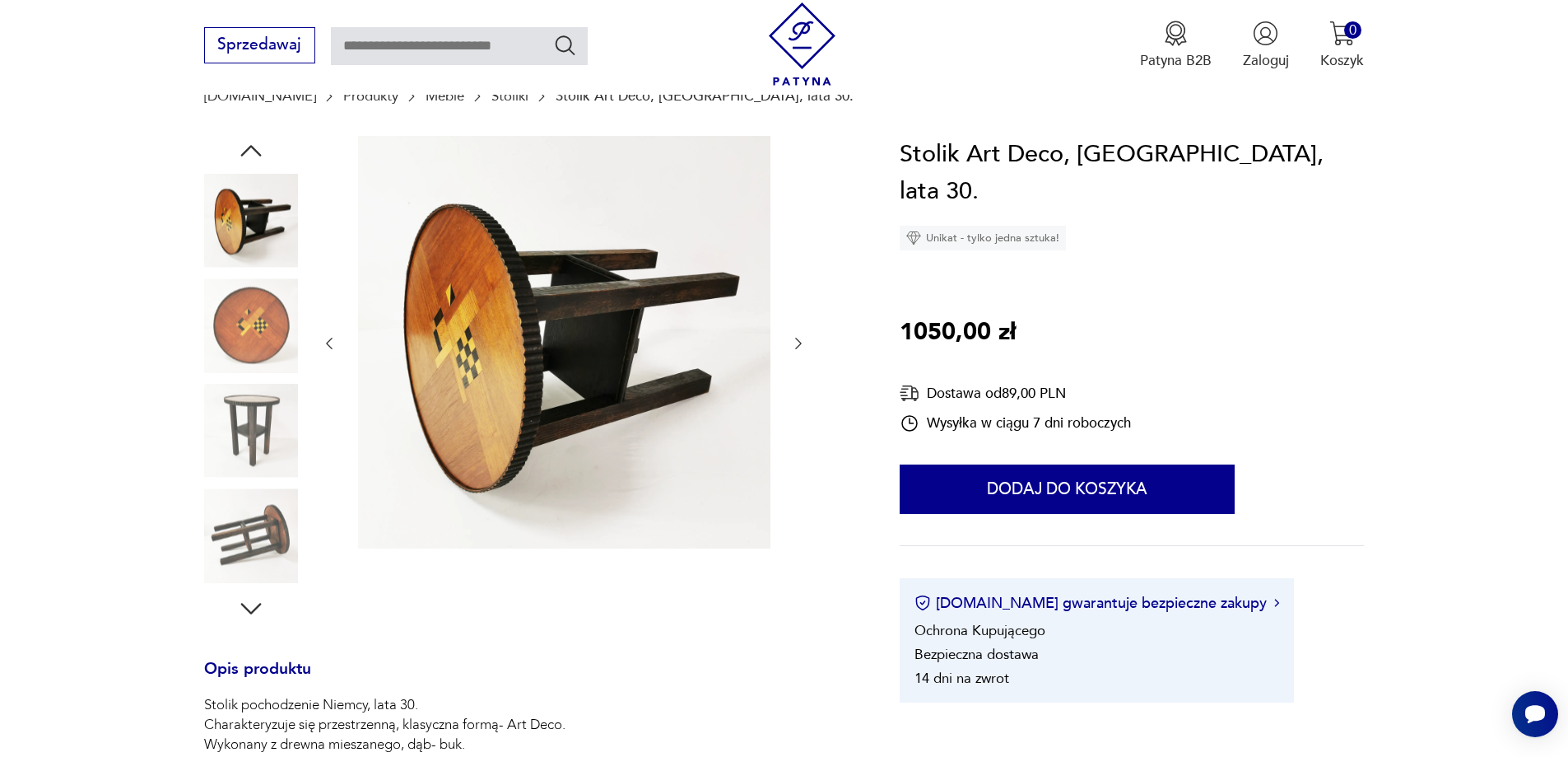
click at [796, 344] on icon "button" at bounding box center [798, 343] width 17 height 17
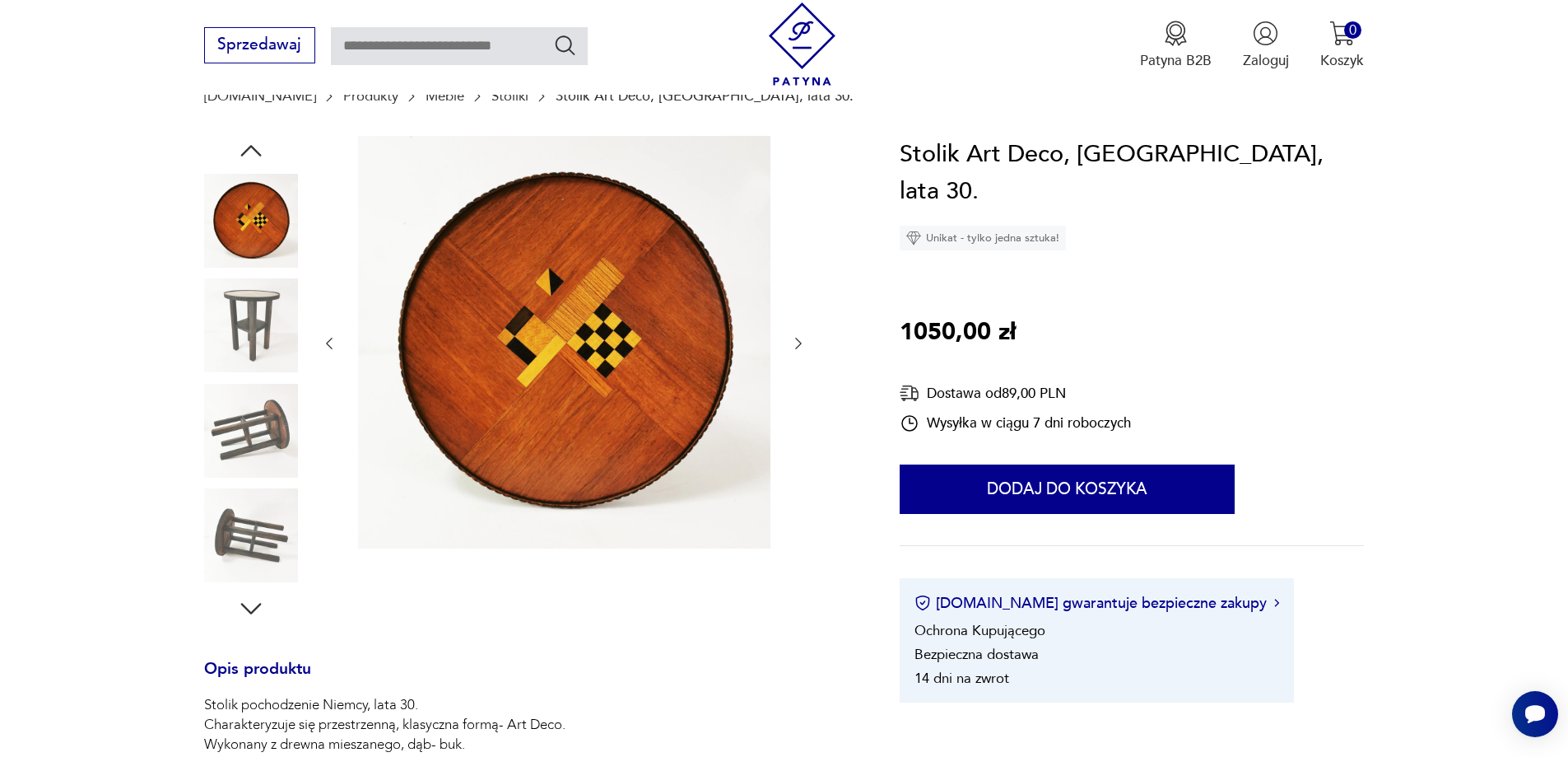
click at [796, 344] on icon "button" at bounding box center [798, 343] width 17 height 17
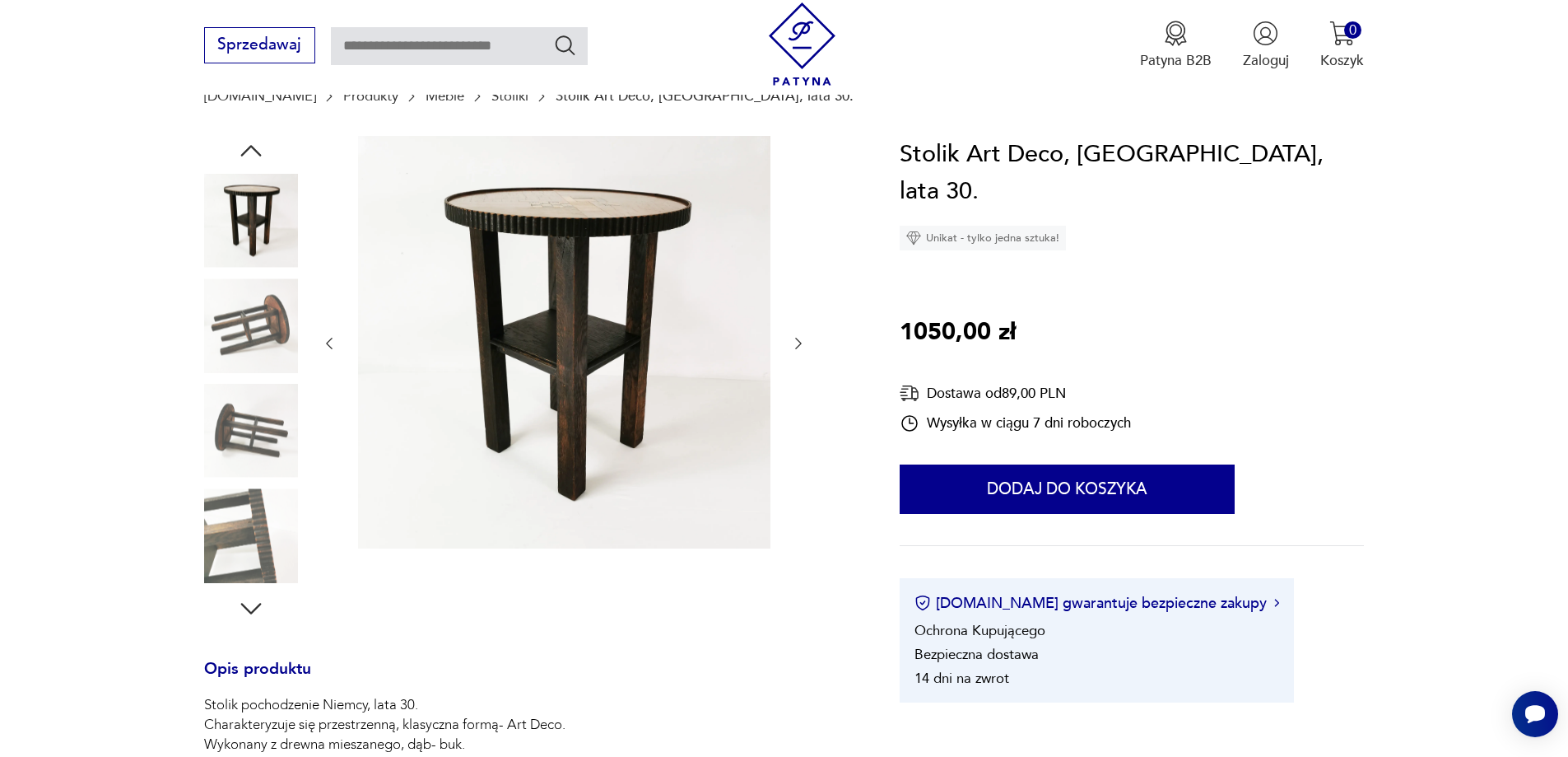
click at [796, 344] on icon "button" at bounding box center [798, 343] width 17 height 17
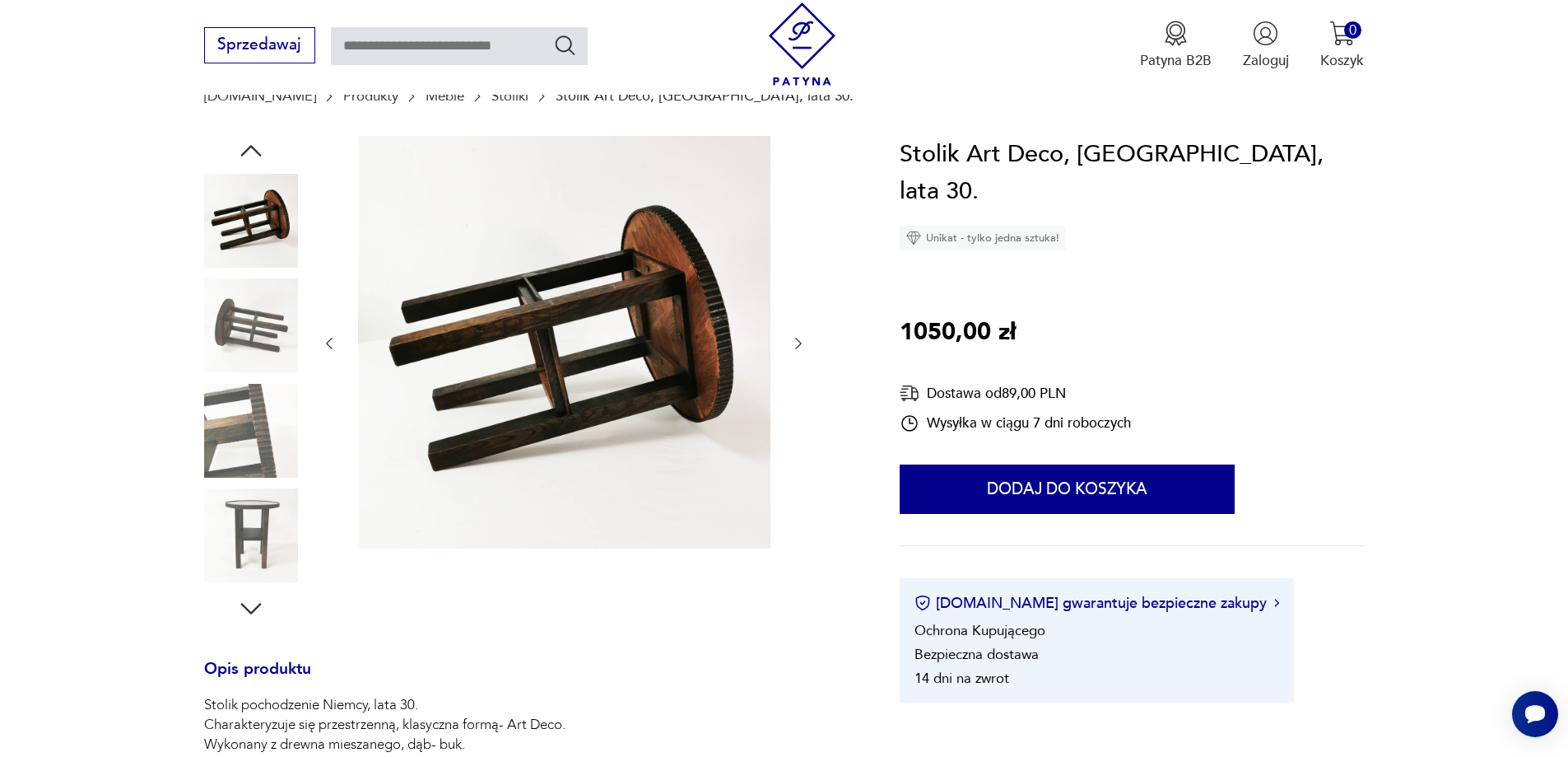
click at [796, 344] on icon "button" at bounding box center [798, 343] width 17 height 17
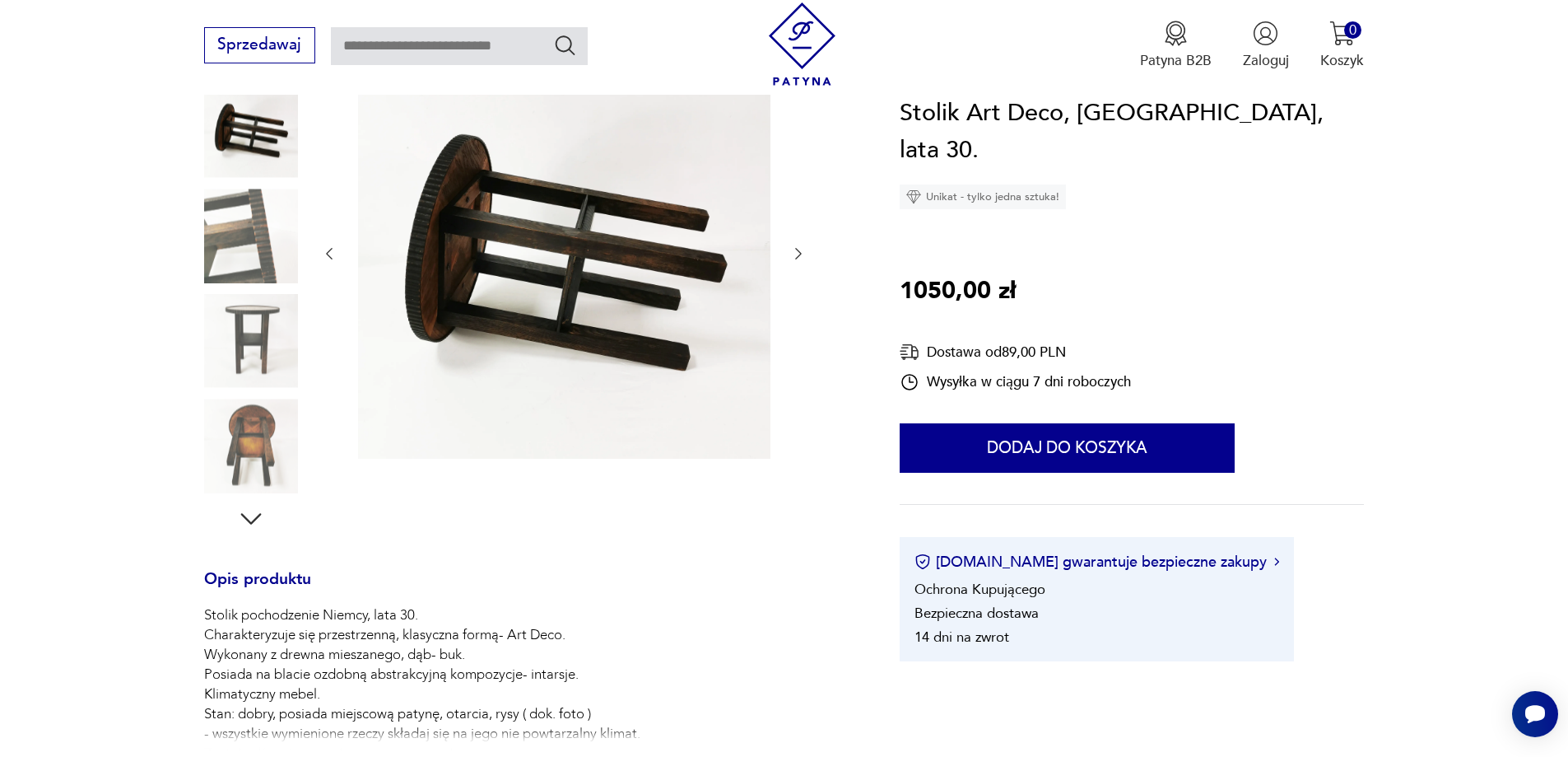
scroll to position [164, 0]
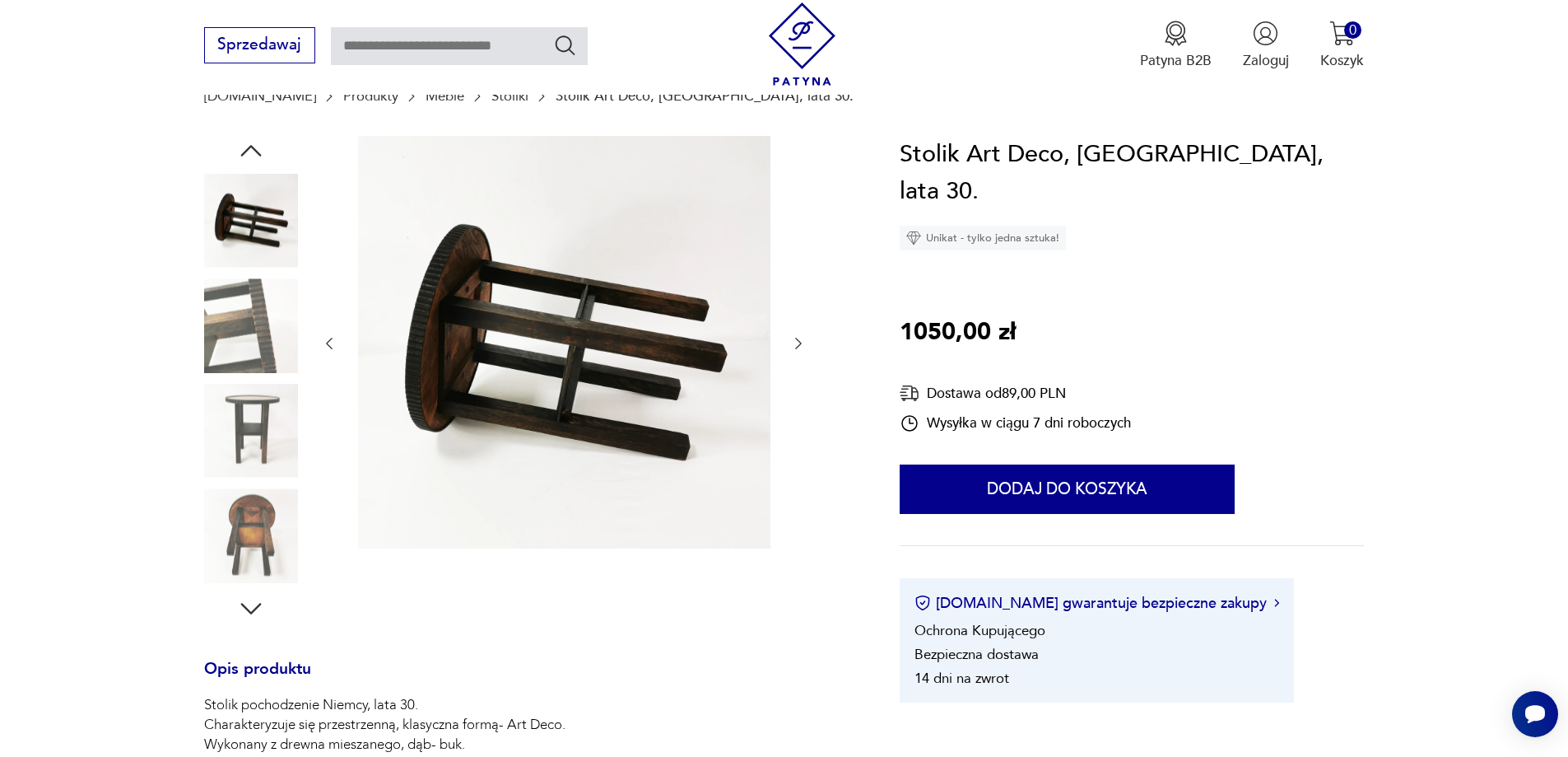
click at [796, 344] on icon "button" at bounding box center [798, 343] width 17 height 17
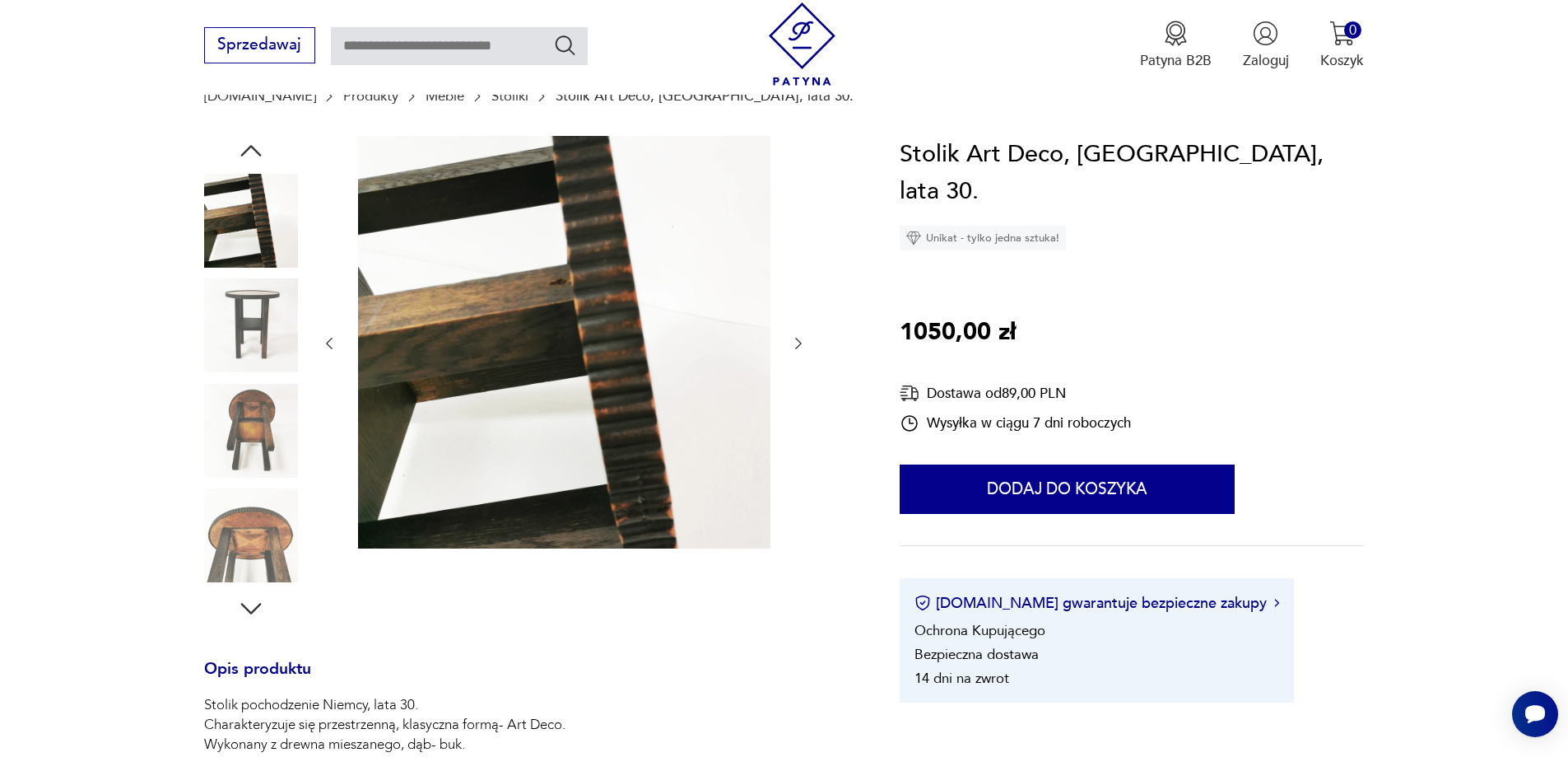
click at [796, 344] on icon "button" at bounding box center [798, 343] width 17 height 17
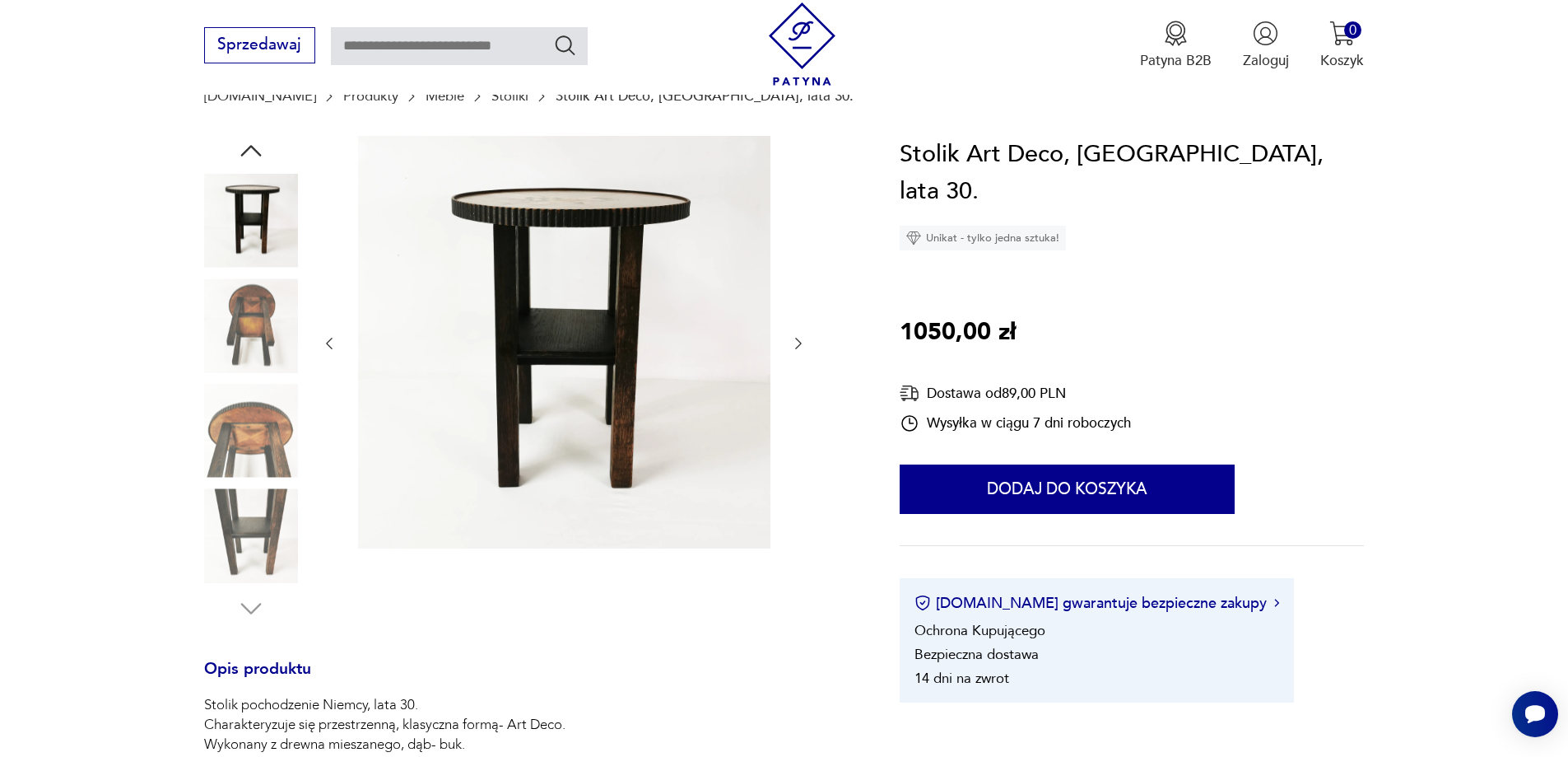
click at [796, 344] on icon "button" at bounding box center [798, 343] width 17 height 17
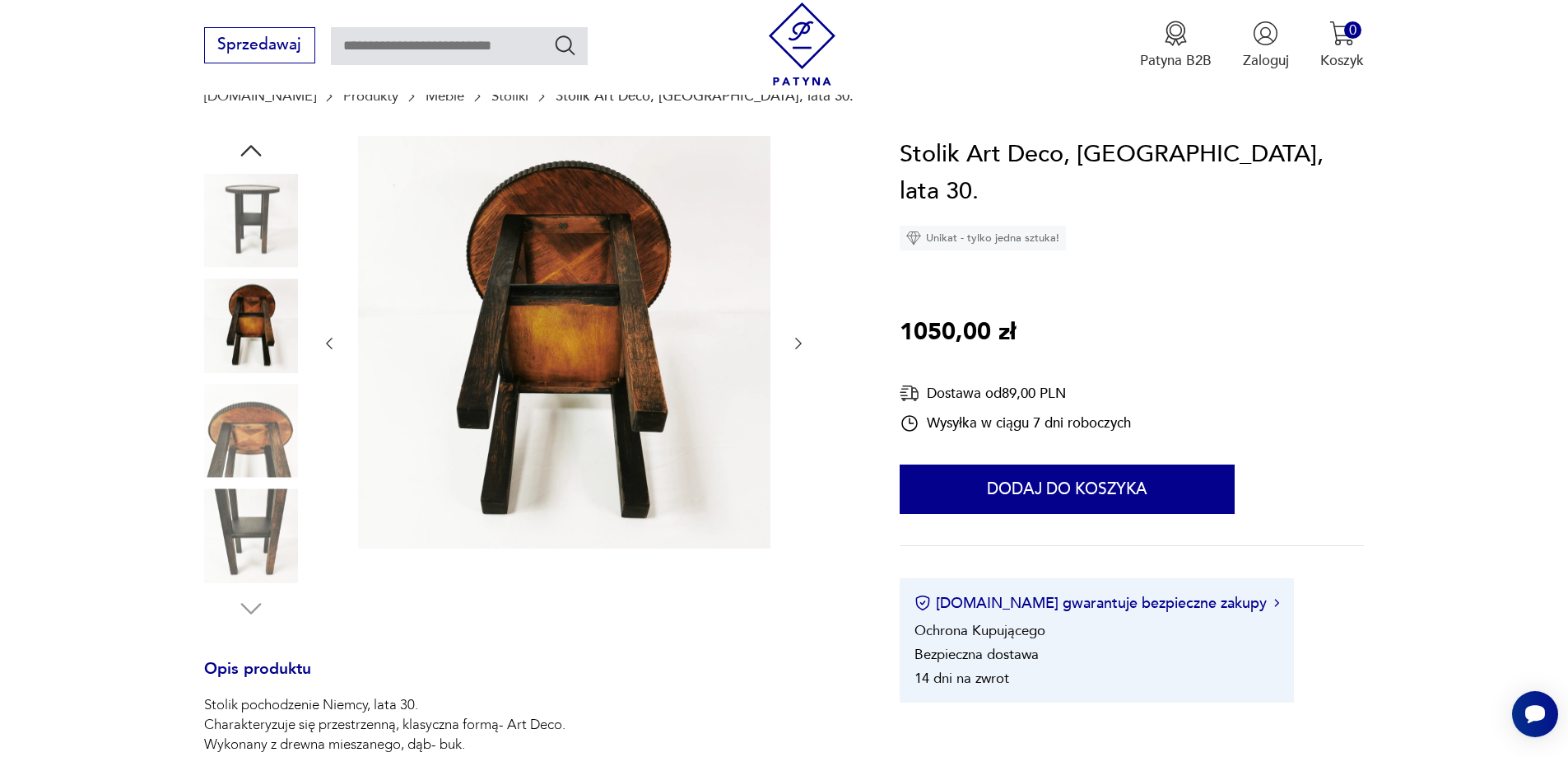
click at [796, 344] on icon "button" at bounding box center [798, 343] width 17 height 17
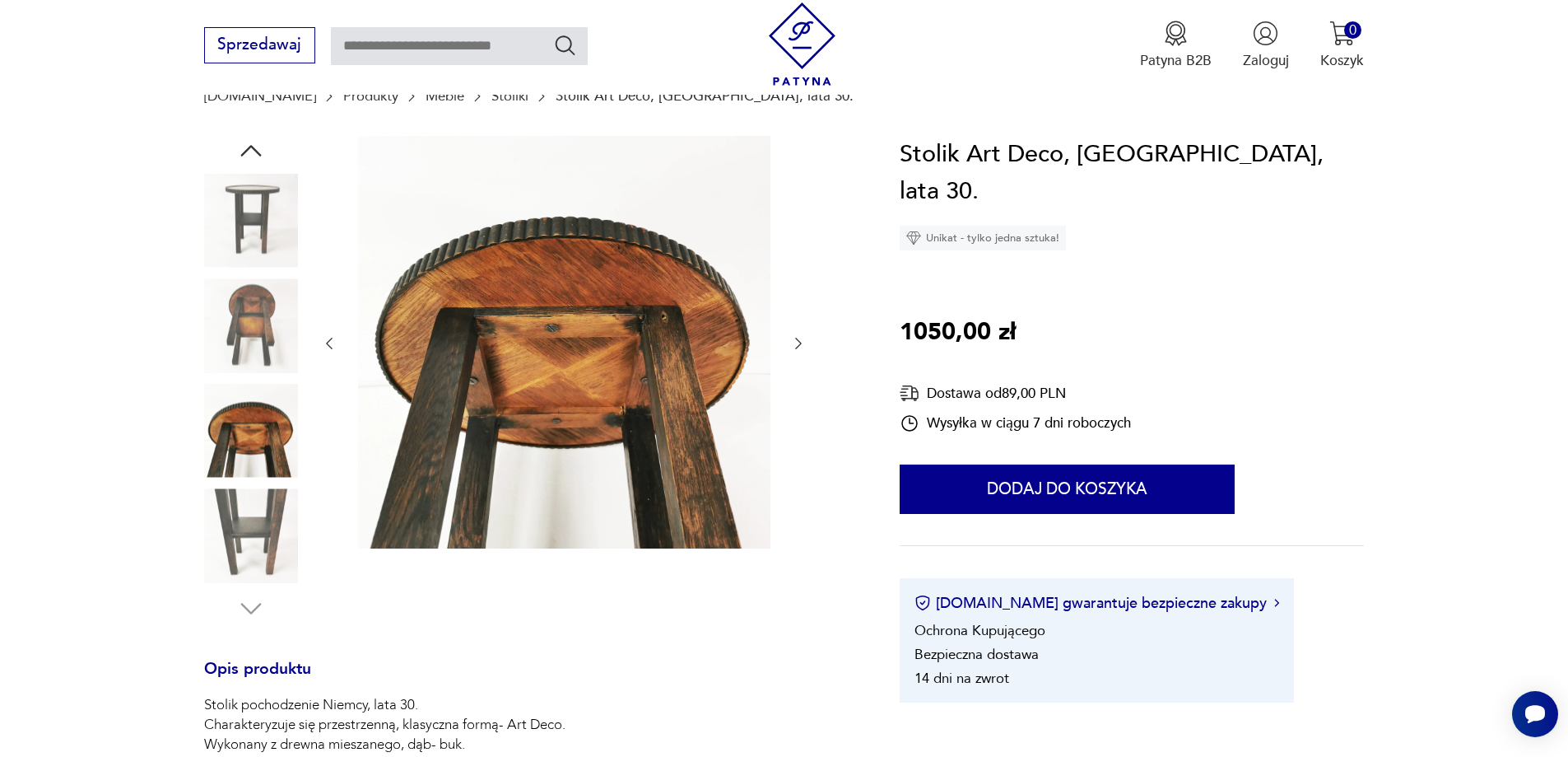
click at [796, 344] on icon "button" at bounding box center [798, 343] width 17 height 17
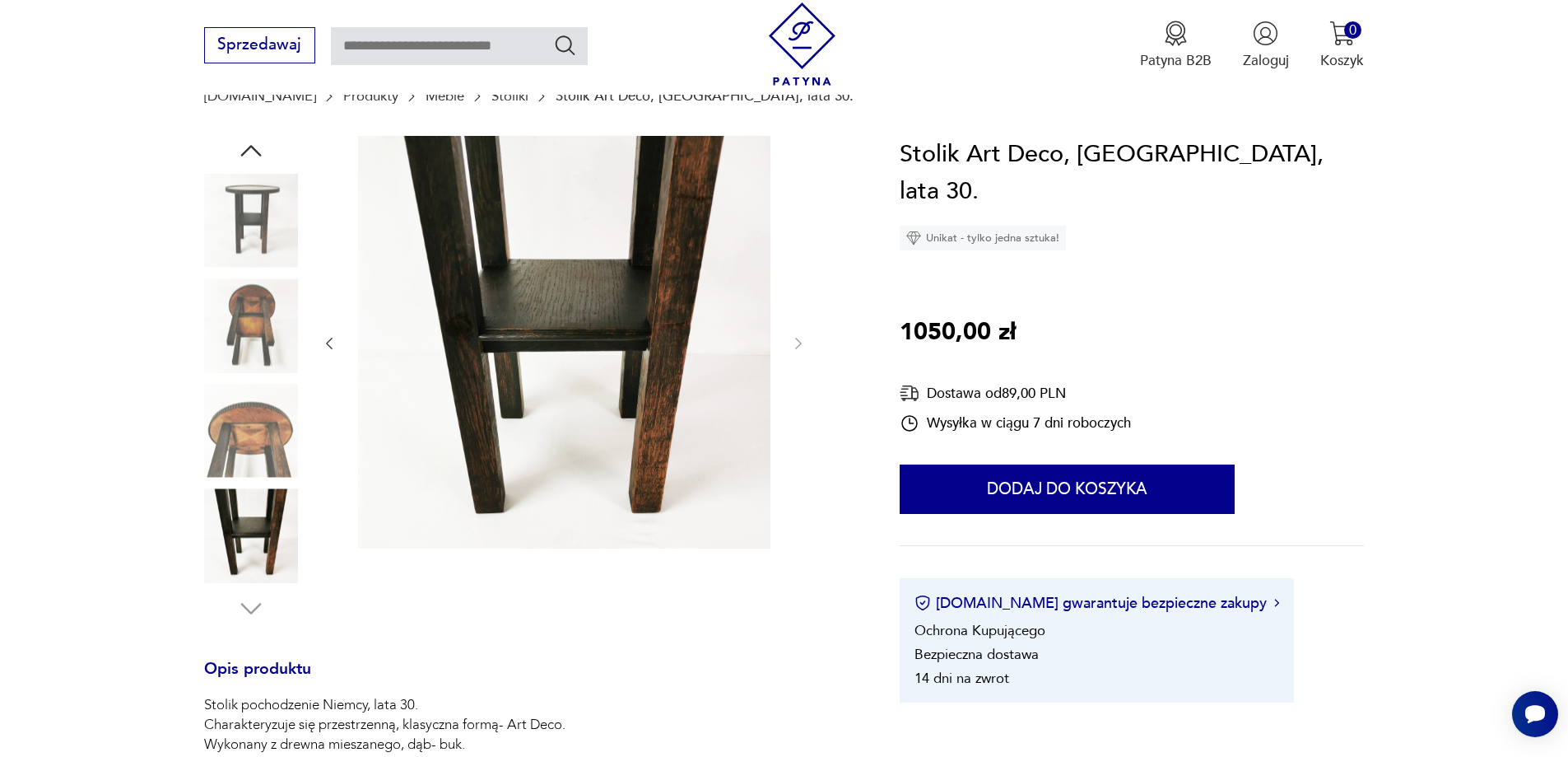
click at [256, 269] on div at bounding box center [251, 222] width 94 height 97
click at [254, 241] on img at bounding box center [251, 220] width 94 height 94
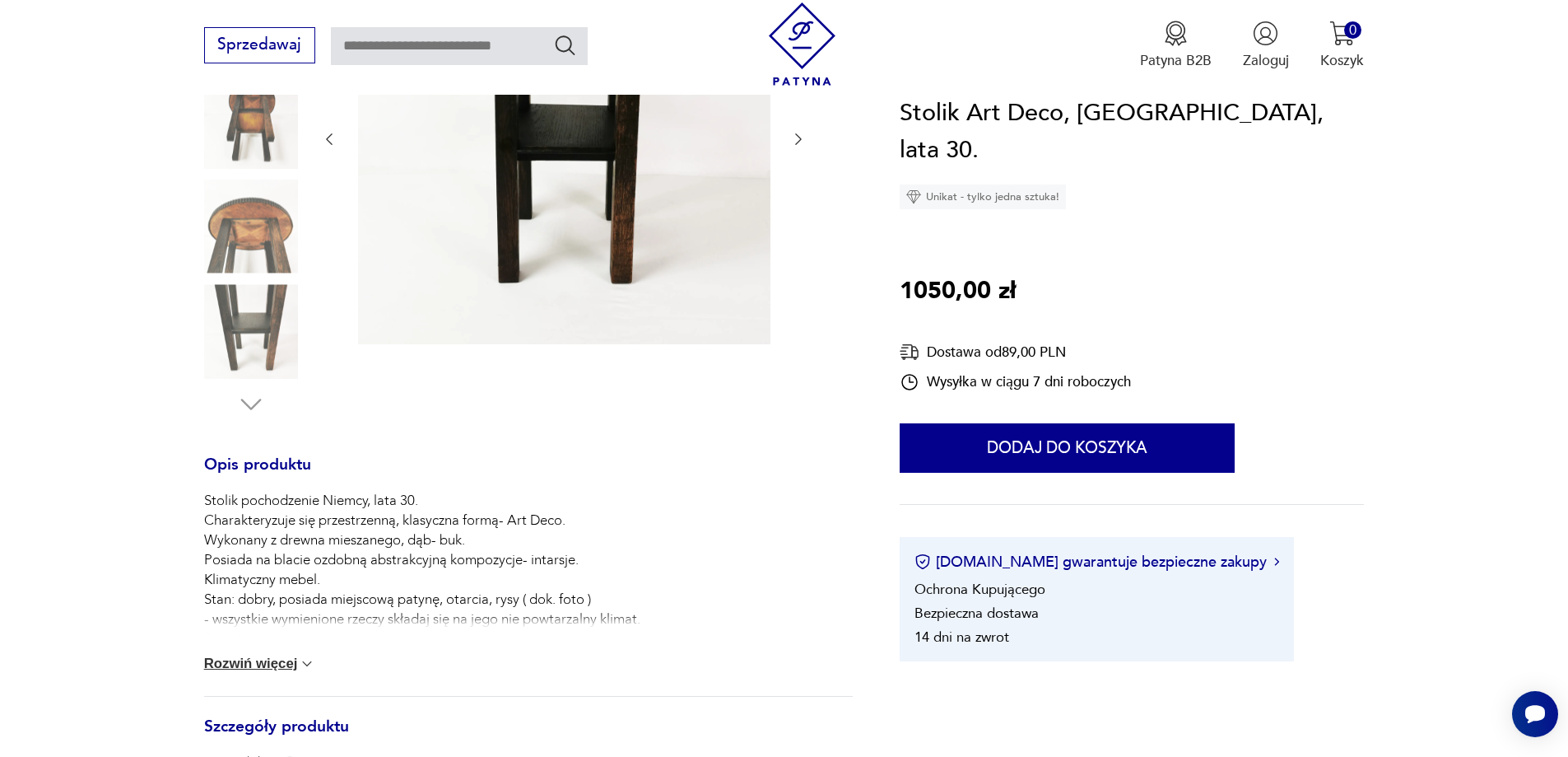
scroll to position [412, 0]
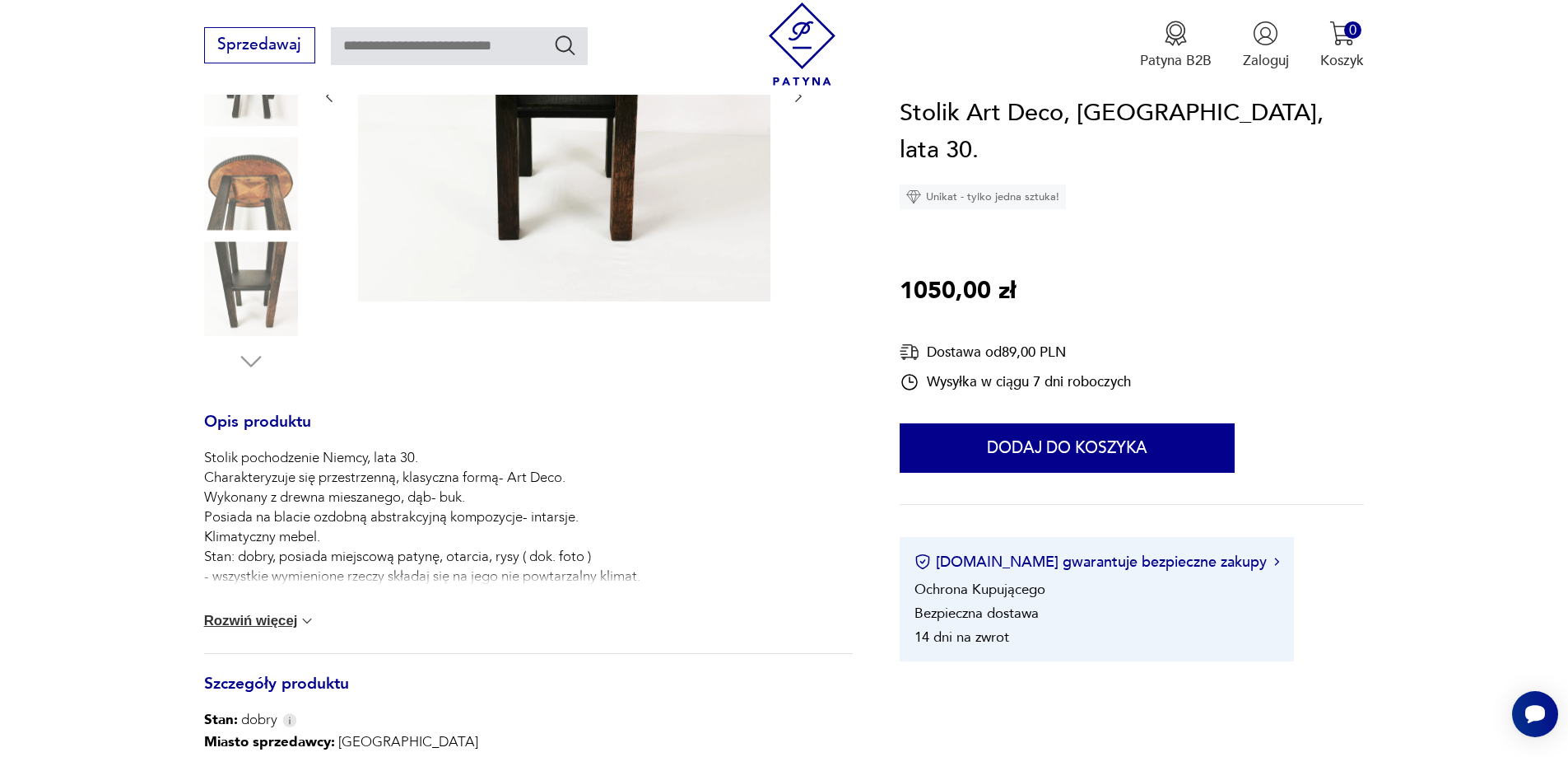
click at [271, 304] on img at bounding box center [251, 288] width 94 height 94
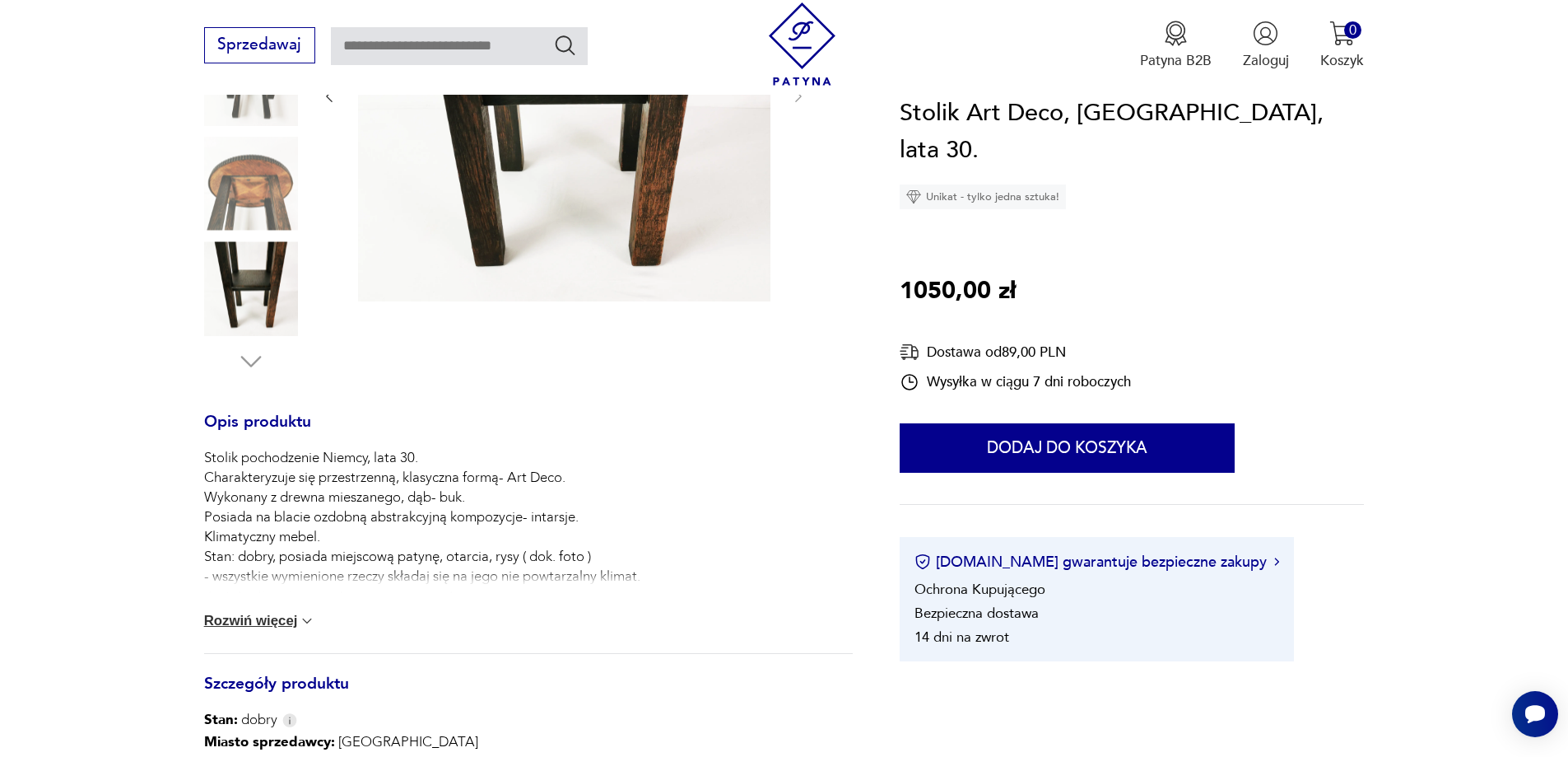
click at [249, 288] on img at bounding box center [251, 288] width 94 height 94
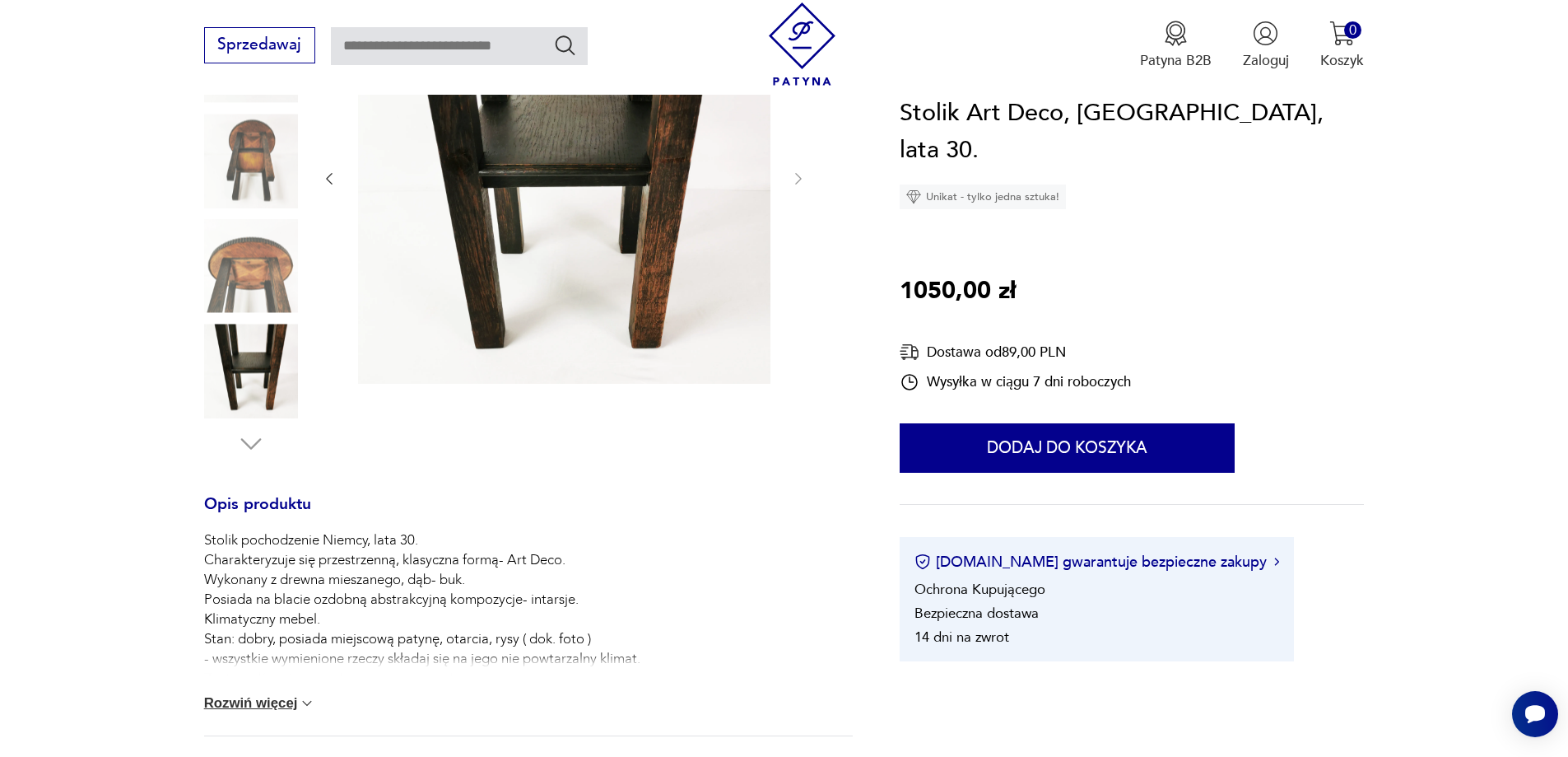
click at [254, 239] on img at bounding box center [251, 266] width 94 height 94
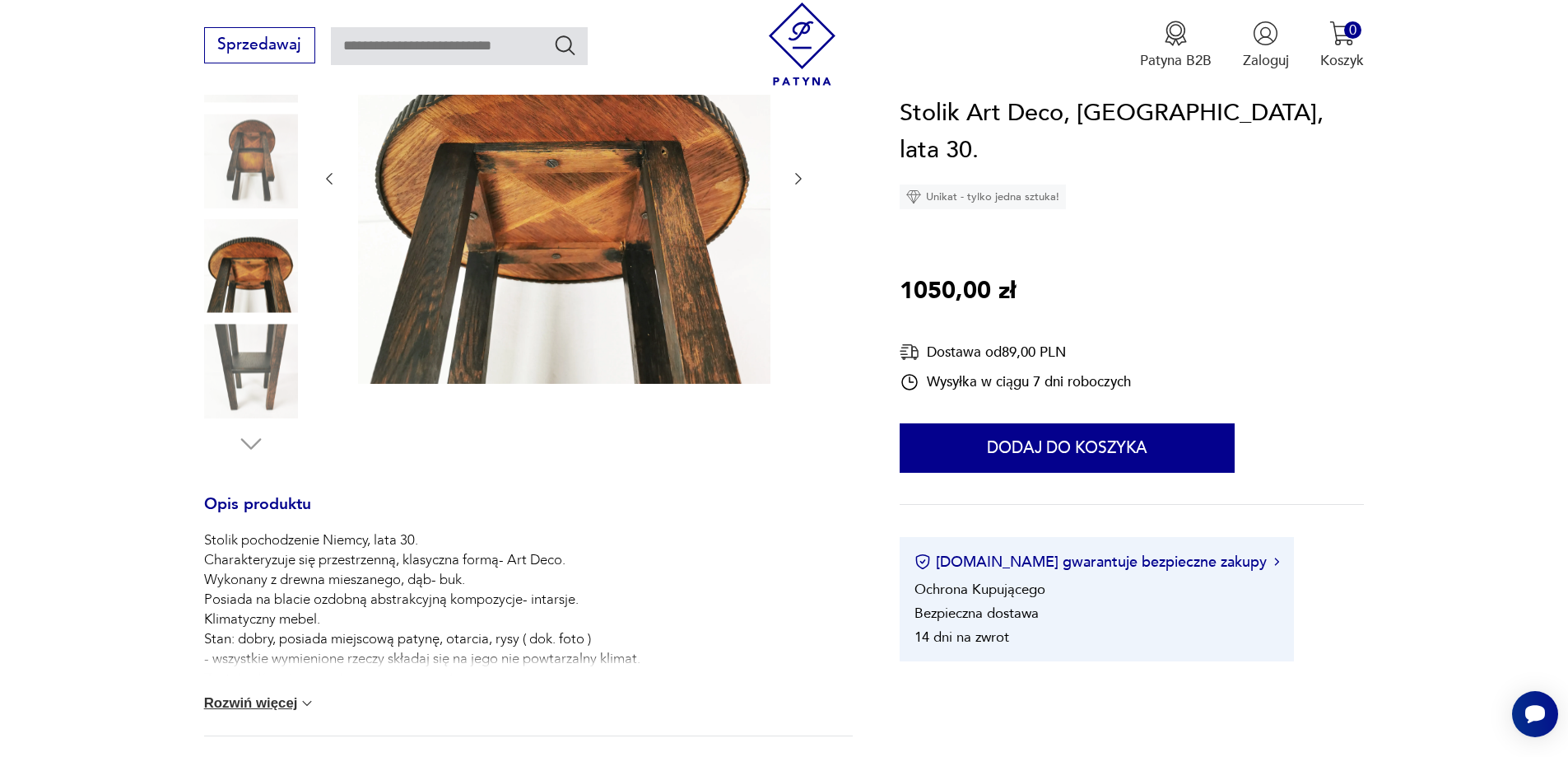
click at [266, 164] on img at bounding box center [251, 160] width 94 height 94
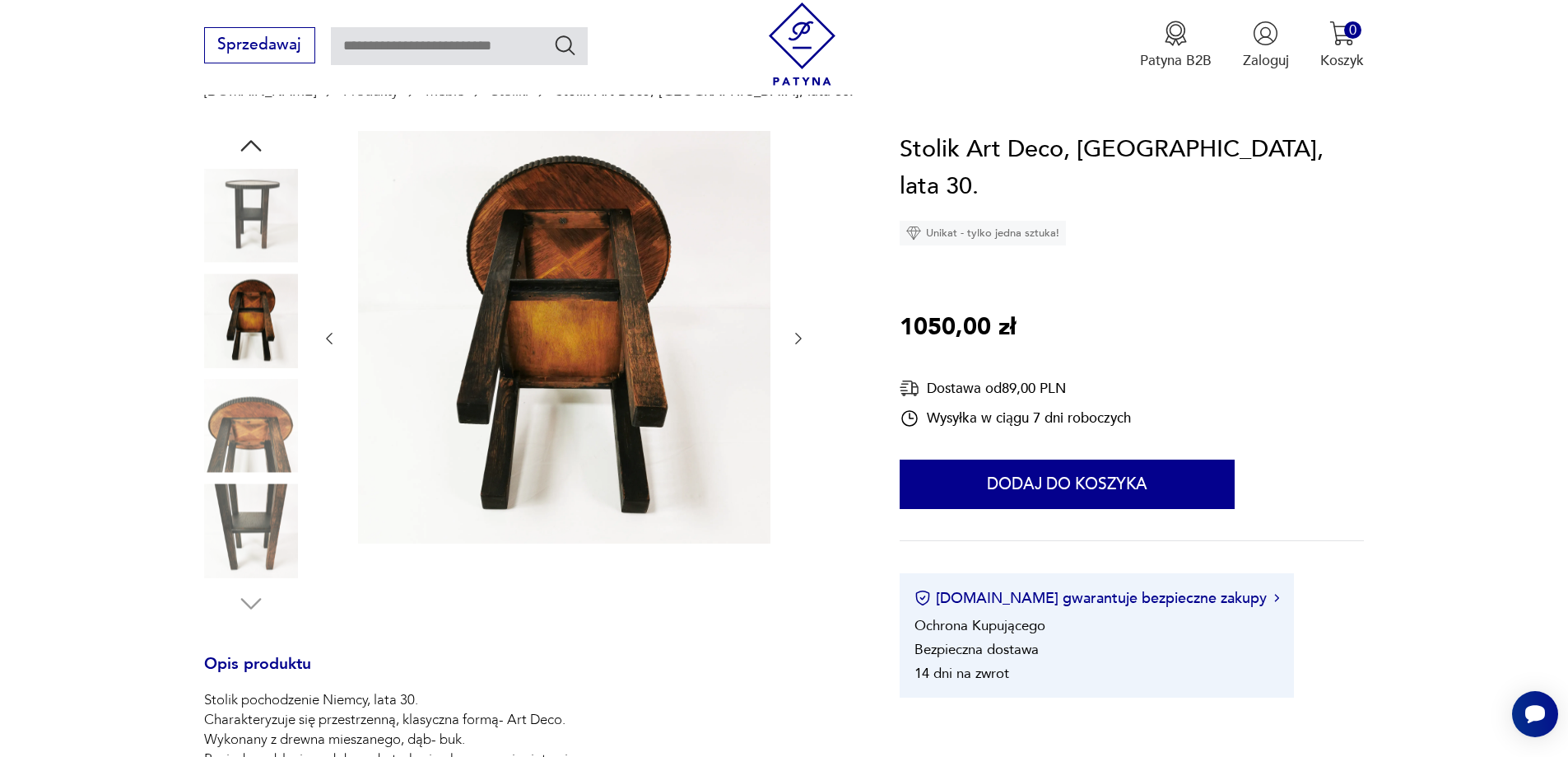
scroll to position [164, 0]
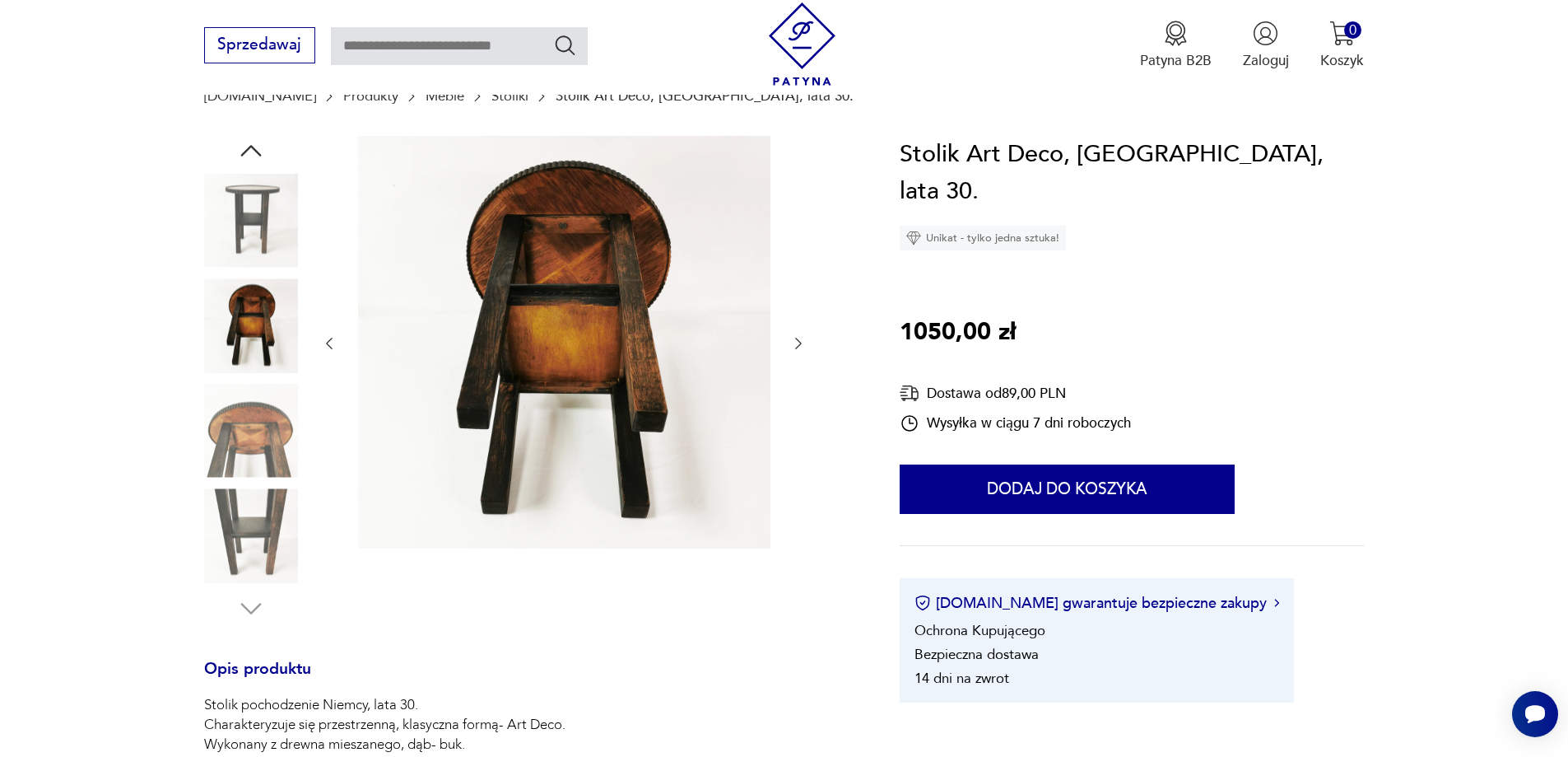
click at [270, 221] on img at bounding box center [251, 220] width 94 height 94
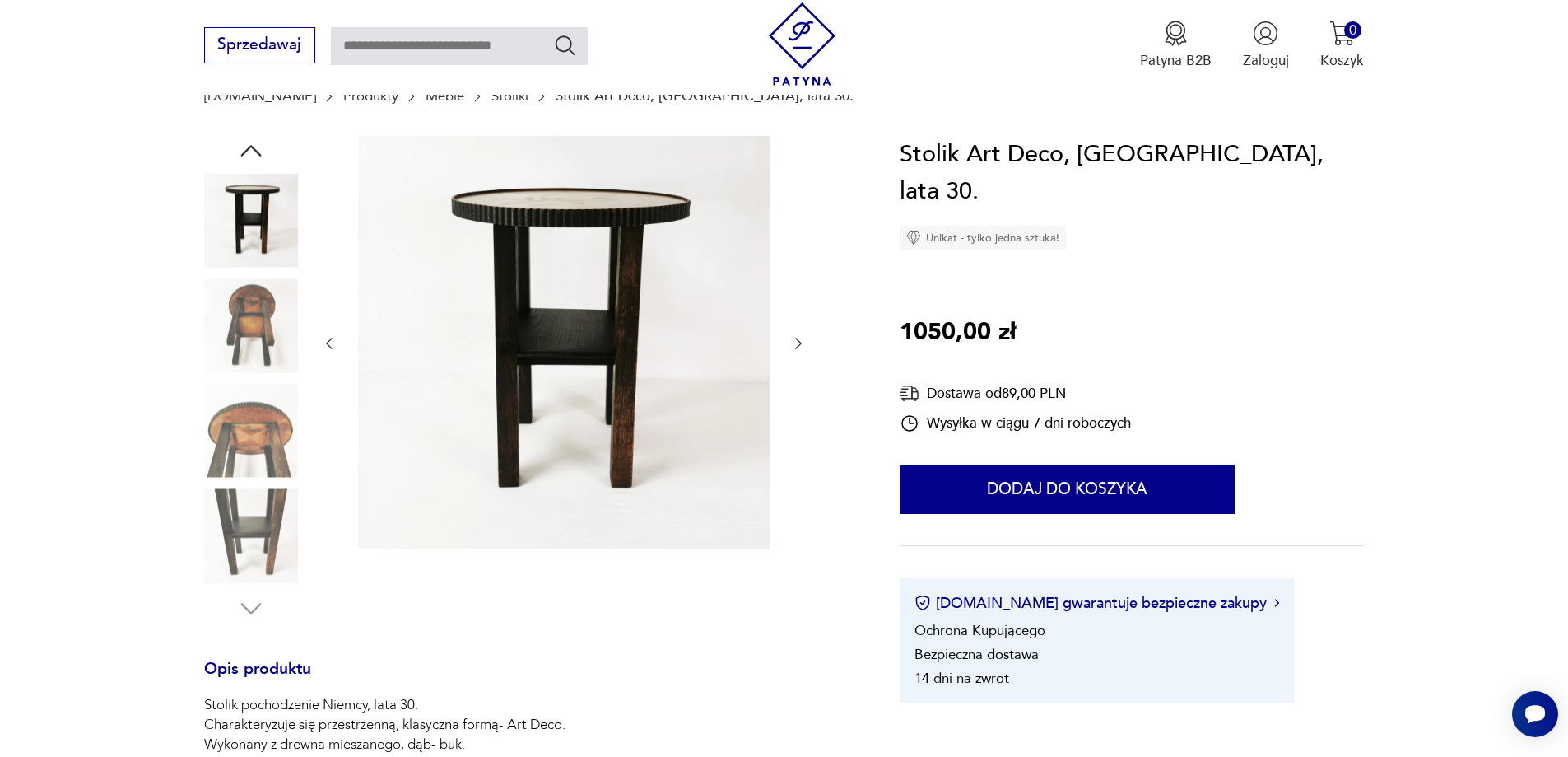
click at [254, 153] on icon "button" at bounding box center [251, 151] width 30 height 30
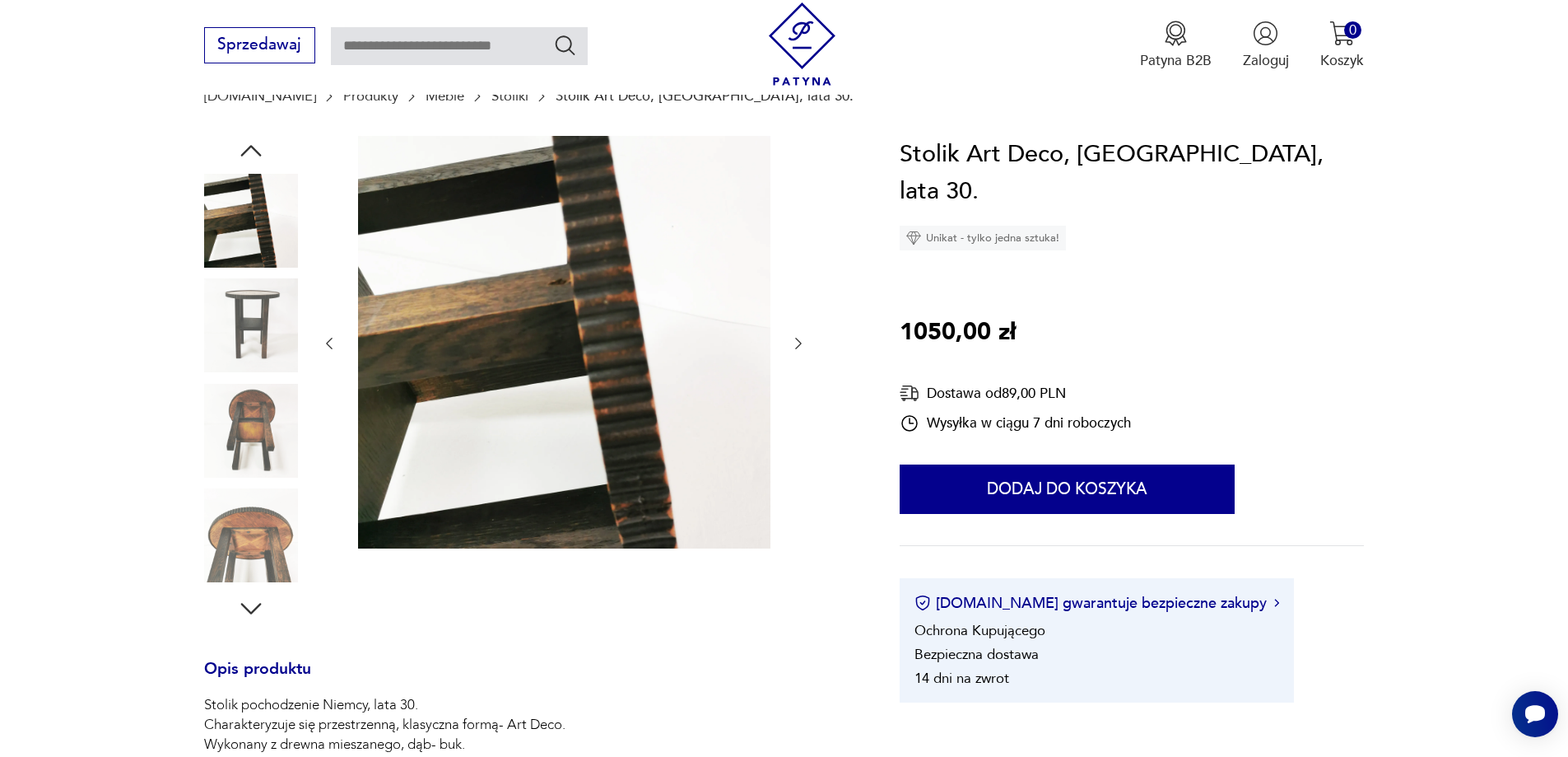
click at [254, 153] on icon "button" at bounding box center [251, 151] width 30 height 30
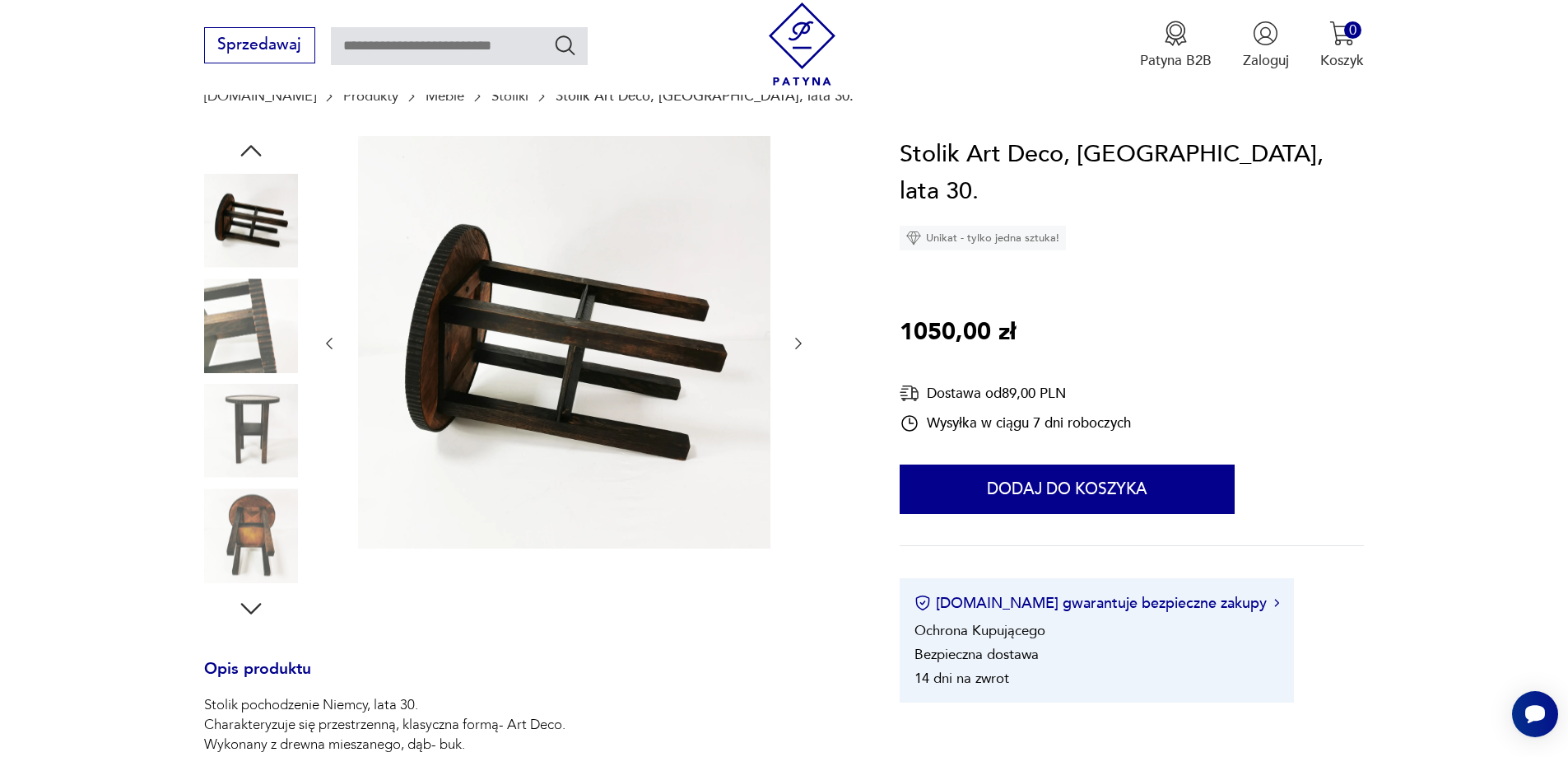
click at [254, 153] on icon "button" at bounding box center [251, 151] width 30 height 30
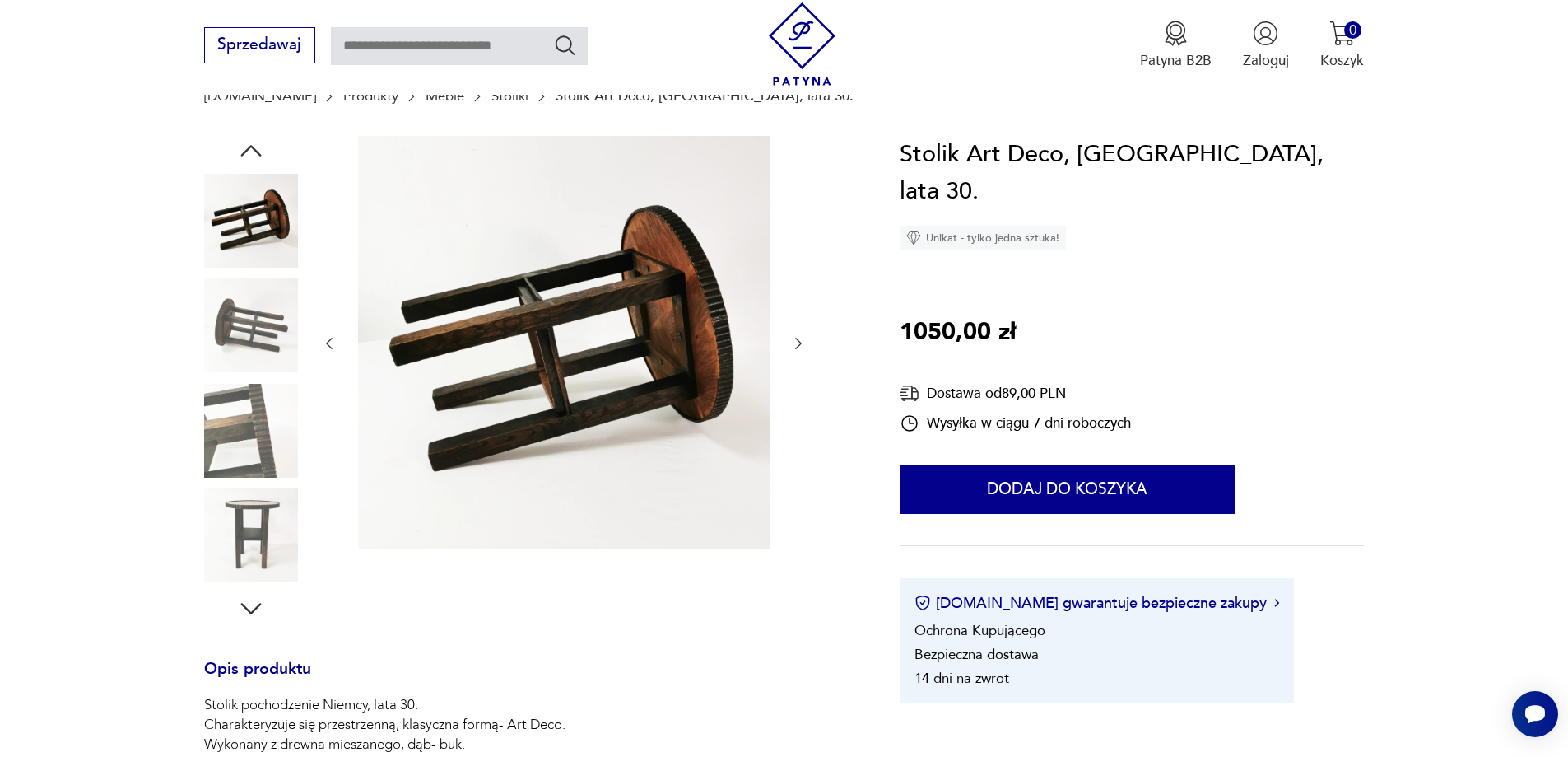
click at [254, 153] on icon "button" at bounding box center [251, 151] width 30 height 30
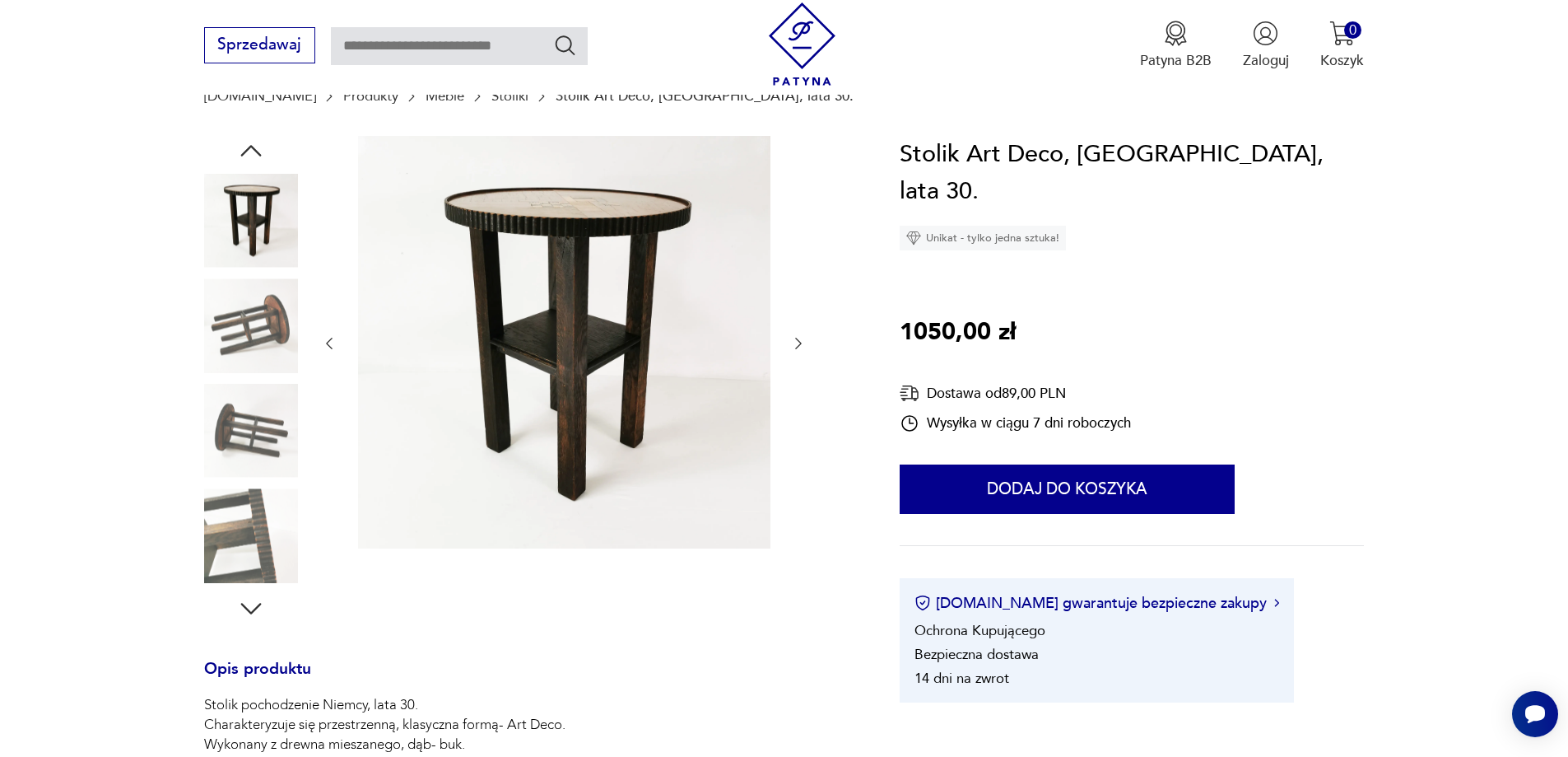
click at [254, 153] on icon "button" at bounding box center [251, 151] width 30 height 30
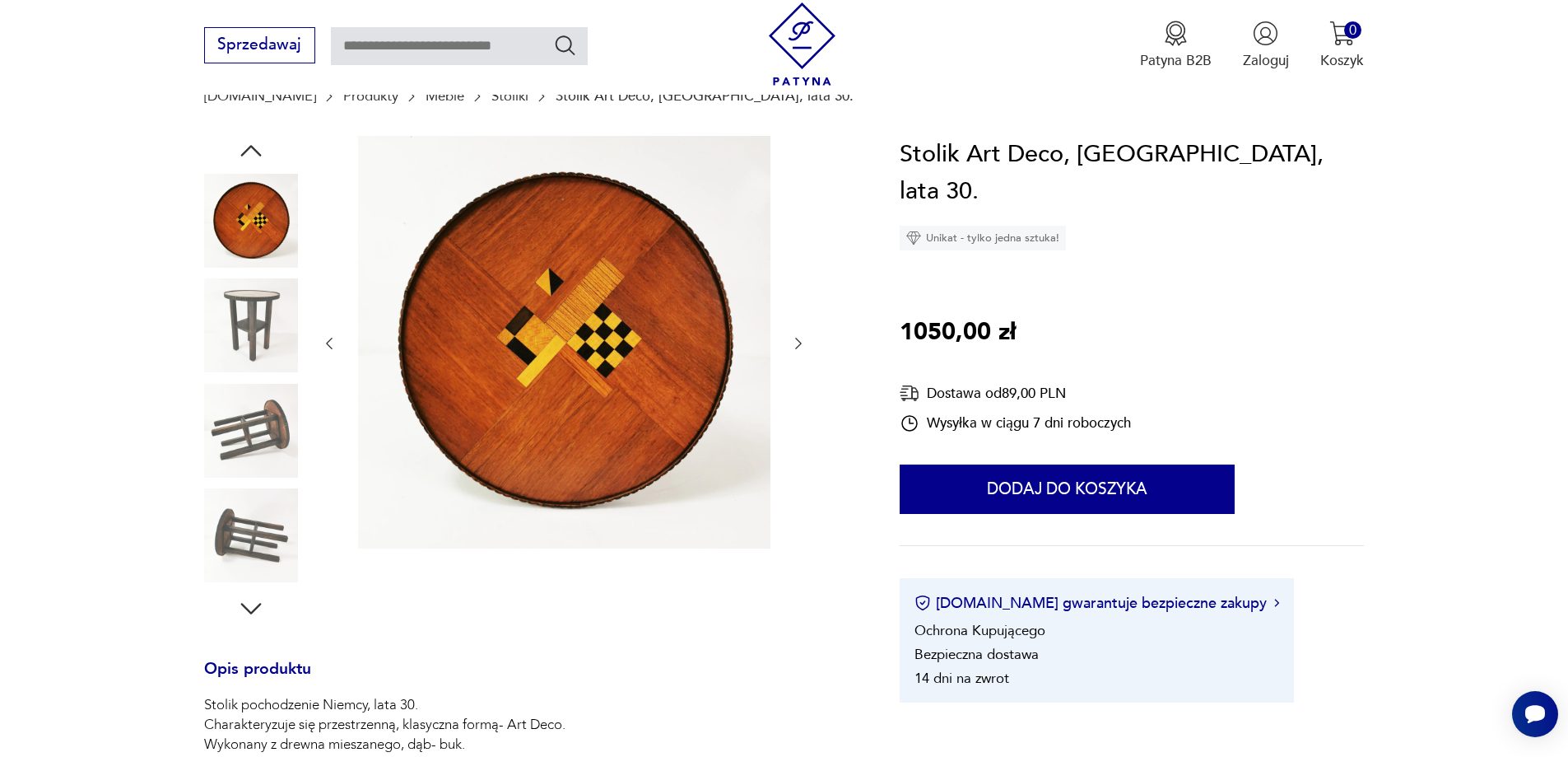
click at [254, 153] on icon "button" at bounding box center [251, 151] width 30 height 30
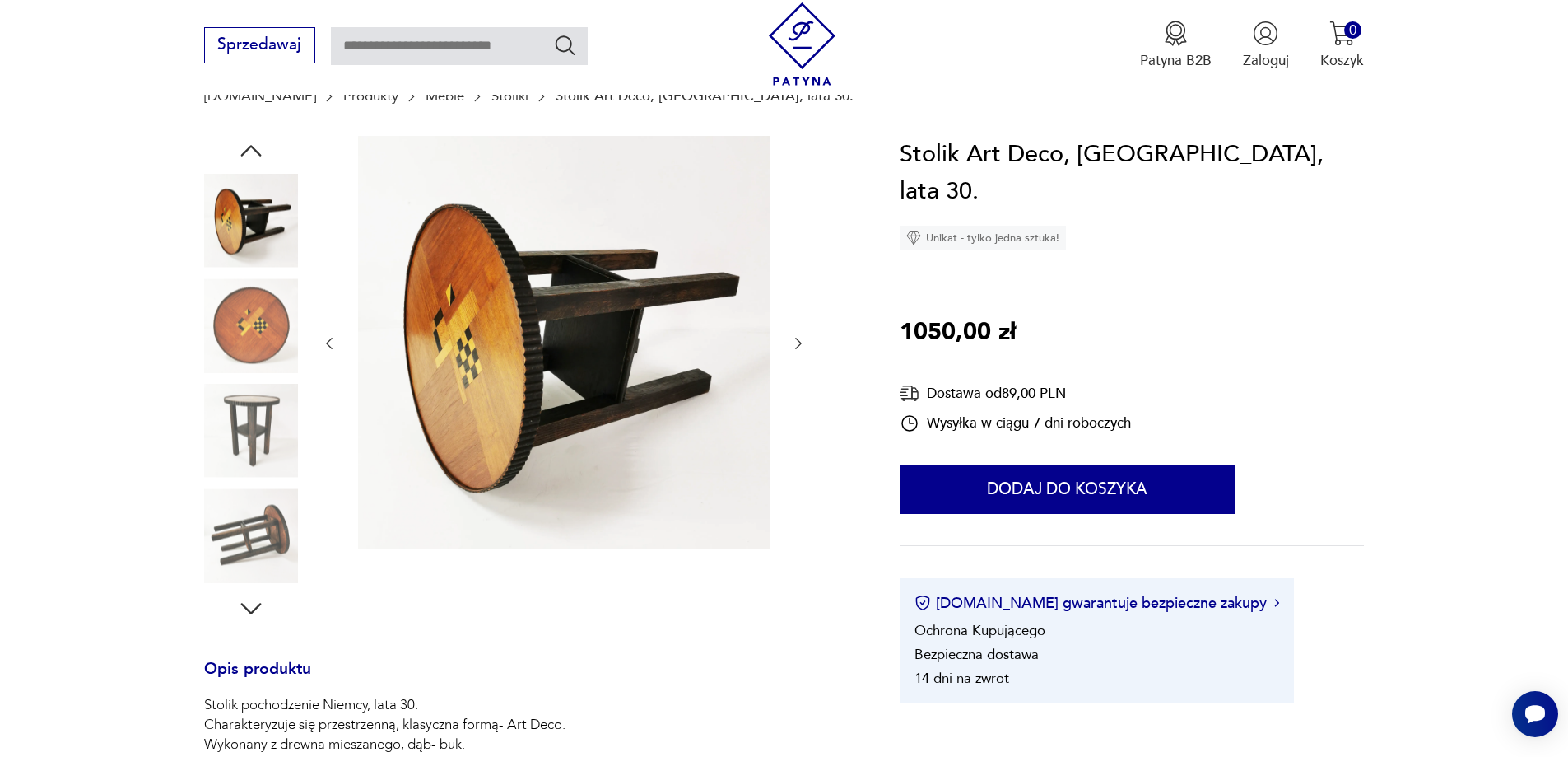
click at [254, 153] on icon "button" at bounding box center [251, 151] width 30 height 30
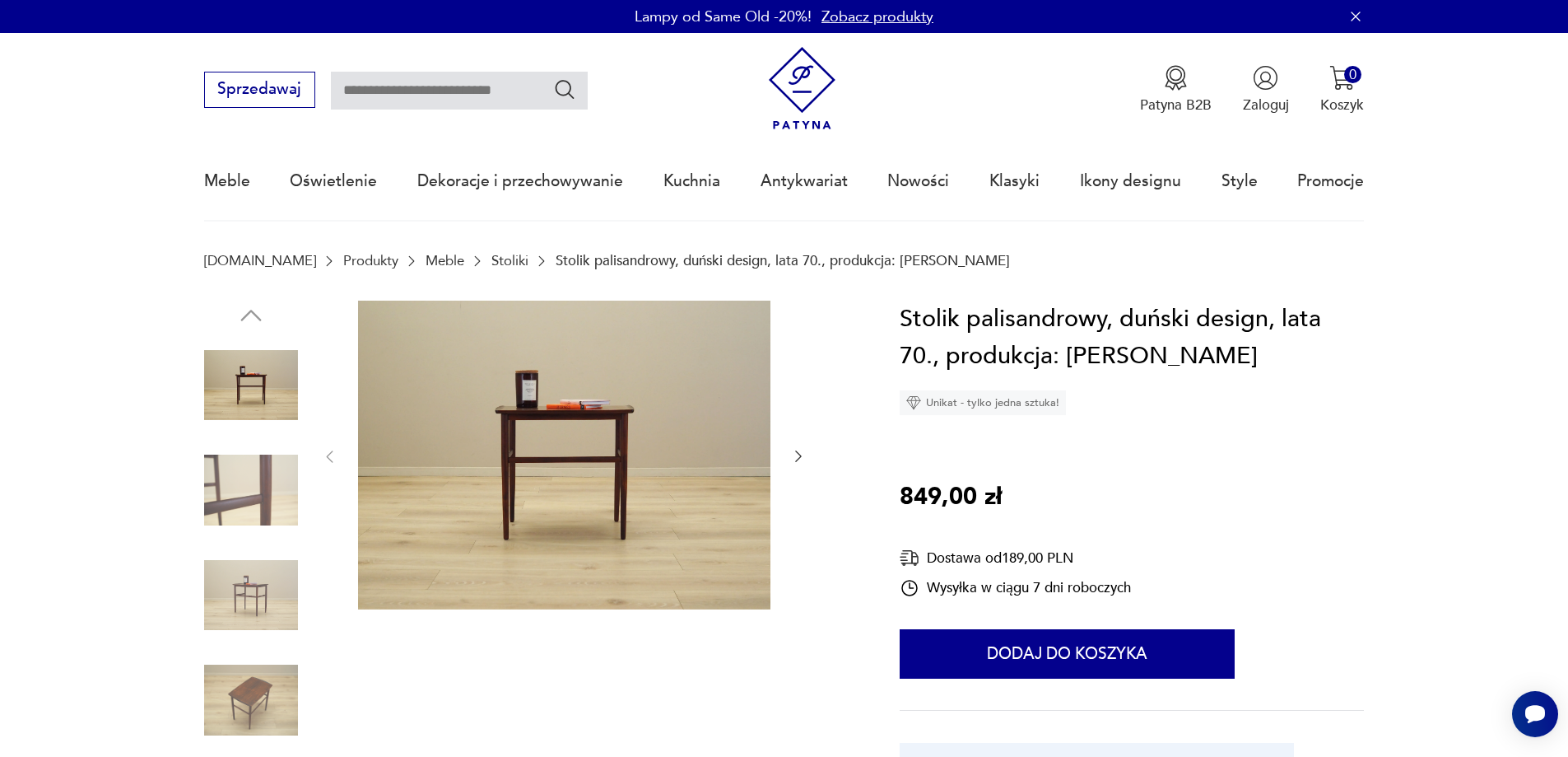
click at [254, 711] on img at bounding box center [251, 700] width 94 height 94
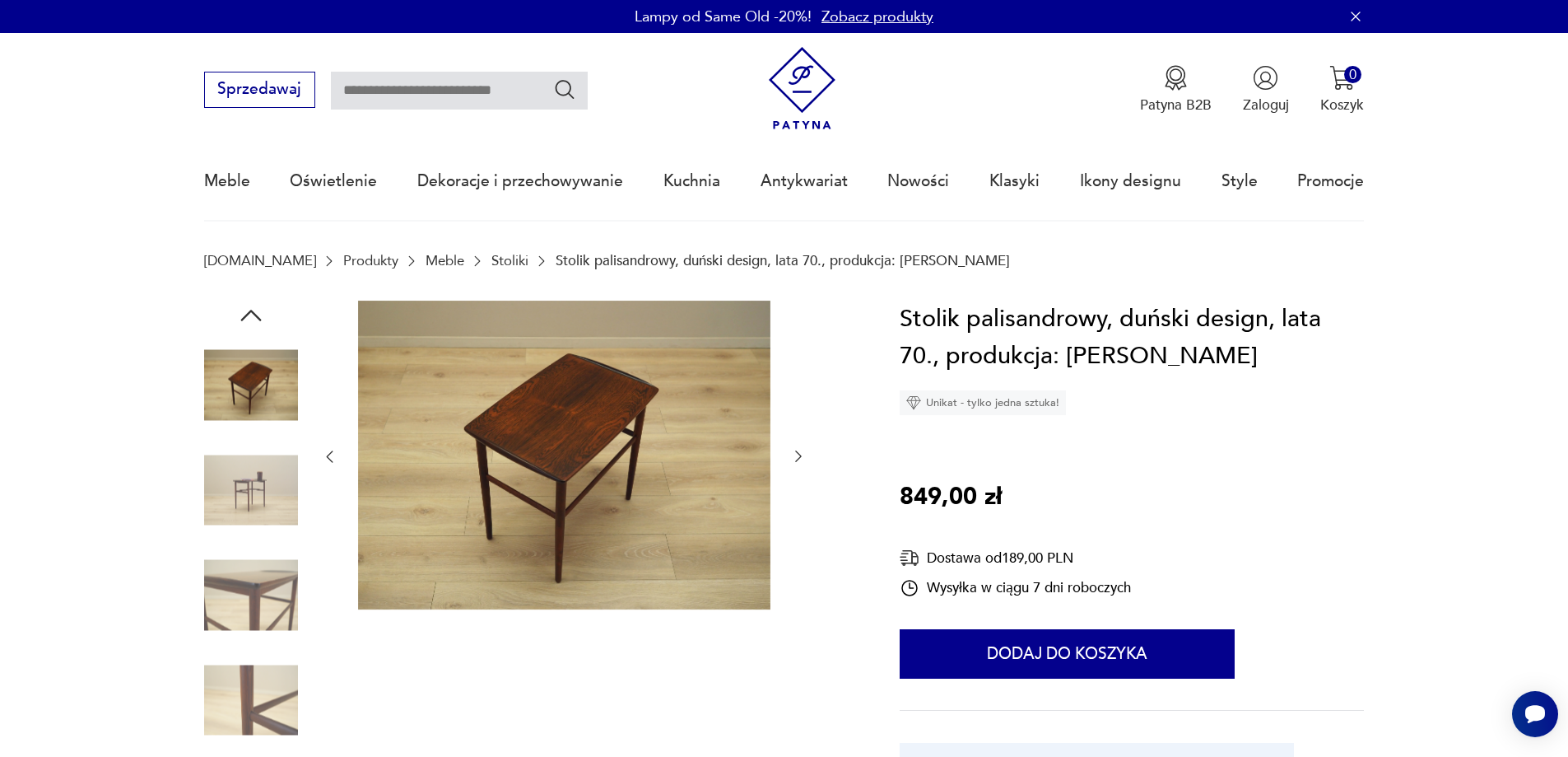
click at [556, 407] on img at bounding box center [564, 455] width 412 height 310
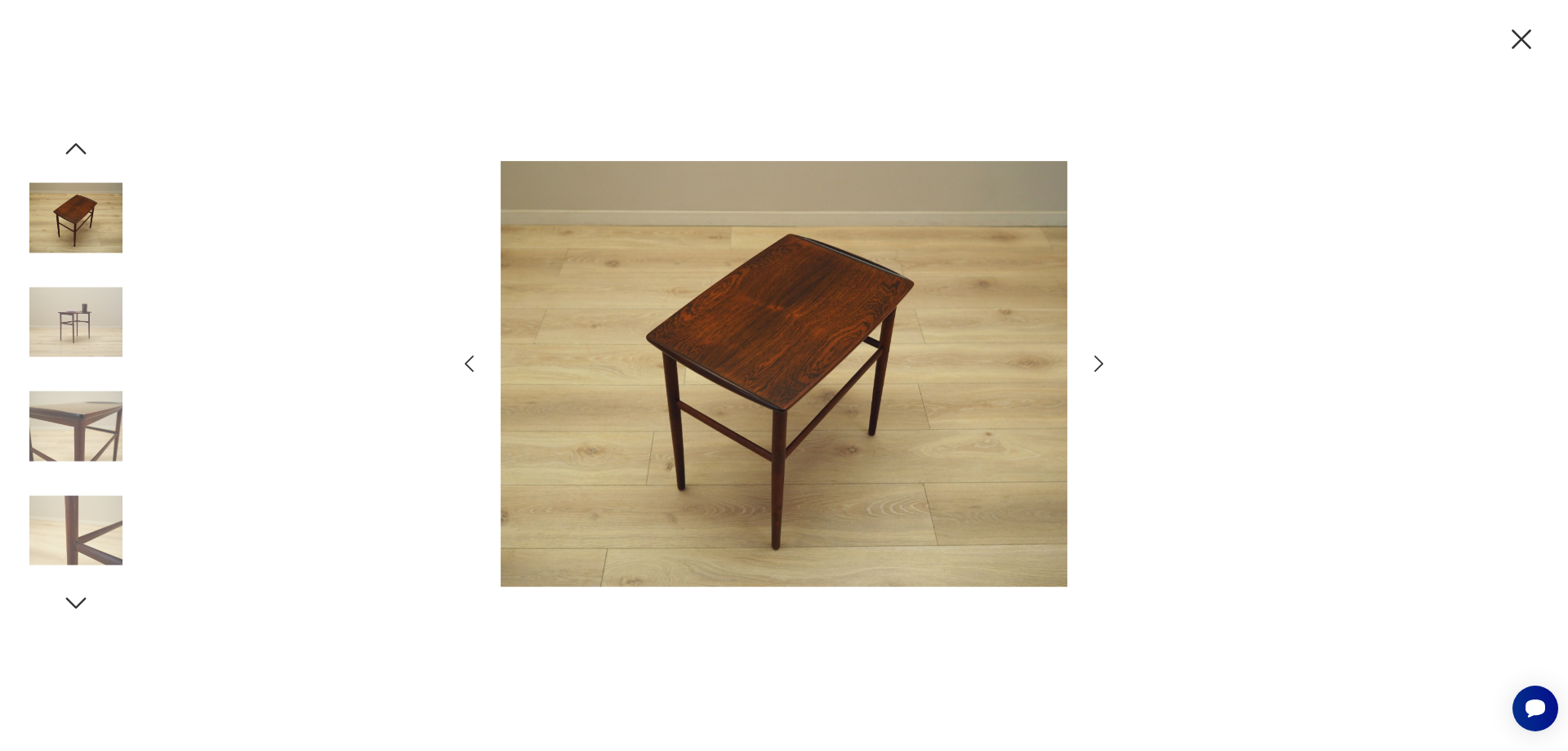
click at [1102, 359] on icon "button" at bounding box center [1098, 363] width 24 height 24
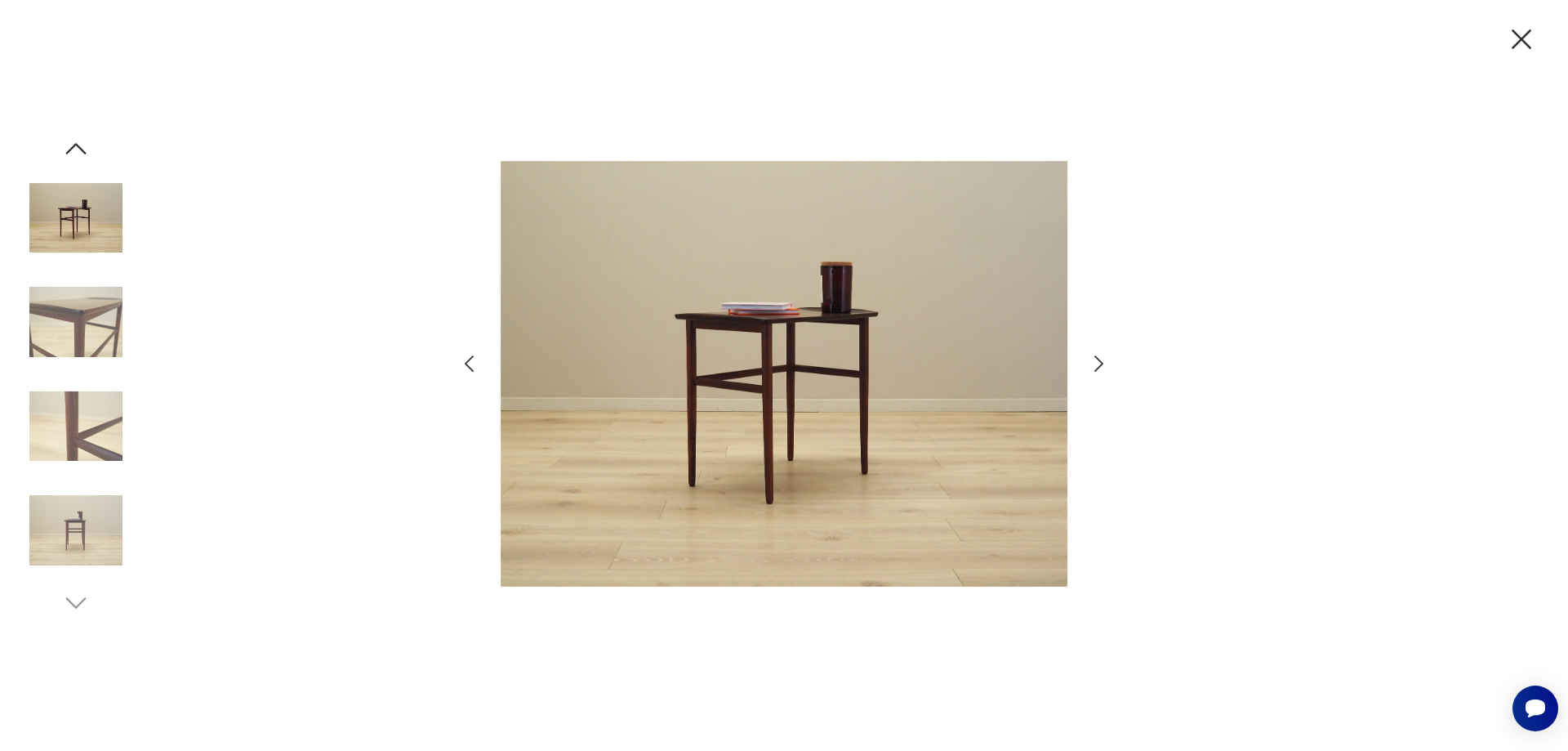
click at [1102, 359] on icon "button" at bounding box center [1098, 363] width 24 height 24
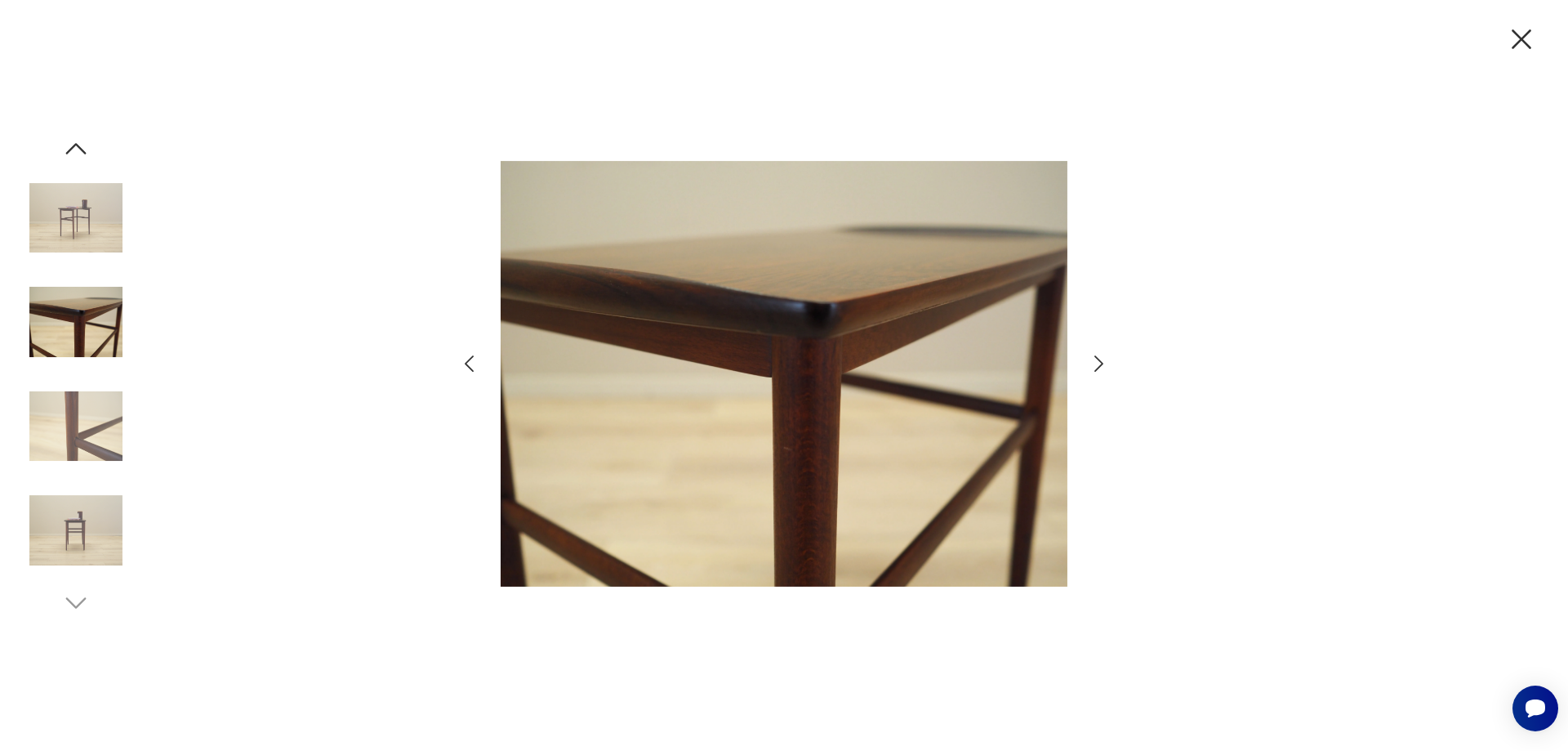
click at [1102, 359] on icon "button" at bounding box center [1098, 363] width 24 height 24
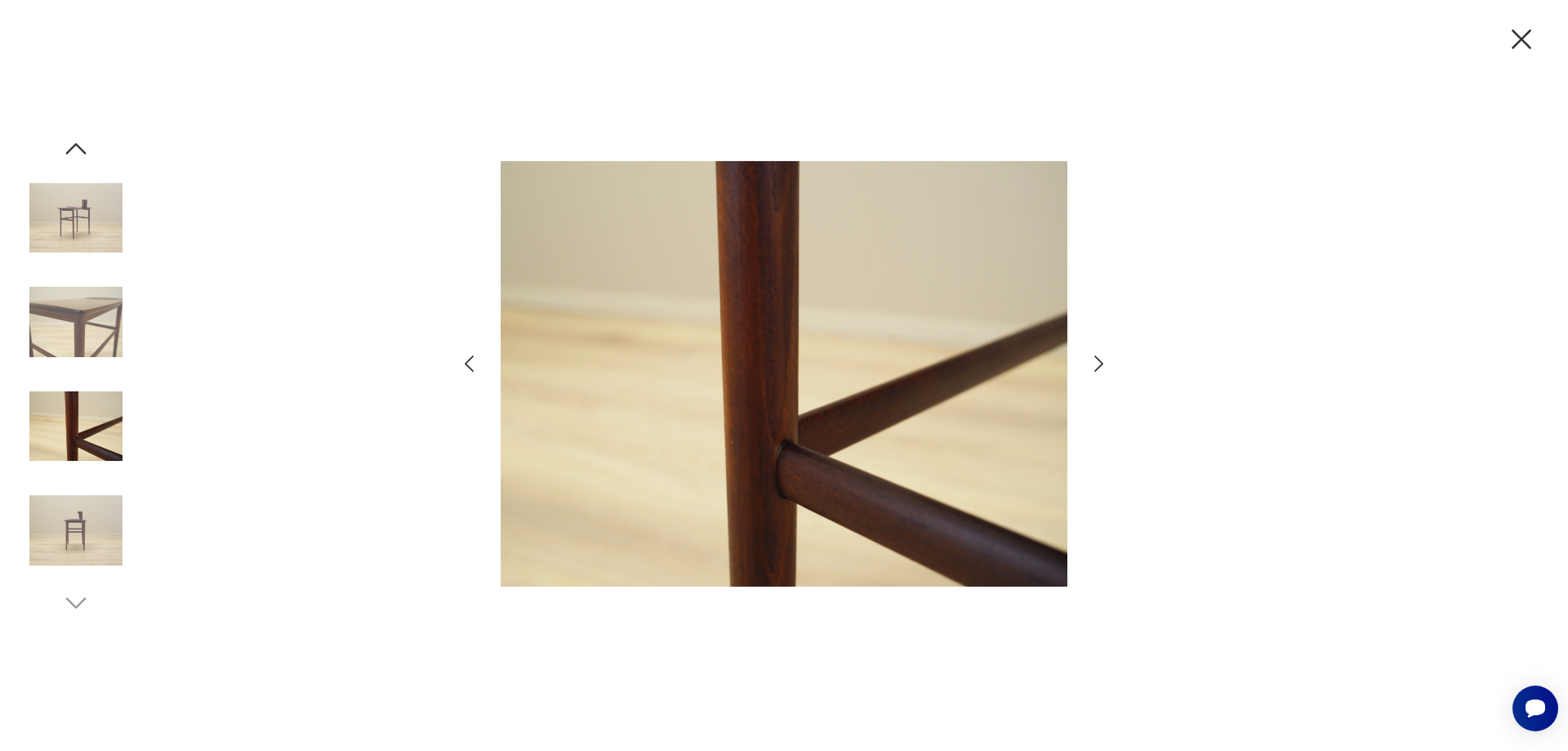
click at [1102, 359] on icon "button" at bounding box center [1098, 363] width 24 height 24
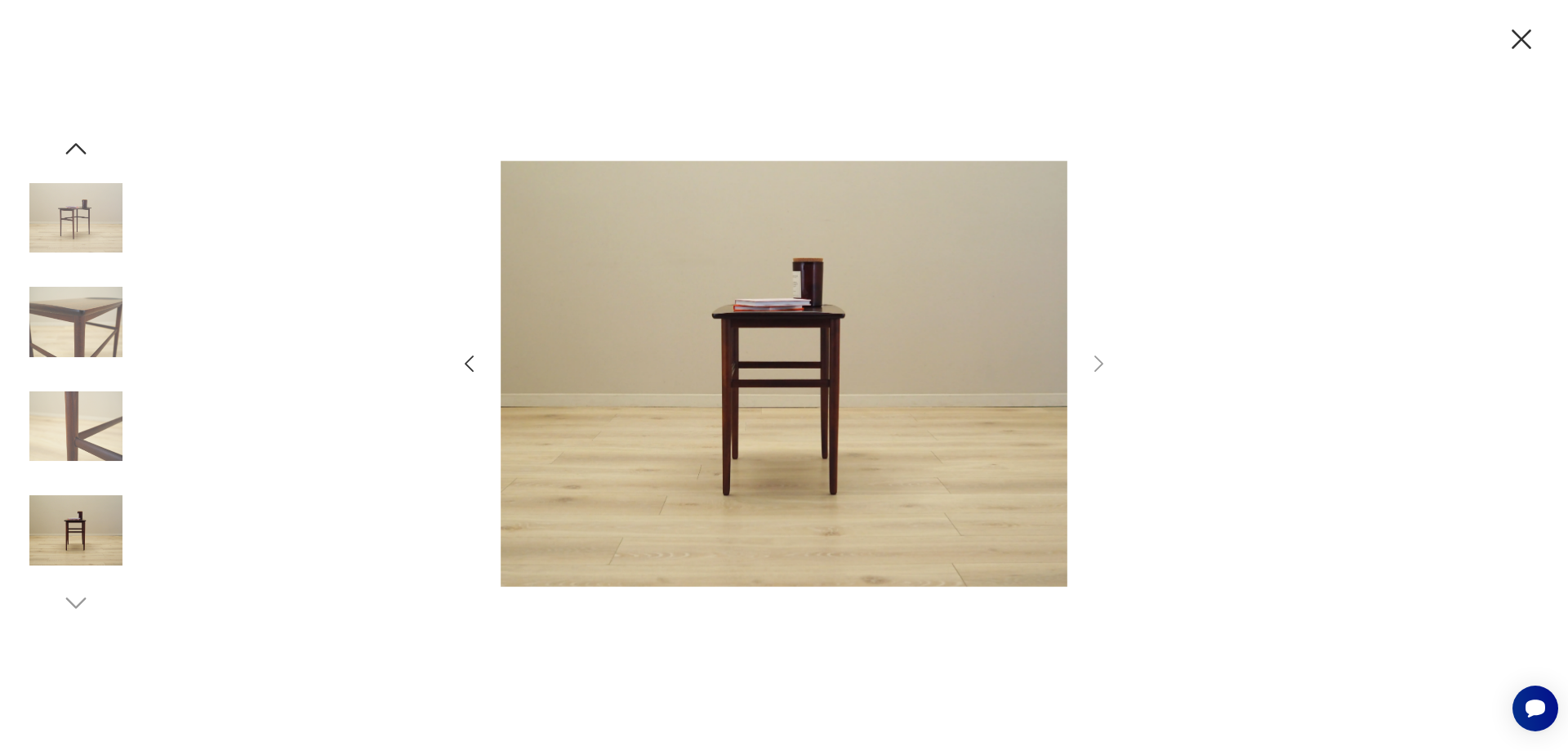
click at [465, 362] on icon "button" at bounding box center [468, 363] width 24 height 24
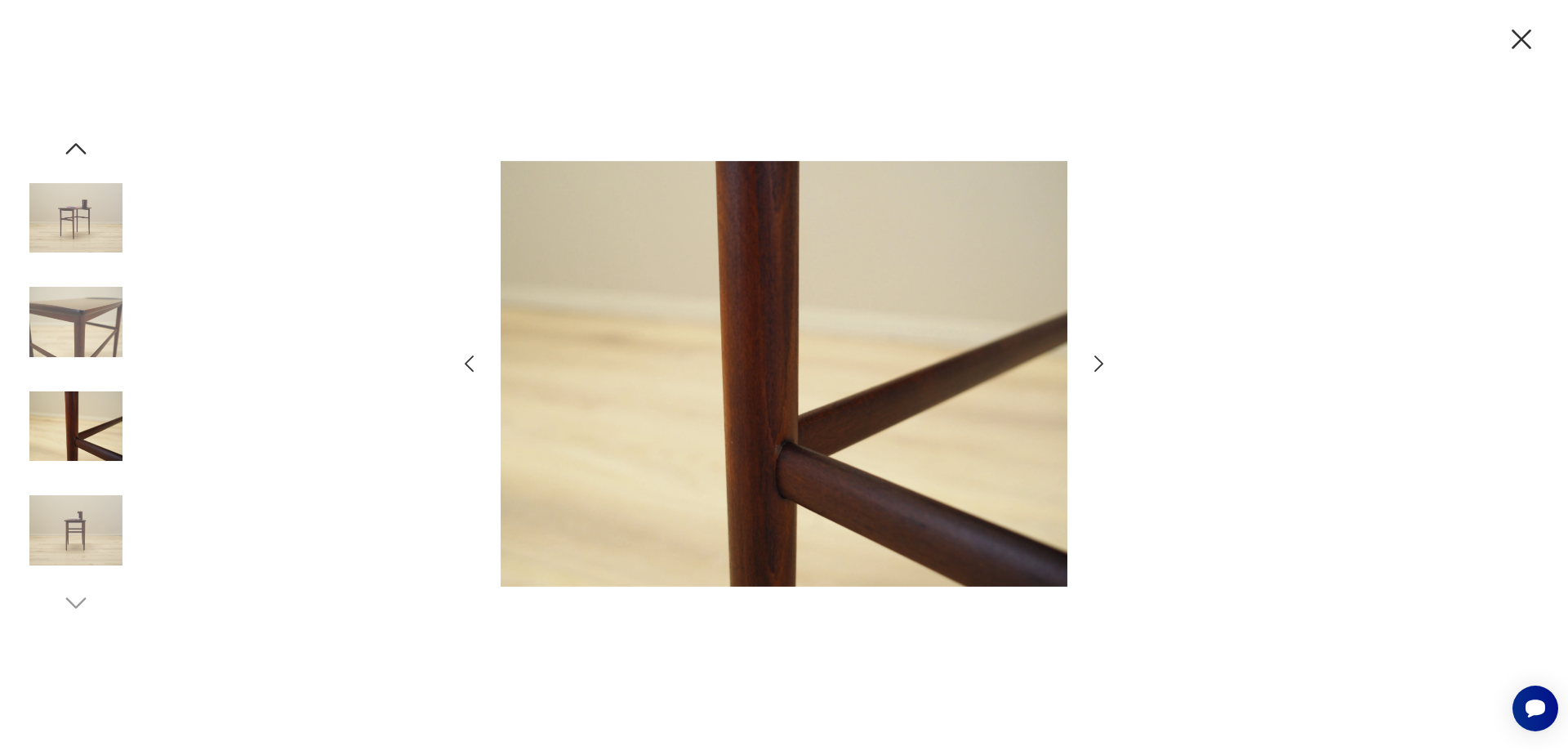
click at [465, 362] on icon "button" at bounding box center [468, 363] width 24 height 24
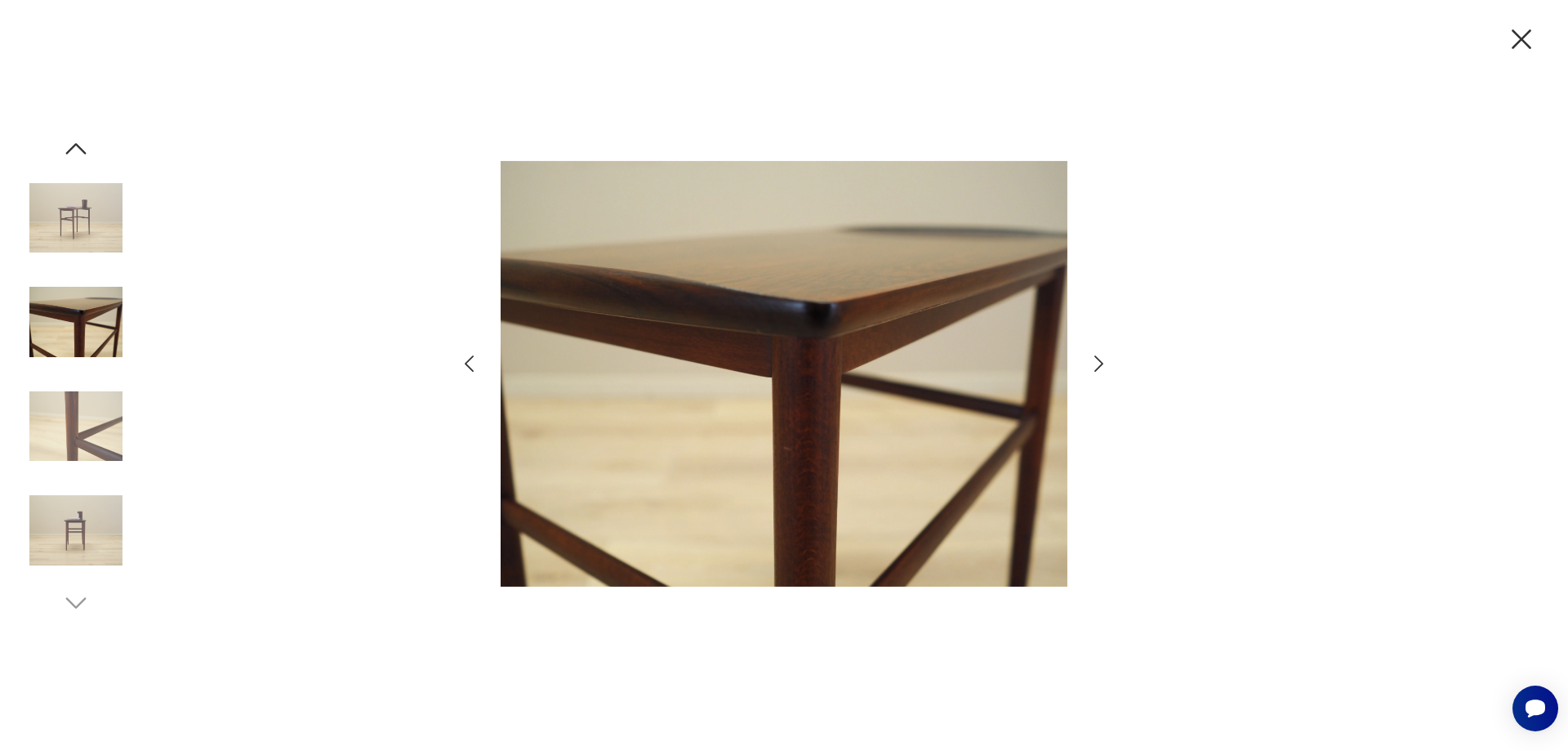
click at [465, 362] on icon "button" at bounding box center [468, 363] width 24 height 24
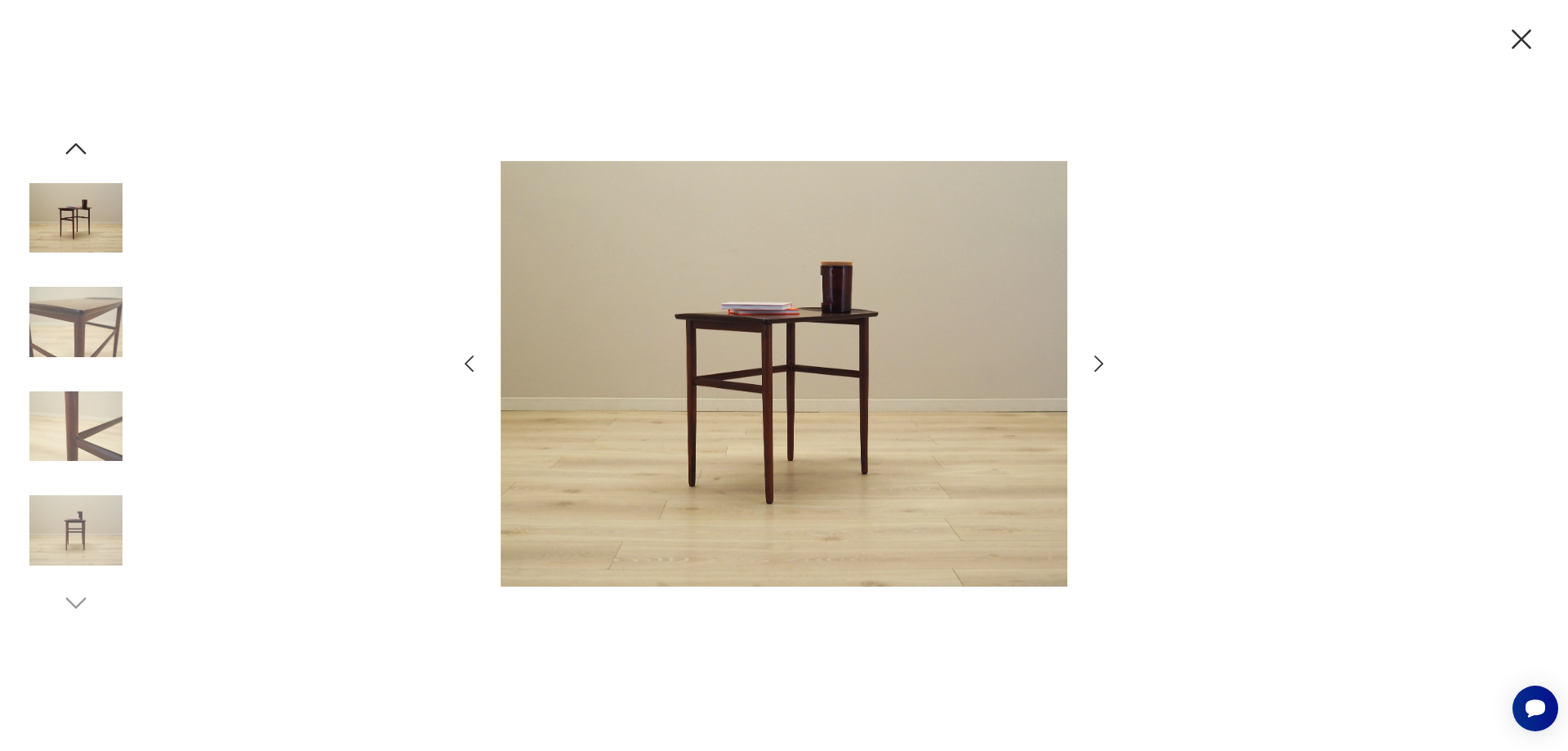
click at [464, 361] on icon "button" at bounding box center [468, 363] width 24 height 24
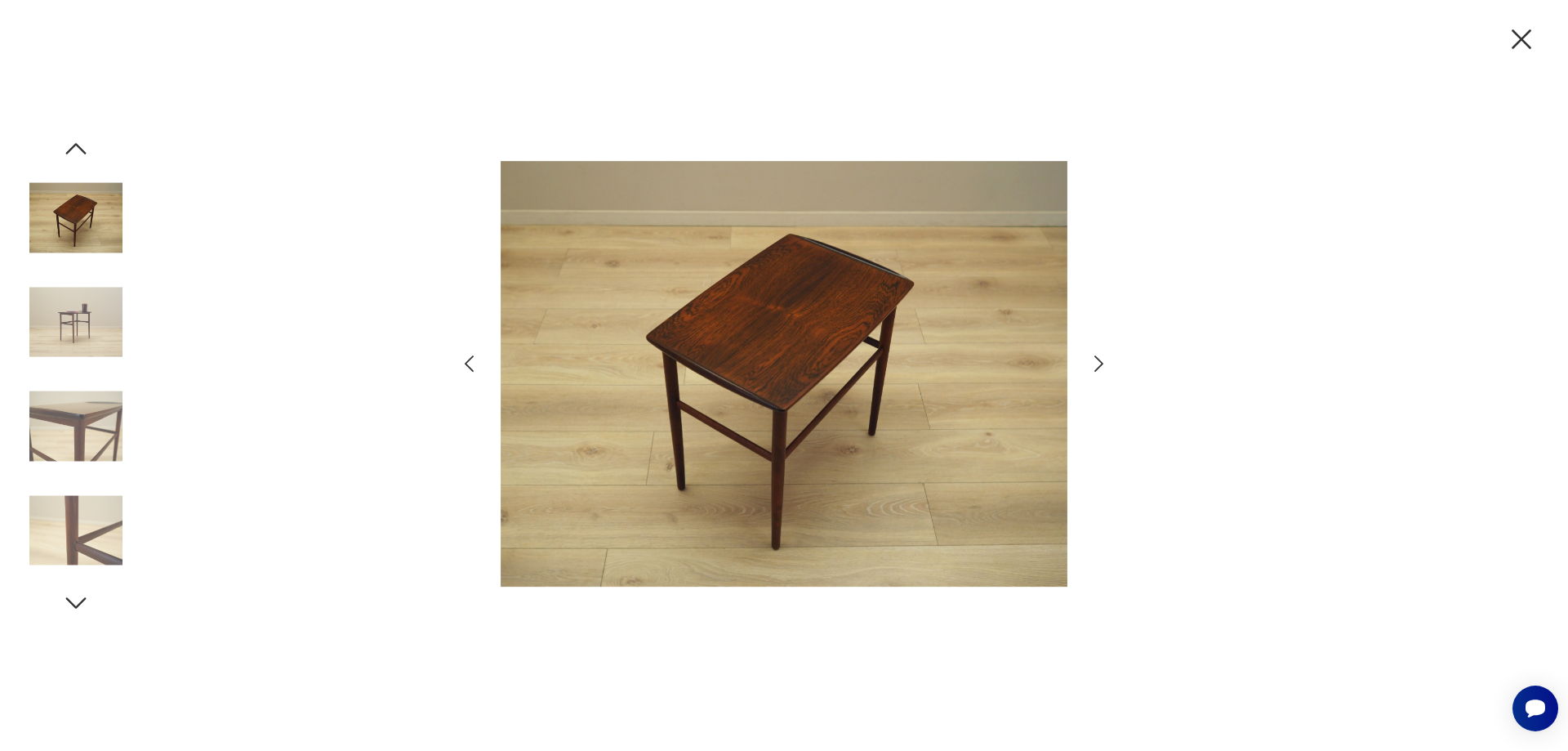
click at [464, 361] on icon "button" at bounding box center [468, 363] width 24 height 24
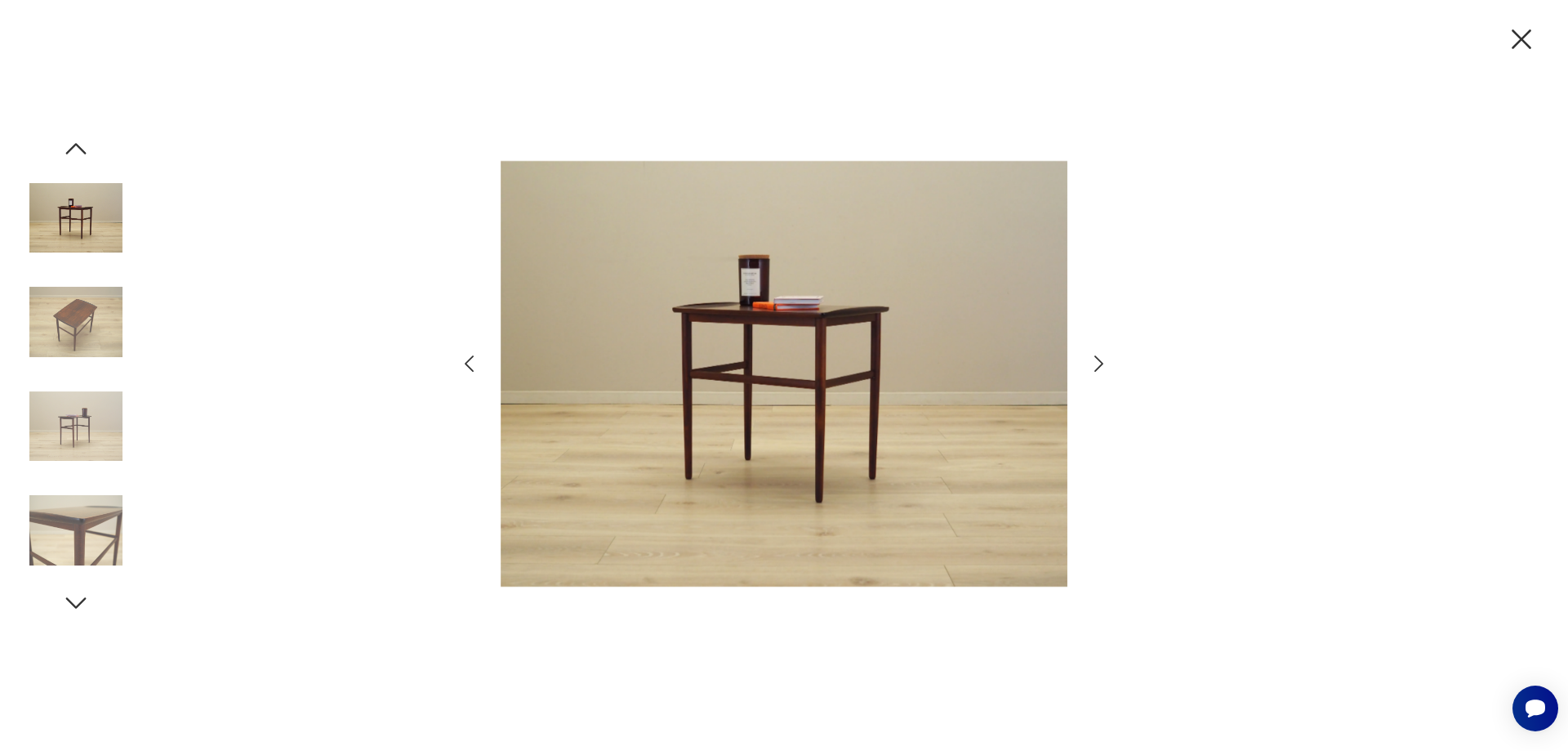
click at [464, 361] on icon "button" at bounding box center [468, 363] width 24 height 24
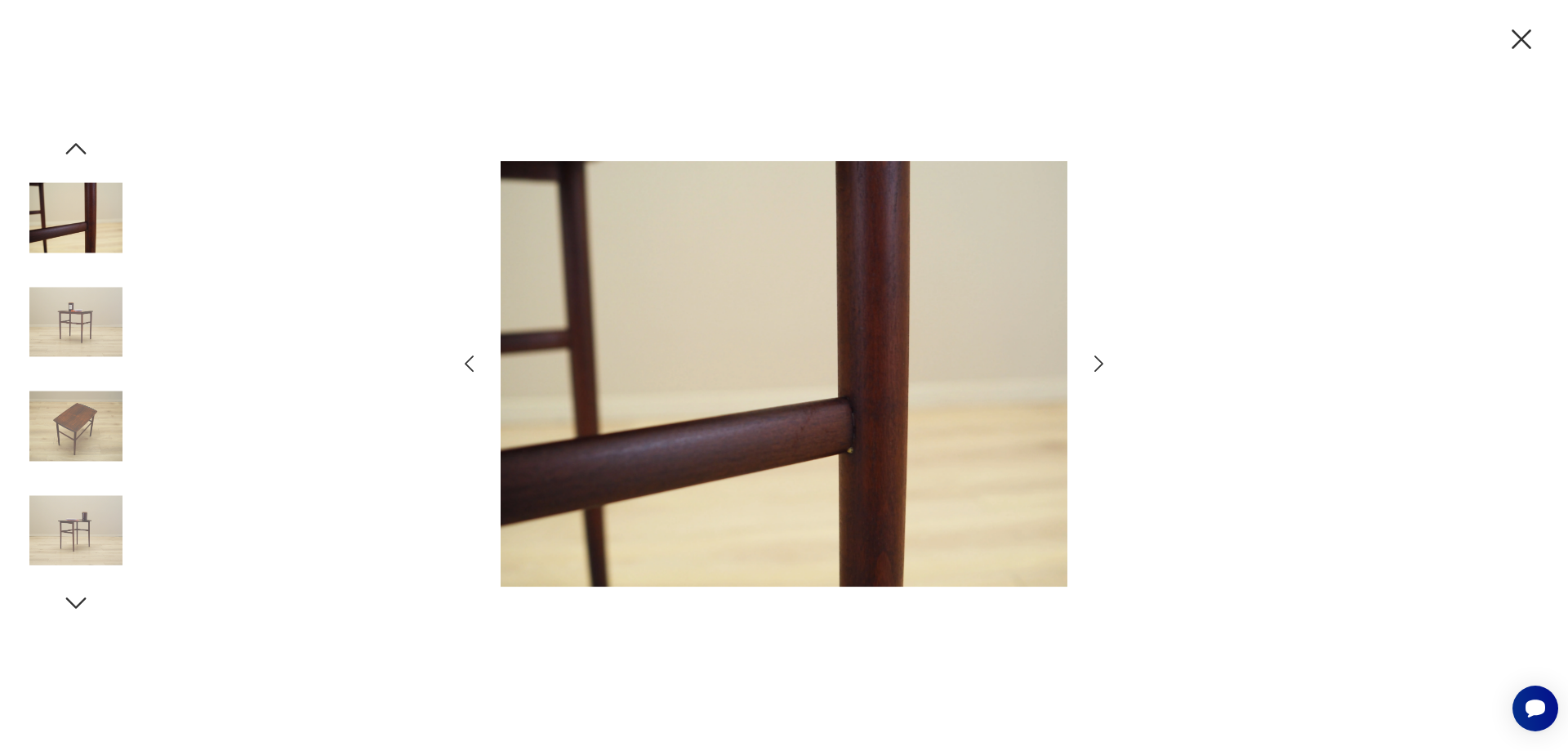
click at [464, 361] on icon "button" at bounding box center [468, 363] width 24 height 24
